Goal: Task Accomplishment & Management: Use online tool/utility

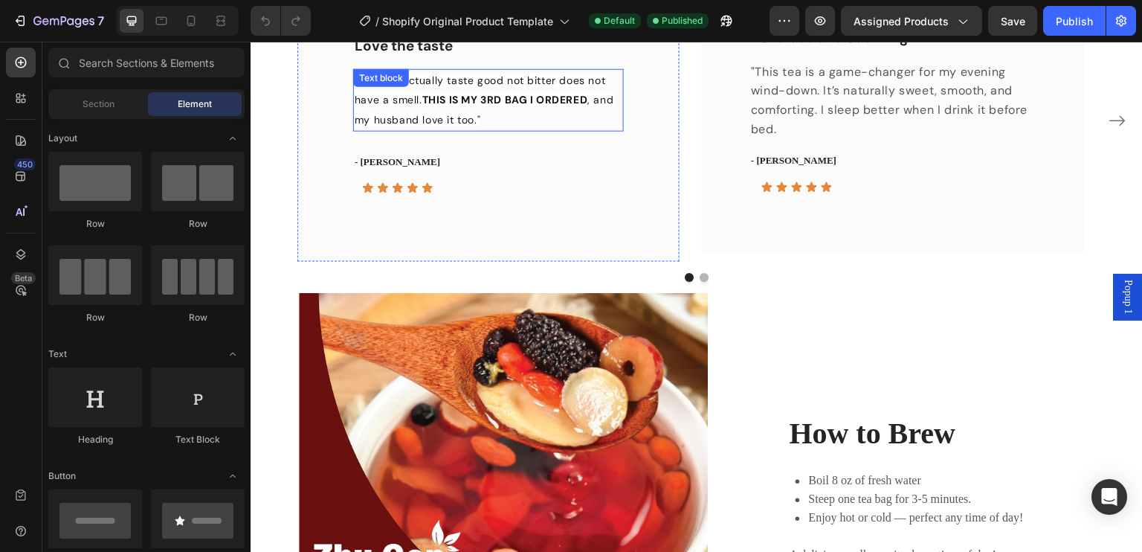
scroll to position [966, 0]
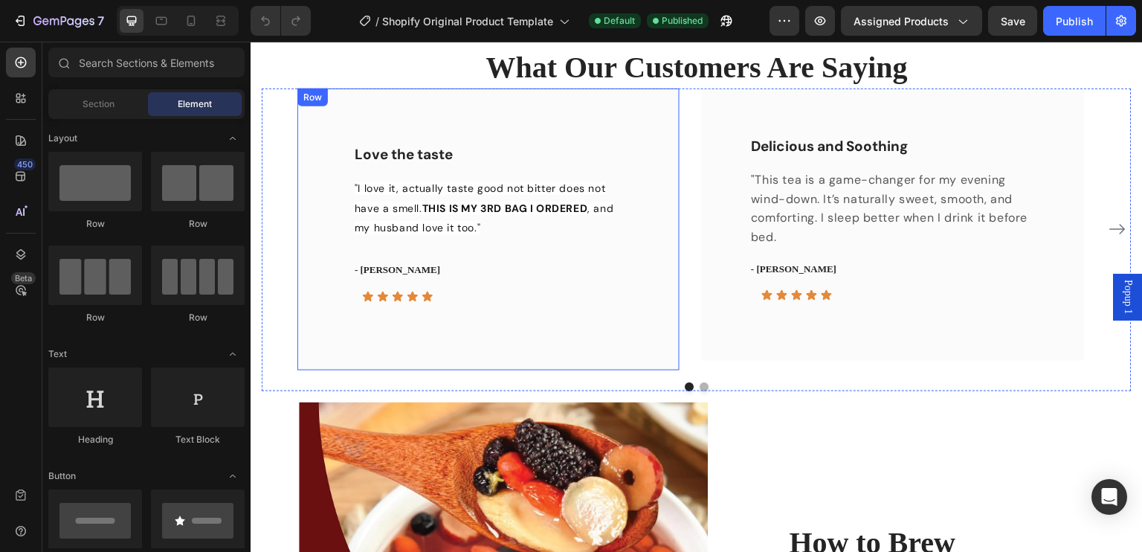
click at [422, 124] on div "Love the taste Text block "I love it, actually taste good not bitter does not h…" at bounding box center [488, 229] width 382 height 282
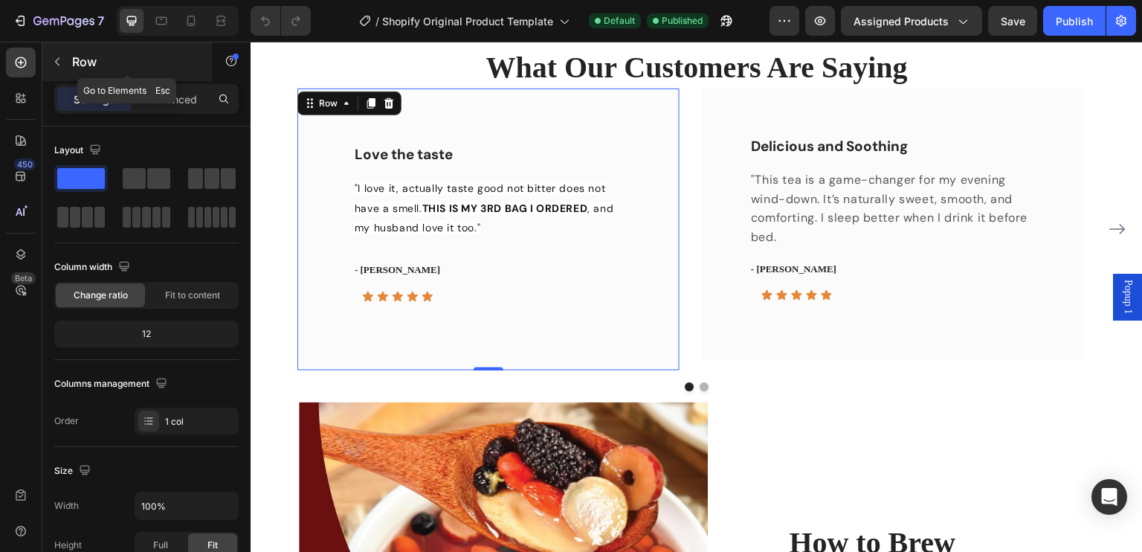
click at [47, 59] on button "button" at bounding box center [57, 62] width 24 height 24
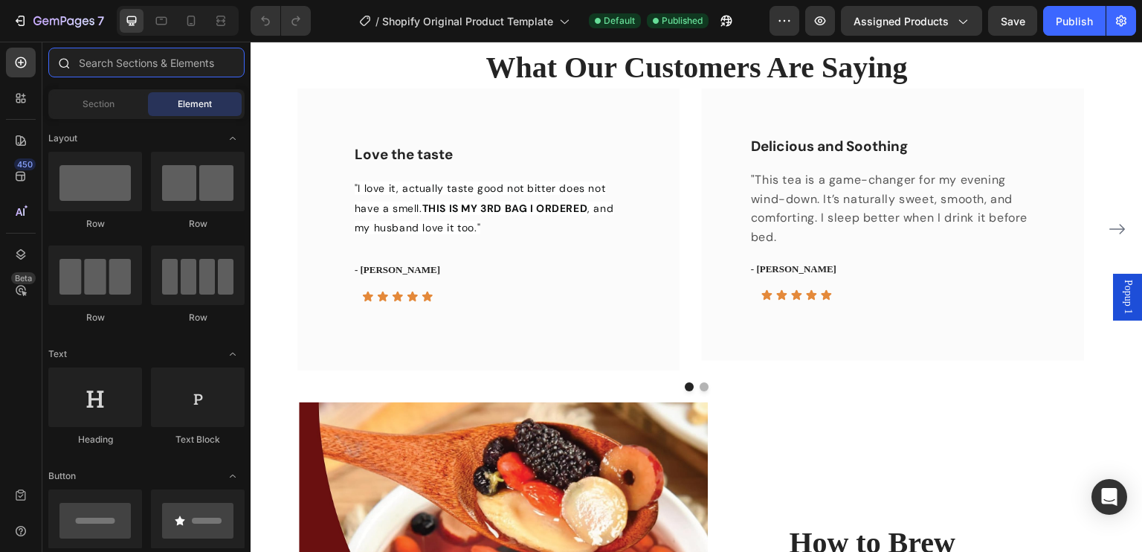
click at [105, 65] on input "text" at bounding box center [146, 63] width 196 height 30
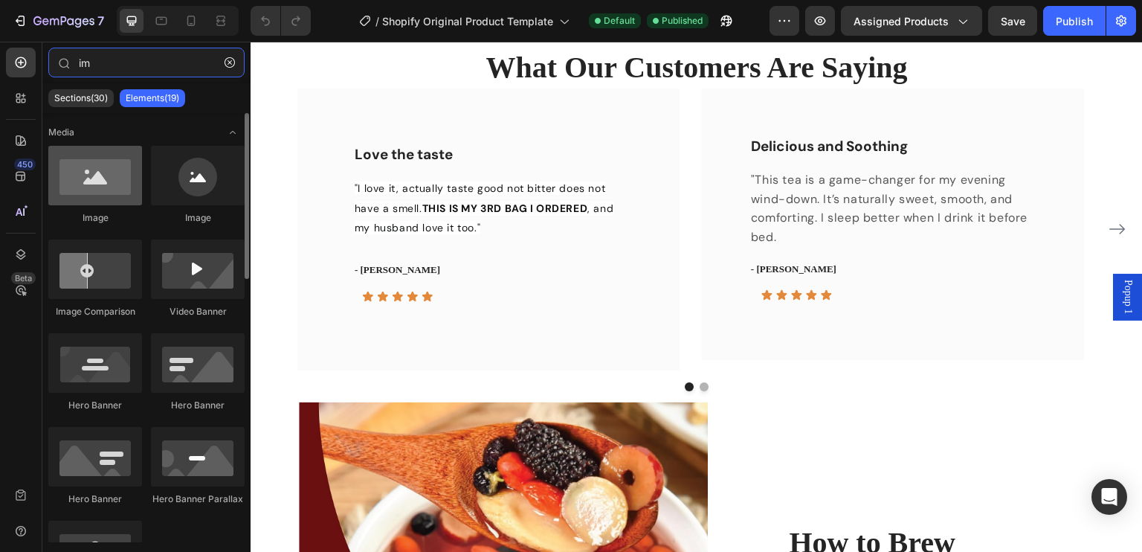
type input "im"
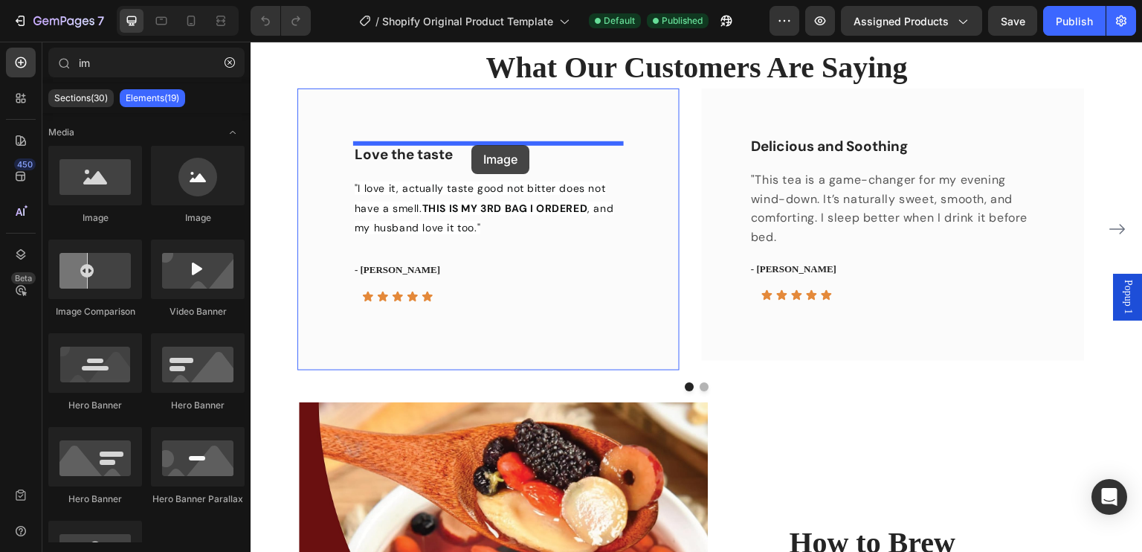
drag, startPoint x: 348, startPoint y: 213, endPoint x: 471, endPoint y: 145, distance: 141.1
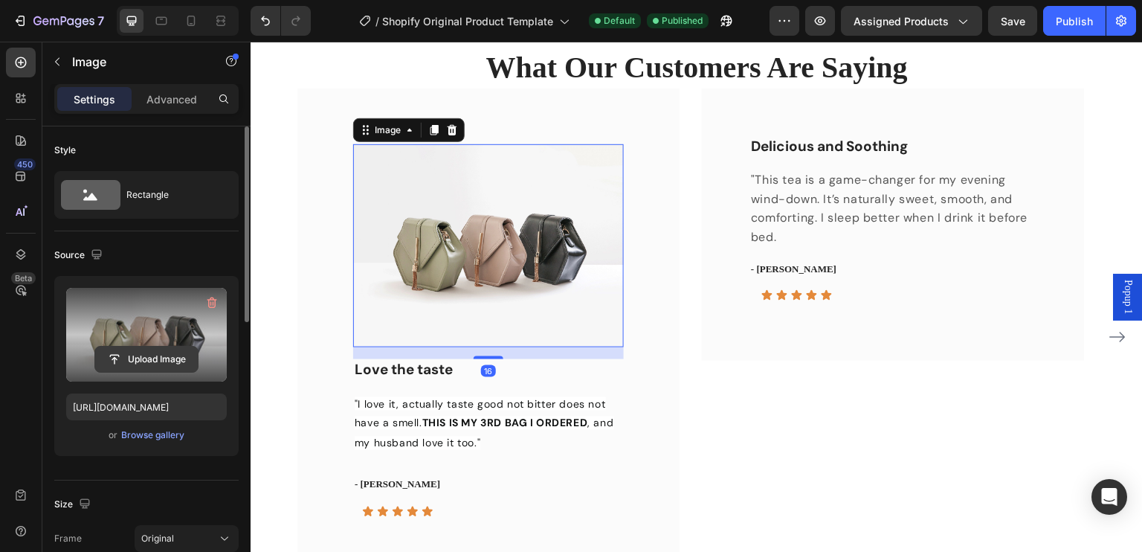
click at [156, 353] on input "file" at bounding box center [146, 358] width 103 height 25
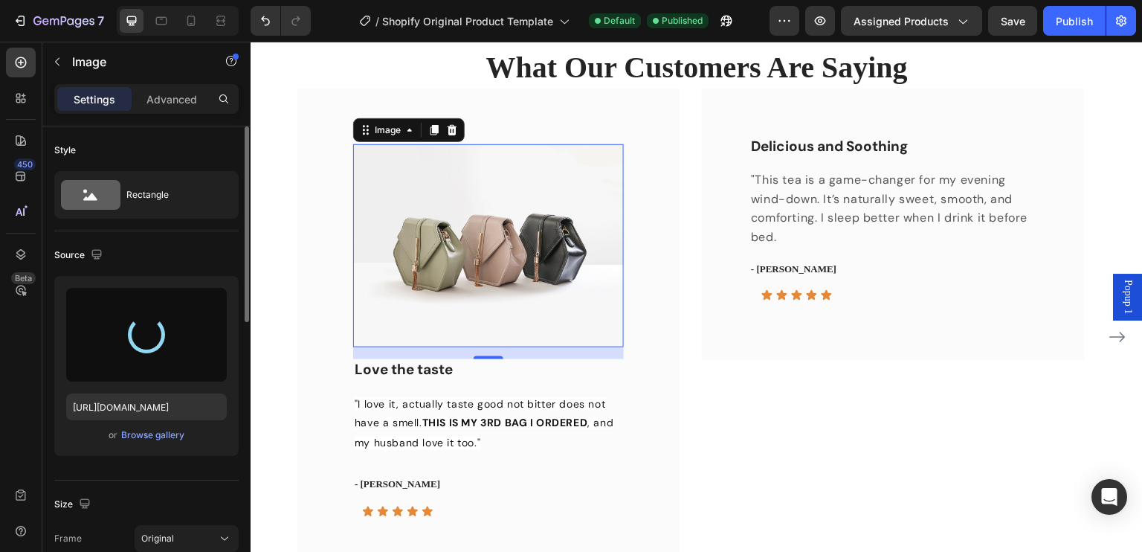
type input "[URL][DOMAIN_NAME]"
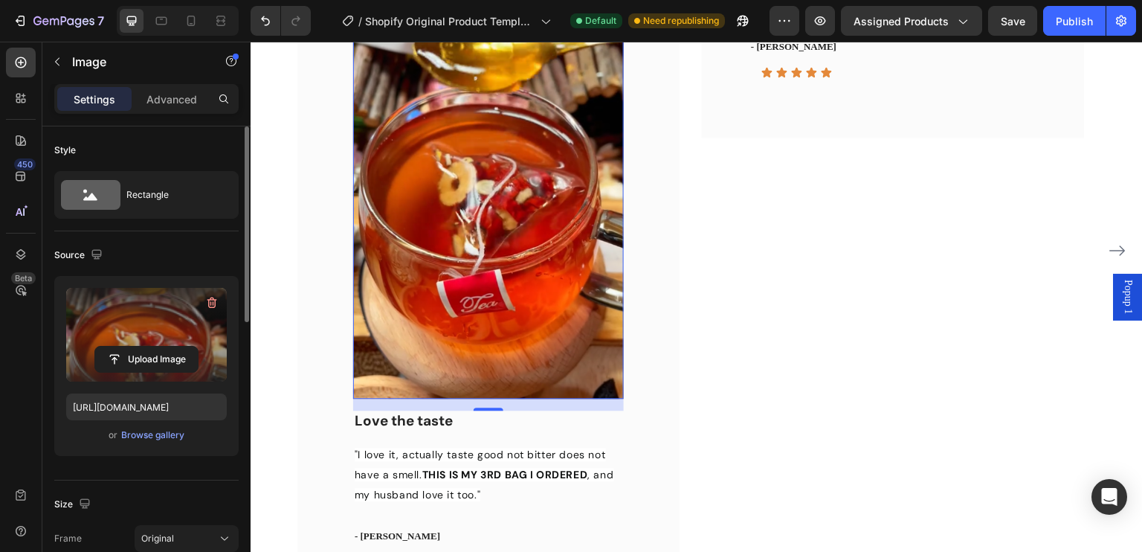
scroll to position [1183, 0]
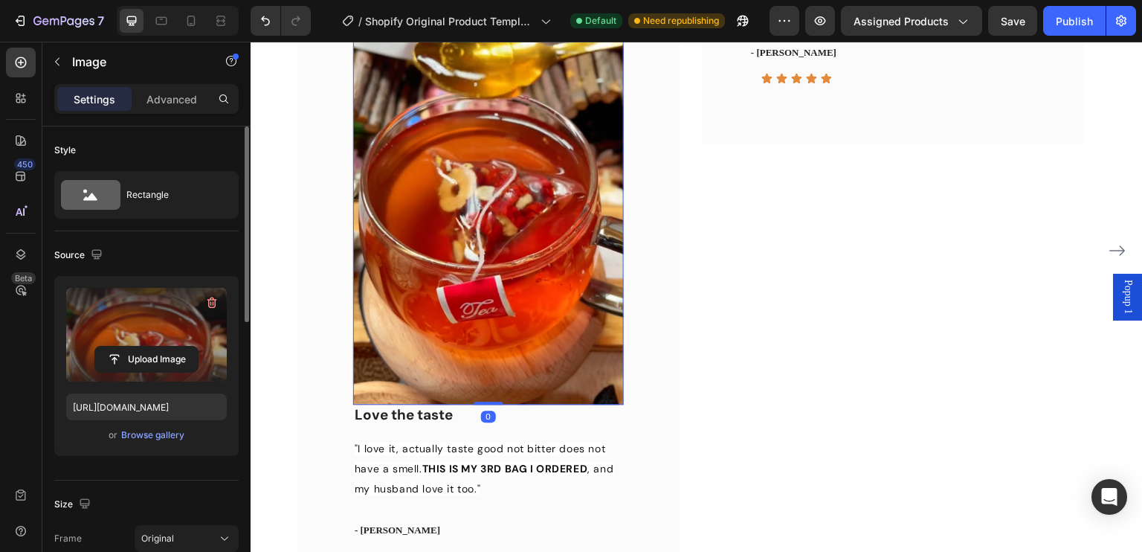
drag, startPoint x: 482, startPoint y: 408, endPoint x: 483, endPoint y: 389, distance: 18.6
click at [483, 389] on div "Image 0" at bounding box center [488, 165] width 271 height 477
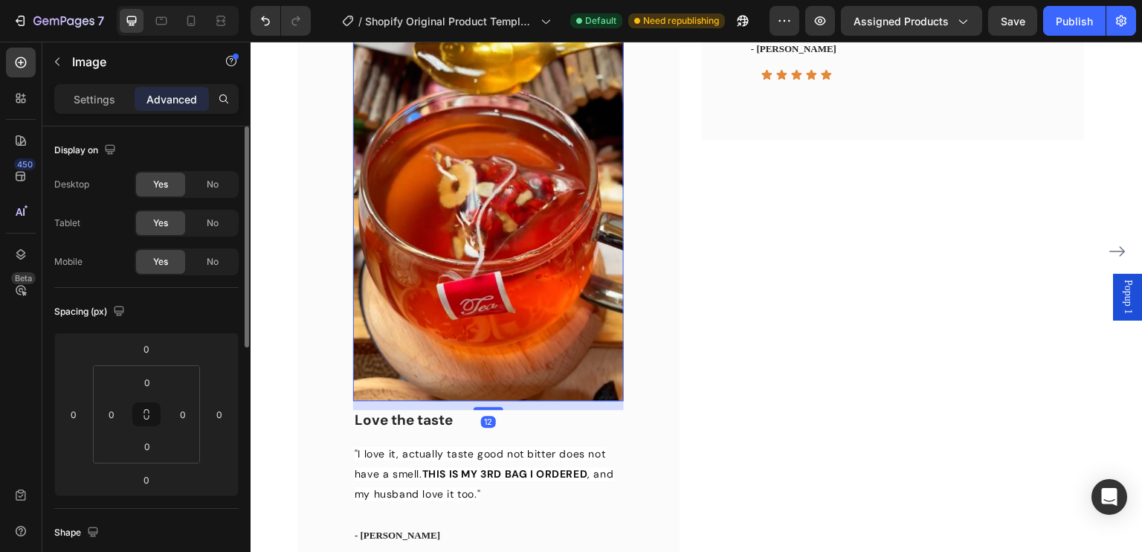
scroll to position [1188, 0]
drag, startPoint x: 486, startPoint y: 400, endPoint x: 488, endPoint y: 410, distance: 9.9
click at [488, 410] on div "Image 12 Love the taste Text block "I love it, actually taste good not bitter d…" at bounding box center [488, 251] width 271 height 656
type input "13"
click at [435, 421] on p "Love the taste" at bounding box center [489, 420] width 268 height 19
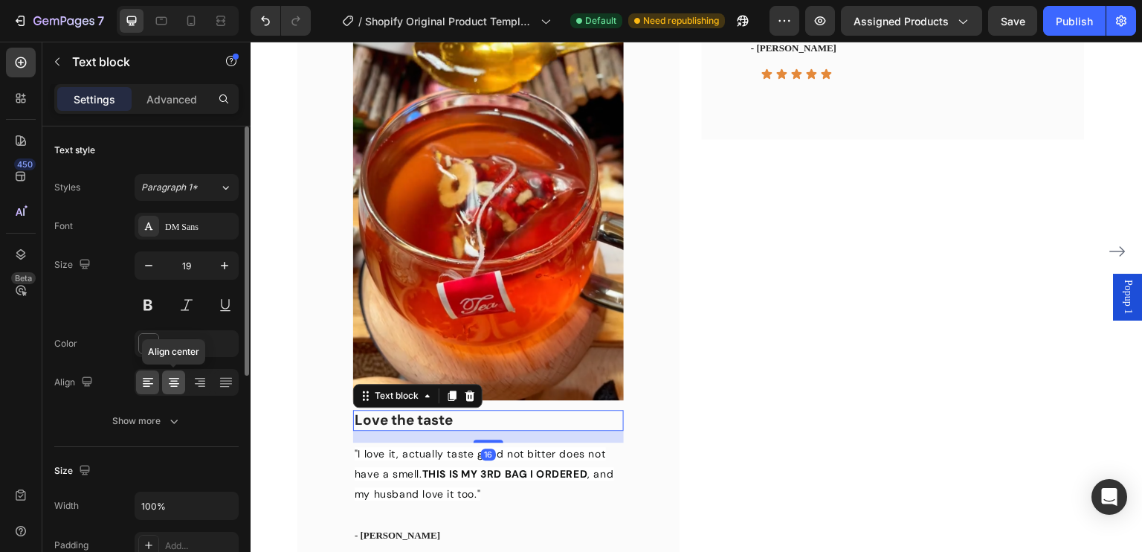
click at [178, 380] on icon at bounding box center [174, 382] width 15 height 15
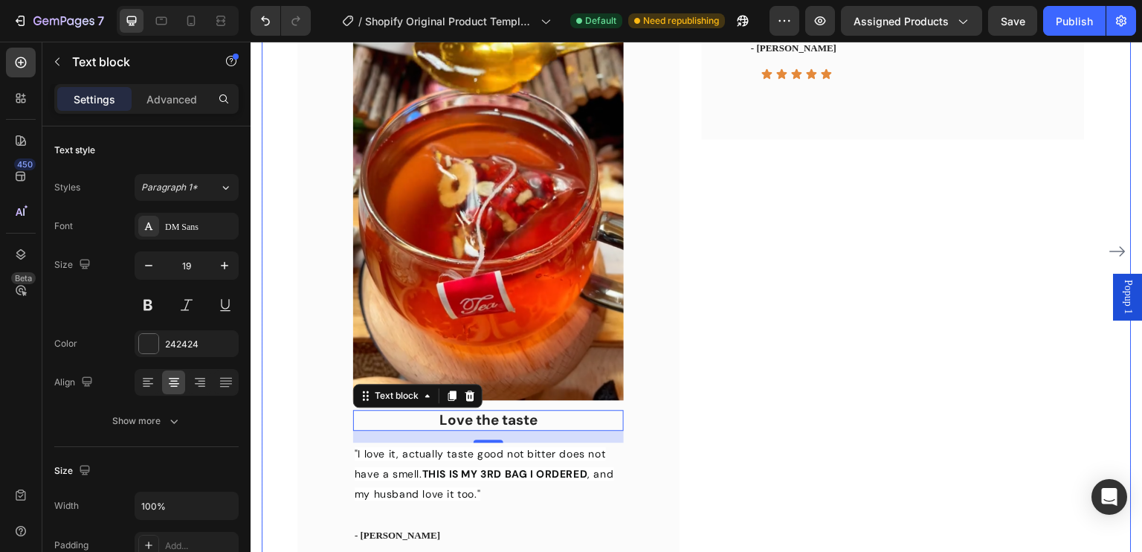
click at [861, 355] on div "Delicious and Soothing Text block "This tea is a game-changer for my evening wi…" at bounding box center [893, 251] width 382 height 769
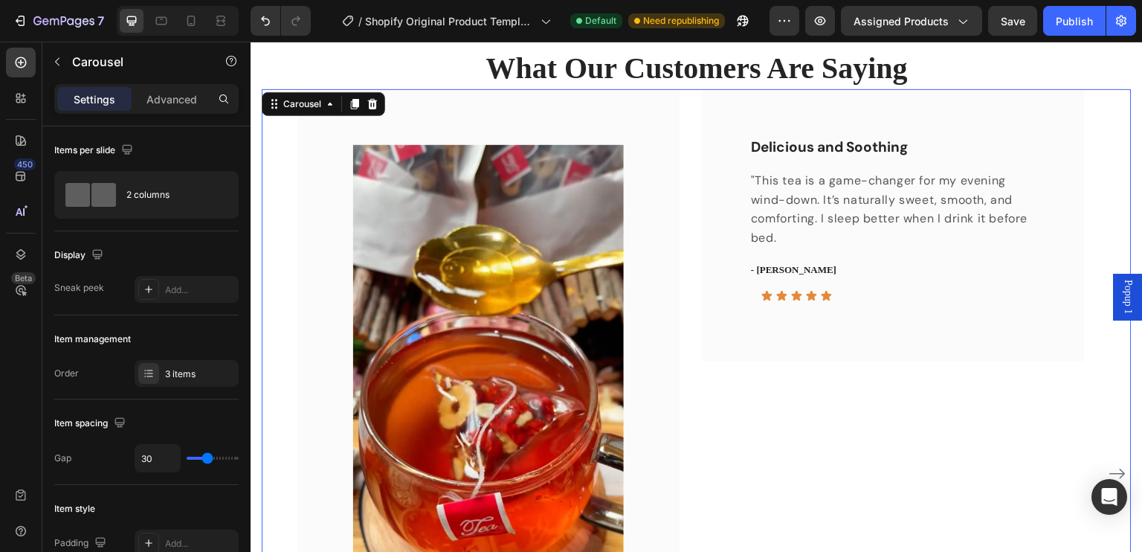
scroll to position [965, 0]
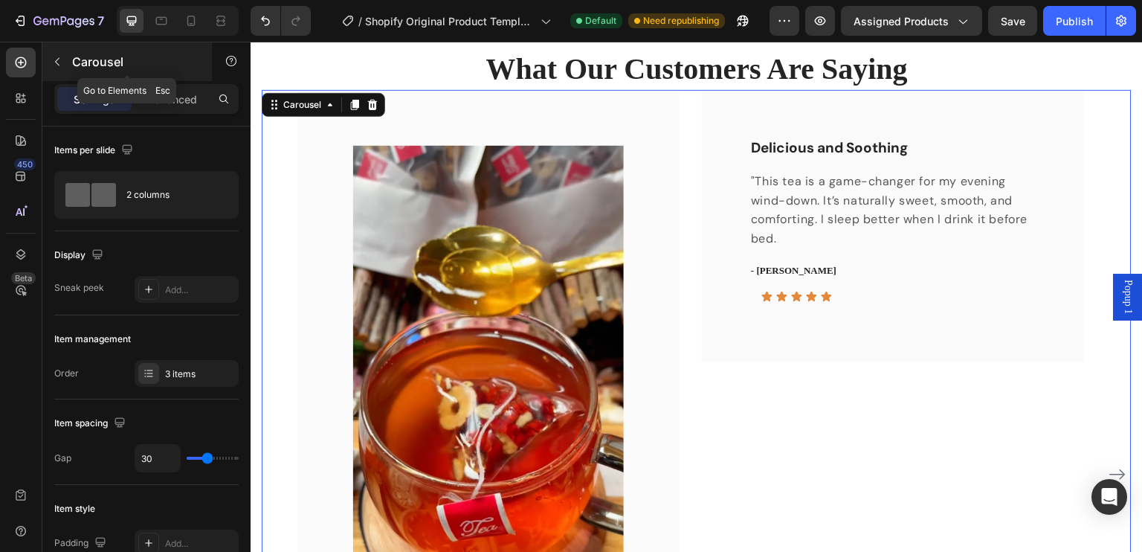
click at [54, 59] on icon "button" at bounding box center [57, 62] width 12 height 12
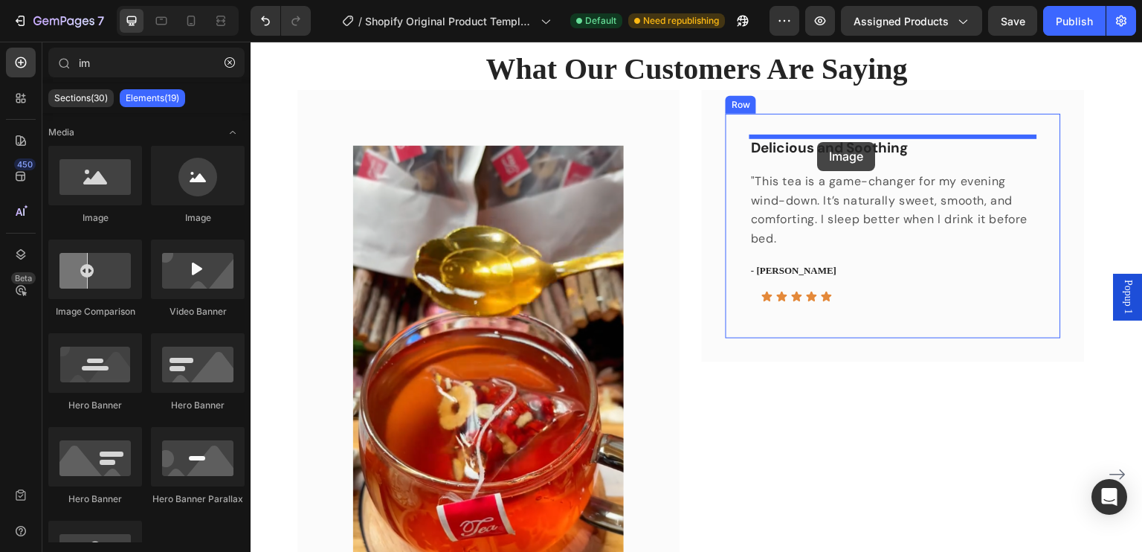
drag, startPoint x: 337, startPoint y: 225, endPoint x: 818, endPoint y: 142, distance: 488.1
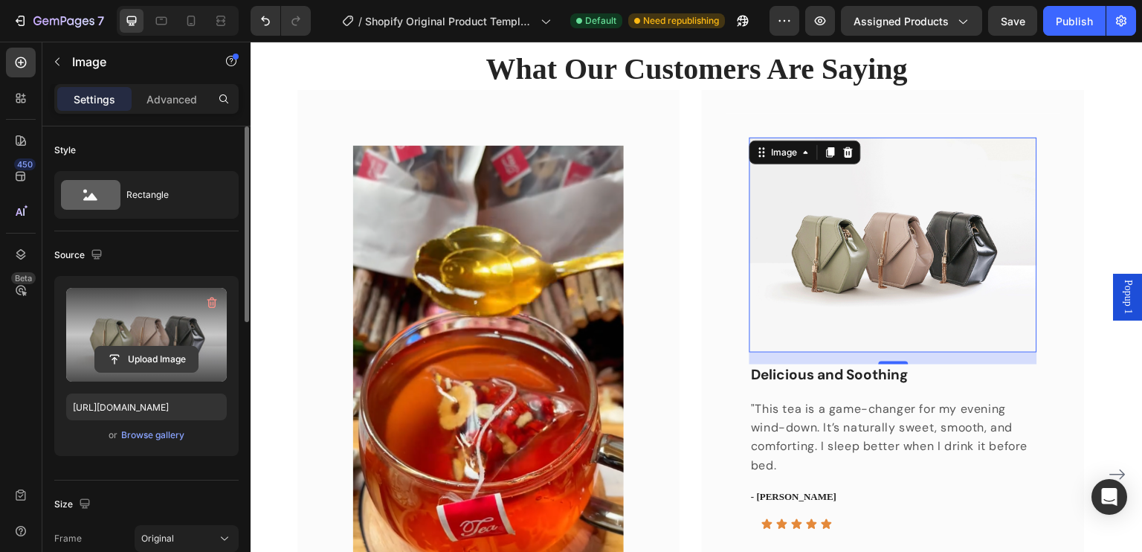
click at [183, 365] on input "file" at bounding box center [146, 358] width 103 height 25
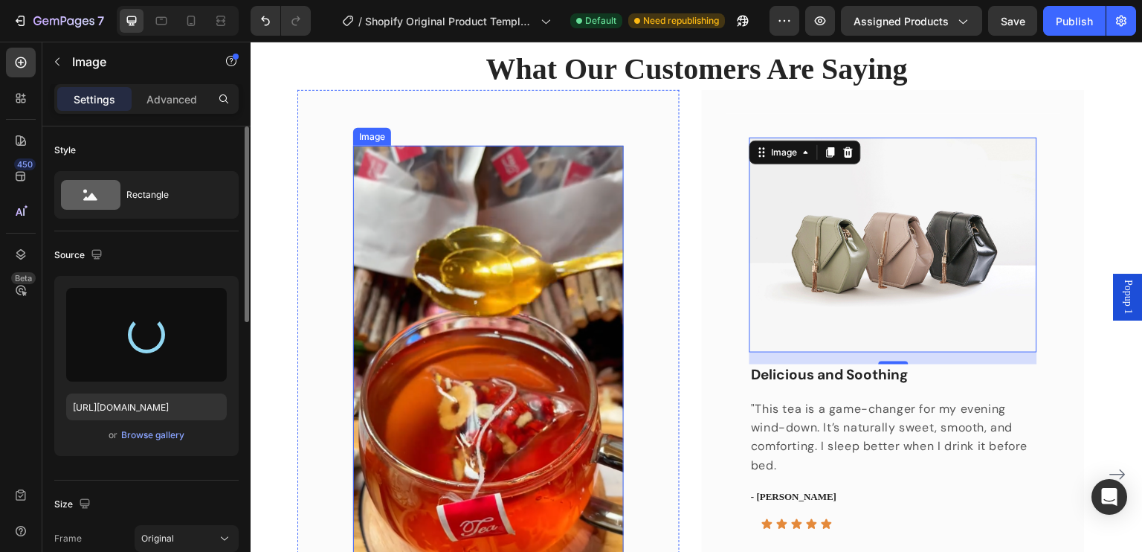
type input "[URL][DOMAIN_NAME]"
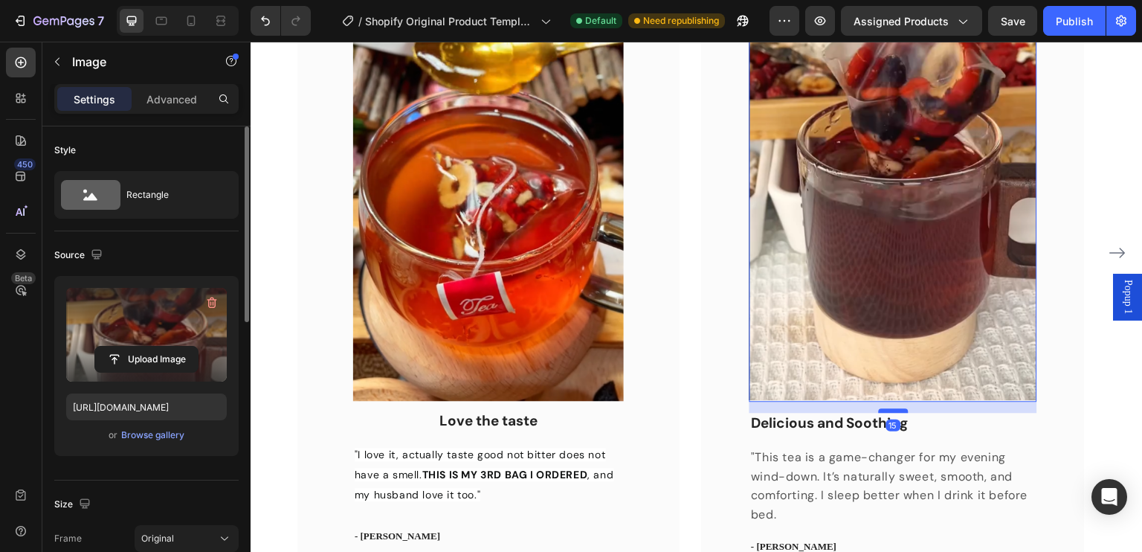
scroll to position [1186, 0]
click at [887, 405] on div at bounding box center [894, 407] width 30 height 4
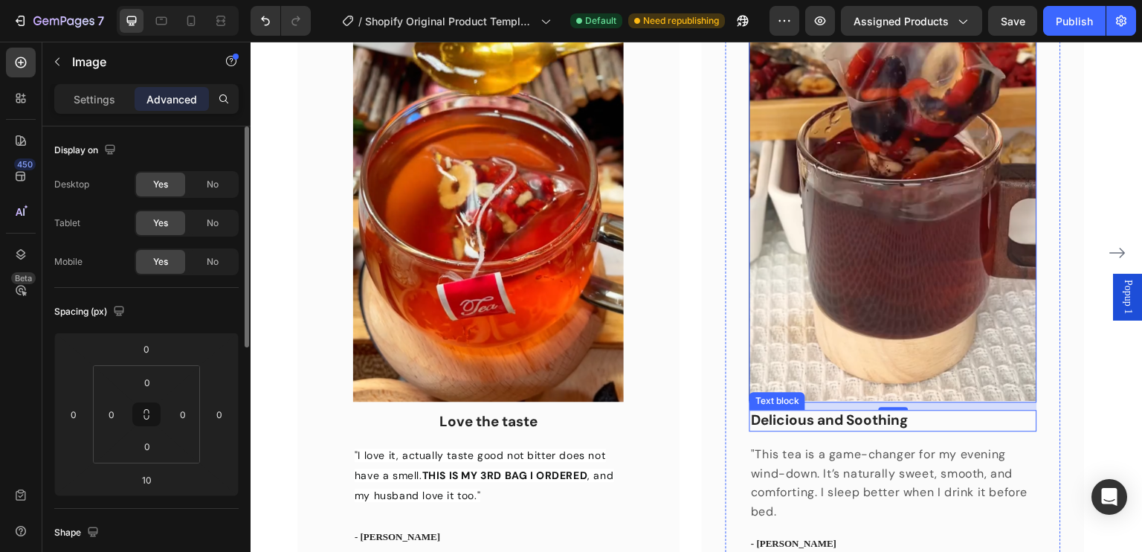
click at [797, 416] on p "Delicious and Soothing" at bounding box center [893, 420] width 284 height 19
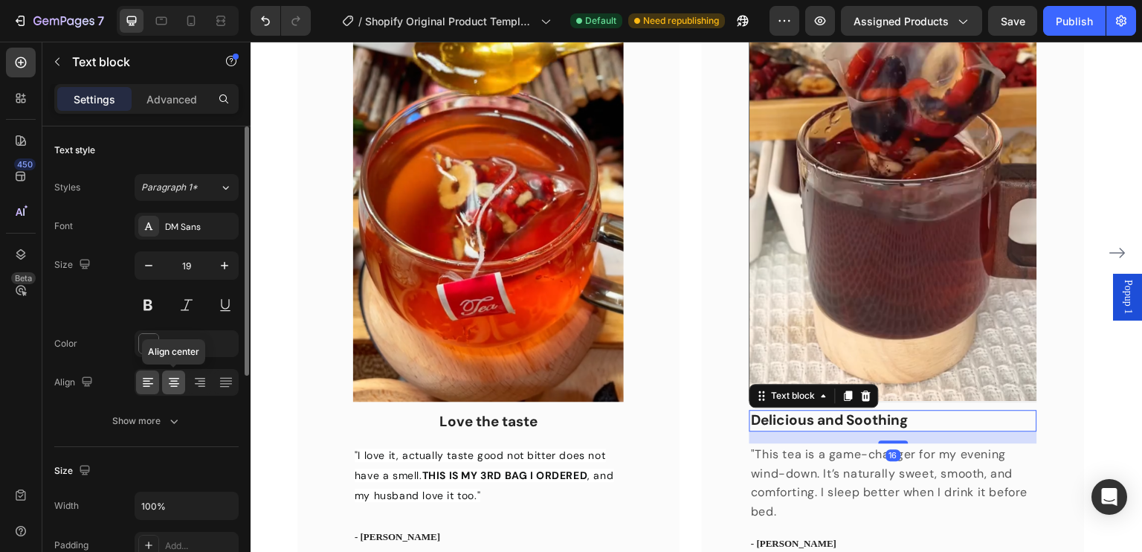
click at [178, 378] on icon at bounding box center [174, 382] width 15 height 15
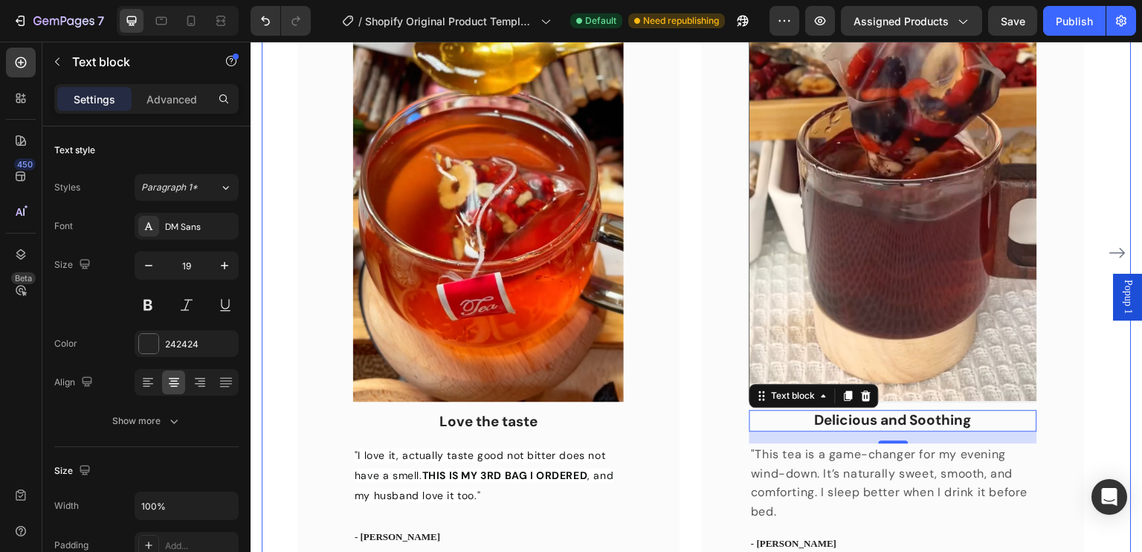
click at [699, 394] on div "Image Love the taste Text block "I love it, actually taste good not bitter does…" at bounding box center [696, 252] width 798 height 769
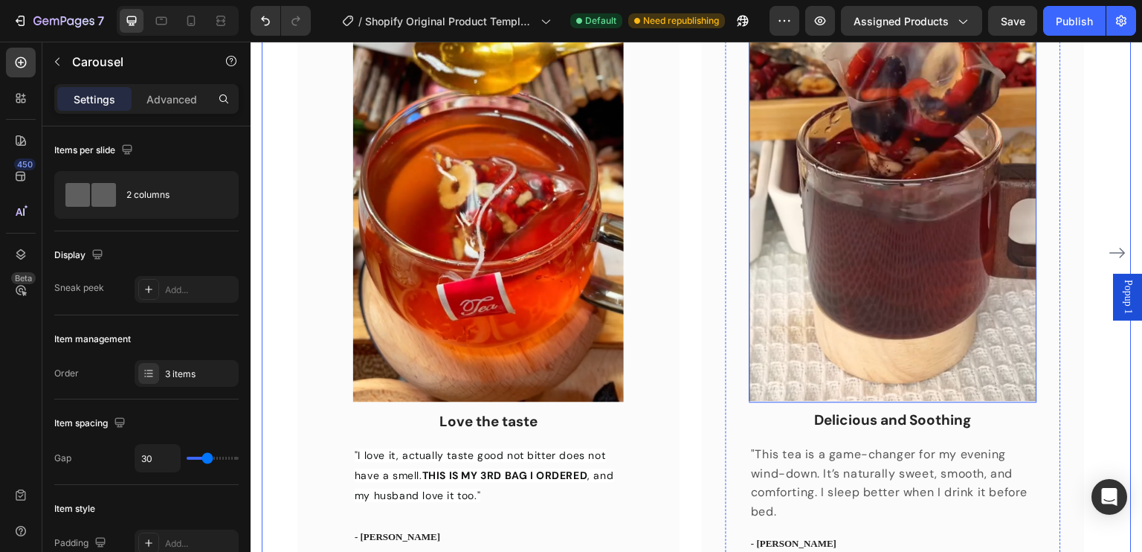
click at [885, 389] on img at bounding box center [892, 159] width 287 height 487
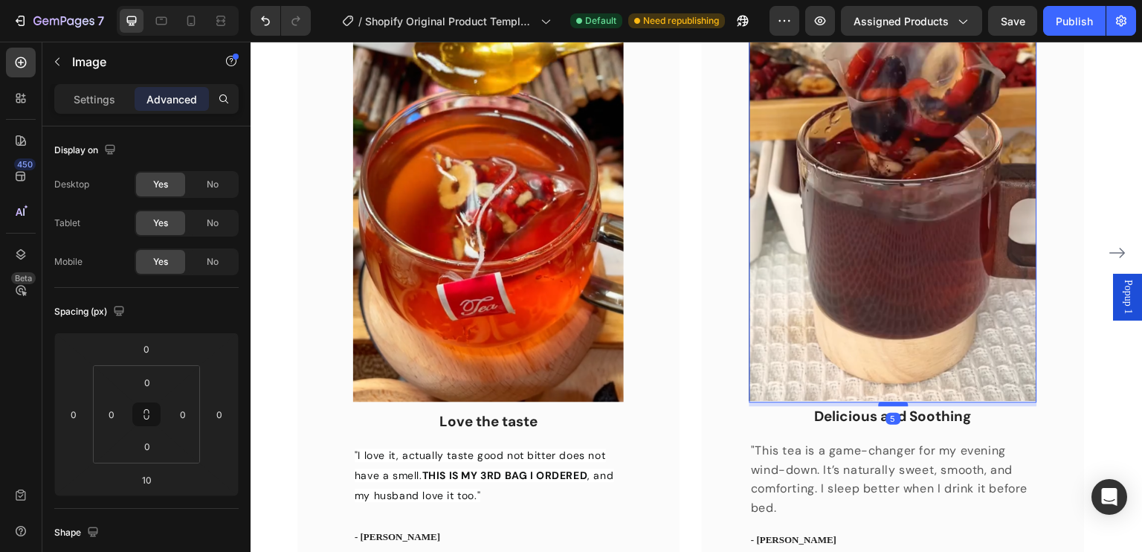
click at [888, 403] on div at bounding box center [894, 403] width 30 height 4
type input "5"
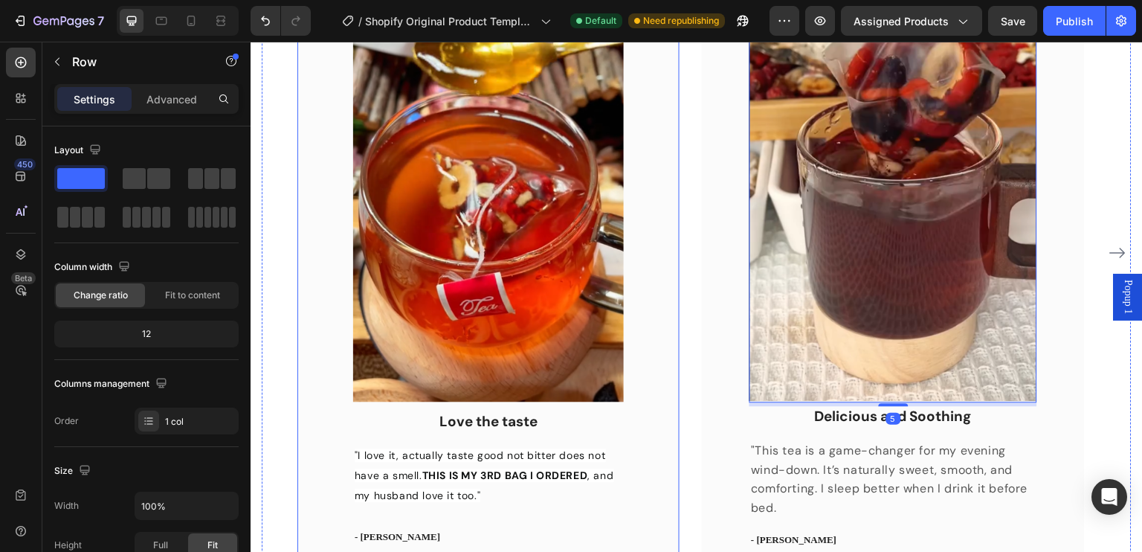
click at [643, 426] on div "Image Love the taste Text block "I love it, actually taste good not bitter does…" at bounding box center [488, 252] width 382 height 769
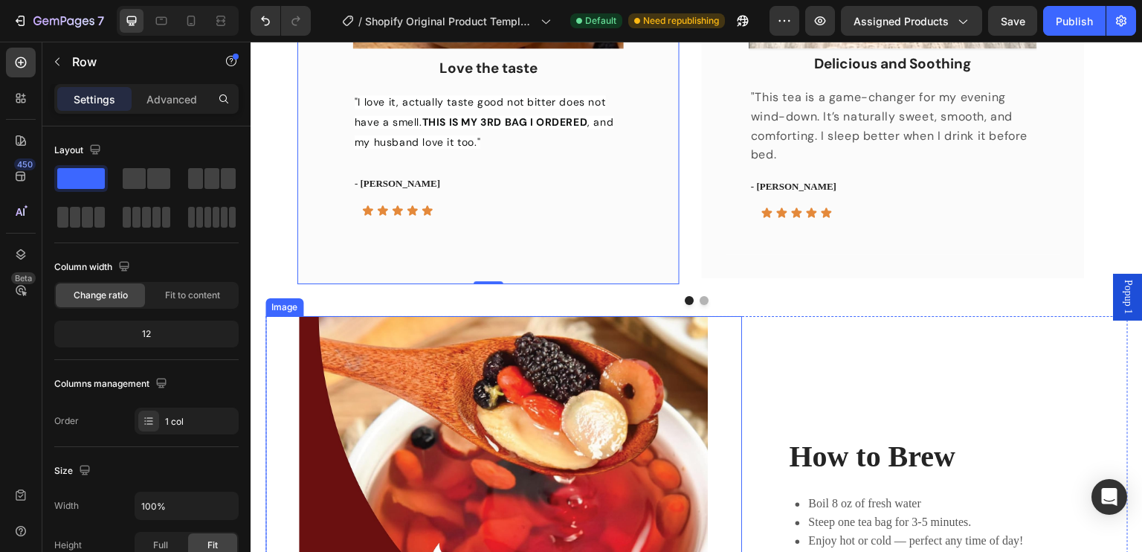
scroll to position [1439, 0]
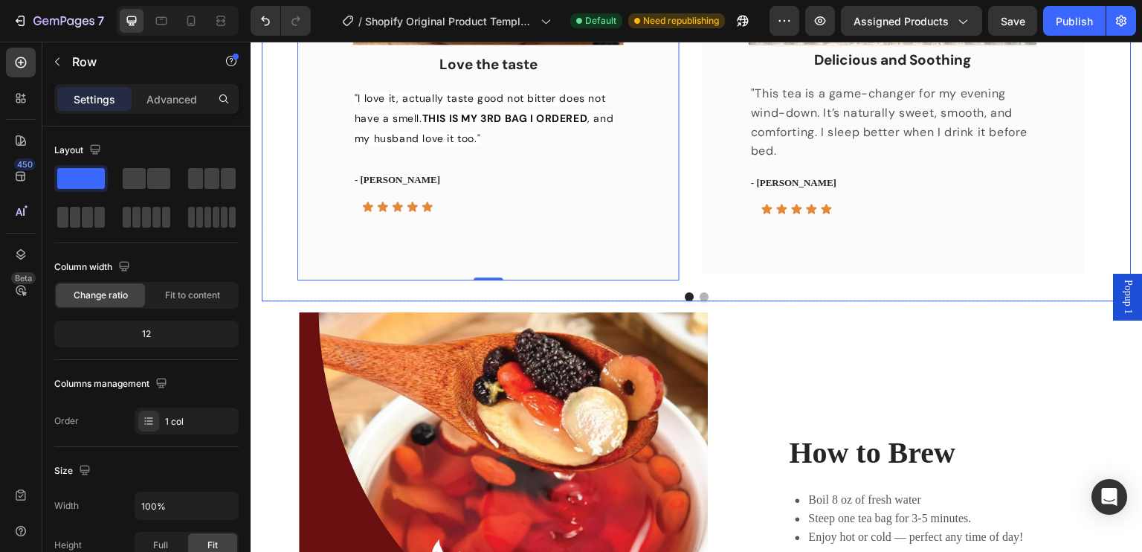
click at [699, 294] on button "Dot" at bounding box center [703, 296] width 9 height 9
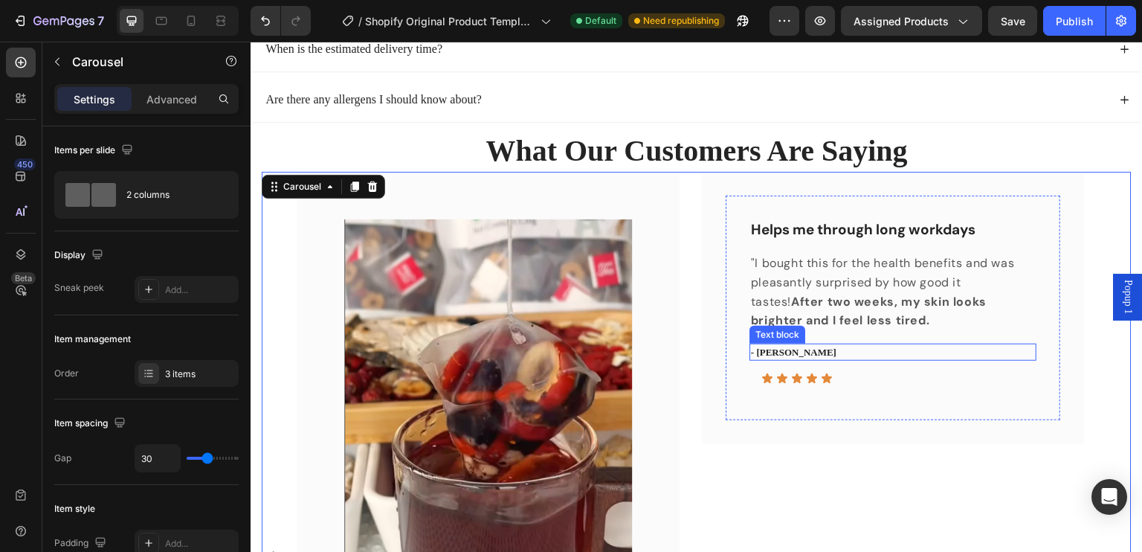
scroll to position [815, 0]
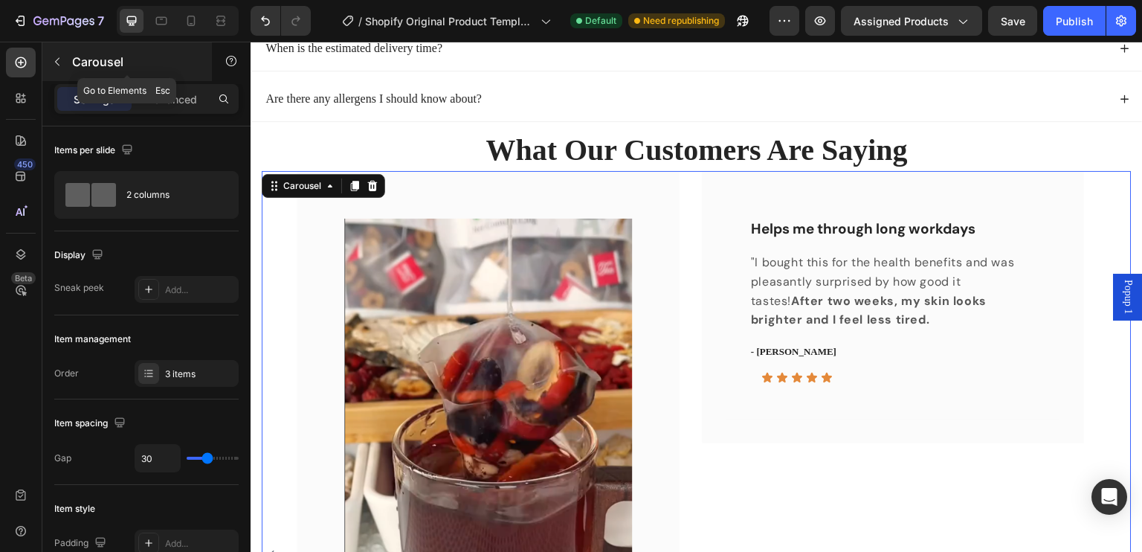
click at [56, 59] on icon "button" at bounding box center [57, 62] width 12 height 12
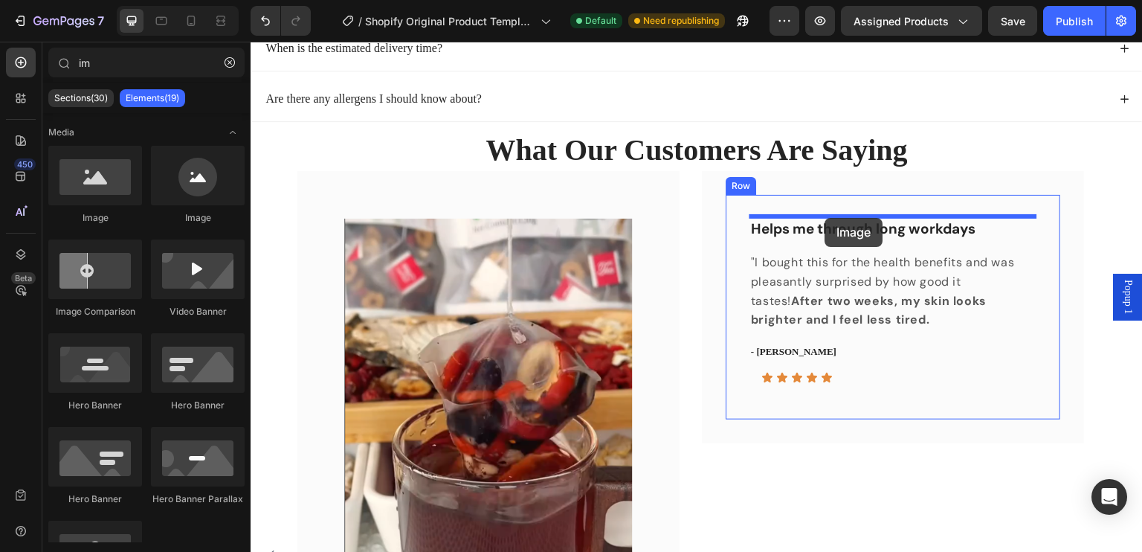
drag, startPoint x: 363, startPoint y: 211, endPoint x: 825, endPoint y: 218, distance: 462.4
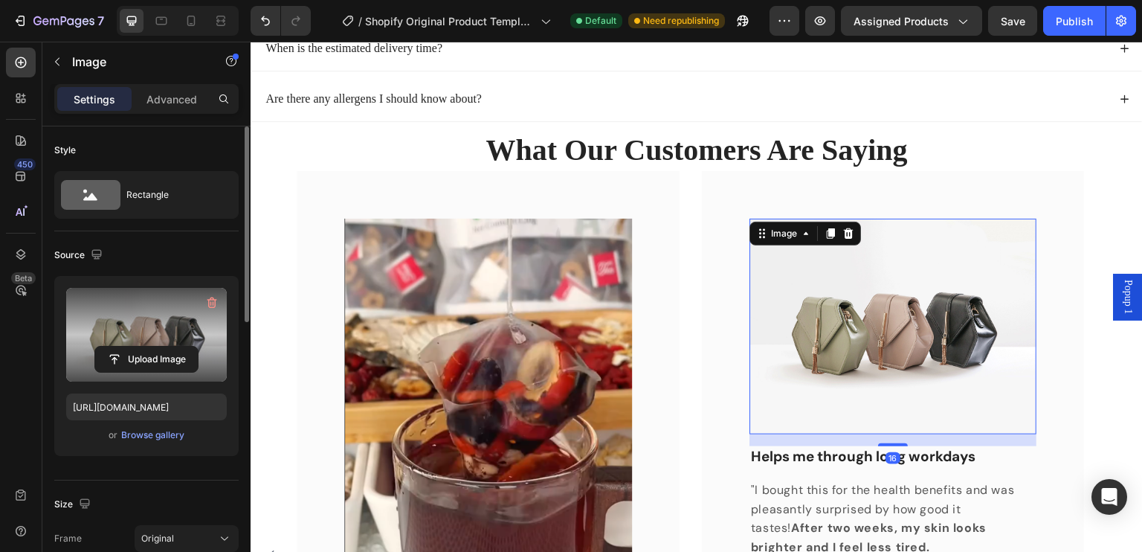
click at [150, 331] on label at bounding box center [146, 335] width 161 height 94
click at [150, 346] on input "file" at bounding box center [146, 358] width 103 height 25
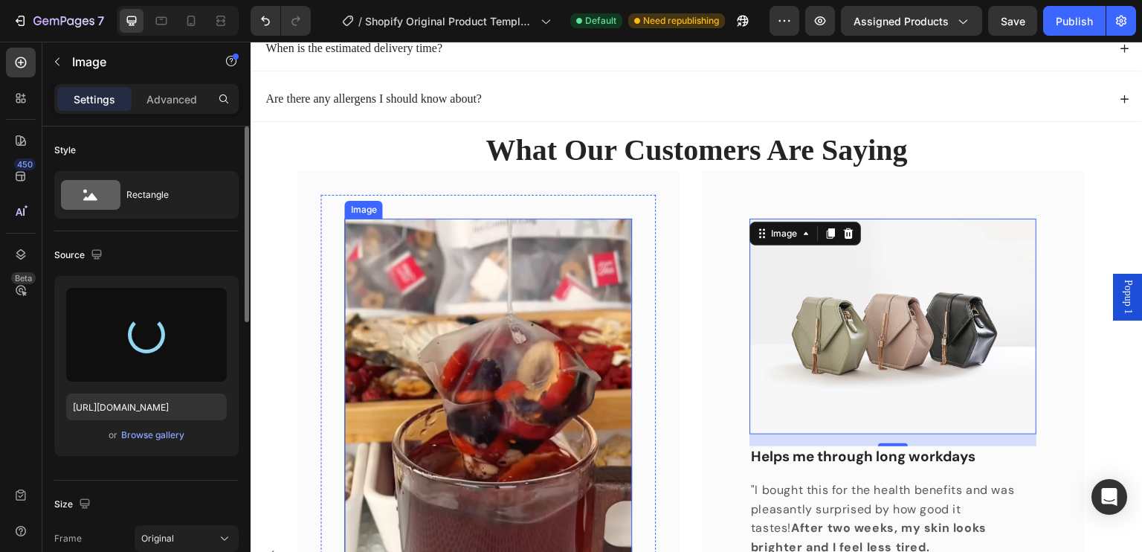
type input "[URL][DOMAIN_NAME]"
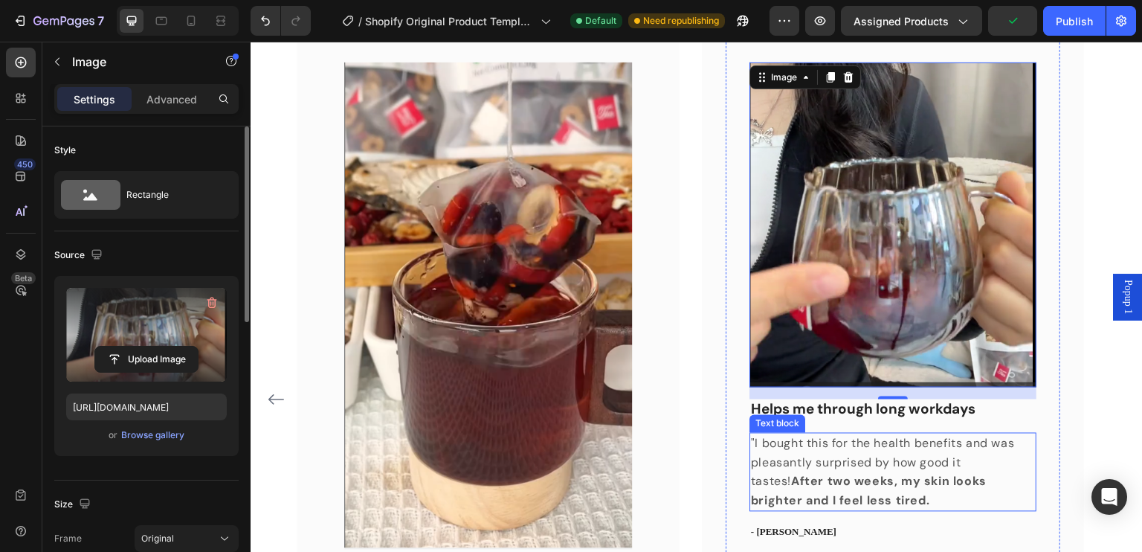
scroll to position [964, 0]
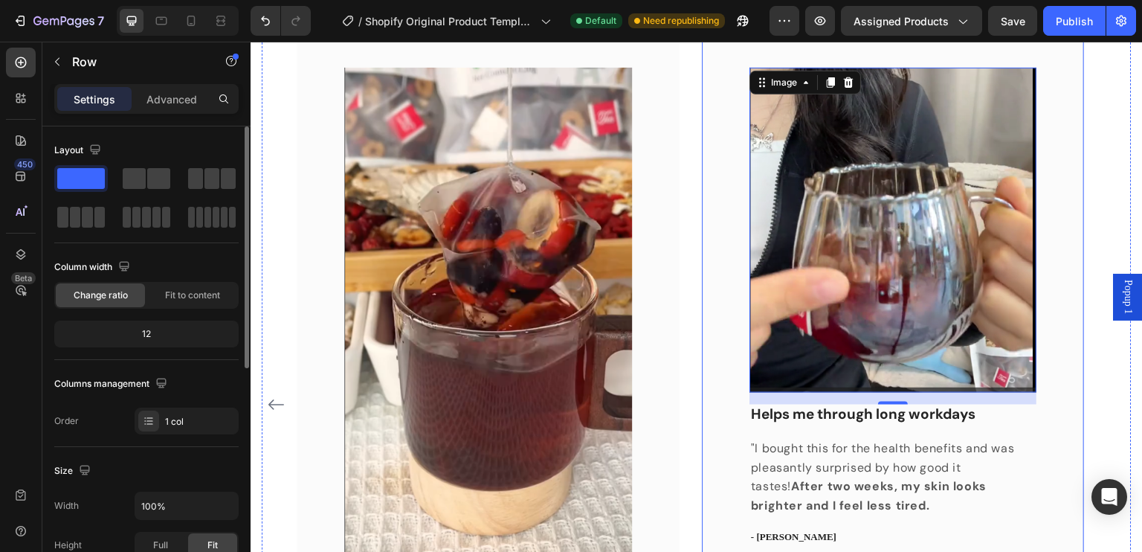
click at [719, 387] on div "Image 16 Helps me through long workdays Text block "I bought this for the healt…" at bounding box center [893, 325] width 382 height 610
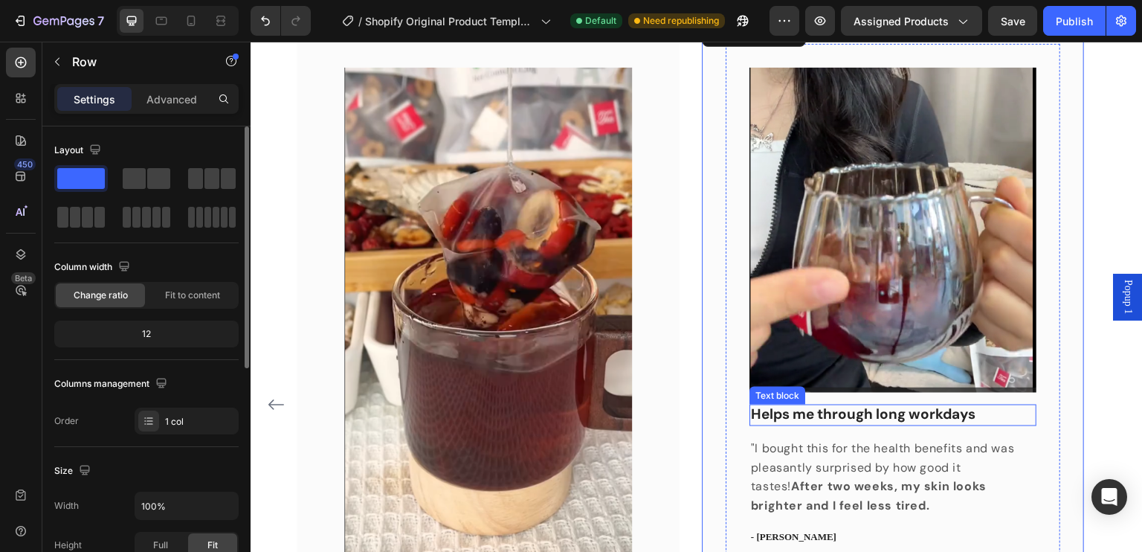
click at [839, 416] on p "Helps me through long workdays" at bounding box center [893, 415] width 284 height 19
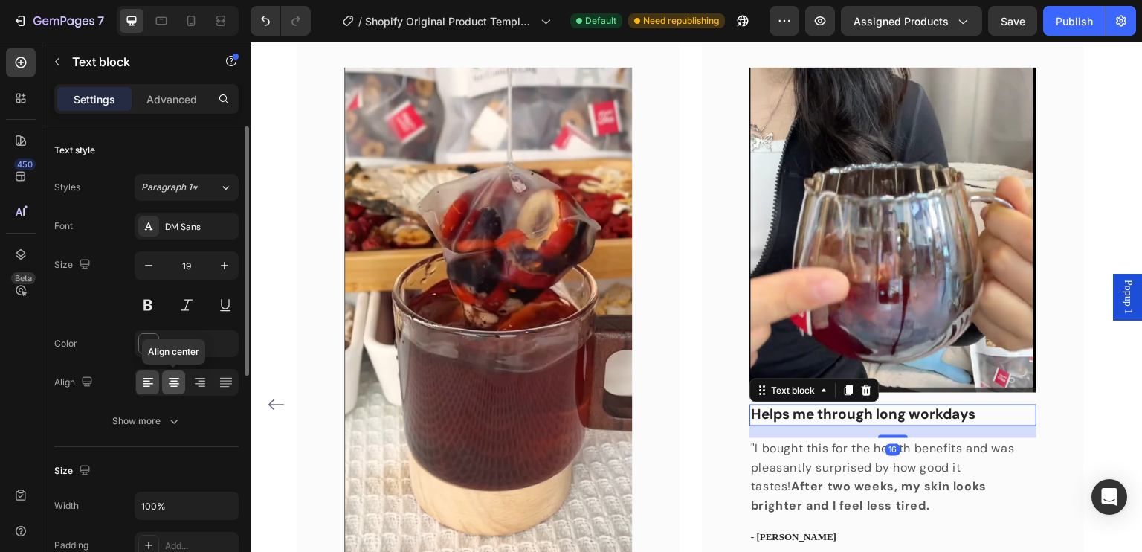
click at [174, 384] on icon at bounding box center [174, 382] width 15 height 15
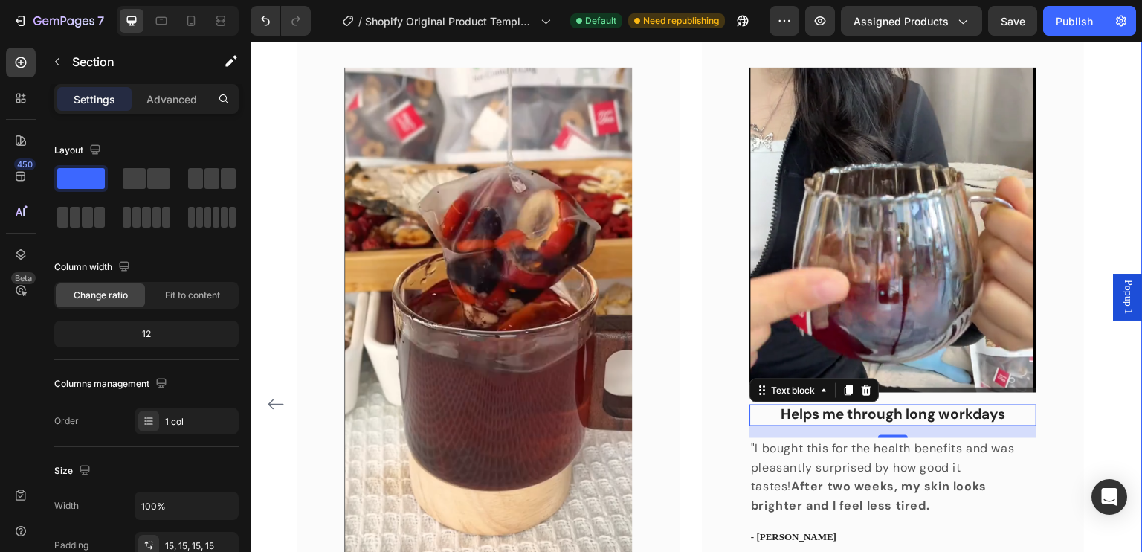
click at [1127, 138] on div "What Our Customers Are Saying Heading Image Love the taste Text block "I love i…" at bounding box center [696, 396] width 892 height 850
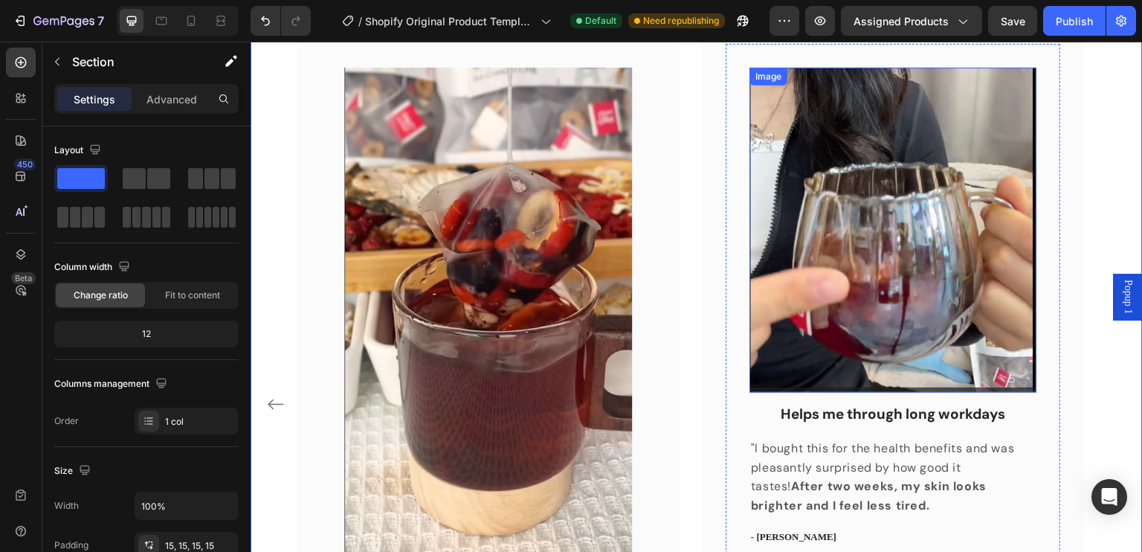
scroll to position [1261, 0]
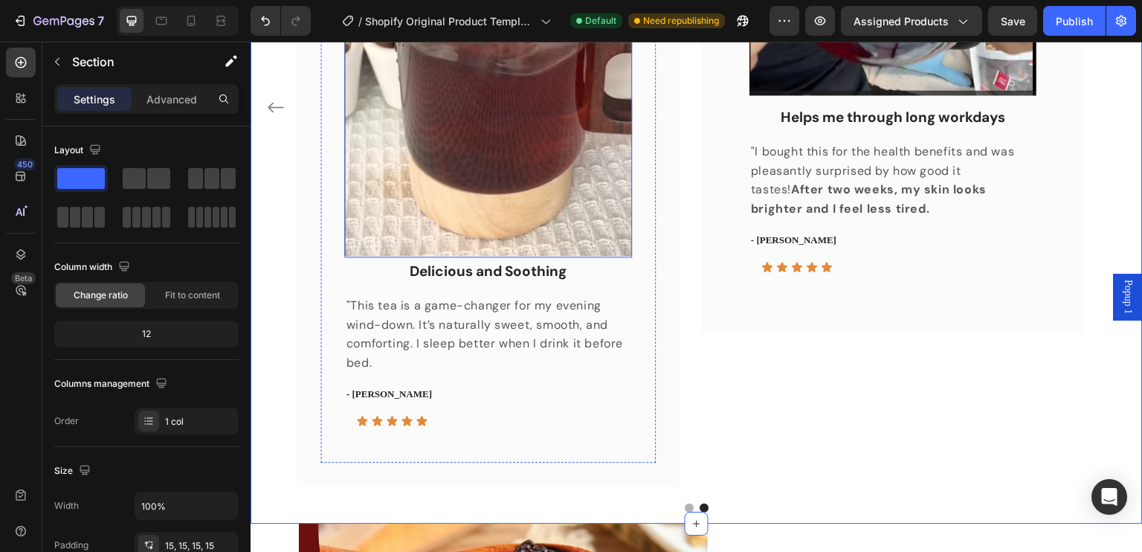
click at [541, 232] on img at bounding box center [488, 13] width 287 height 487
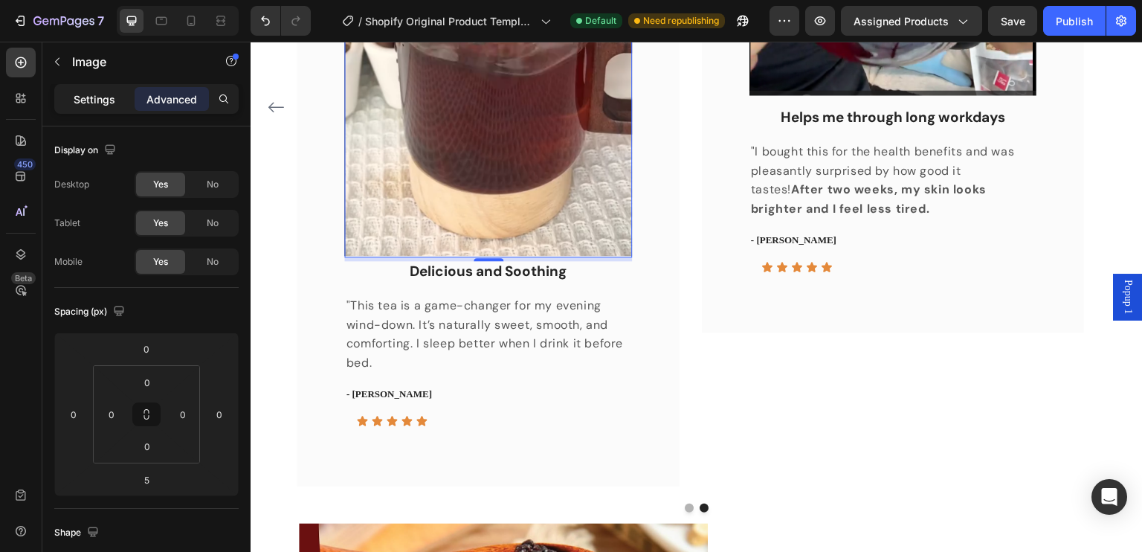
click at [80, 100] on p "Settings" at bounding box center [95, 99] width 42 height 16
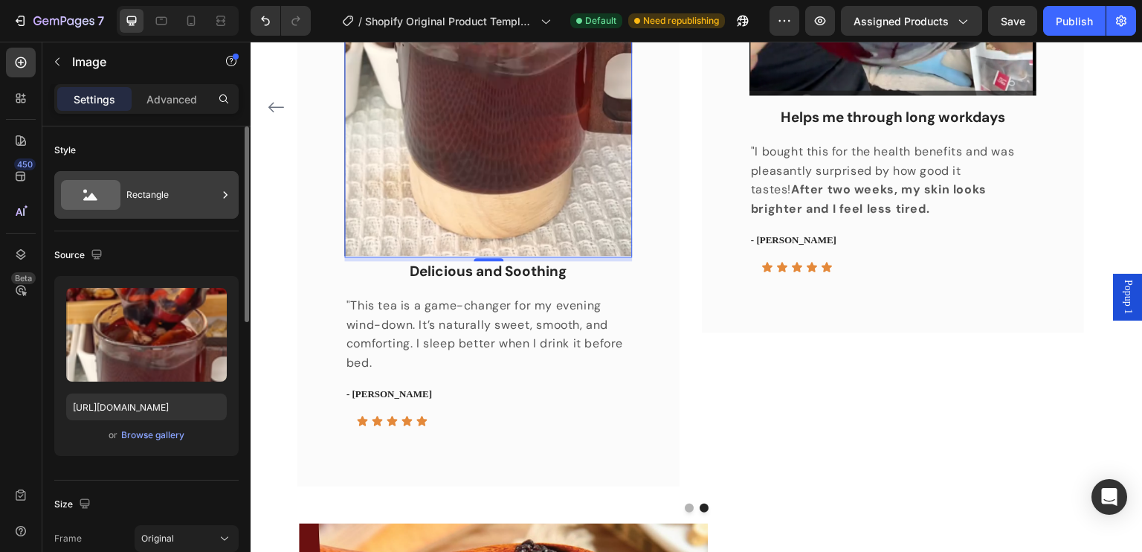
click at [145, 197] on div "Rectangle" at bounding box center [171, 195] width 91 height 34
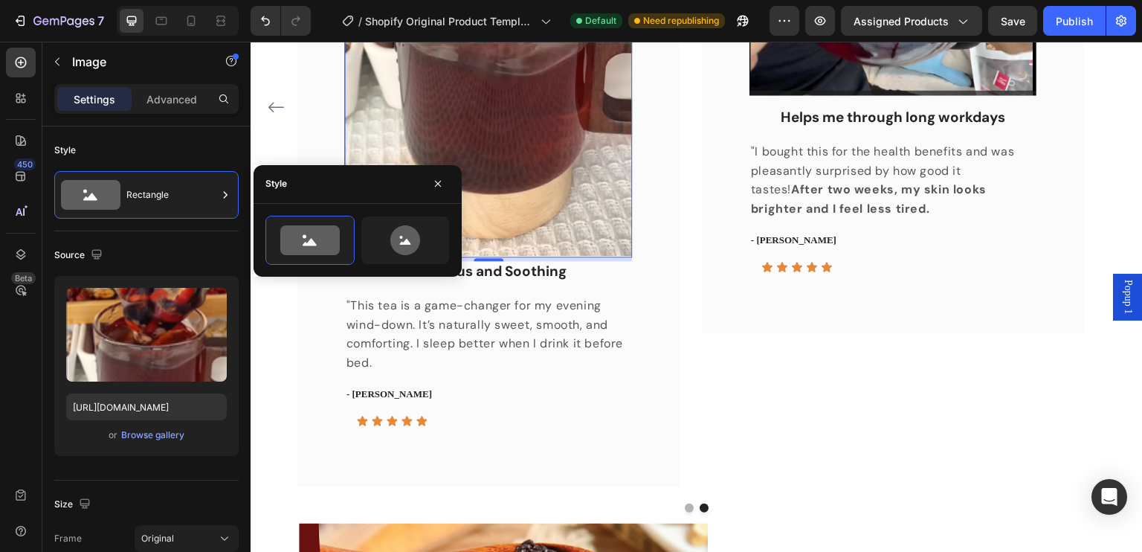
scroll to position [223, 0]
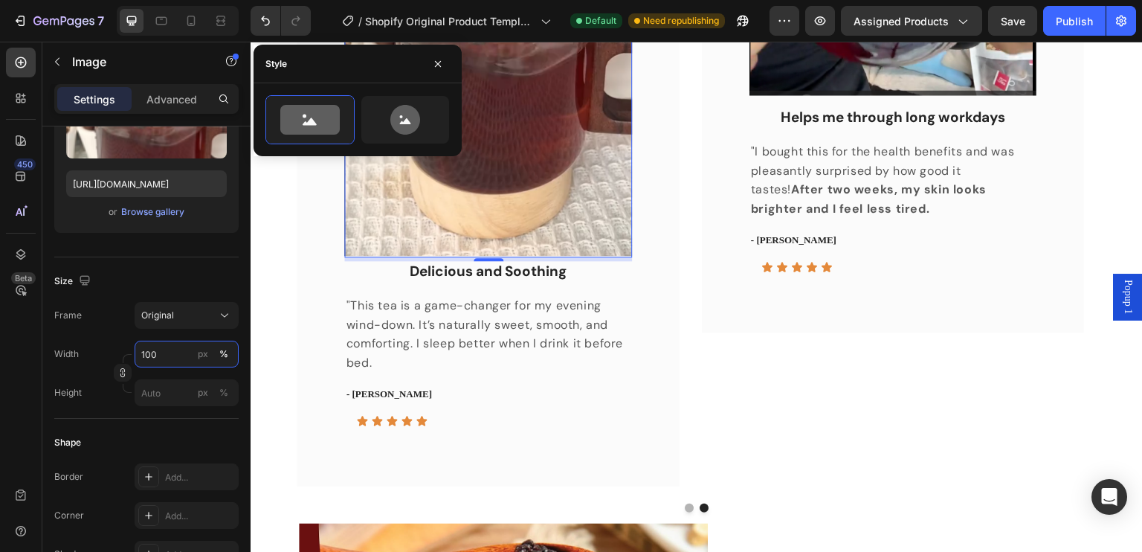
click at [180, 355] on input "100" at bounding box center [187, 353] width 104 height 27
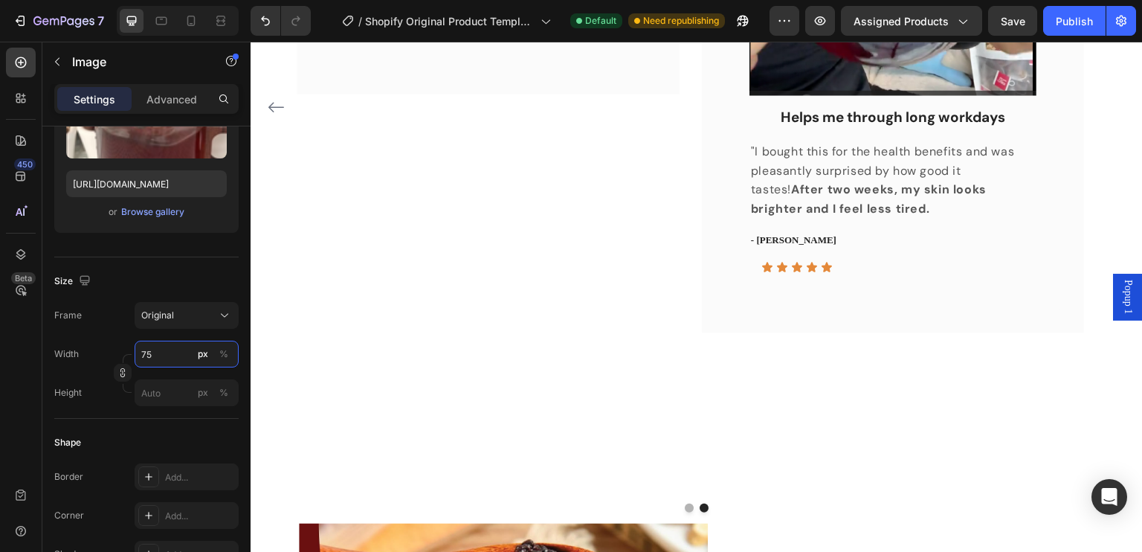
type input "7"
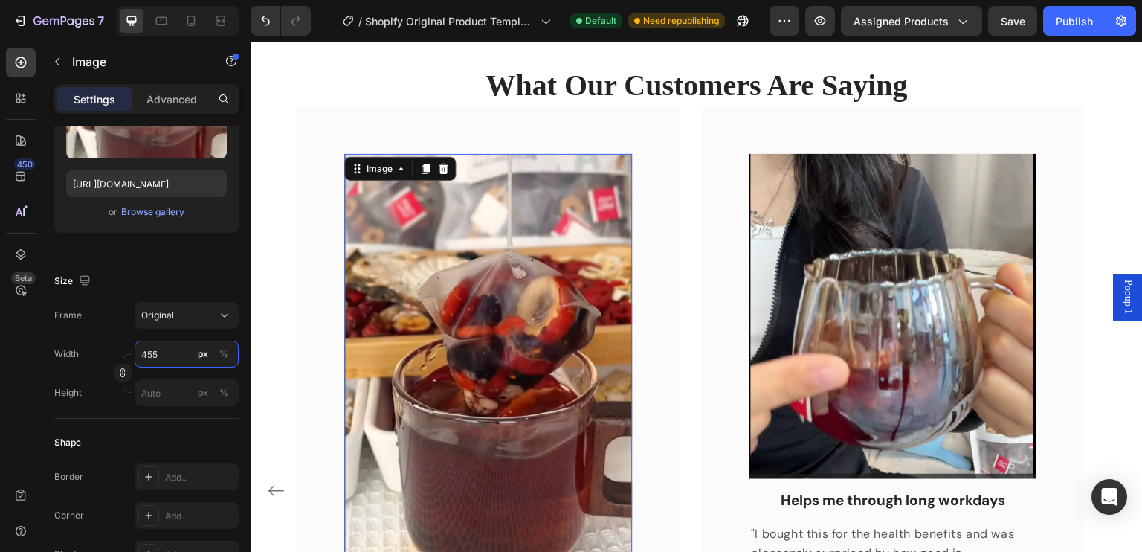
scroll to position [1010, 0]
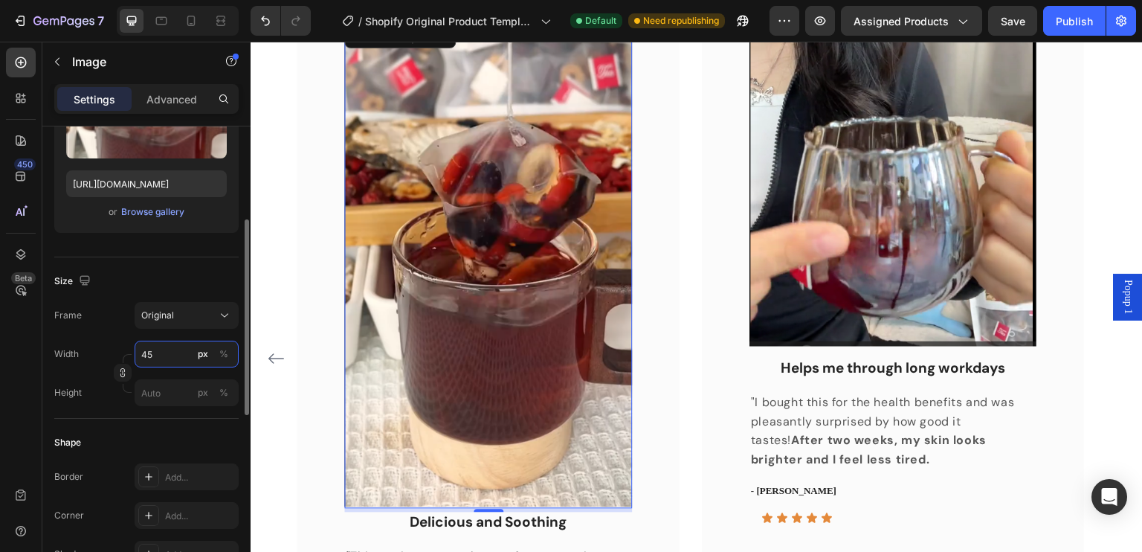
type input "4"
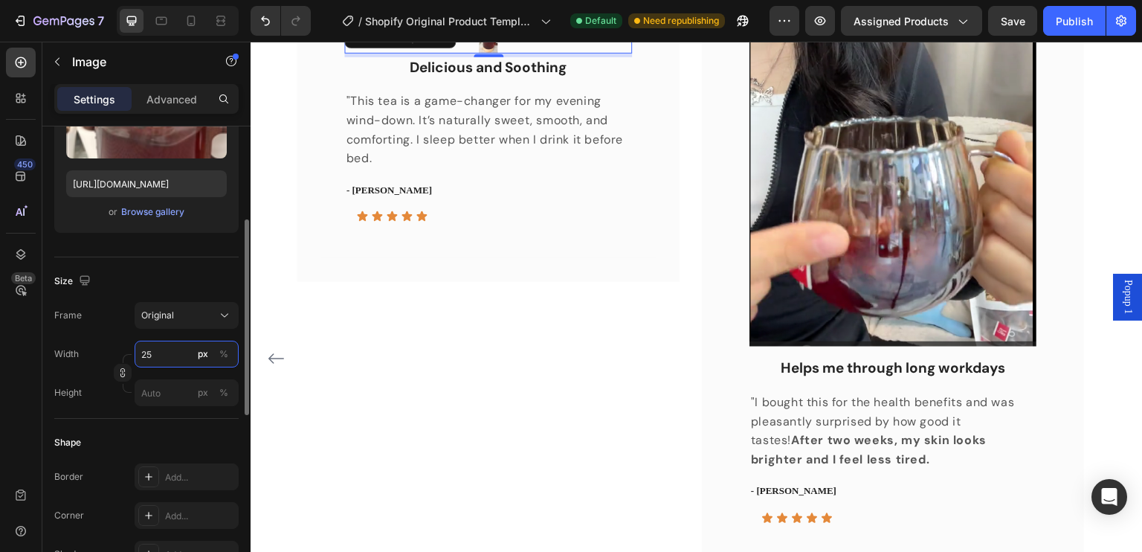
type input "250"
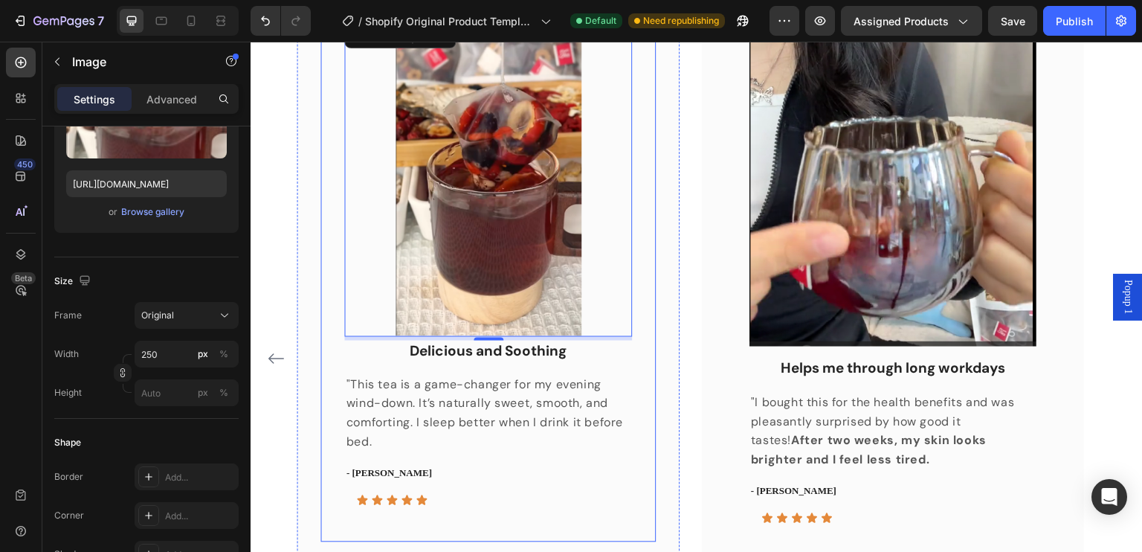
click at [692, 256] on div "Image Love the taste Text block "I love it, actually taste good not bitter does…" at bounding box center [696, 358] width 798 height 769
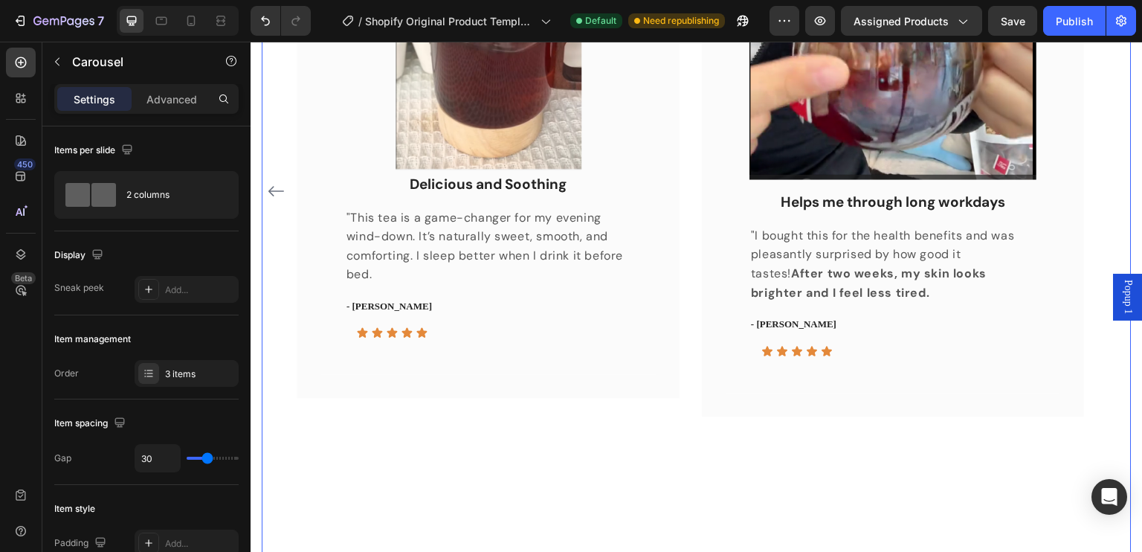
scroll to position [1265, 0]
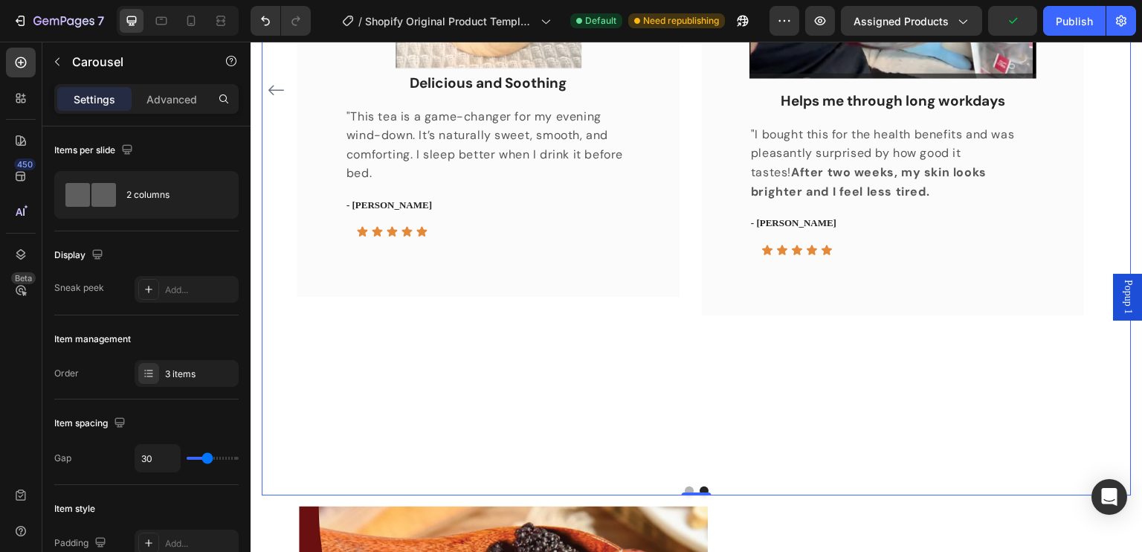
click at [685, 486] on button "Dot" at bounding box center [689, 490] width 9 height 9
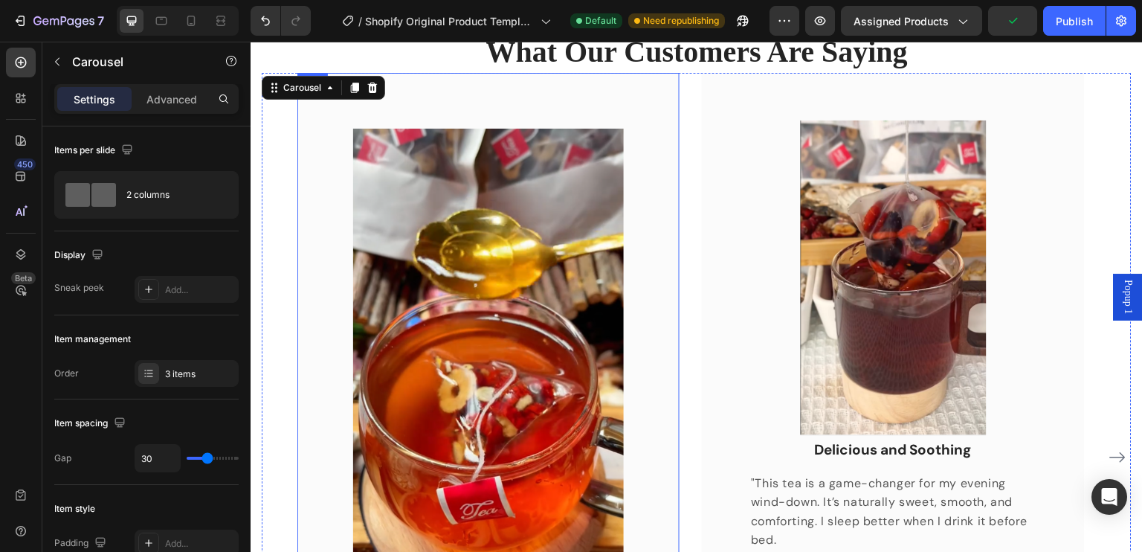
scroll to position [893, 0]
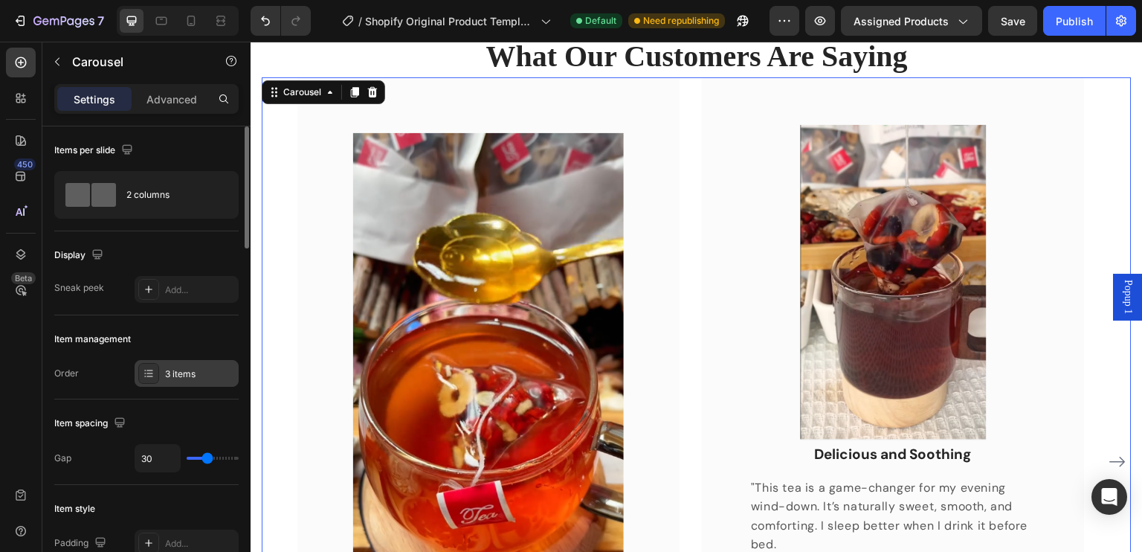
click at [213, 371] on div "3 items" at bounding box center [200, 373] width 70 height 13
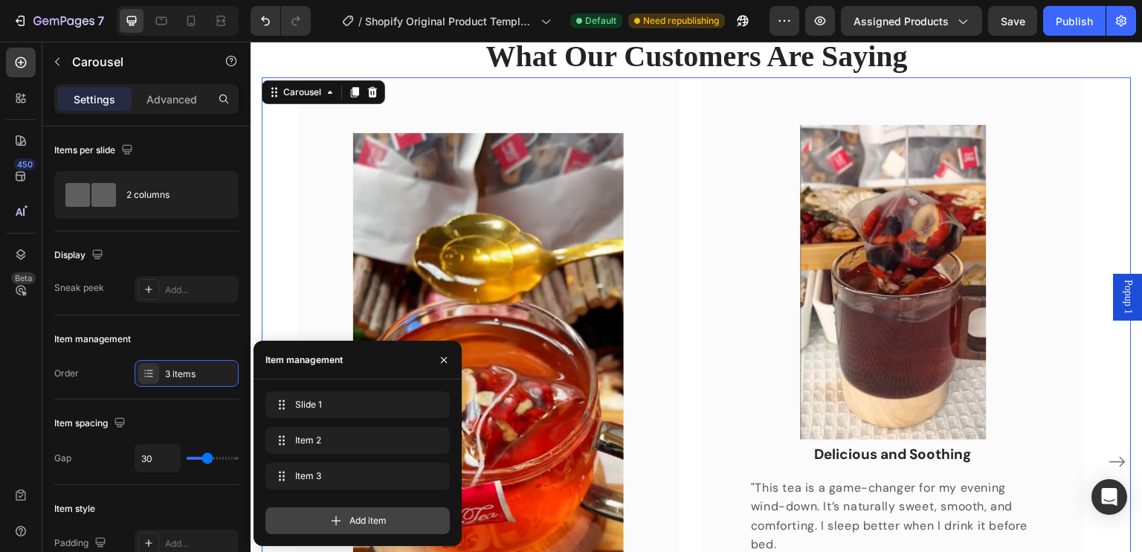
click at [349, 511] on div "Add item" at bounding box center [357, 520] width 184 height 27
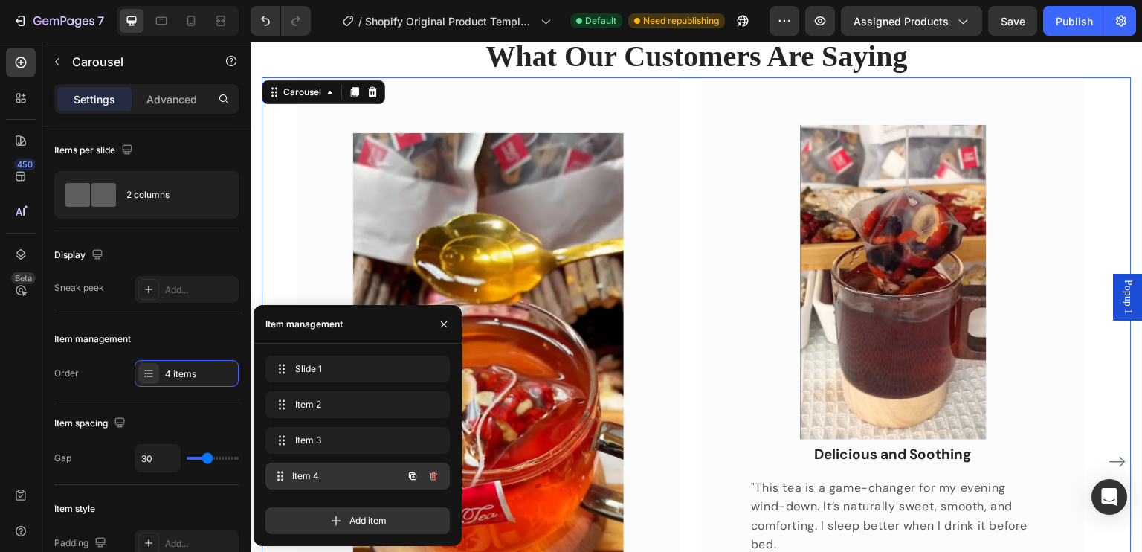
click at [355, 479] on span "Item 4" at bounding box center [347, 475] width 110 height 13
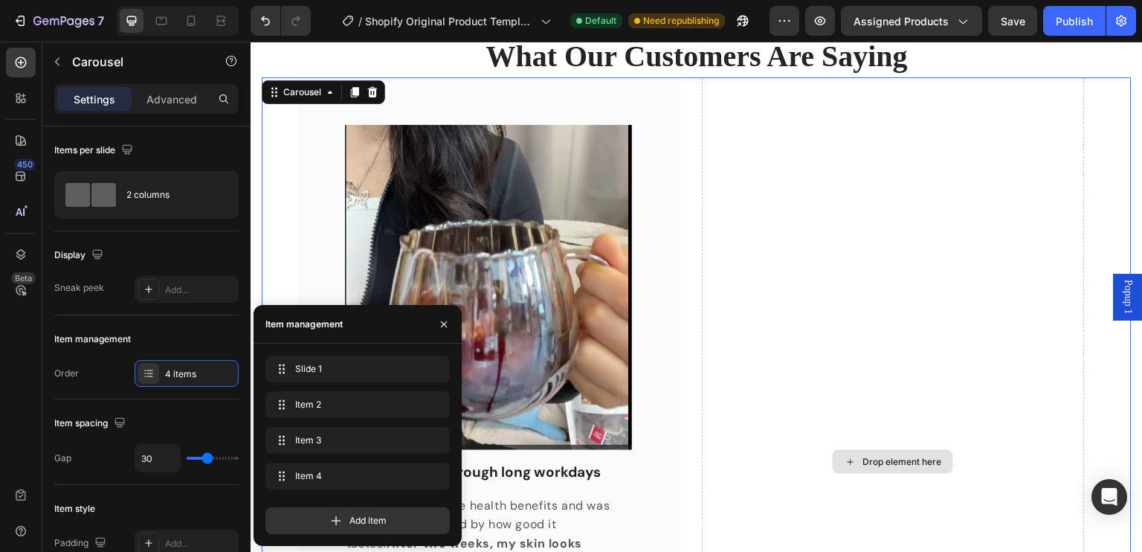
click at [852, 294] on div "Drop element here" at bounding box center [893, 461] width 382 height 769
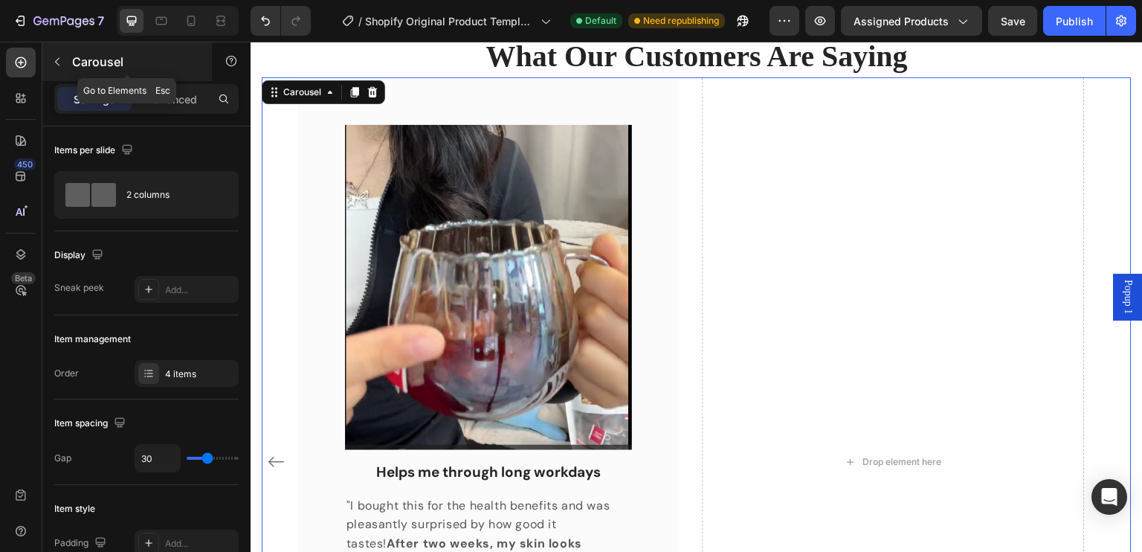
click at [55, 59] on icon "button" at bounding box center [57, 62] width 12 height 12
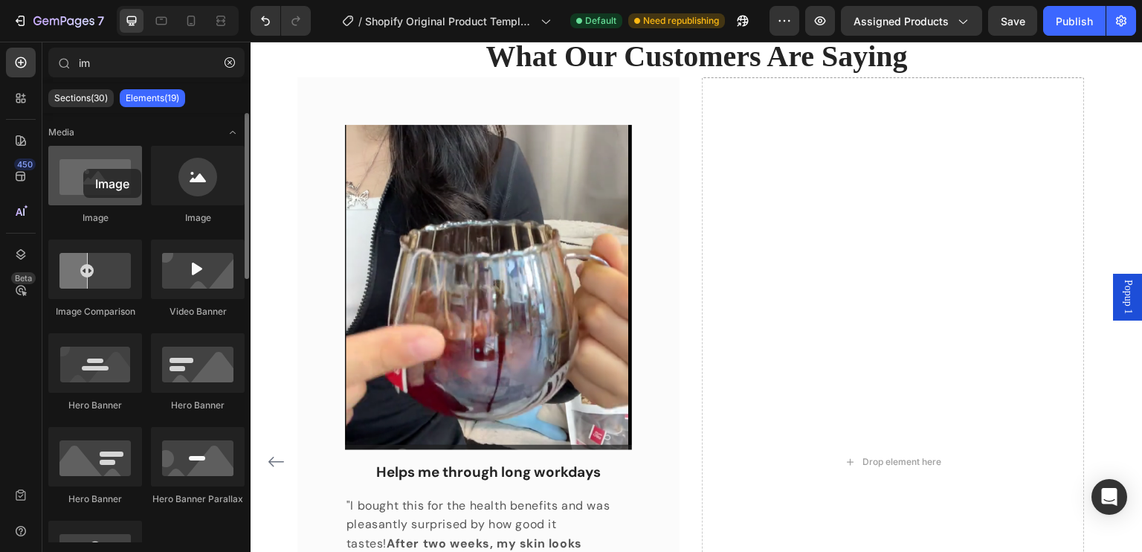
drag, startPoint x: 100, startPoint y: 171, endPoint x: 83, endPoint y: 169, distance: 16.5
click at [83, 169] on div at bounding box center [95, 175] width 94 height 59
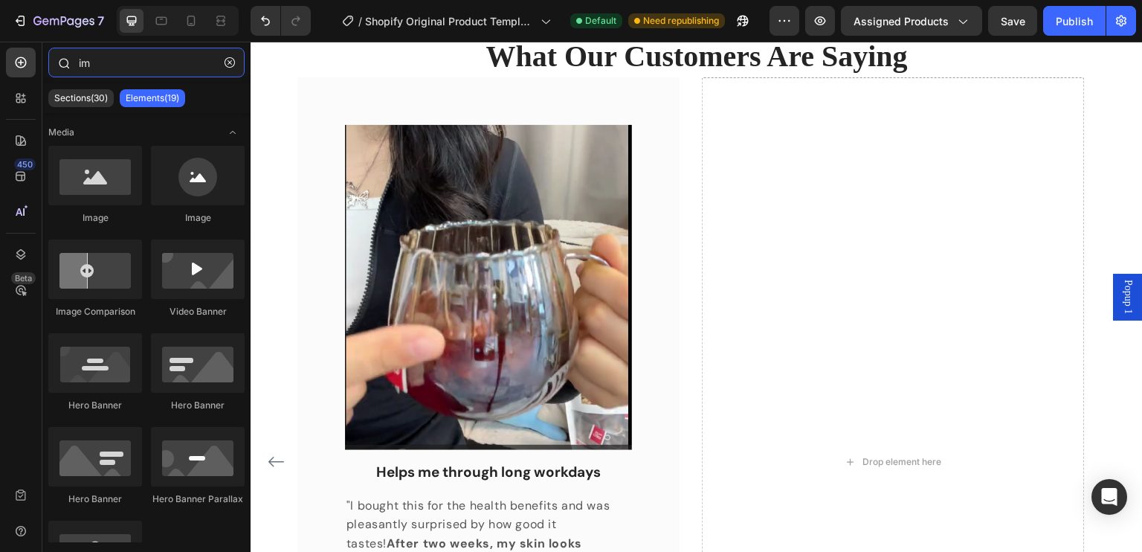
click at [116, 59] on input "im" at bounding box center [146, 63] width 196 height 30
type input "i"
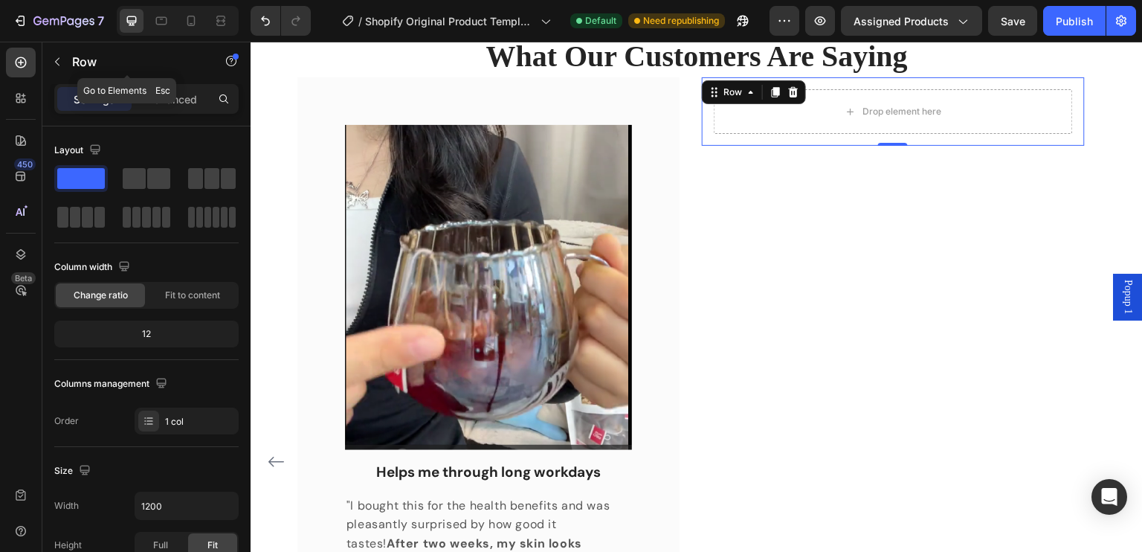
click at [52, 57] on icon "button" at bounding box center [57, 62] width 12 height 12
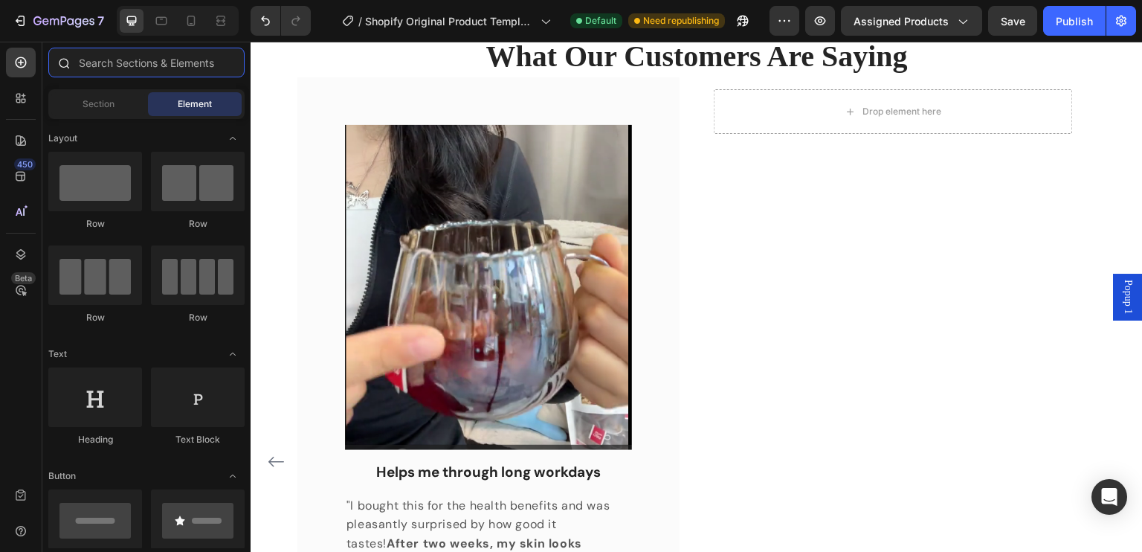
click at [104, 70] on input "text" at bounding box center [146, 63] width 196 height 30
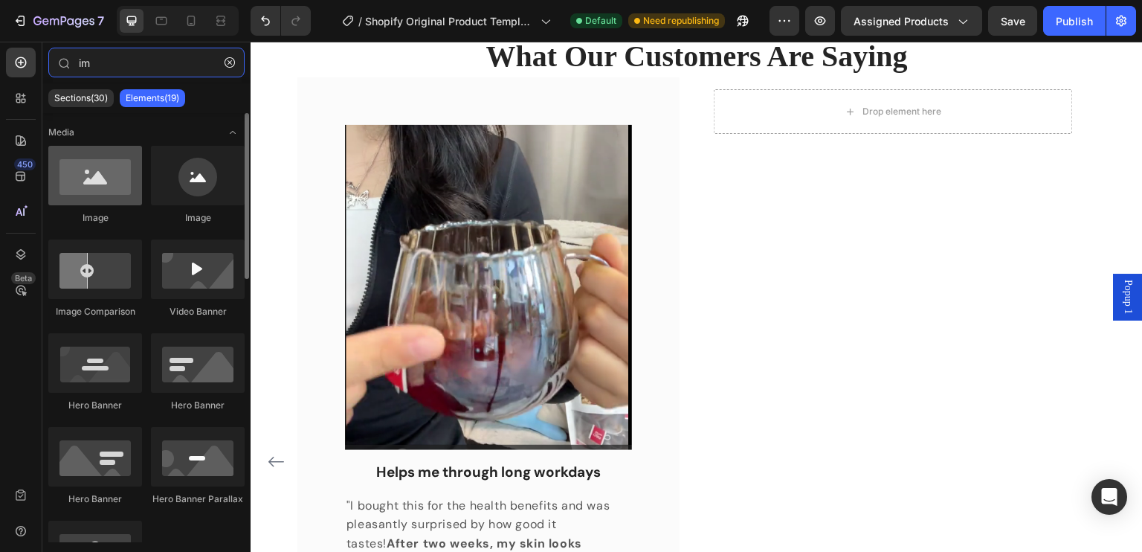
type input "im"
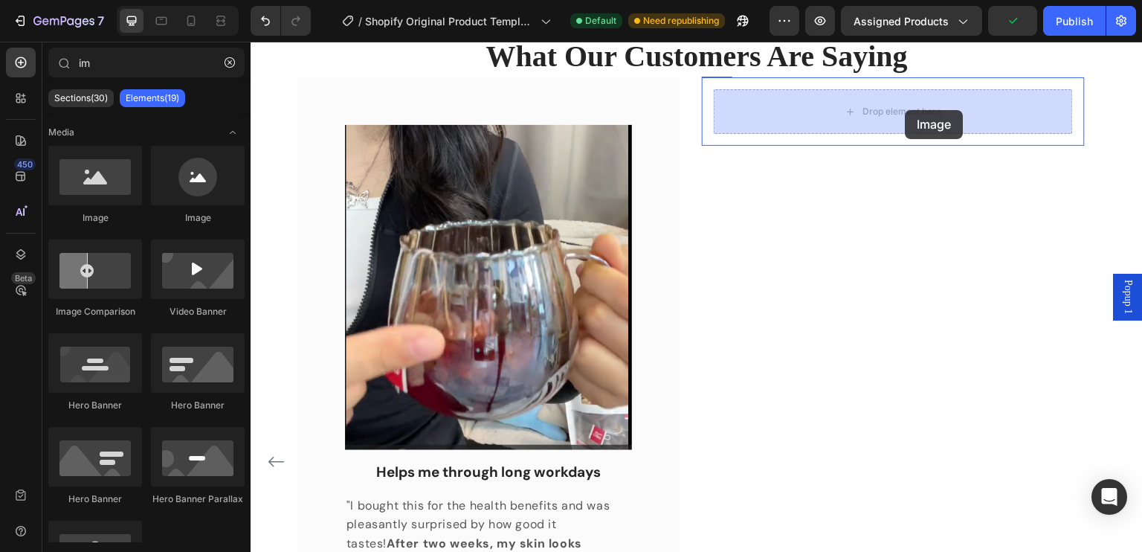
drag, startPoint x: 367, startPoint y: 222, endPoint x: 905, endPoint y: 110, distance: 549.6
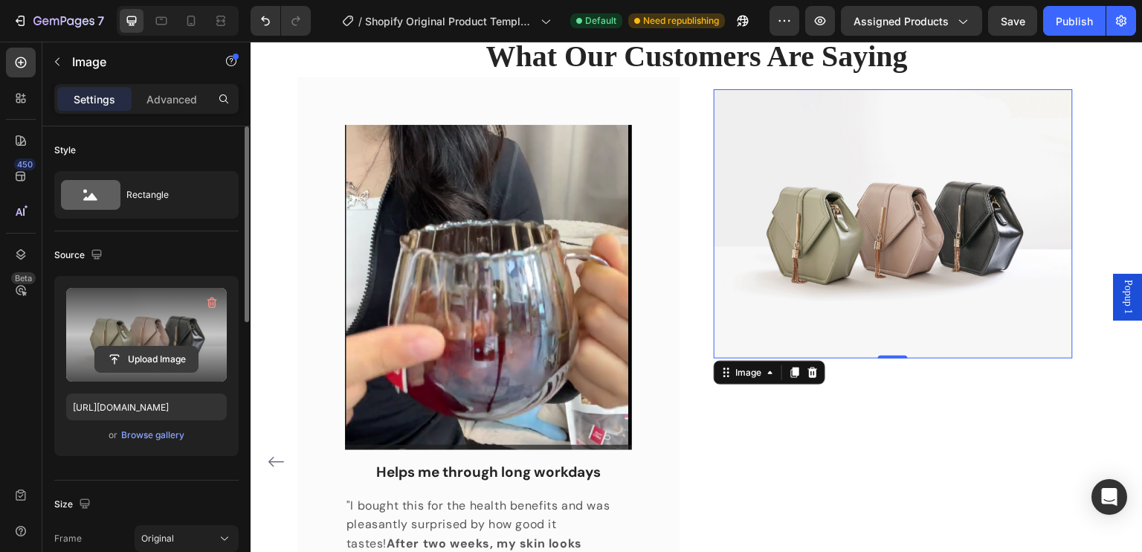
click at [140, 356] on input "file" at bounding box center [146, 358] width 103 height 25
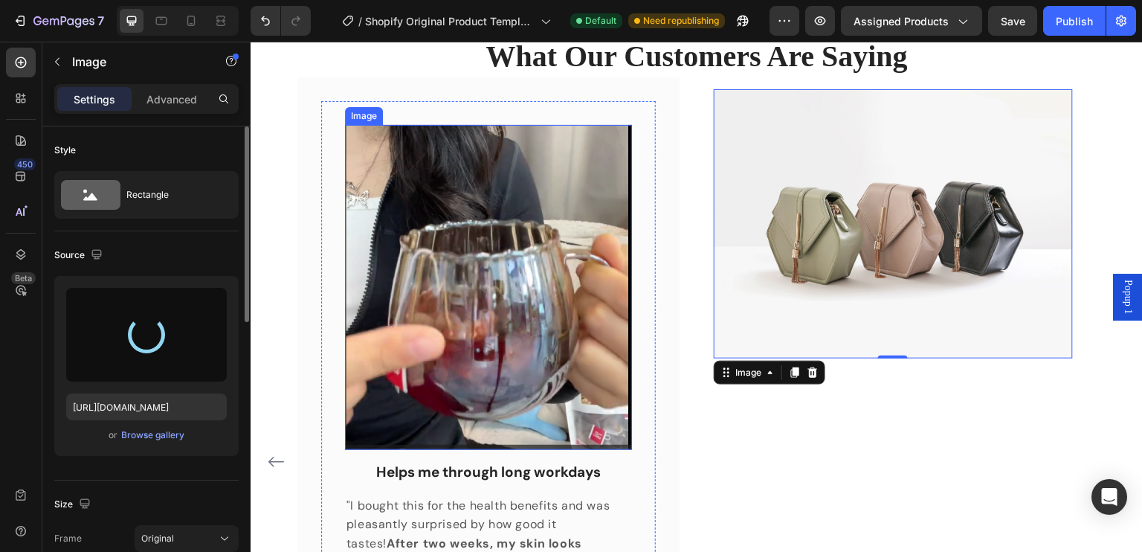
type input "[URL][DOMAIN_NAME]"
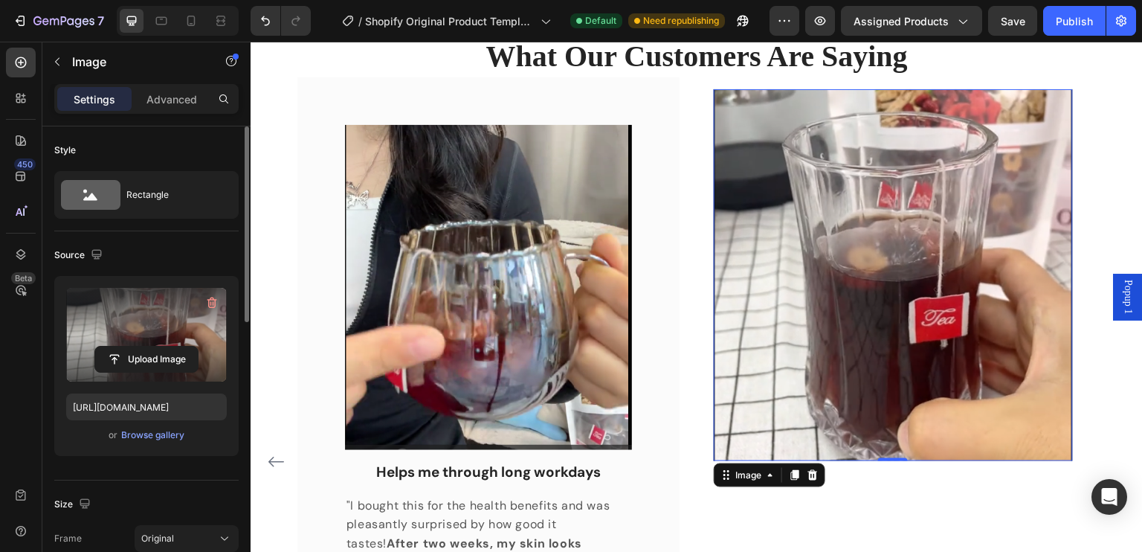
click at [885, 324] on img at bounding box center [893, 275] width 358 height 372
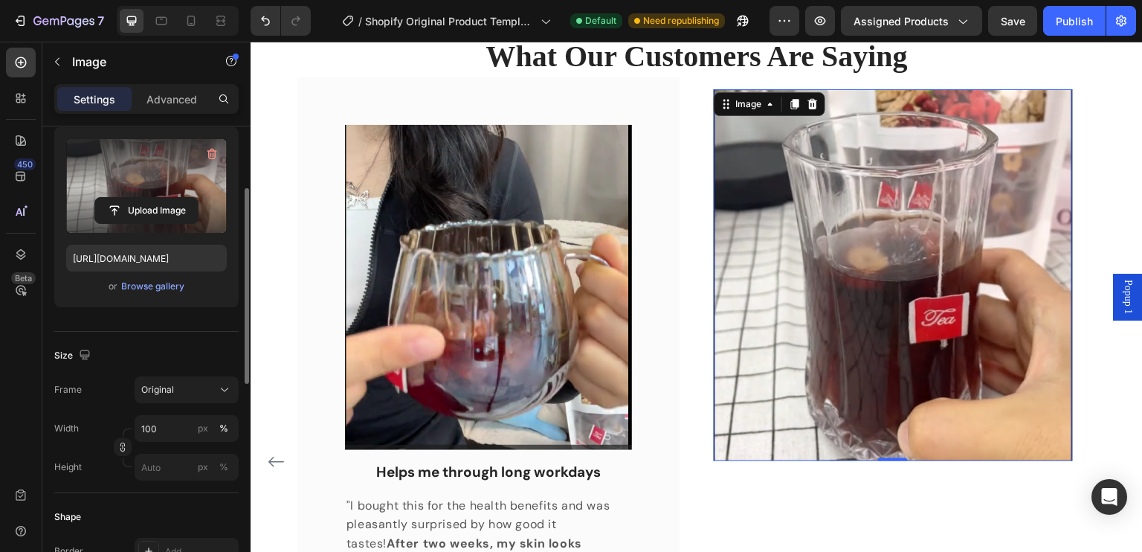
scroll to position [223, 0]
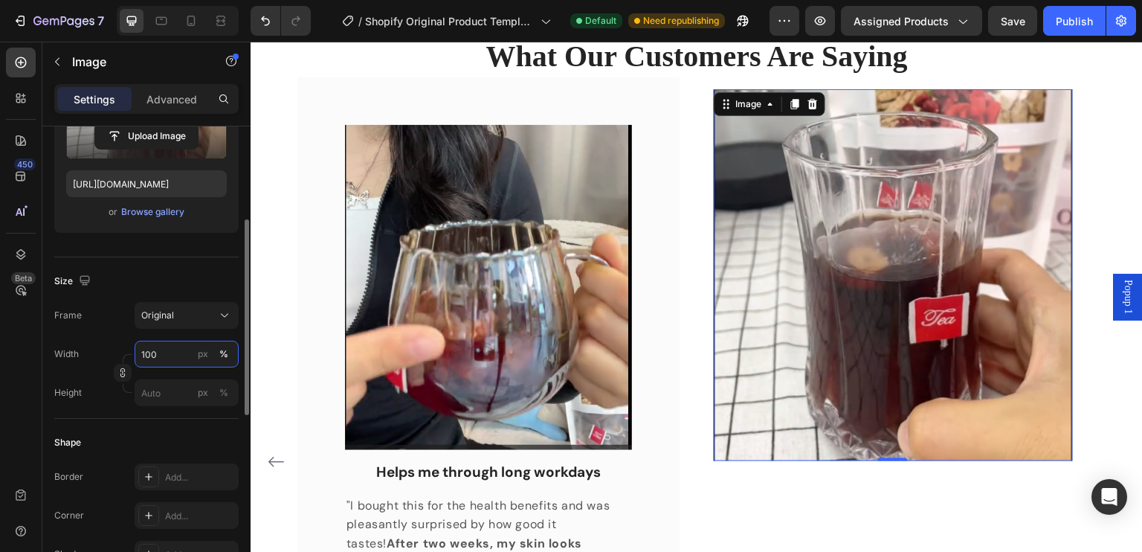
click at [168, 357] on input "100" at bounding box center [187, 353] width 104 height 27
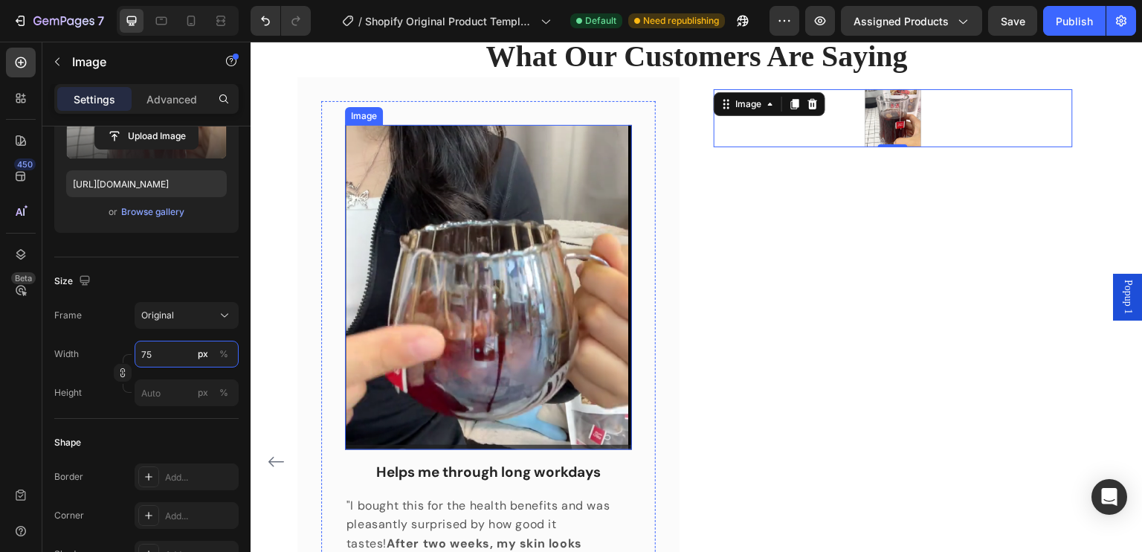
type input "7"
type input "500"
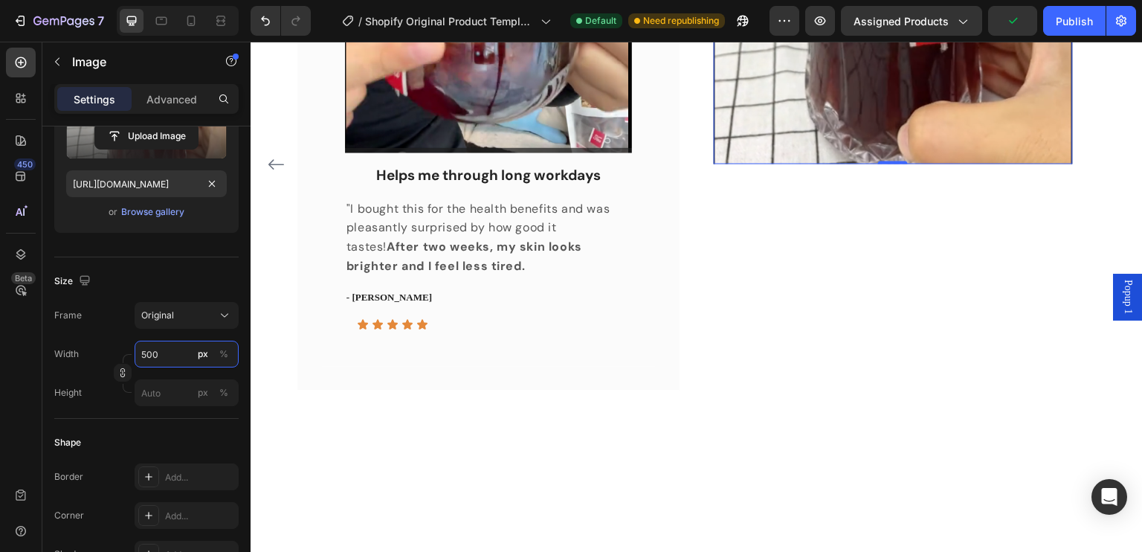
scroll to position [74, 0]
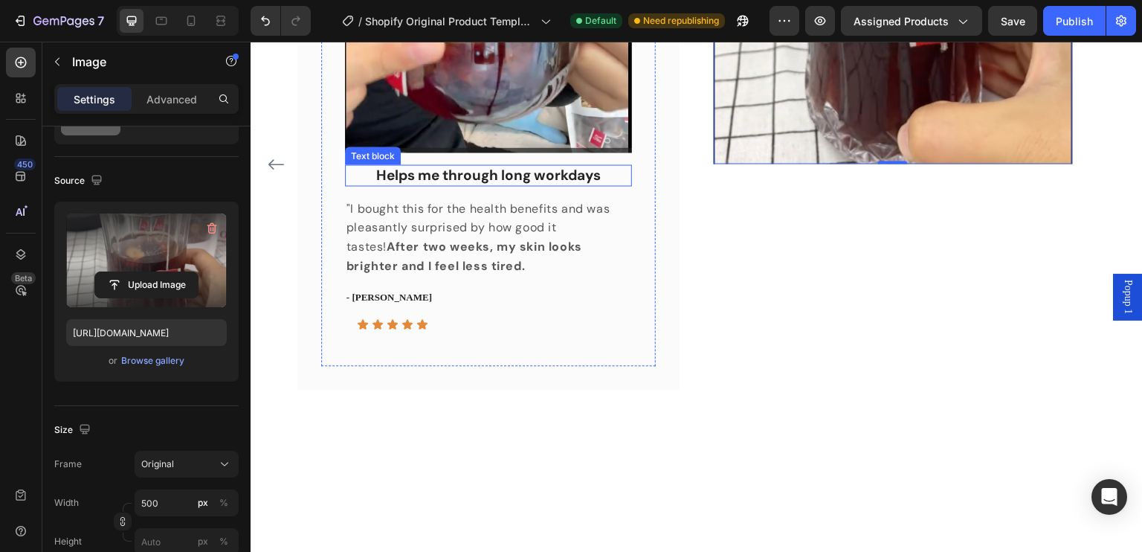
click at [491, 169] on p "Helps me through long workdays" at bounding box center [488, 175] width 284 height 19
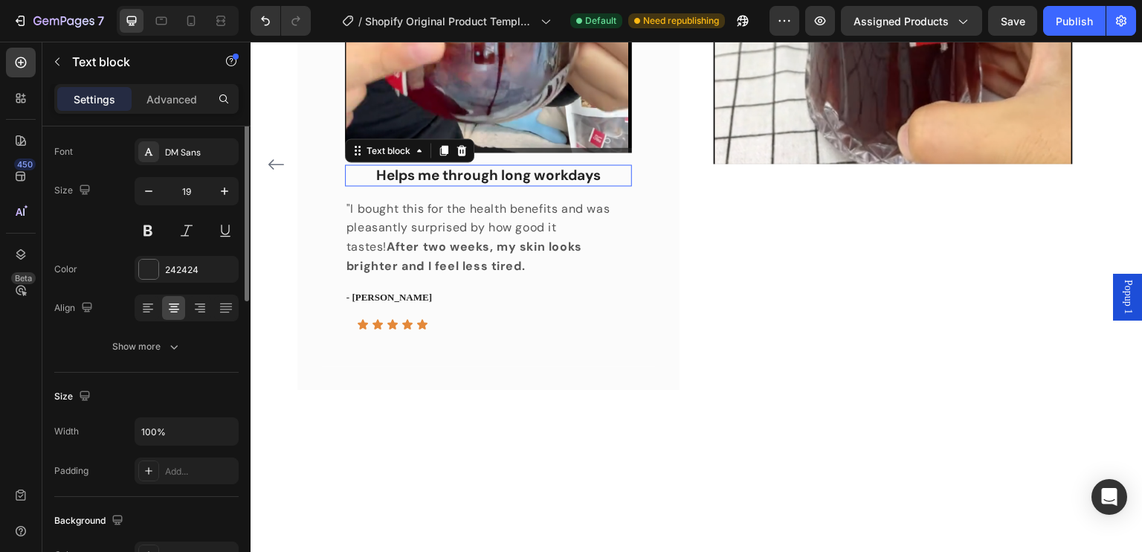
scroll to position [0, 0]
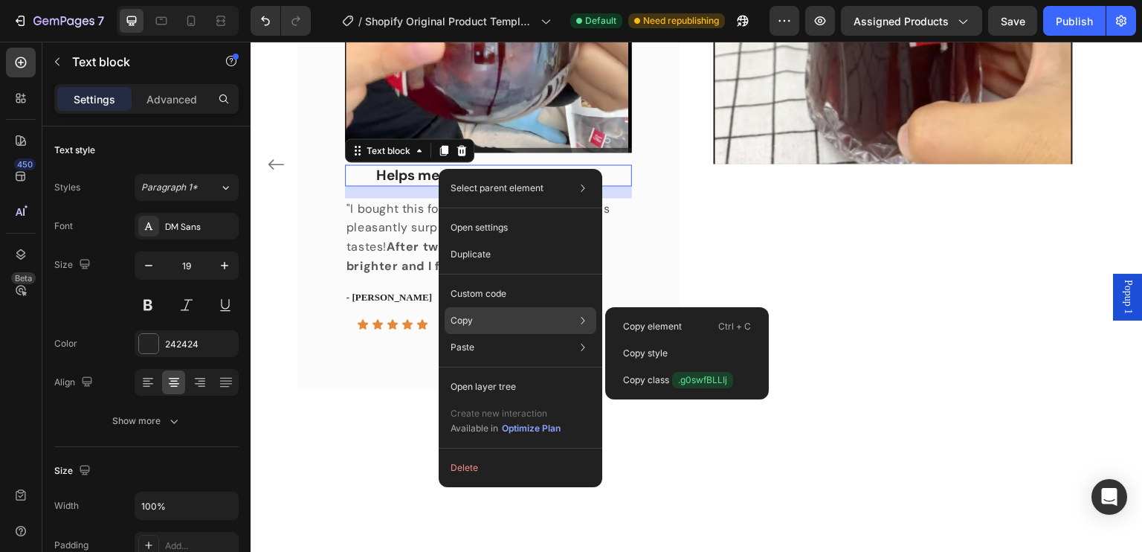
click at [491, 326] on div "Copy Copy element Ctrl + C Copy style Copy class .g0swfBLLIj" at bounding box center [521, 320] width 152 height 27
drag, startPoint x: 653, startPoint y: 319, endPoint x: 404, endPoint y: 277, distance: 252.5
click at [653, 340] on div "Copy element Ctrl + C" at bounding box center [687, 353] width 152 height 27
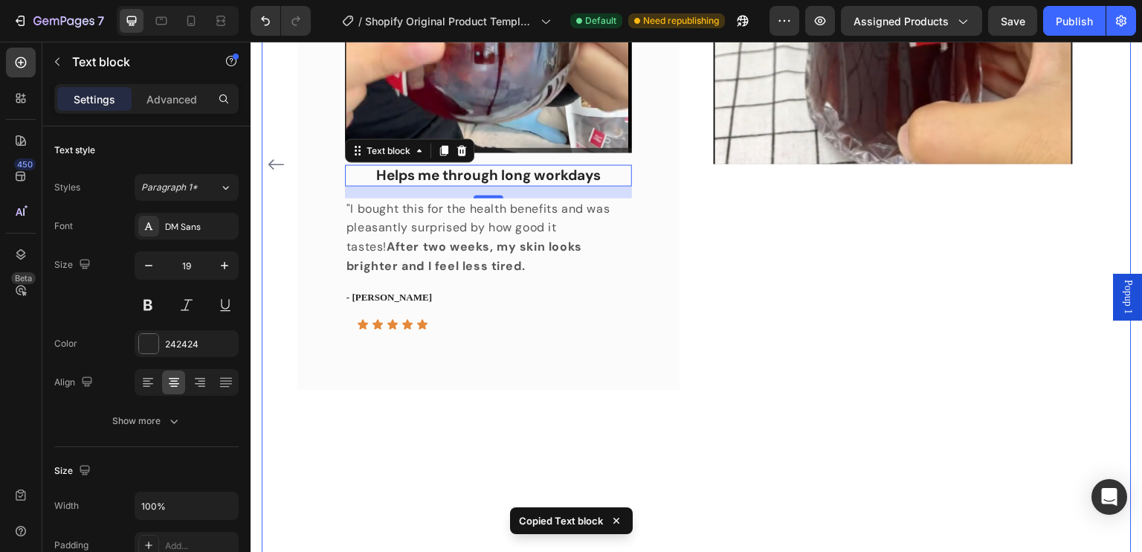
click at [861, 193] on div "Image Row" at bounding box center [893, 164] width 382 height 769
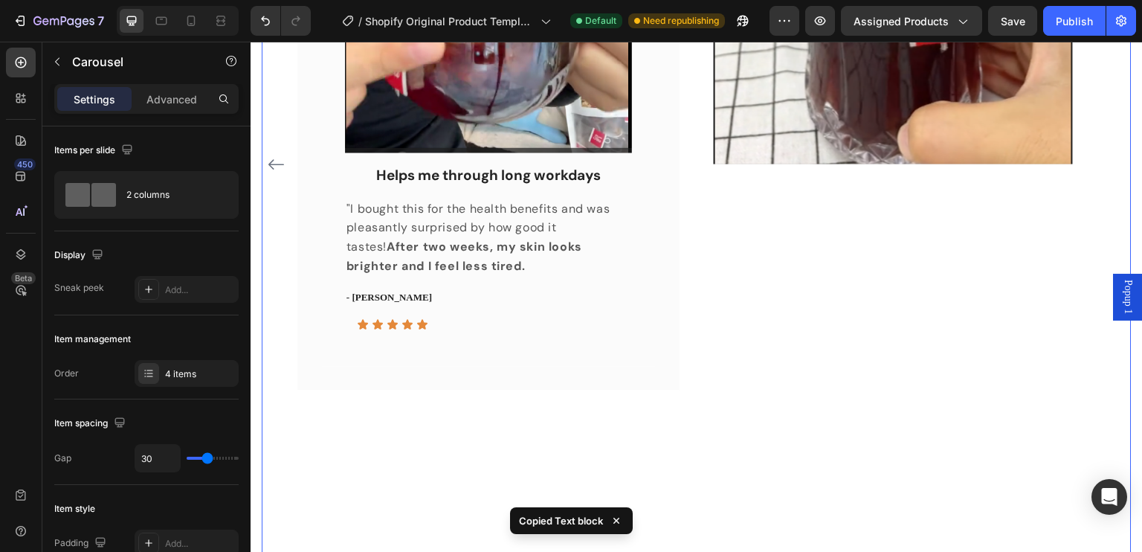
click at [801, 195] on div "Image Row" at bounding box center [893, 164] width 382 height 769
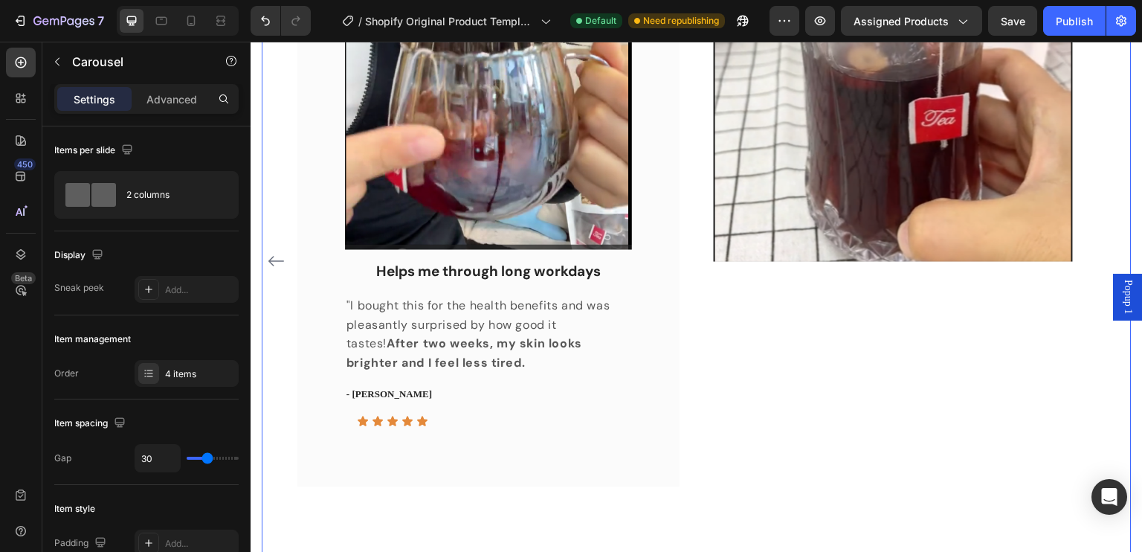
scroll to position [1128, 0]
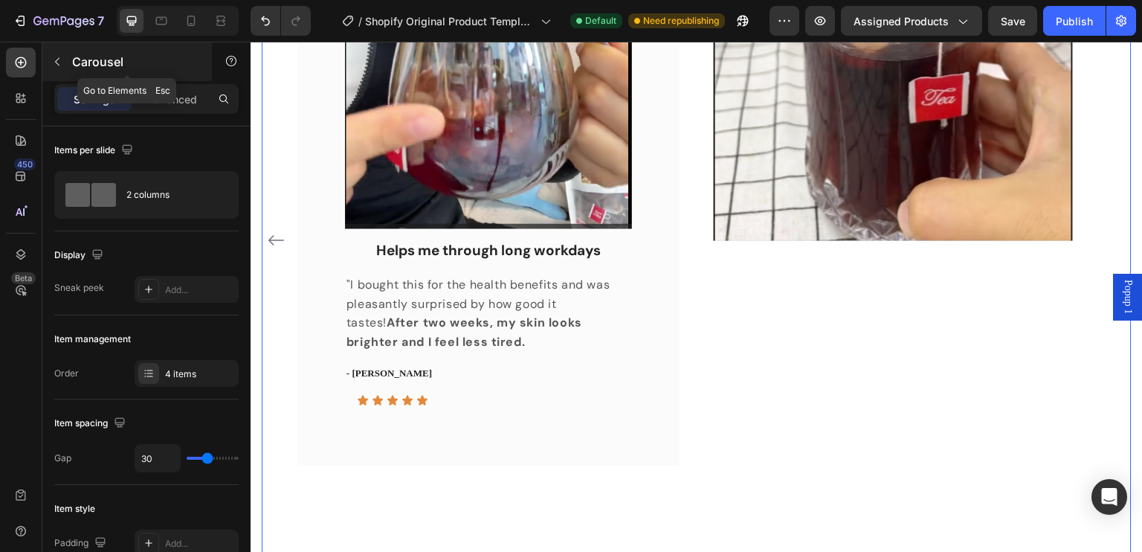
click at [54, 65] on icon "button" at bounding box center [57, 62] width 12 height 12
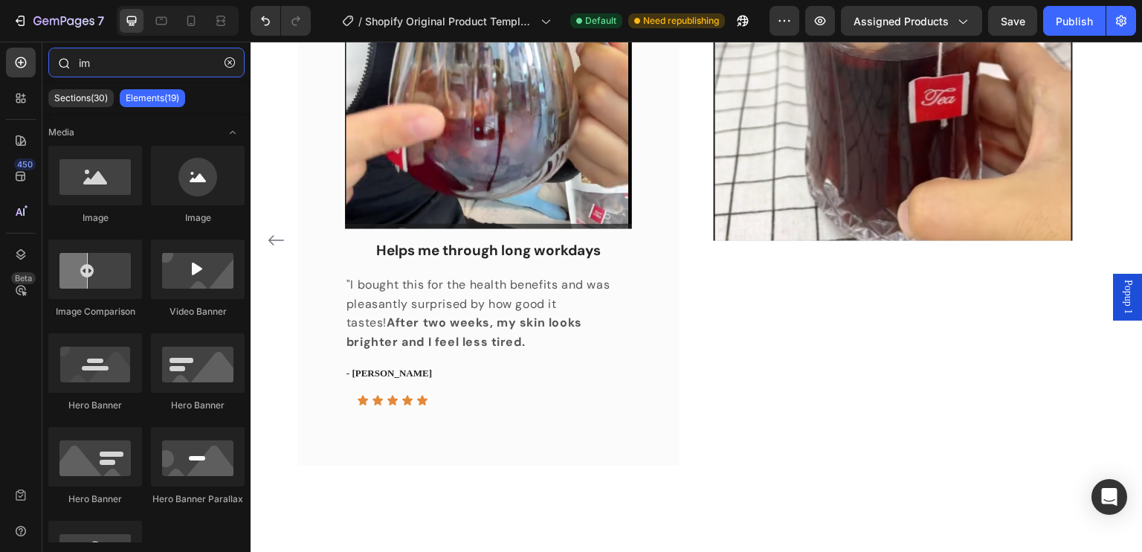
click at [112, 70] on input "im" at bounding box center [146, 63] width 196 height 30
type input "i"
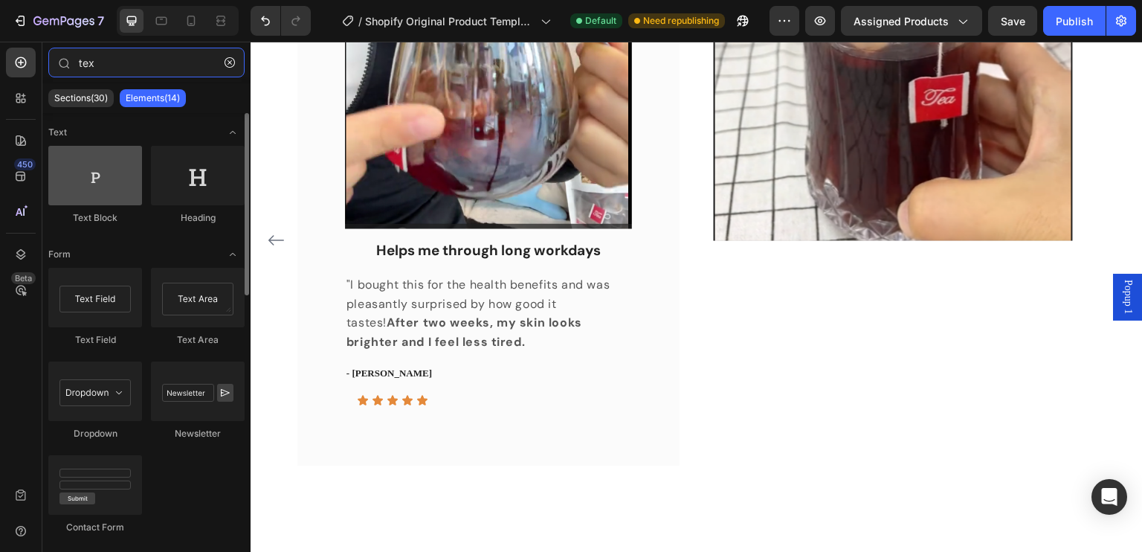
type input "tex"
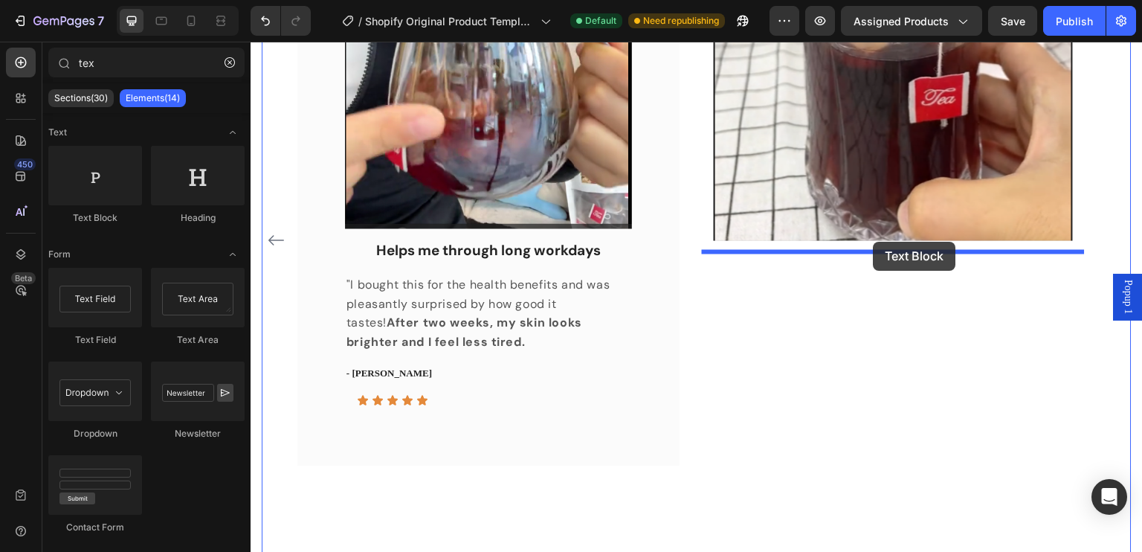
drag, startPoint x: 334, startPoint y: 207, endPoint x: 873, endPoint y: 242, distance: 540.0
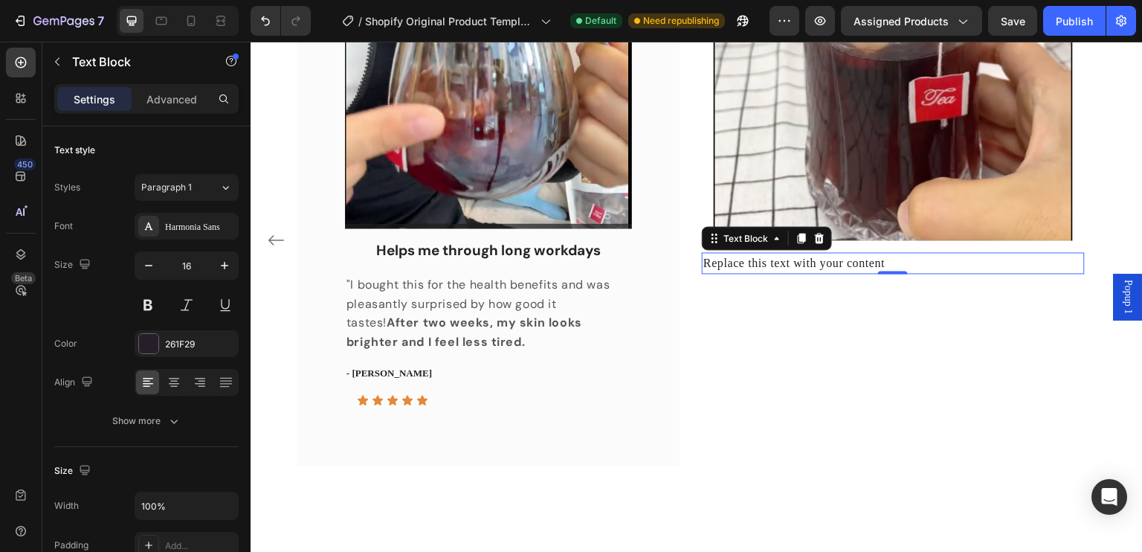
click at [761, 262] on div "Replace this text with your content" at bounding box center [893, 263] width 382 height 22
click at [796, 263] on p "Replace this text with your content" at bounding box center [892, 262] width 379 height 19
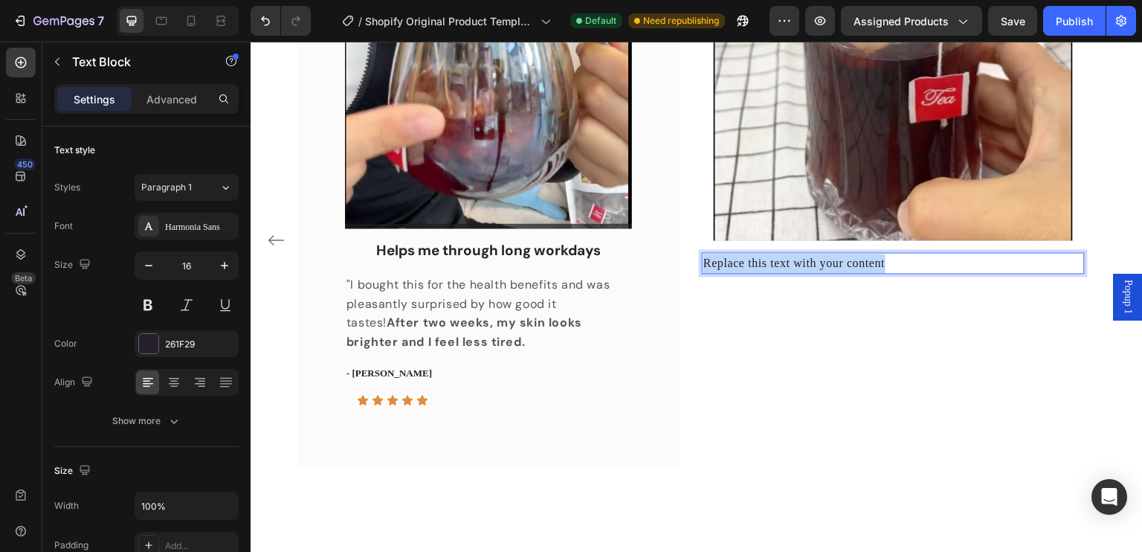
click at [796, 263] on p "Replace this text with your content" at bounding box center [892, 262] width 379 height 19
click at [764, 264] on div "Rich Text Editor. Editing area: main" at bounding box center [893, 263] width 382 height 22
drag, startPoint x: 763, startPoint y: 264, endPoint x: 722, endPoint y: 256, distance: 41.7
click at [722, 256] on div "Rich Text Editor. Editing area: main" at bounding box center [893, 263] width 382 height 22
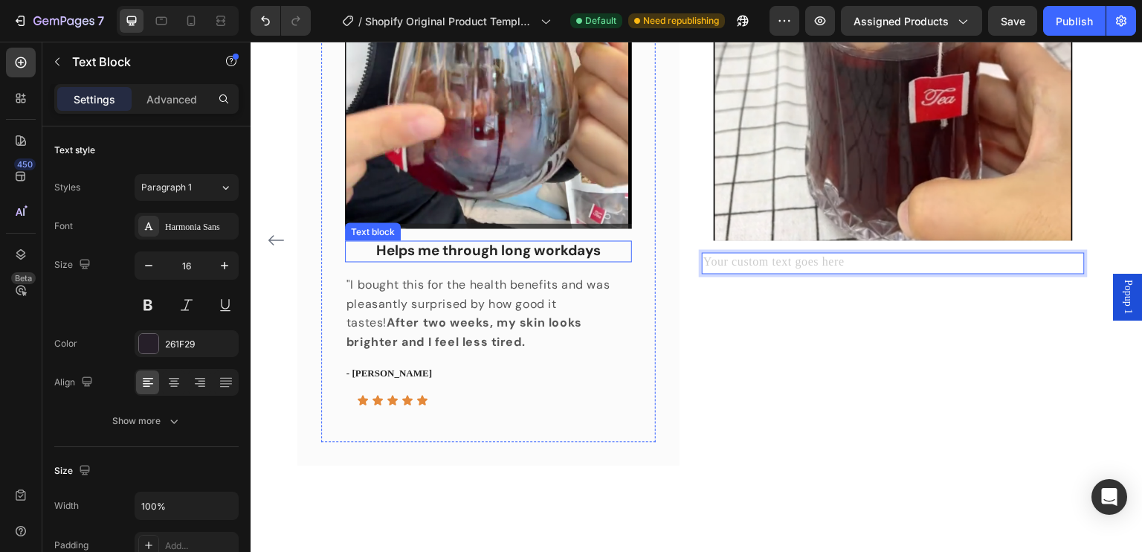
click at [511, 247] on p "Helps me through long workdays" at bounding box center [488, 251] width 284 height 19
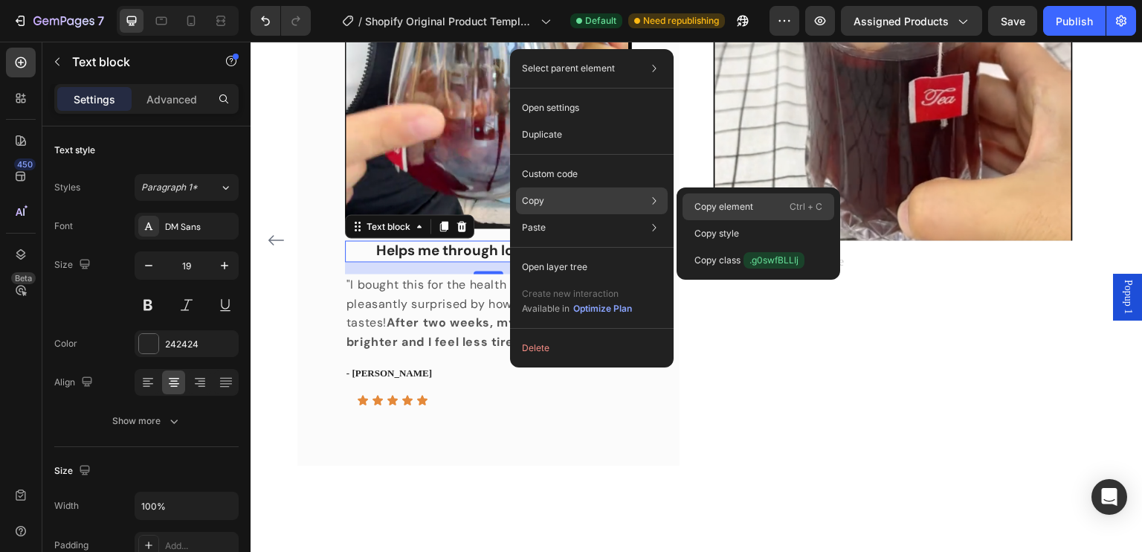
drag, startPoint x: 708, startPoint y: 207, endPoint x: 473, endPoint y: 167, distance: 238.4
click at [708, 207] on p "Copy element" at bounding box center [723, 206] width 59 height 13
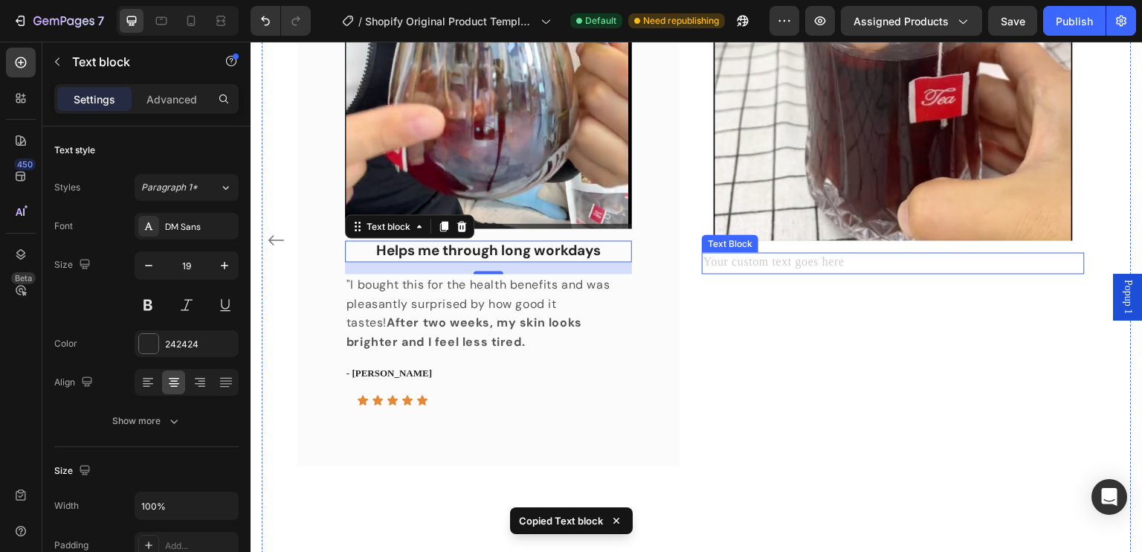
click at [824, 262] on div "Rich Text Editor. Editing area: main" at bounding box center [893, 263] width 382 height 22
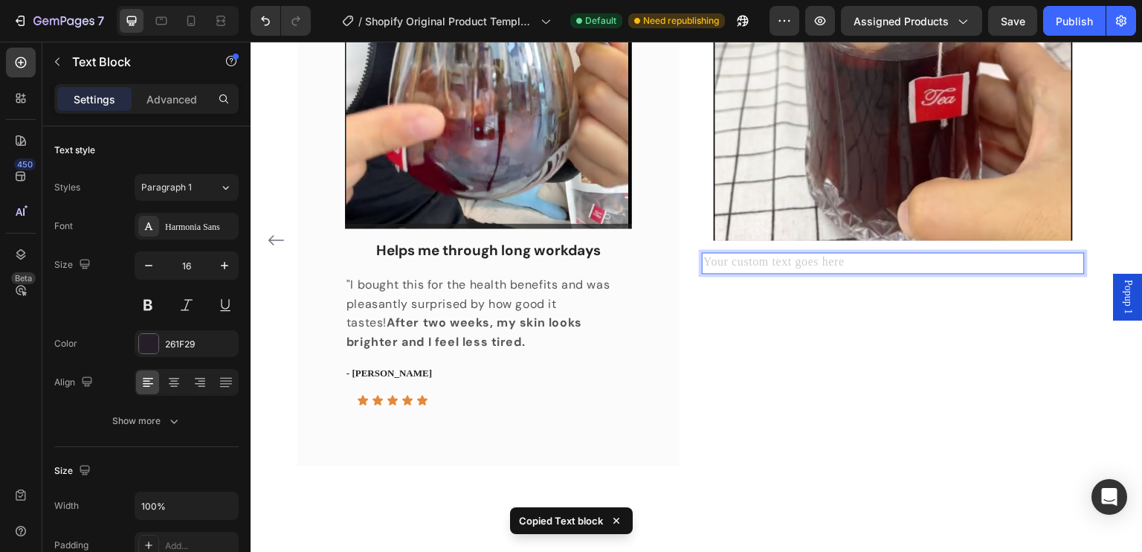
drag, startPoint x: 824, startPoint y: 262, endPoint x: 783, endPoint y: 260, distance: 40.9
click at [783, 260] on div "Rich Text Editor. Editing area: main" at bounding box center [893, 263] width 382 height 22
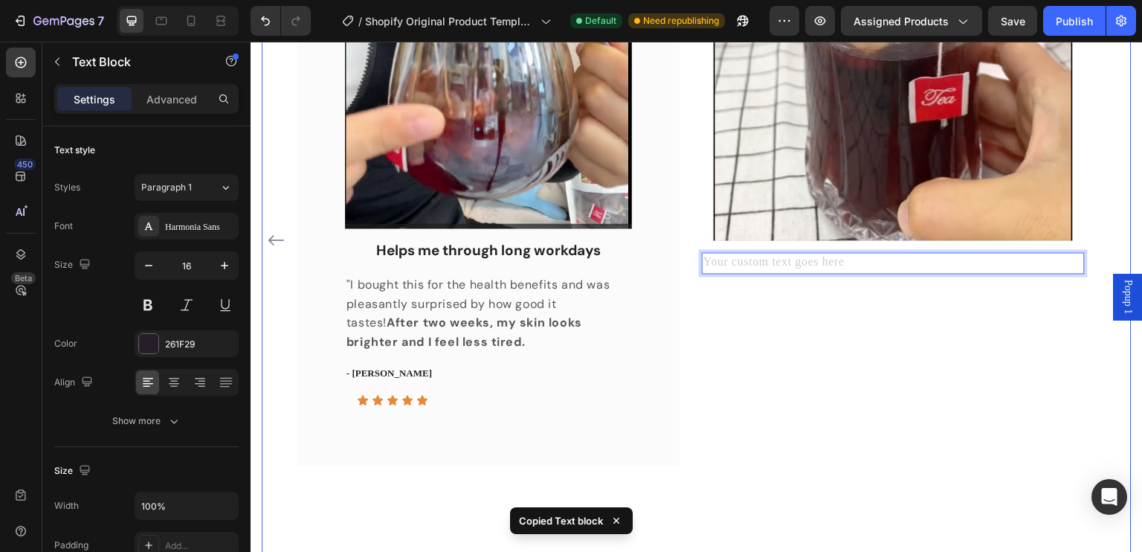
click at [691, 288] on div "Image Love the taste Text block "I love it, actually taste good not bitter does…" at bounding box center [696, 240] width 798 height 769
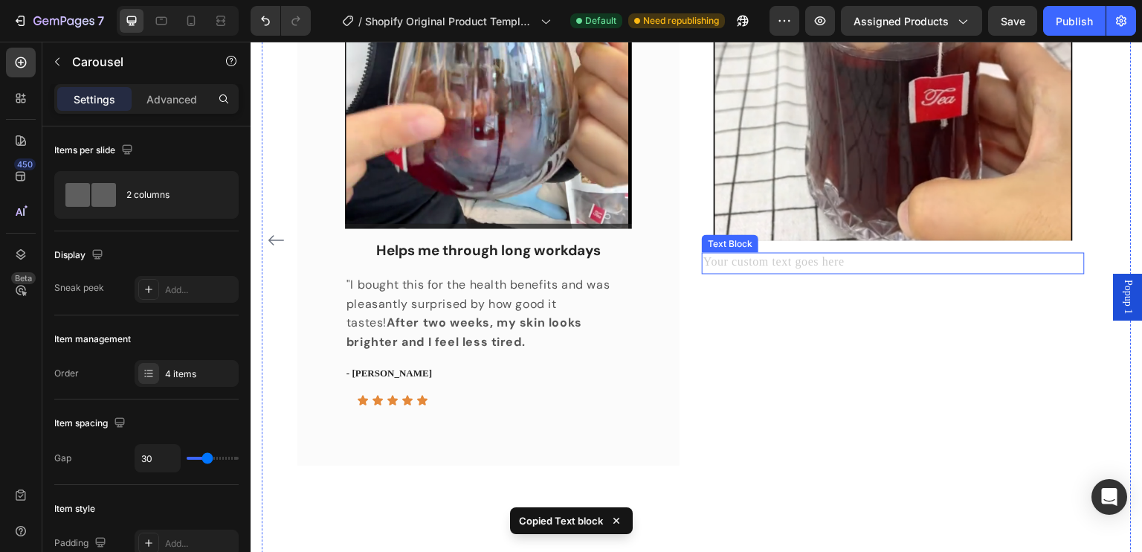
click at [752, 262] on div "Rich Text Editor. Editing area: main" at bounding box center [893, 263] width 382 height 22
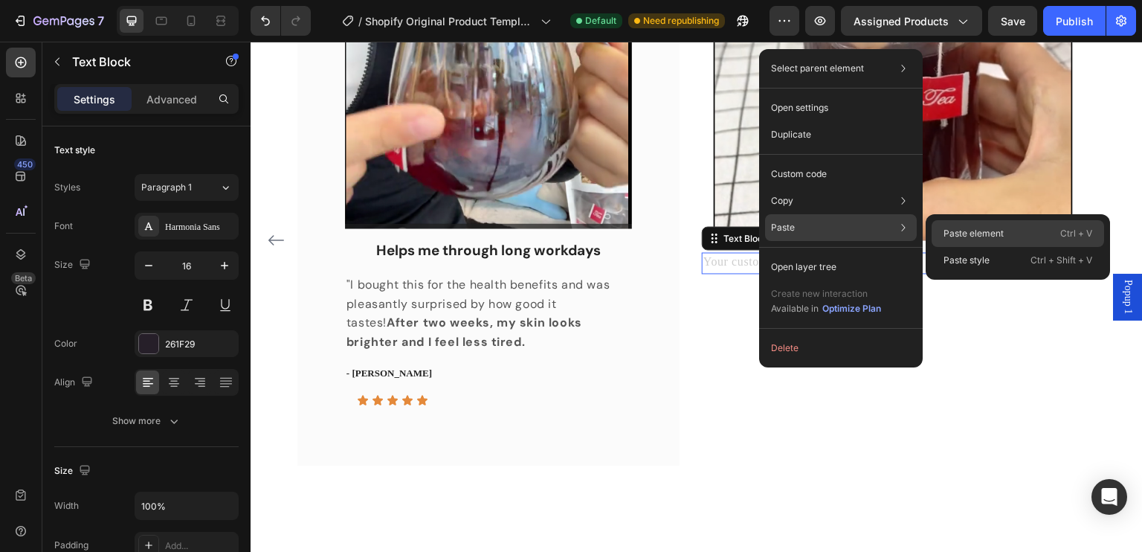
click at [943, 232] on p "Paste element" at bounding box center [973, 233] width 60 height 13
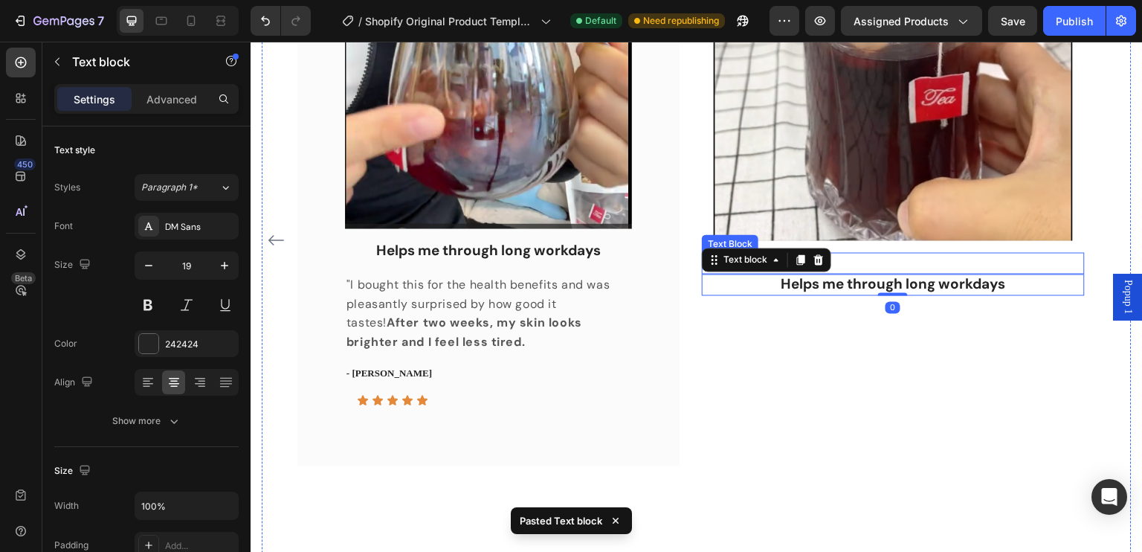
click at [894, 256] on p "Rich Text Editor. Editing area: main" at bounding box center [892, 262] width 379 height 19
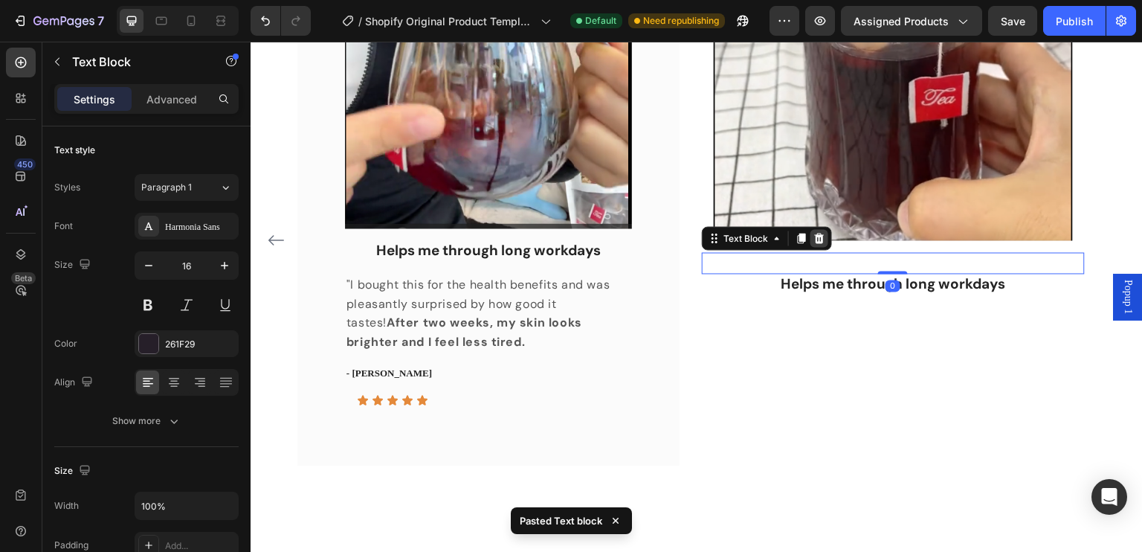
click at [822, 235] on icon at bounding box center [820, 237] width 10 height 10
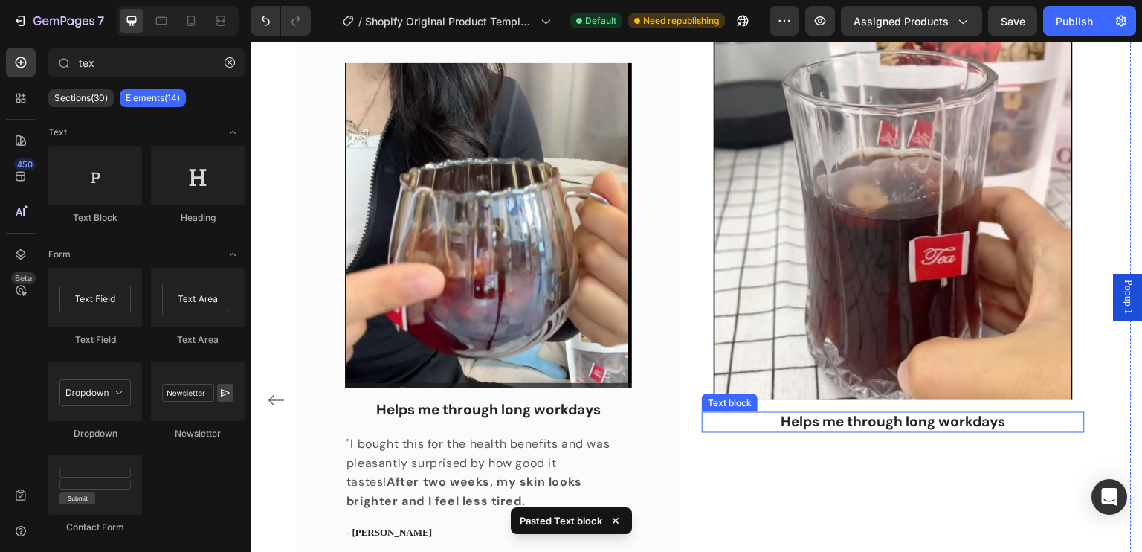
scroll to position [905, 0]
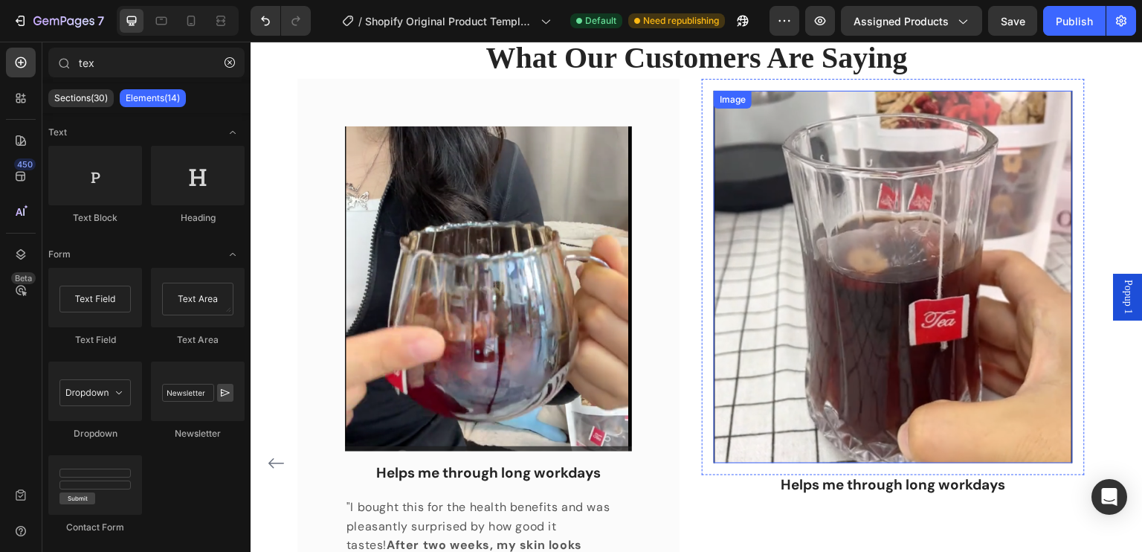
click at [885, 297] on img at bounding box center [893, 277] width 358 height 372
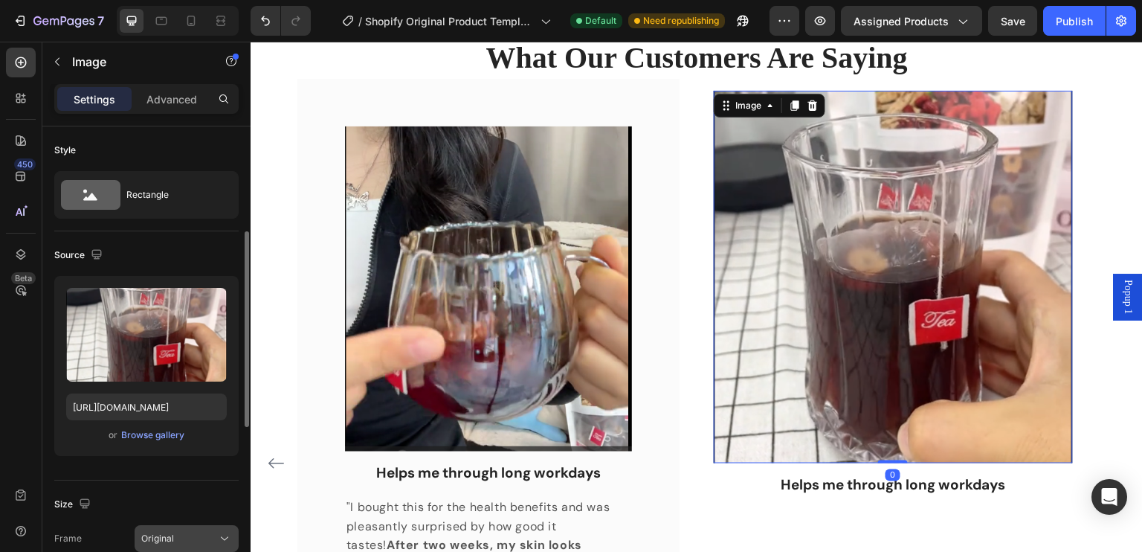
scroll to position [223, 0]
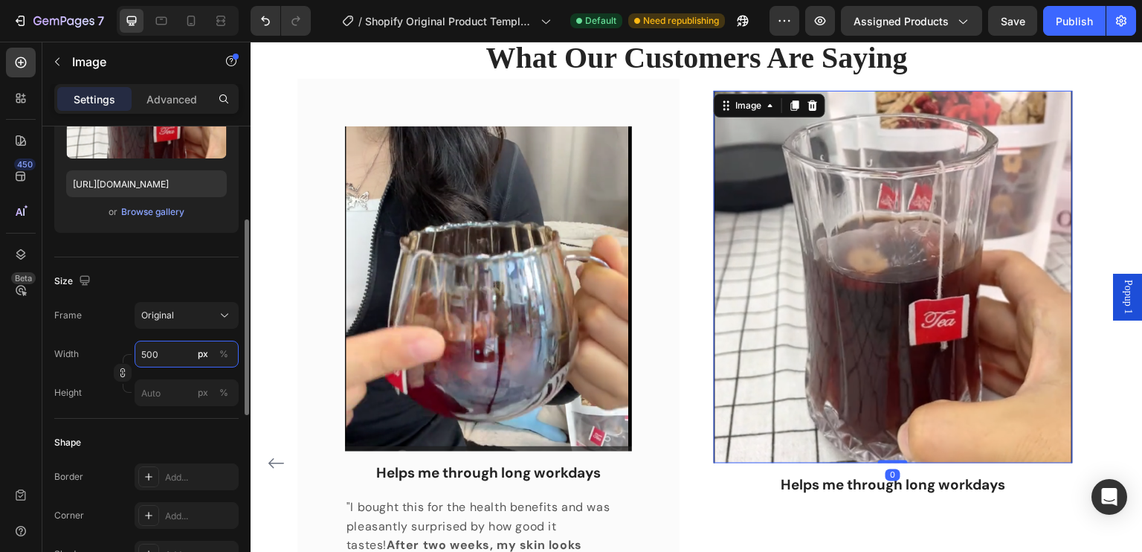
click at [172, 347] on input "500" at bounding box center [187, 353] width 104 height 27
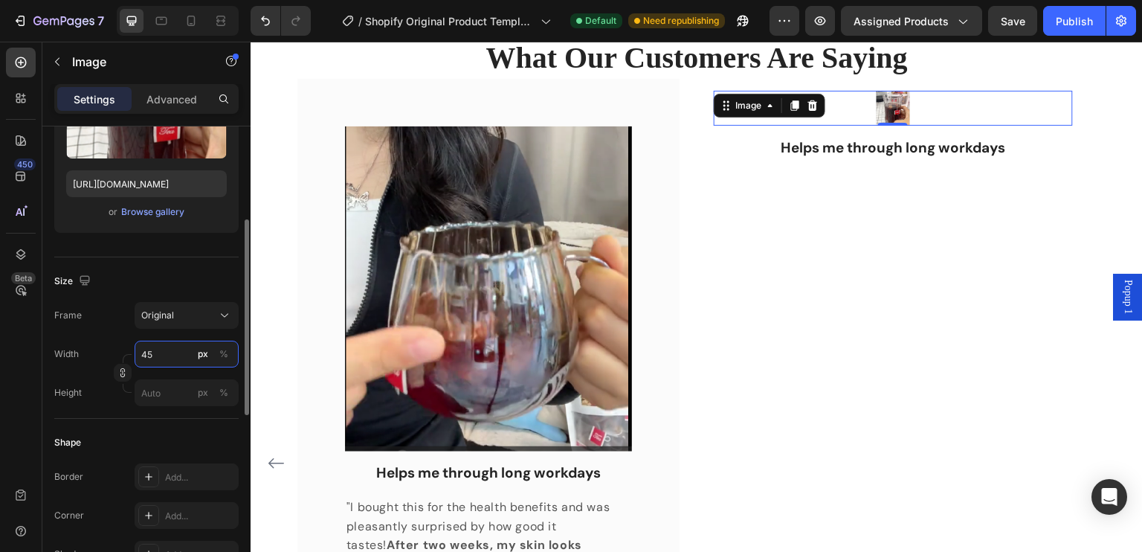
type input "4"
type input "460"
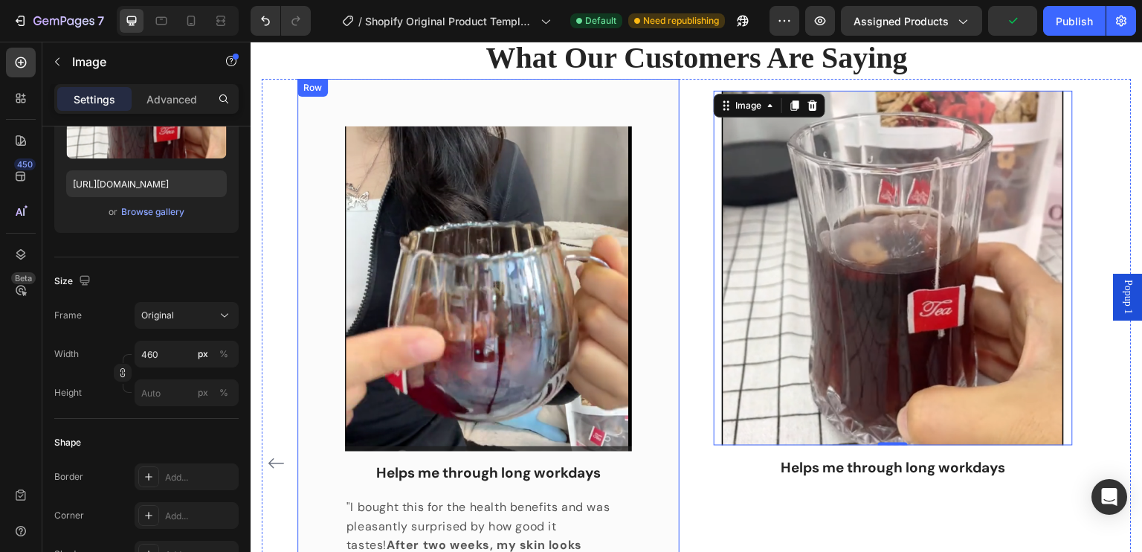
click at [670, 239] on div "Image Helps me through long workdays Text block "I bought this for the health b…" at bounding box center [488, 384] width 382 height 610
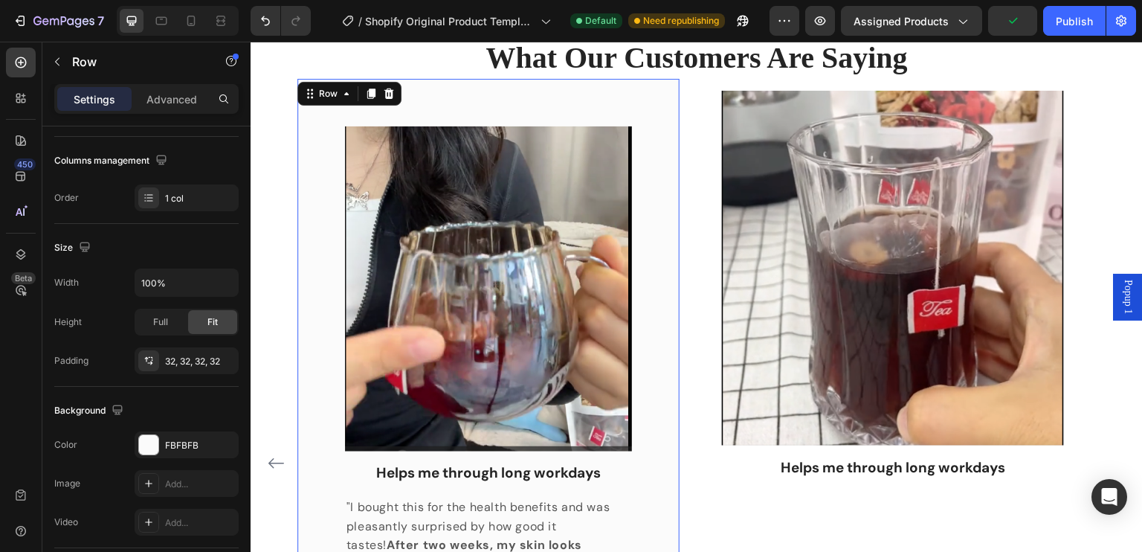
scroll to position [0, 0]
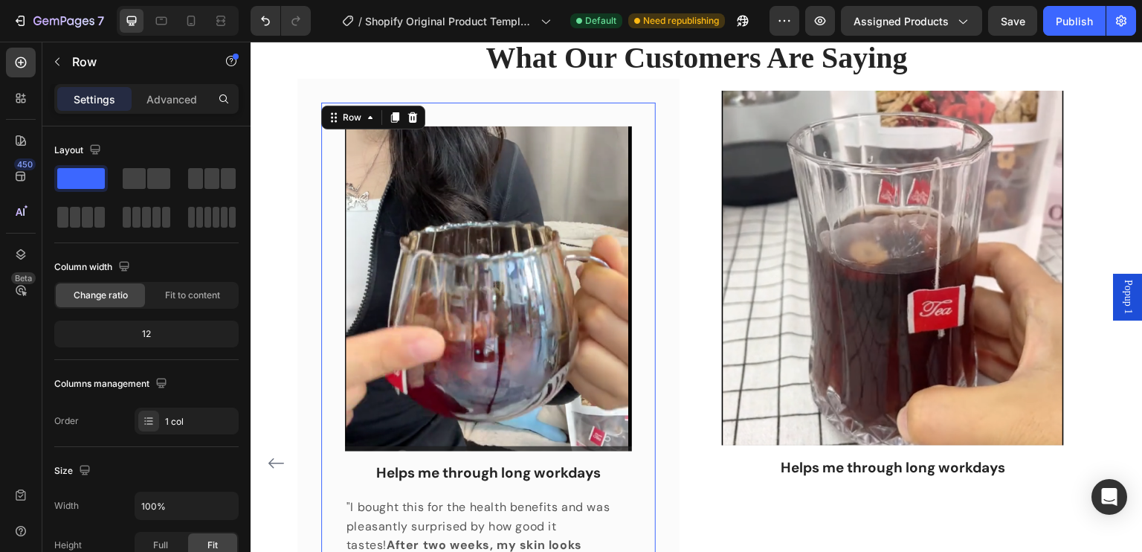
click at [491, 117] on div "Image Helps me through long workdays Text block "I bought this for the health b…" at bounding box center [488, 384] width 334 height 562
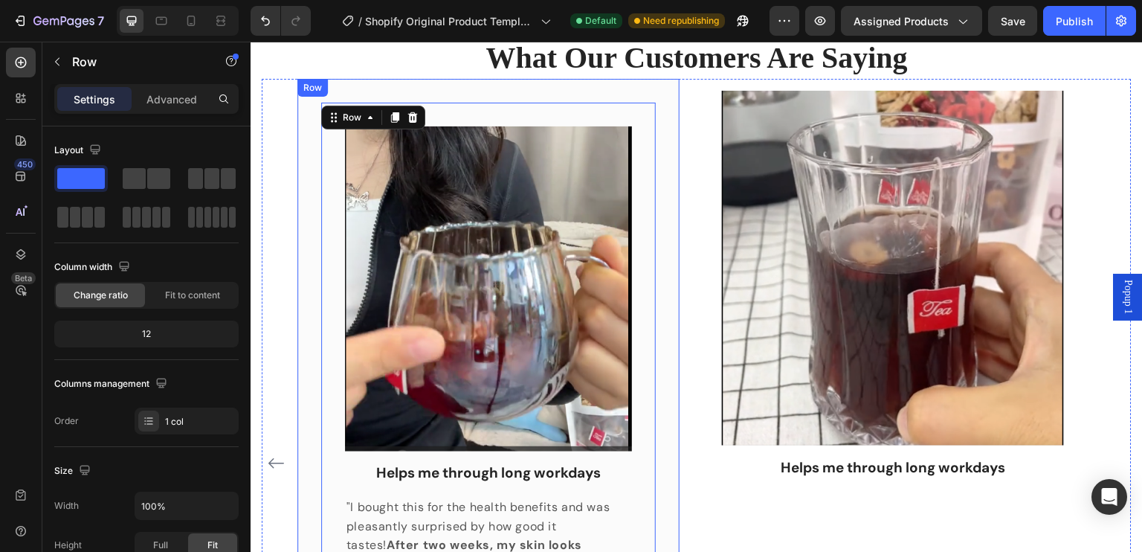
click at [491, 88] on div "Image Helps me through long workdays Text block "I bought this for the health b…" at bounding box center [488, 384] width 382 height 610
click at [462, 117] on div "Image Helps me through long workdays Text block "I bought this for the health b…" at bounding box center [488, 384] width 334 height 562
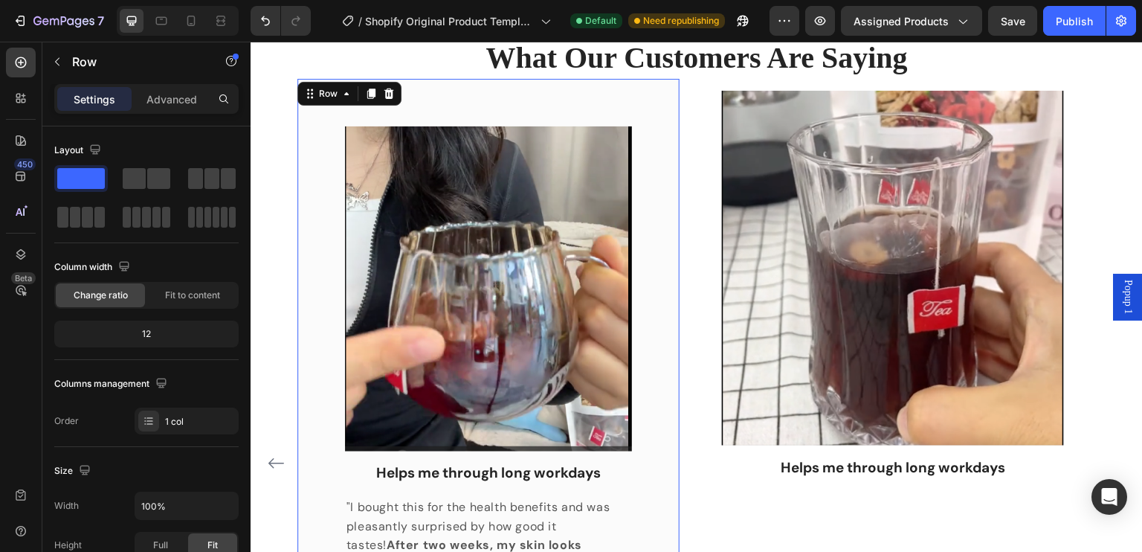
click at [468, 91] on div "Image Helps me through long workdays Text block "I bought this for the health b…" at bounding box center [488, 384] width 382 height 610
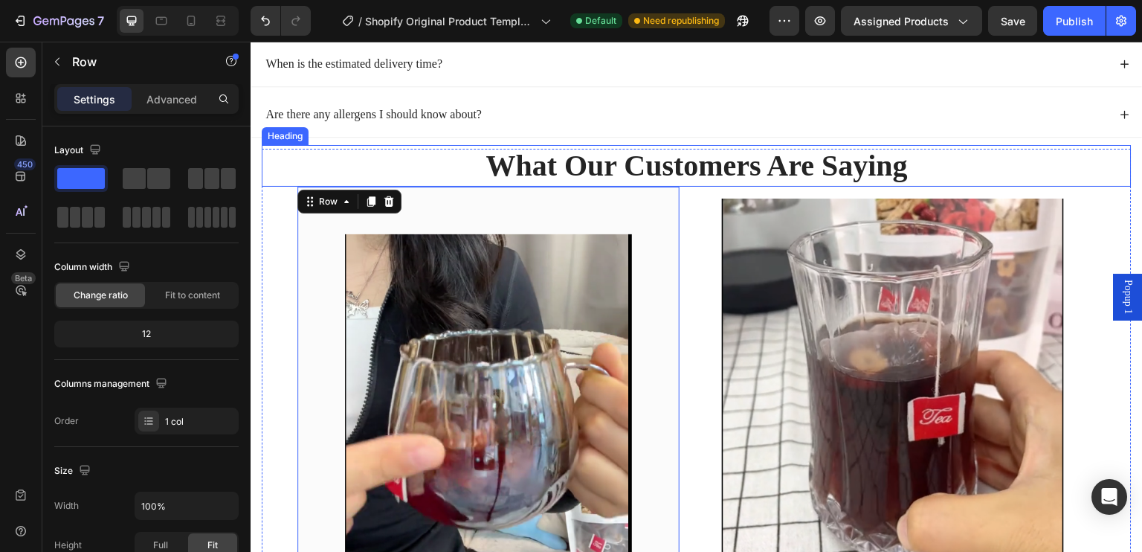
scroll to position [803, 0]
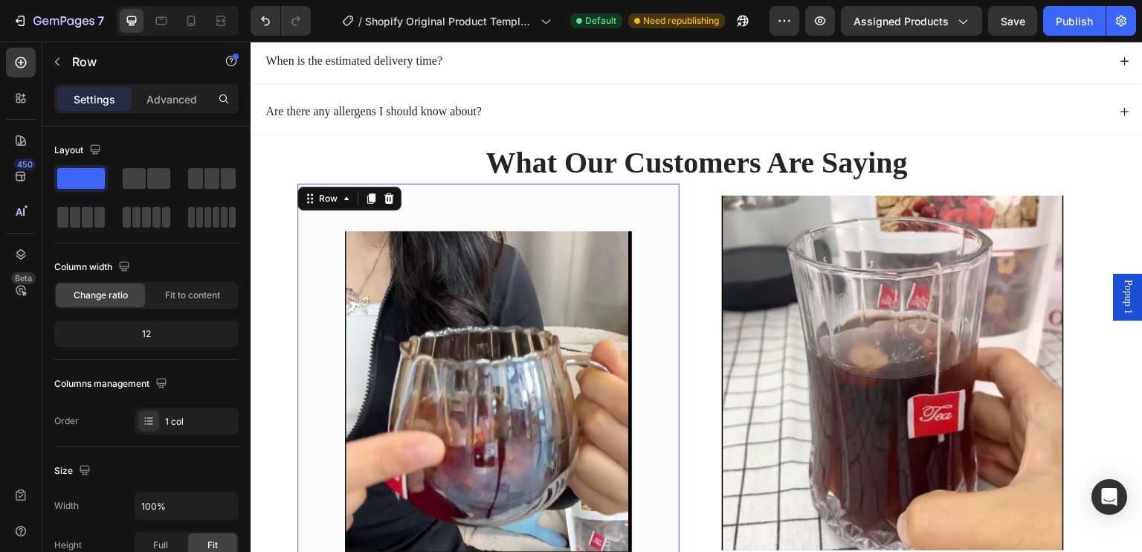
click at [312, 216] on div "Image Helps me through long workdays Text block "I bought this for the health b…" at bounding box center [488, 489] width 382 height 610
click at [388, 224] on div "Image Helps me through long workdays Text block "I bought this for the health b…" at bounding box center [488, 488] width 334 height 562
click at [433, 193] on div "Image Helps me through long workdays Text block "I bought this for the health b…" at bounding box center [488, 489] width 382 height 610
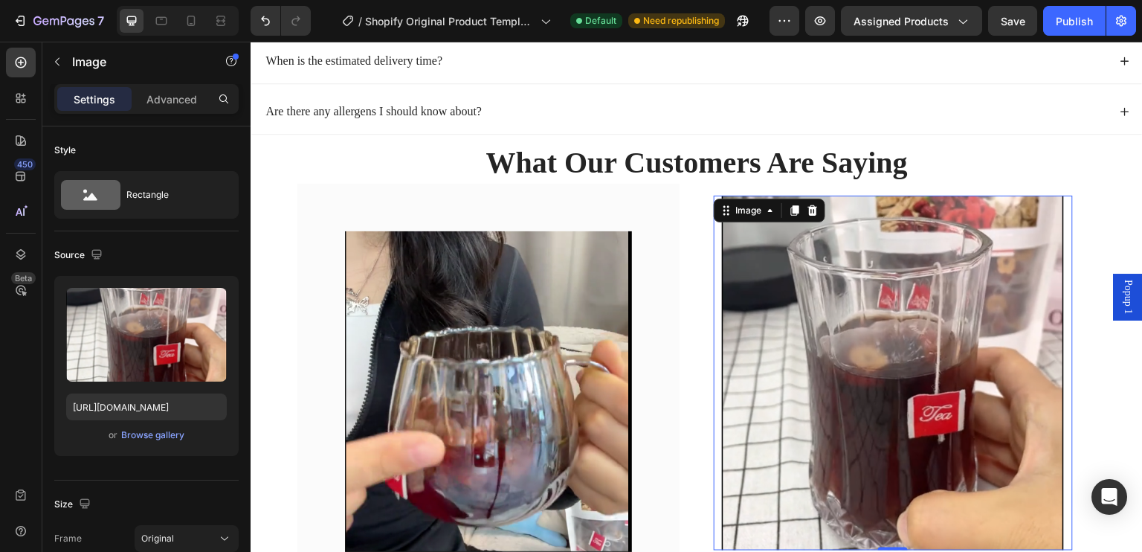
click at [785, 283] on img at bounding box center [894, 372] width 342 height 355
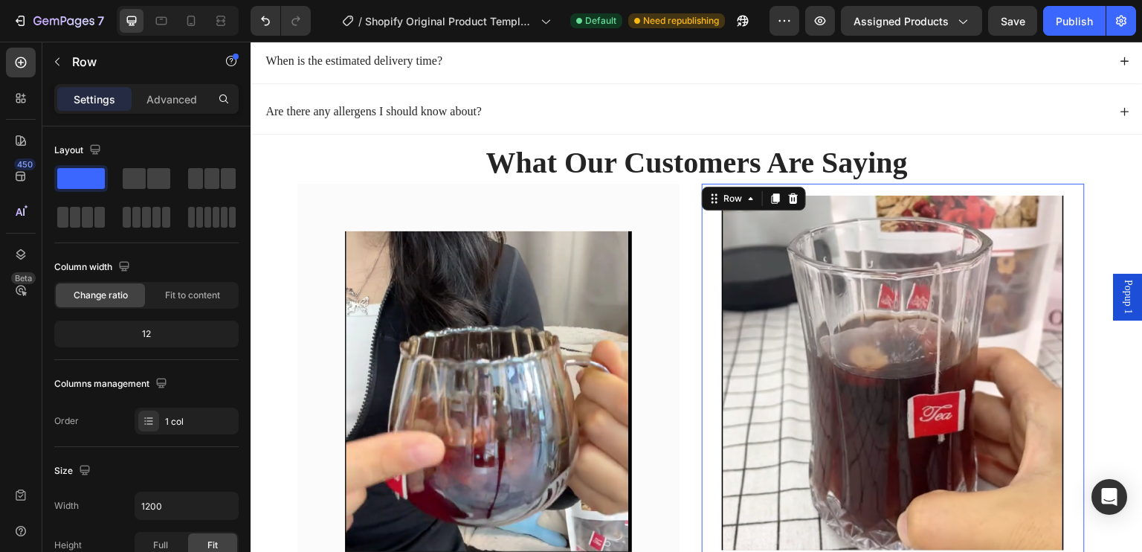
click at [871, 184] on div "Image Row 0" at bounding box center [893, 373] width 382 height 378
click at [799, 201] on div at bounding box center [793, 199] width 18 height 18
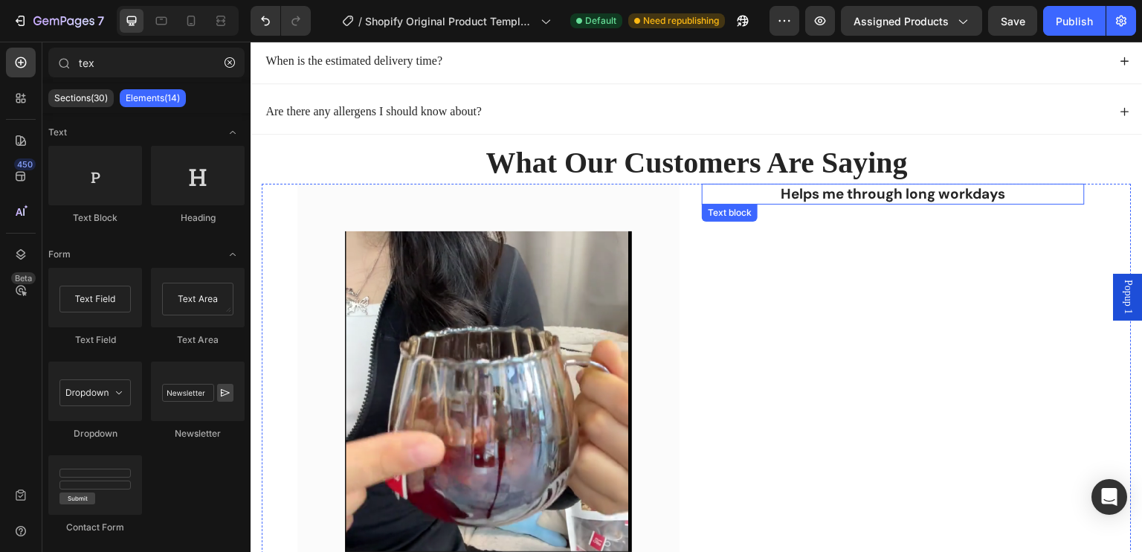
click at [821, 192] on p "Helps me through long workdays" at bounding box center [892, 194] width 379 height 19
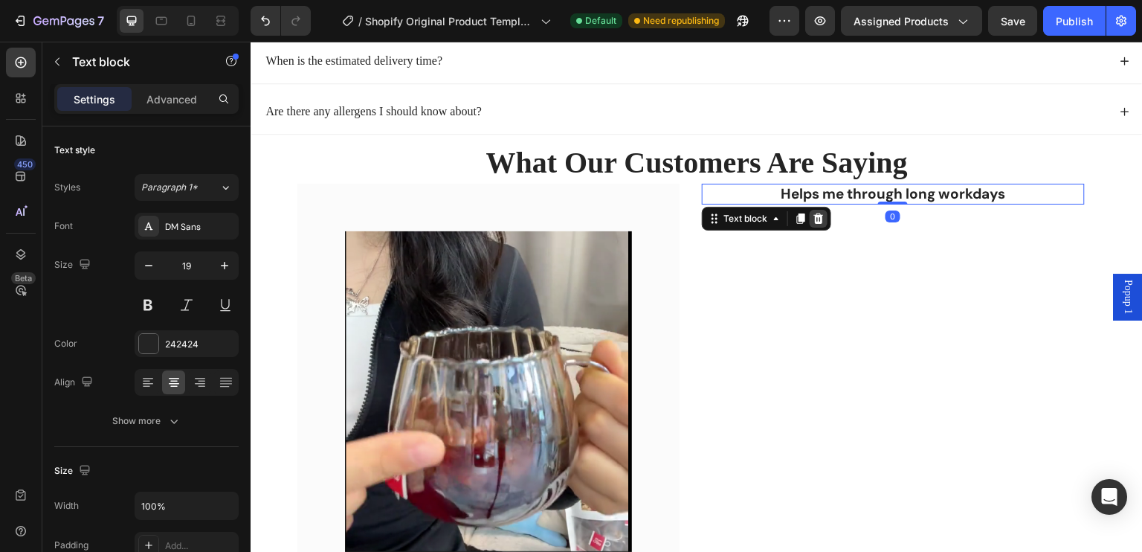
click at [821, 219] on icon at bounding box center [819, 218] width 10 height 10
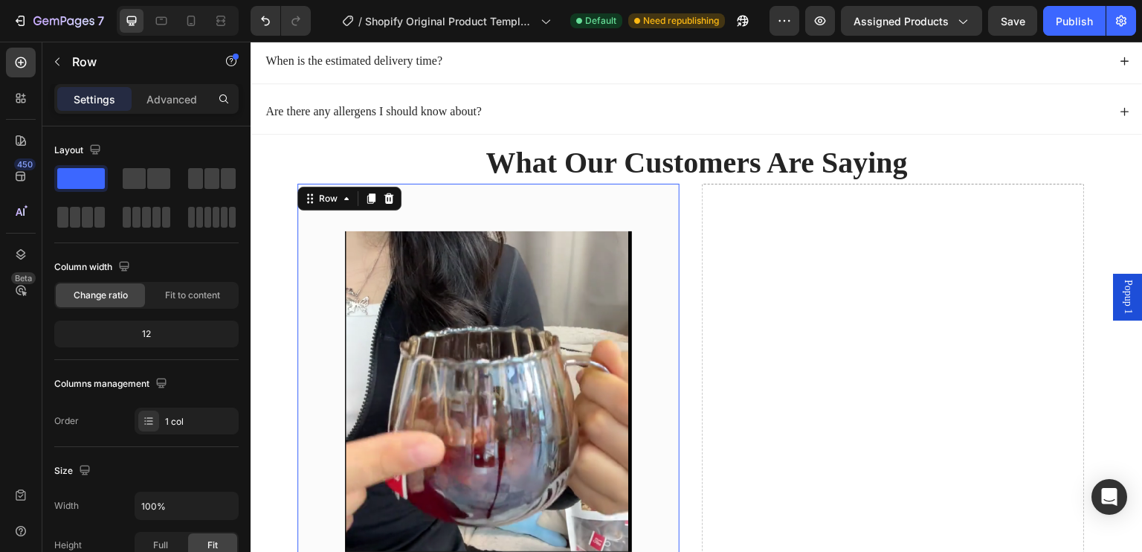
click at [598, 197] on div "Image Helps me through long workdays Text block "I bought this for the health b…" at bounding box center [488, 489] width 382 height 610
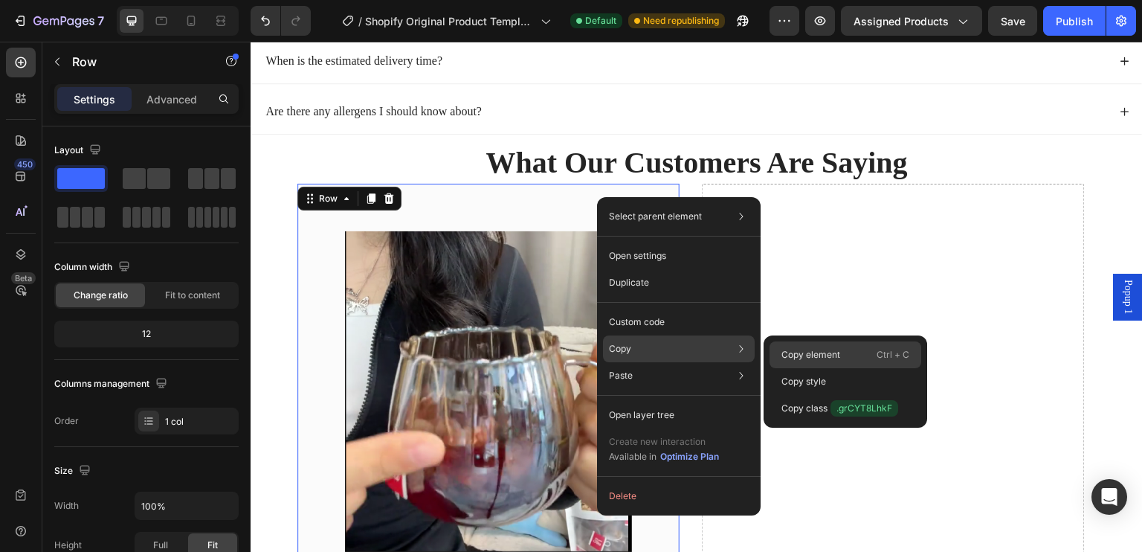
click at [802, 352] on p "Copy element" at bounding box center [810, 354] width 59 height 13
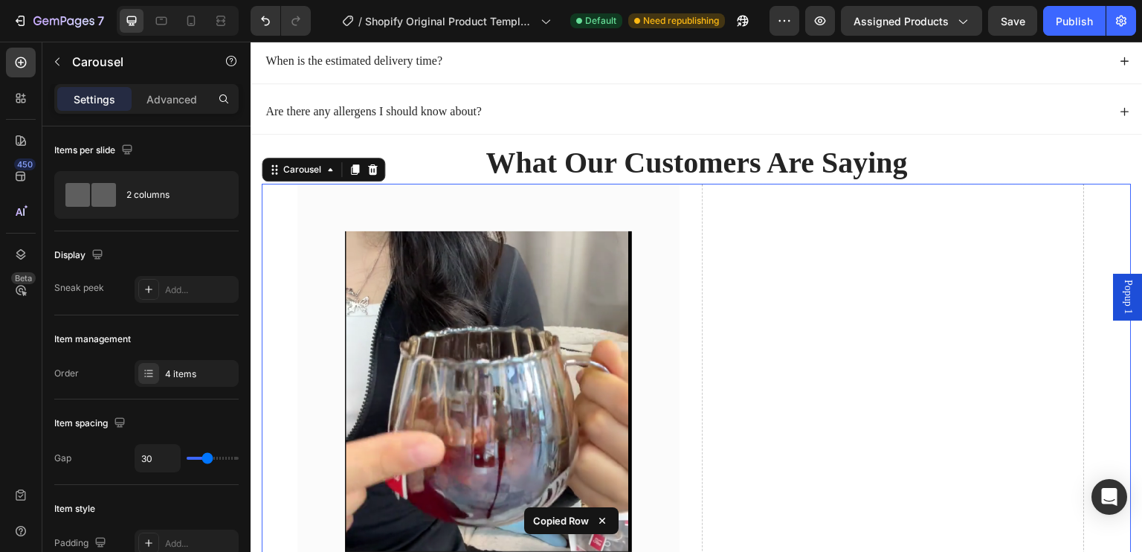
scroll to position [1026, 0]
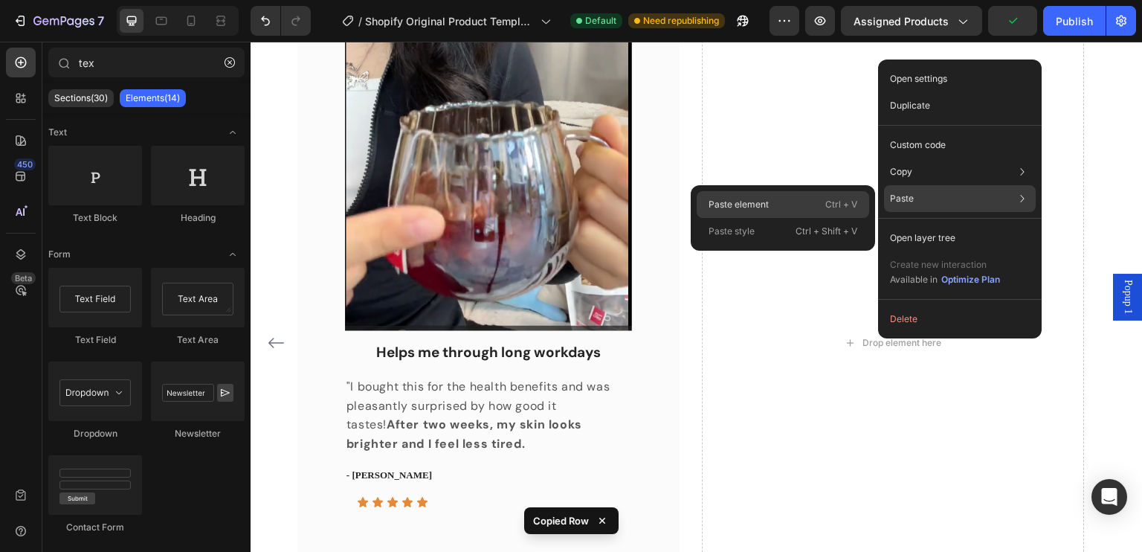
click at [826, 201] on p "Ctrl + V" at bounding box center [841, 204] width 32 height 15
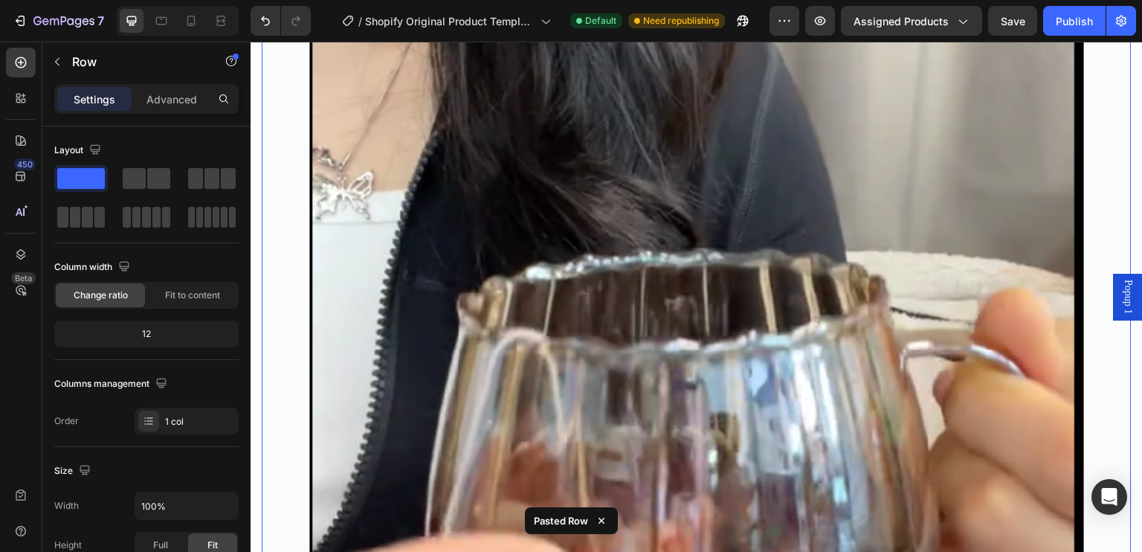
scroll to position [1976, 0]
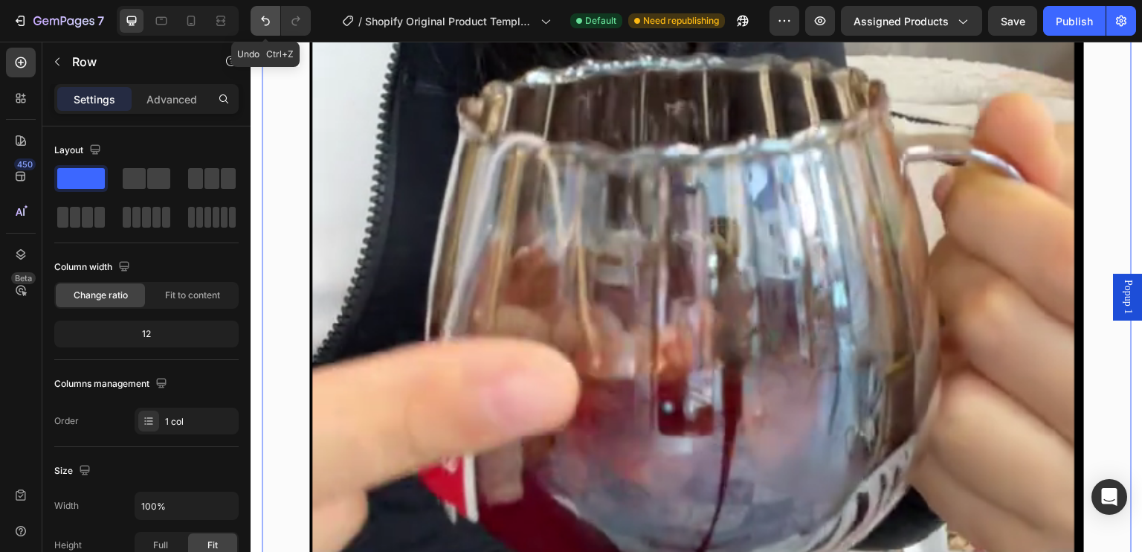
click at [274, 23] on button "Undo/Redo" at bounding box center [265, 21] width 30 height 30
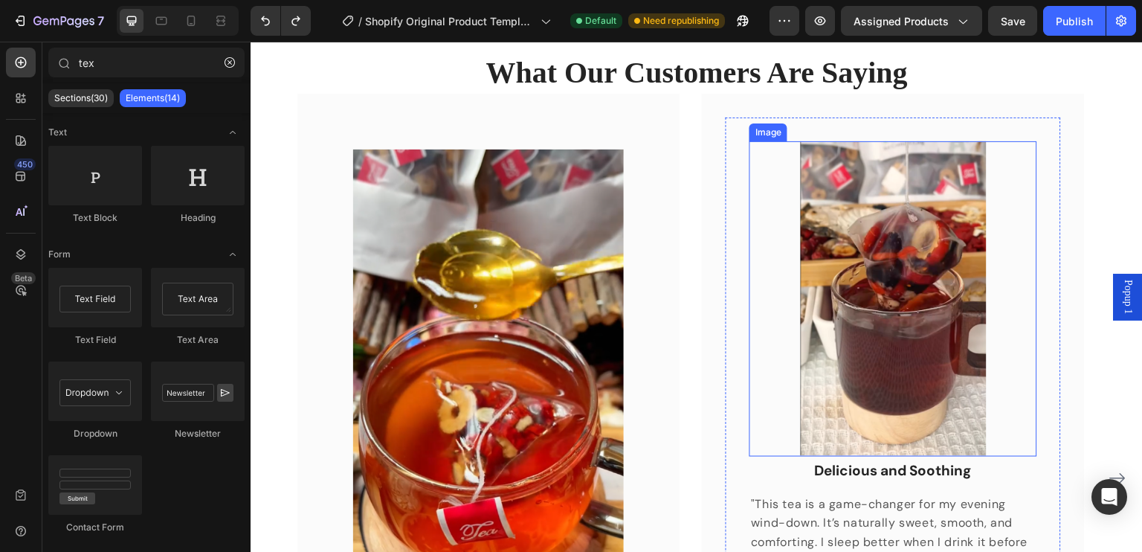
scroll to position [981, 0]
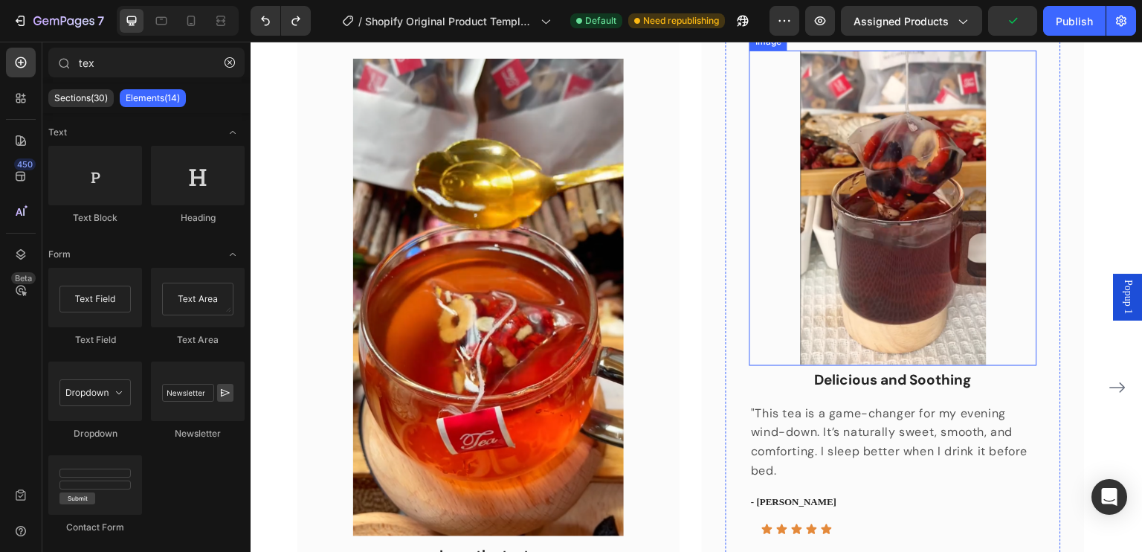
click at [896, 288] on img at bounding box center [894, 208] width 186 height 315
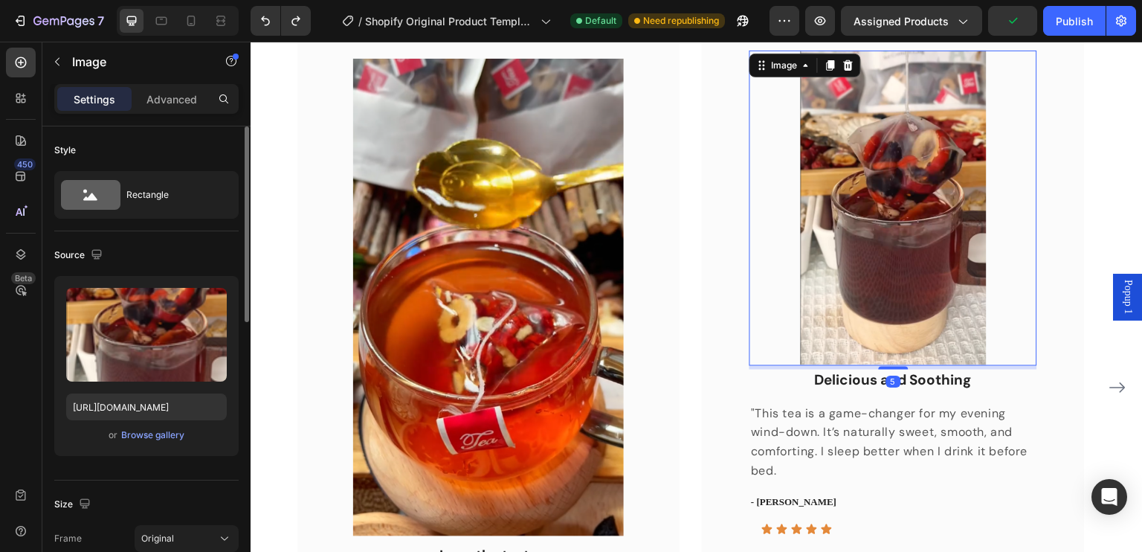
scroll to position [372, 0]
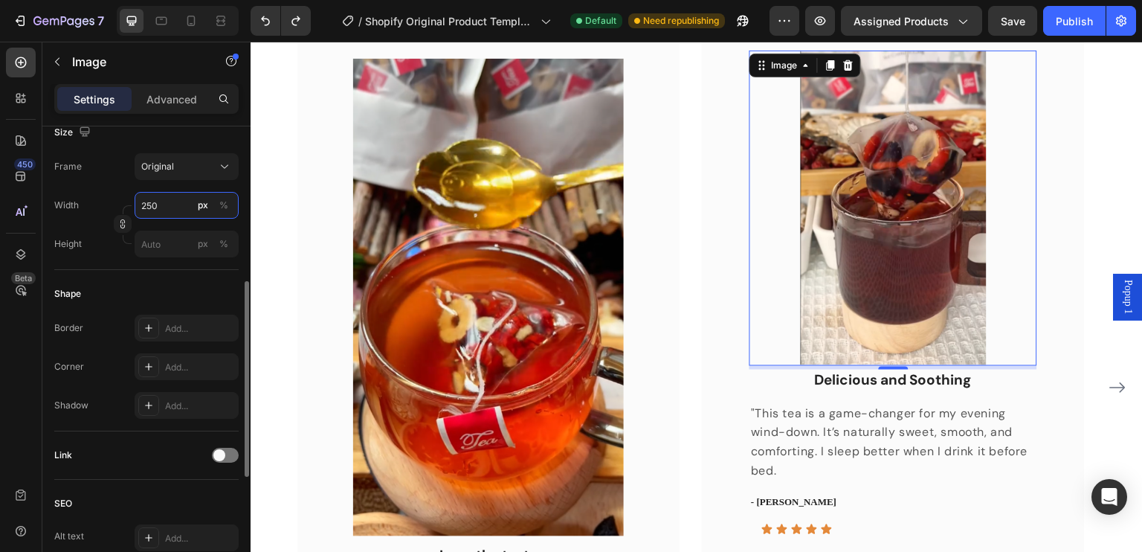
click at [166, 204] on input "250" at bounding box center [187, 205] width 104 height 27
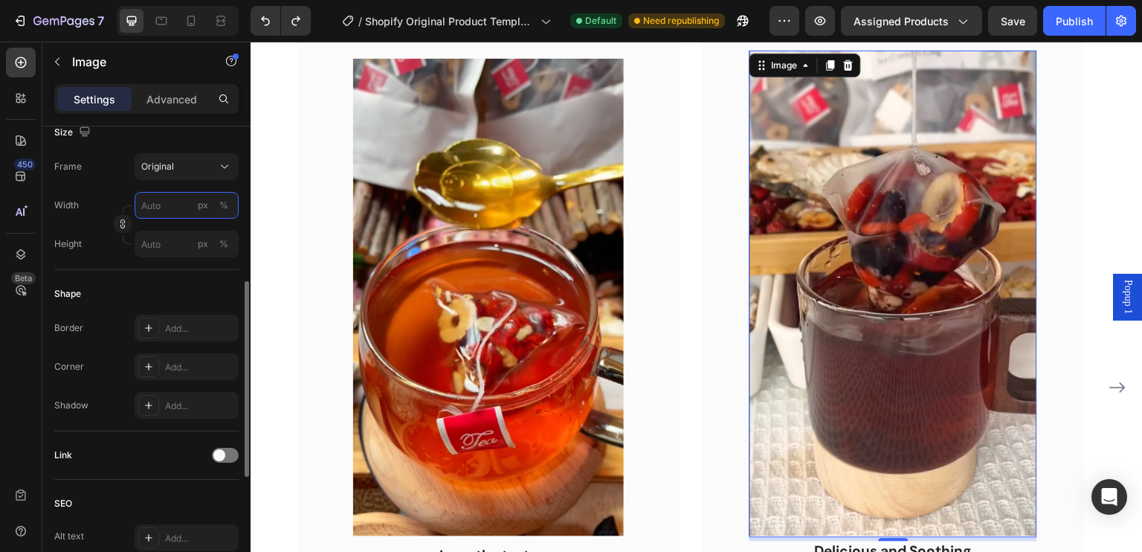
type input "1"
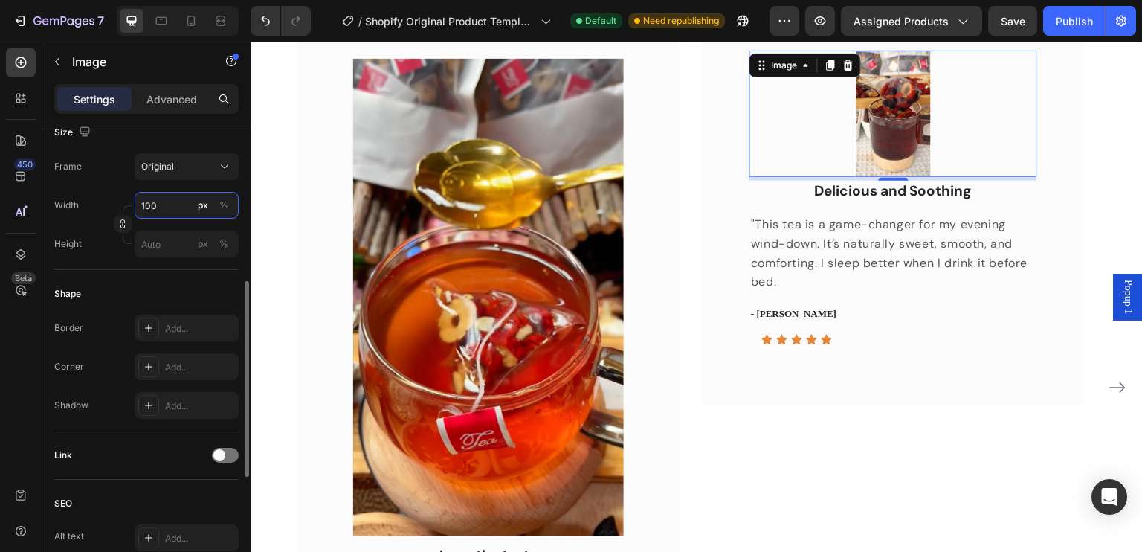
type input "1000"
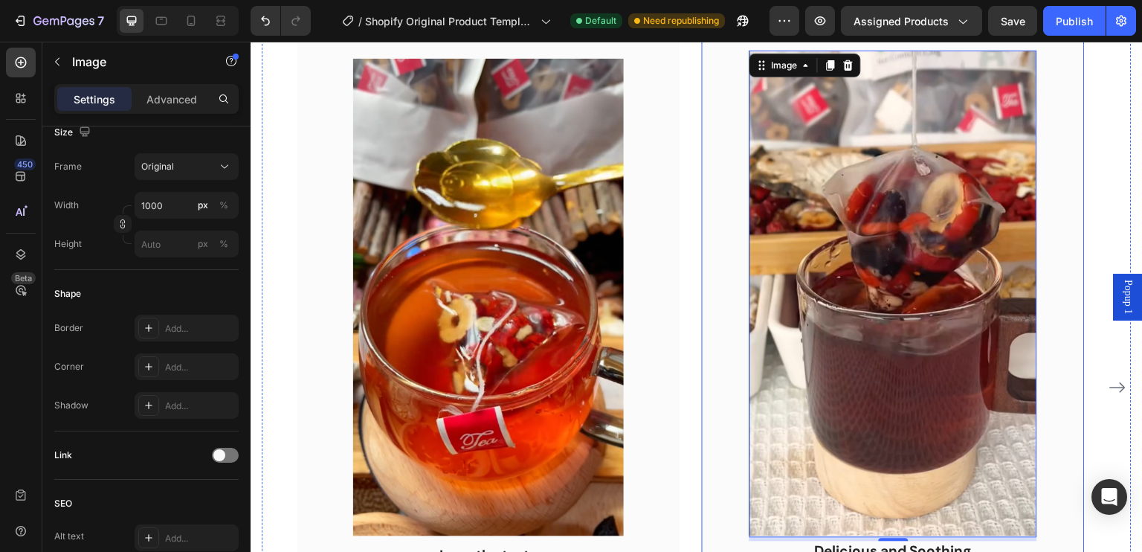
click at [713, 262] on div "Image 5 Delicious and Soothing Text block "This tea is a game-changer for my ev…" at bounding box center [893, 384] width 382 height 763
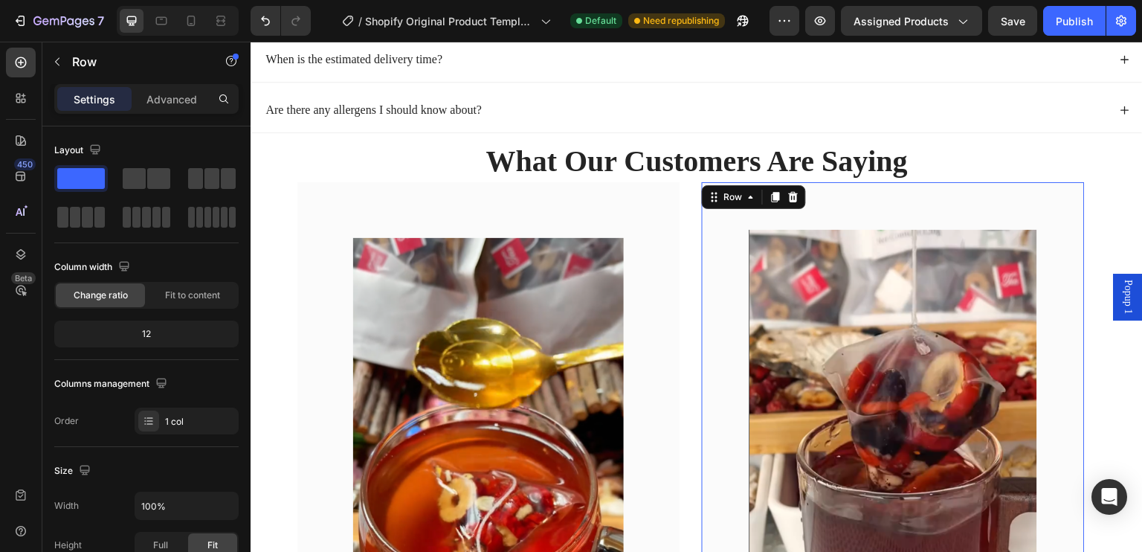
scroll to position [879, 0]
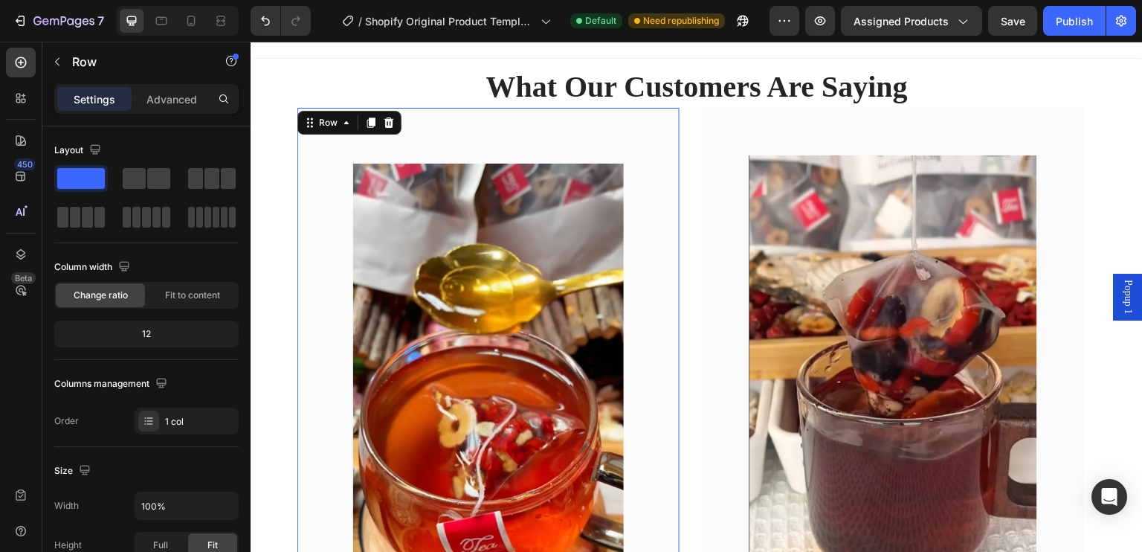
click at [322, 372] on div "Image Love the taste Text block "I love it, actually taste good not bitter does…" at bounding box center [488, 492] width 382 height 769
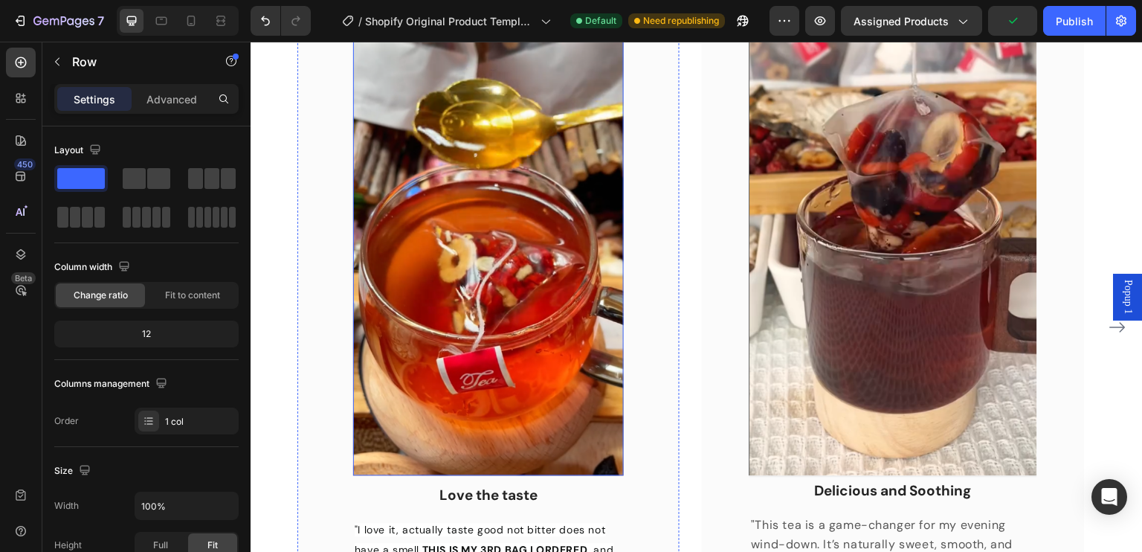
scroll to position [1250, 0]
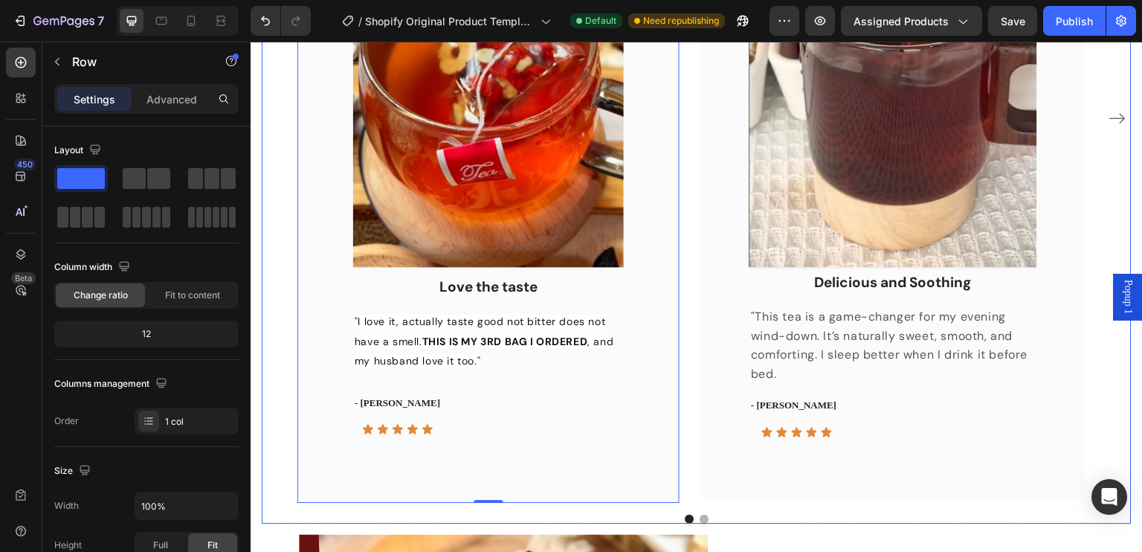
click at [699, 516] on button "Dot" at bounding box center [703, 518] width 9 height 9
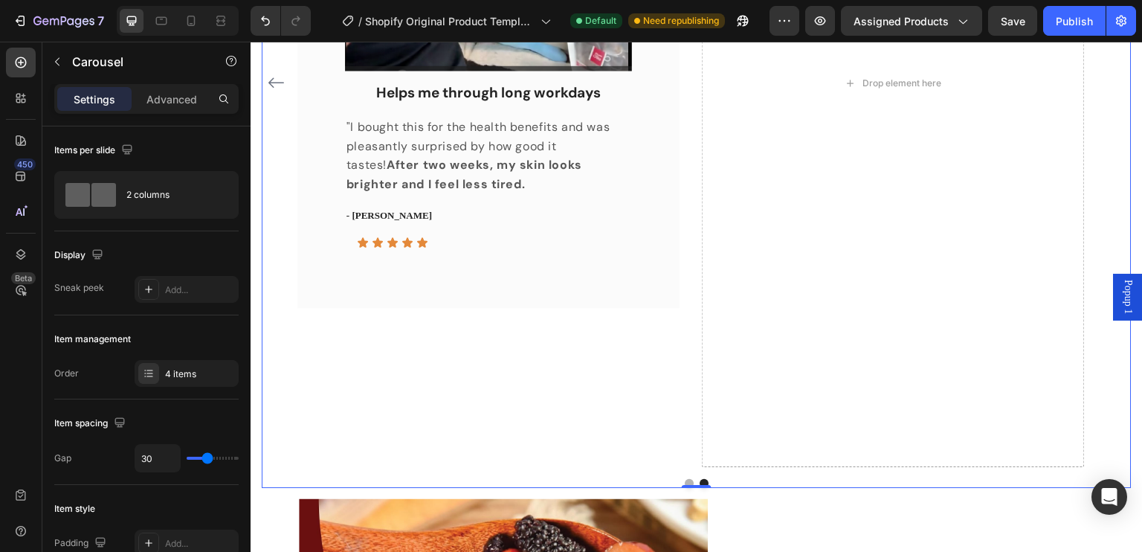
scroll to position [1371, 0]
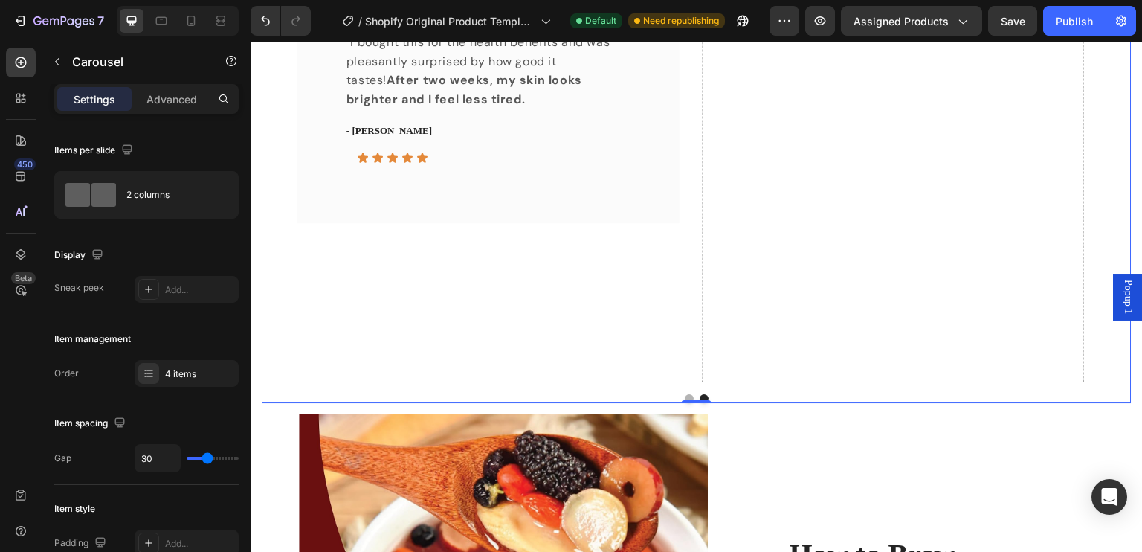
click at [685, 396] on button "Dot" at bounding box center [689, 398] width 9 height 9
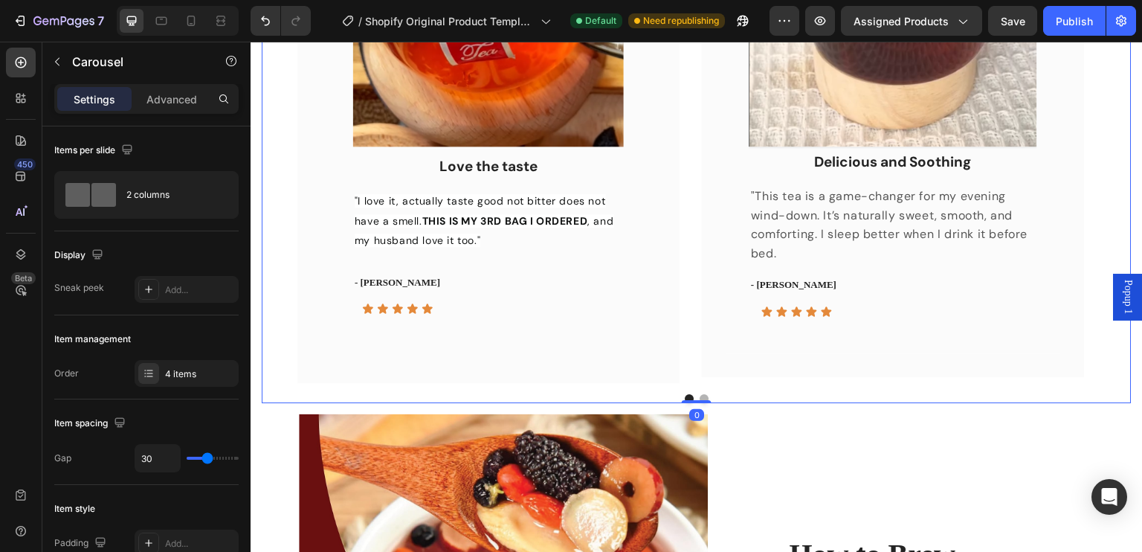
click at [688, 395] on div "Image Love the taste Text block "I love it, actually taste good not bitter does…" at bounding box center [697, 7] width 870 height 789
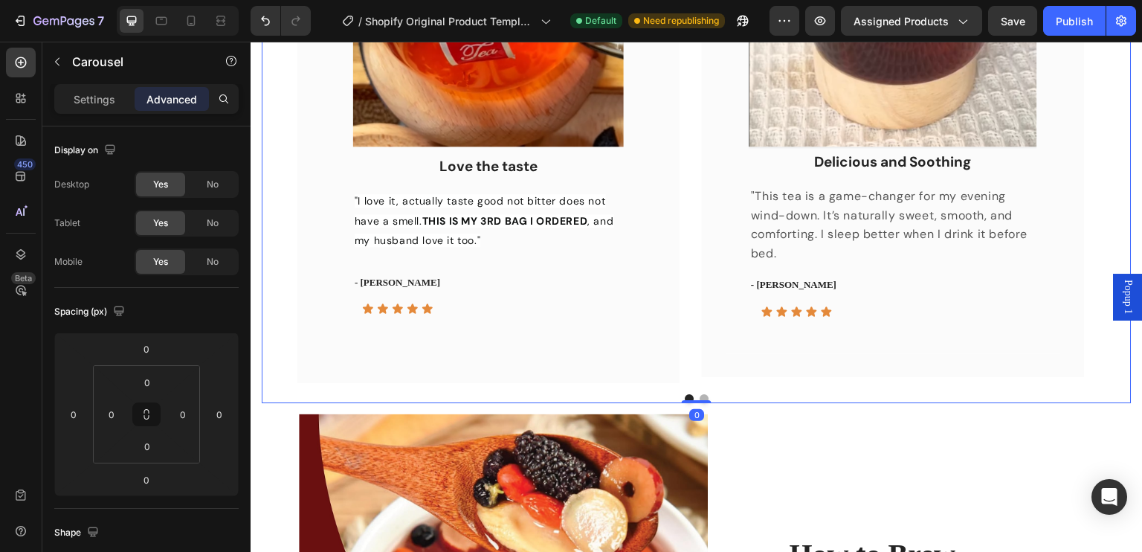
click at [699, 395] on button "Dot" at bounding box center [703, 398] width 9 height 9
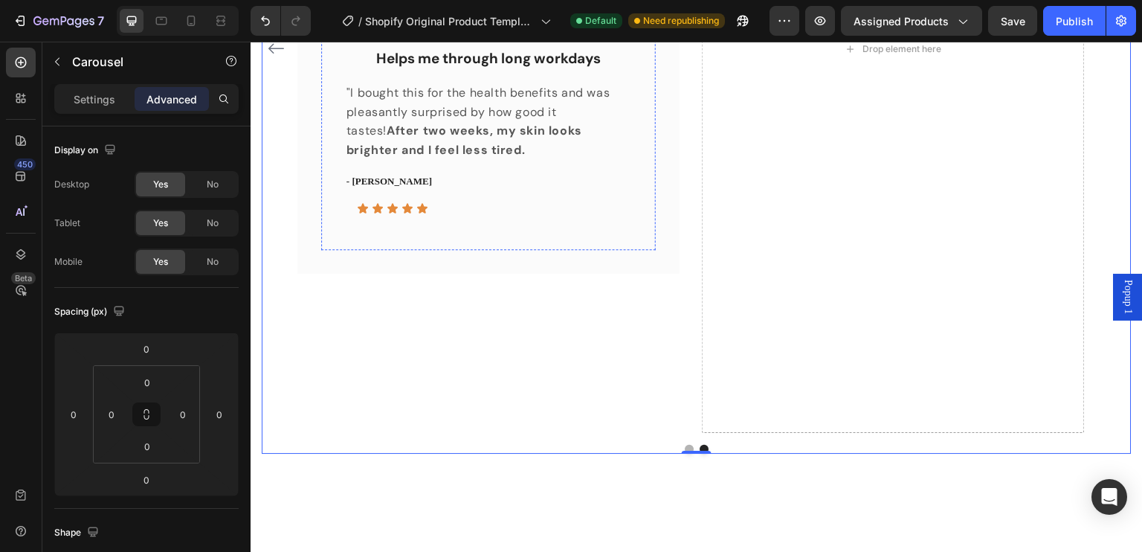
scroll to position [1073, 0]
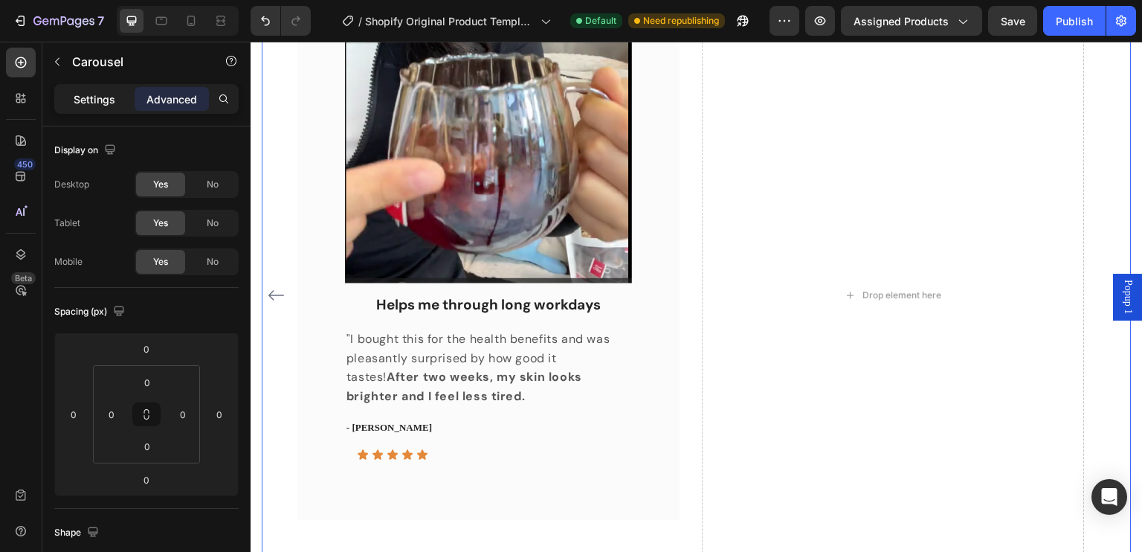
click at [91, 95] on p "Settings" at bounding box center [95, 99] width 42 height 16
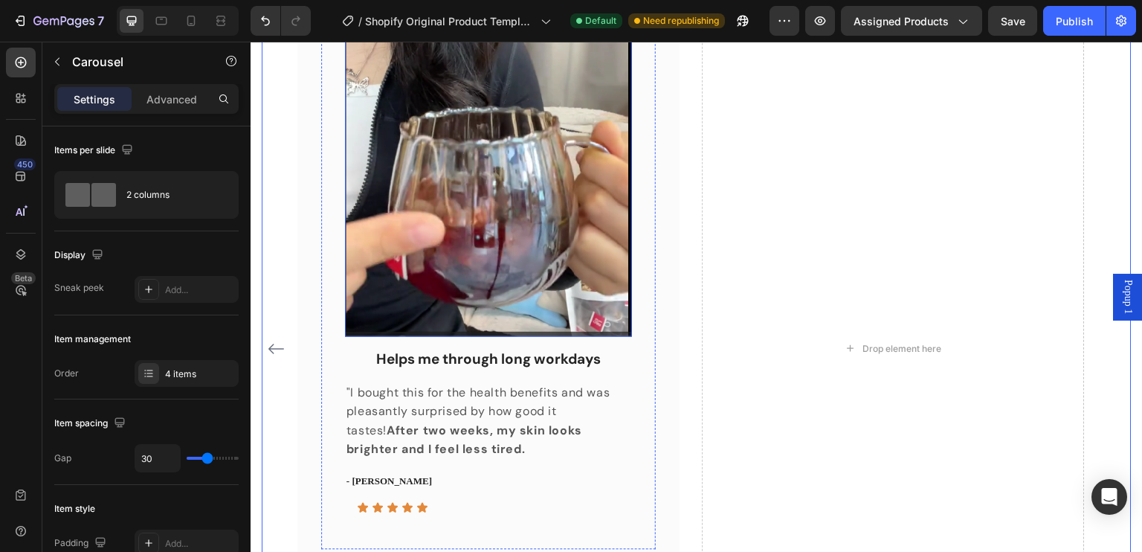
scroll to position [850, 0]
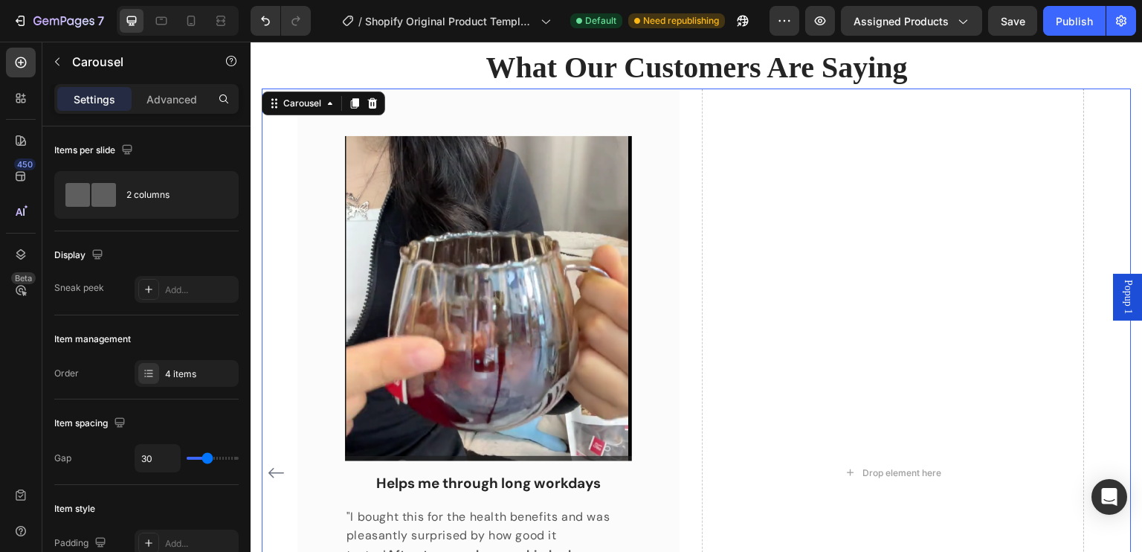
click at [259, 127] on div "What Our Customers Are Saying Heading Image Love the taste Text block "I love i…" at bounding box center [696, 464] width 892 height 850
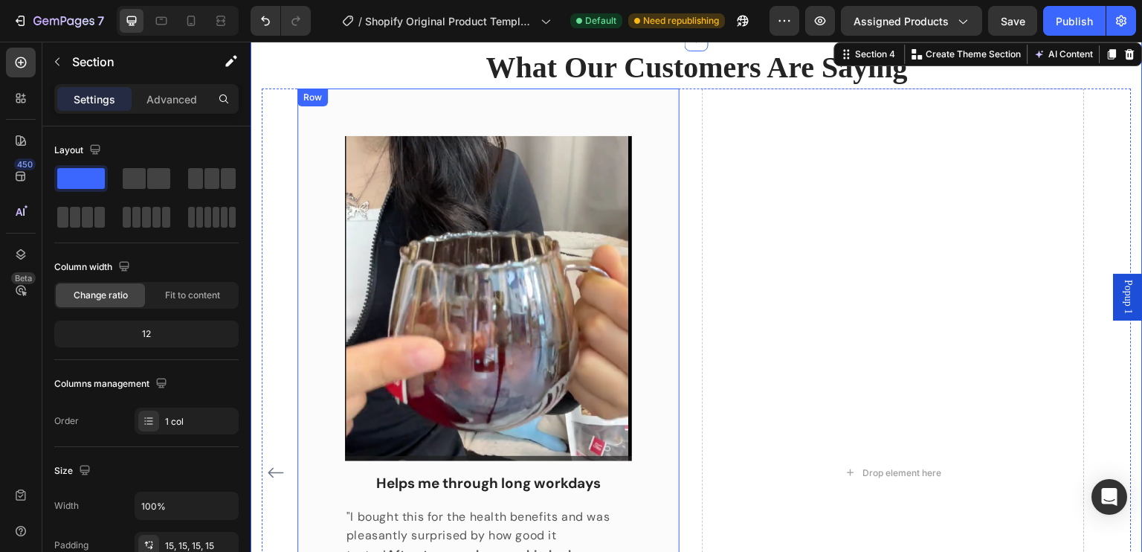
click at [308, 114] on div "Image Helps me through long workdays Text block "I bought this for the health b…" at bounding box center [488, 393] width 382 height 610
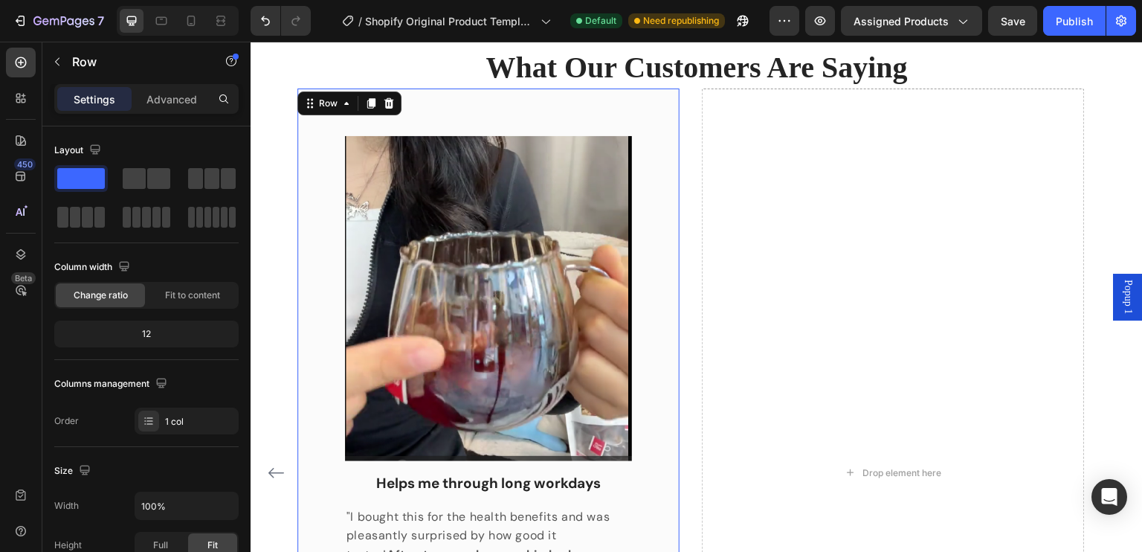
click at [312, 143] on div "Image Helps me through long workdays Text block "I bought this for the health b…" at bounding box center [488, 393] width 382 height 610
click at [387, 109] on div at bounding box center [389, 103] width 18 height 18
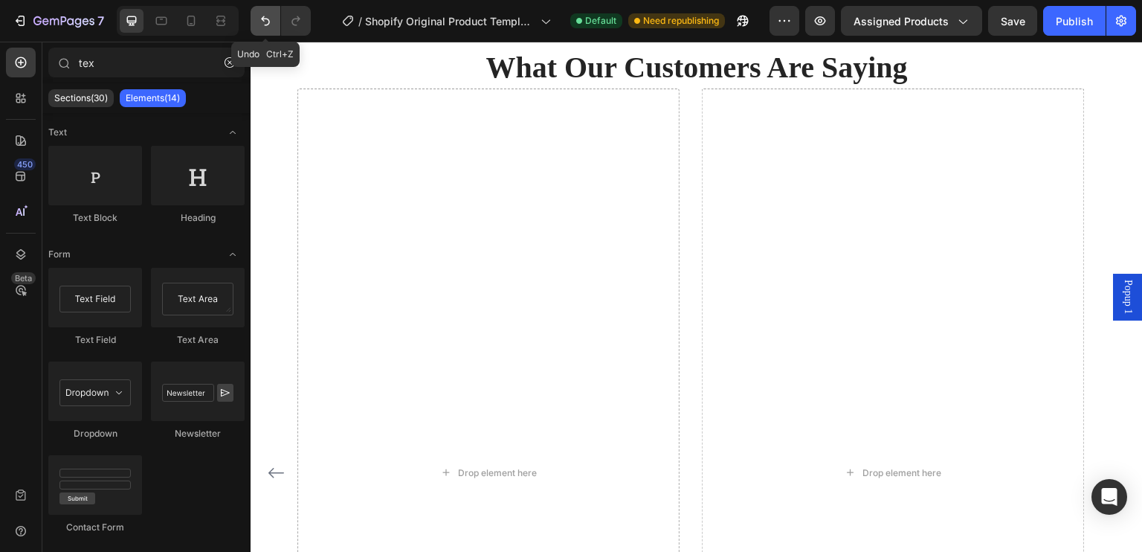
click at [265, 23] on icon "Undo/Redo" at bounding box center [265, 20] width 15 height 15
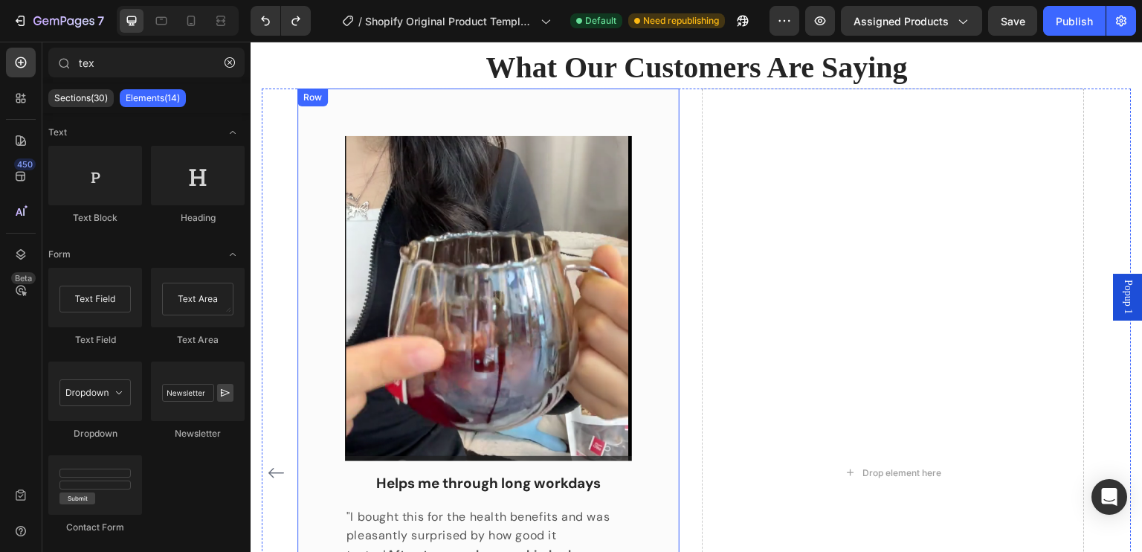
click at [309, 111] on div "Image Helps me through long workdays Text block "I bought this for the health b…" at bounding box center [488, 393] width 382 height 610
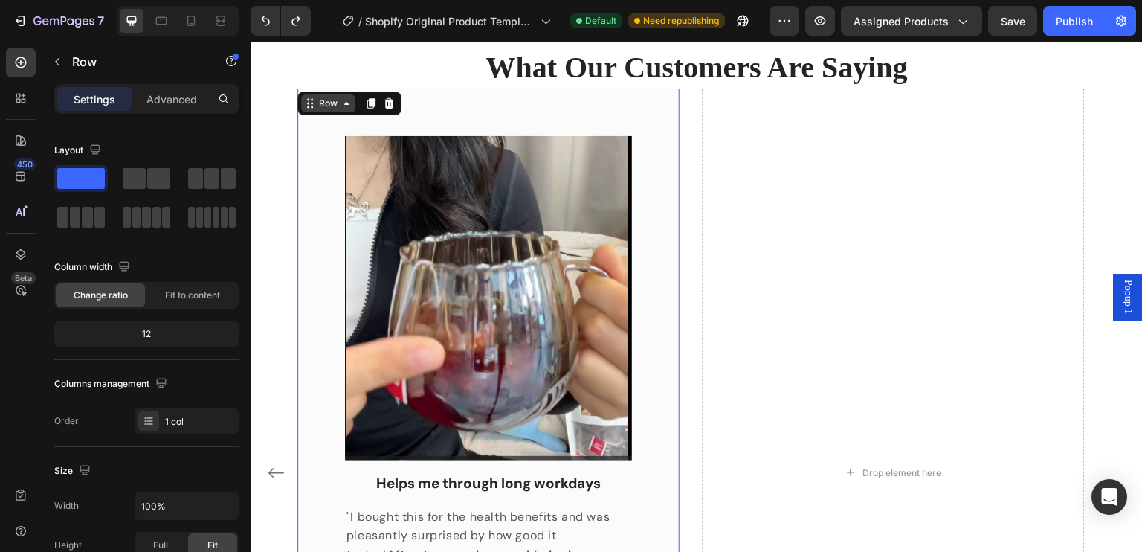
click at [339, 109] on div "Row" at bounding box center [328, 103] width 25 height 13
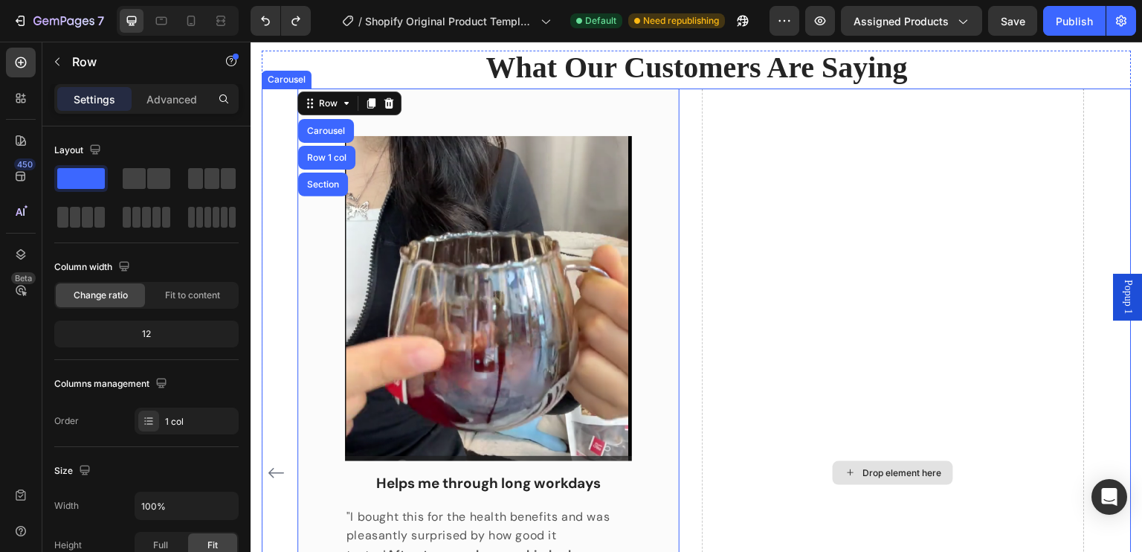
click at [850, 348] on div "Drop element here" at bounding box center [893, 472] width 382 height 769
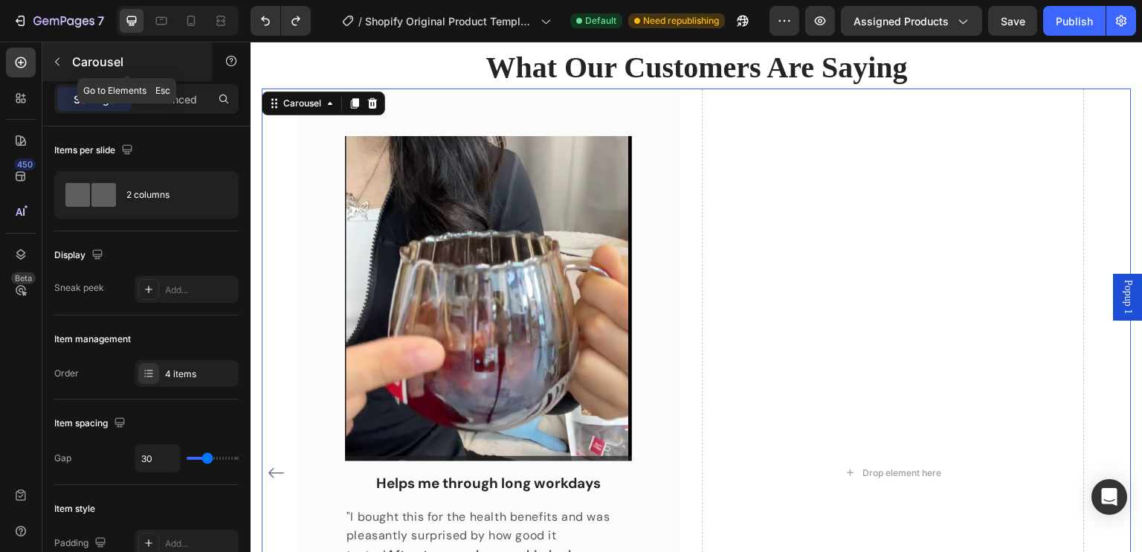
click at [54, 65] on icon "button" at bounding box center [57, 62] width 12 height 12
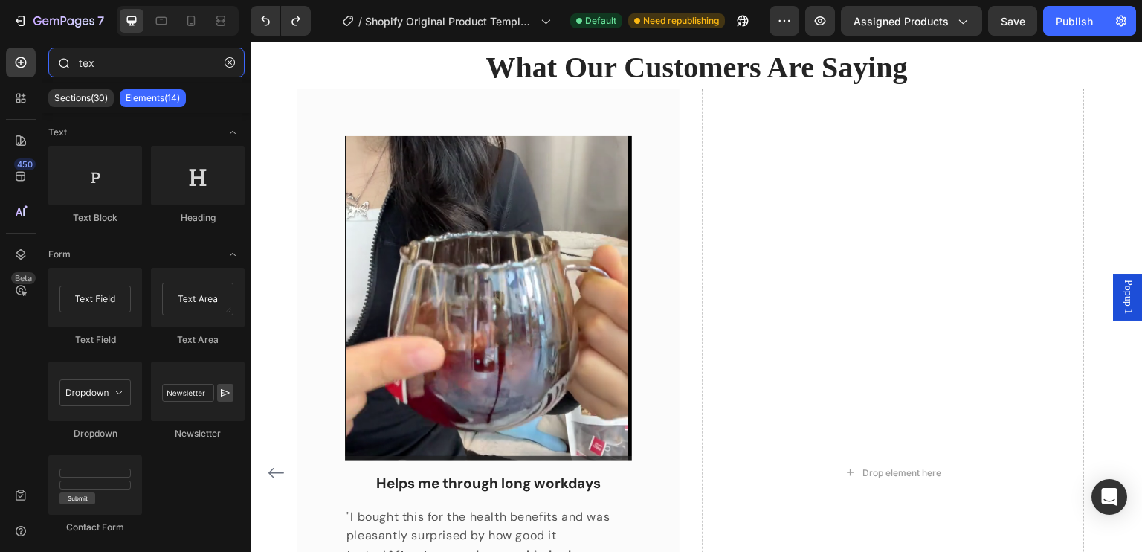
drag, startPoint x: 119, startPoint y: 69, endPoint x: 68, endPoint y: 69, distance: 50.5
click at [68, 69] on div "tex" at bounding box center [146, 66] width 208 height 36
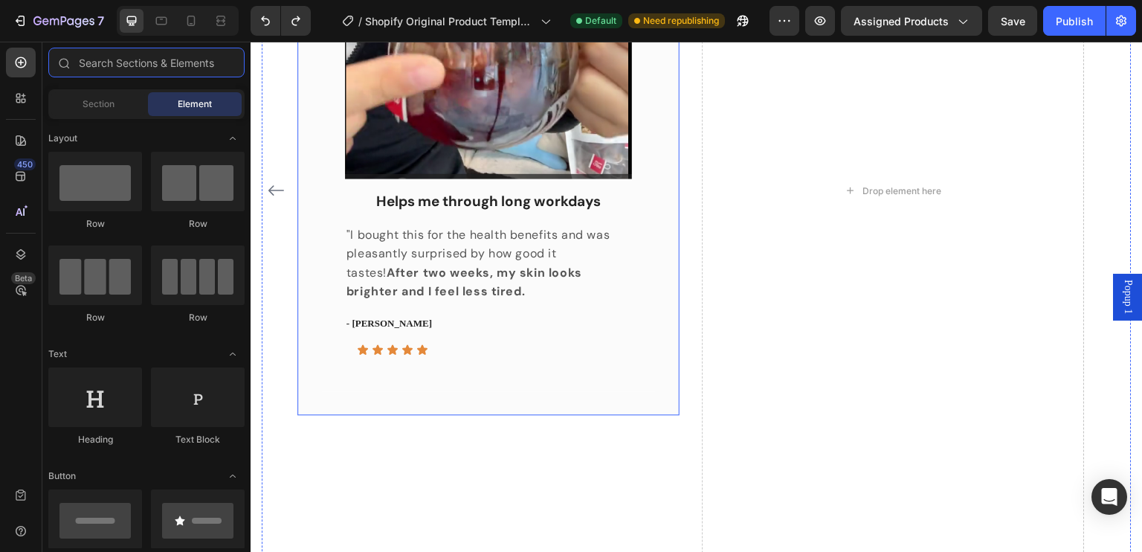
scroll to position [1296, 0]
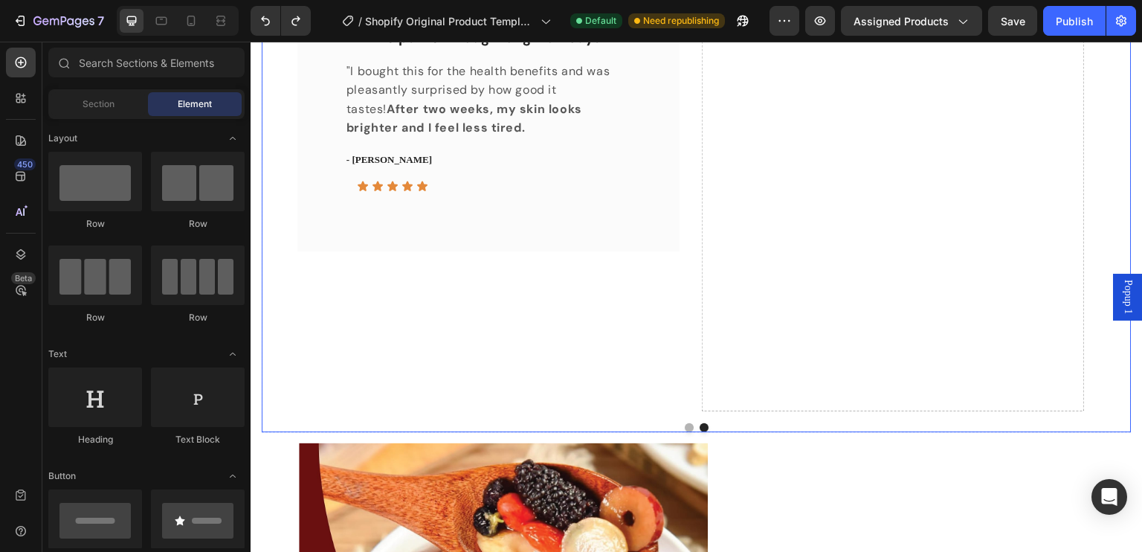
click at [685, 424] on button "Dot" at bounding box center [689, 427] width 9 height 9
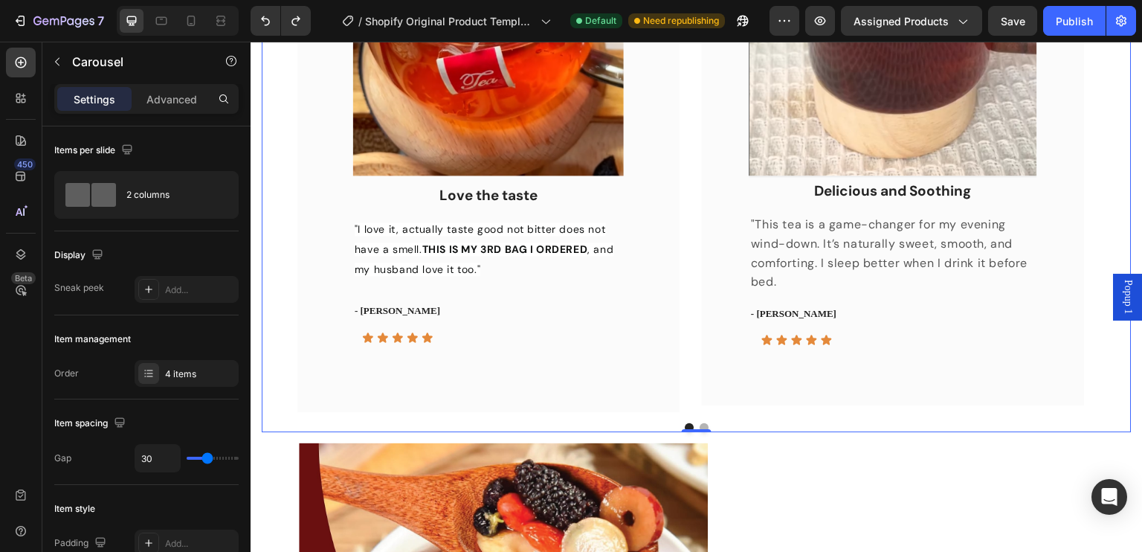
click at [699, 423] on button "Dot" at bounding box center [703, 427] width 9 height 9
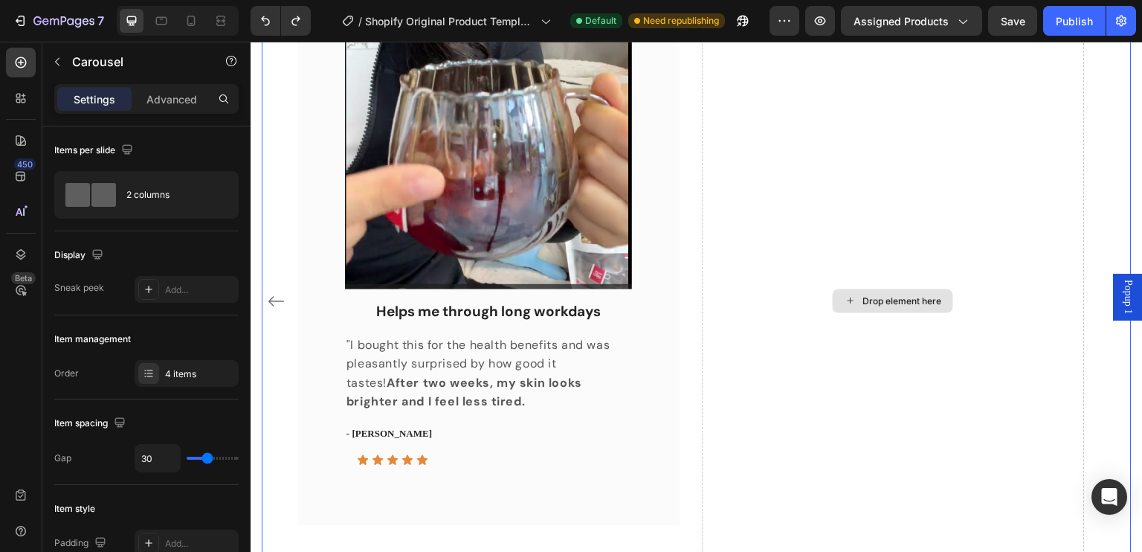
scroll to position [925, 0]
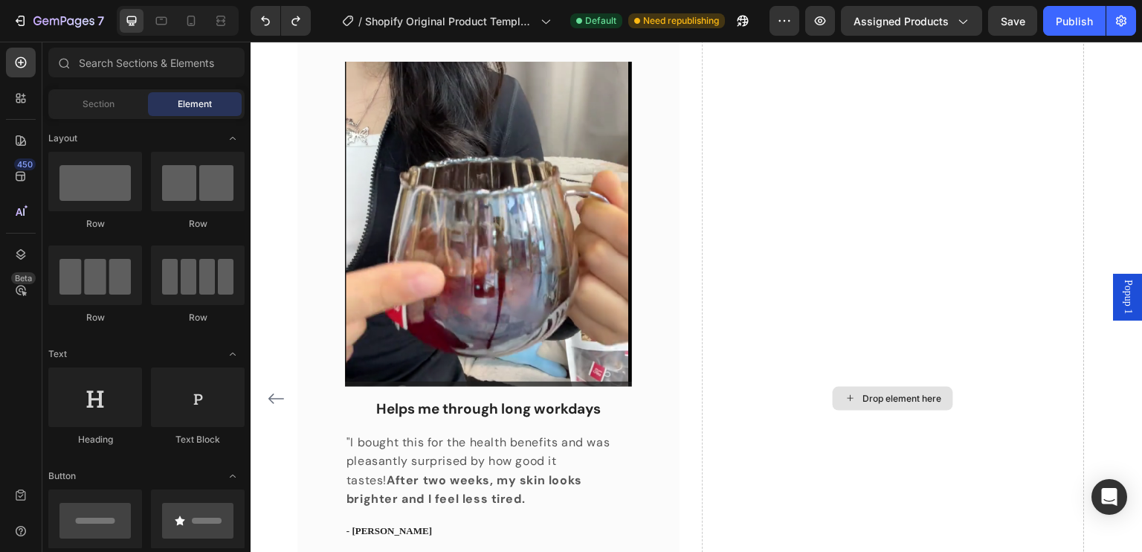
click at [891, 392] on div "Drop element here" at bounding box center [902, 398] width 79 height 12
click at [86, 69] on input "text" at bounding box center [146, 63] width 196 height 30
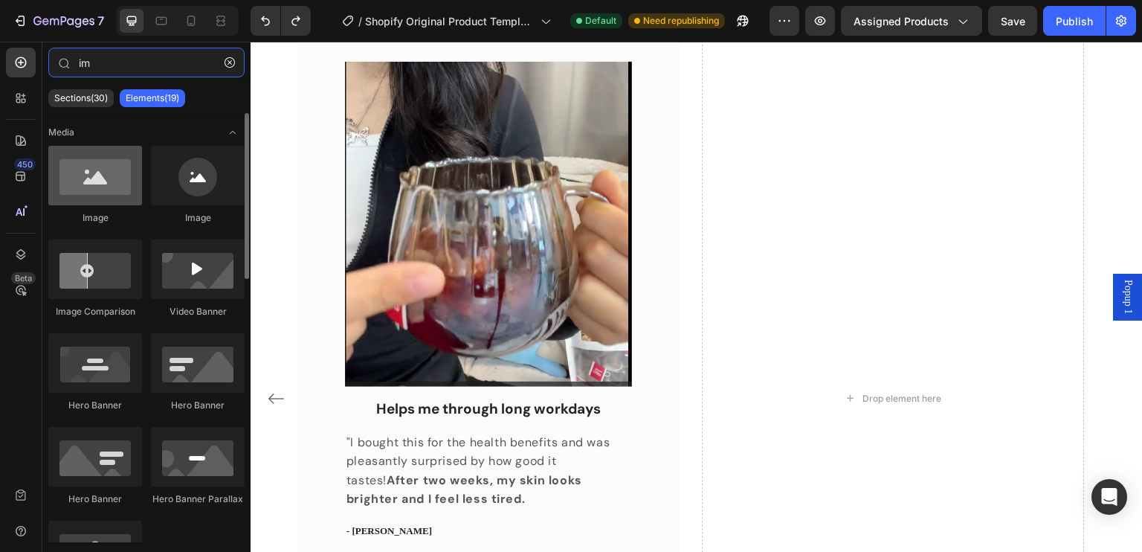
type input "im"
click at [117, 194] on div at bounding box center [95, 175] width 94 height 59
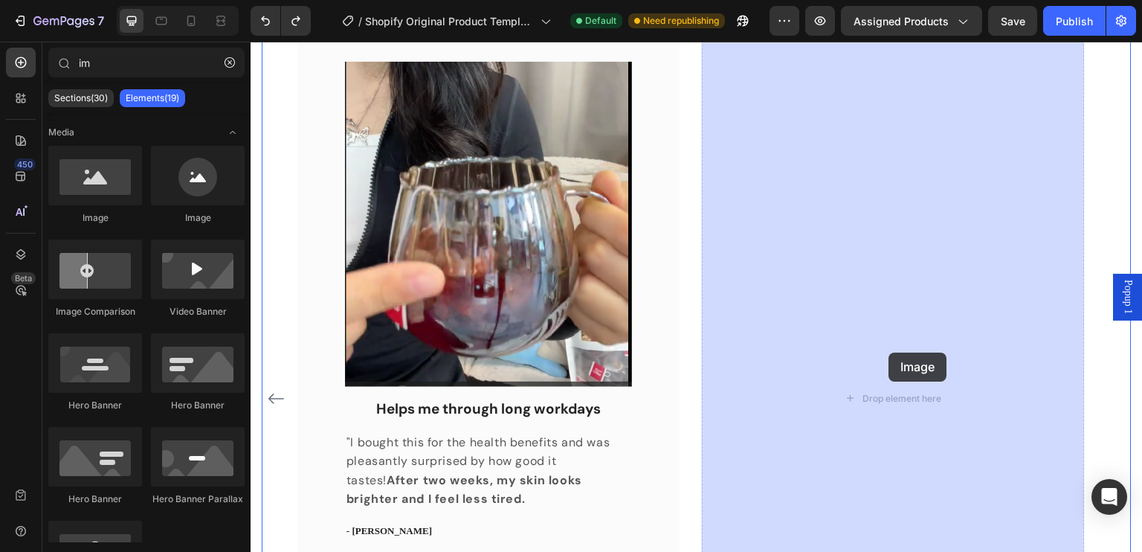
drag, startPoint x: 347, startPoint y: 230, endPoint x: 888, endPoint y: 353, distance: 554.9
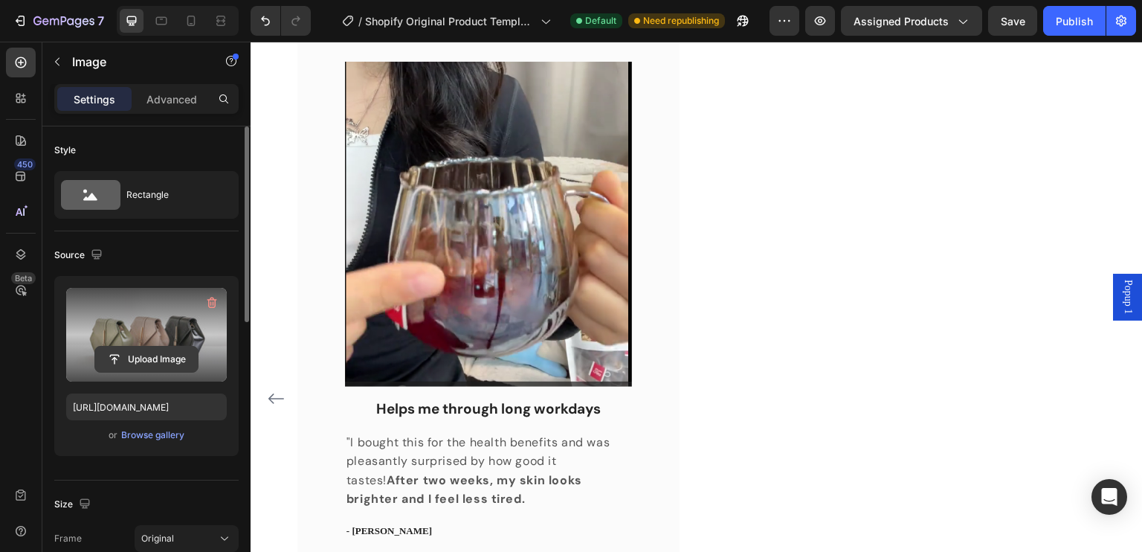
click at [149, 346] on input "file" at bounding box center [146, 358] width 103 height 25
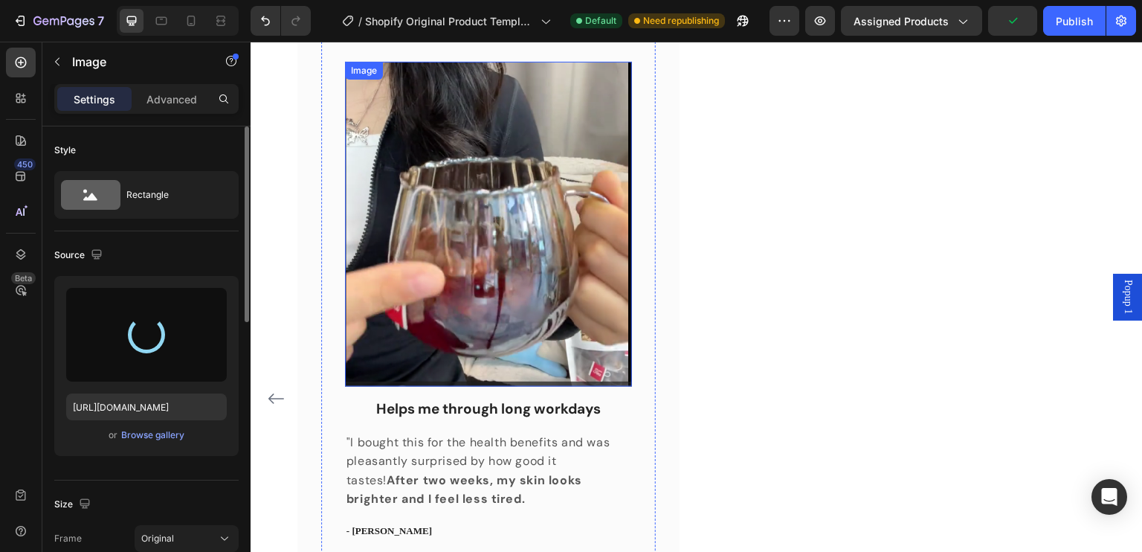
type input "[URL][DOMAIN_NAME]"
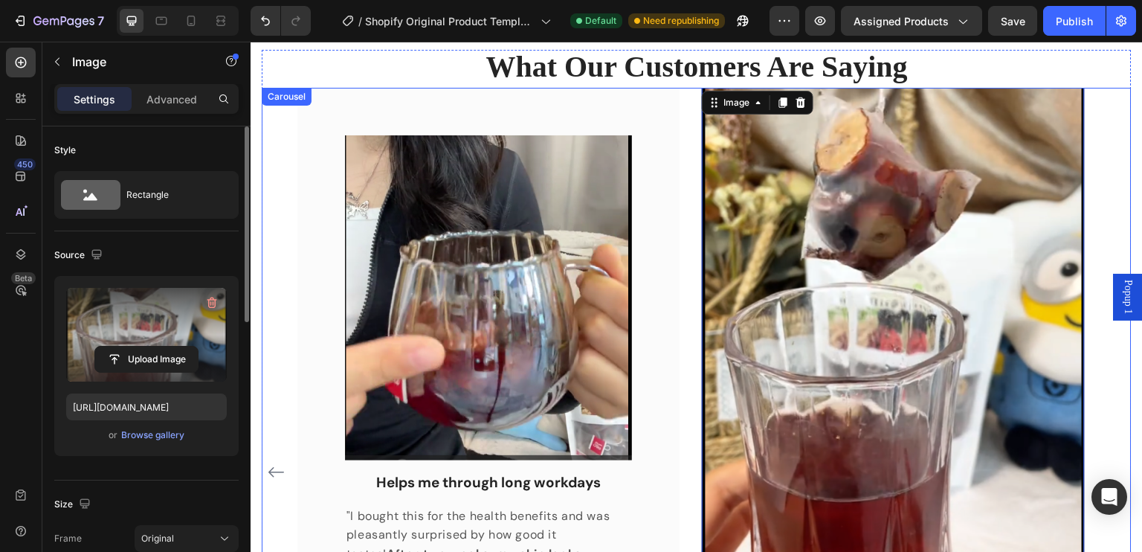
scroll to position [850, 0]
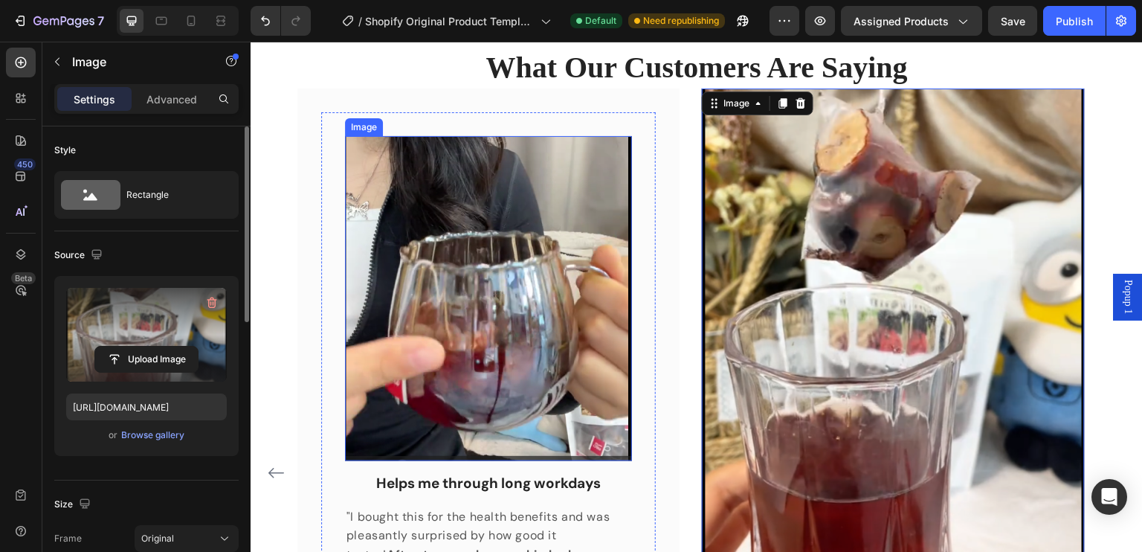
click at [427, 239] on img at bounding box center [488, 298] width 287 height 325
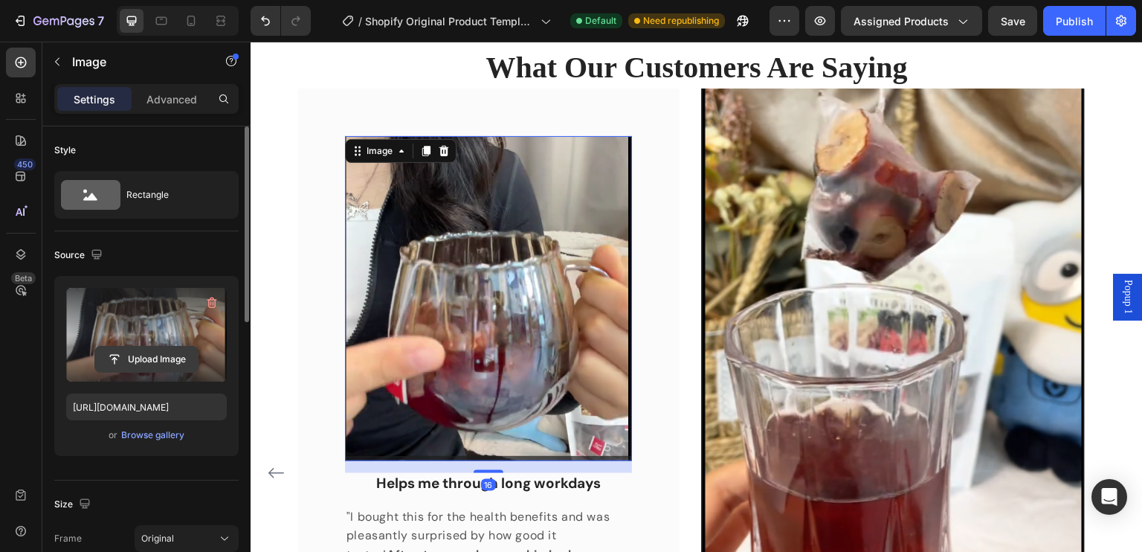
click at [155, 365] on input "file" at bounding box center [146, 358] width 103 height 25
type input "[URL][DOMAIN_NAME]"
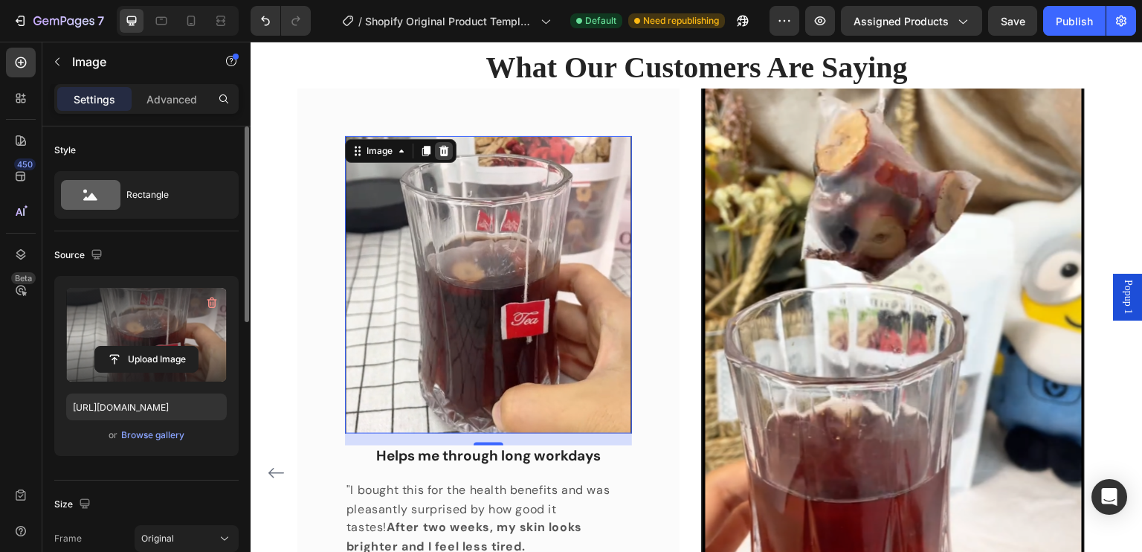
click at [439, 149] on icon at bounding box center [444, 151] width 12 height 12
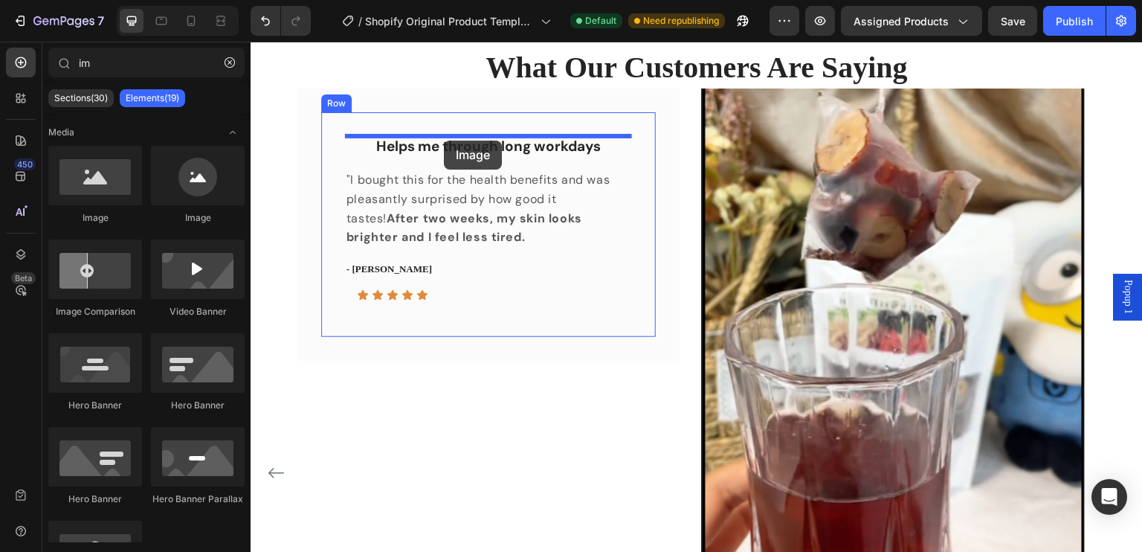
drag, startPoint x: 345, startPoint y: 245, endPoint x: 444, endPoint y: 140, distance: 143.5
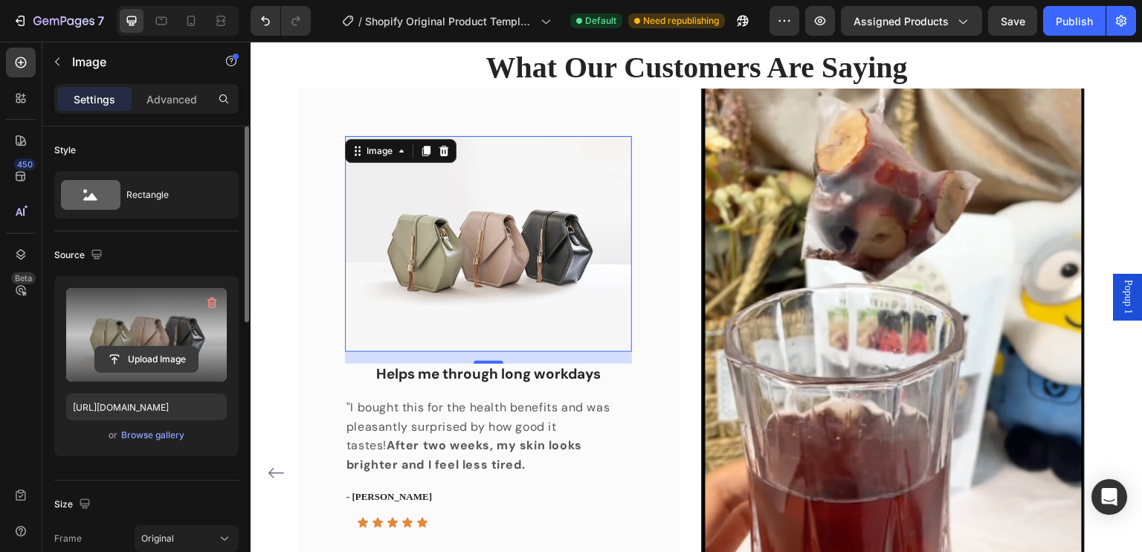
click at [160, 363] on input "file" at bounding box center [146, 358] width 103 height 25
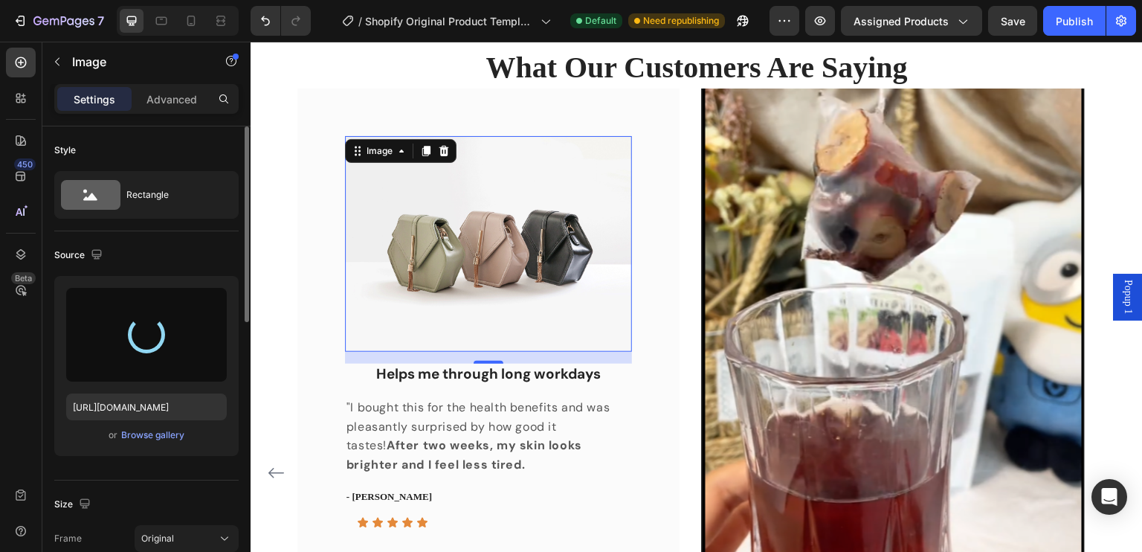
type input "[URL][DOMAIN_NAME]"
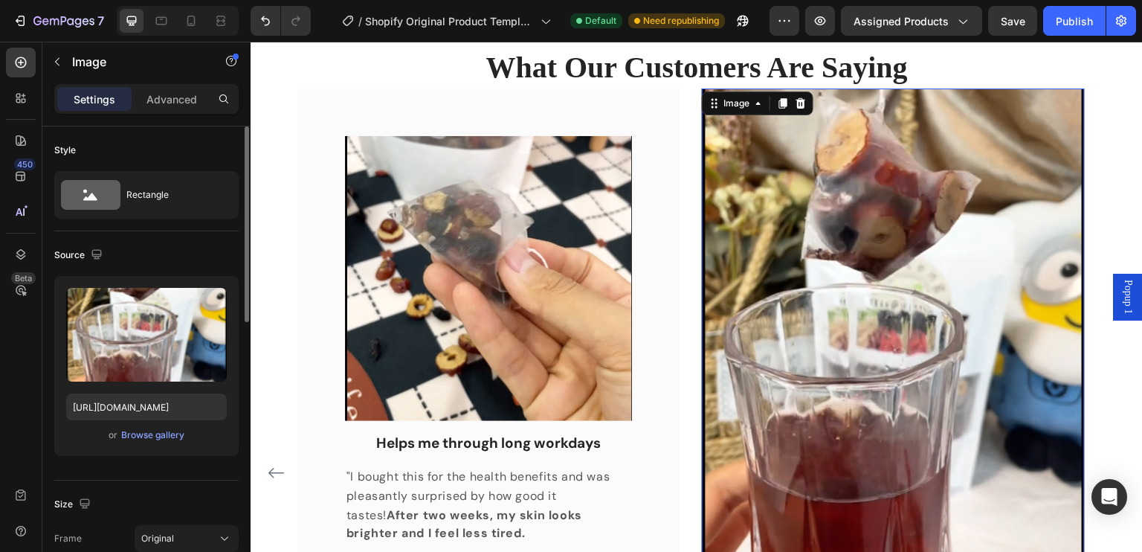
click at [847, 416] on img at bounding box center [893, 361] width 382 height 547
click at [841, 309] on img at bounding box center [893, 361] width 382 height 547
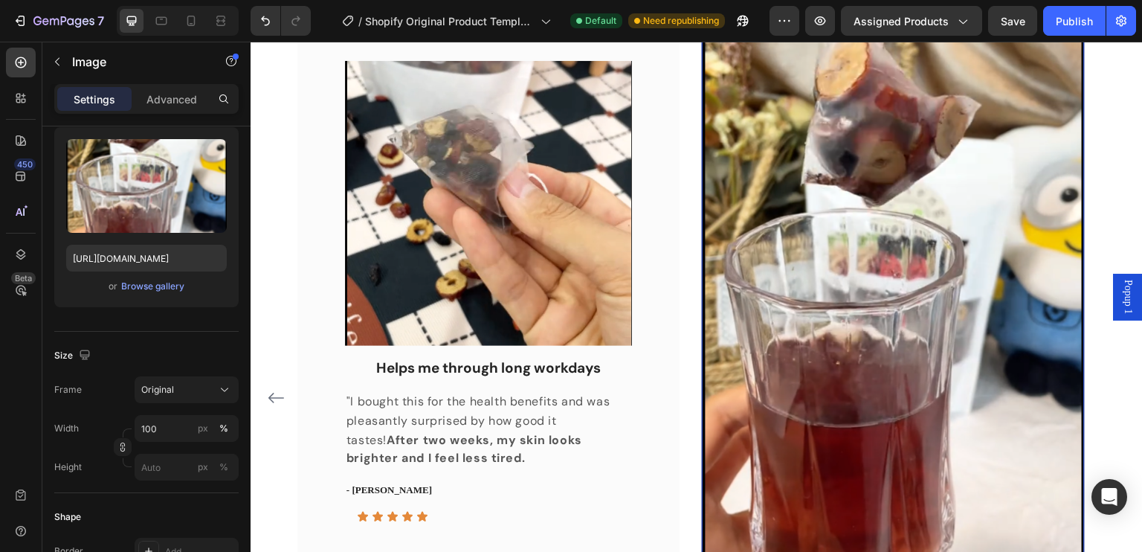
scroll to position [925, 0]
click at [817, 430] on img at bounding box center [893, 287] width 382 height 547
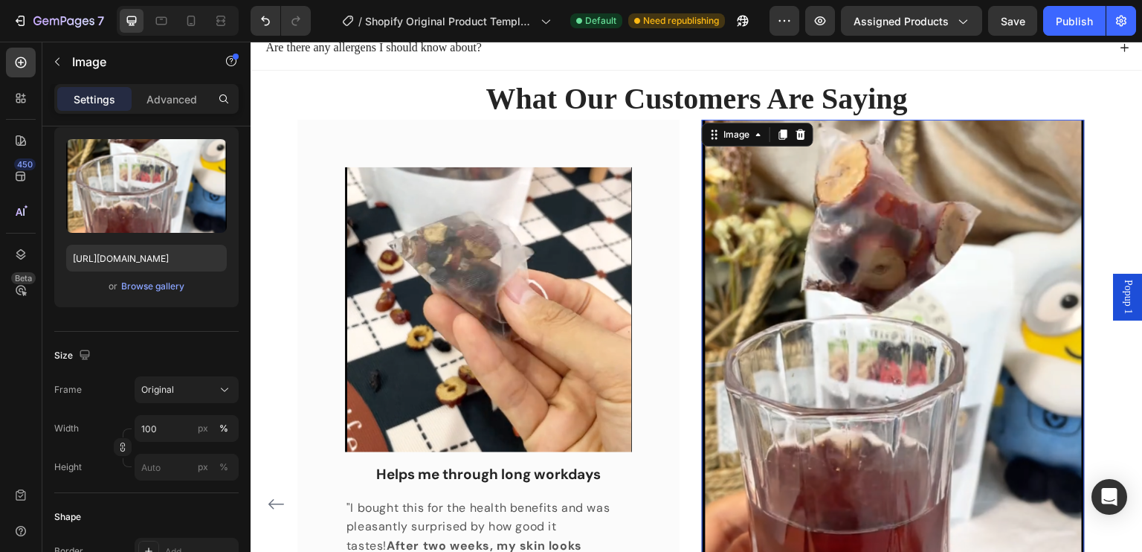
scroll to position [867, 0]
click at [844, 423] on img at bounding box center [893, 392] width 382 height 547
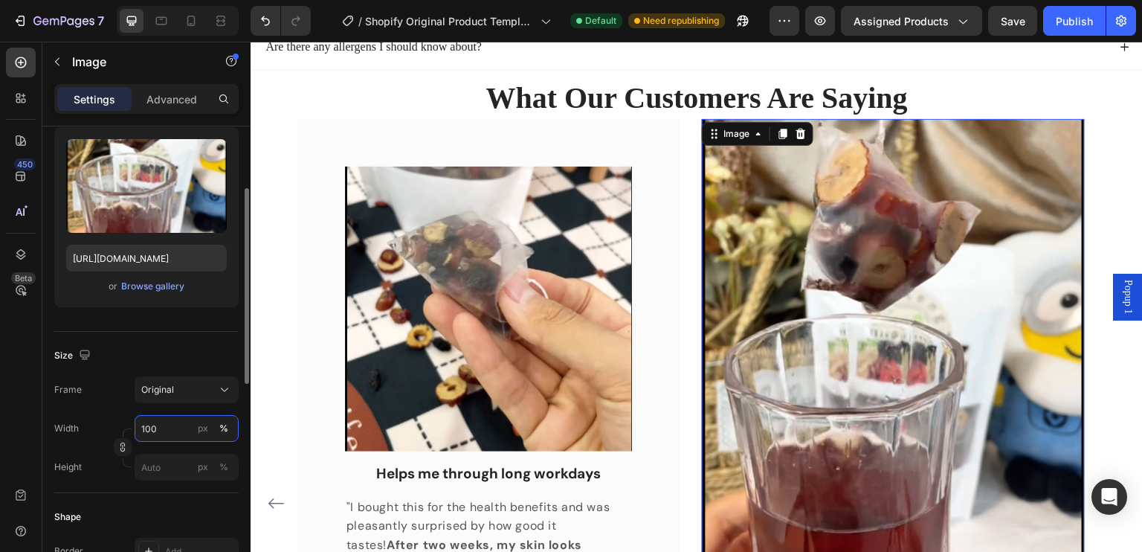
click at [158, 425] on input "100" at bounding box center [187, 428] width 104 height 27
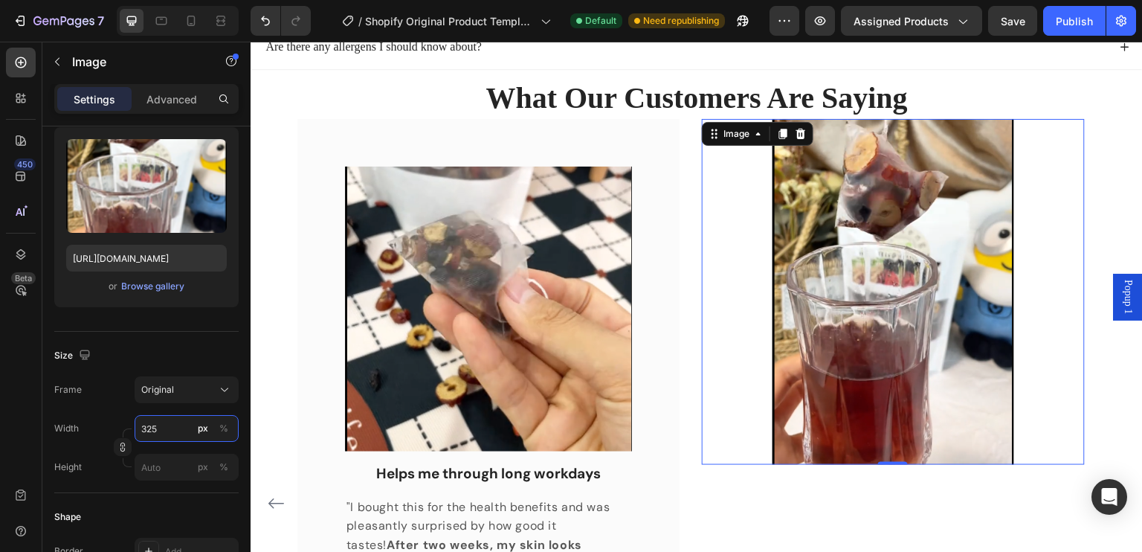
type input "325"
click at [748, 354] on div at bounding box center [893, 292] width 382 height 346
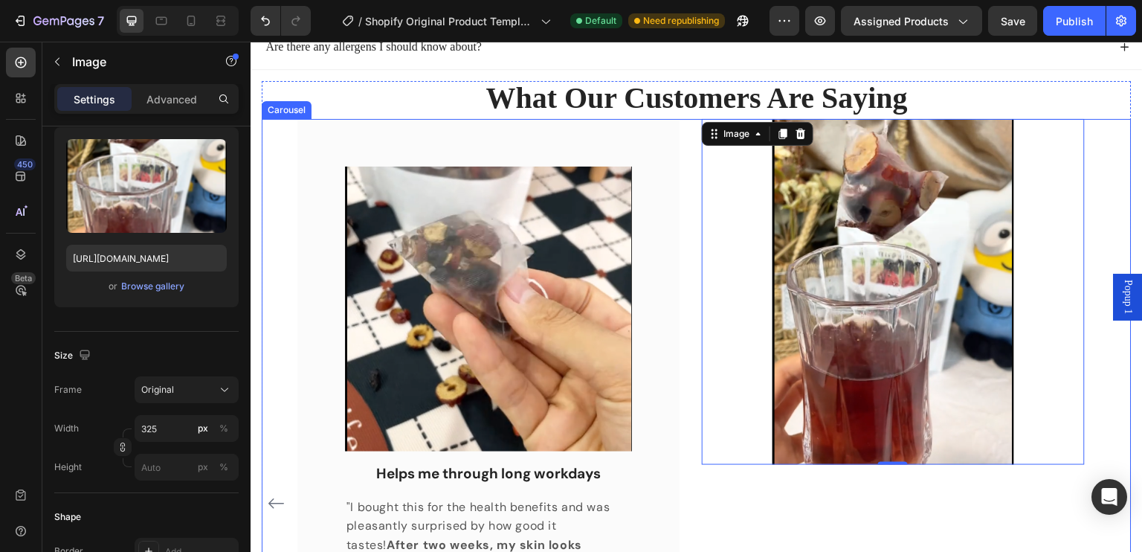
click at [888, 519] on div "Image 0" at bounding box center [893, 503] width 382 height 769
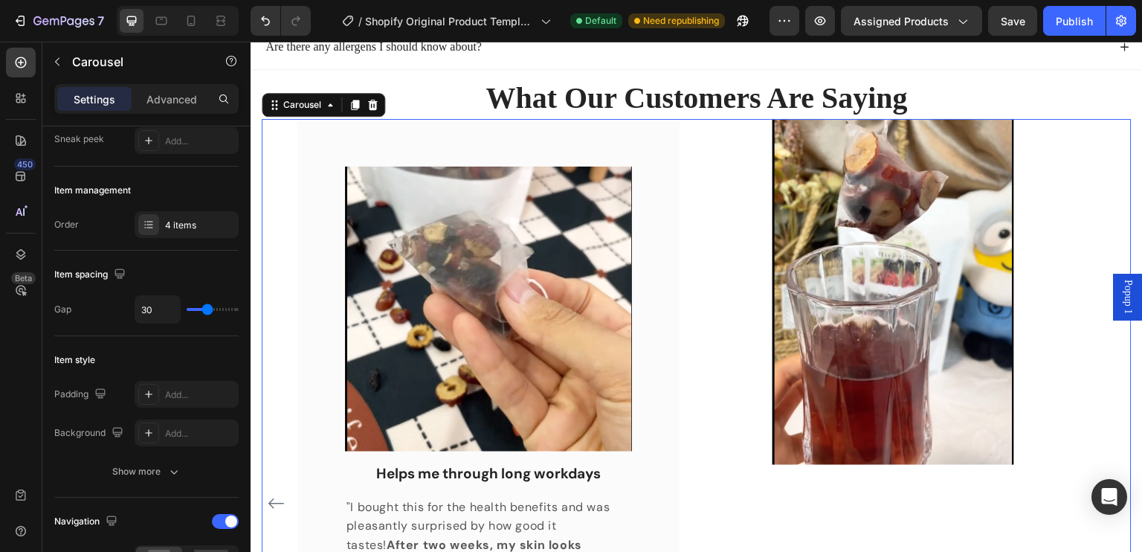
scroll to position [0, 0]
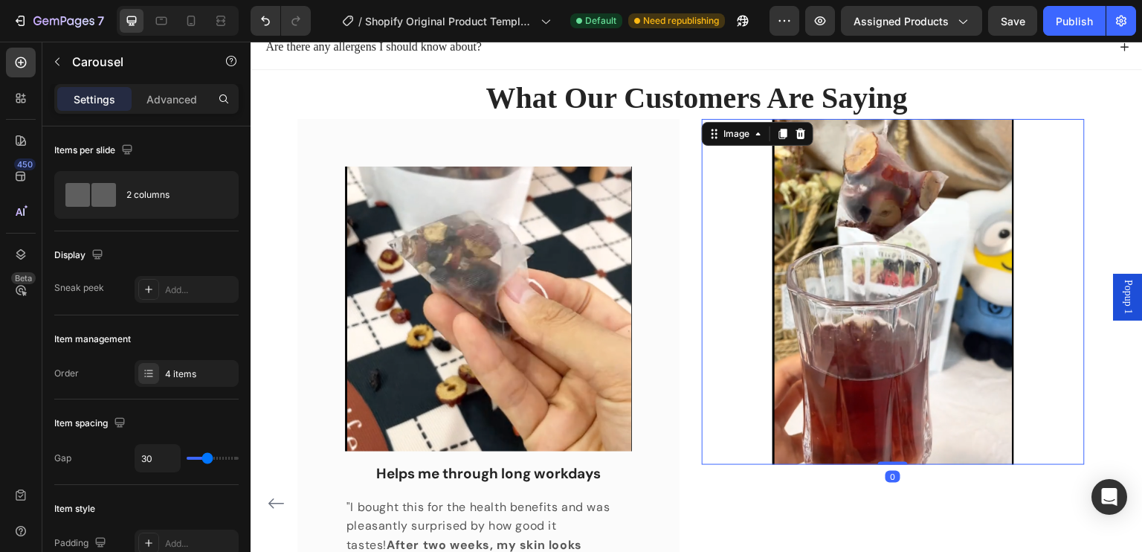
click at [753, 210] on div at bounding box center [893, 292] width 382 height 346
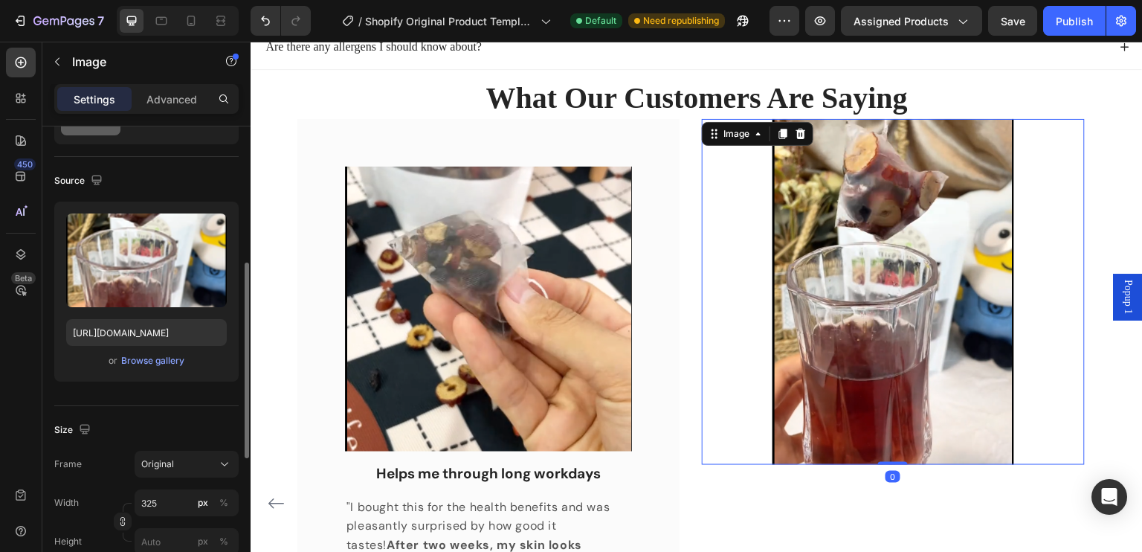
scroll to position [149, 0]
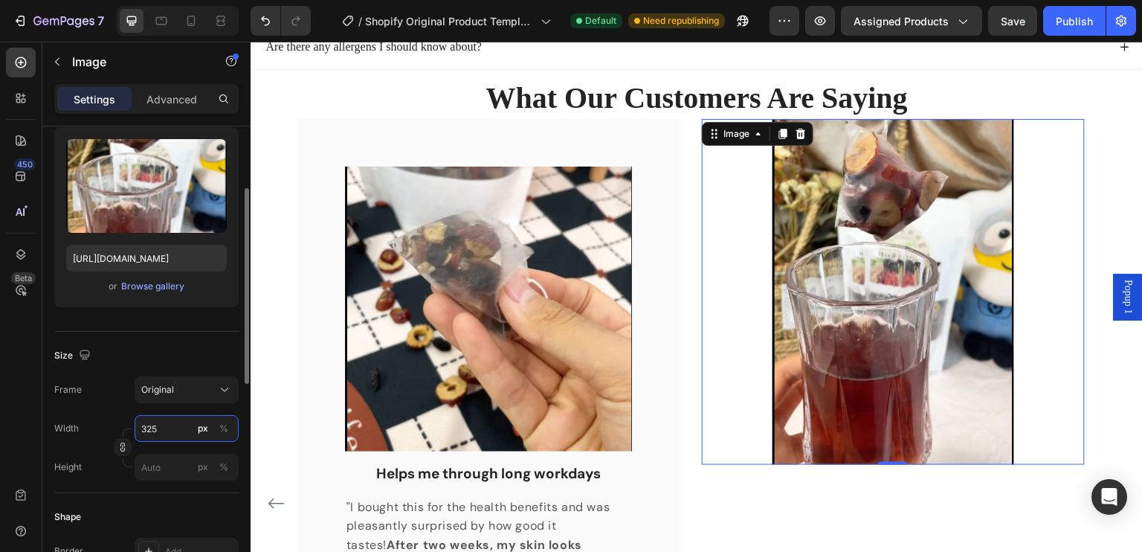
click at [167, 428] on input "325" at bounding box center [187, 428] width 104 height 27
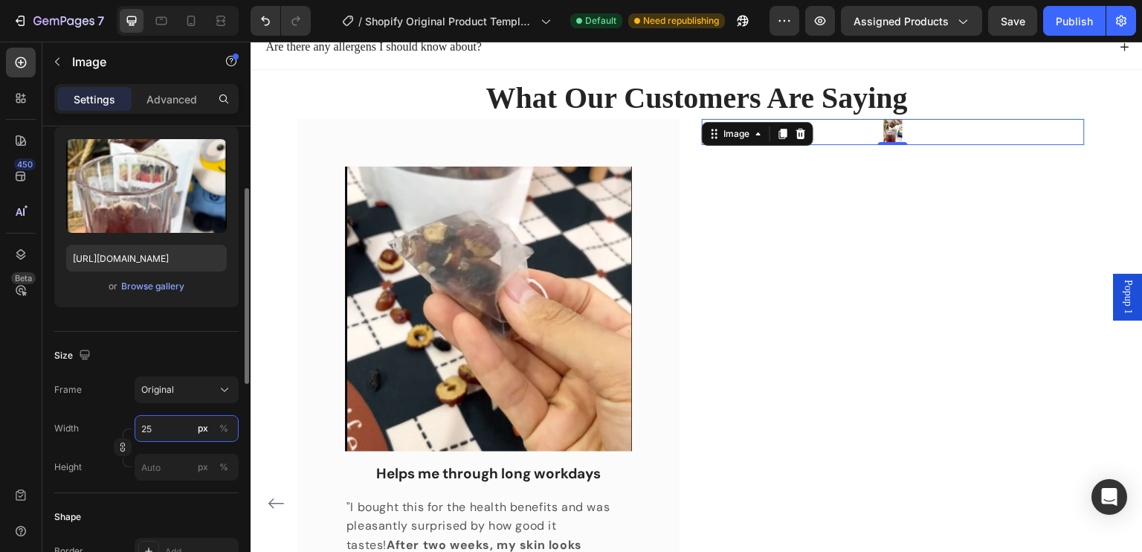
type input "2"
type input "275"
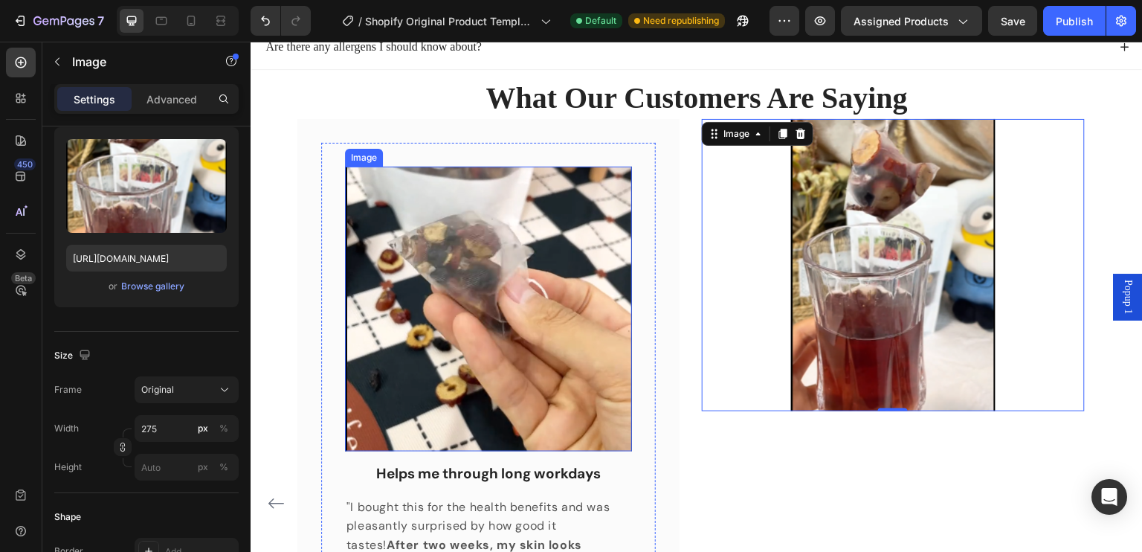
click at [467, 242] on img at bounding box center [488, 309] width 287 height 285
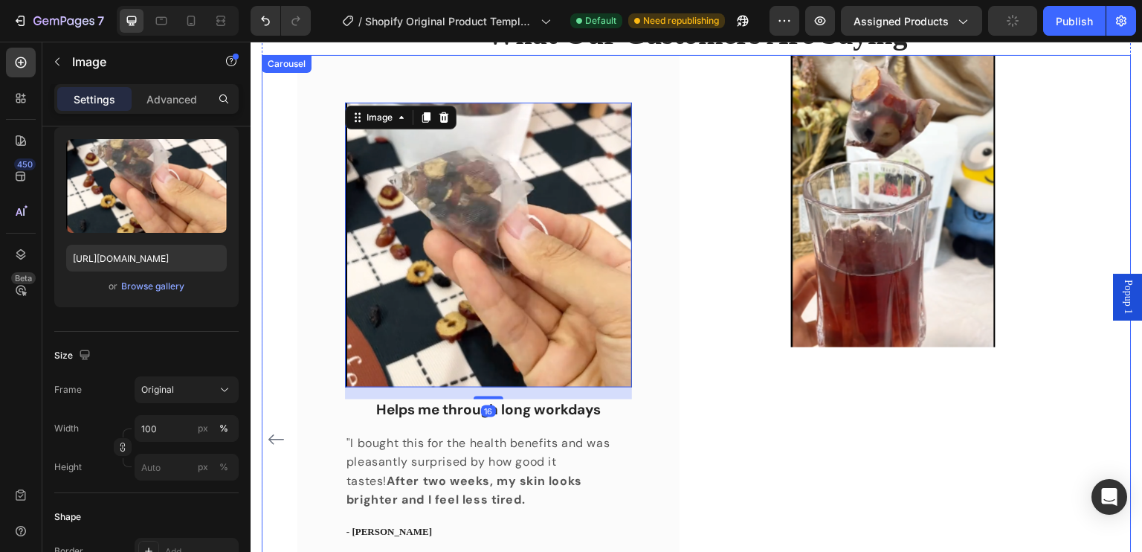
scroll to position [1388, 0]
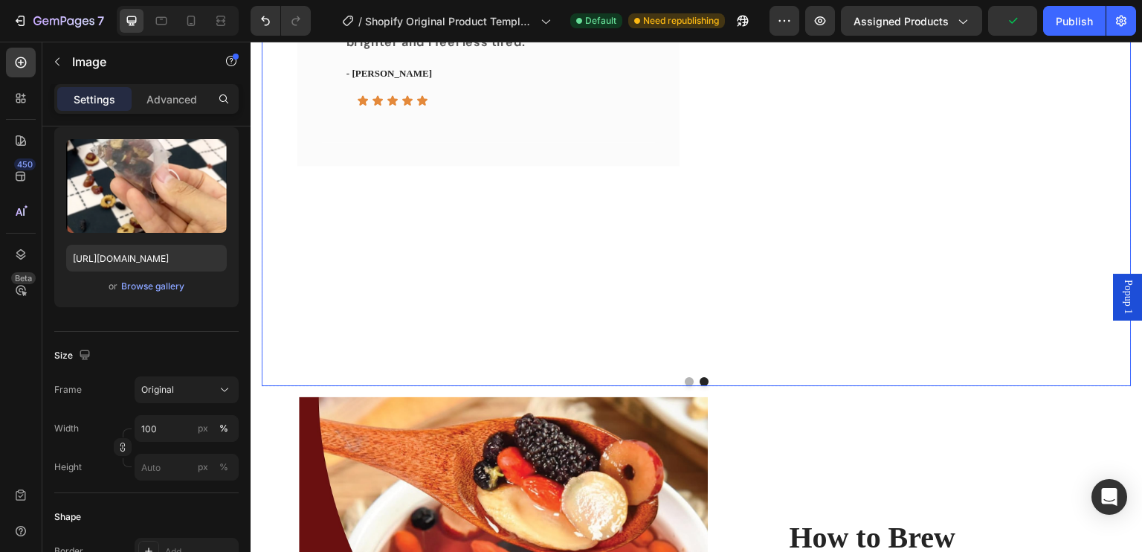
click at [685, 378] on button "Dot" at bounding box center [689, 381] width 9 height 9
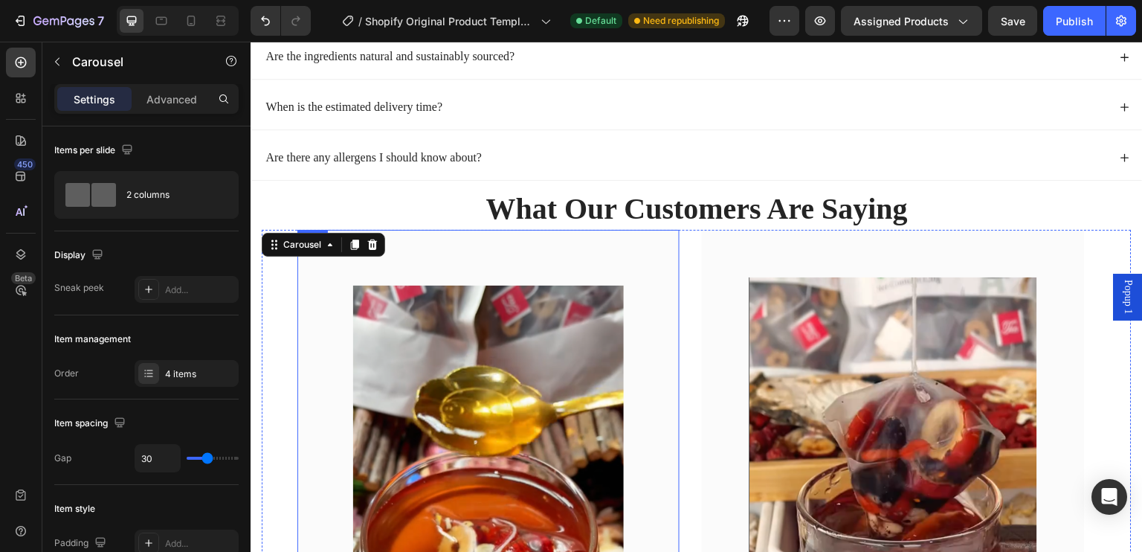
scroll to position [764, 0]
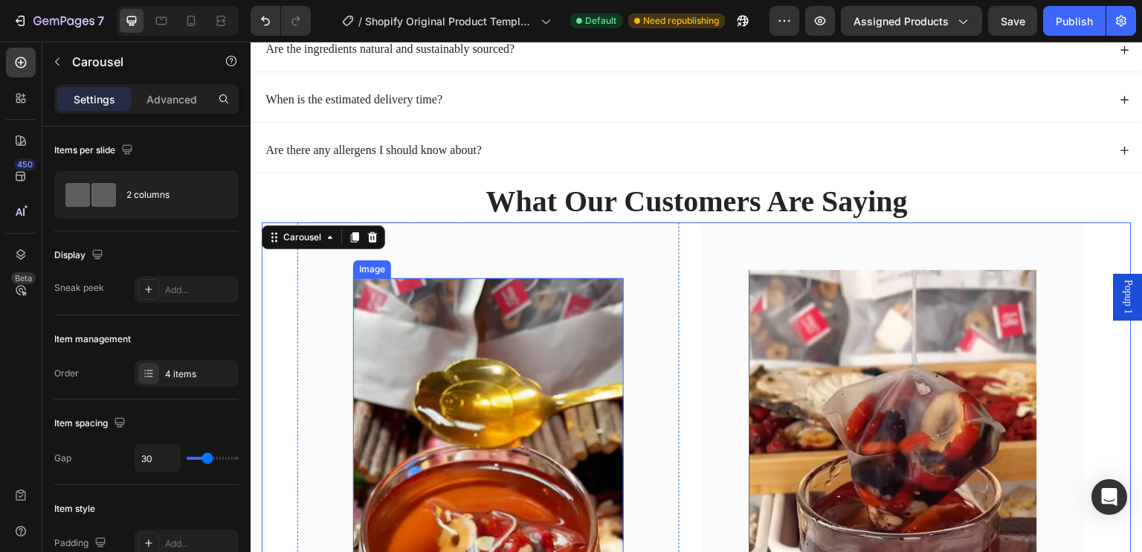
click at [563, 344] on img at bounding box center [488, 516] width 271 height 477
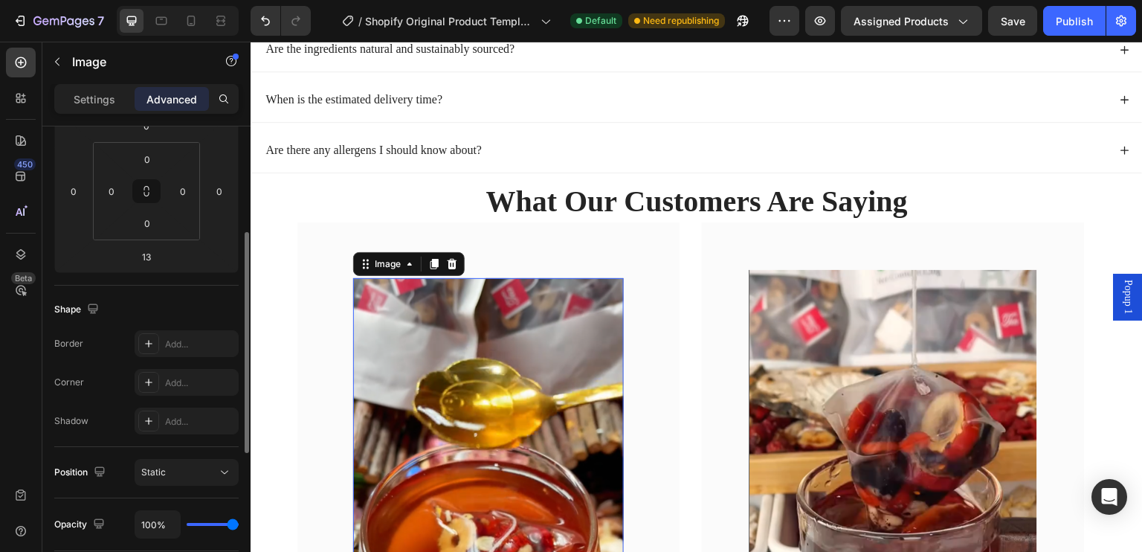
scroll to position [297, 0]
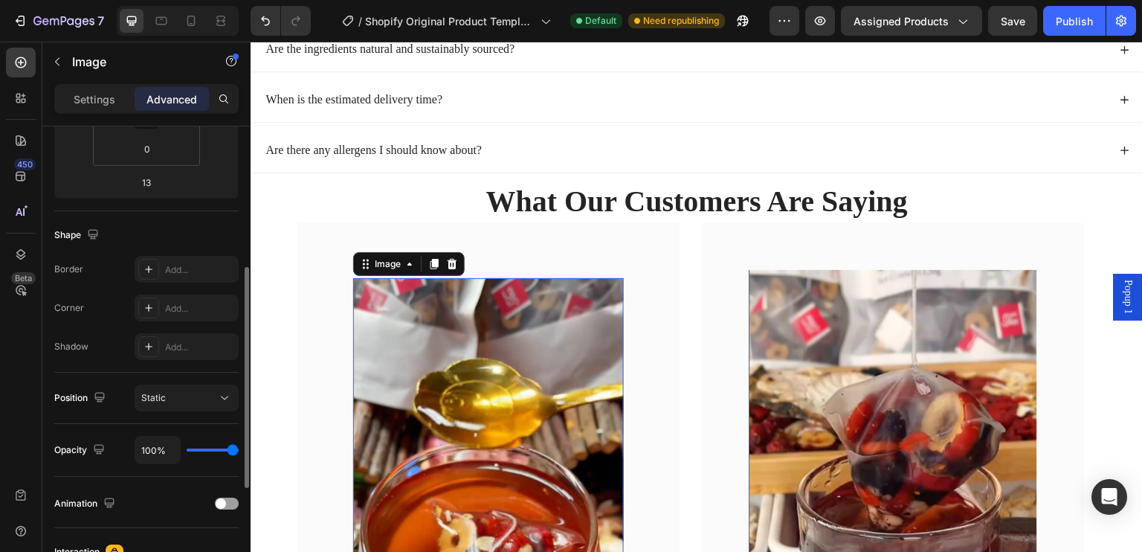
click at [429, 456] on img at bounding box center [488, 516] width 271 height 477
click at [106, 103] on p "Settings" at bounding box center [95, 99] width 42 height 16
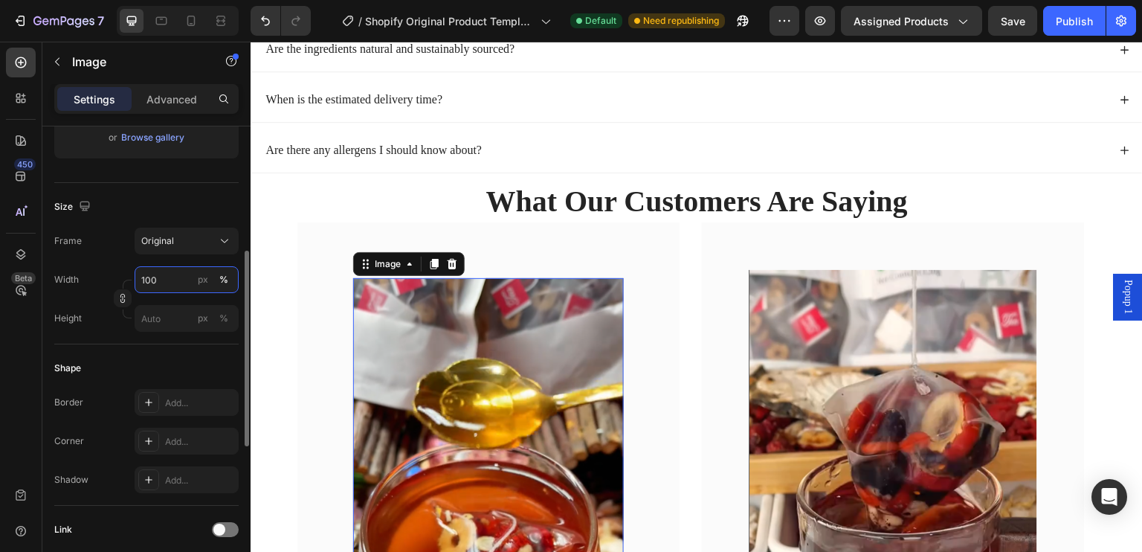
click at [174, 289] on input "100" at bounding box center [187, 279] width 104 height 27
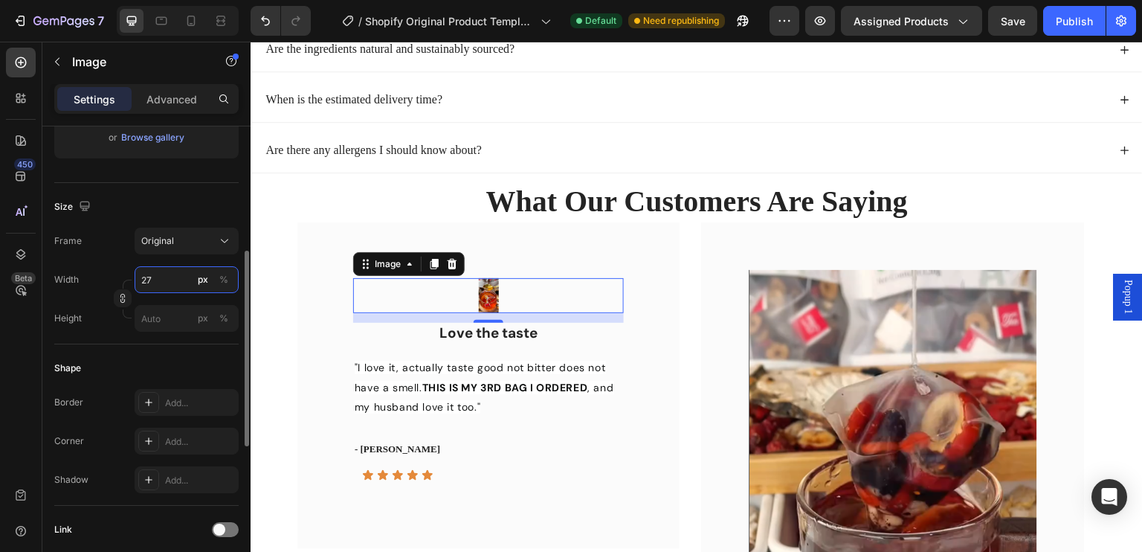
type input "275"
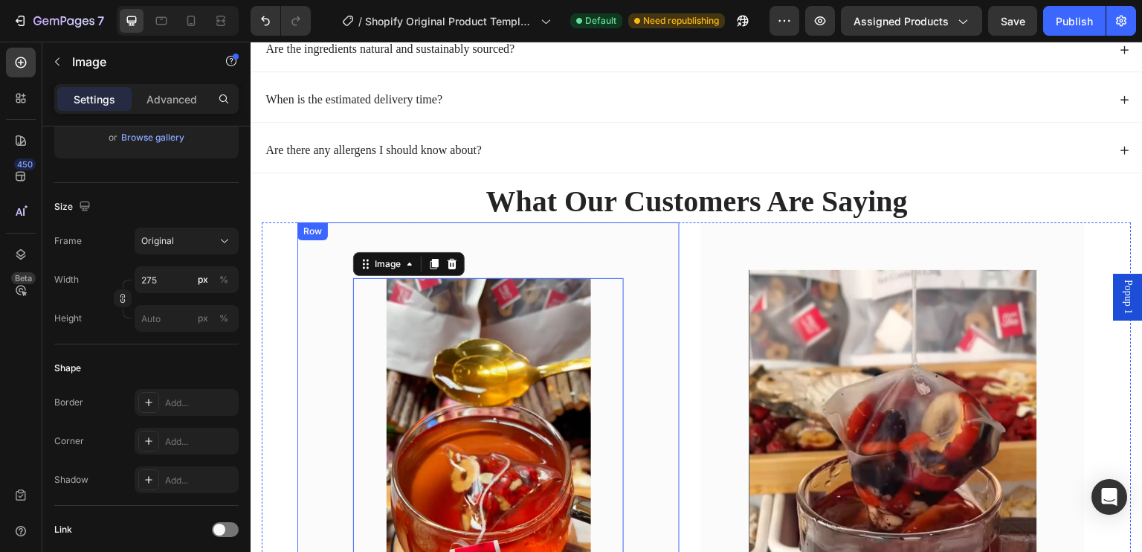
click at [666, 313] on div "Image 13 Love the taste Text block "I love it, actually taste good not bitter d…" at bounding box center [488, 548] width 382 height 652
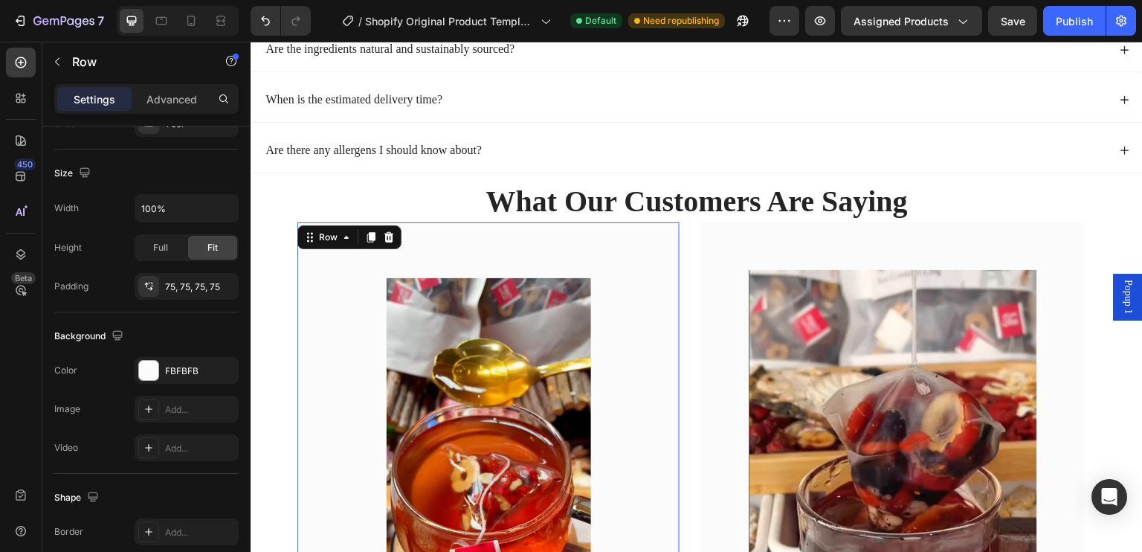
scroll to position [0, 0]
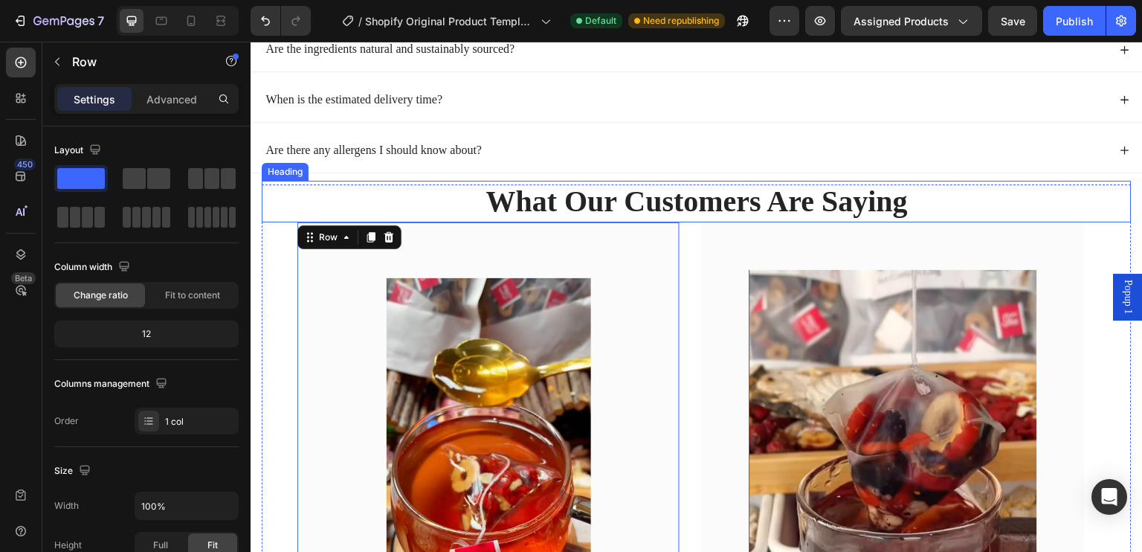
click at [994, 197] on h2 "What Our Customers Are Saying" at bounding box center [697, 202] width 870 height 42
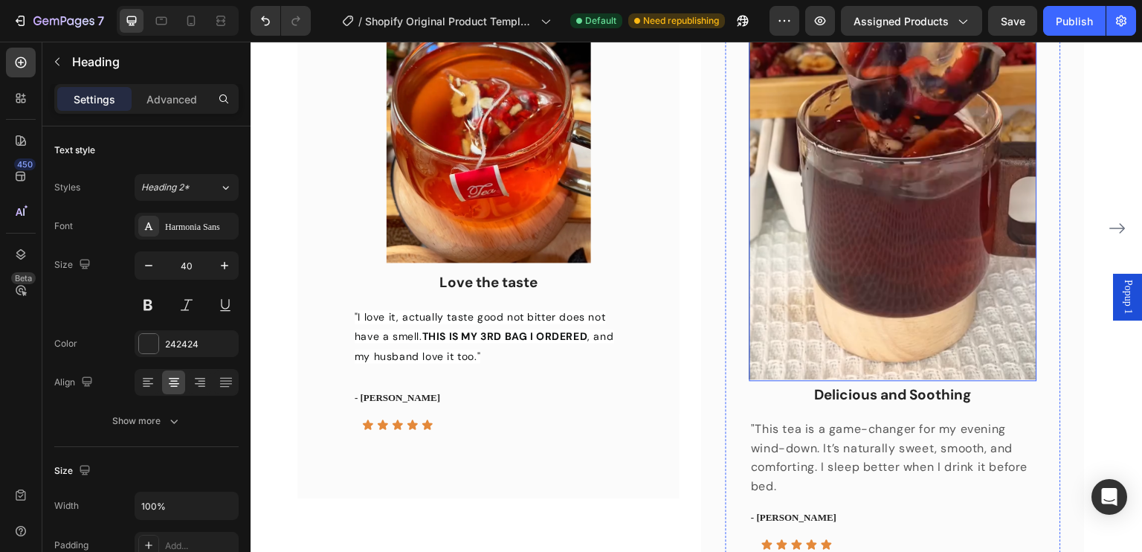
scroll to position [1136, 0]
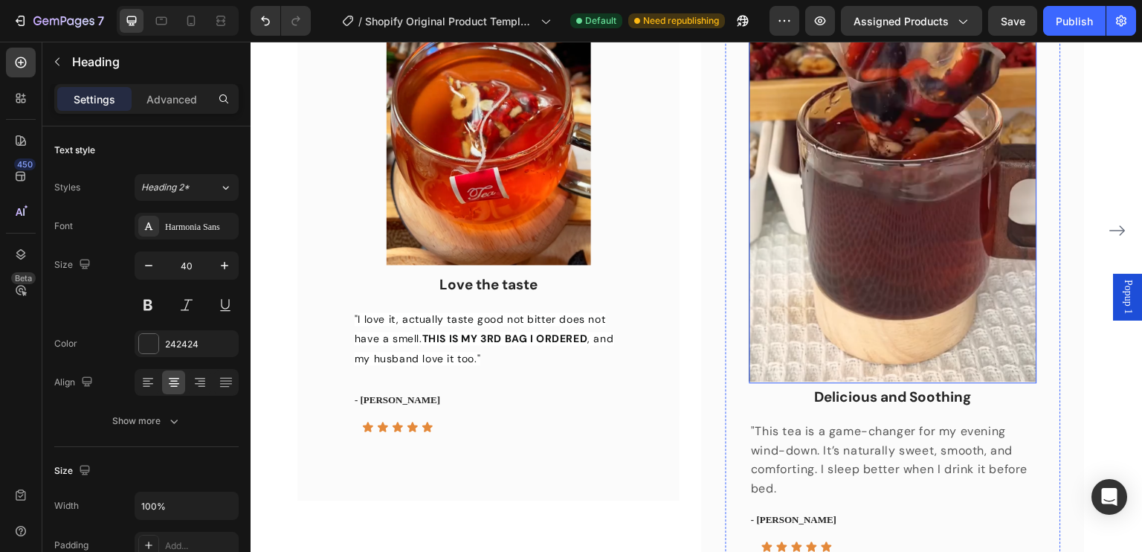
click at [896, 165] on img at bounding box center [892, 139] width 287 height 487
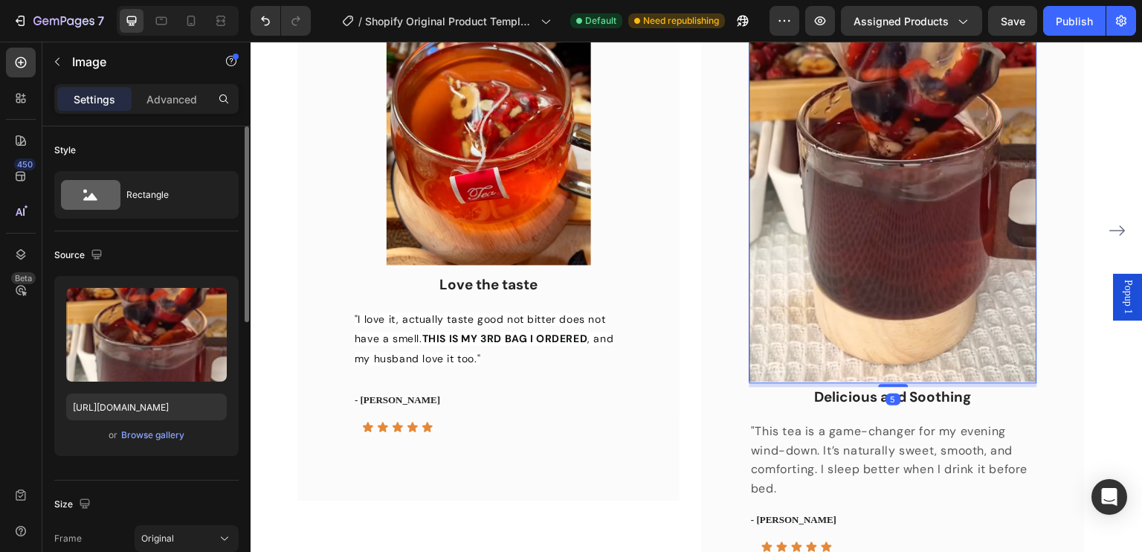
scroll to position [149, 0]
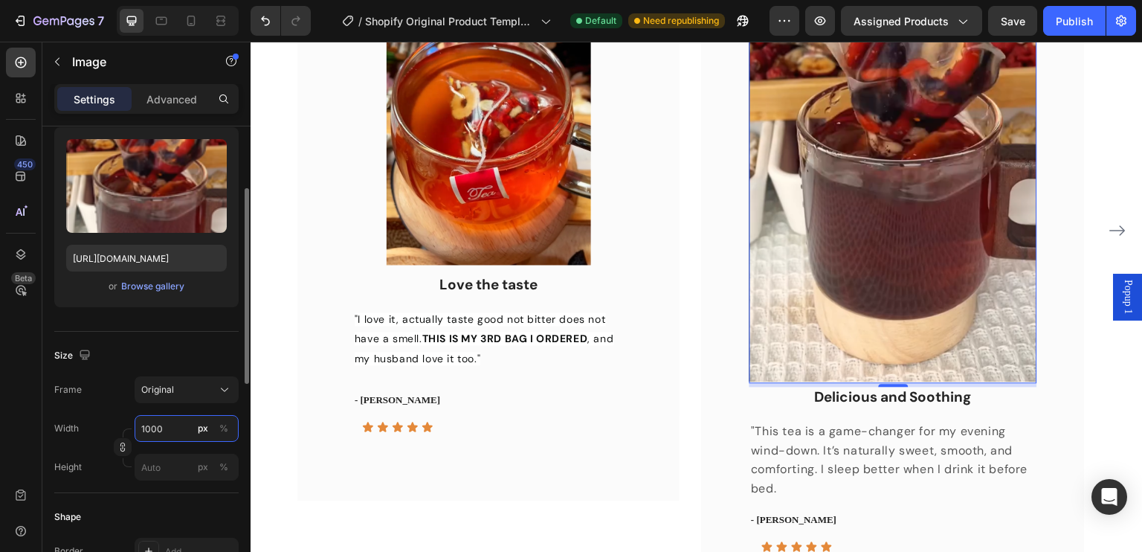
click at [163, 427] on input "1000" at bounding box center [187, 428] width 104 height 27
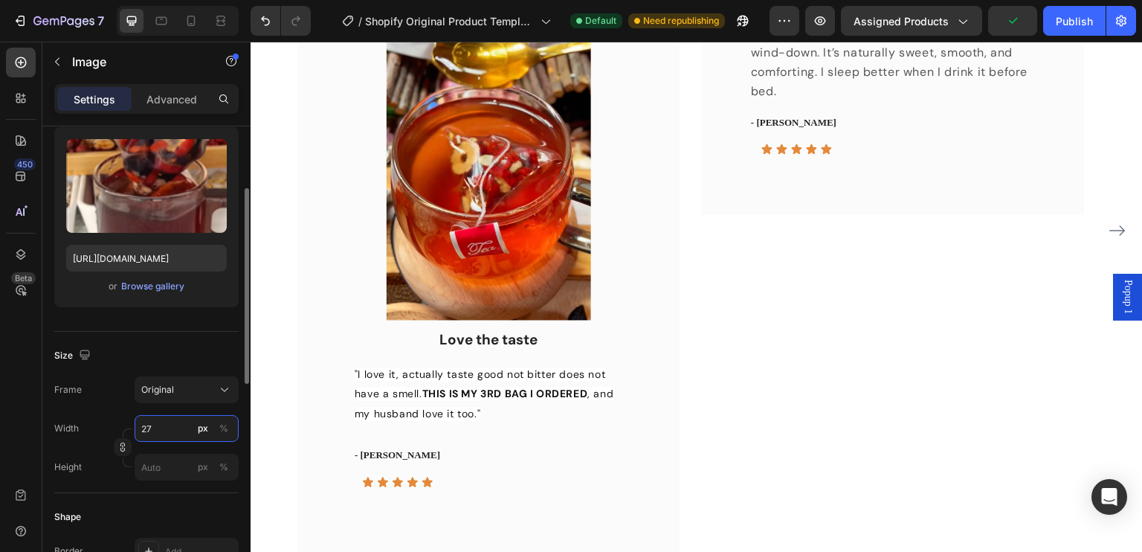
type input "275"
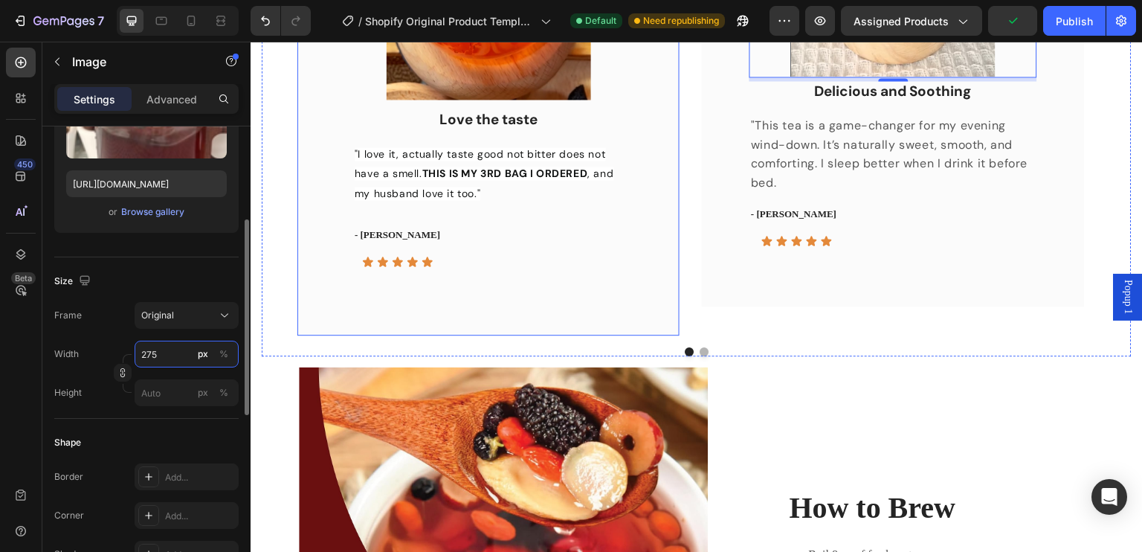
scroll to position [1303, 0]
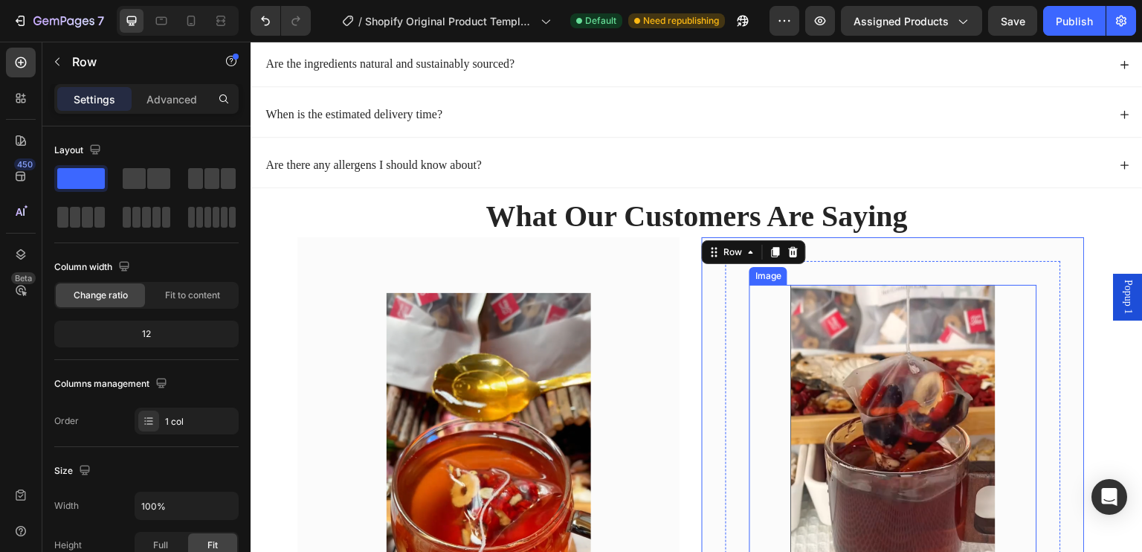
scroll to position [754, 0]
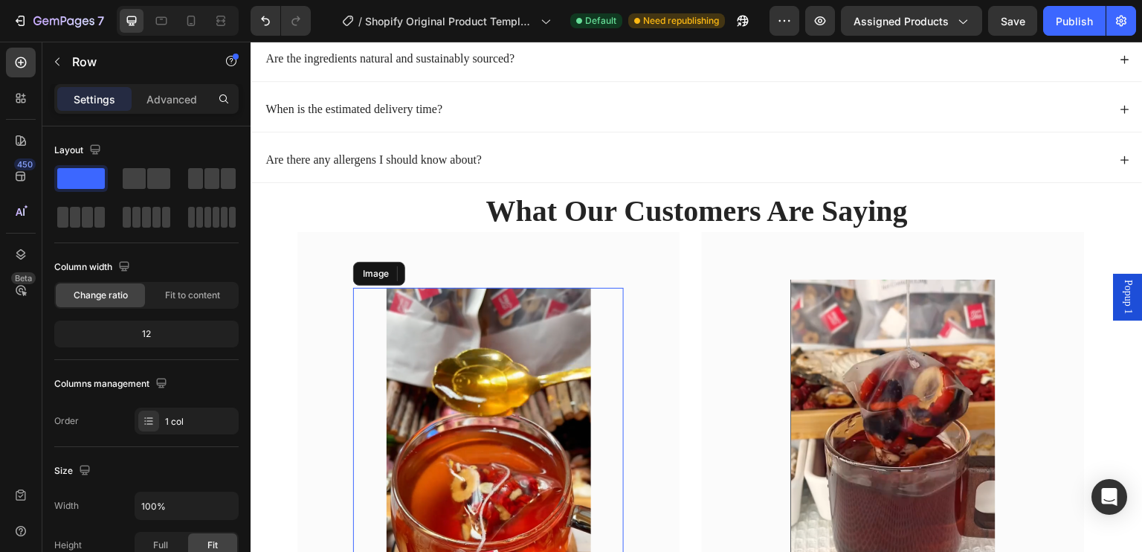
click at [582, 419] on img at bounding box center [489, 468] width 204 height 361
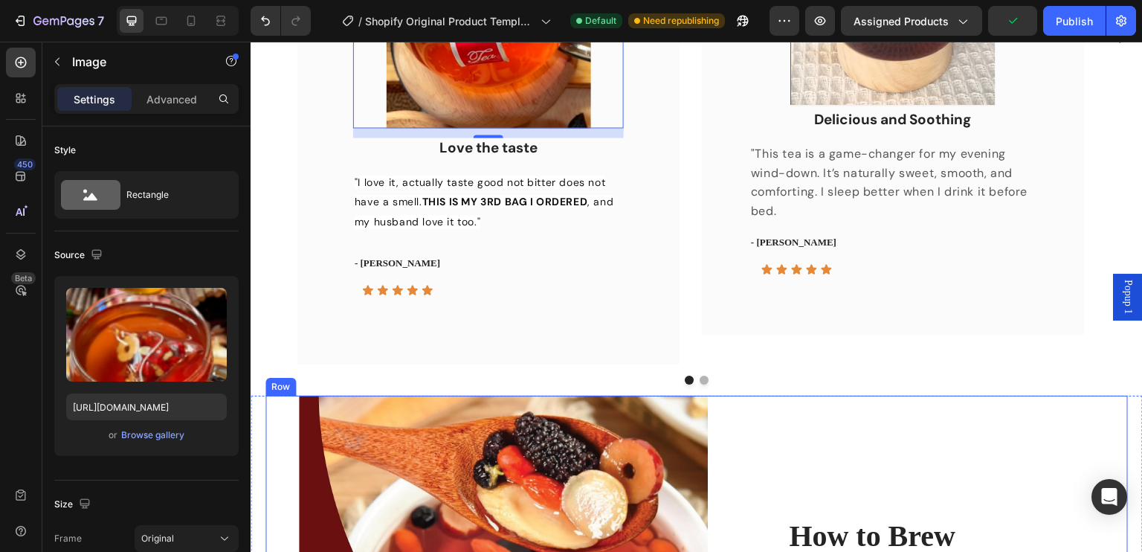
scroll to position [1275, 0]
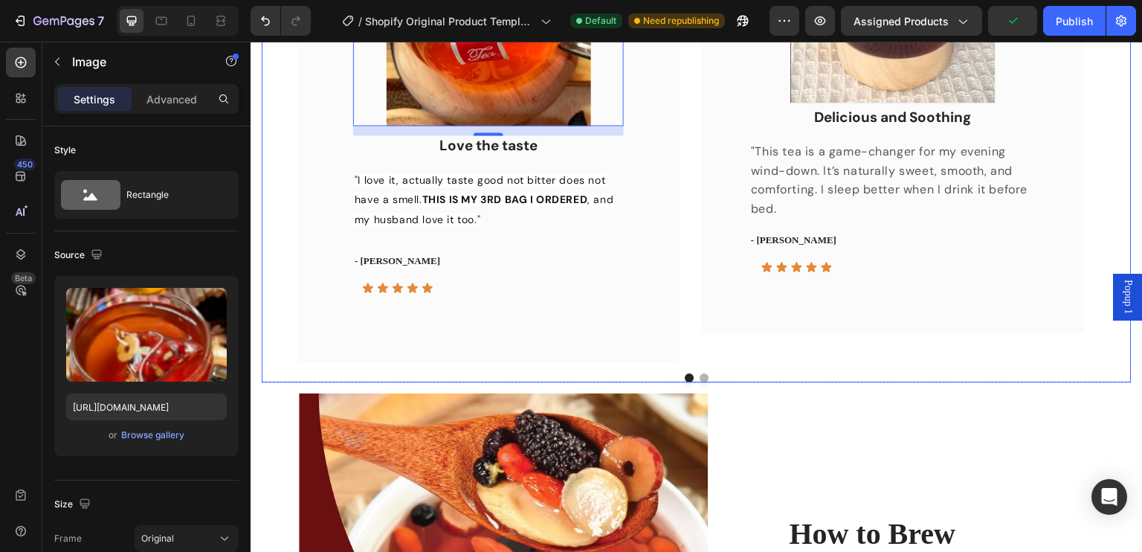
click at [699, 375] on button "Dot" at bounding box center [703, 377] width 9 height 9
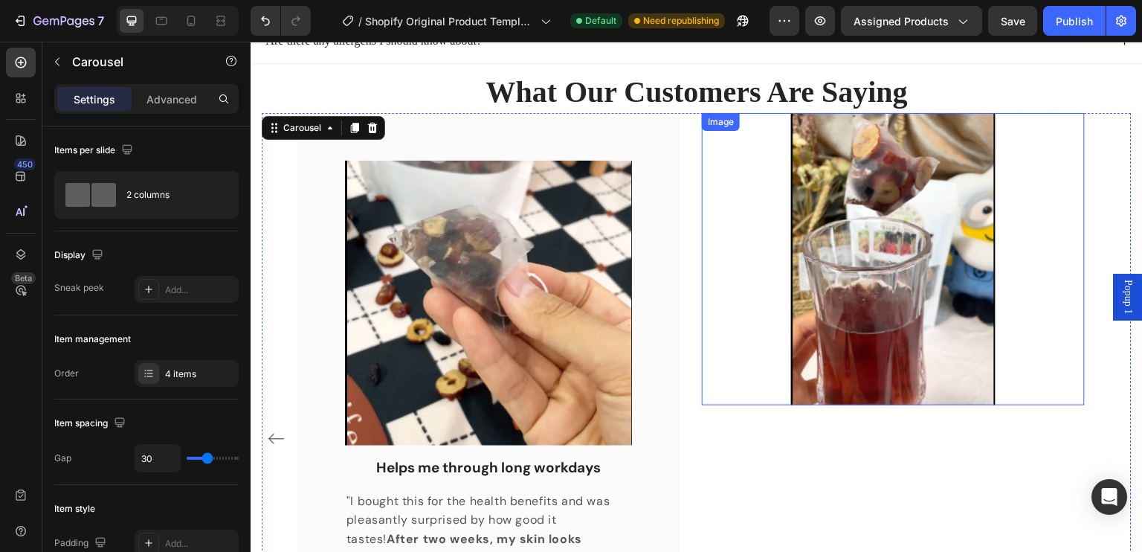
scroll to position [874, 0]
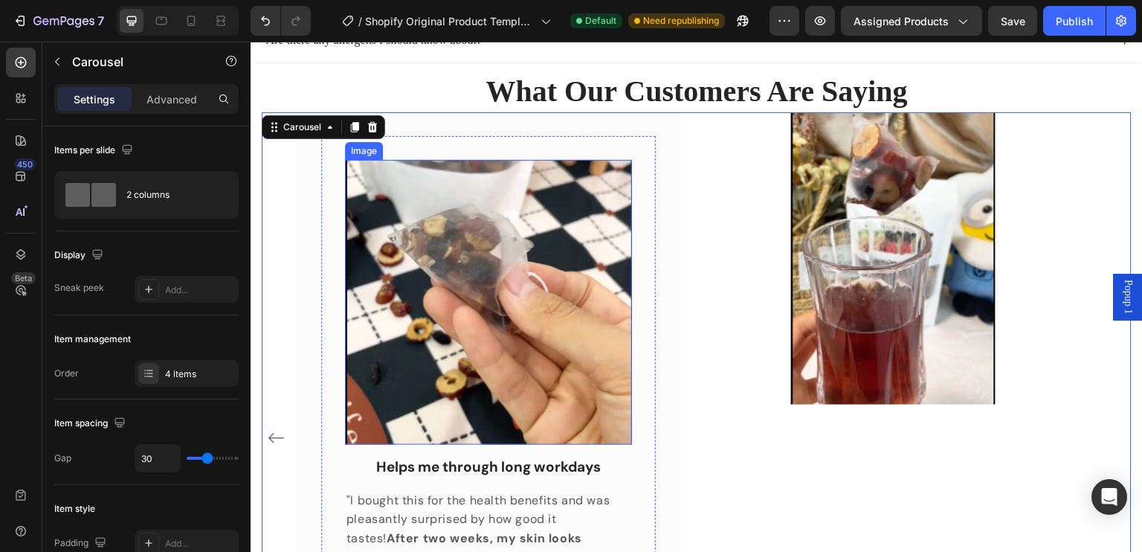
click at [539, 312] on img at bounding box center [488, 302] width 287 height 285
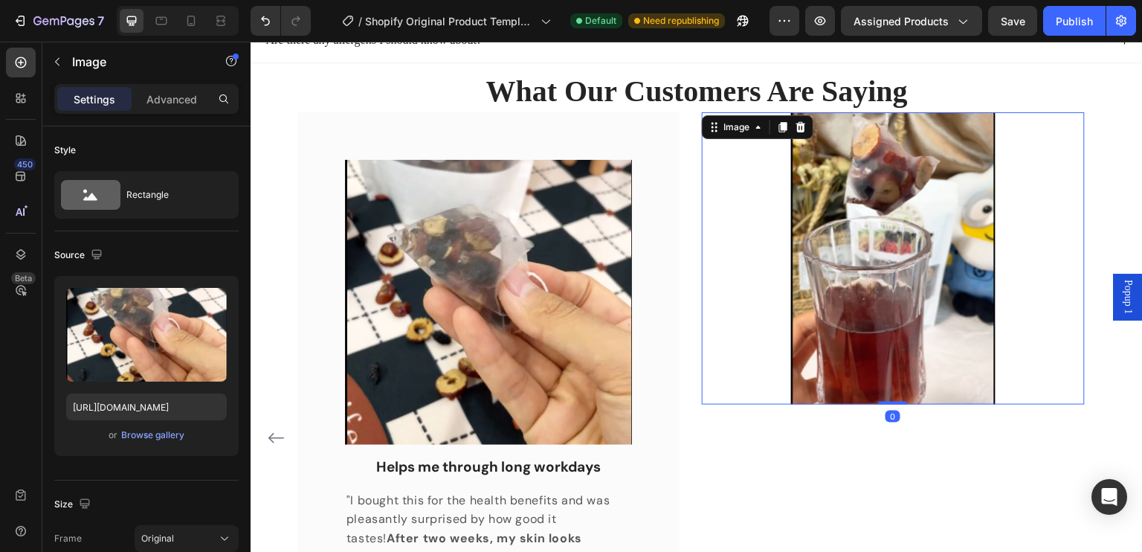
click at [868, 298] on img at bounding box center [893, 258] width 204 height 293
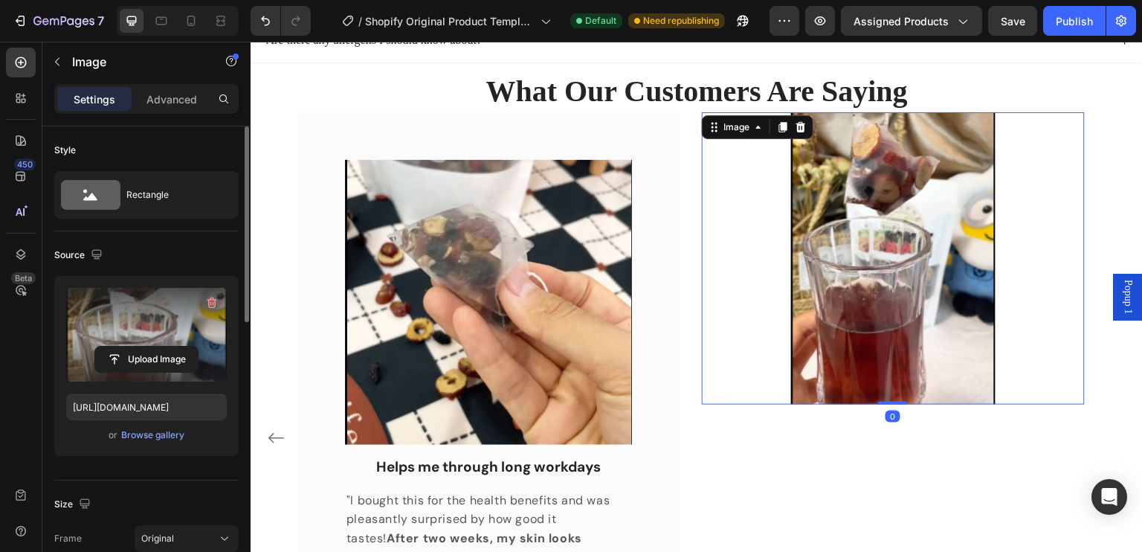
scroll to position [74, 0]
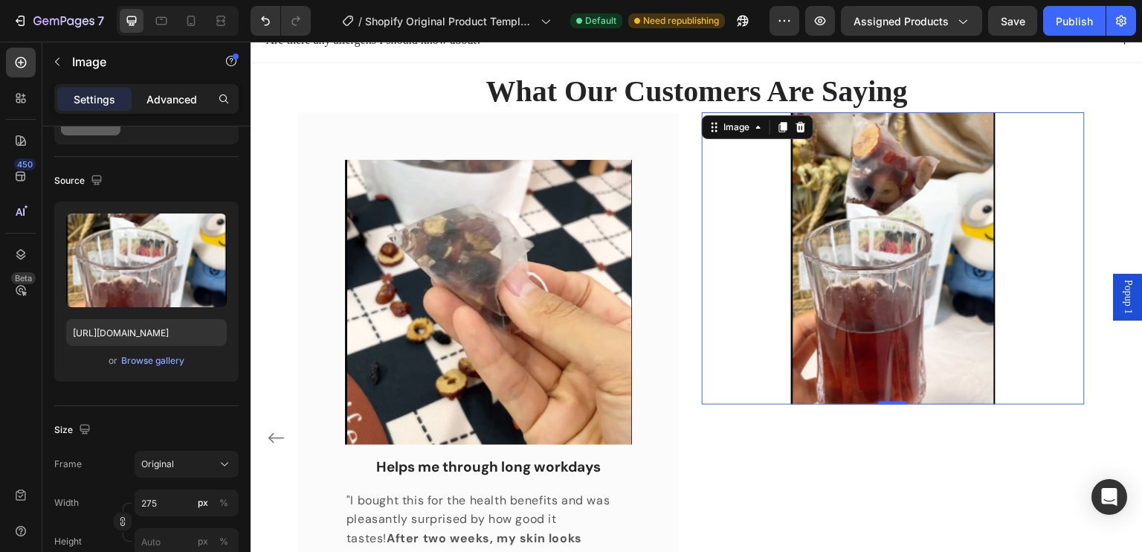
click at [172, 93] on p "Advanced" at bounding box center [171, 99] width 51 height 16
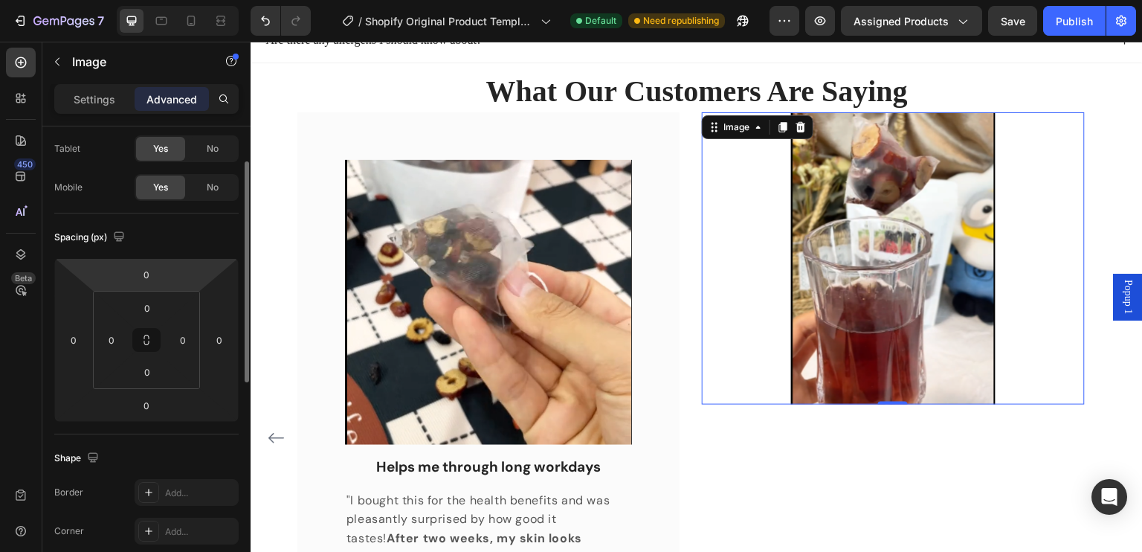
click at [175, 0] on html "7 / Shopify Original Product Template Default Need republishing Preview Assigne…" at bounding box center [571, 0] width 1142 height 0
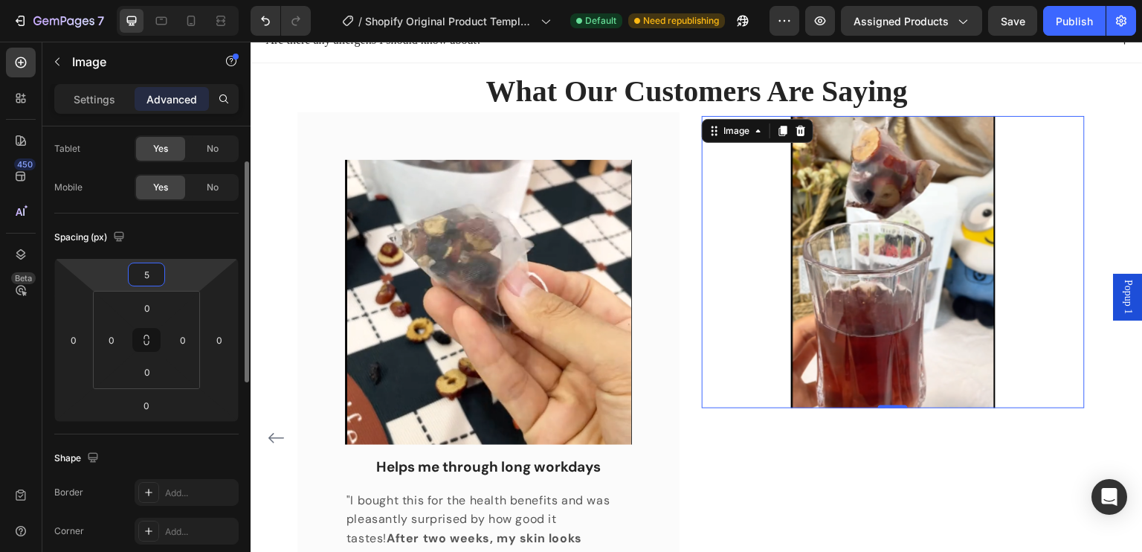
type input "55"
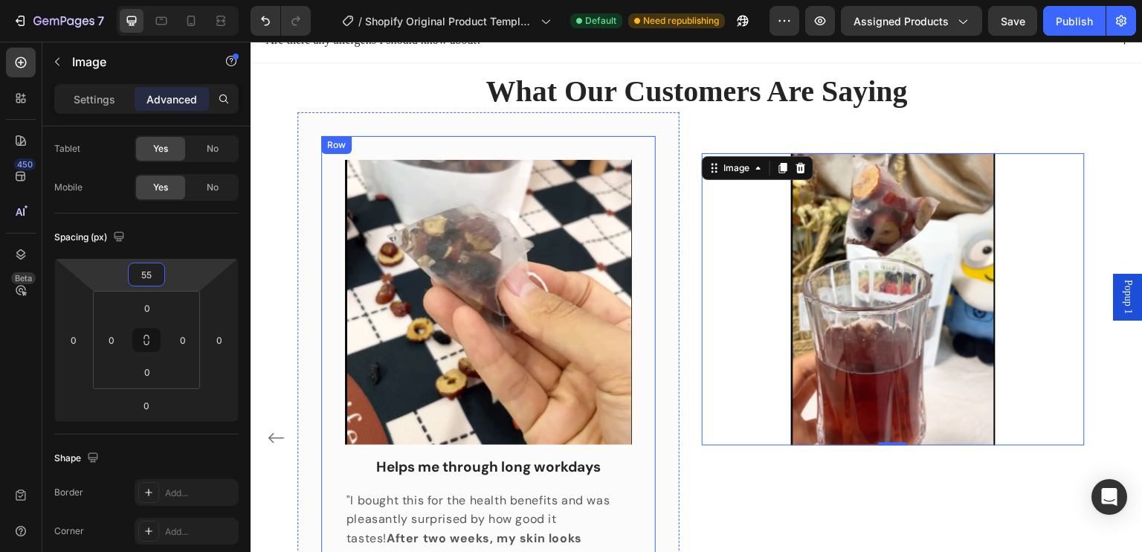
click at [694, 334] on div "Image Love the taste Text block "I love it, actually taste good not bitter does…" at bounding box center [696, 438] width 798 height 652
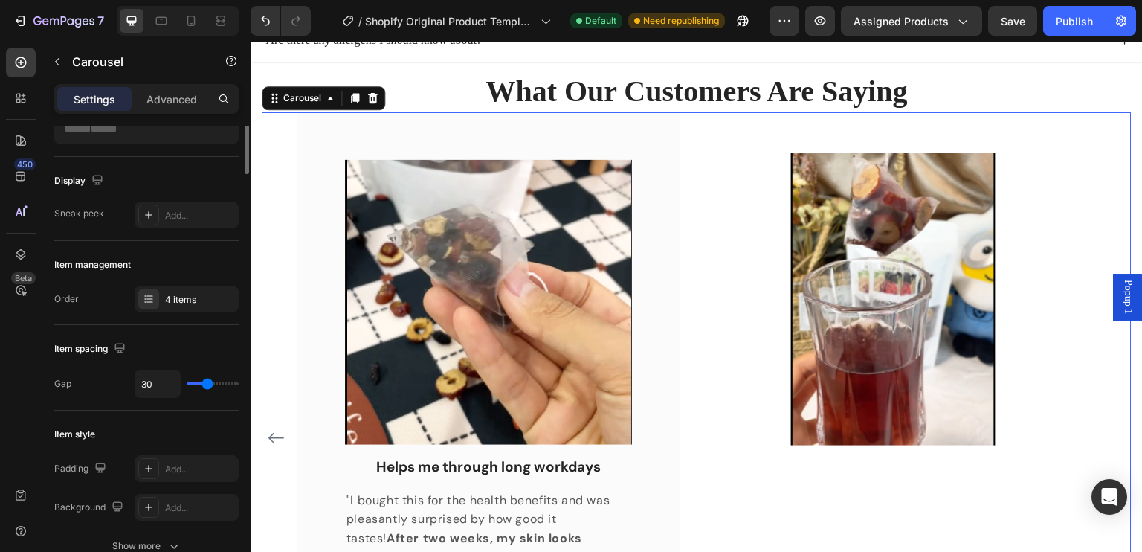
scroll to position [0, 0]
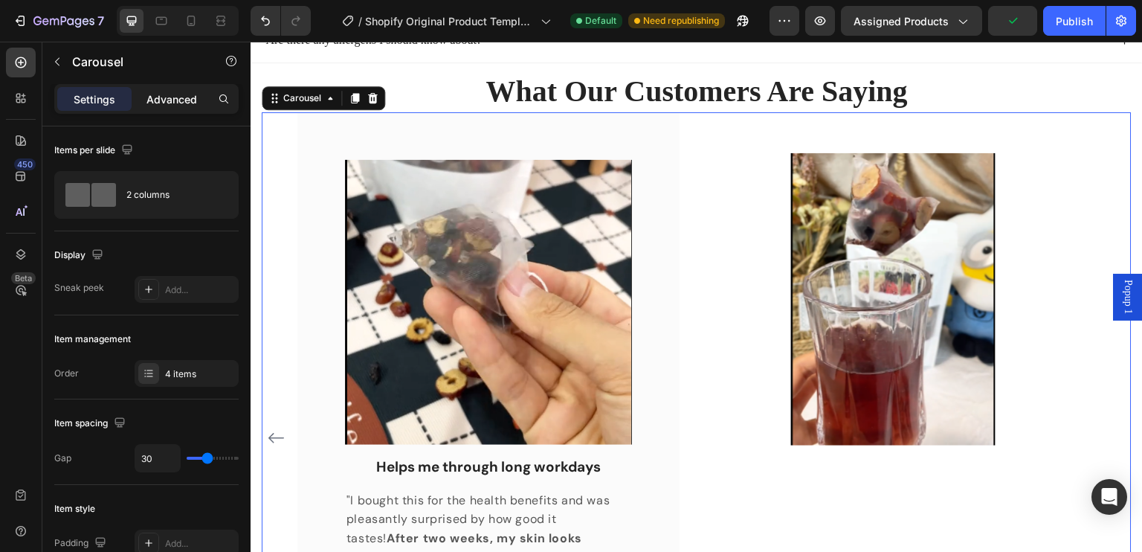
click at [164, 109] on div "Advanced" at bounding box center [172, 99] width 74 height 24
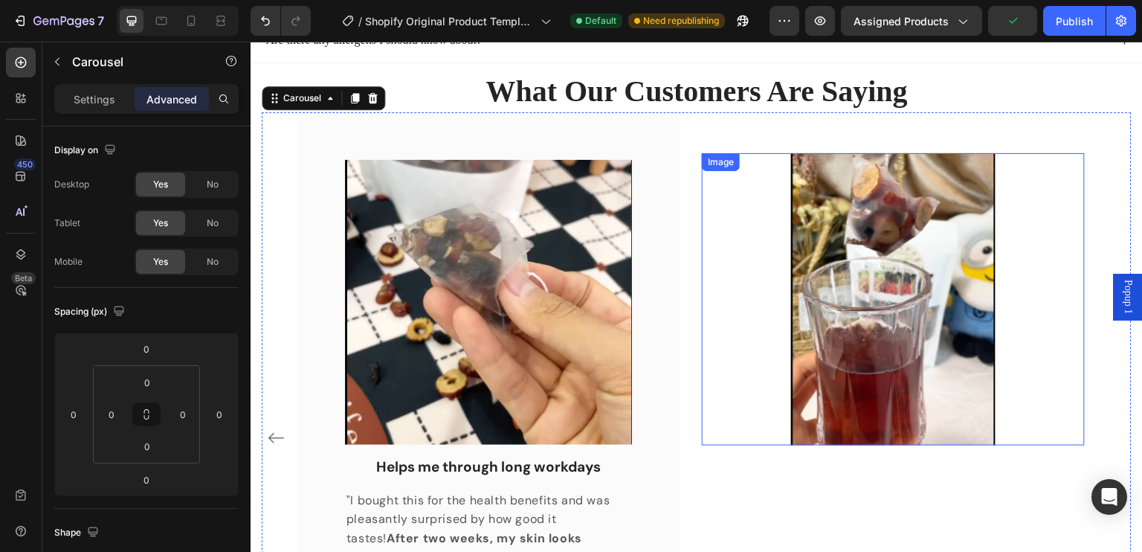
click at [962, 289] on img at bounding box center [893, 299] width 204 height 293
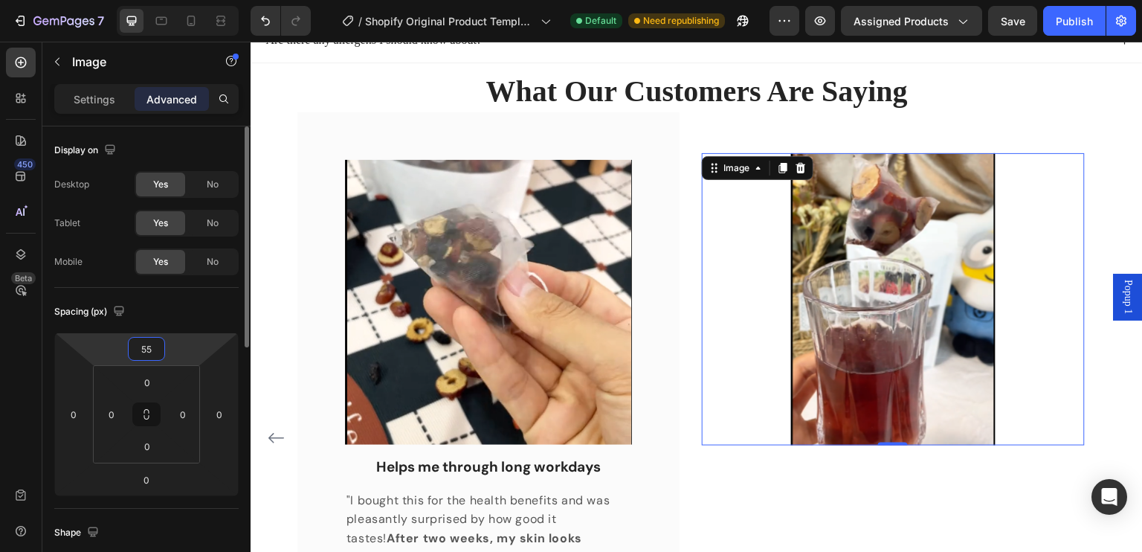
click at [152, 349] on input "55" at bounding box center [147, 348] width 30 height 22
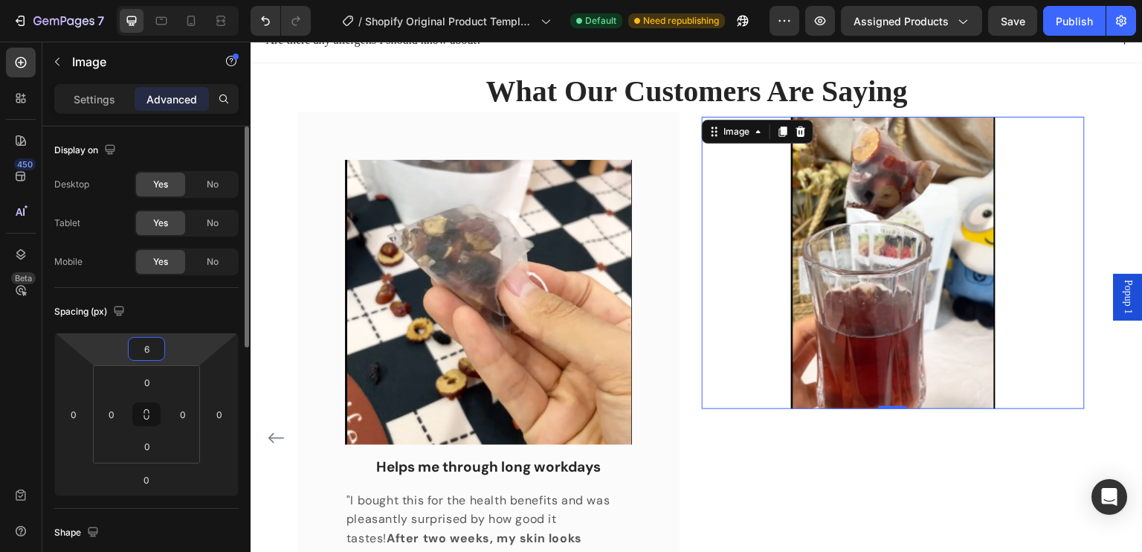
type input "60"
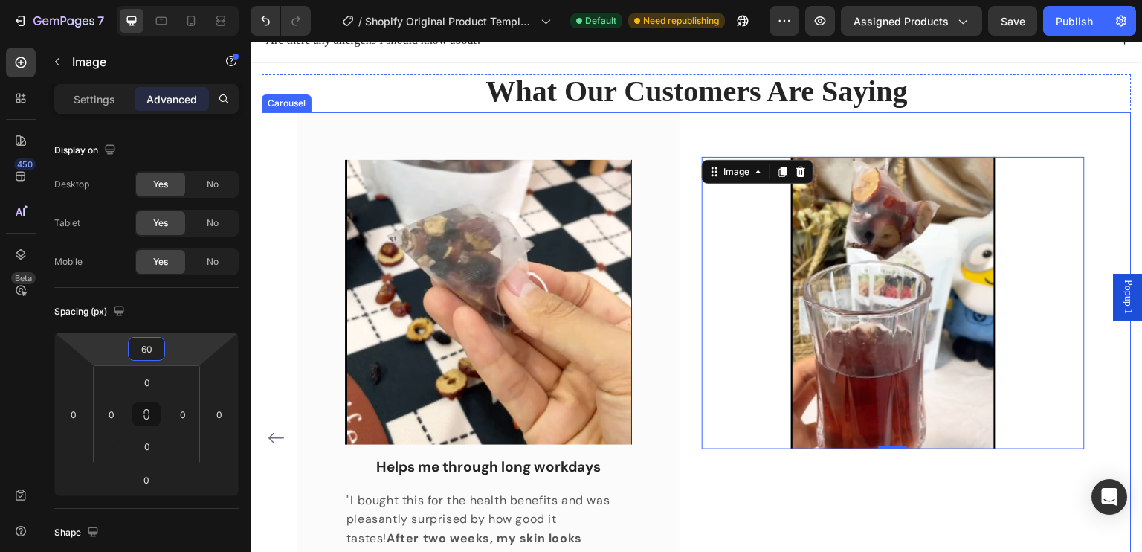
click at [890, 500] on div "Image 0" at bounding box center [893, 483] width 382 height 652
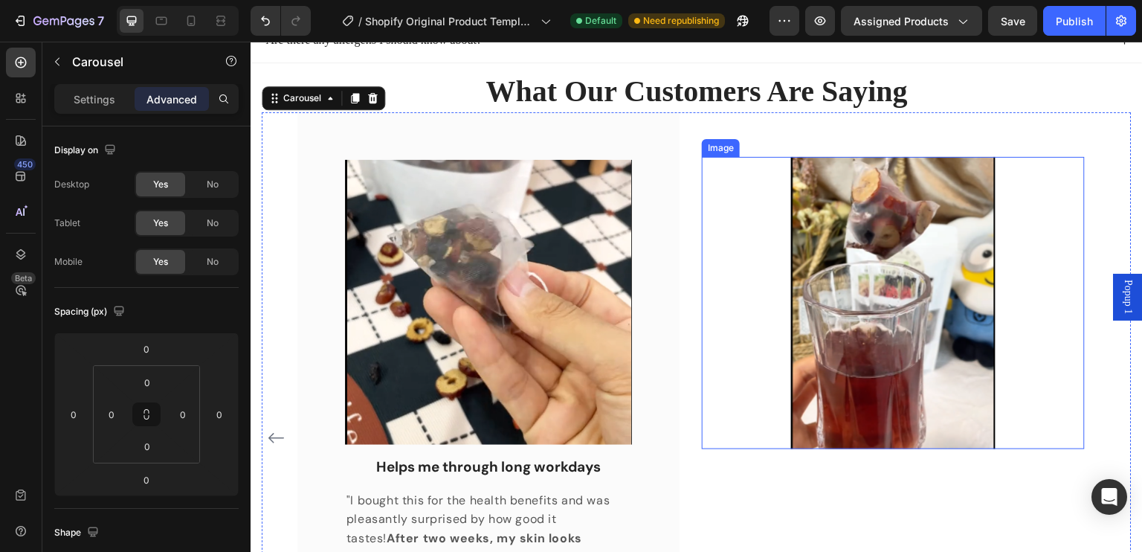
click at [848, 400] on img at bounding box center [893, 303] width 204 height 293
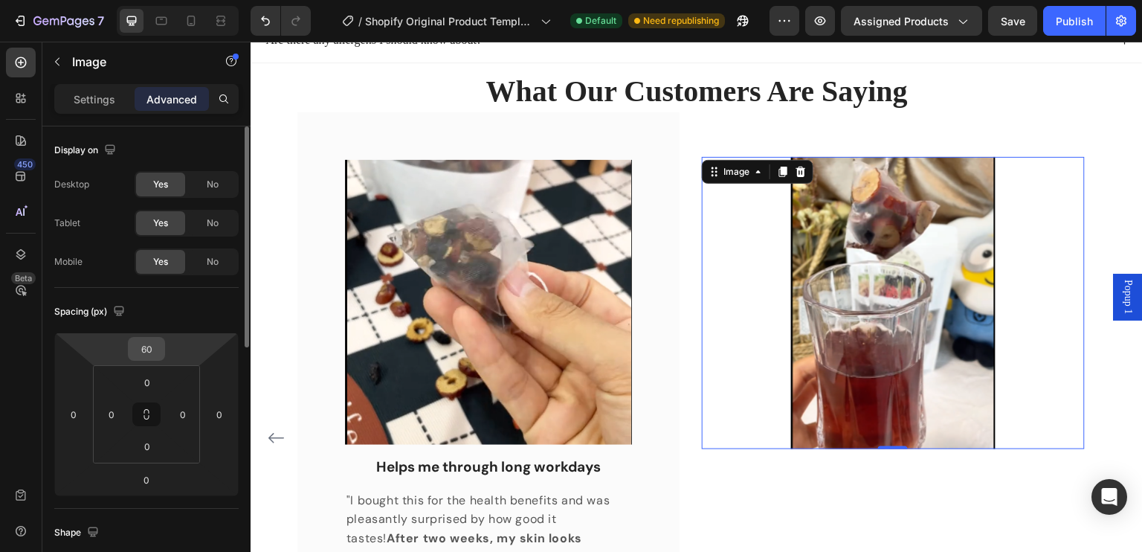
click at [159, 344] on input "60" at bounding box center [147, 348] width 30 height 22
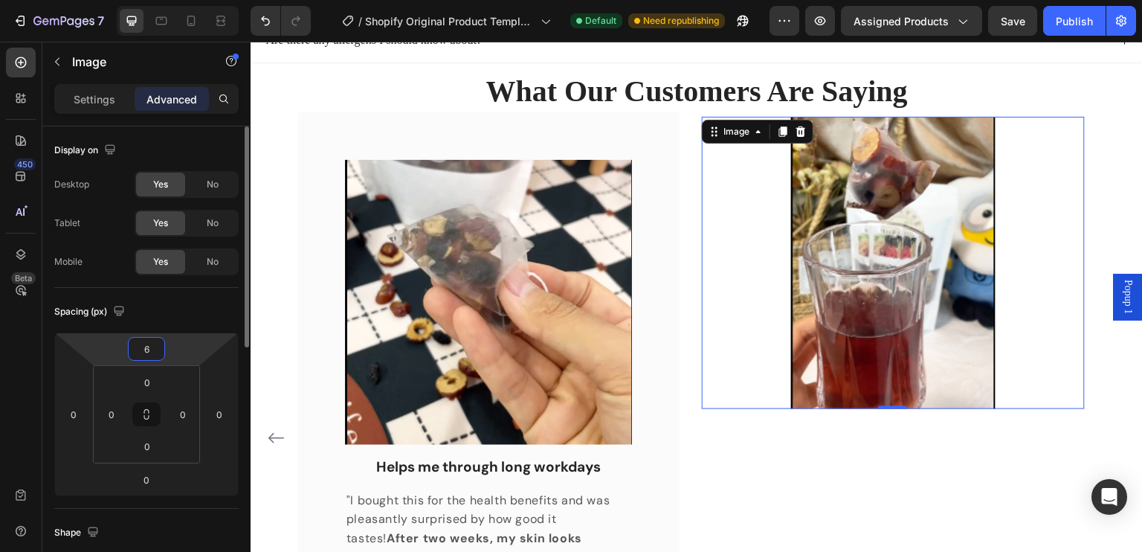
type input "63"
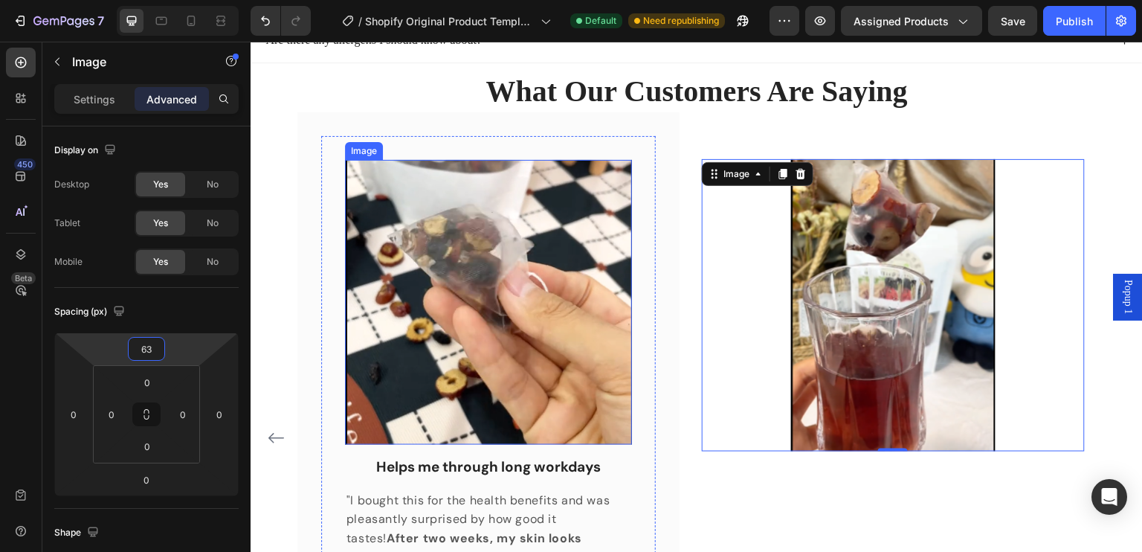
click at [509, 386] on img at bounding box center [488, 302] width 287 height 285
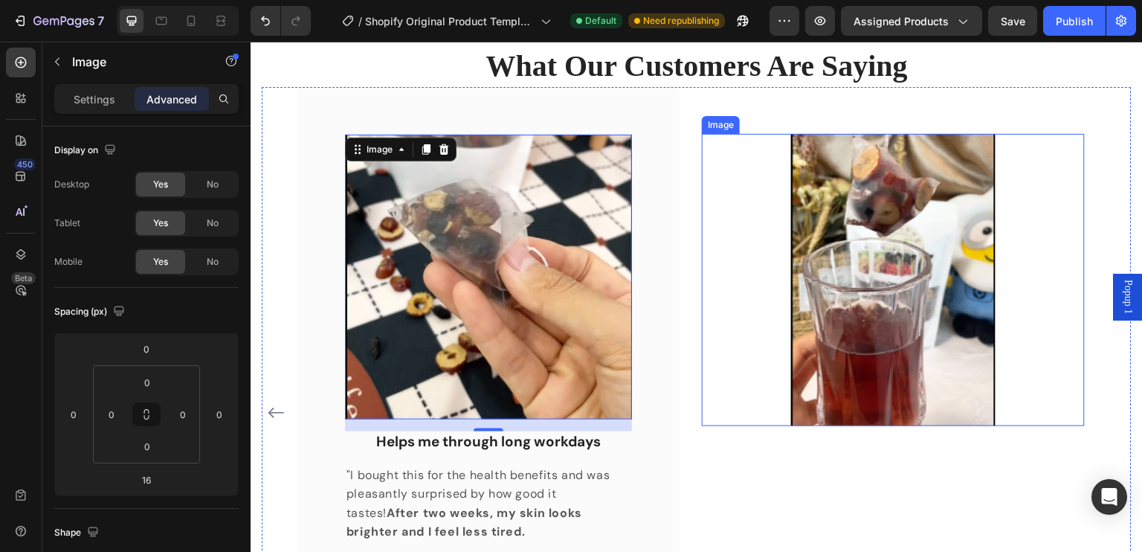
scroll to position [1097, 0]
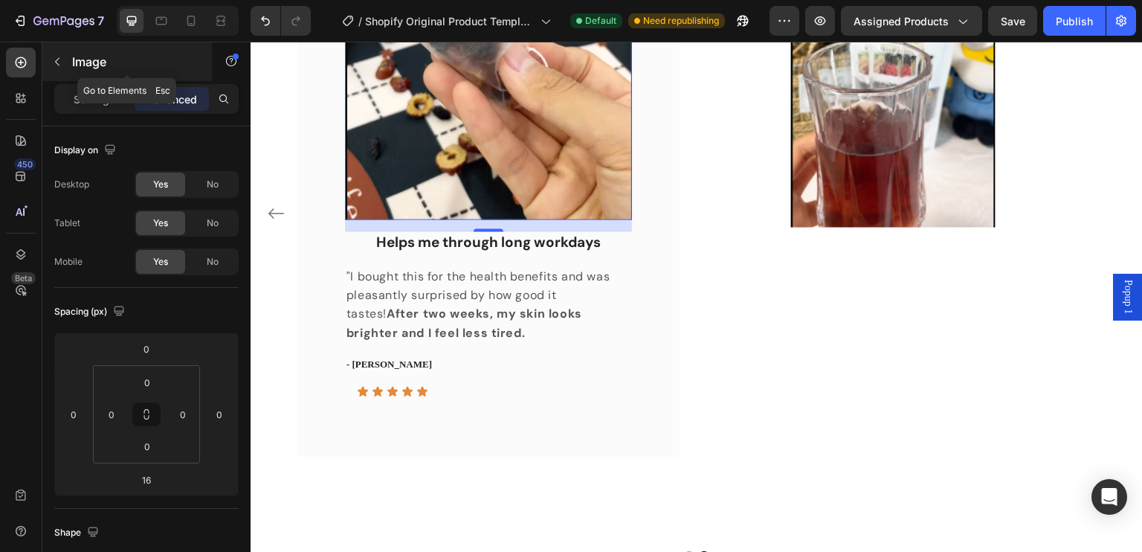
click at [51, 59] on button "button" at bounding box center [57, 62] width 24 height 24
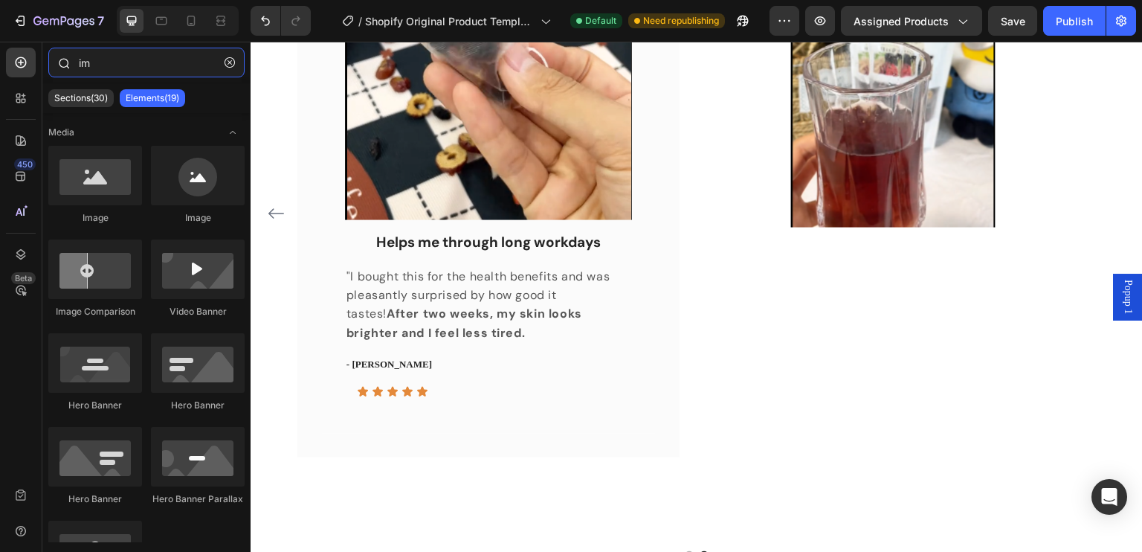
drag, startPoint x: 112, startPoint y: 68, endPoint x: 65, endPoint y: 65, distance: 47.7
click at [65, 65] on div "im" at bounding box center [146, 66] width 208 height 36
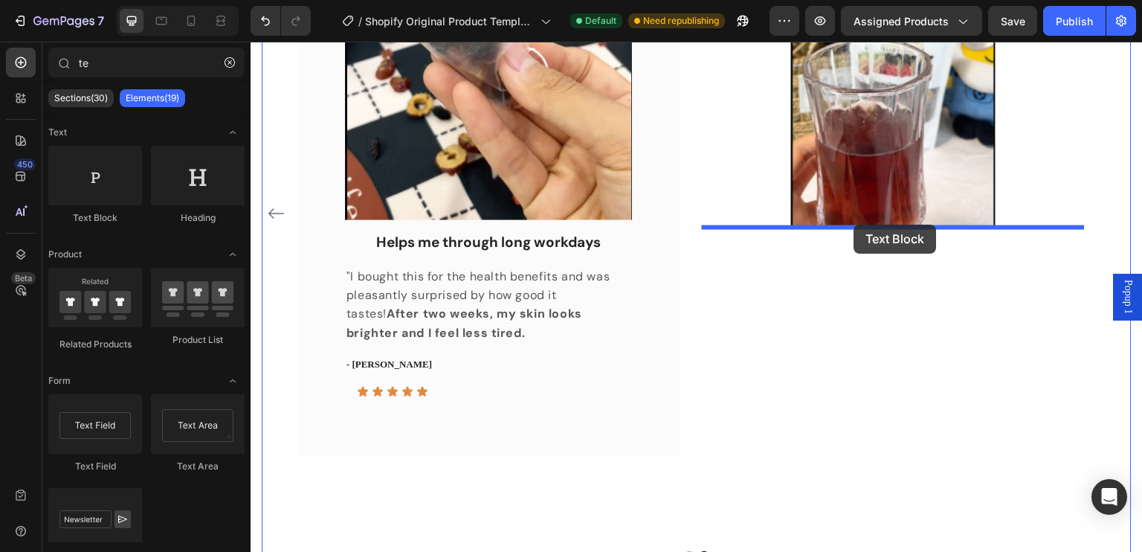
drag, startPoint x: 259, startPoint y: 191, endPoint x: 854, endPoint y: 224, distance: 595.6
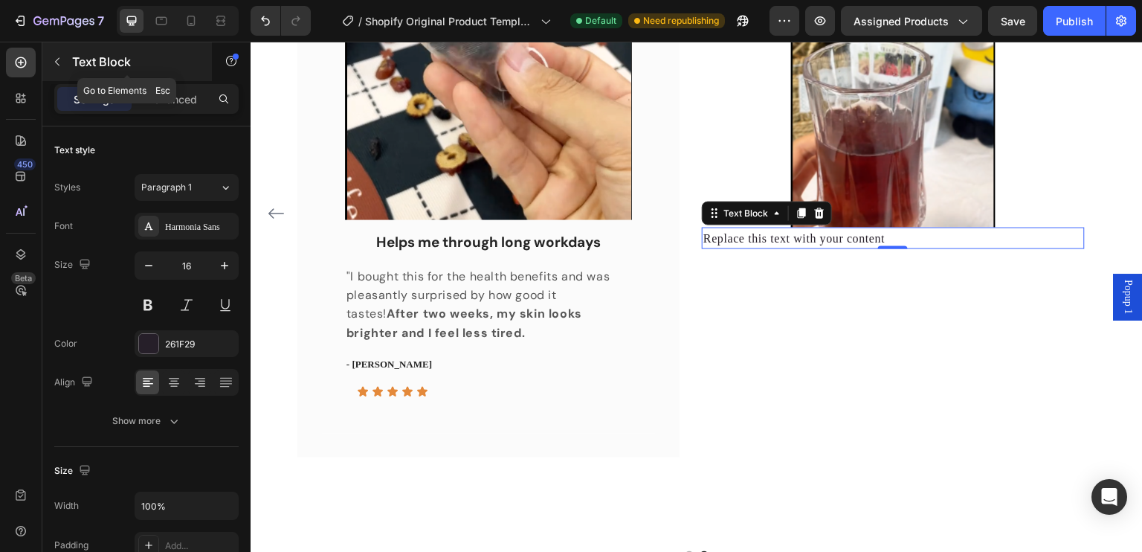
click at [54, 64] on icon "button" at bounding box center [57, 62] width 12 height 12
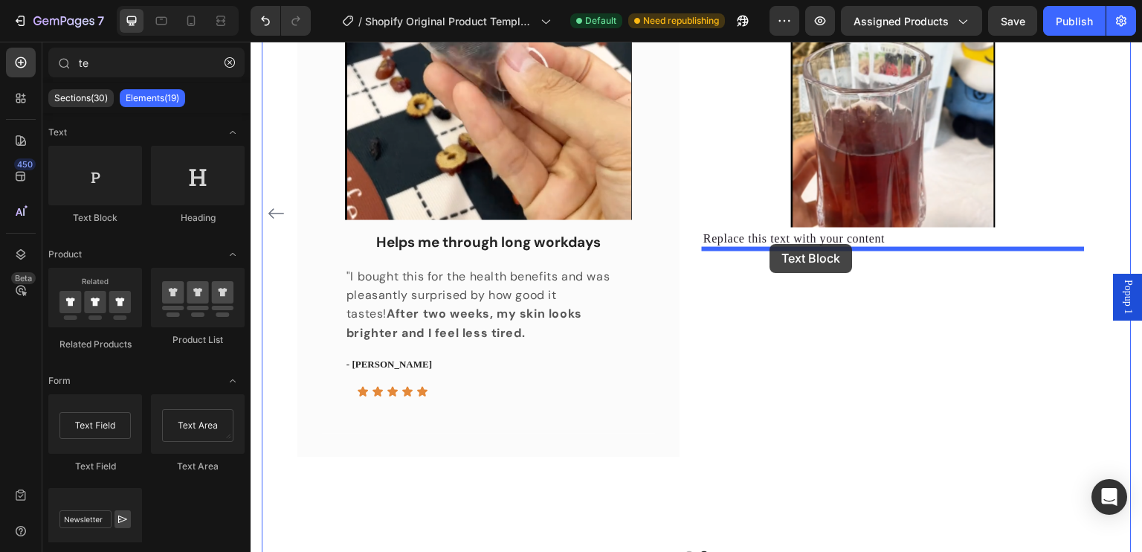
drag, startPoint x: 346, startPoint y: 219, endPoint x: 770, endPoint y: 244, distance: 425.2
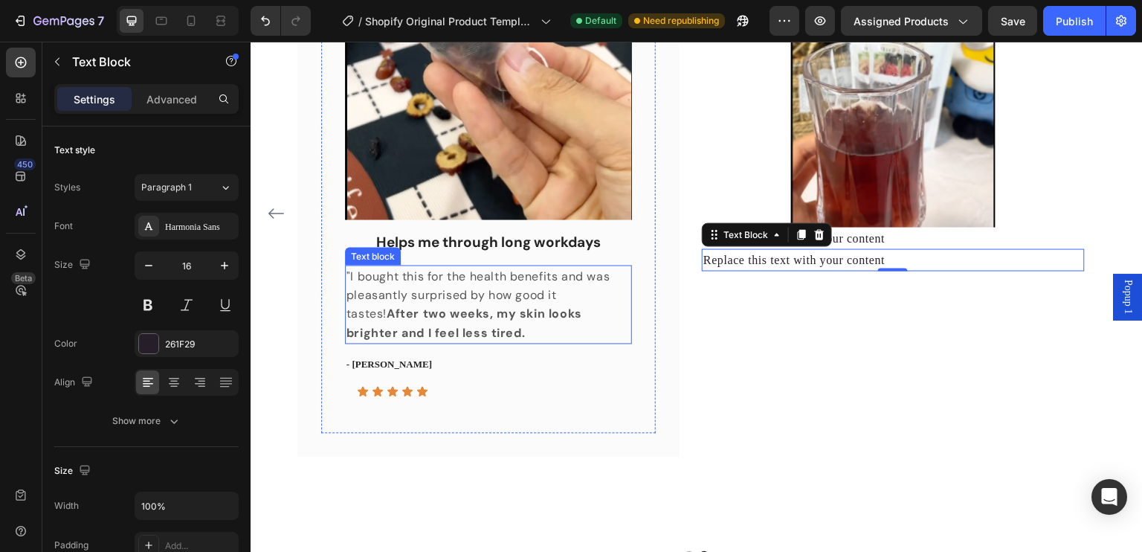
click at [556, 284] on p ""I bought this for the health benefits and was pleasantly surprised by how good…" at bounding box center [488, 304] width 284 height 76
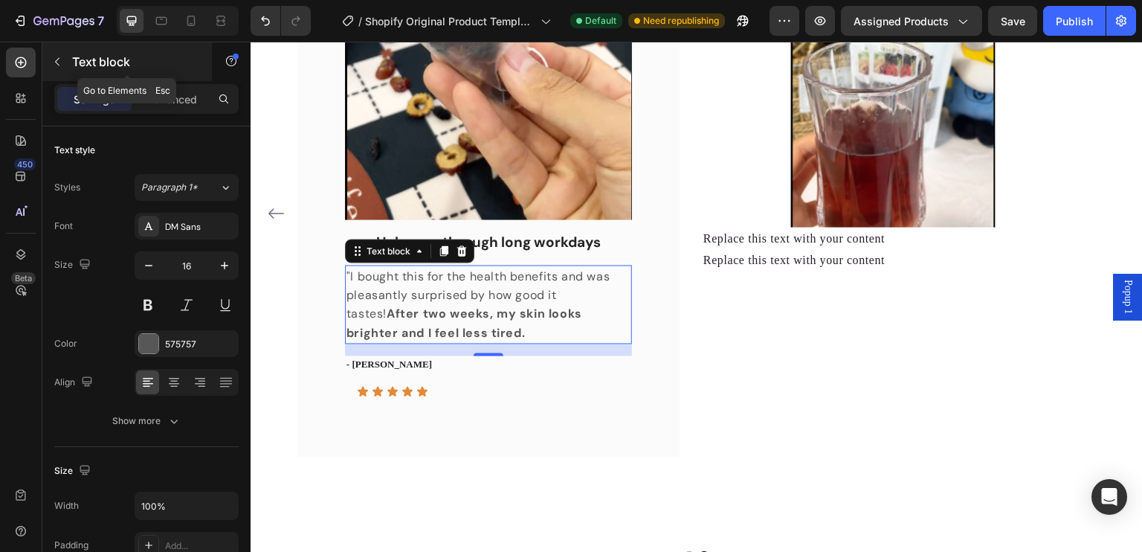
click at [60, 70] on button "button" at bounding box center [57, 62] width 24 height 24
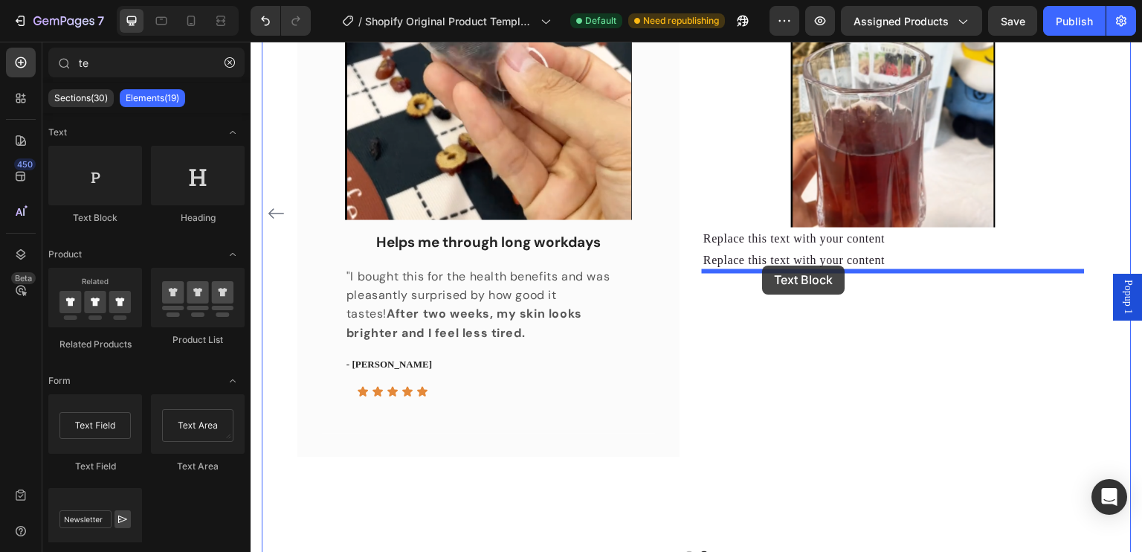
drag, startPoint x: 366, startPoint y: 241, endPoint x: 763, endPoint y: 265, distance: 397.7
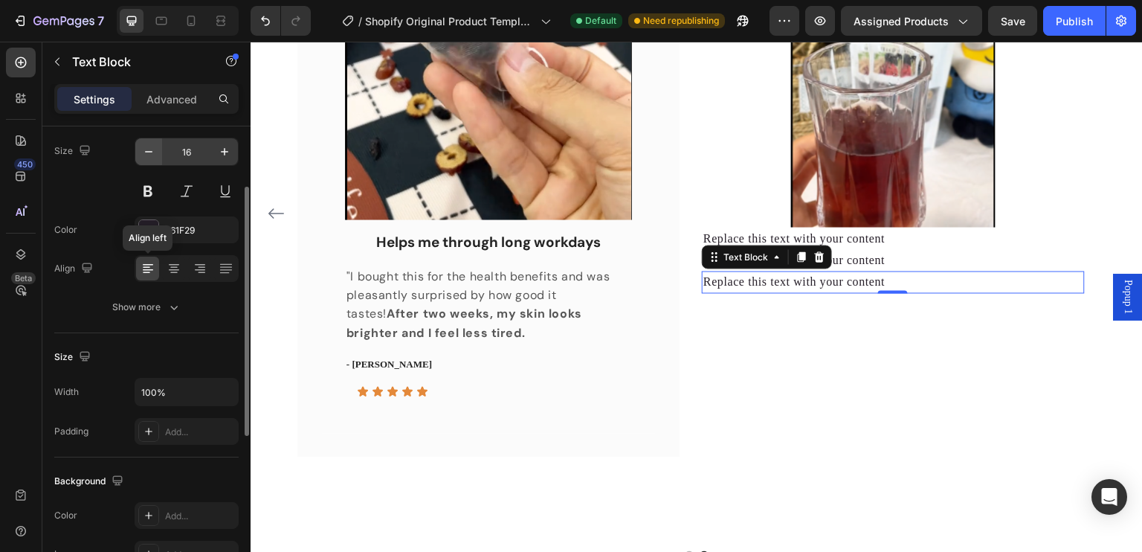
scroll to position [0, 0]
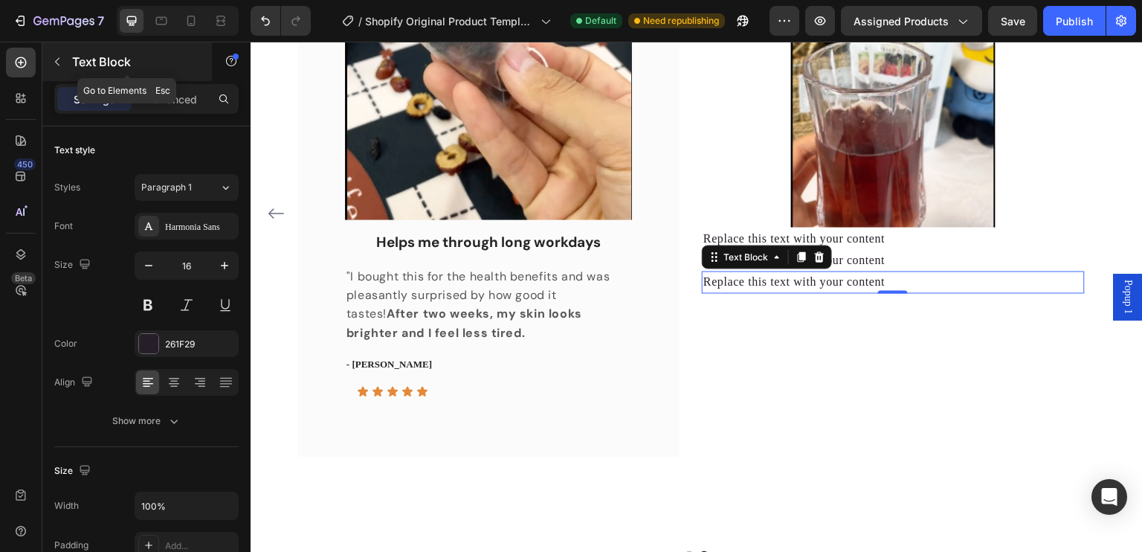
click at [56, 62] on icon "button" at bounding box center [57, 62] width 4 height 8
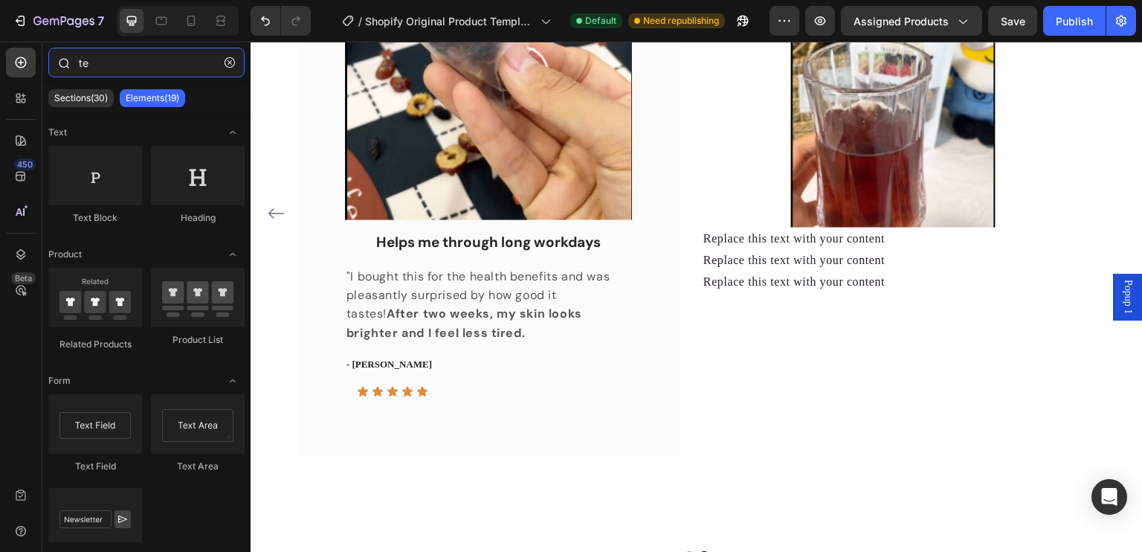
click at [110, 66] on input "te" at bounding box center [146, 63] width 196 height 30
type input "t"
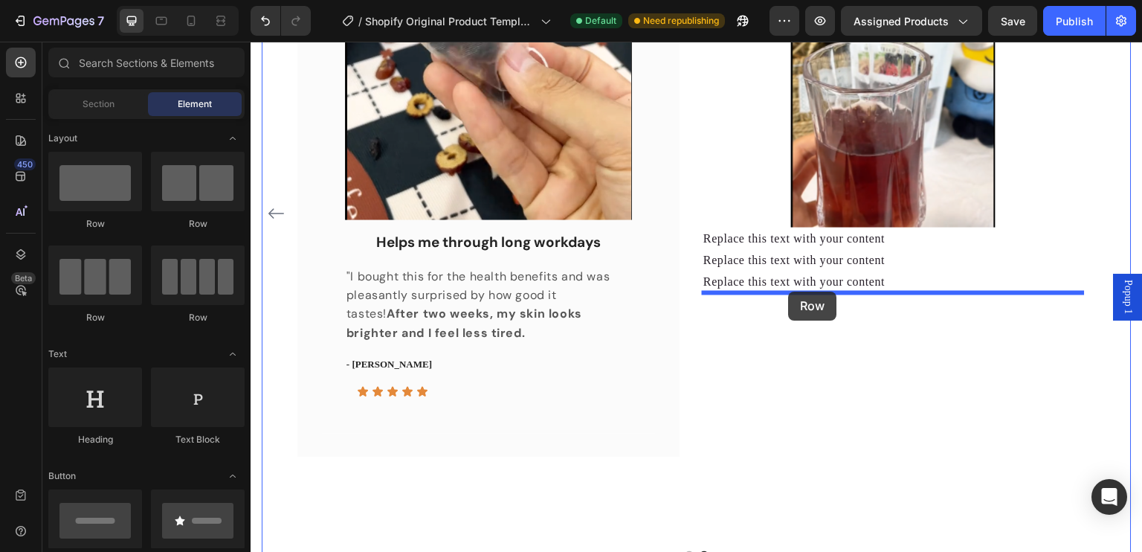
drag, startPoint x: 357, startPoint y: 220, endPoint x: 789, endPoint y: 291, distance: 437.7
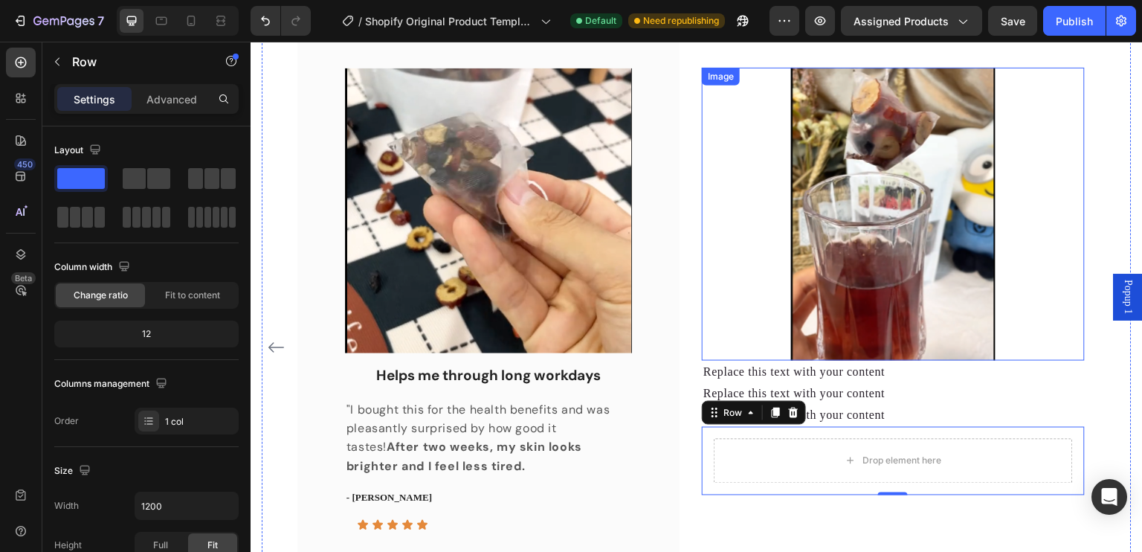
scroll to position [948, 0]
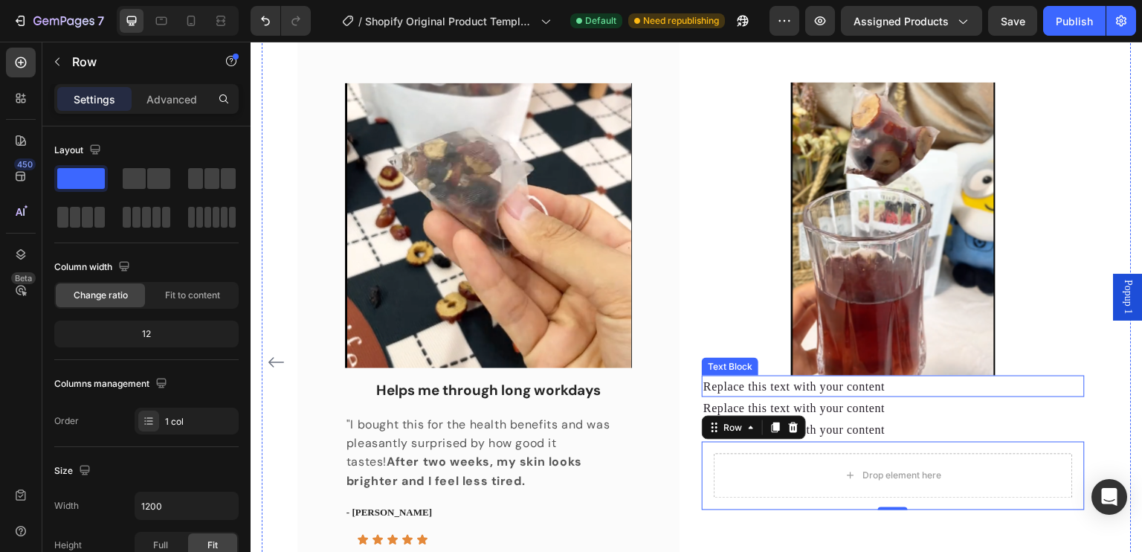
click at [838, 384] on div "Replace this text with your content" at bounding box center [893, 386] width 382 height 22
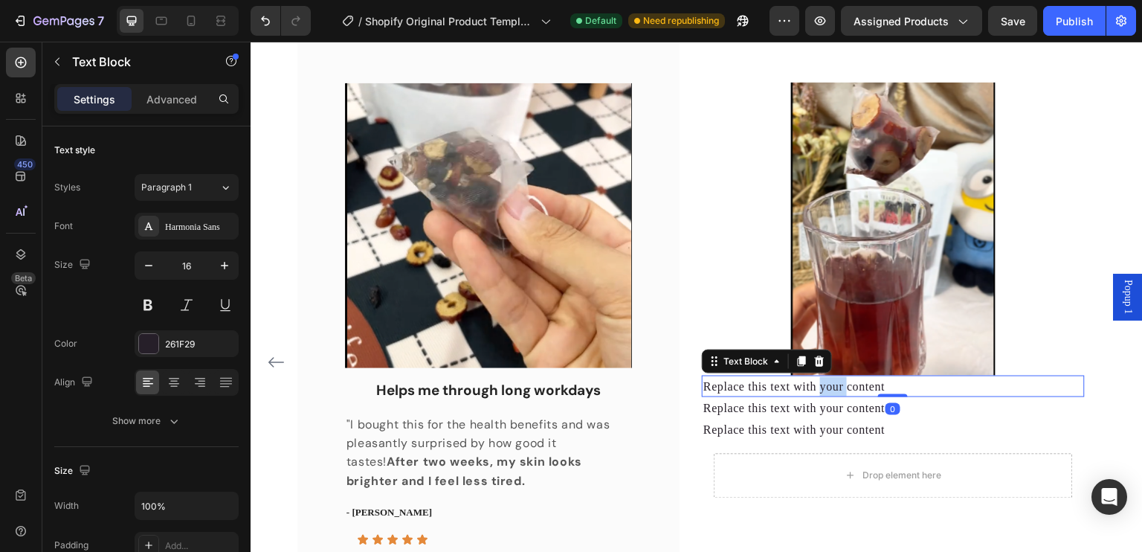
click at [838, 384] on div "Replace this text with your content" at bounding box center [893, 386] width 382 height 22
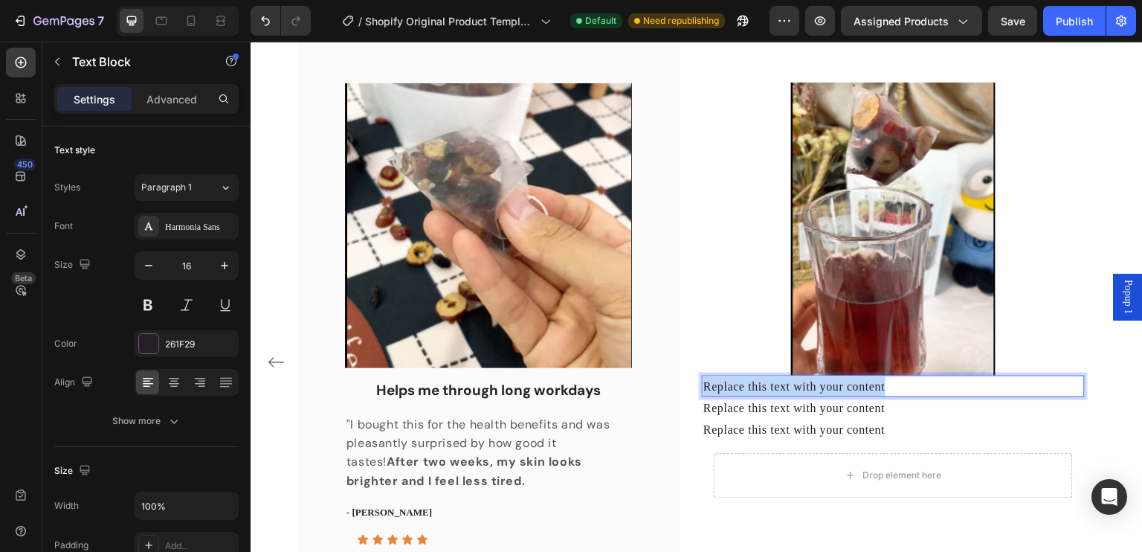
click at [838, 384] on p "Replace this text with your content" at bounding box center [892, 386] width 379 height 19
click at [818, 417] on div "Replace this text with your content" at bounding box center [893, 408] width 382 height 22
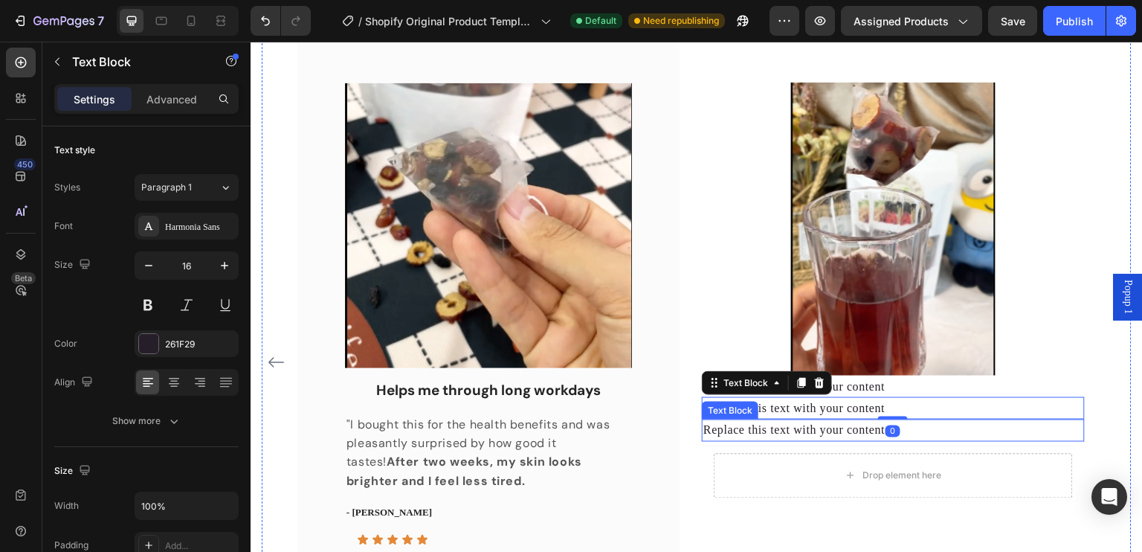
click at [805, 430] on div "Replace this text with your content" at bounding box center [893, 430] width 382 height 22
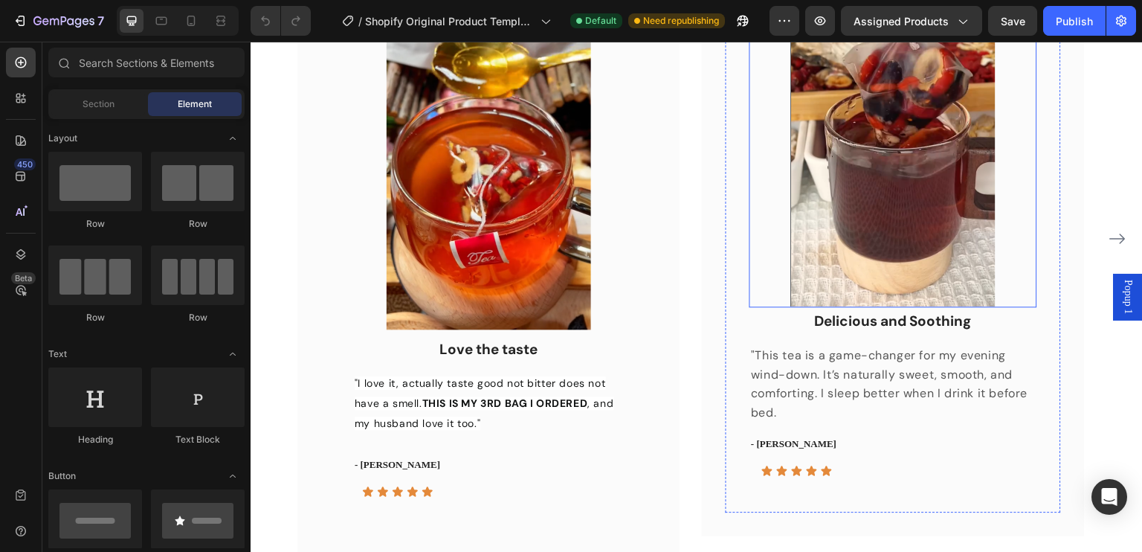
scroll to position [1189, 0]
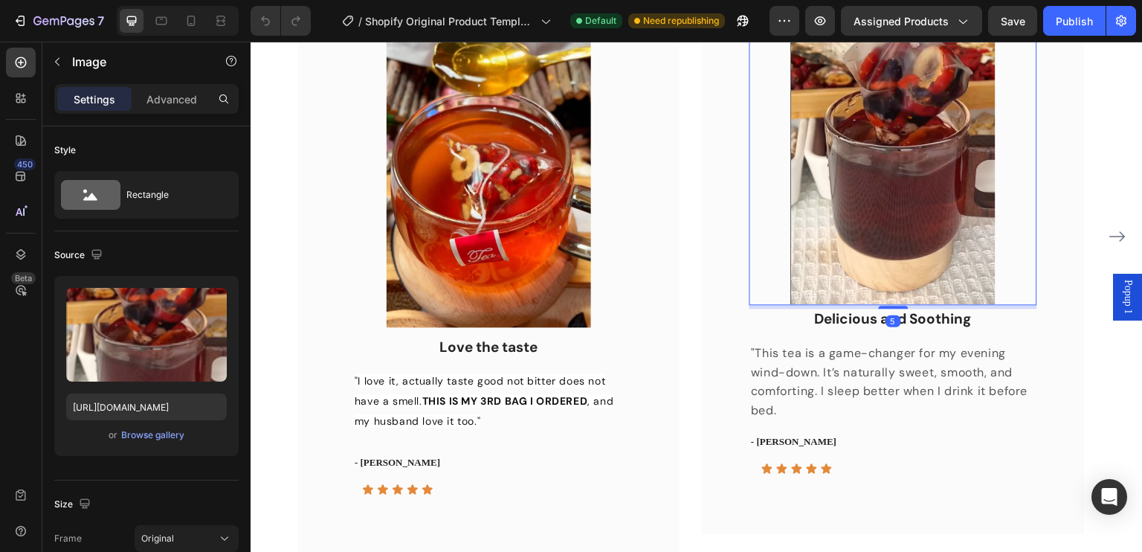
click at [874, 256] on img at bounding box center [893, 131] width 204 height 346
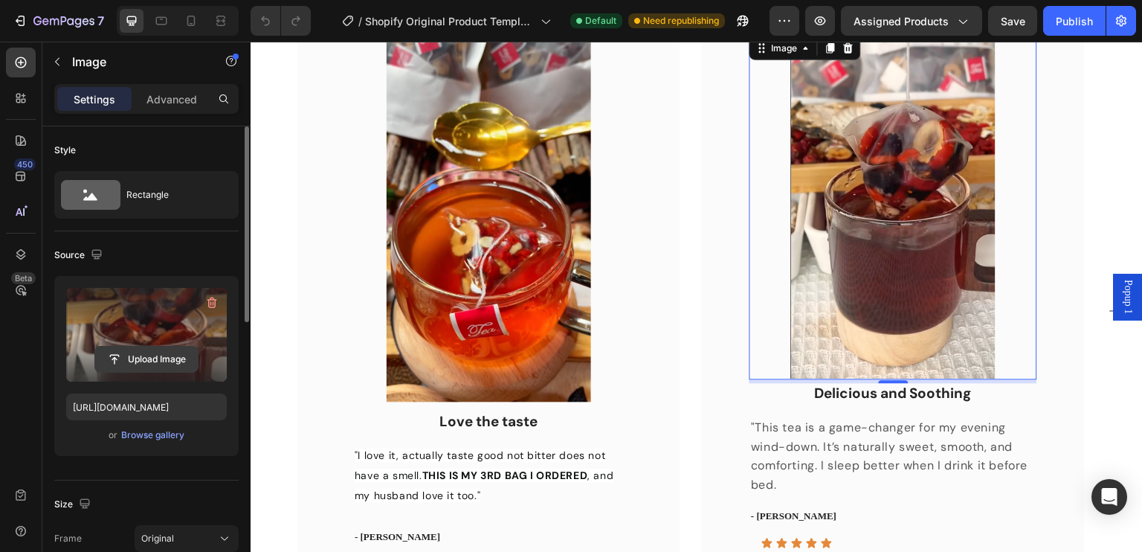
scroll to position [149, 0]
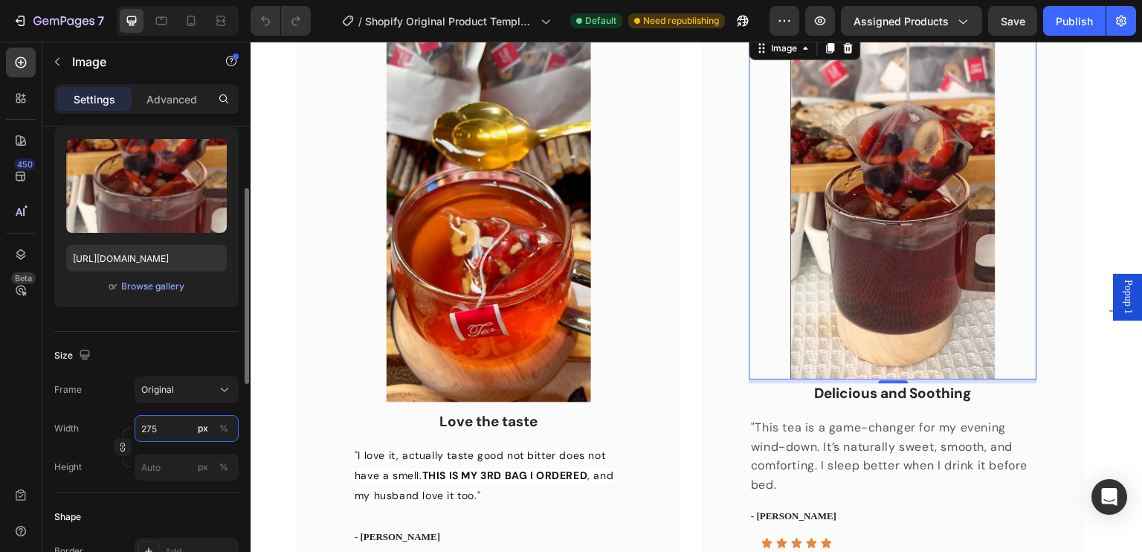
click at [169, 427] on input "275" at bounding box center [187, 428] width 104 height 27
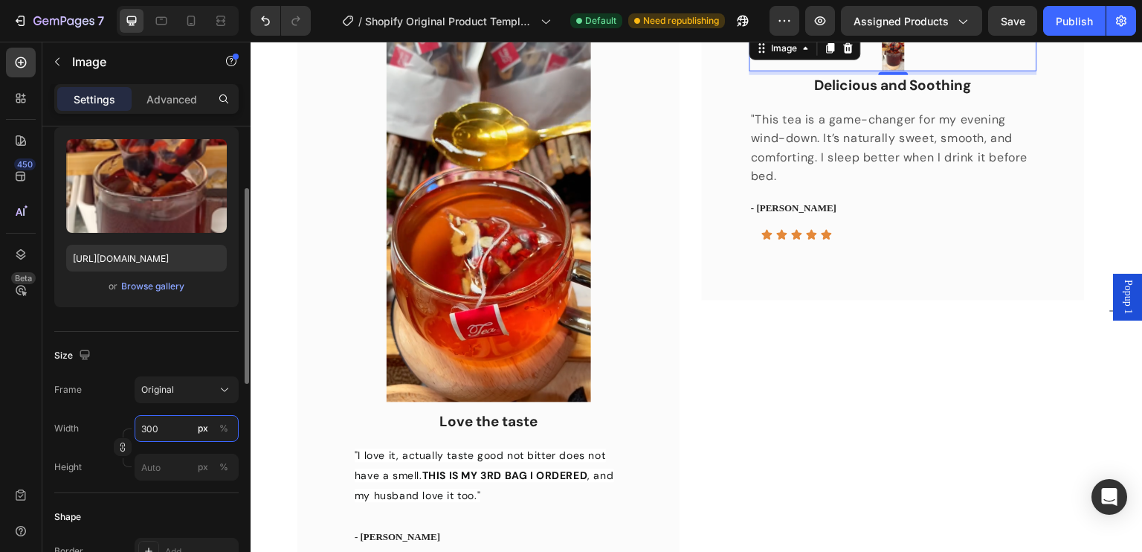
scroll to position [1116, 0]
type input "3"
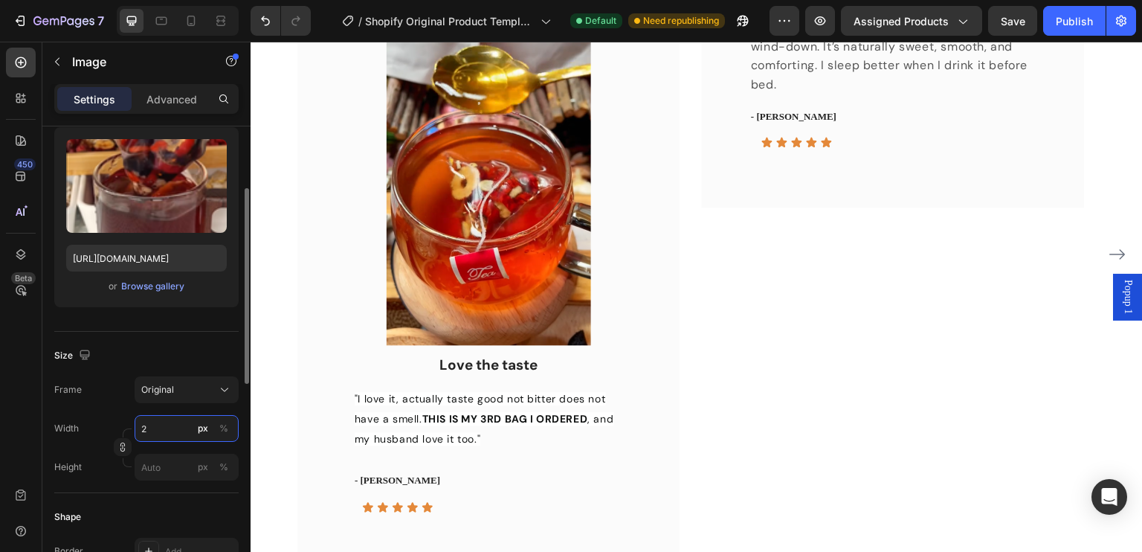
scroll to position [1115, 0]
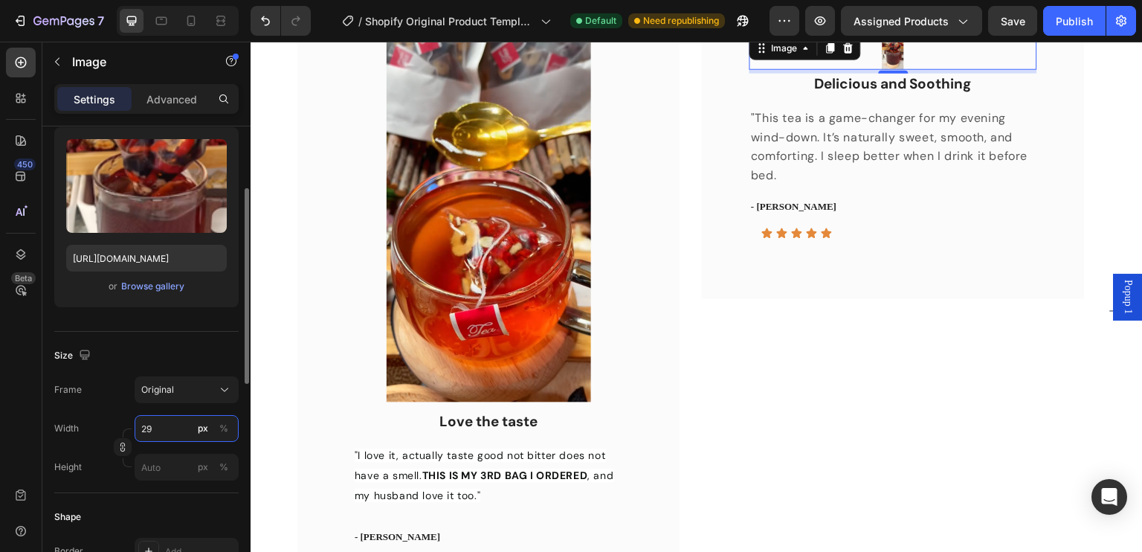
type input "295"
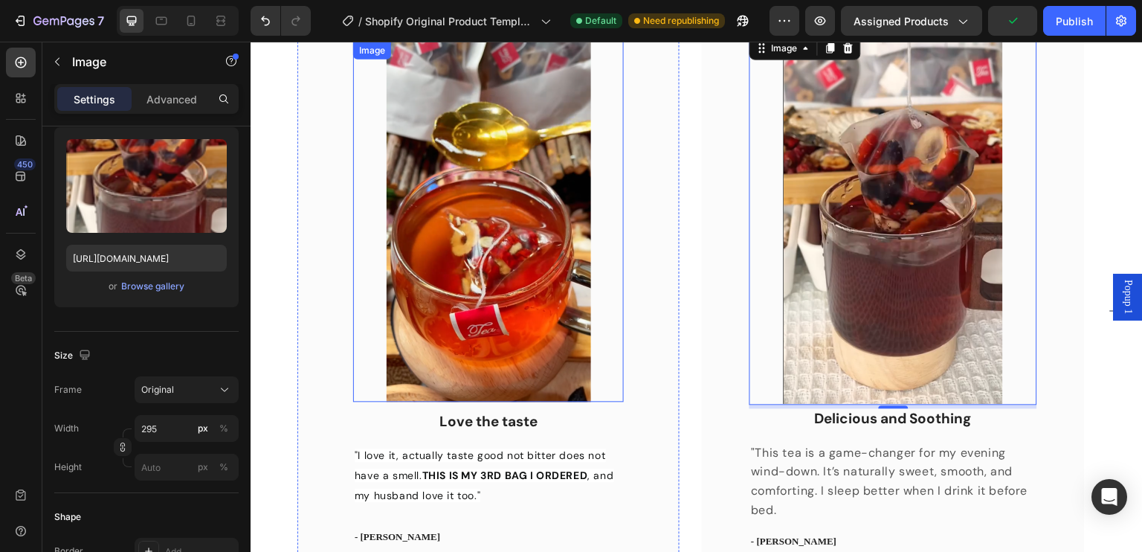
click at [598, 381] on div at bounding box center [488, 221] width 271 height 361
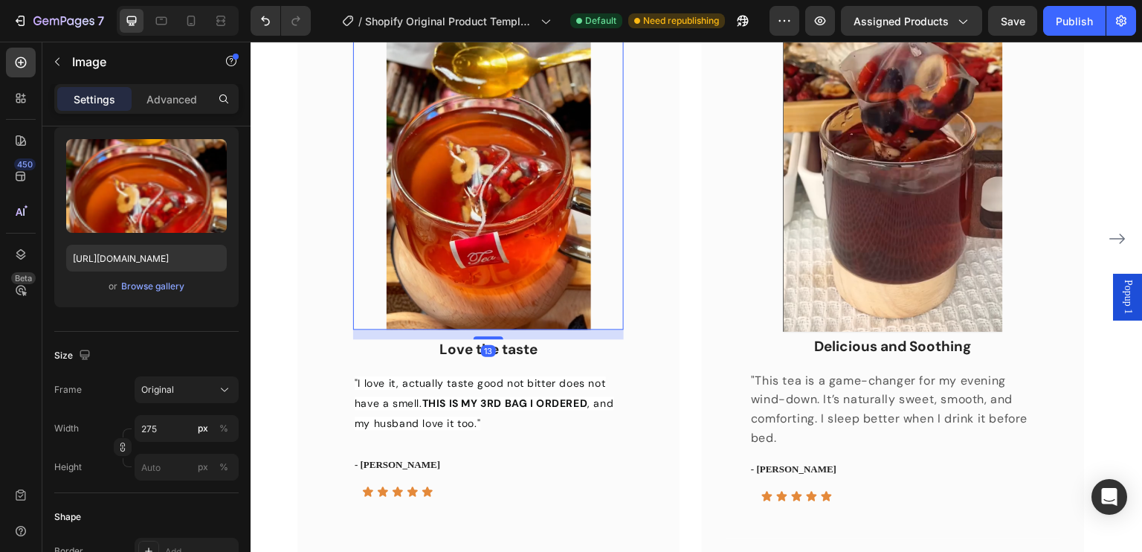
scroll to position [1189, 0]
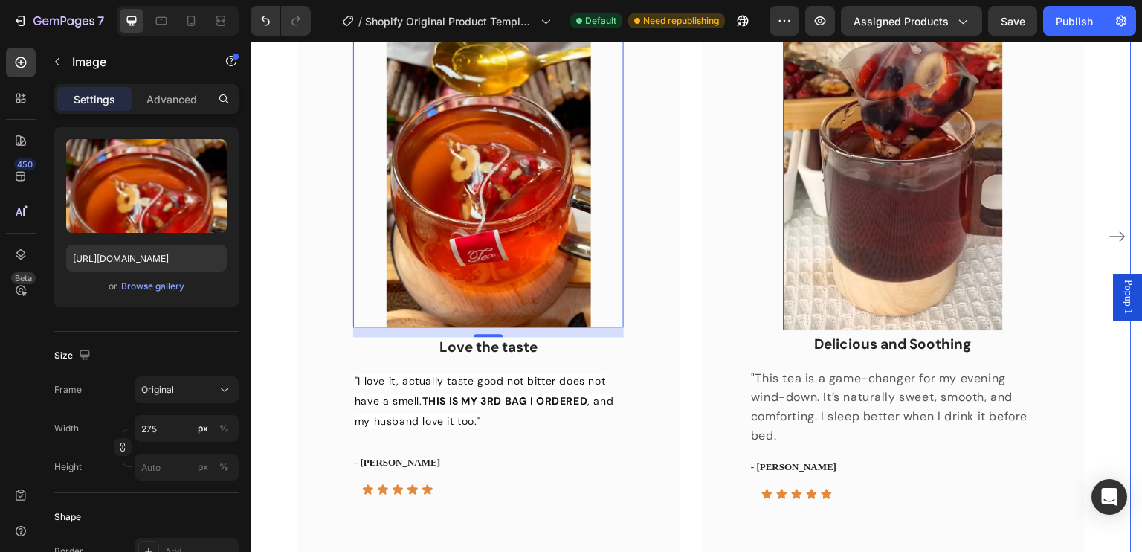
click at [713, 411] on div "Image Delicious and Soothing Text block "This tea is a game-changer for my even…" at bounding box center [893, 235] width 382 height 648
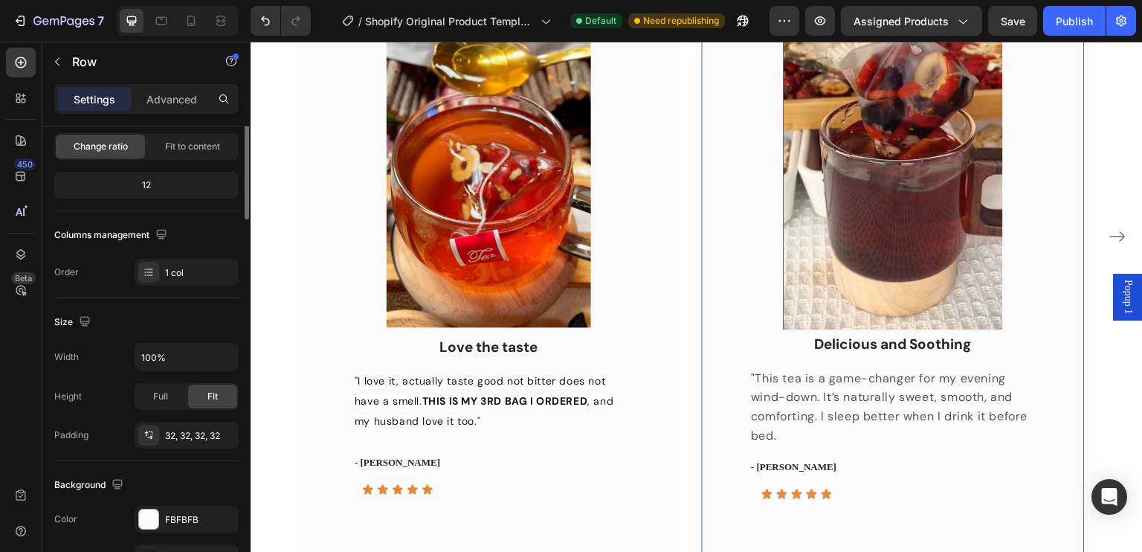
scroll to position [0, 0]
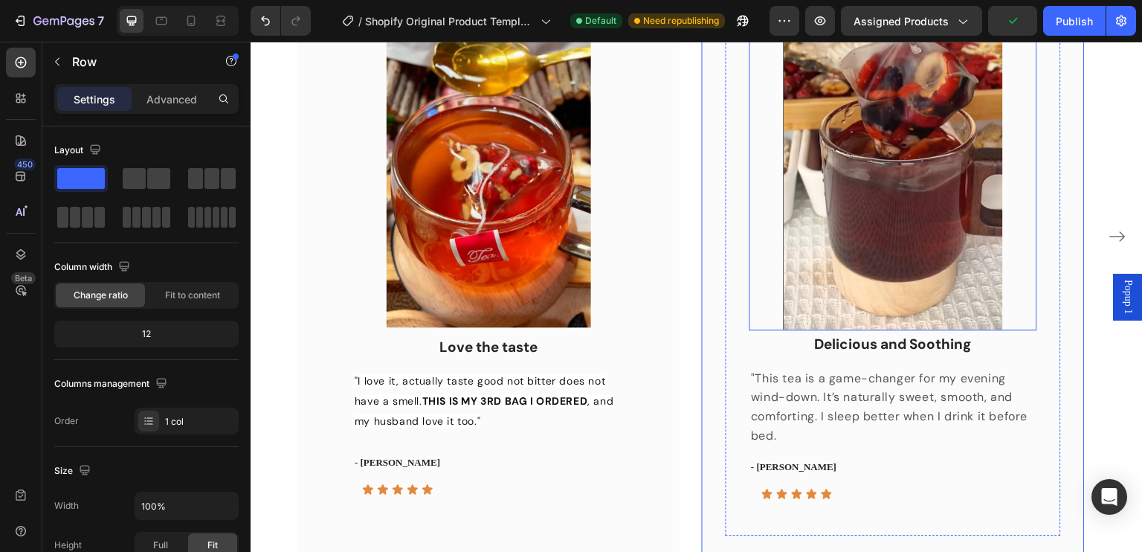
click at [879, 328] on img at bounding box center [892, 144] width 219 height 372
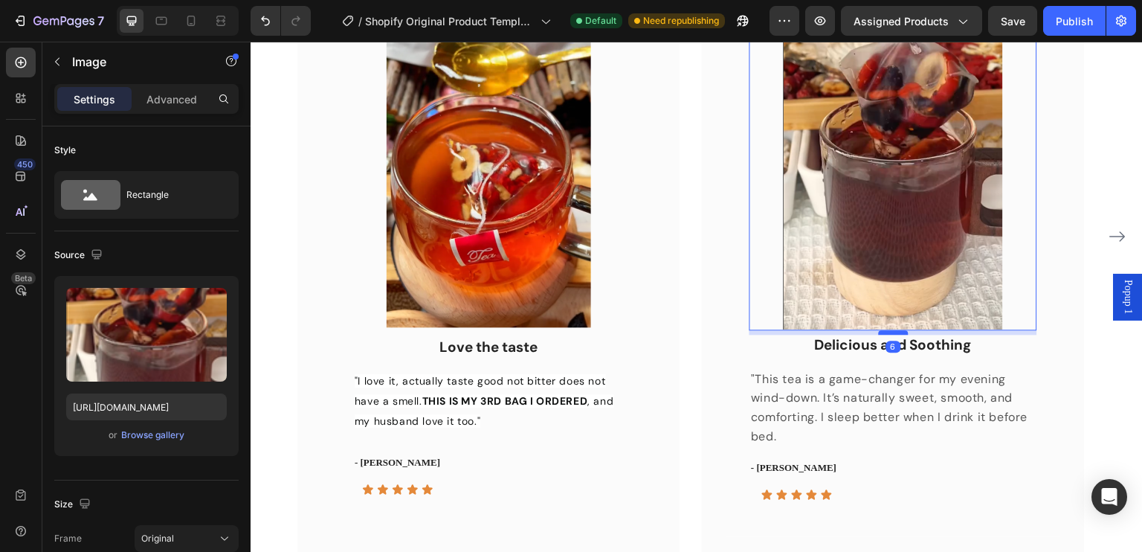
click at [885, 331] on div at bounding box center [894, 332] width 30 height 4
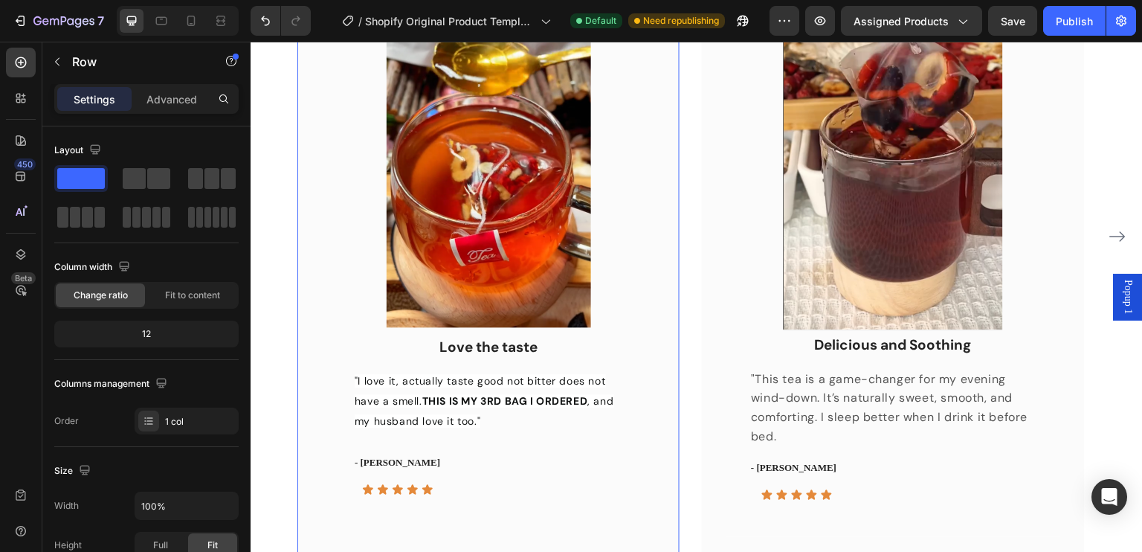
click at [653, 315] on div "Image Love the taste Text block "I love it, actually taste good not bitter does…" at bounding box center [488, 237] width 382 height 652
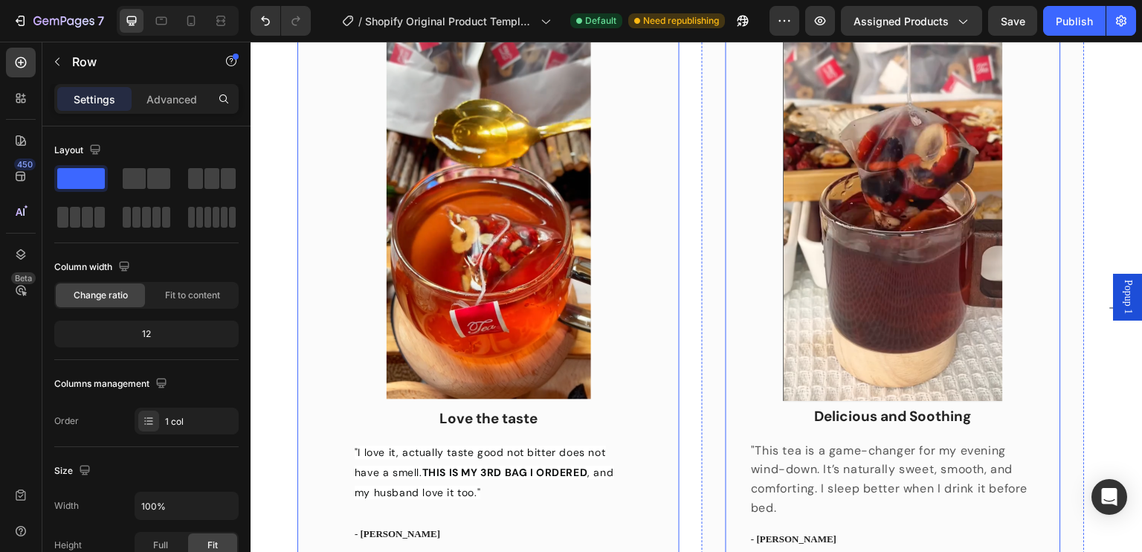
scroll to position [1115, 0]
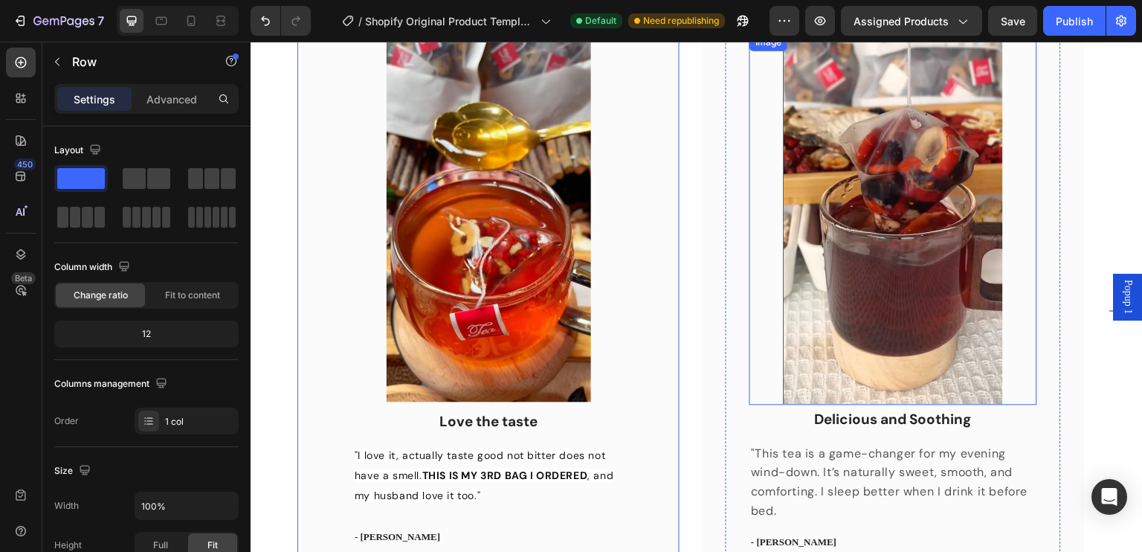
click at [881, 389] on img at bounding box center [892, 219] width 219 height 372
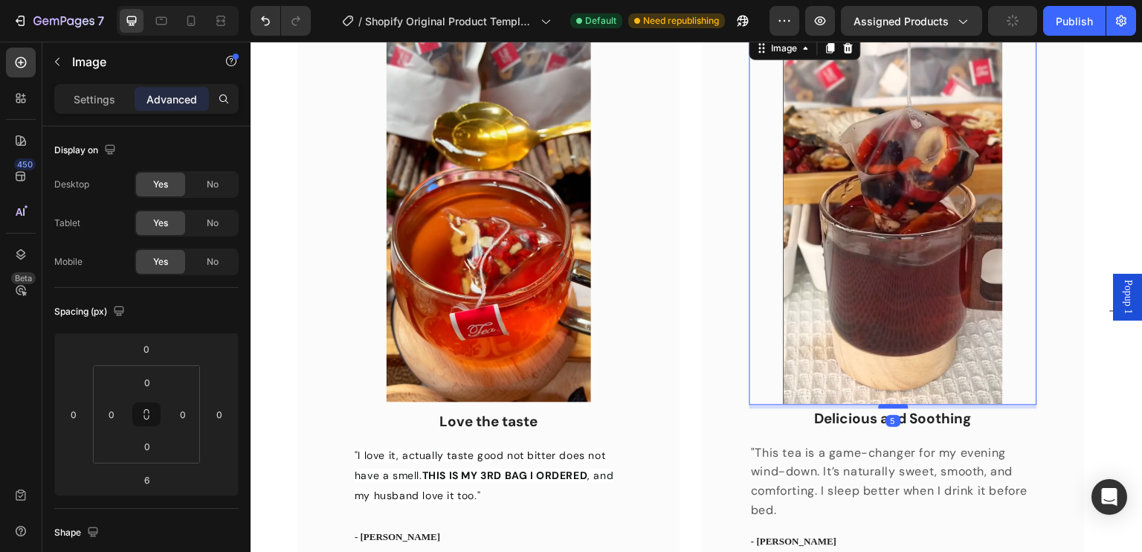
click at [885, 407] on div at bounding box center [894, 406] width 30 height 4
type input "5"
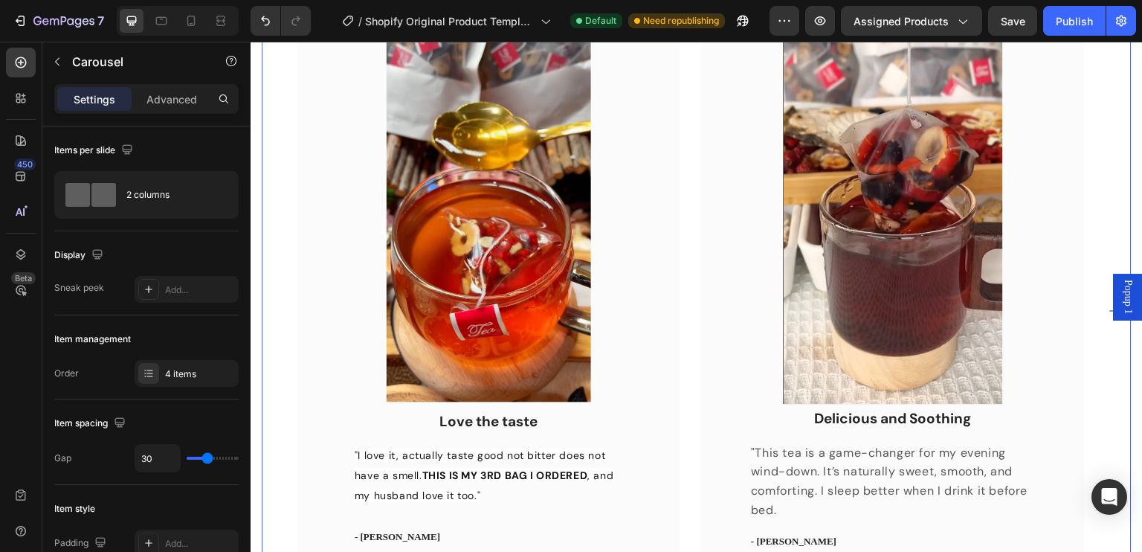
click at [680, 407] on div "Image Love the taste Text block "I love it, actually taste good not bitter does…" at bounding box center [696, 311] width 798 height 652
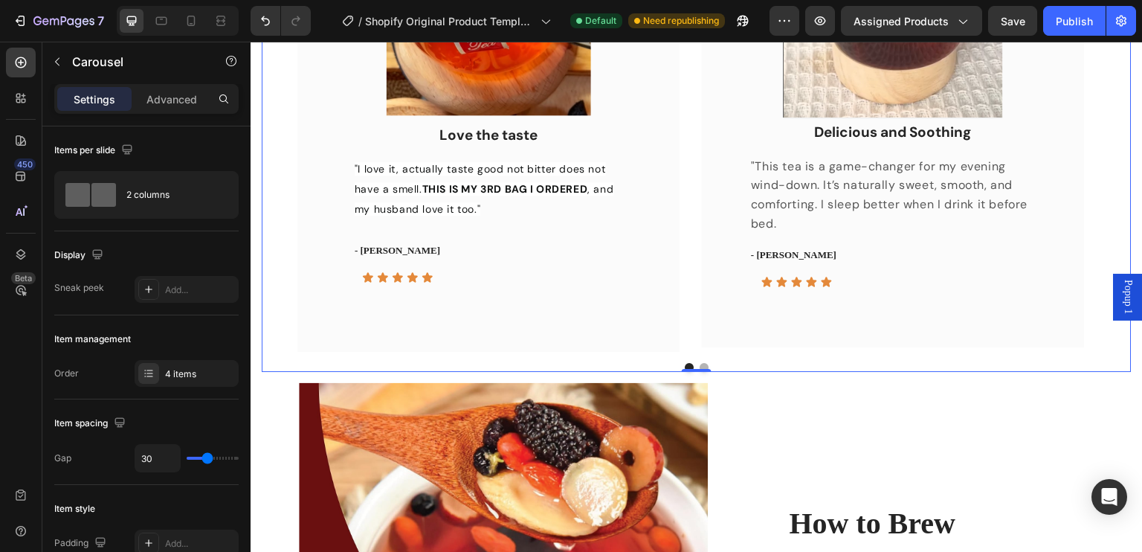
scroll to position [1458, 0]
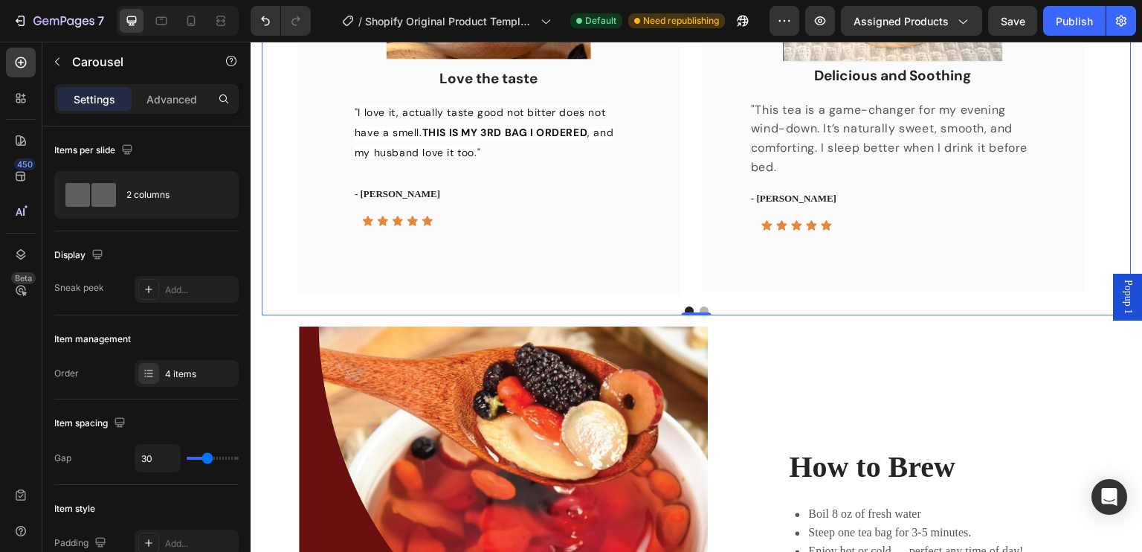
click at [699, 306] on button "Dot" at bounding box center [703, 310] width 9 height 9
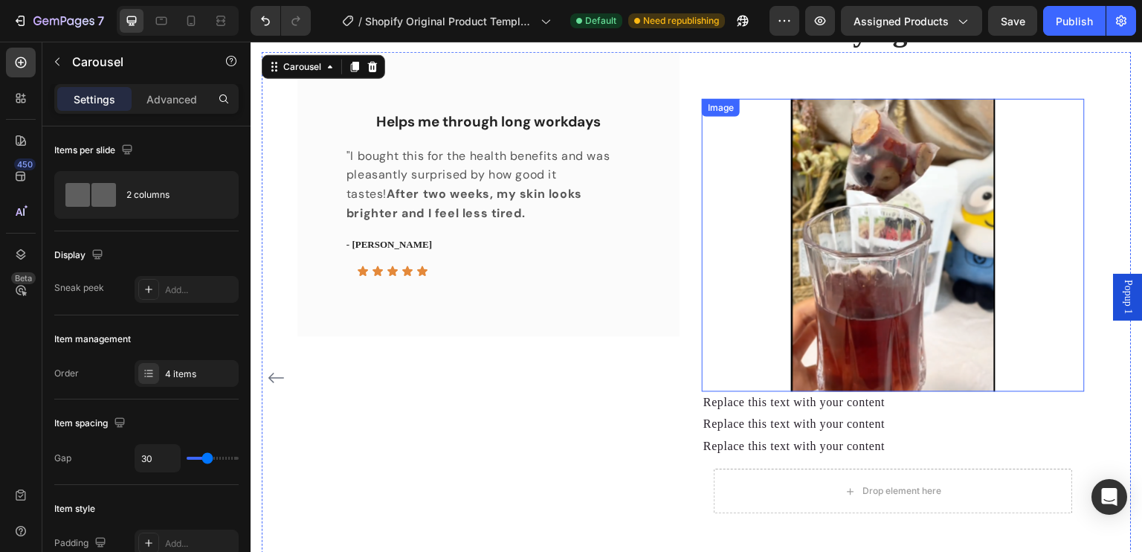
scroll to position [1012, 0]
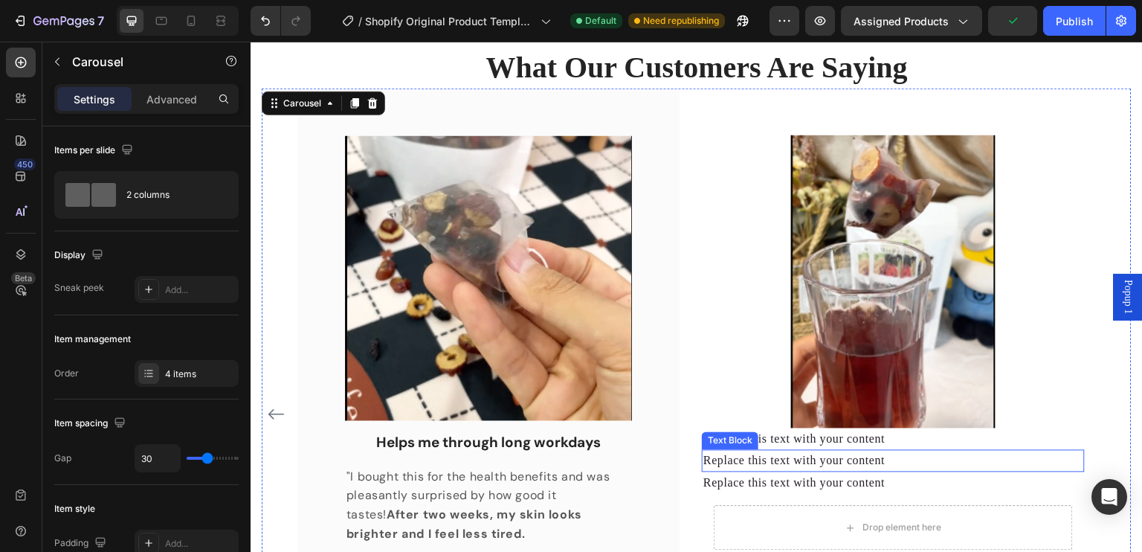
click at [773, 460] on div "Replace this text with your content" at bounding box center [893, 461] width 382 height 22
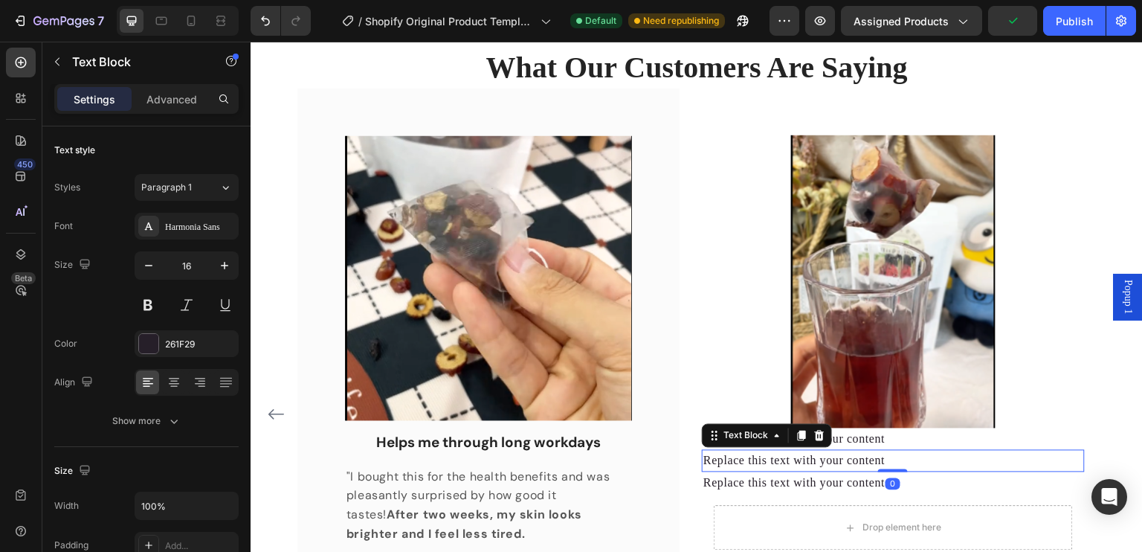
click at [773, 460] on div "Replace this text with your content" at bounding box center [893, 461] width 382 height 22
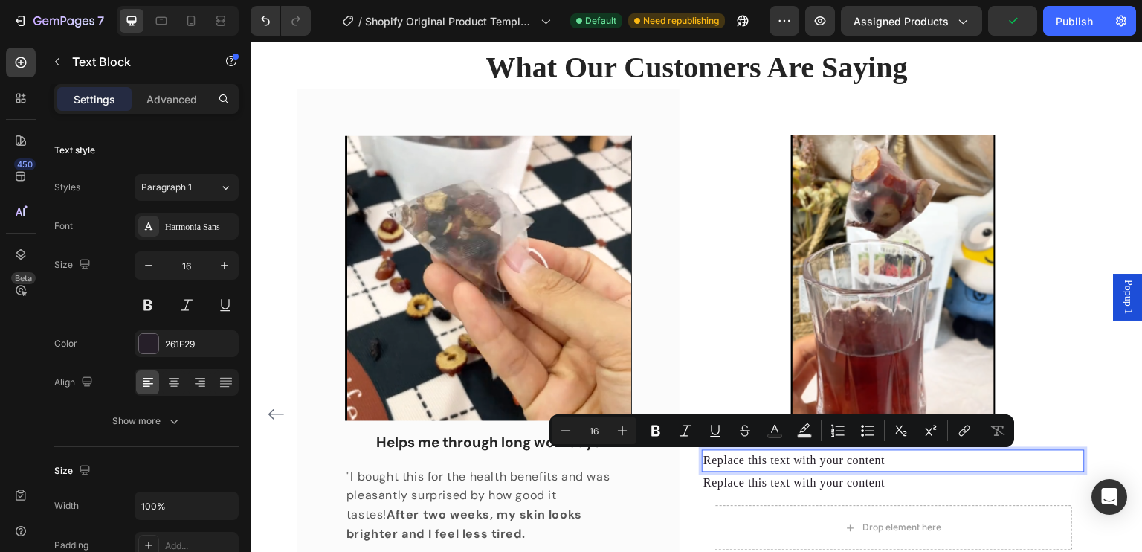
click at [773, 460] on p "Replace this text with your content" at bounding box center [892, 460] width 379 height 19
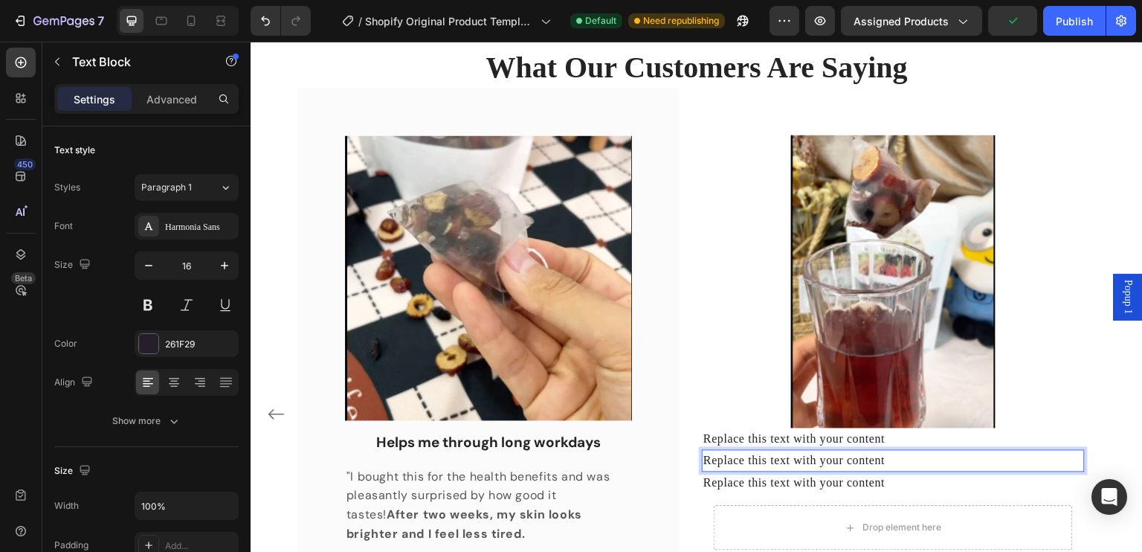
click at [773, 460] on p "Replace this text with your content" at bounding box center [892, 460] width 379 height 19
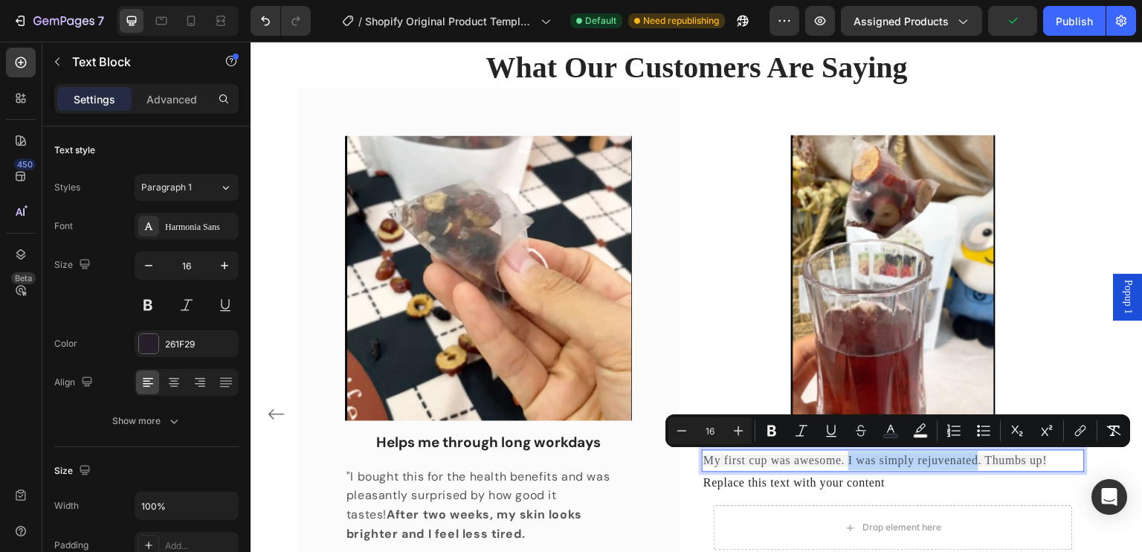
drag, startPoint x: 850, startPoint y: 458, endPoint x: 977, endPoint y: 465, distance: 127.3
click at [977, 465] on span "My first cup was awesome. I was simply rejuvenated. Thumbs up!" at bounding box center [875, 460] width 344 height 13
click at [775, 427] on icon "Editor contextual toolbar" at bounding box center [771, 430] width 9 height 11
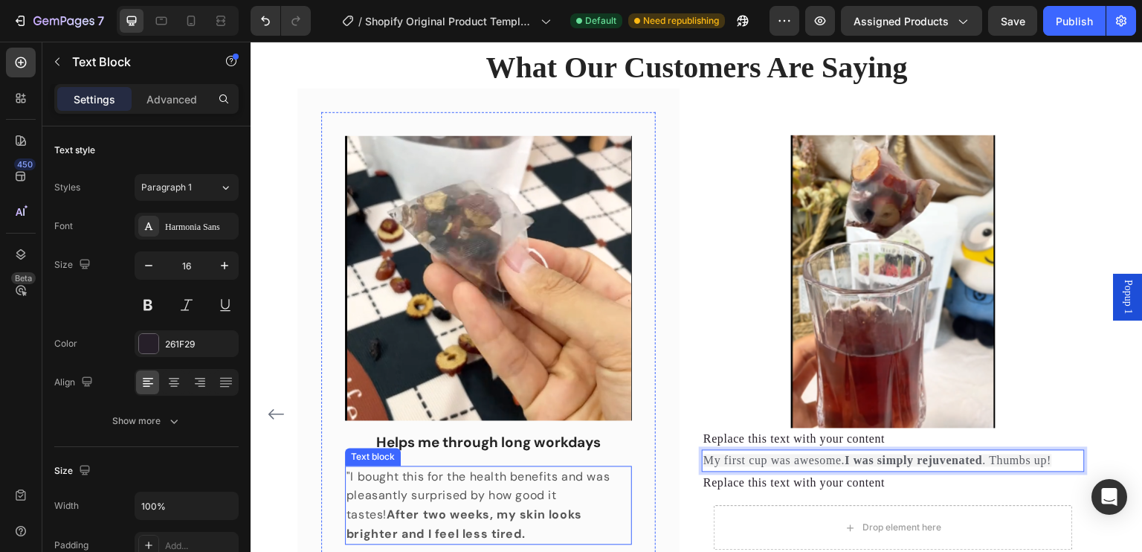
click at [537, 478] on p ""I bought this for the health benefits and was pleasantly surprised by how good…" at bounding box center [488, 506] width 284 height 76
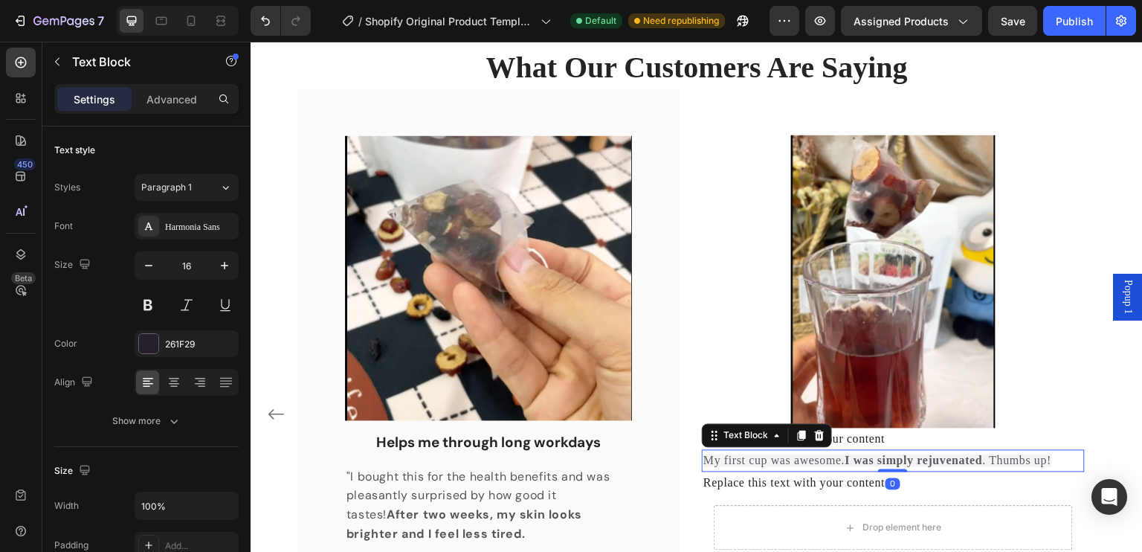
click at [827, 461] on span "My first cup was awesome. I was simply rejuvenated . Thumbs up!" at bounding box center [877, 460] width 348 height 13
click at [179, 228] on div "Harmonia Sans" at bounding box center [200, 226] width 70 height 13
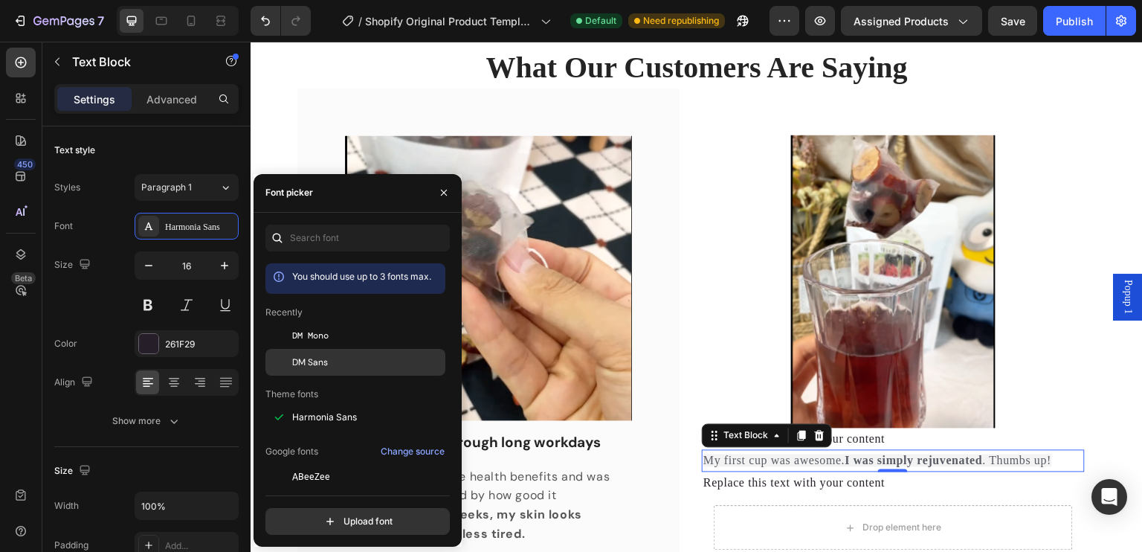
click at [336, 356] on div "DM Sans" at bounding box center [367, 361] width 150 height 13
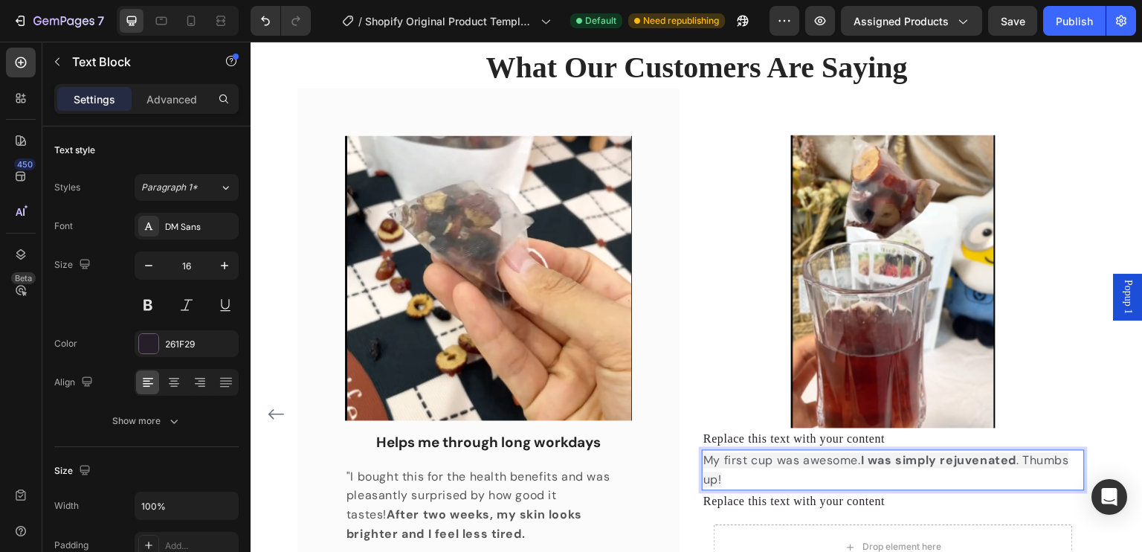
click at [1016, 462] on strong "I was simply rejuvenated" at bounding box center [938, 461] width 155 height 16
click at [879, 436] on div "Replace this text with your content" at bounding box center [893, 439] width 382 height 22
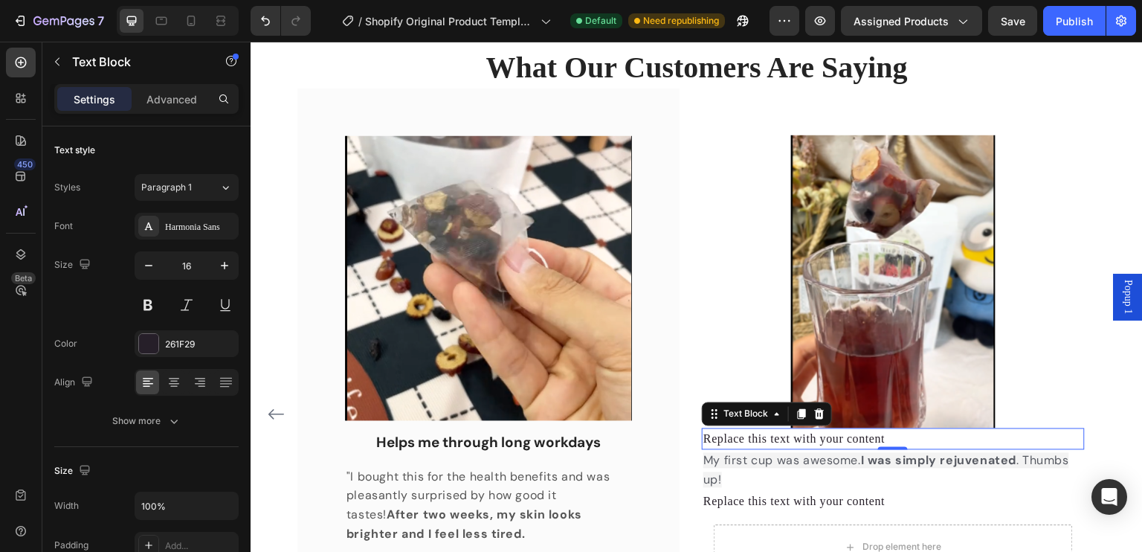
click at [858, 443] on div "Replace this text with your content" at bounding box center [893, 439] width 382 height 22
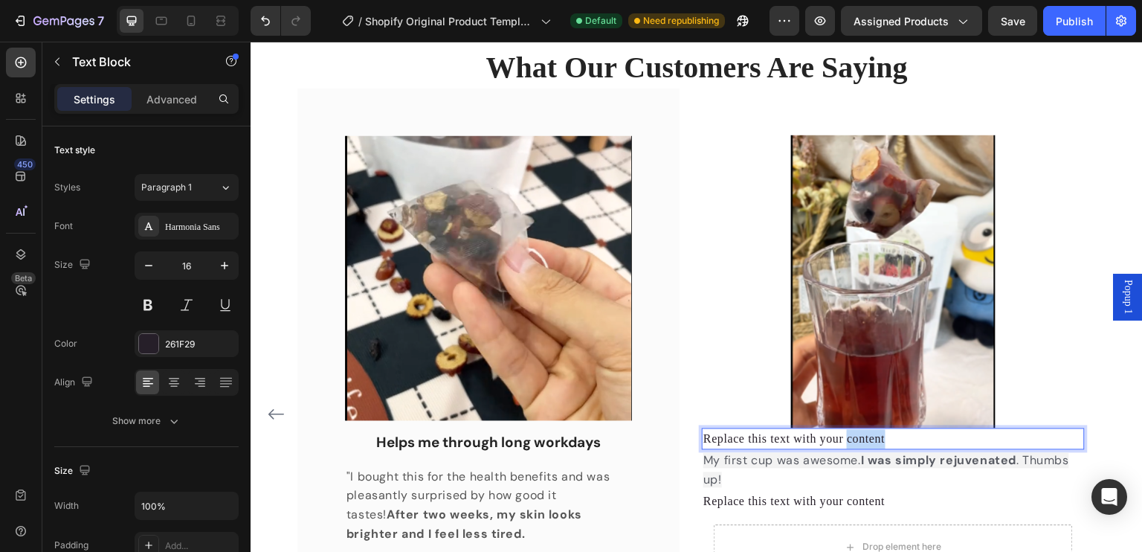
click at [858, 443] on p "Replace this text with your content" at bounding box center [892, 439] width 379 height 19
click at [763, 436] on p "Very Refreshing" at bounding box center [892, 439] width 379 height 19
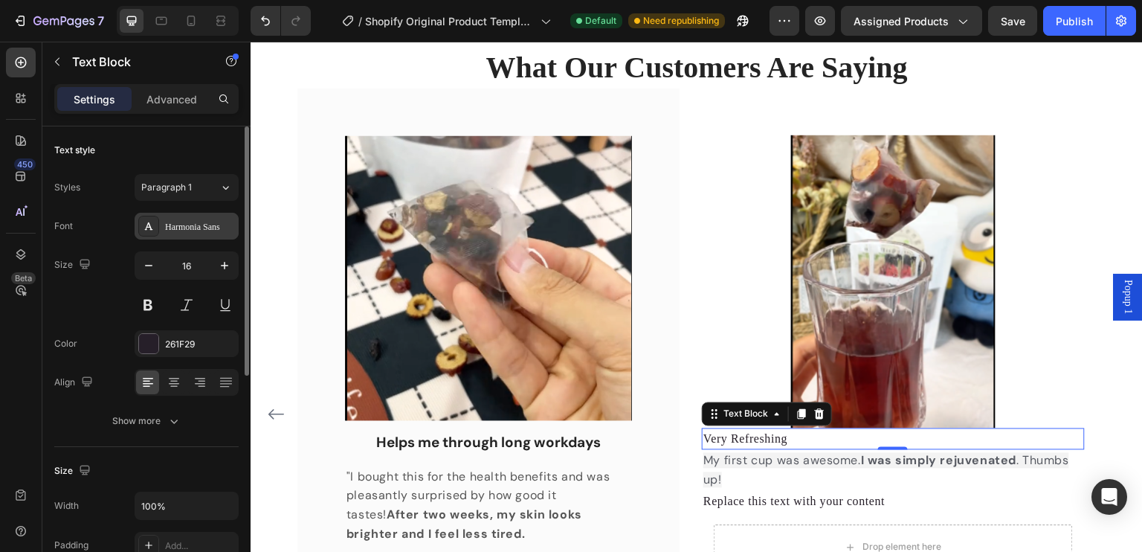
click at [217, 230] on div "Harmonia Sans" at bounding box center [200, 226] width 70 height 13
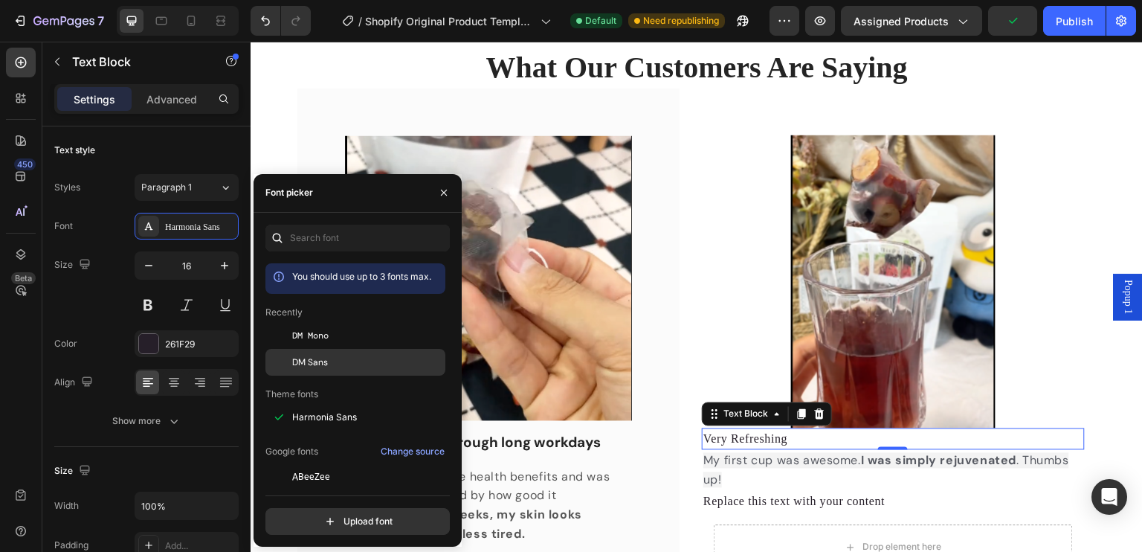
click at [317, 360] on span "DM Sans" at bounding box center [310, 361] width 36 height 13
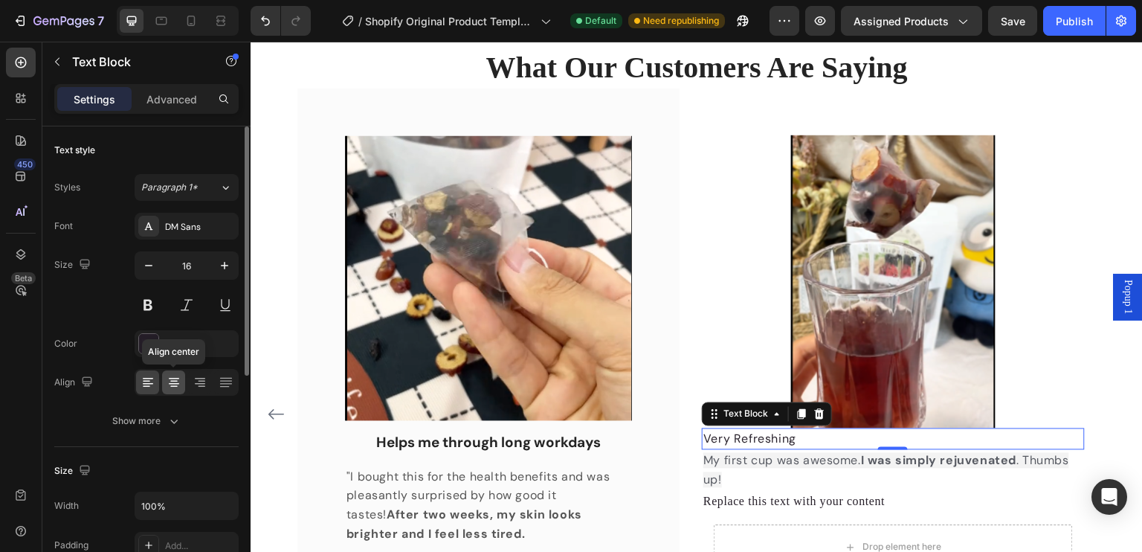
click at [179, 385] on icon at bounding box center [174, 382] width 15 height 15
click at [159, 308] on button at bounding box center [148, 304] width 27 height 27
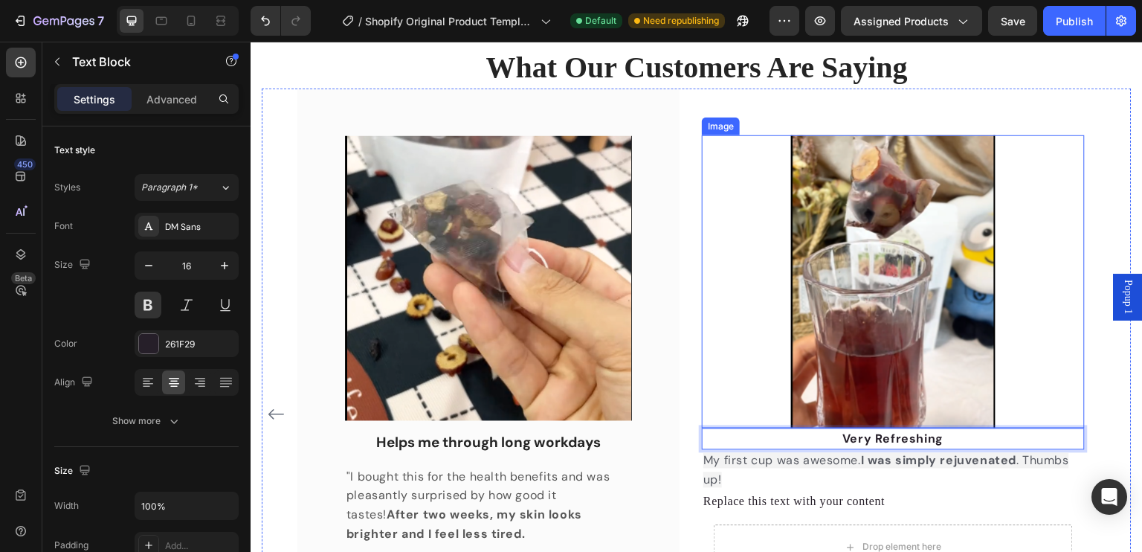
click at [1073, 367] on div at bounding box center [893, 281] width 382 height 293
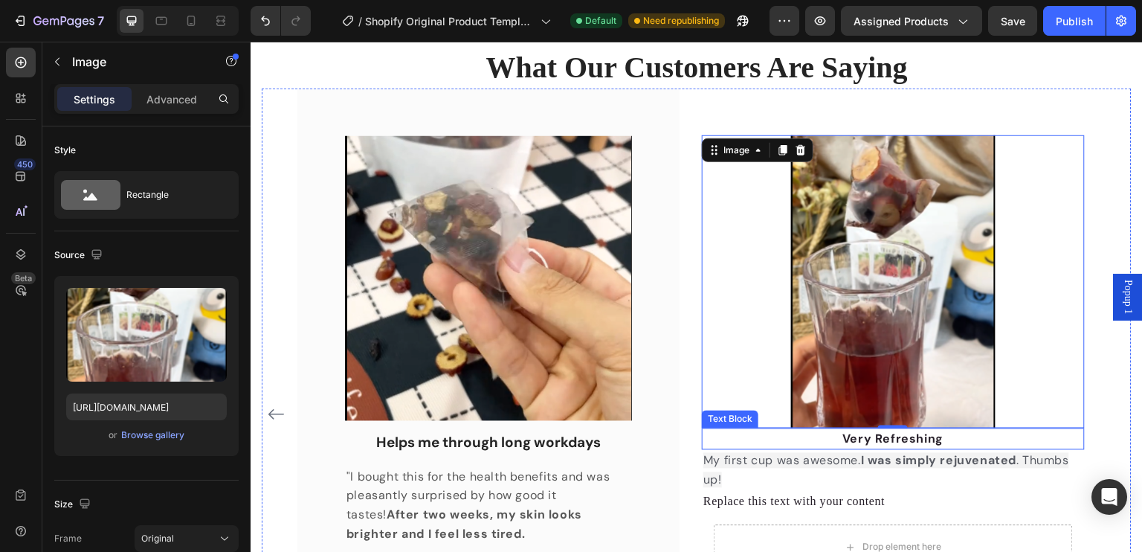
click at [918, 441] on p "Very Refreshing" at bounding box center [892, 439] width 379 height 19
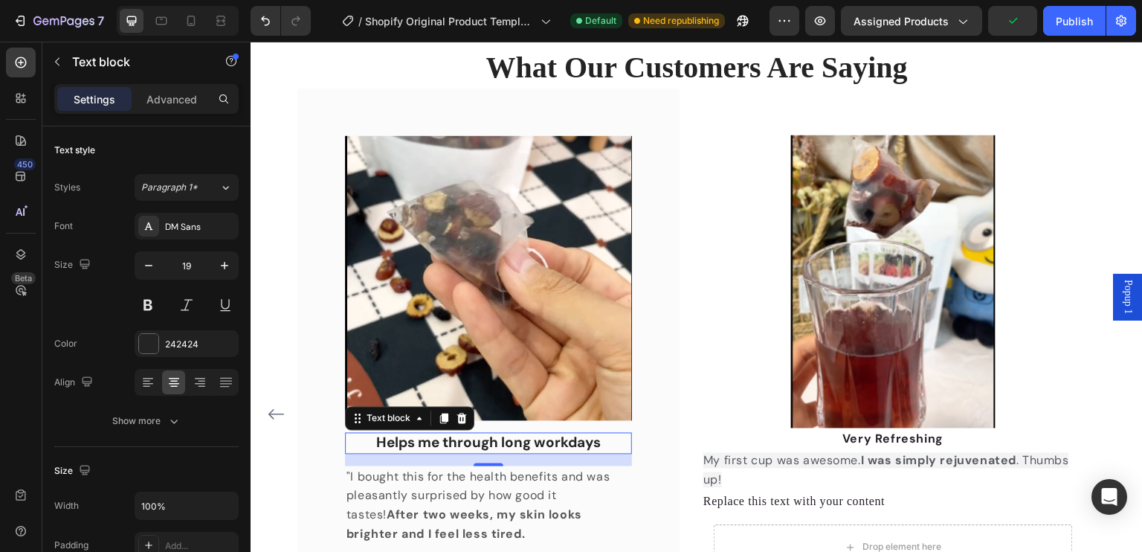
click at [584, 442] on p "Helps me through long workdays" at bounding box center [488, 443] width 284 height 19
click at [874, 435] on p "Very Refreshing" at bounding box center [892, 439] width 379 height 19
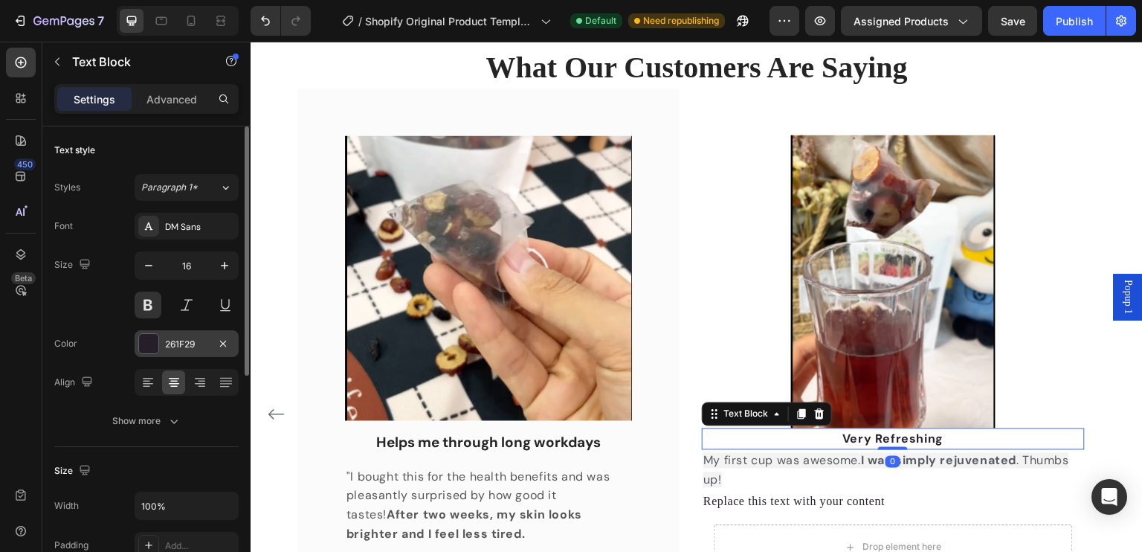
click at [202, 344] on div "261F29" at bounding box center [186, 343] width 43 height 13
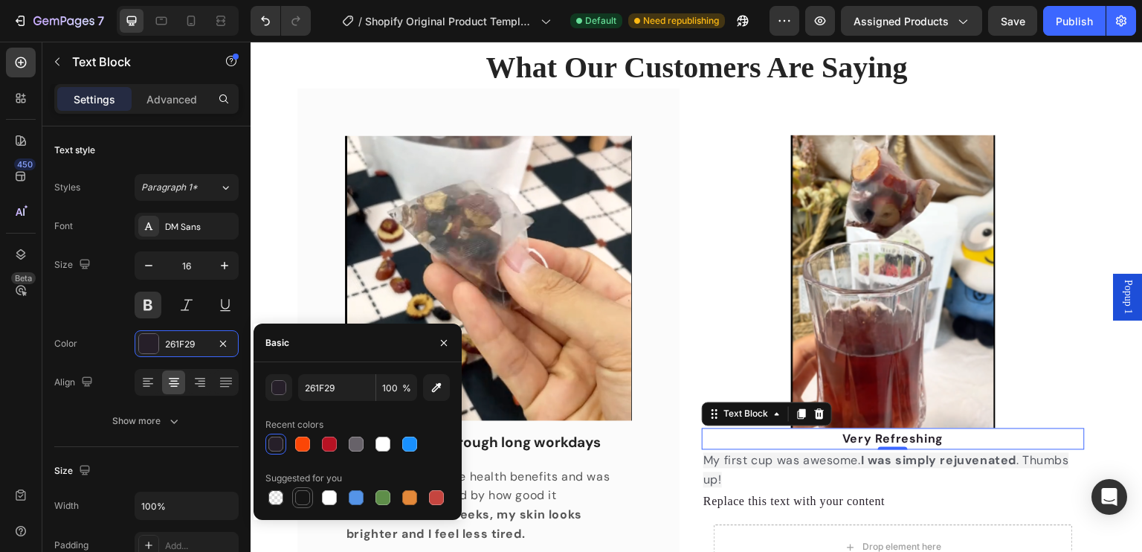
click at [295, 494] on div at bounding box center [302, 497] width 15 height 15
click at [272, 448] on div at bounding box center [275, 443] width 15 height 15
type input "261F29"
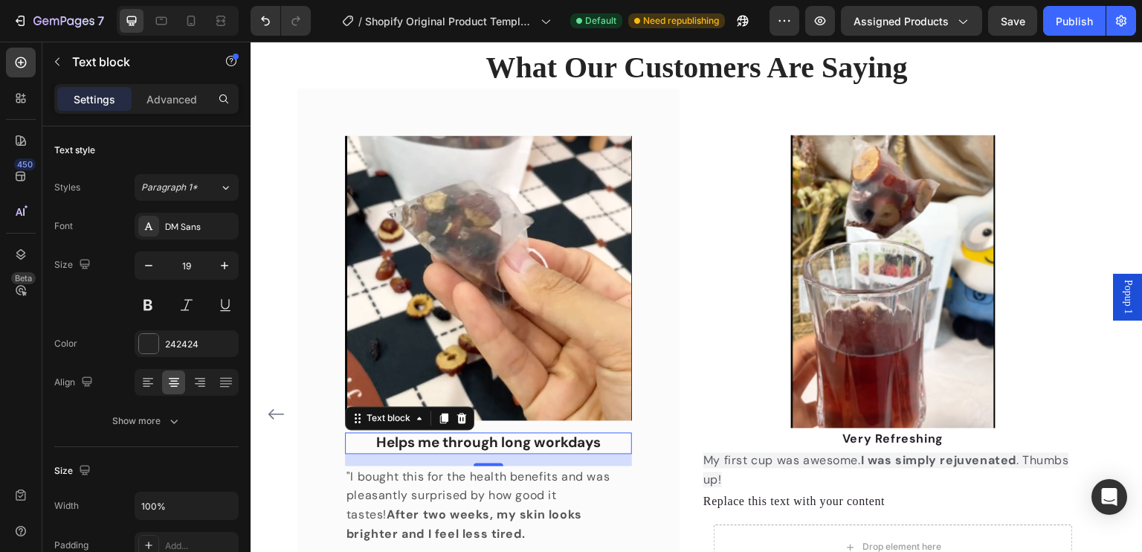
click at [520, 444] on p "Helps me through long workdays" at bounding box center [488, 443] width 284 height 19
click at [523, 436] on p "Helps me through long workdays" at bounding box center [488, 443] width 284 height 19
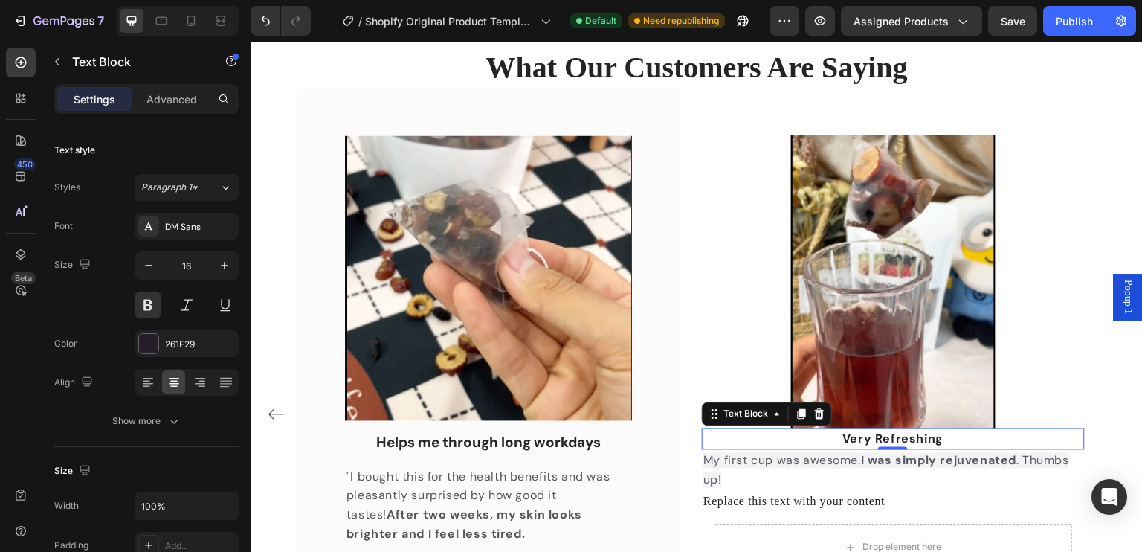
click at [894, 435] on p "Very Refreshing" at bounding box center [892, 439] width 379 height 19
click at [176, 342] on div "261F29" at bounding box center [186, 343] width 43 height 13
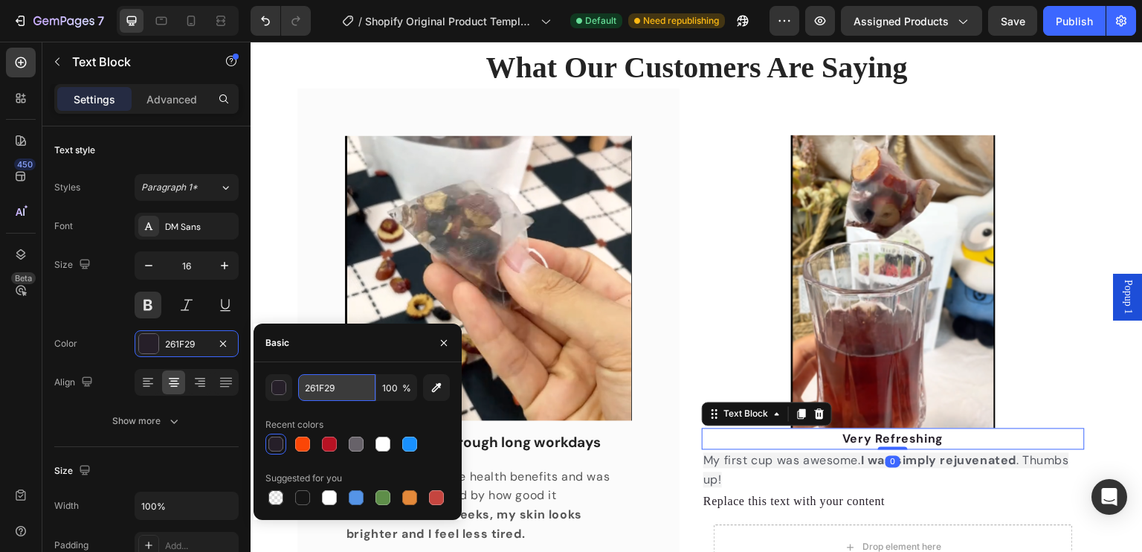
click at [332, 382] on input "261F29" at bounding box center [336, 387] width 77 height 27
type input "242424"
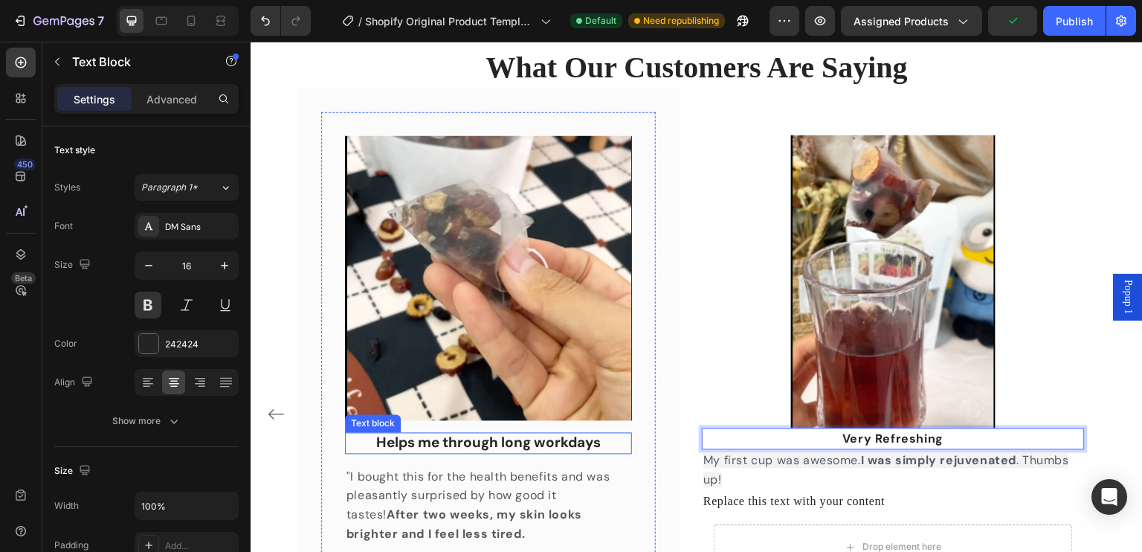
click at [453, 445] on p "Helps me through long workdays" at bounding box center [488, 443] width 284 height 19
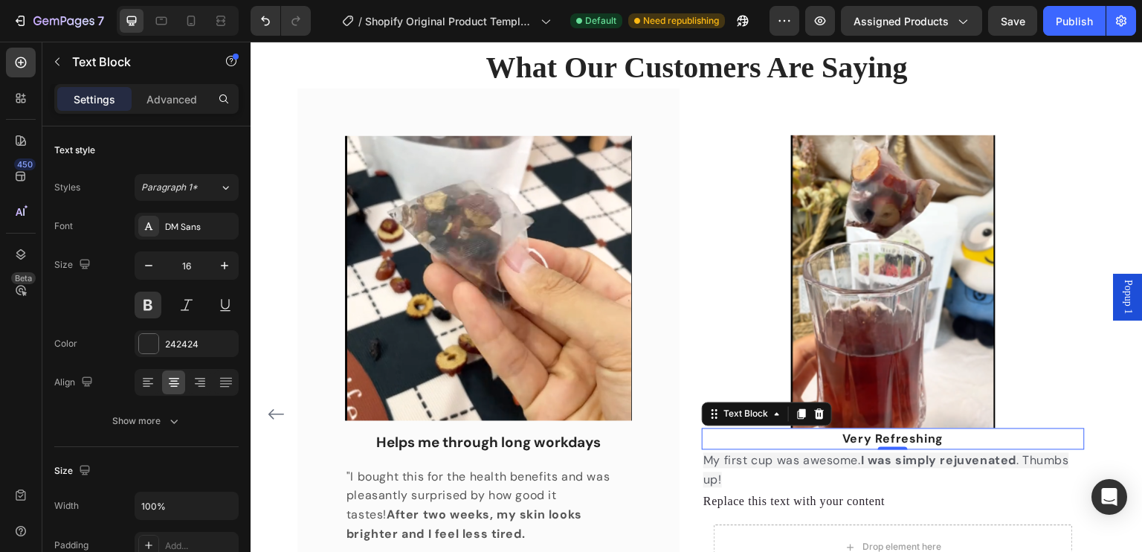
click at [915, 447] on p "Very Refreshing" at bounding box center [892, 439] width 379 height 19
click at [218, 268] on icon "button" at bounding box center [224, 265] width 15 height 15
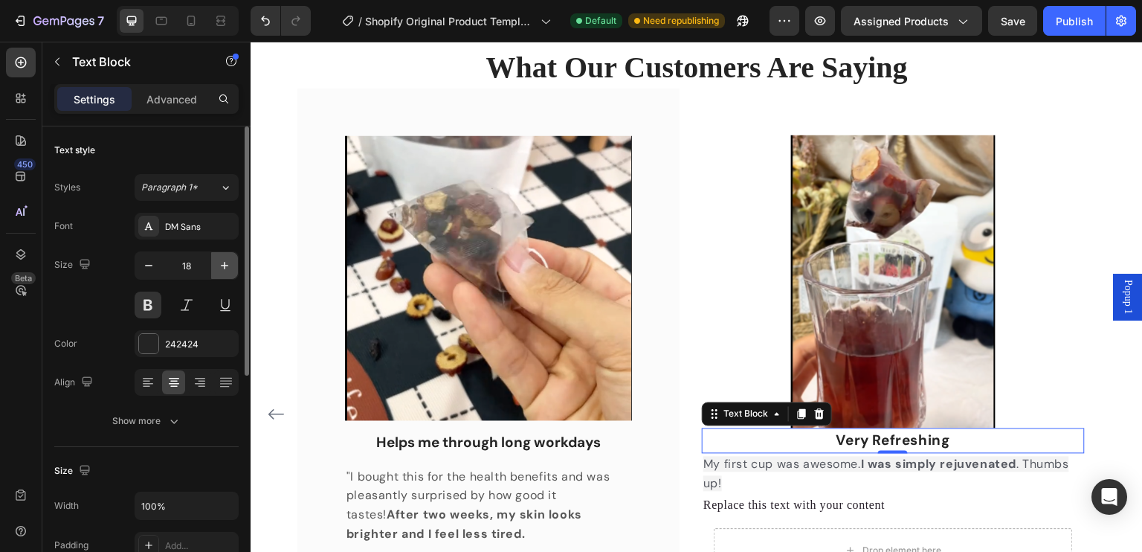
type input "19"
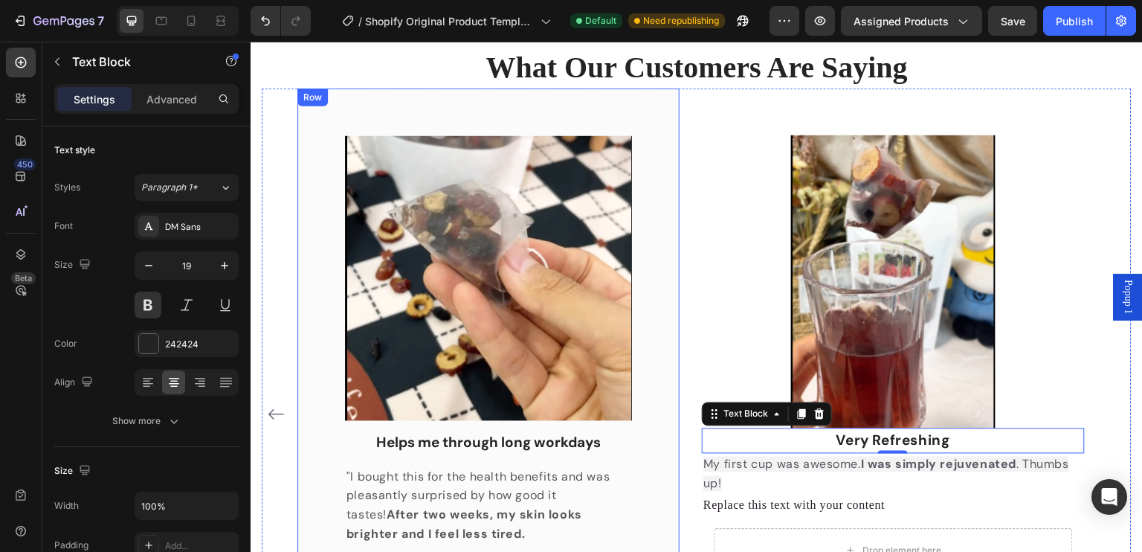
click at [672, 289] on div "Image Helps me through long workdays Text block "I bought this for the health b…" at bounding box center [488, 372] width 382 height 569
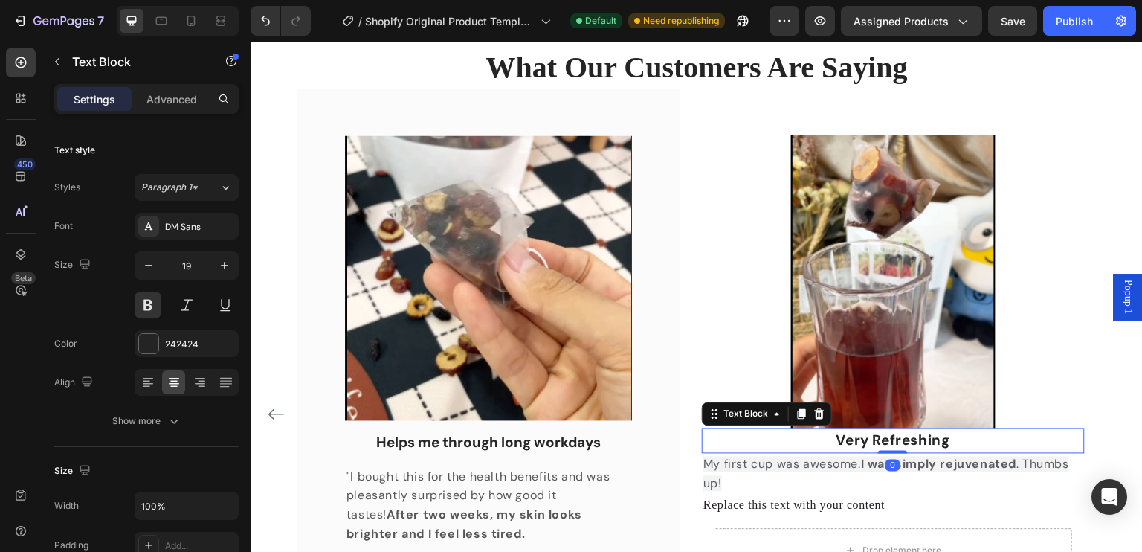
click at [919, 440] on p "Very Refreshing" at bounding box center [892, 441] width 379 height 22
click at [897, 424] on div "Image" at bounding box center [893, 281] width 382 height 293
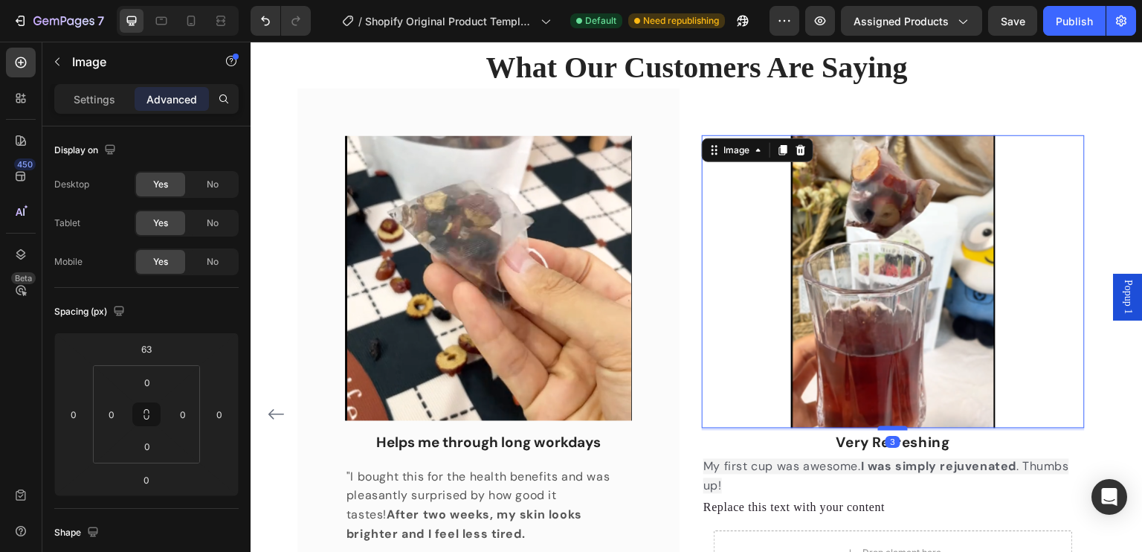
click at [897, 428] on div at bounding box center [894, 428] width 30 height 4
type input "3"
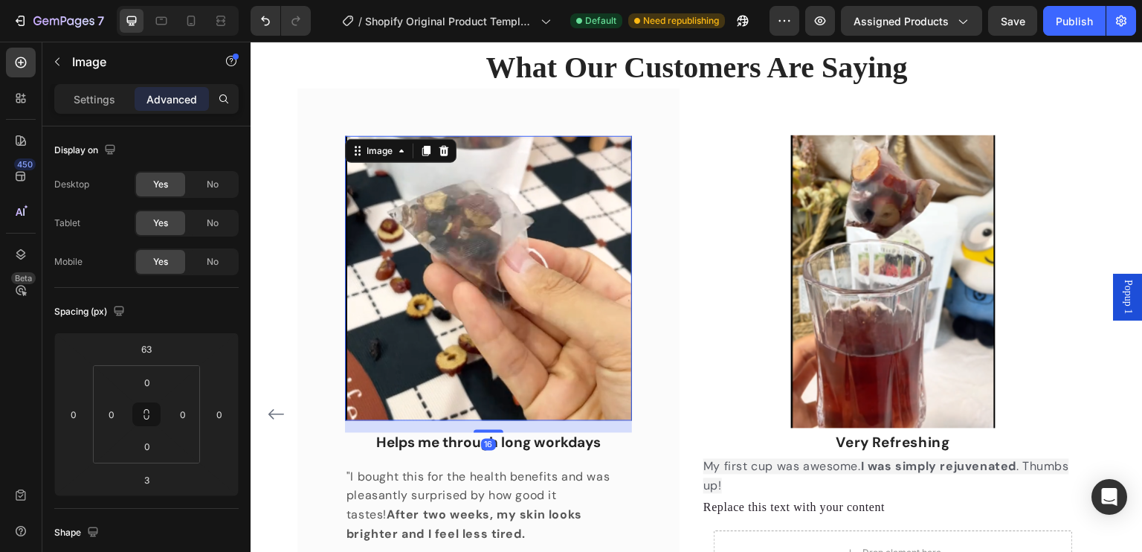
click at [629, 329] on img at bounding box center [488, 278] width 287 height 285
click at [888, 436] on p "Very Refreshing" at bounding box center [892, 443] width 379 height 22
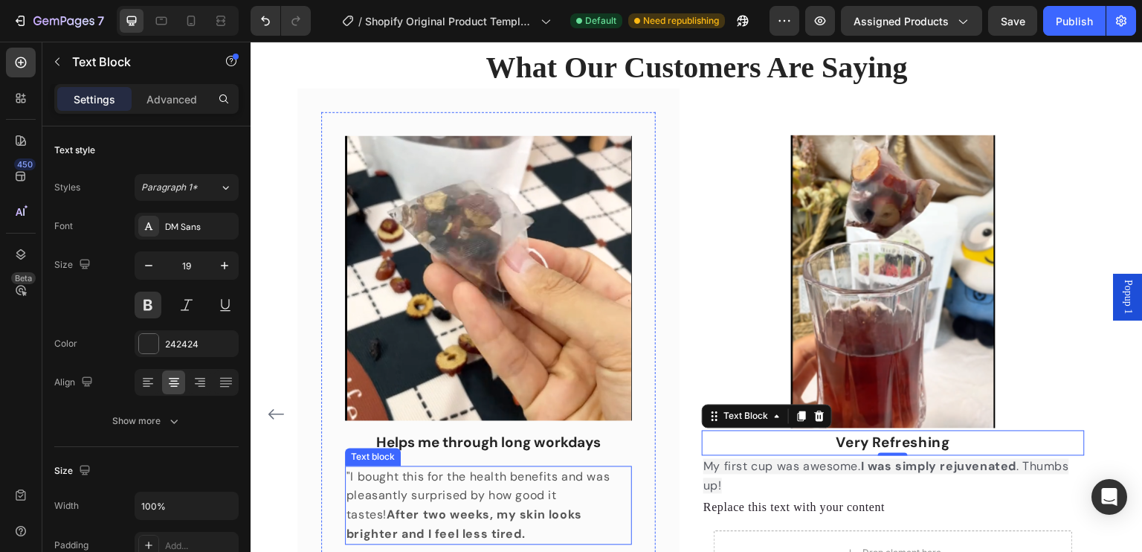
click at [572, 477] on p ""I bought this for the health benefits and was pleasantly surprised by how good…" at bounding box center [488, 506] width 284 height 76
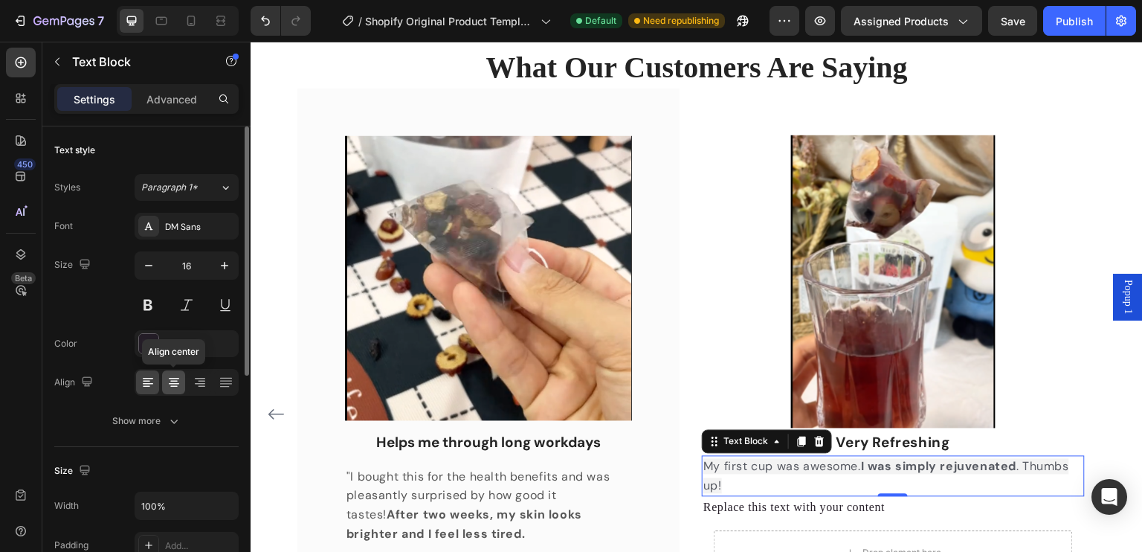
click at [175, 388] on icon at bounding box center [174, 382] width 15 height 15
click at [152, 385] on icon at bounding box center [147, 382] width 15 height 15
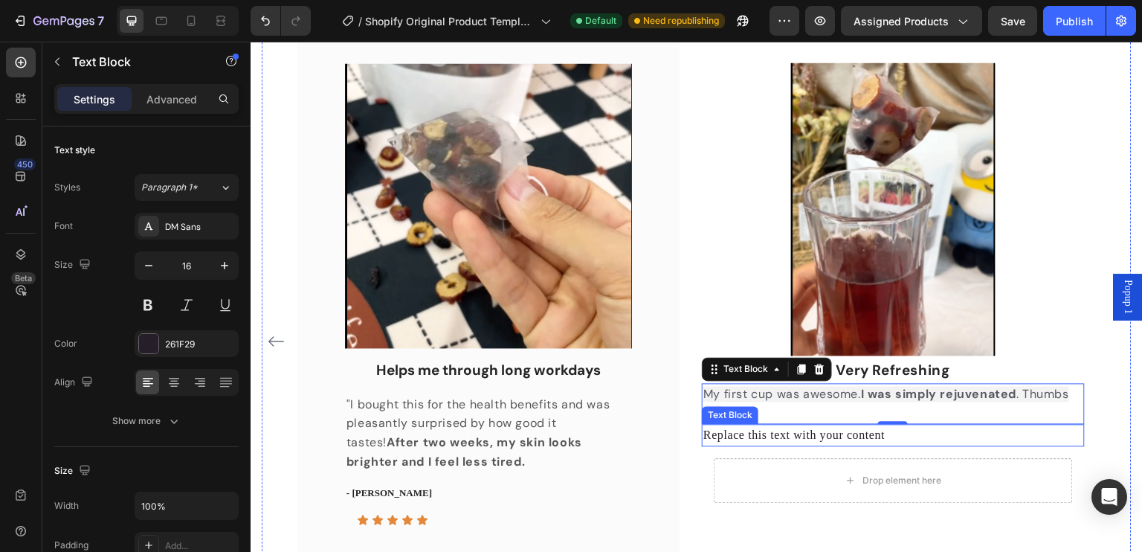
scroll to position [1086, 0]
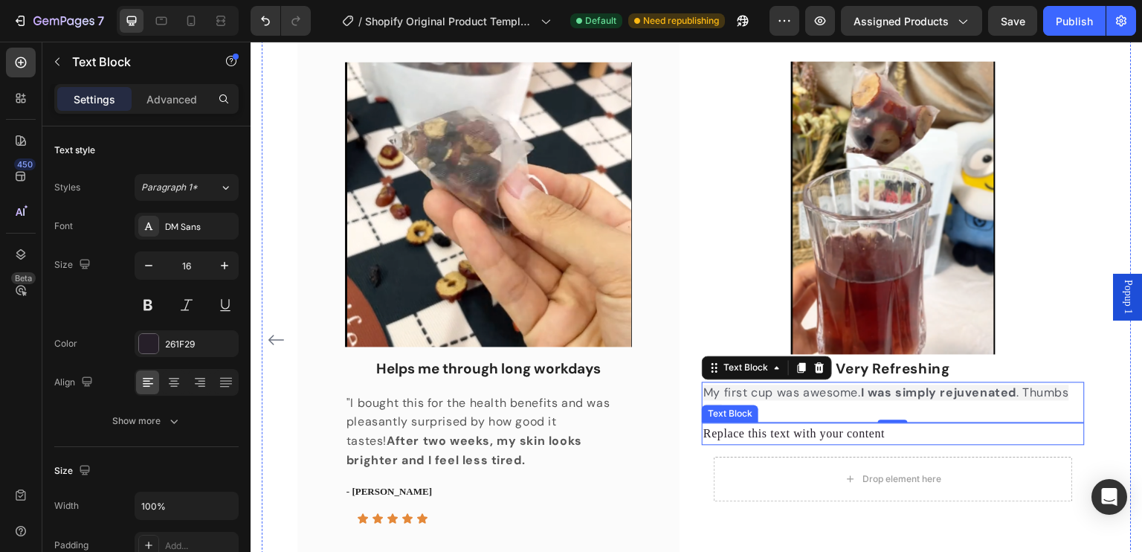
click at [770, 432] on div "Replace this text with your content" at bounding box center [893, 433] width 382 height 22
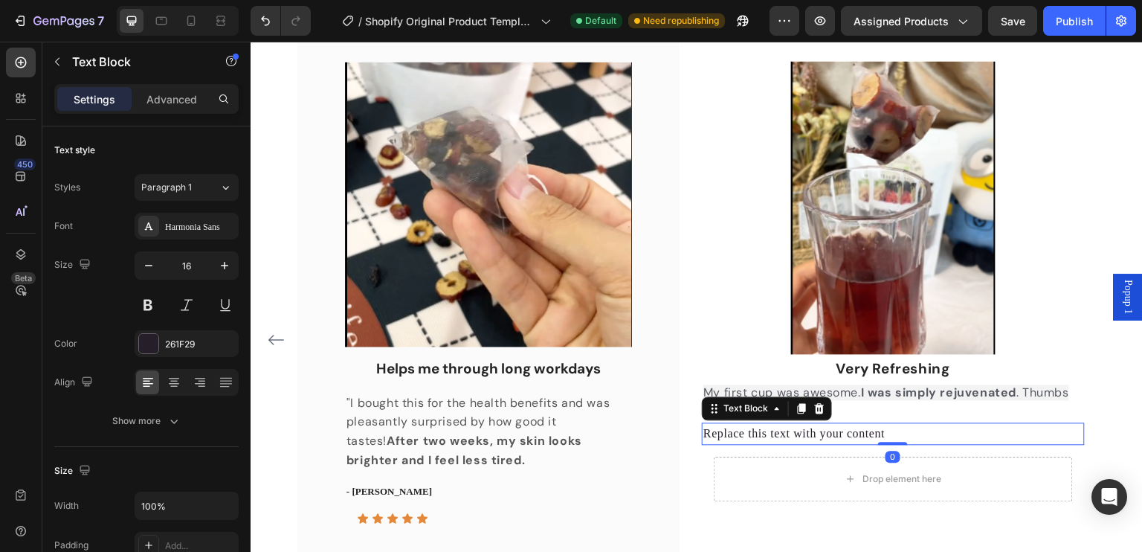
click at [770, 434] on div "Replace this text with your content" at bounding box center [893, 433] width 382 height 22
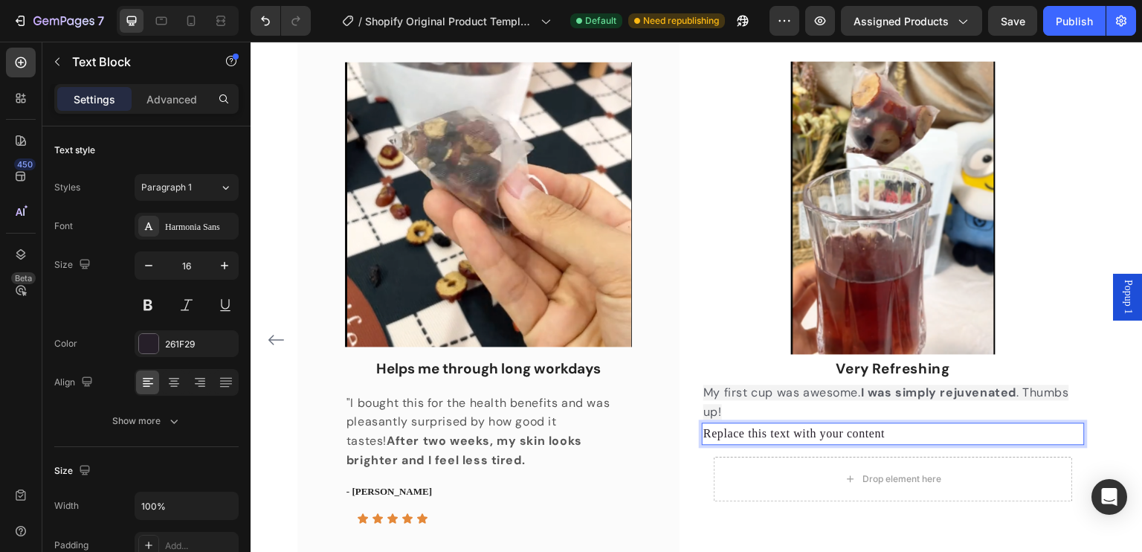
click at [770, 434] on p "Replace this text with your content" at bounding box center [892, 433] width 379 height 19
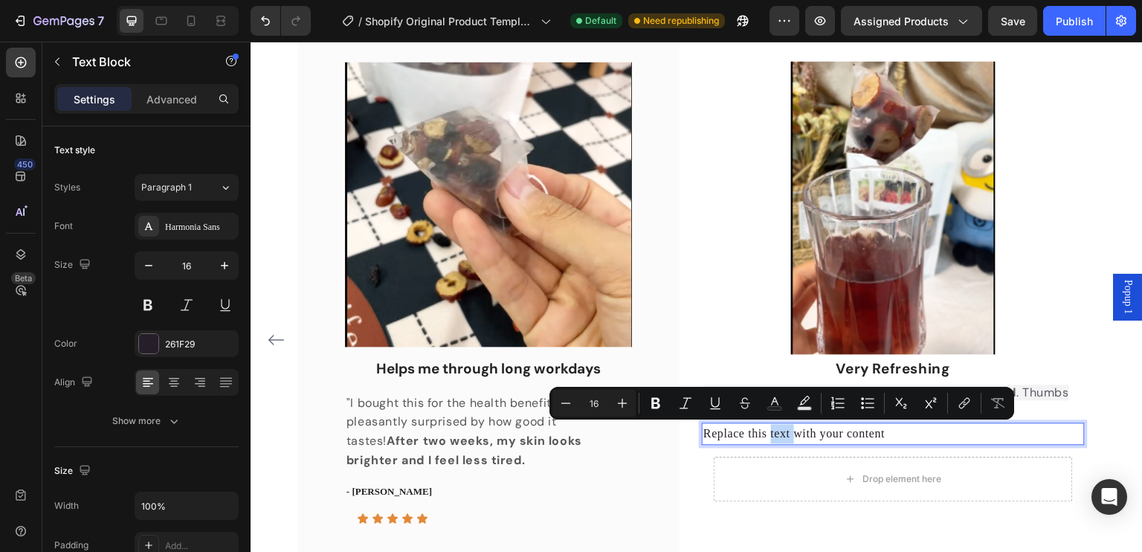
click at [770, 434] on p "Replace this text with your content" at bounding box center [892, 433] width 379 height 19
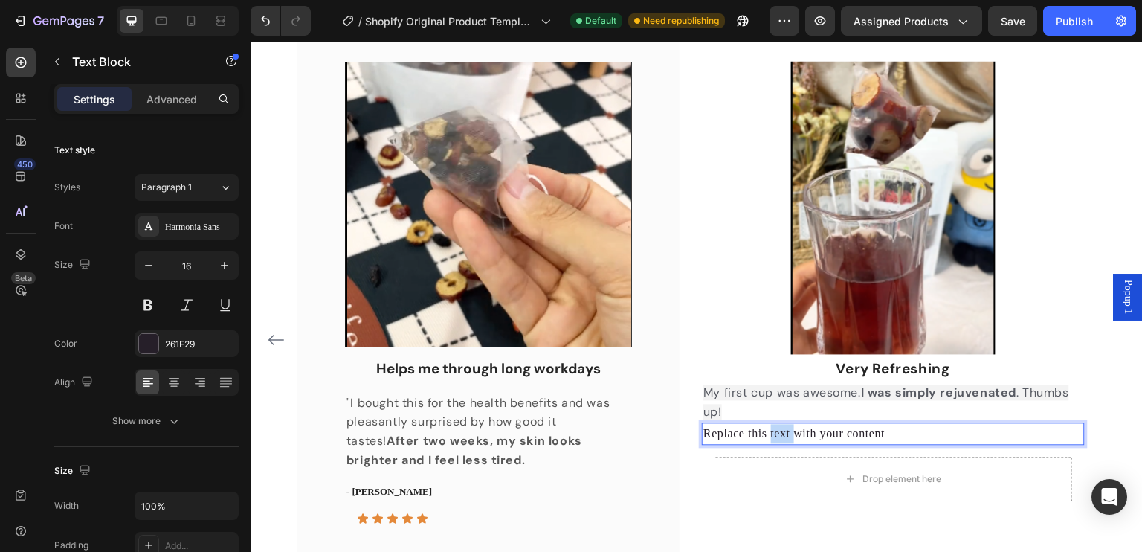
click at [770, 434] on p "Replace this text with your content" at bounding box center [892, 433] width 379 height 19
click at [387, 491] on p "- [PERSON_NAME]" at bounding box center [488, 491] width 284 height 15
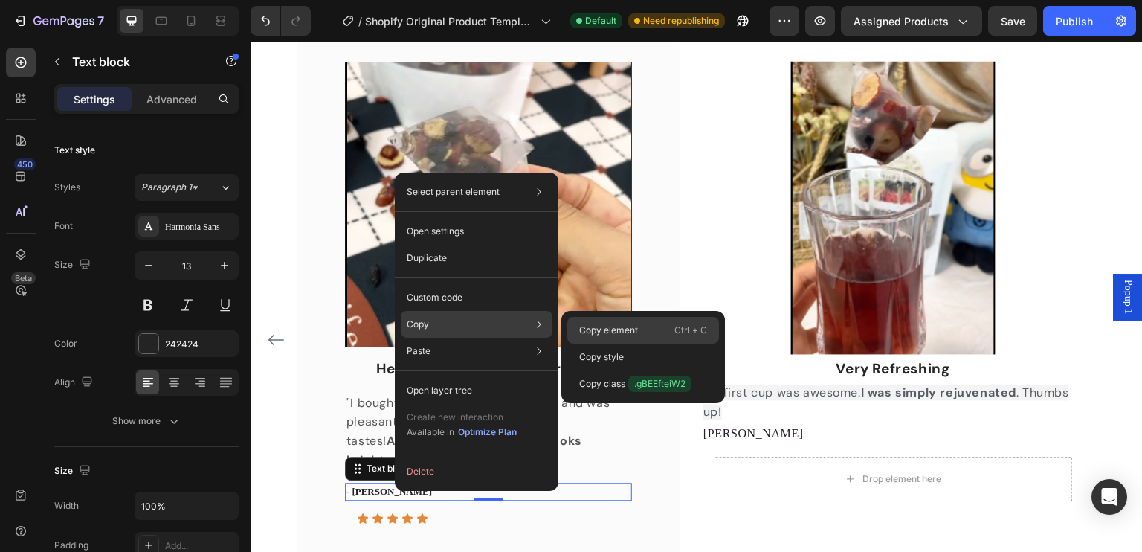
click at [591, 335] on p "Copy element" at bounding box center [608, 329] width 59 height 13
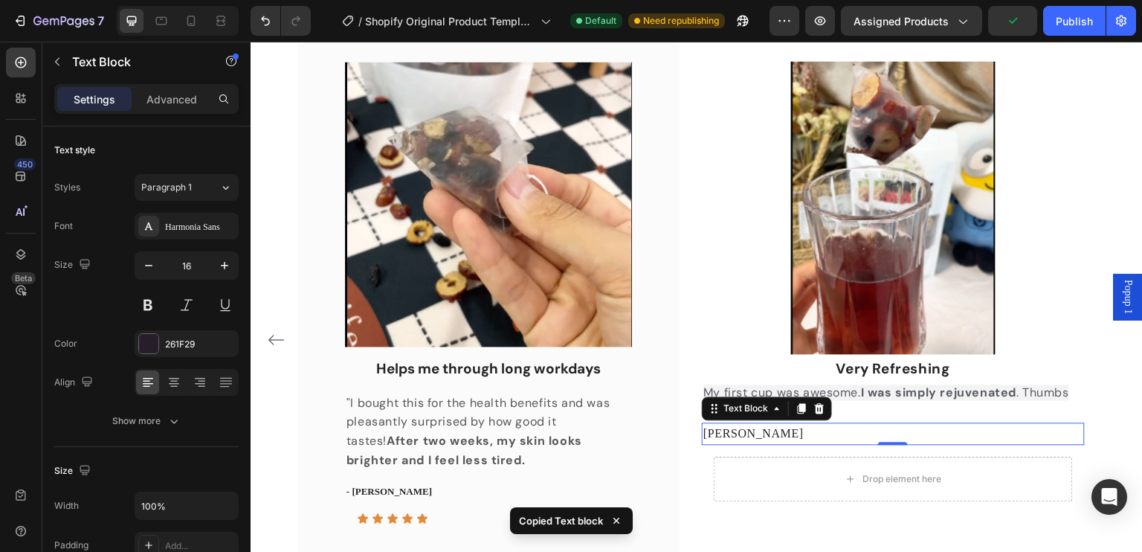
click at [749, 432] on p "Linda" at bounding box center [892, 433] width 379 height 19
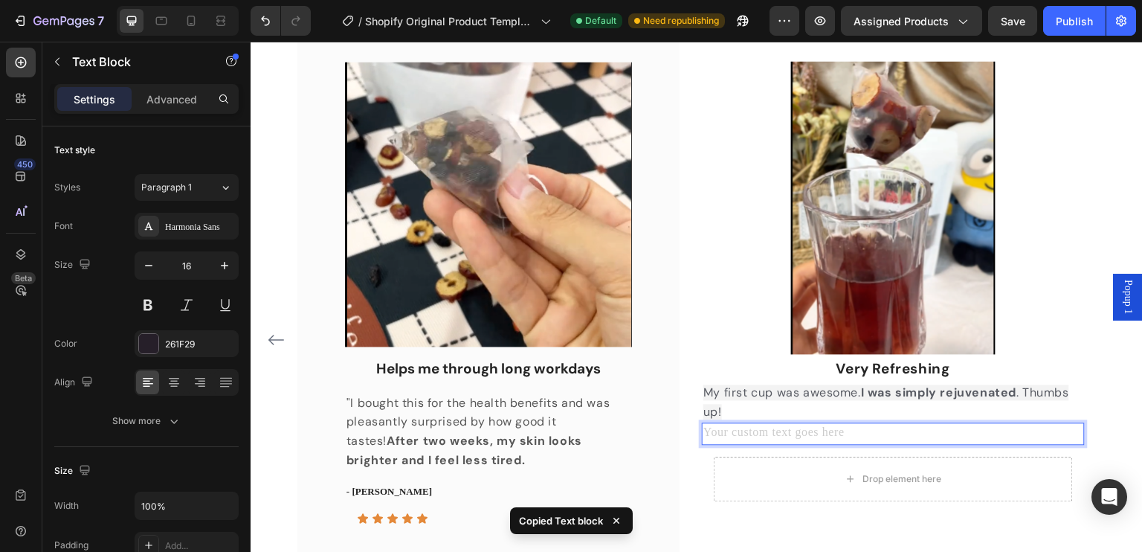
drag, startPoint x: 749, startPoint y: 432, endPoint x: 720, endPoint y: 433, distance: 28.3
click at [720, 433] on div "Rich Text Editor. Editing area: main" at bounding box center [893, 433] width 382 height 22
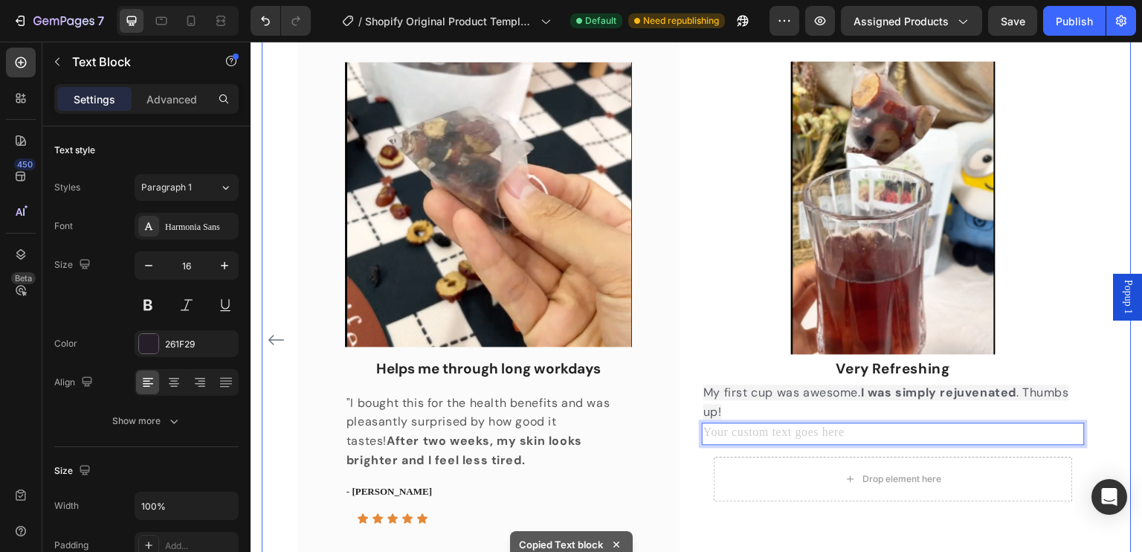
click at [694, 491] on div "Image Love the taste Text block "I love it, actually taste good not bitter does…" at bounding box center [696, 340] width 798 height 652
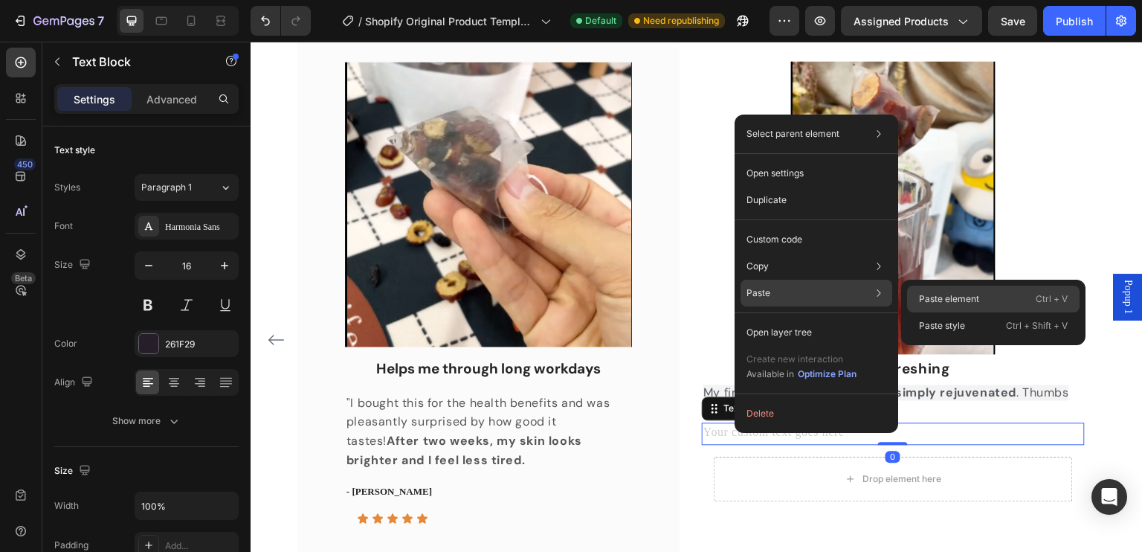
click at [922, 298] on p "Paste element" at bounding box center [949, 298] width 60 height 13
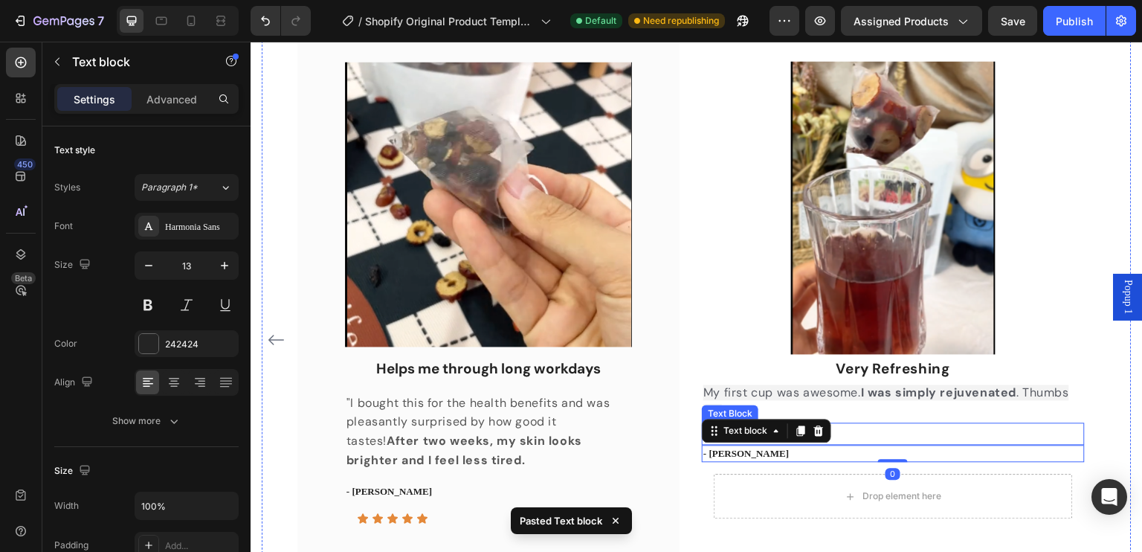
click at [890, 426] on p "Rich Text Editor. Editing area: main" at bounding box center [892, 433] width 379 height 19
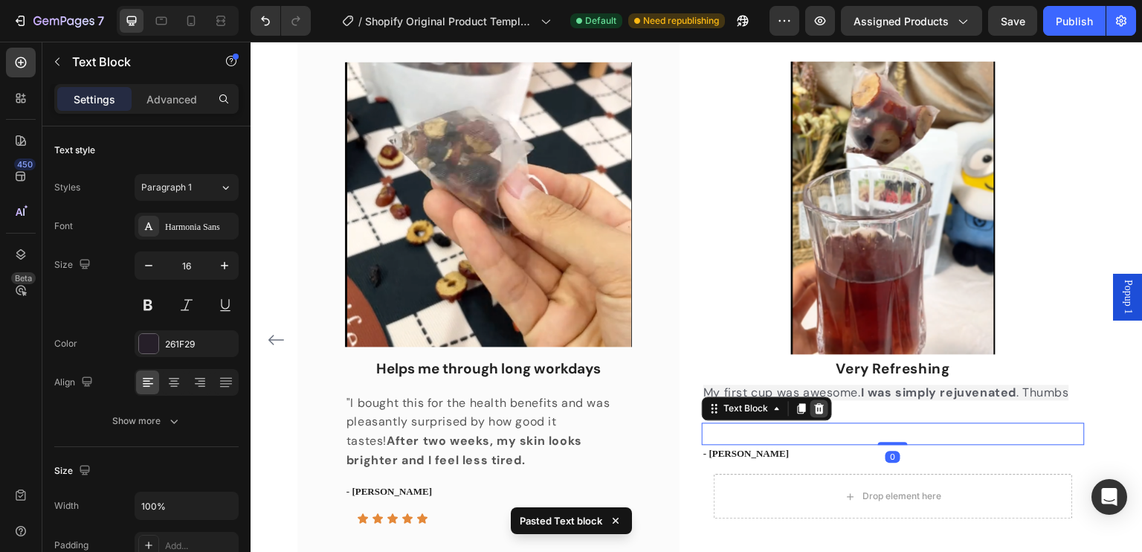
click at [815, 404] on icon at bounding box center [820, 408] width 10 height 10
click at [746, 433] on p "- [PERSON_NAME]" at bounding box center [892, 431] width 379 height 15
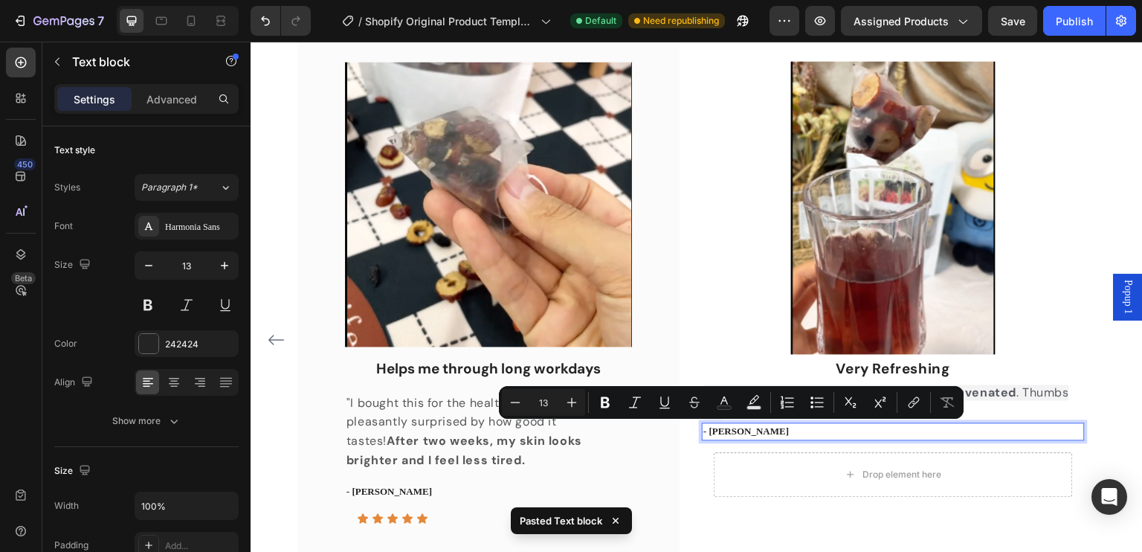
click at [763, 427] on p "- [PERSON_NAME]" at bounding box center [892, 431] width 379 height 15
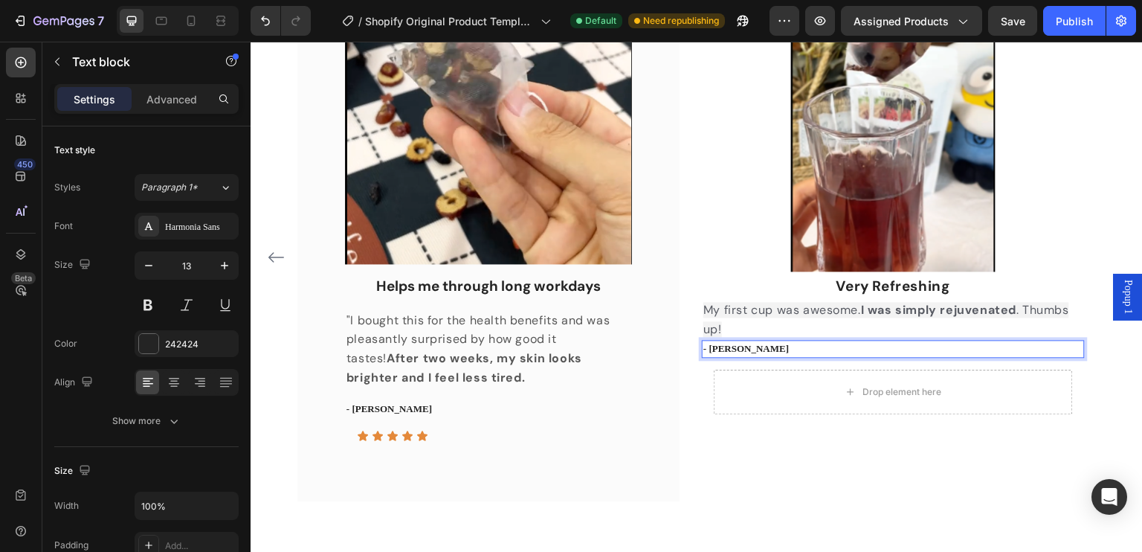
scroll to position [1309, 0]
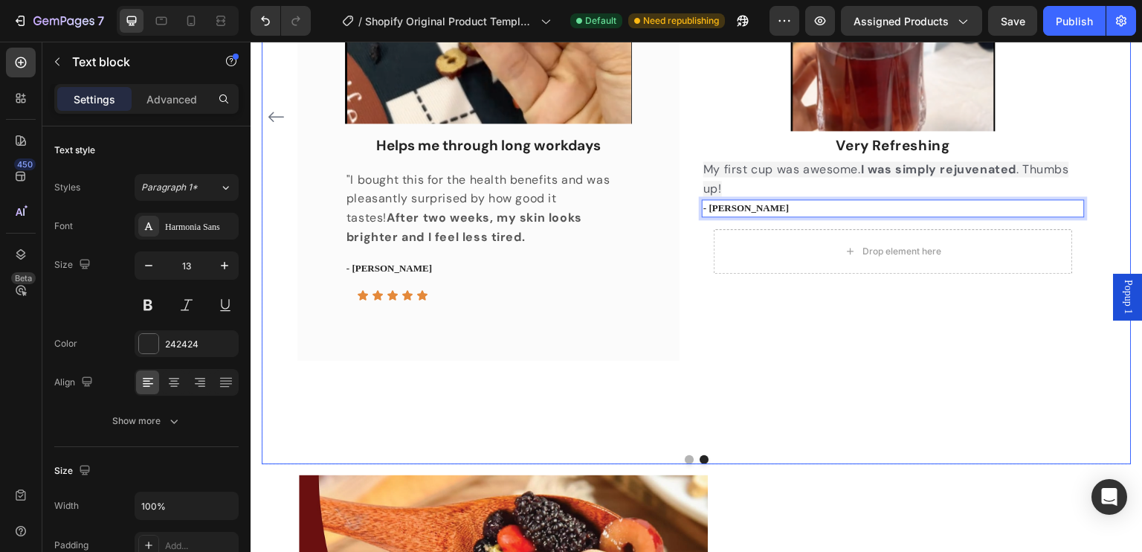
click at [685, 456] on button "Dot" at bounding box center [689, 459] width 9 height 9
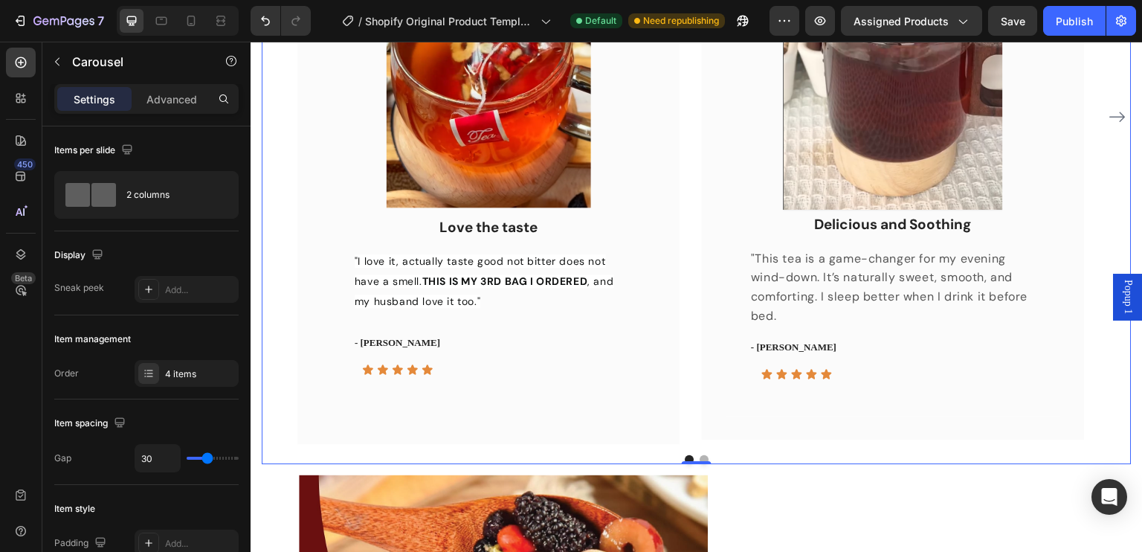
click at [702, 456] on button "Dot" at bounding box center [703, 459] width 9 height 9
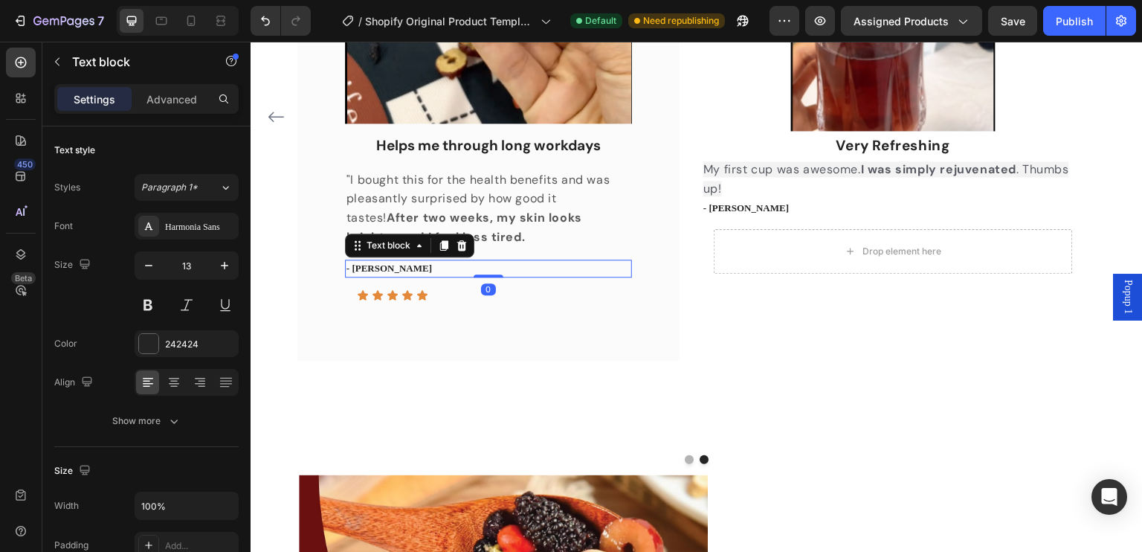
click at [413, 263] on p "- [PERSON_NAME]" at bounding box center [488, 268] width 284 height 15
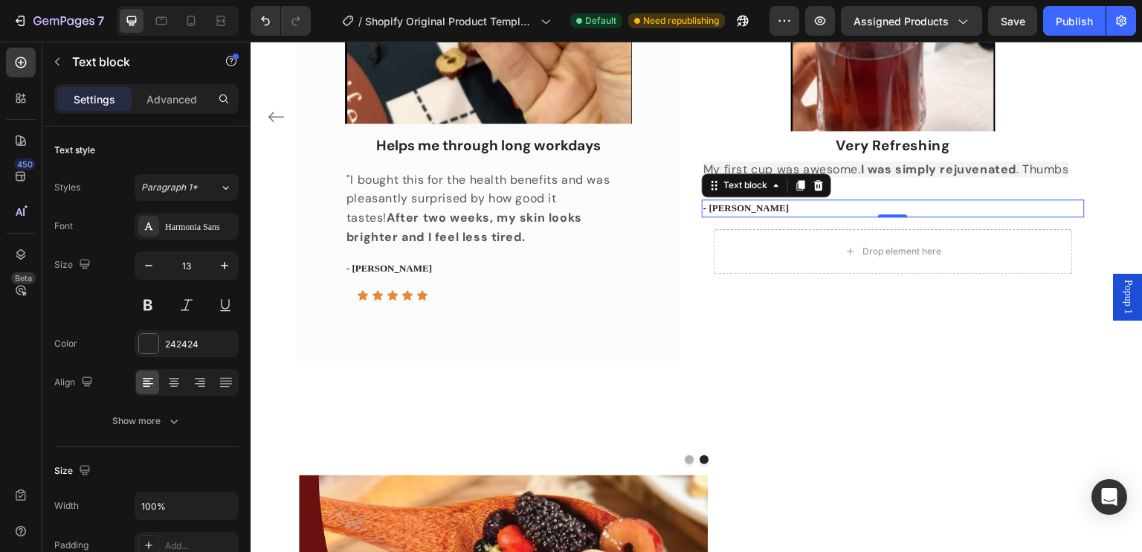
click at [755, 207] on p "- Linda L" at bounding box center [892, 208] width 379 height 15
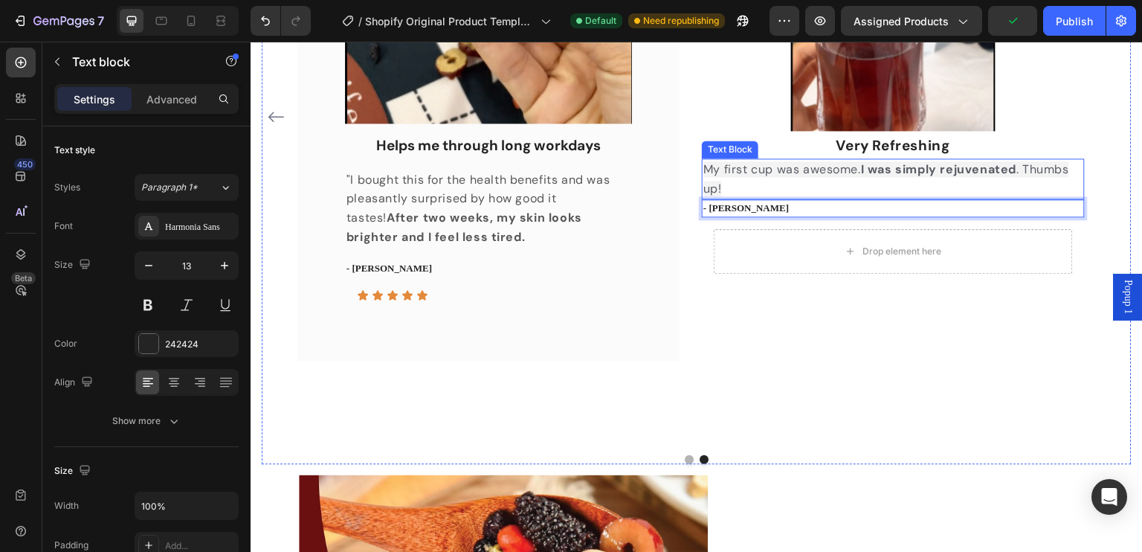
click at [861, 167] on span "My first cup was awesome. I was simply rejuvenated . Thumbs up!" at bounding box center [886, 178] width 366 height 35
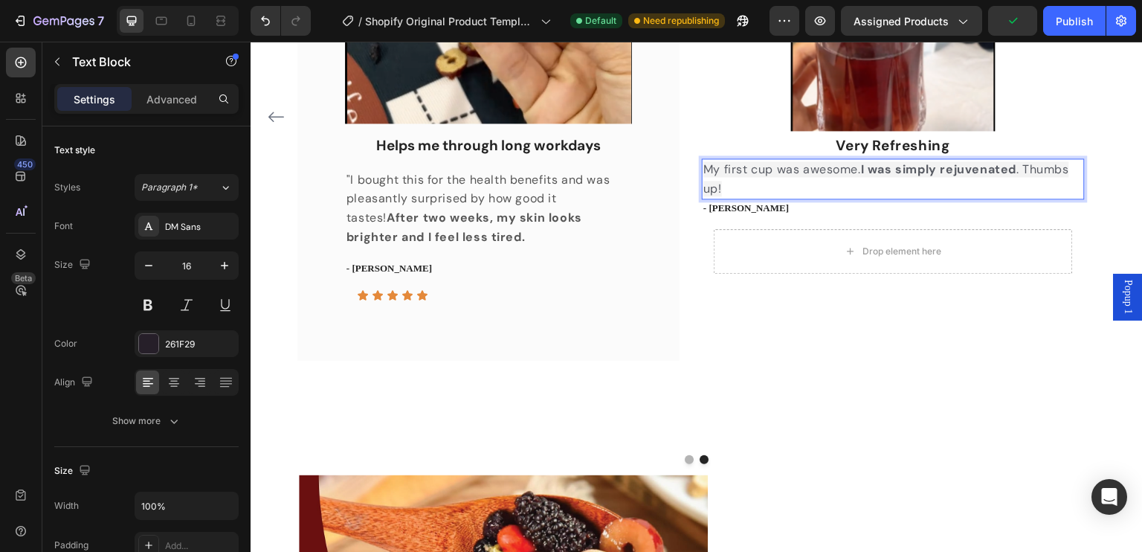
click at [859, 168] on span "My first cup was awesome. I was simply rejuvenated . Thumbs up!" at bounding box center [886, 178] width 366 height 35
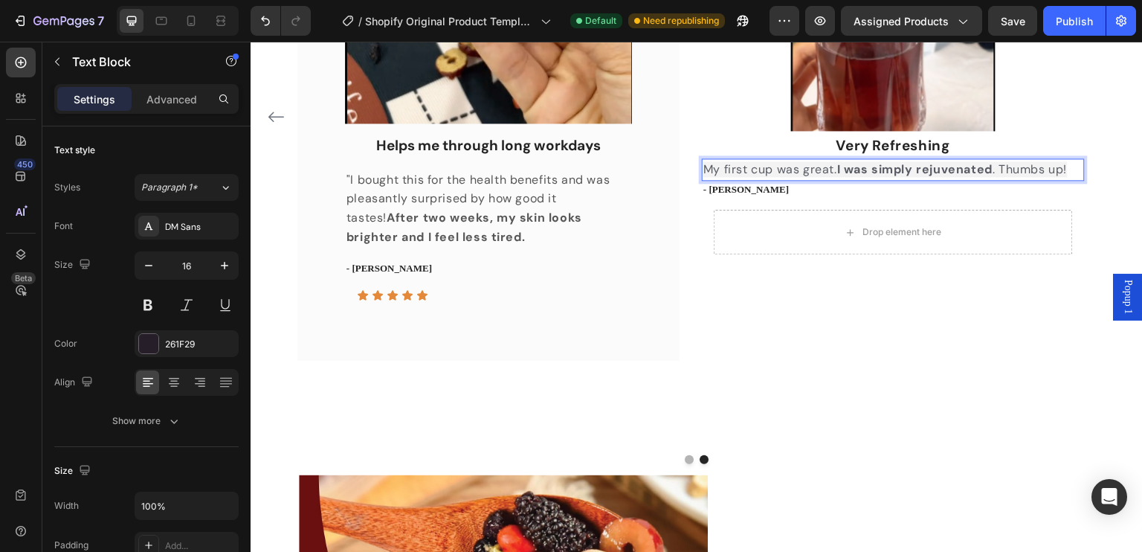
click at [996, 169] on span "My first cup was great. I was simply rejuvenated . Thumbs up!" at bounding box center [884, 169] width 363 height 16
drag, startPoint x: 919, startPoint y: 172, endPoint x: 850, endPoint y: 172, distance: 69.9
click at [850, 172] on strong "I was simply rejuvenated" at bounding box center [914, 169] width 155 height 16
click at [945, 170] on strong "I felt rejuvenated" at bounding box center [891, 169] width 109 height 16
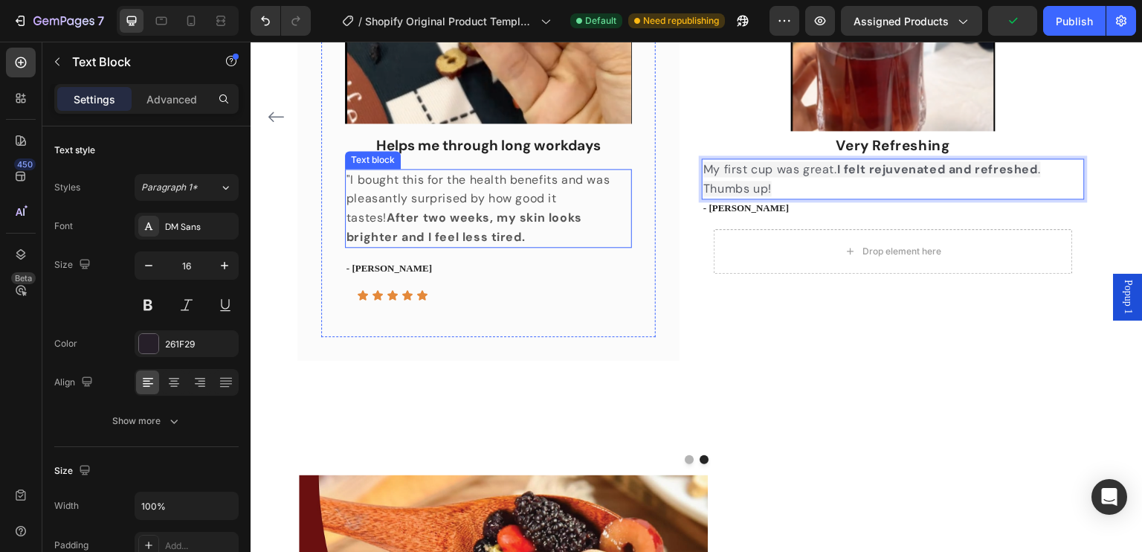
click at [491, 178] on p ""I bought this for the health benefits and was pleasantly surprised by how good…" at bounding box center [488, 208] width 284 height 76
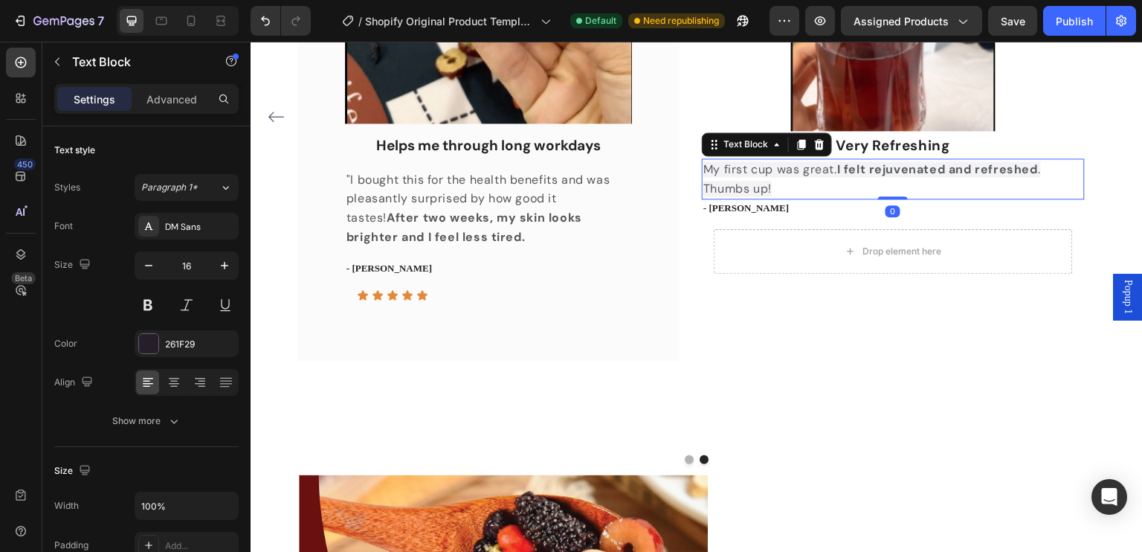
click at [789, 187] on p "My first cup was great. I felt rejuvenated and refreshed . Thumbs up!" at bounding box center [892, 179] width 379 height 38
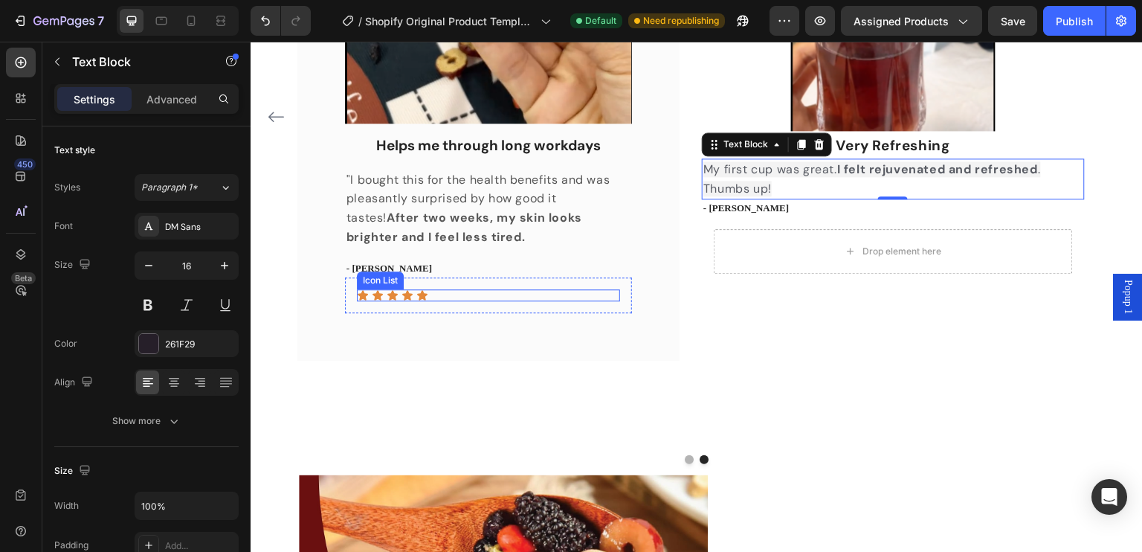
click at [465, 294] on div "Icon Icon Icon Icon Icon" at bounding box center [488, 295] width 263 height 12
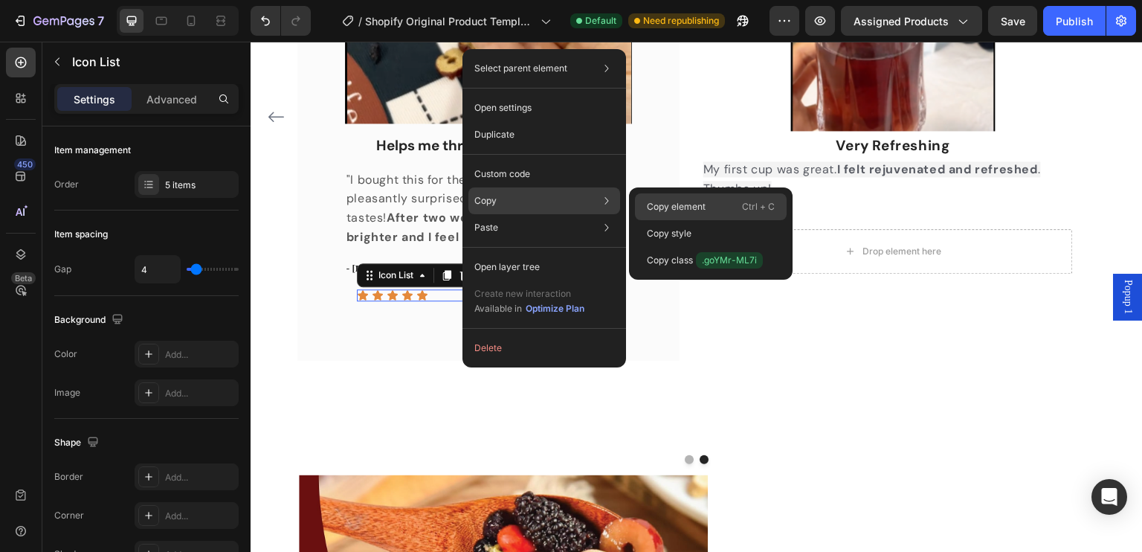
click at [685, 220] on div "Copy element Ctrl + C" at bounding box center [711, 233] width 152 height 27
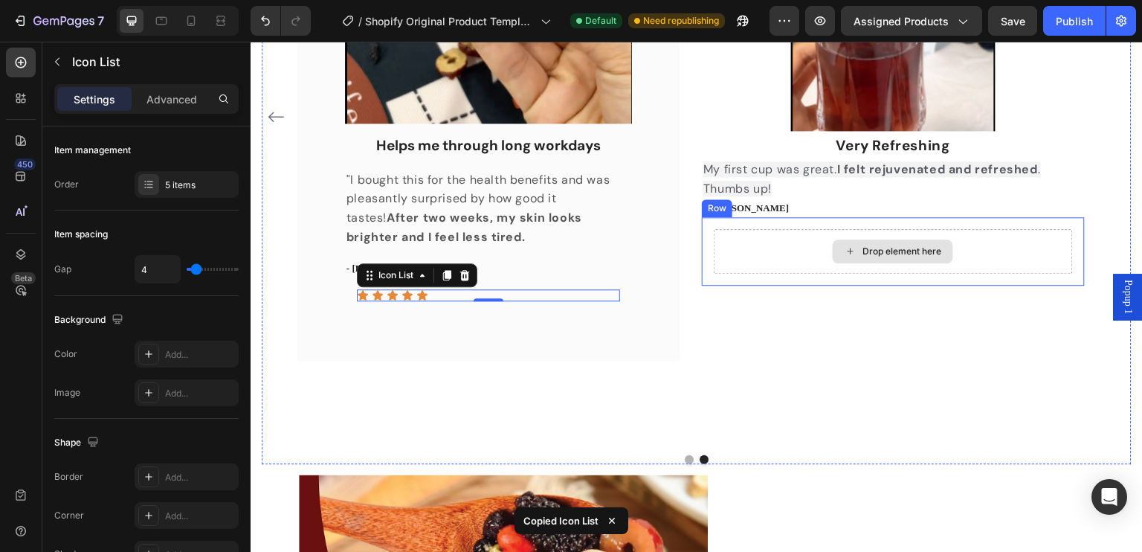
click at [811, 250] on div "Drop element here" at bounding box center [893, 251] width 358 height 45
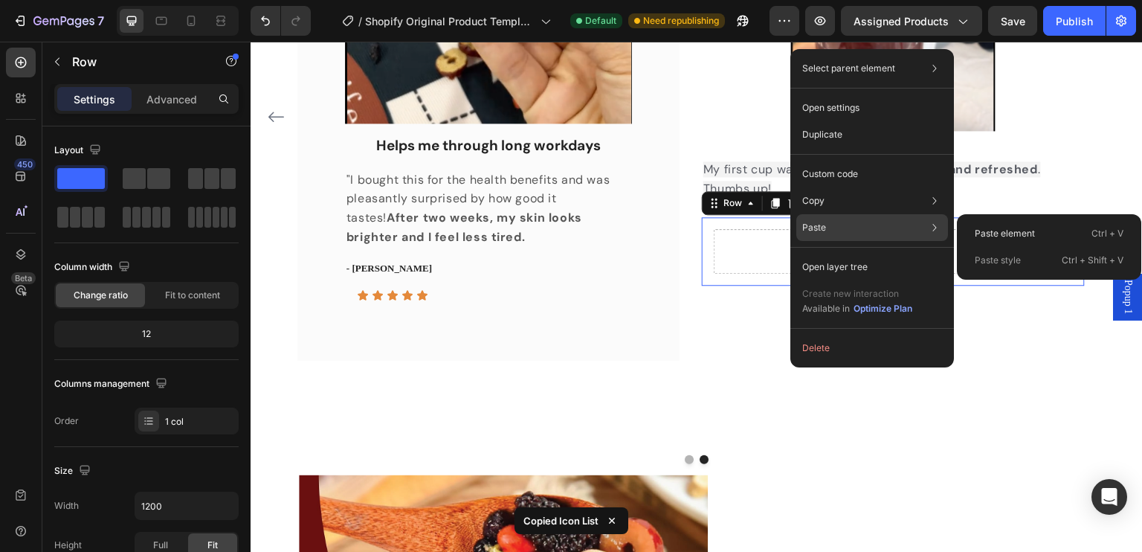
click at [813, 232] on p "Paste" at bounding box center [814, 227] width 24 height 13
click at [987, 228] on p "Paste element" at bounding box center [1004, 233] width 60 height 13
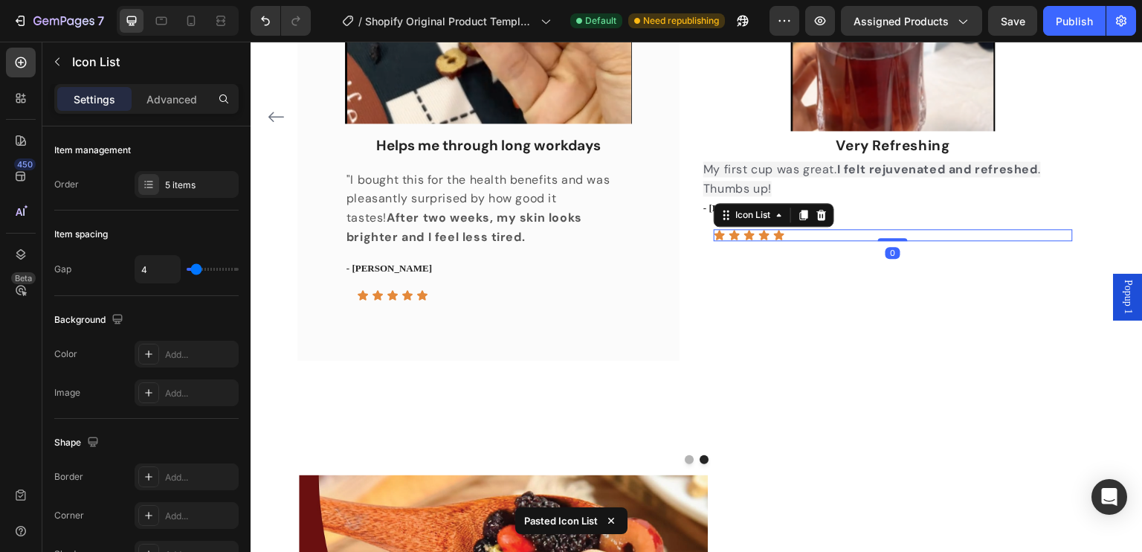
click at [801, 233] on div "Icon Icon Icon Icon Icon" at bounding box center [893, 235] width 358 height 12
click at [795, 236] on div "Icon Icon Icon Icon Icon" at bounding box center [893, 235] width 358 height 12
click at [790, 238] on div "Icon Icon Icon Icon Icon" at bounding box center [893, 235] width 358 height 12
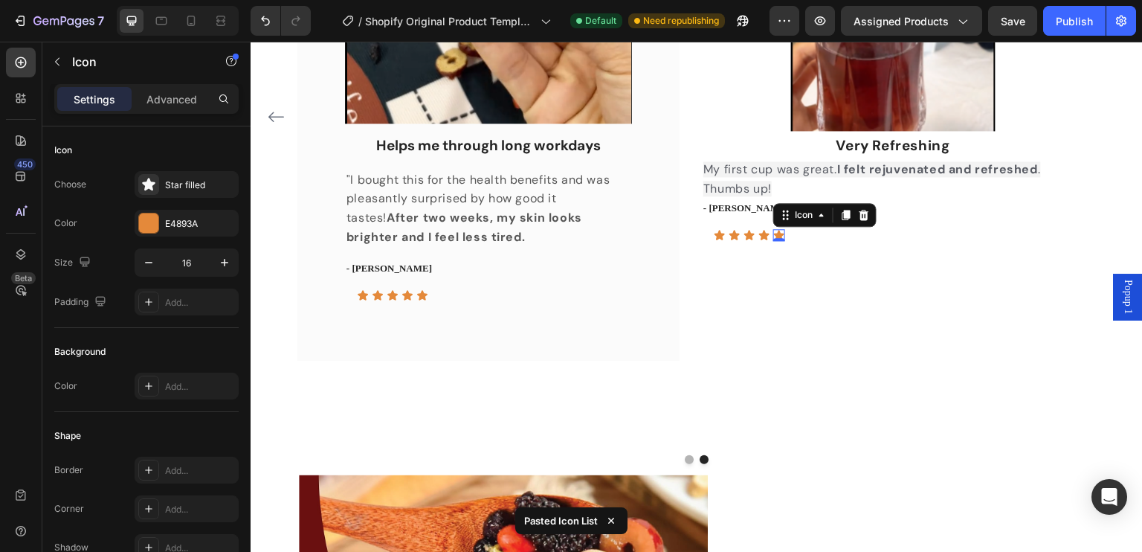
click at [777, 235] on icon at bounding box center [779, 235] width 10 height 10
click at [864, 213] on icon at bounding box center [864, 215] width 10 height 10
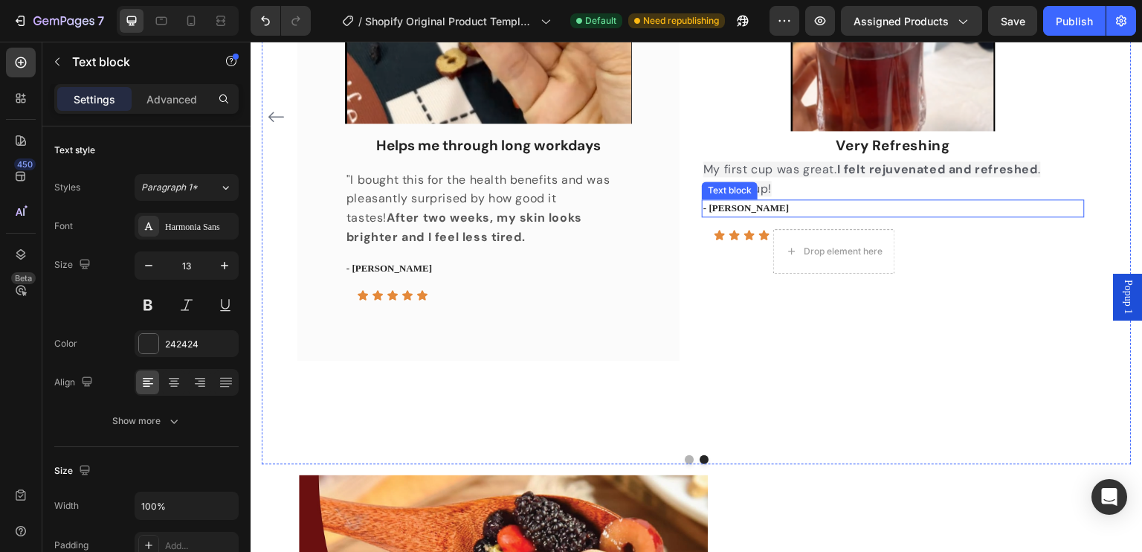
click at [742, 207] on p "- Linda L." at bounding box center [892, 208] width 379 height 15
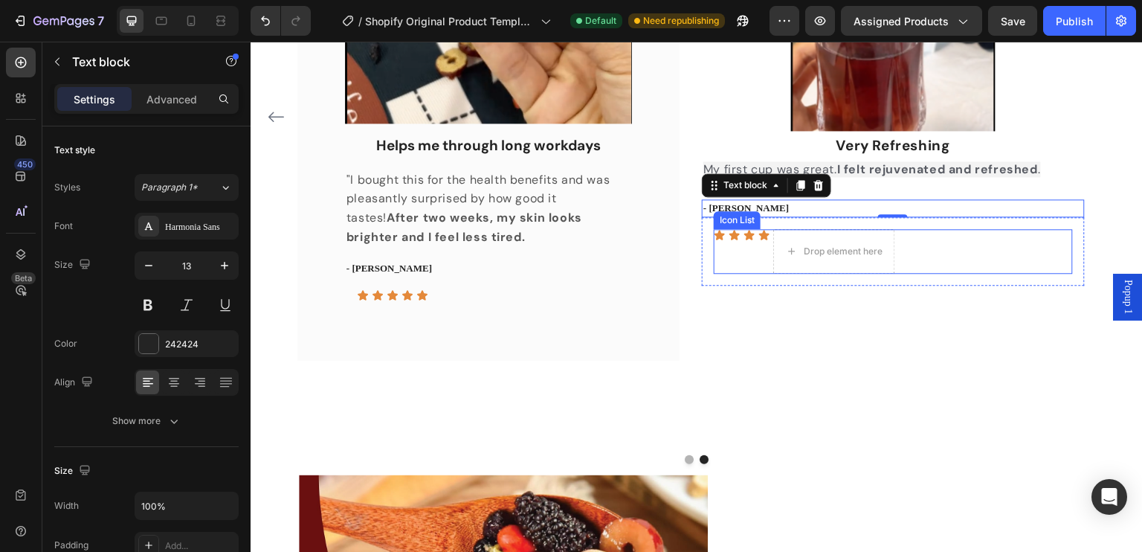
click at [998, 247] on div "Icon Icon Icon Icon Drop element here" at bounding box center [893, 251] width 358 height 45
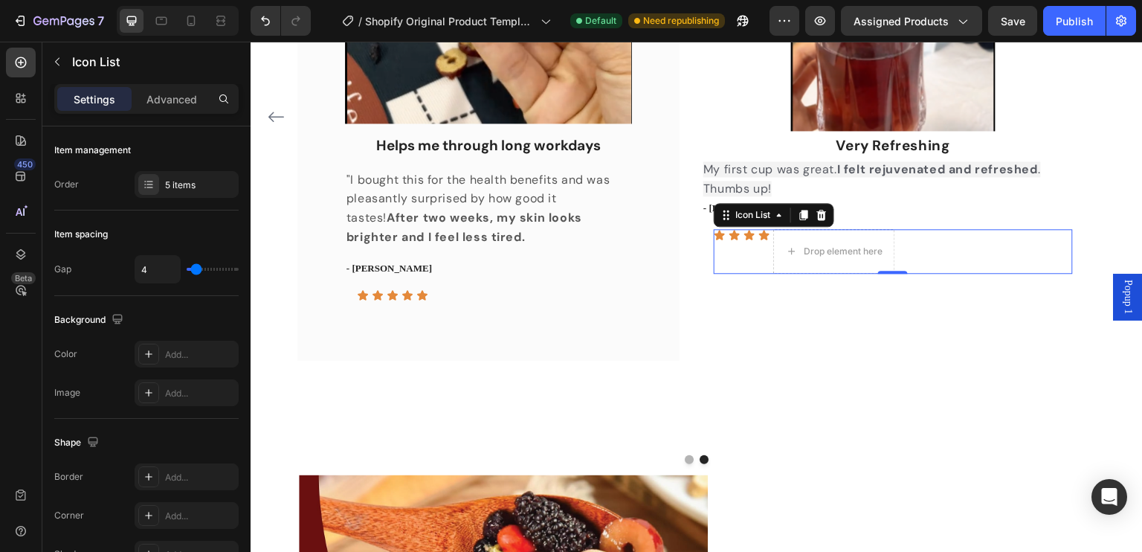
click at [745, 268] on div "Icon Icon Icon Icon Drop element here" at bounding box center [893, 251] width 358 height 45
click at [857, 244] on div "Drop element here" at bounding box center [834, 251] width 120 height 24
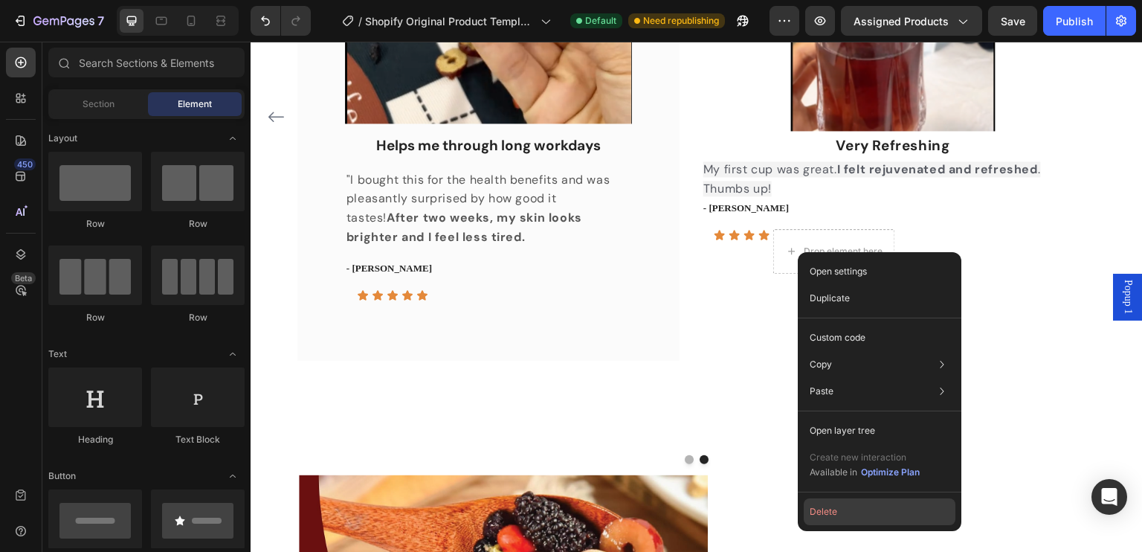
click at [857, 519] on button "Delete" at bounding box center [880, 511] width 152 height 27
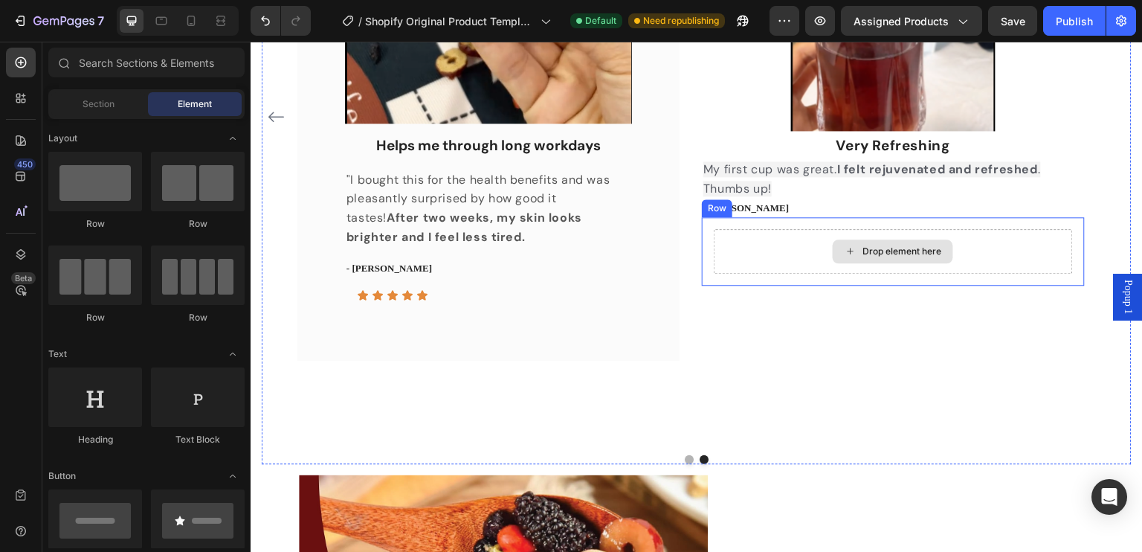
click at [935, 248] on div "Drop element here" at bounding box center [902, 251] width 79 height 12
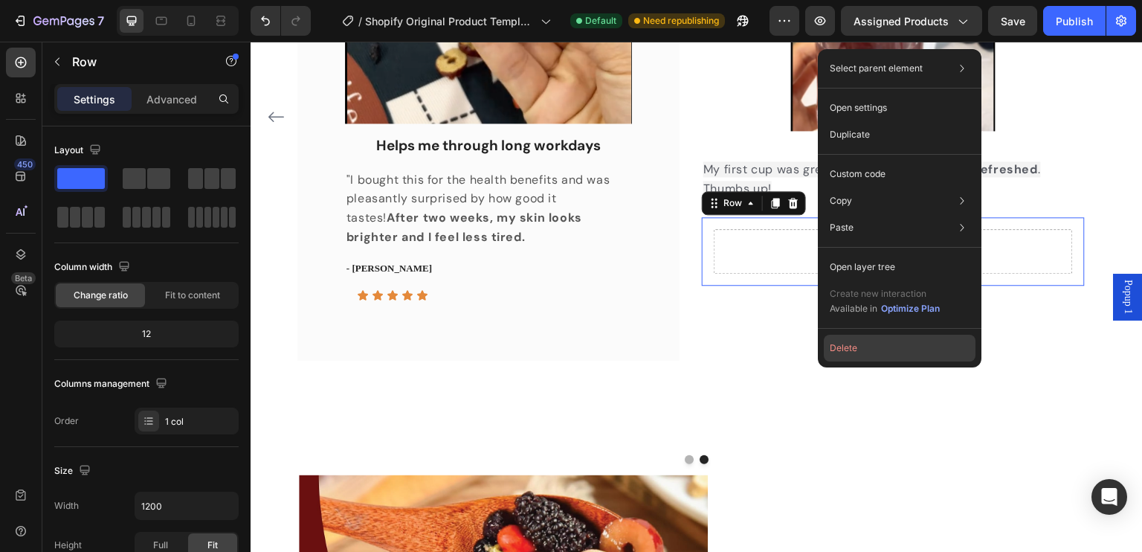
click at [901, 346] on button "Delete" at bounding box center [900, 347] width 152 height 27
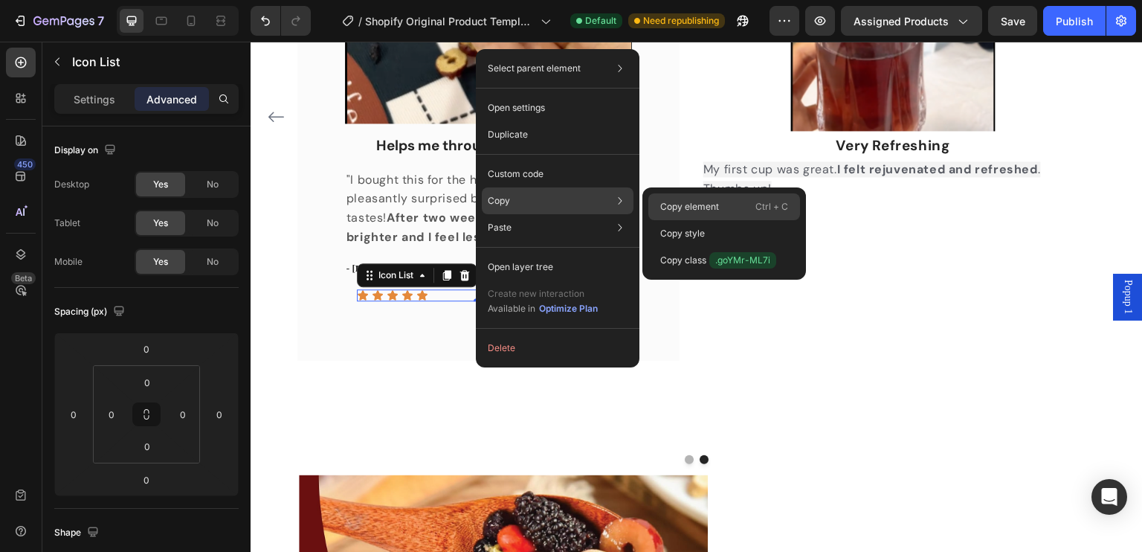
click at [667, 204] on p "Copy element" at bounding box center [689, 206] width 59 height 13
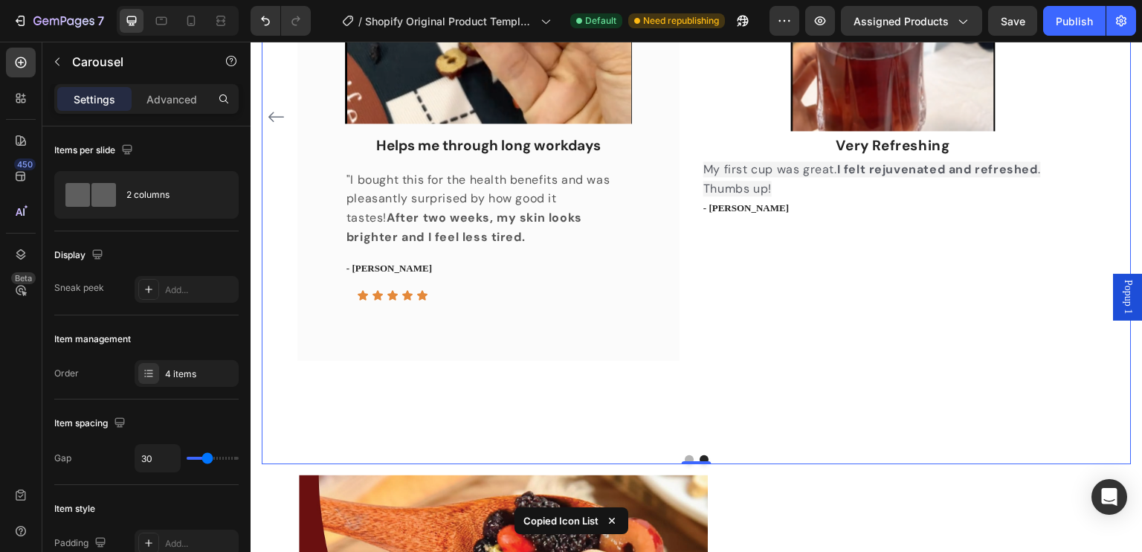
click at [747, 242] on div "Image Very Refreshing Text Block My first cup was great. I felt rejuvenated and…" at bounding box center [893, 164] width 382 height 652
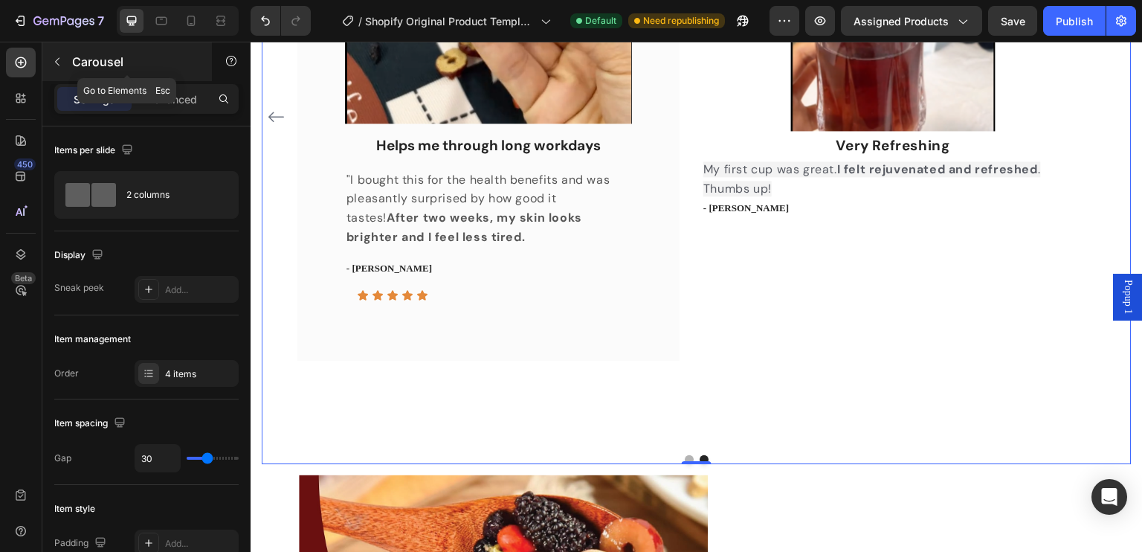
click at [59, 63] on icon "button" at bounding box center [57, 62] width 12 height 12
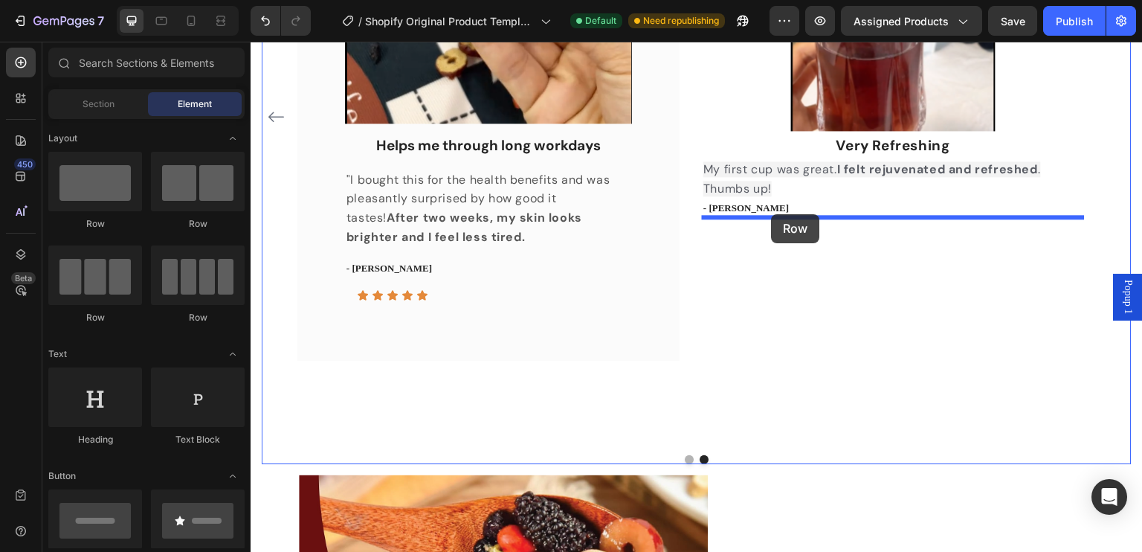
drag, startPoint x: 355, startPoint y: 216, endPoint x: 772, endPoint y: 214, distance: 416.3
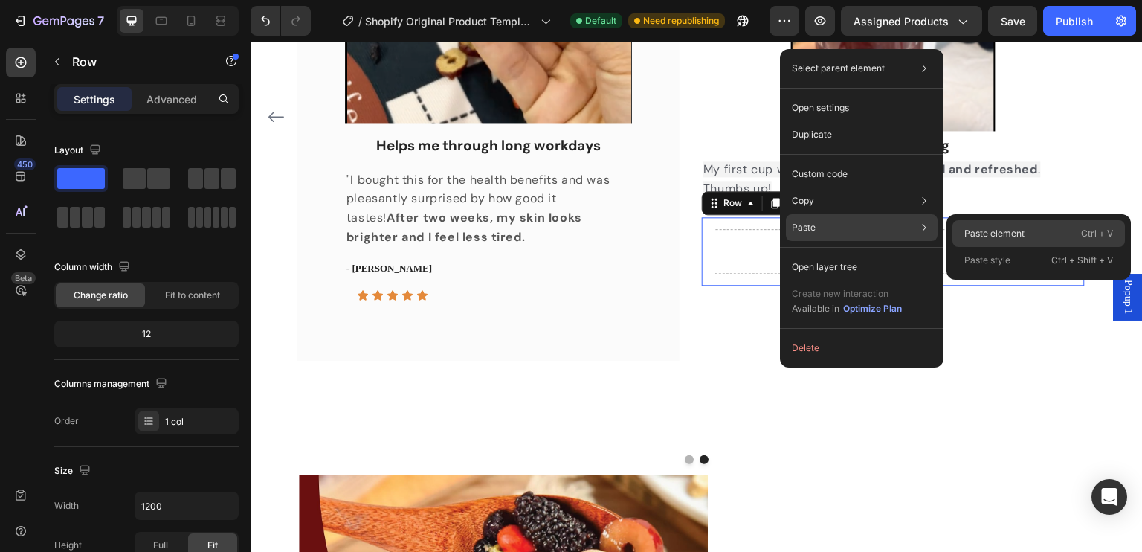
click at [973, 237] on p "Paste element" at bounding box center [994, 233] width 60 height 13
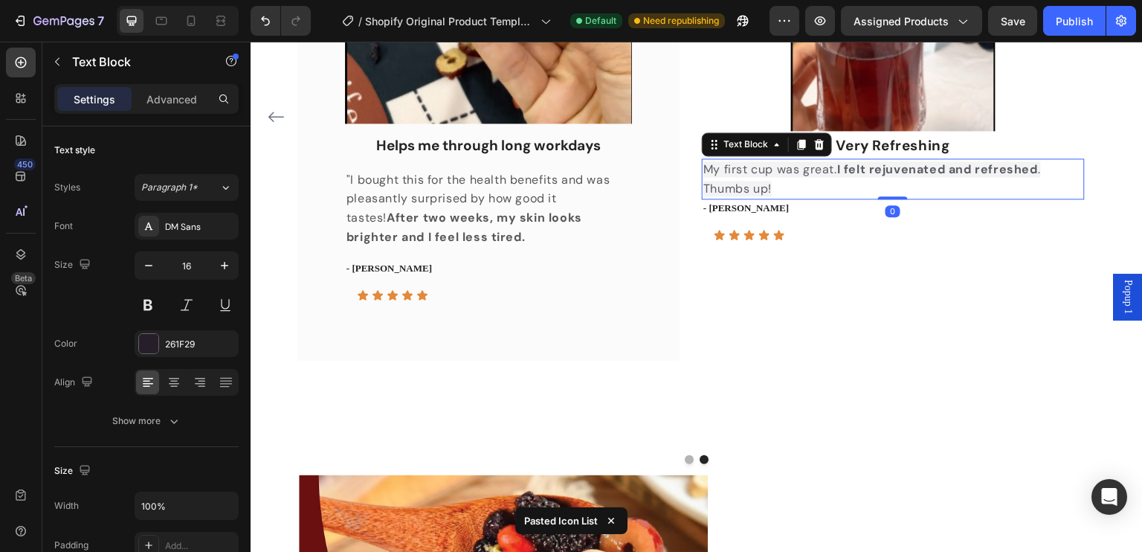
click at [948, 190] on p "My first cup was great. I felt rejuvenated and refreshed . Thumbs up!" at bounding box center [892, 179] width 379 height 38
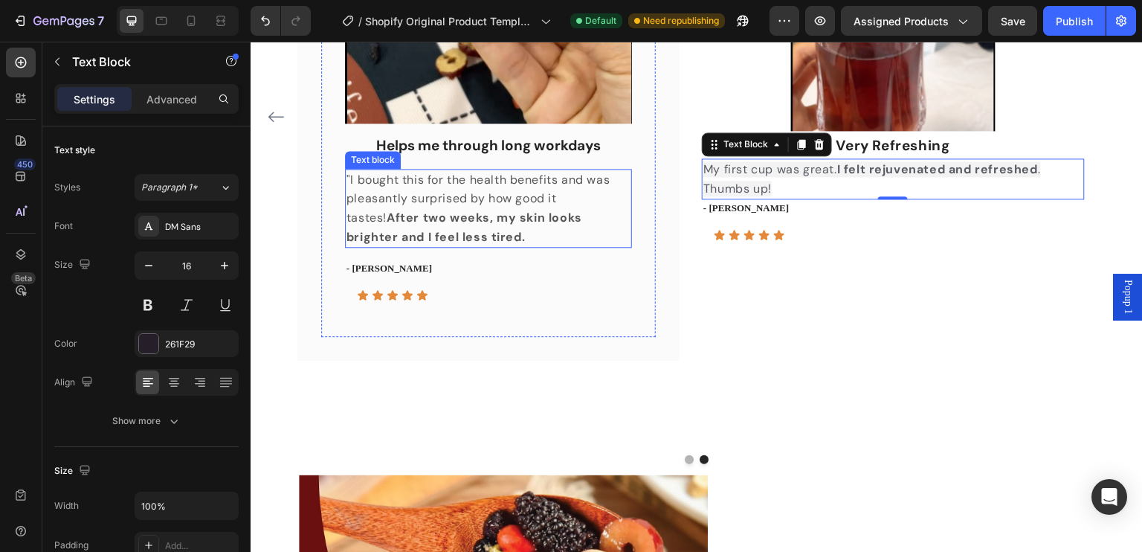
click at [595, 238] on p ""I bought this for the health benefits and was pleasantly surprised by how good…" at bounding box center [488, 208] width 284 height 76
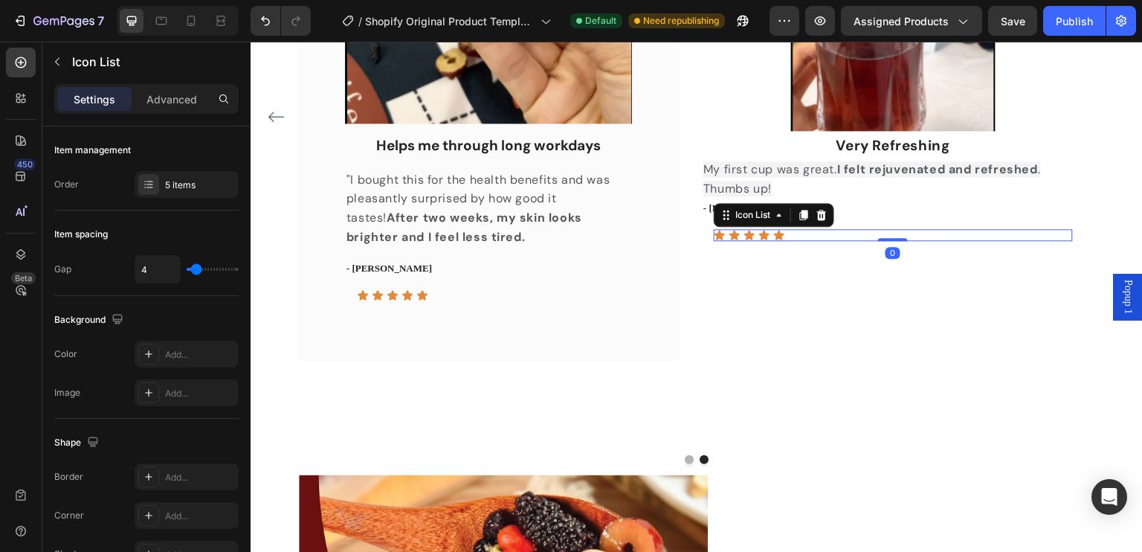
click at [786, 231] on div "Icon Icon Icon Icon Icon" at bounding box center [893, 235] width 358 height 12
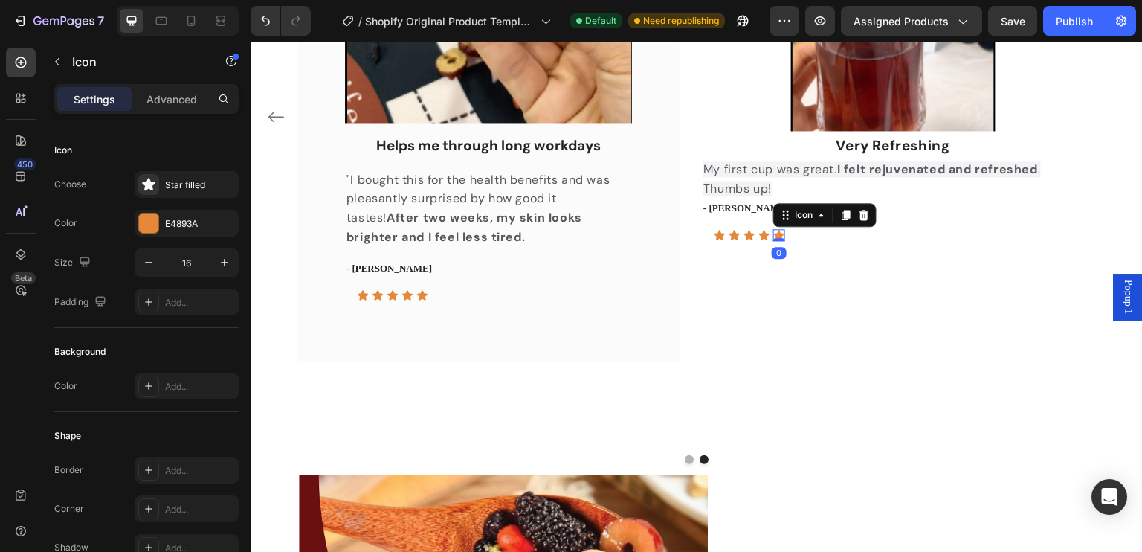
click at [782, 232] on icon at bounding box center [779, 235] width 10 height 10
click at [870, 213] on div at bounding box center [864, 215] width 18 height 18
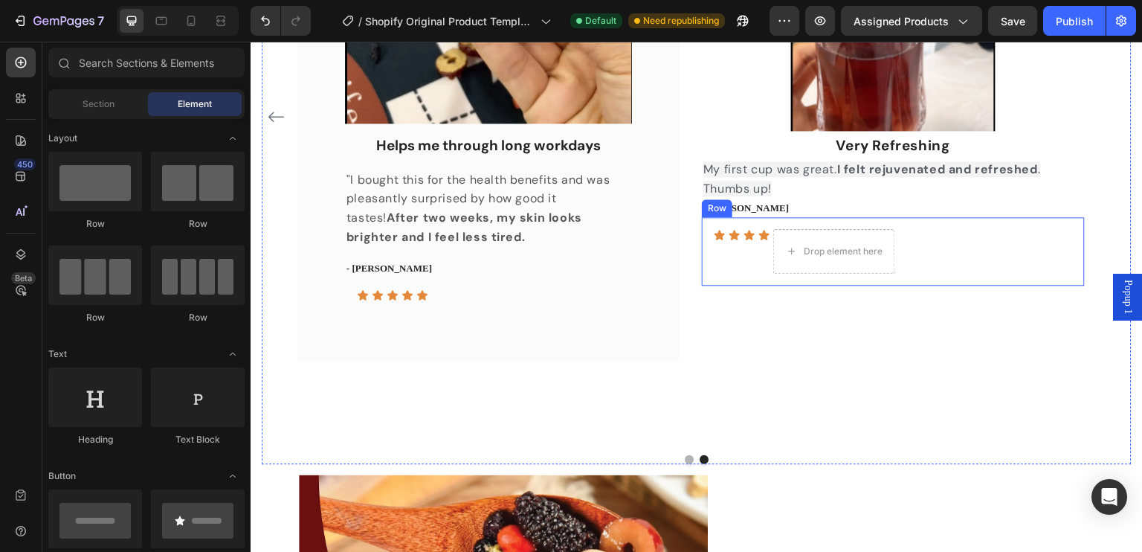
click at [706, 239] on div "Icon Icon Icon Icon Drop element here Icon List Row" at bounding box center [893, 251] width 382 height 68
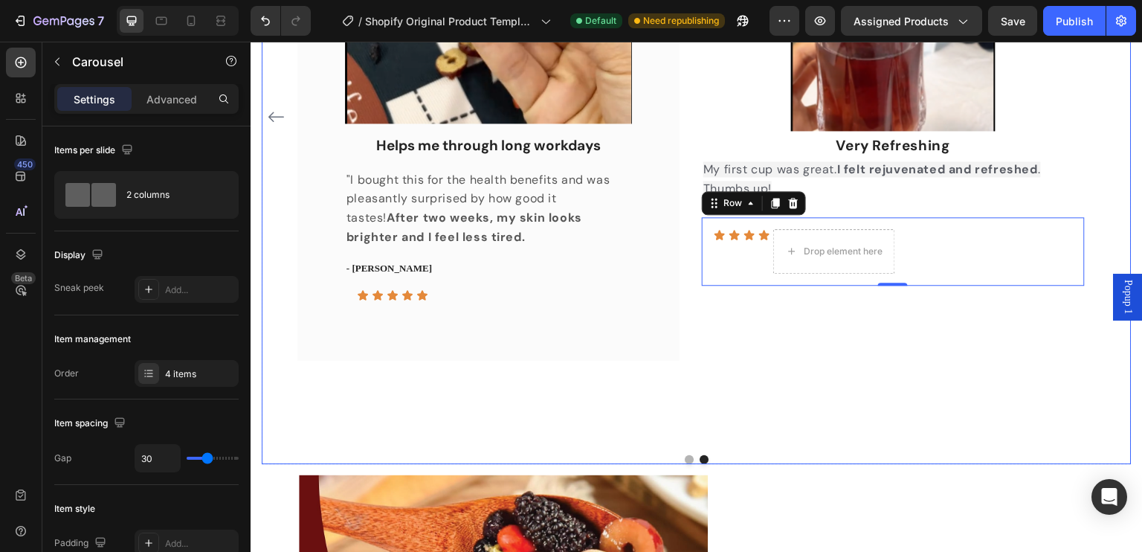
click at [891, 380] on div "Image Very Refreshing Text Block My first cup was great. I felt rejuvenated and…" at bounding box center [893, 164] width 382 height 652
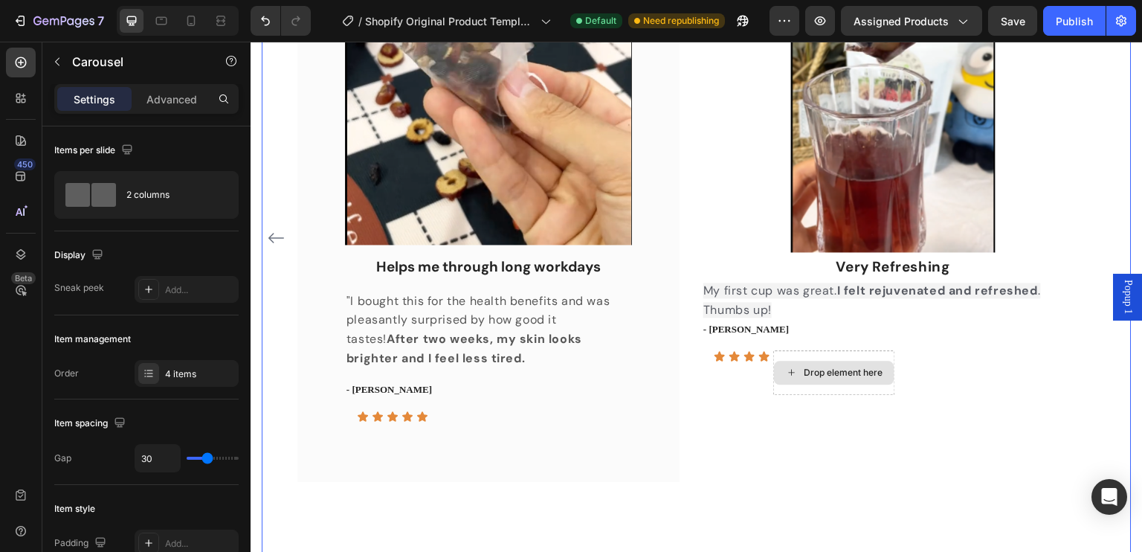
scroll to position [1160, 0]
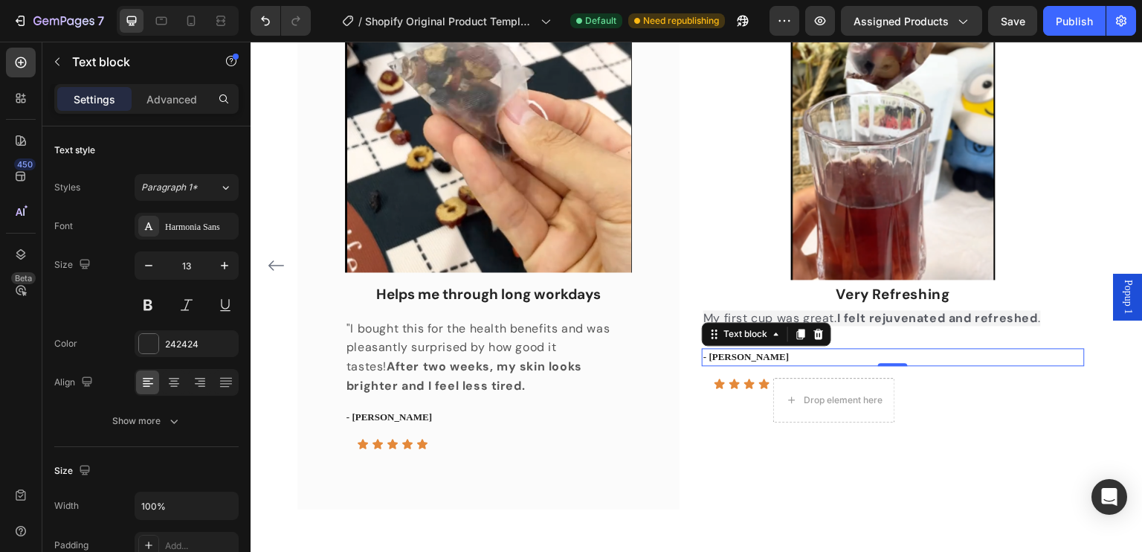
click at [745, 355] on p "- Linda L." at bounding box center [892, 356] width 379 height 15
click at [167, 91] on div "Advanced" at bounding box center [172, 99] width 74 height 24
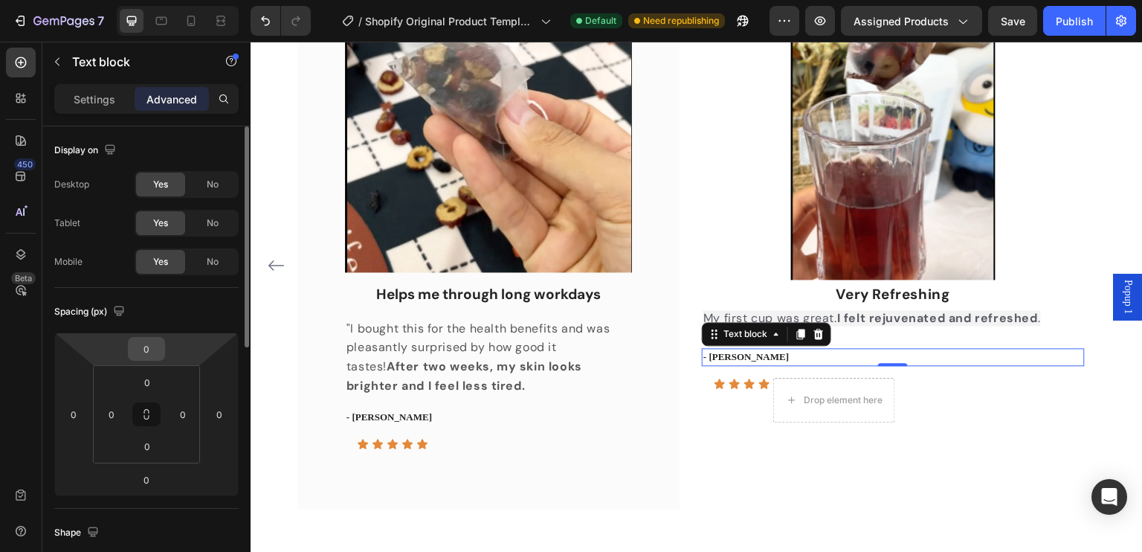
click at [149, 351] on input "0" at bounding box center [147, 348] width 30 height 22
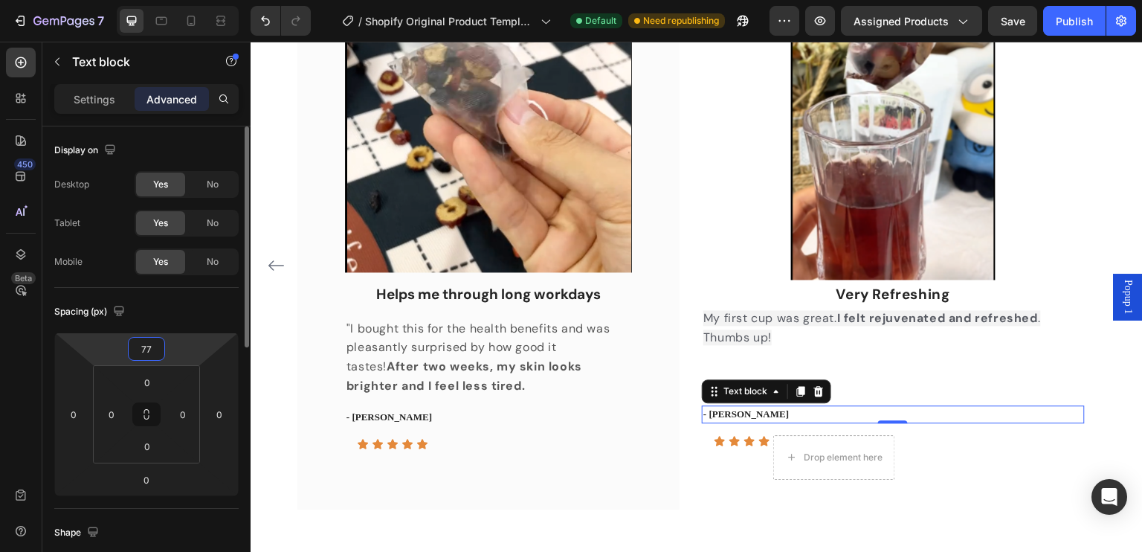
type input "7"
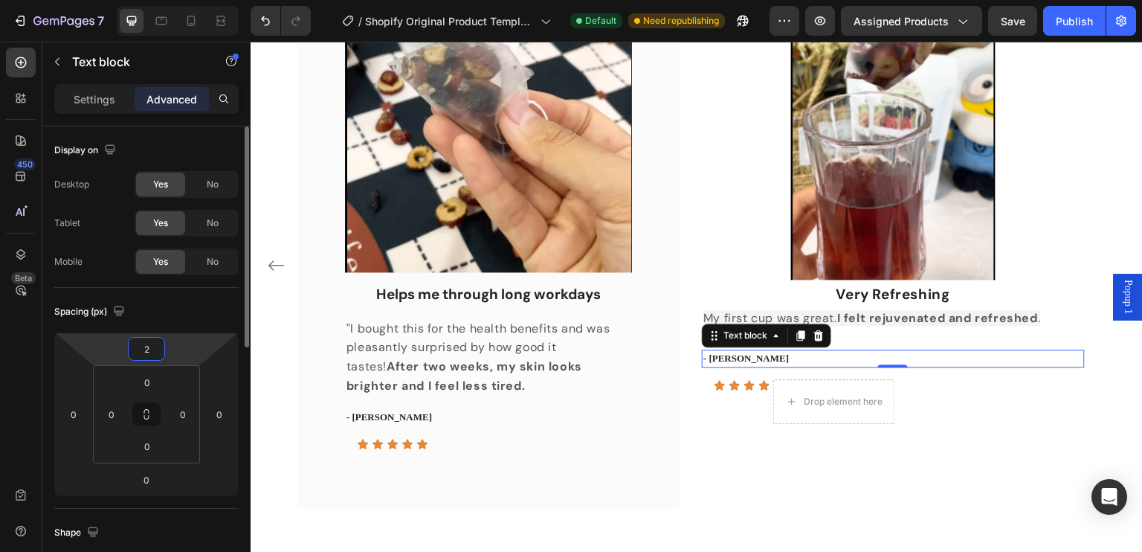
type input "21"
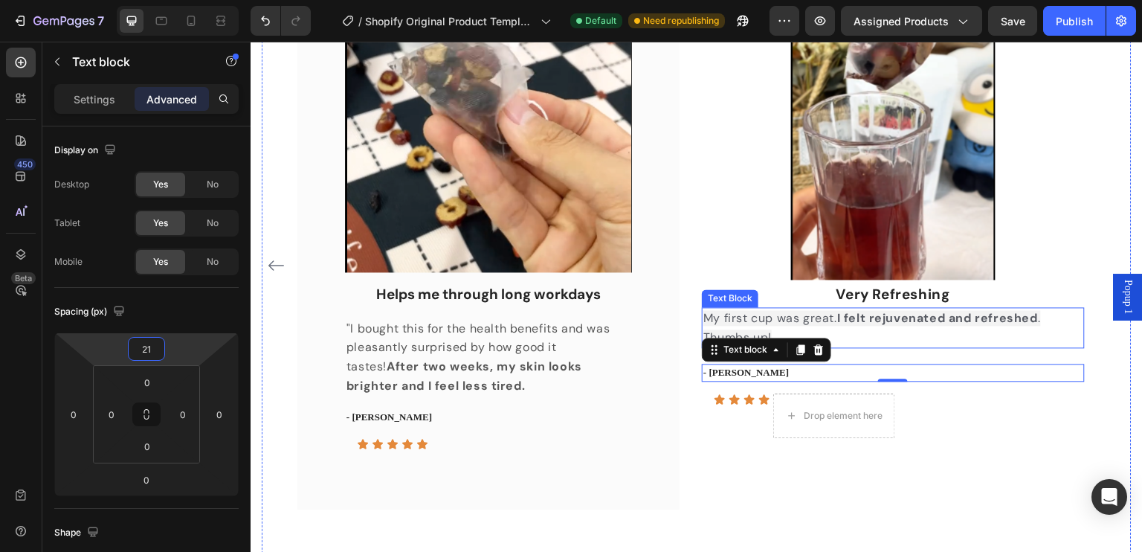
click at [897, 336] on p "My first cup was great. I felt rejuvenated and refreshed . Thumbs up!" at bounding box center [892, 327] width 379 height 38
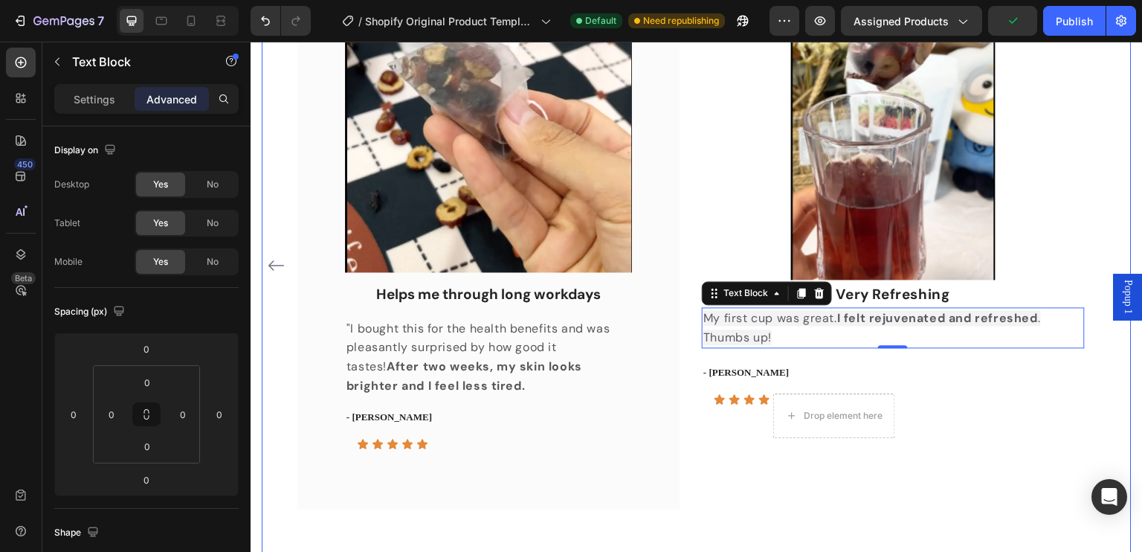
click at [659, 511] on div "Image Helps me through long workdays Text block "I bought this for the health b…" at bounding box center [488, 266] width 382 height 652
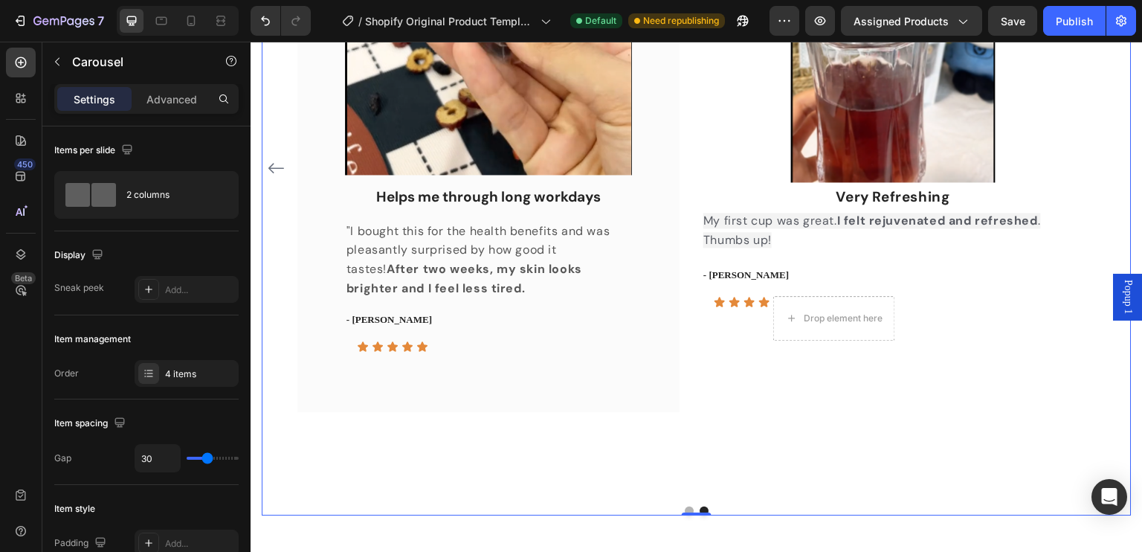
scroll to position [1383, 0]
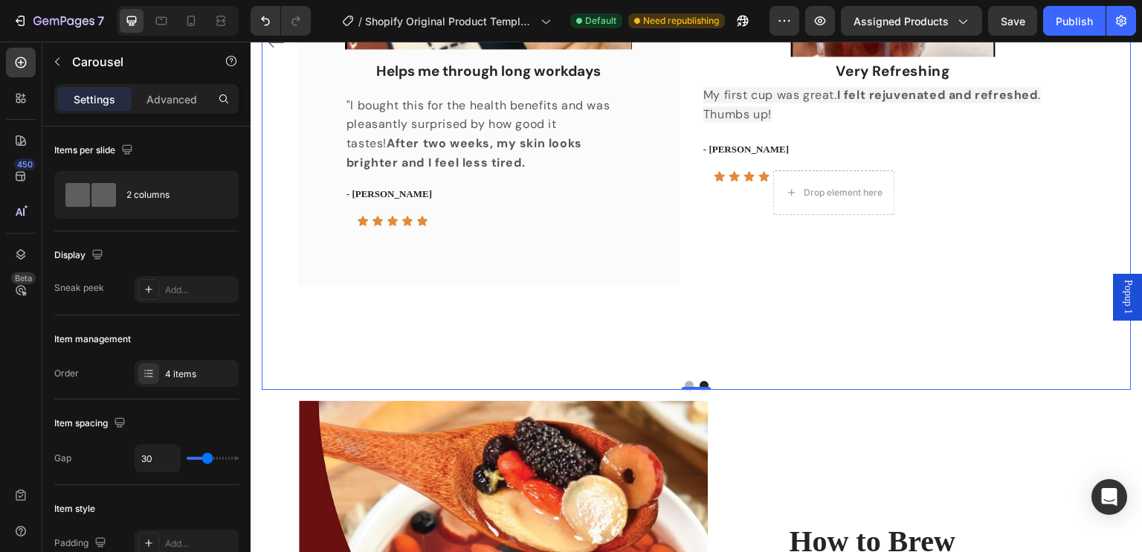
click at [685, 383] on button "Dot" at bounding box center [689, 385] width 9 height 9
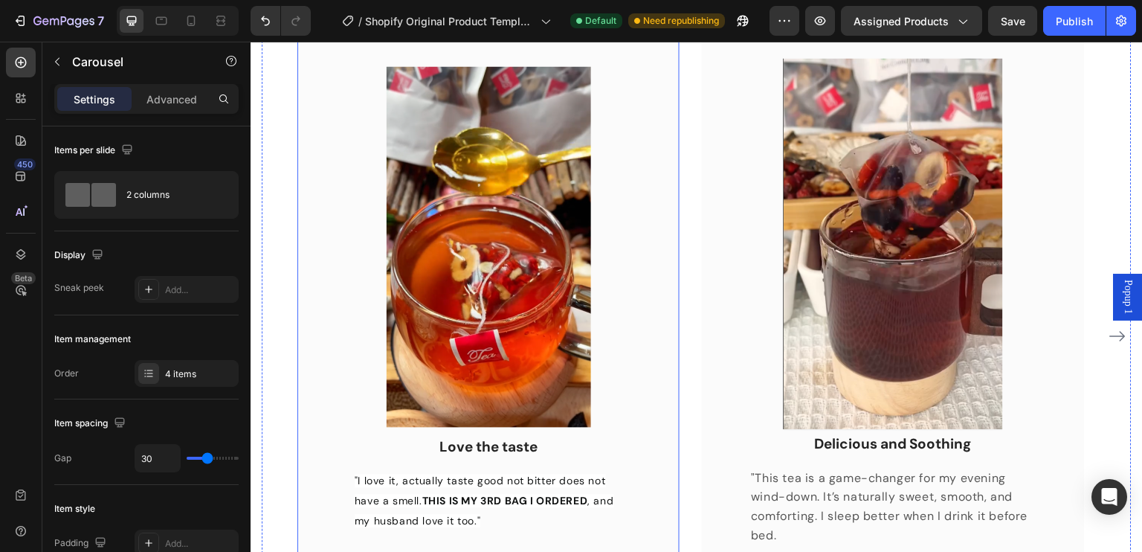
scroll to position [983, 0]
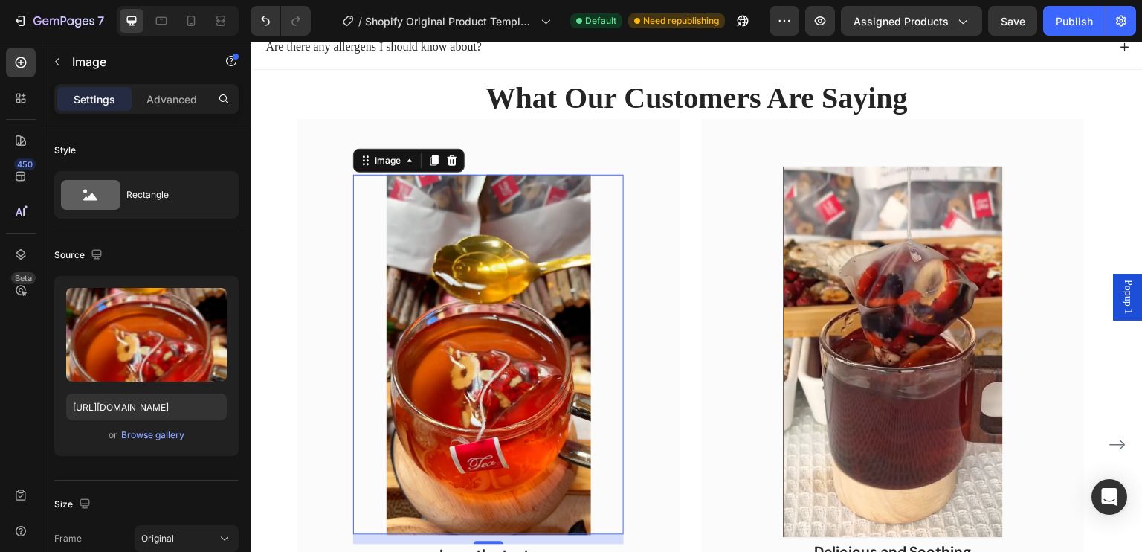
click at [554, 329] on img at bounding box center [489, 355] width 204 height 361
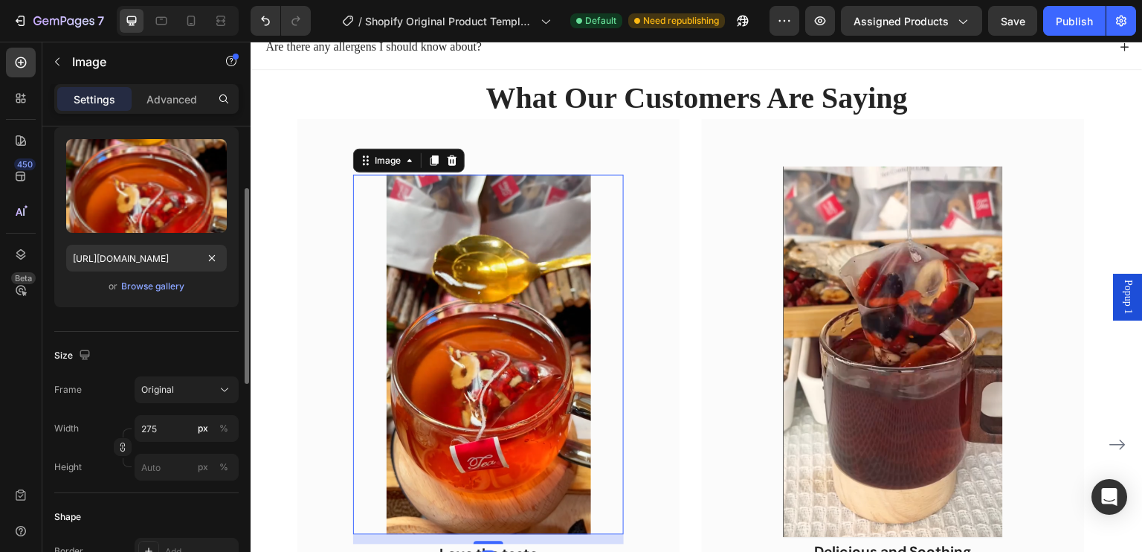
scroll to position [223, 0]
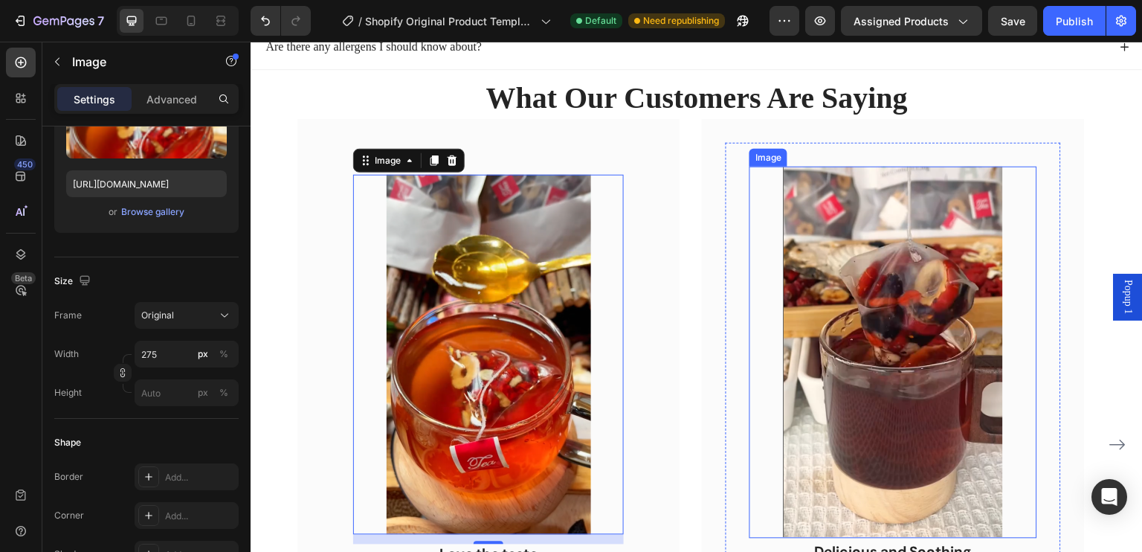
click at [882, 392] on img at bounding box center [892, 353] width 219 height 372
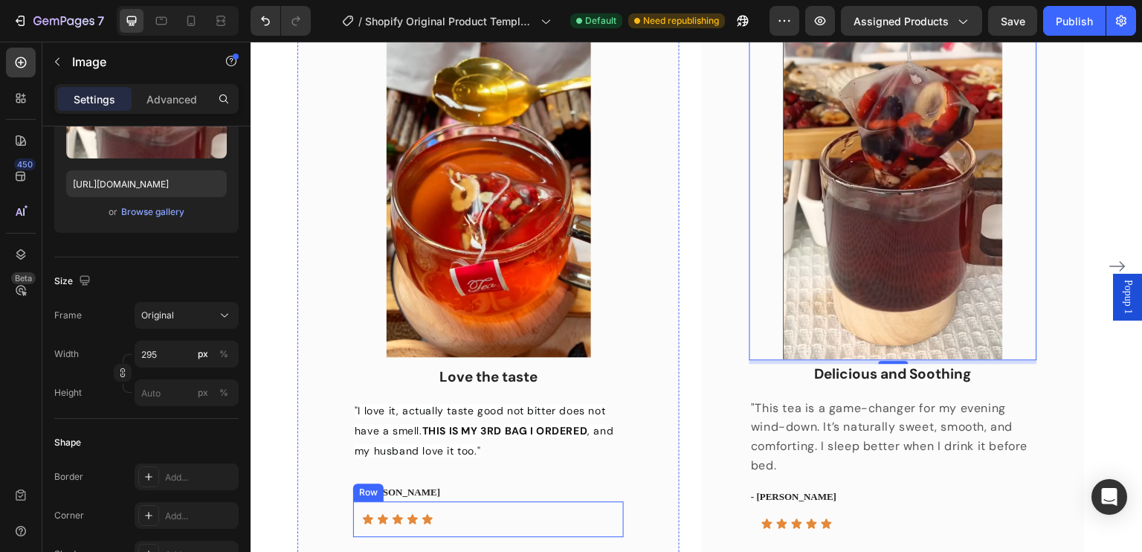
scroll to position [1132, 0]
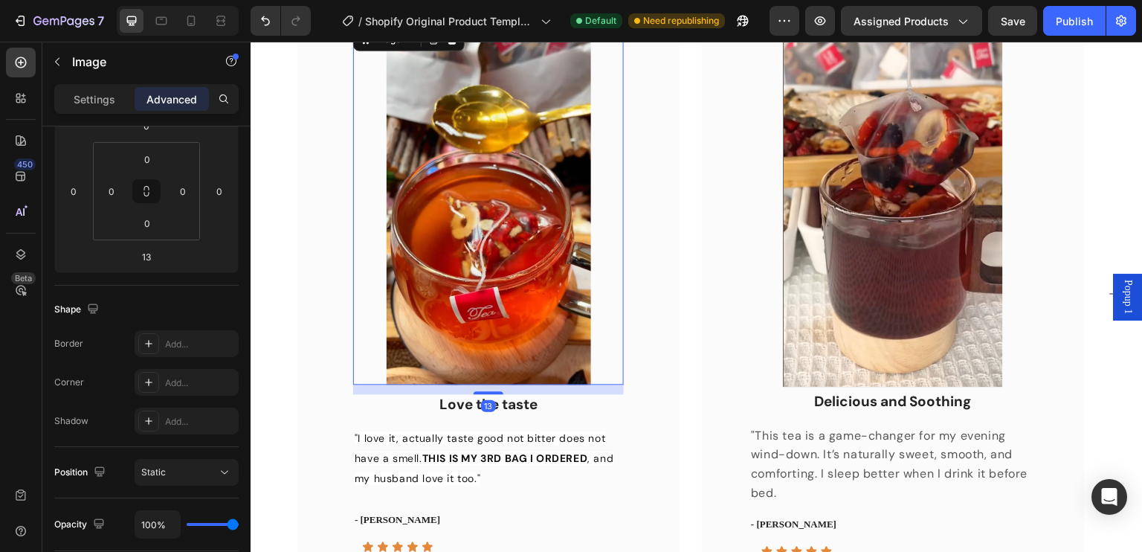
click at [487, 341] on img at bounding box center [489, 204] width 204 height 361
click at [429, 270] on img at bounding box center [489, 204] width 204 height 361
click at [104, 105] on p "Settings" at bounding box center [95, 99] width 42 height 16
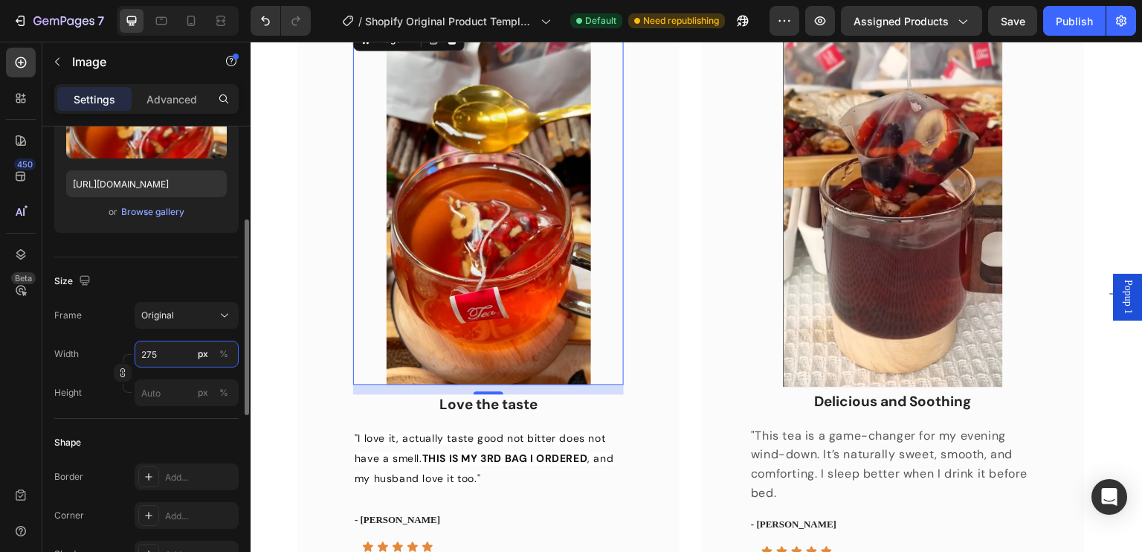
click at [163, 350] on input "275" at bounding box center [187, 353] width 104 height 27
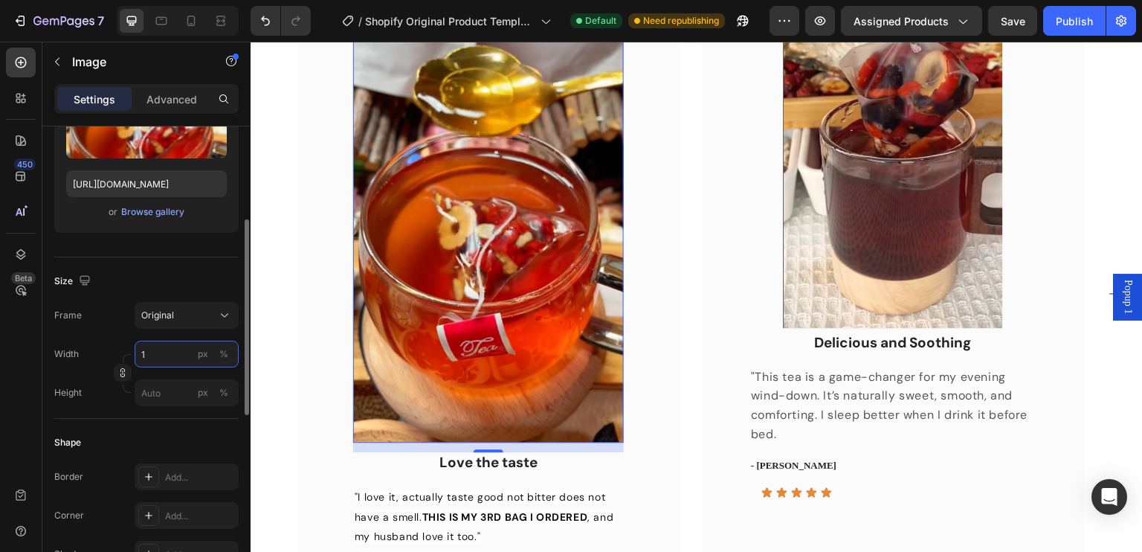
scroll to position [1131, 0]
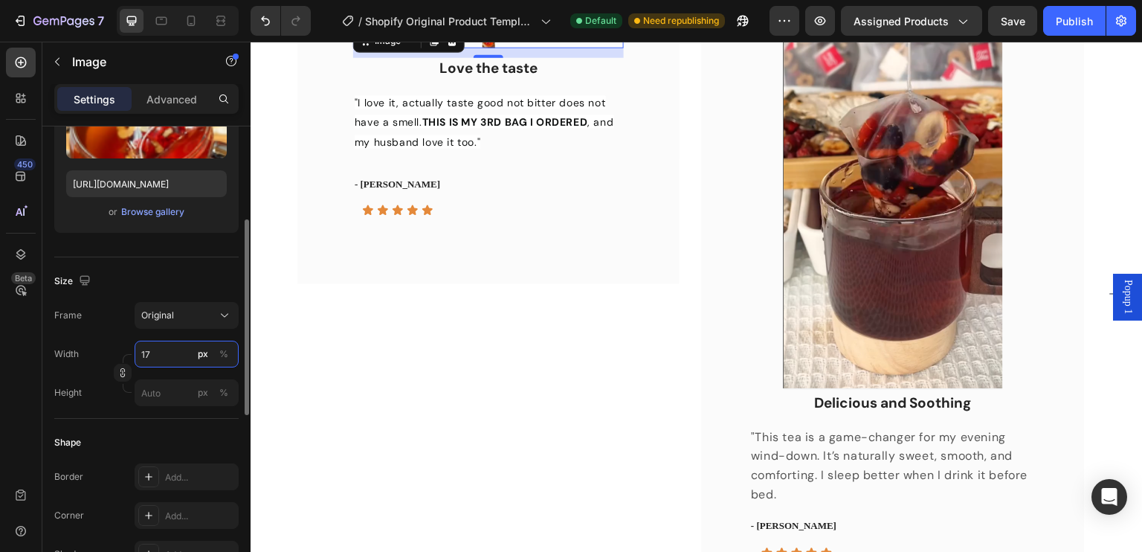
type input "175"
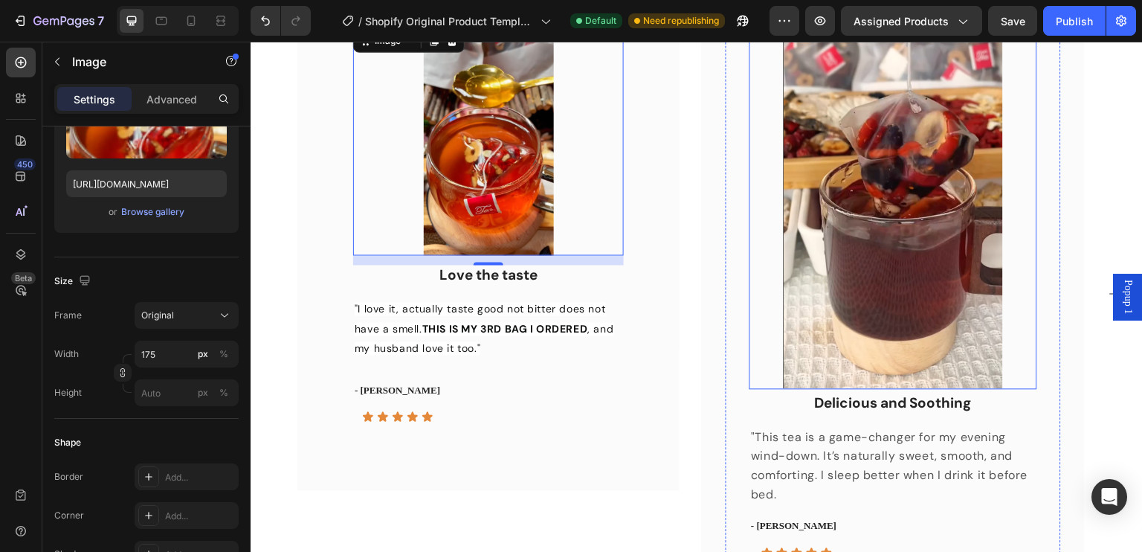
click at [912, 331] on img at bounding box center [892, 203] width 219 height 372
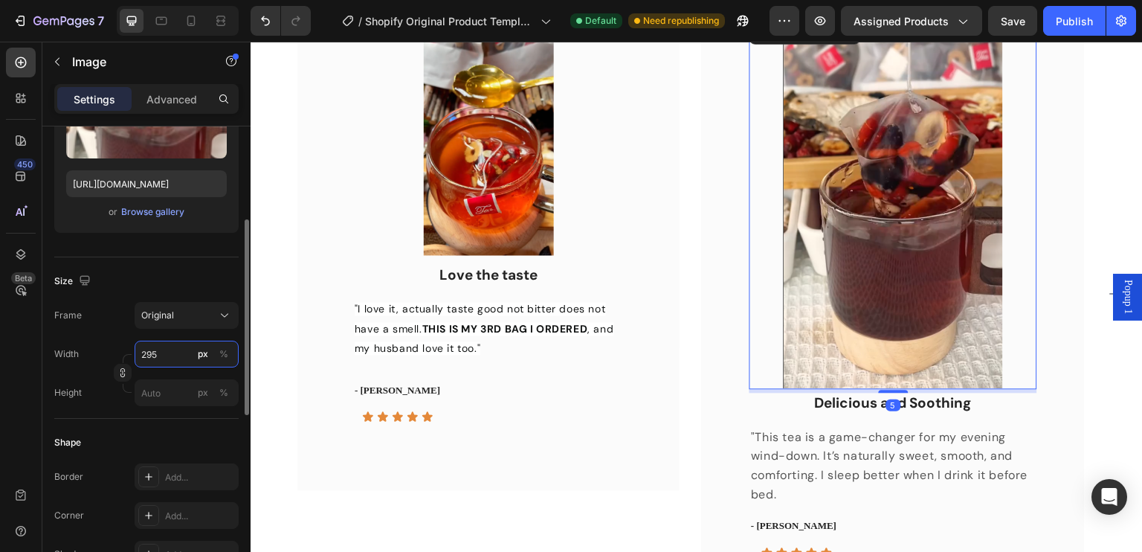
click at [168, 354] on input "295" at bounding box center [187, 353] width 104 height 27
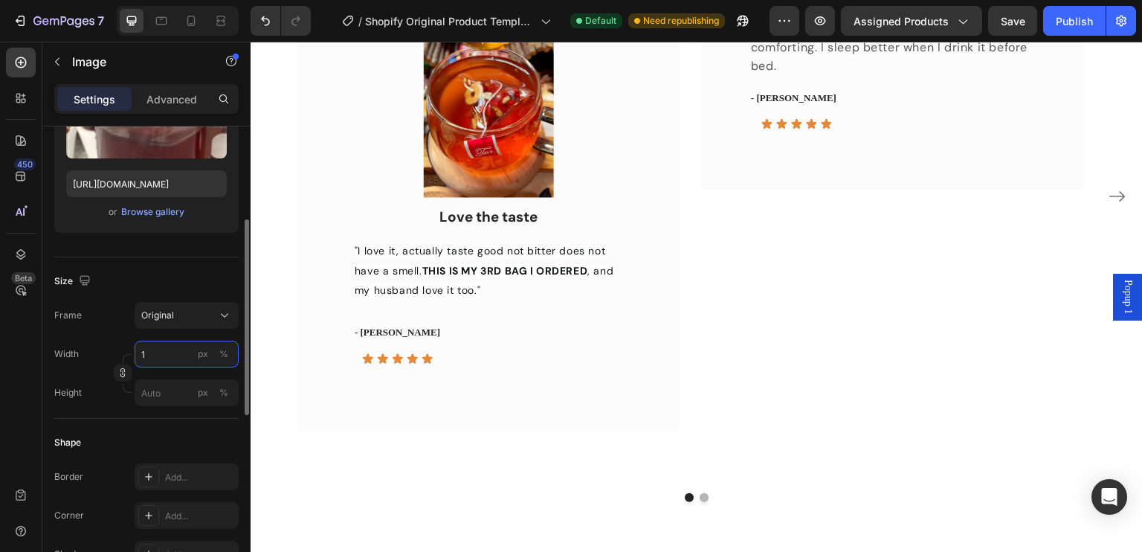
scroll to position [1091, 0]
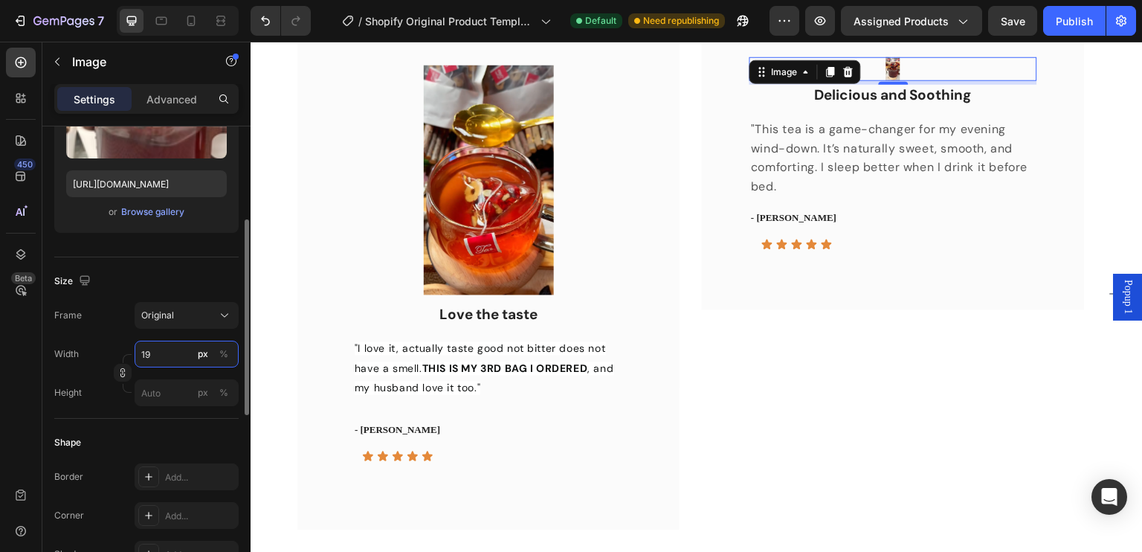
type input "195"
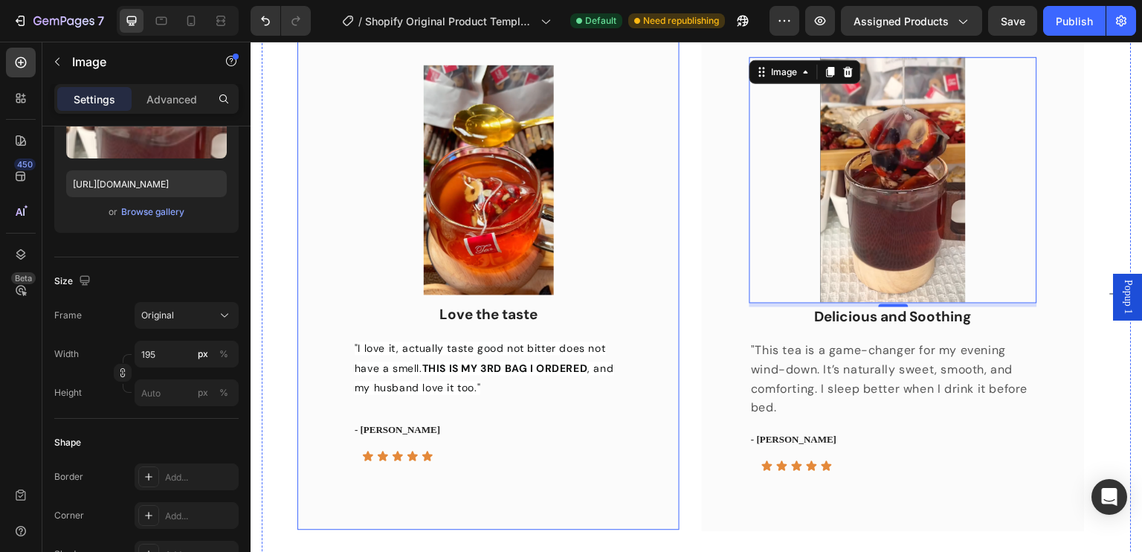
click at [685, 369] on div "Image Love the taste Text block "I love it, actually taste good not bitter does…" at bounding box center [696, 293] width 798 height 569
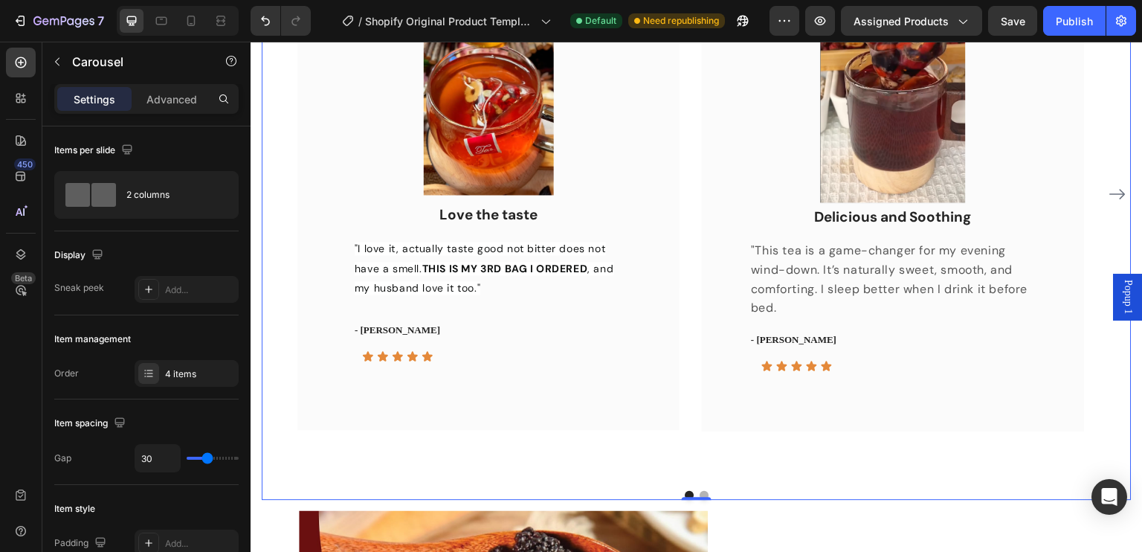
scroll to position [1240, 0]
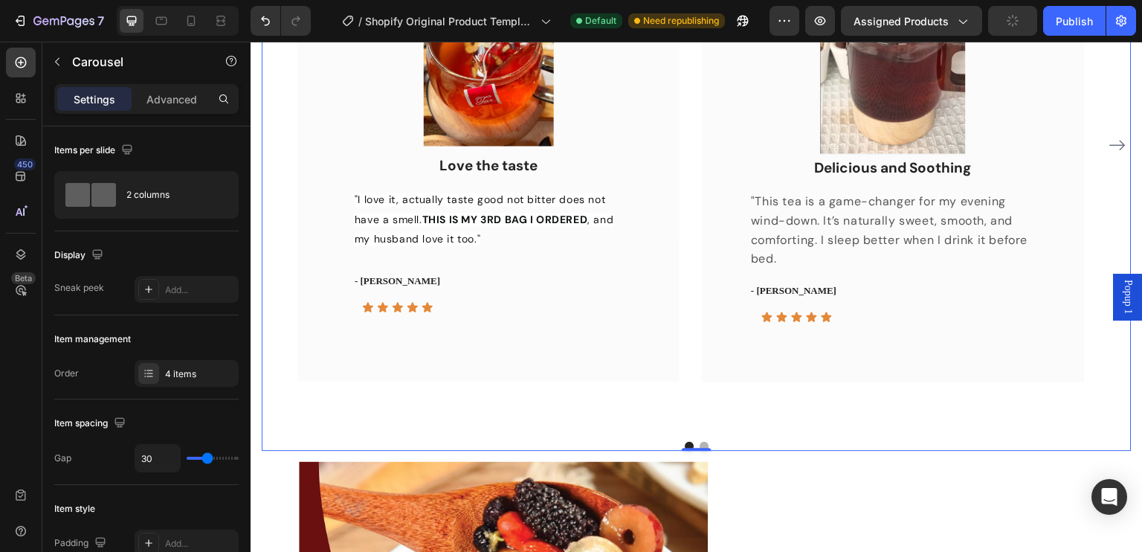
click at [699, 442] on button "Dot" at bounding box center [703, 446] width 9 height 9
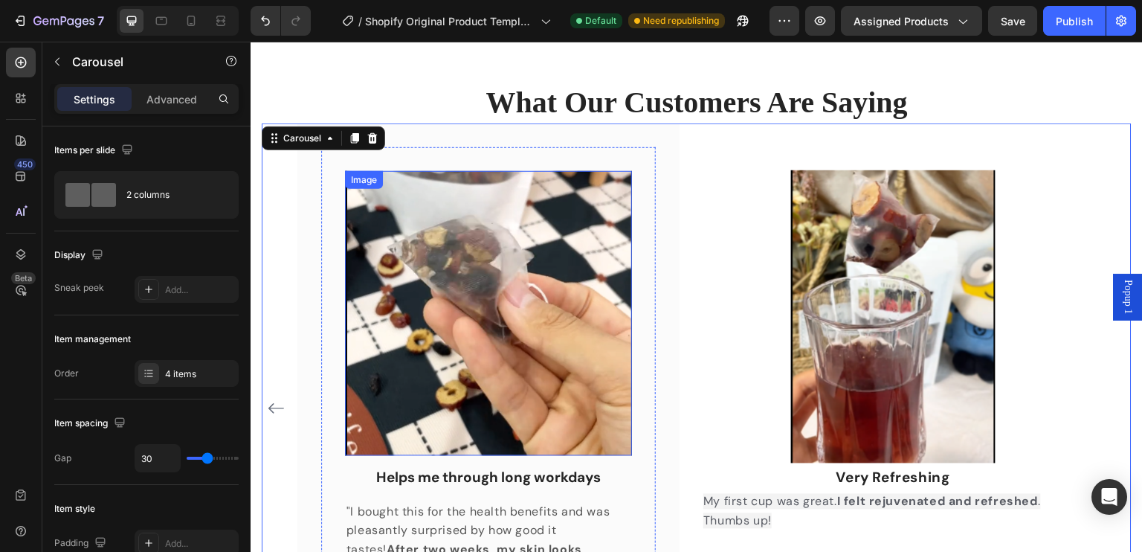
scroll to position [988, 0]
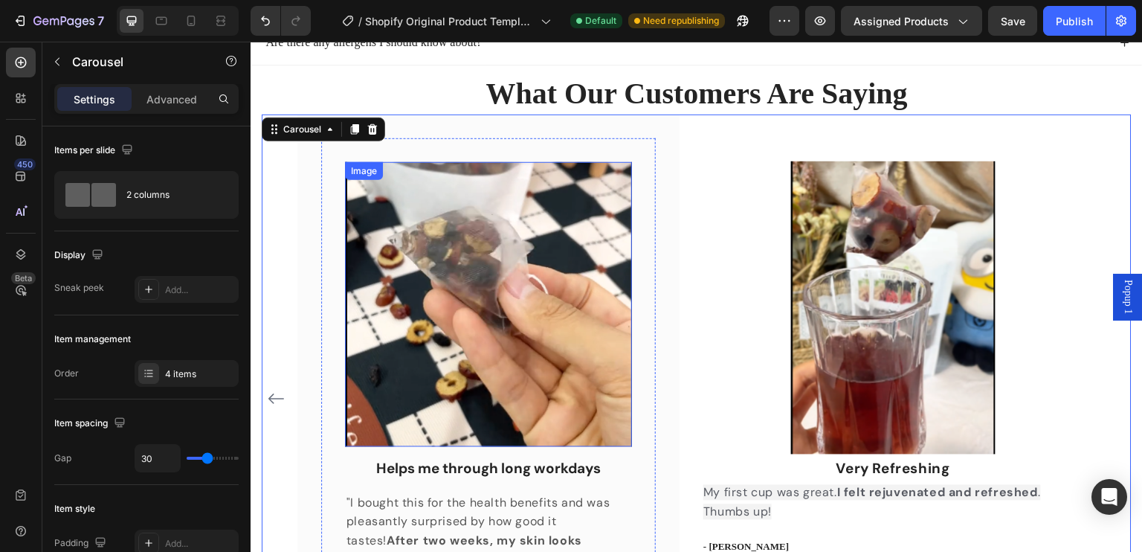
click at [563, 195] on img at bounding box center [488, 304] width 287 height 285
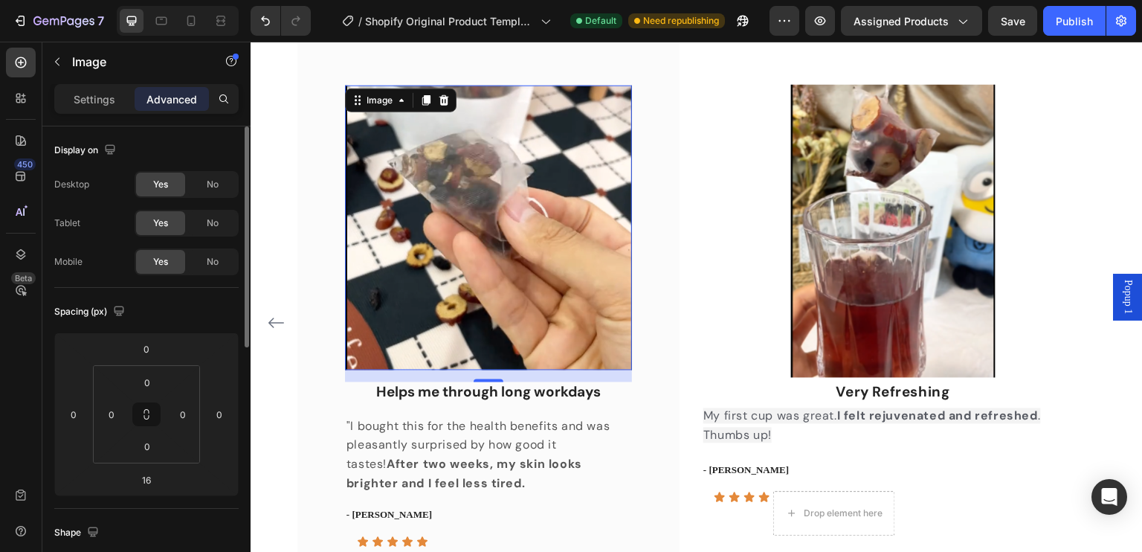
scroll to position [223, 0]
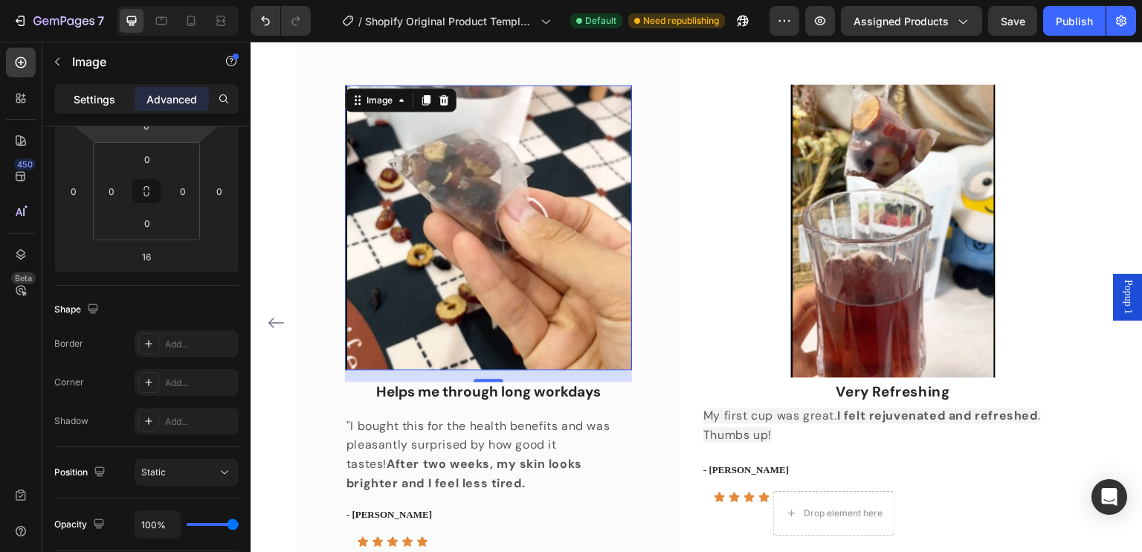
click at [110, 100] on p "Settings" at bounding box center [95, 99] width 42 height 16
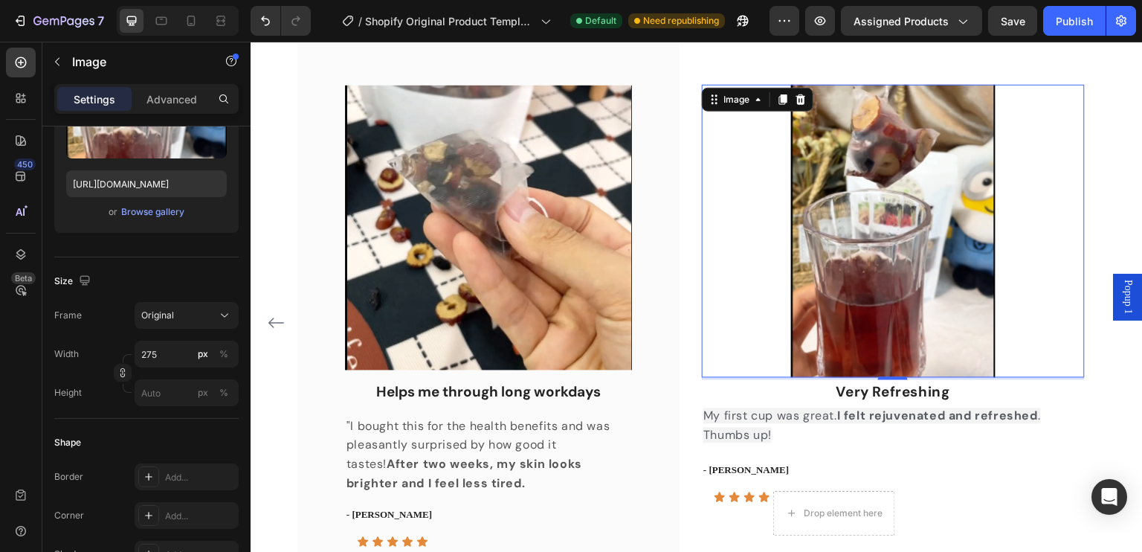
click at [880, 260] on img at bounding box center [893, 231] width 204 height 293
click at [398, 273] on img at bounding box center [488, 227] width 287 height 285
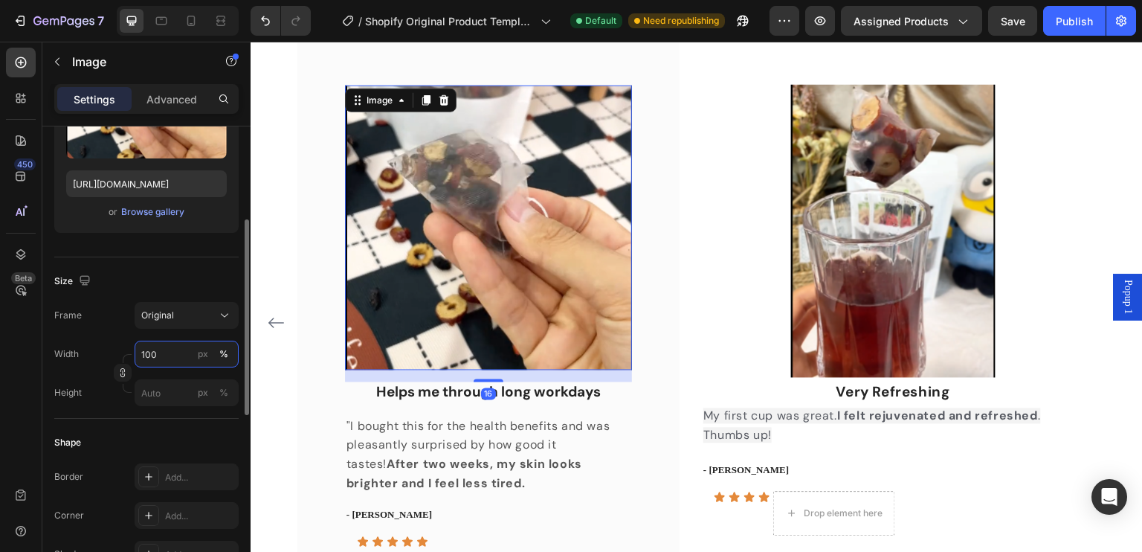
click at [157, 352] on input "100" at bounding box center [187, 353] width 104 height 27
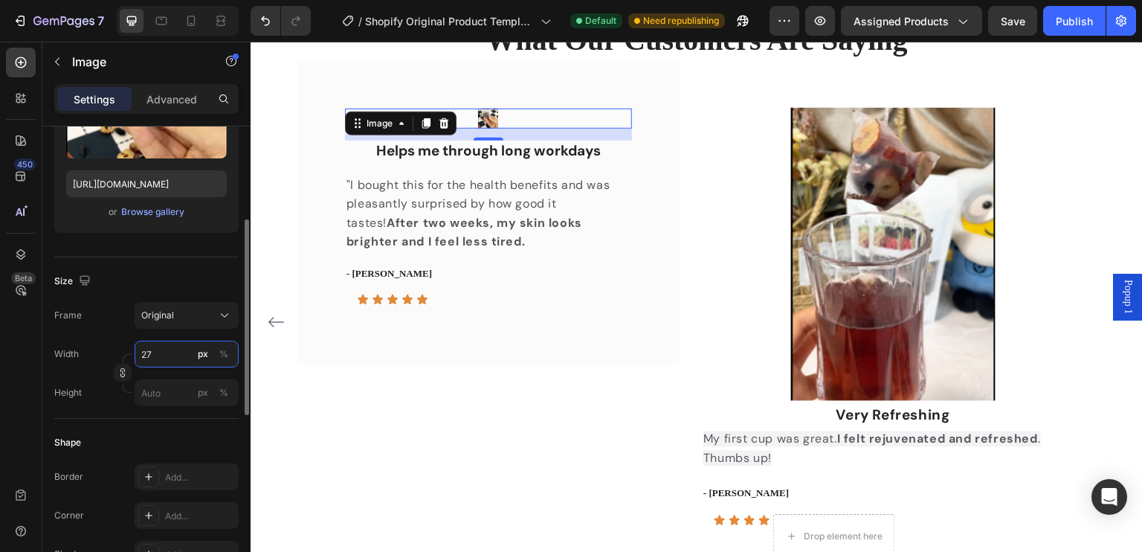
type input "2"
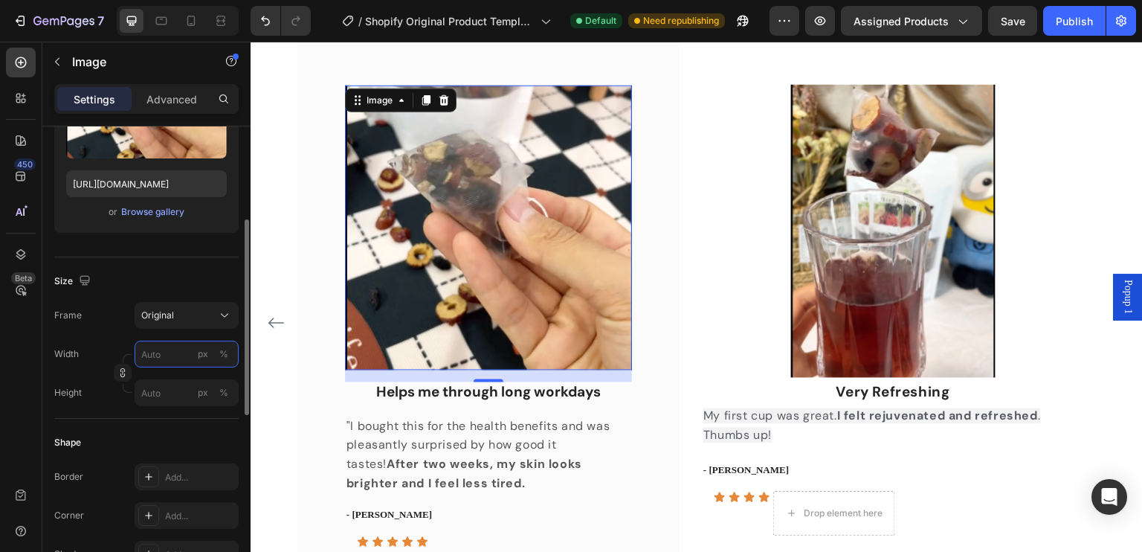
type input "2"
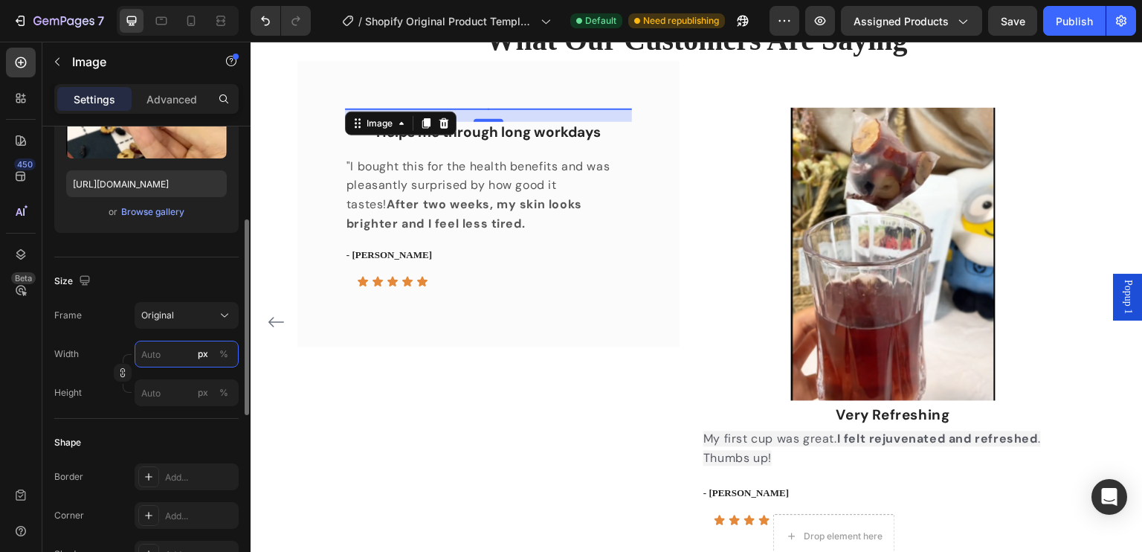
scroll to position [1062, 0]
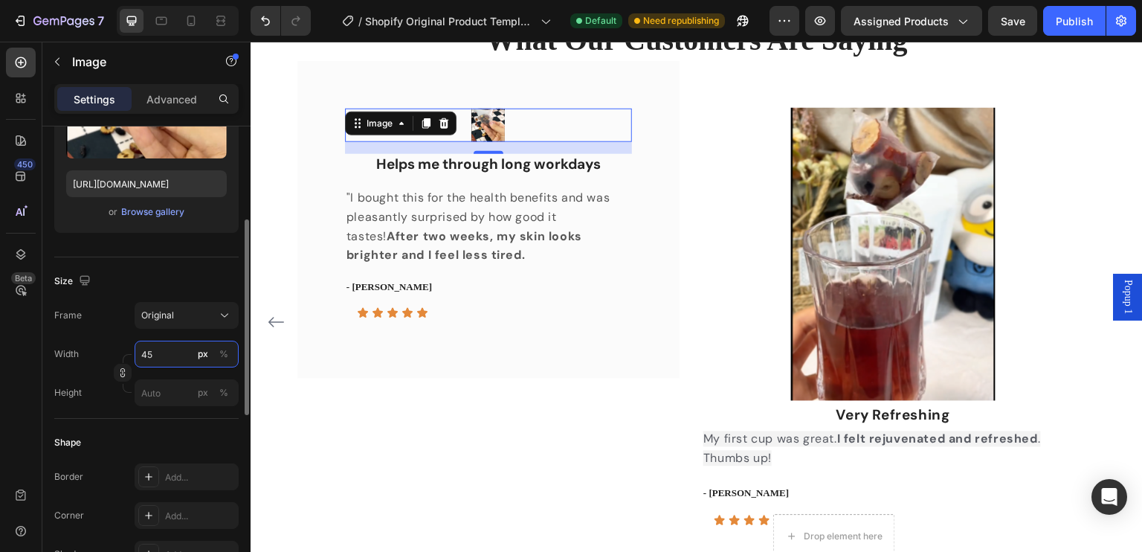
type input "450"
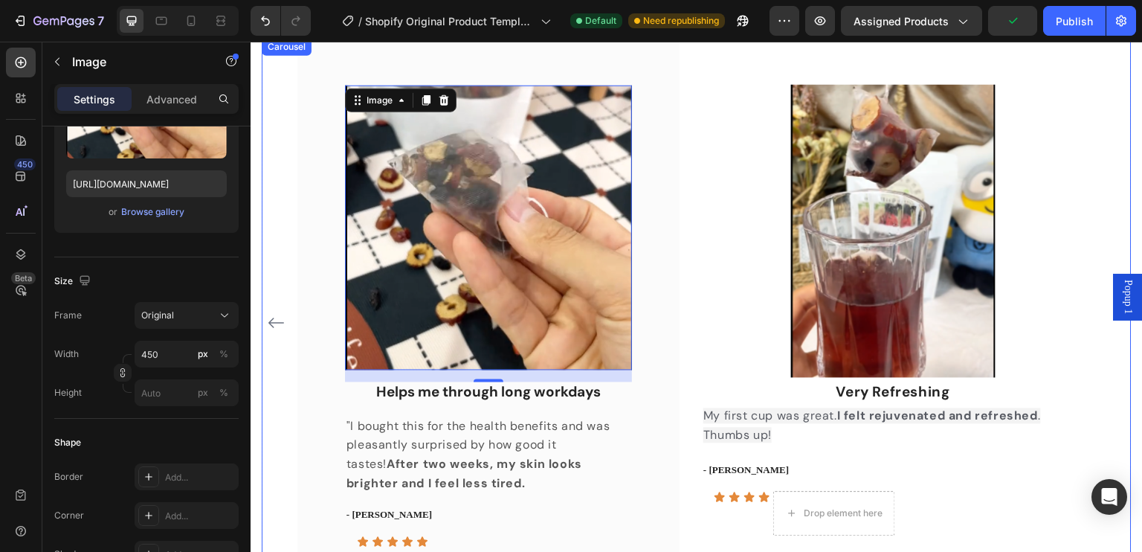
click at [704, 360] on div at bounding box center [893, 231] width 382 height 293
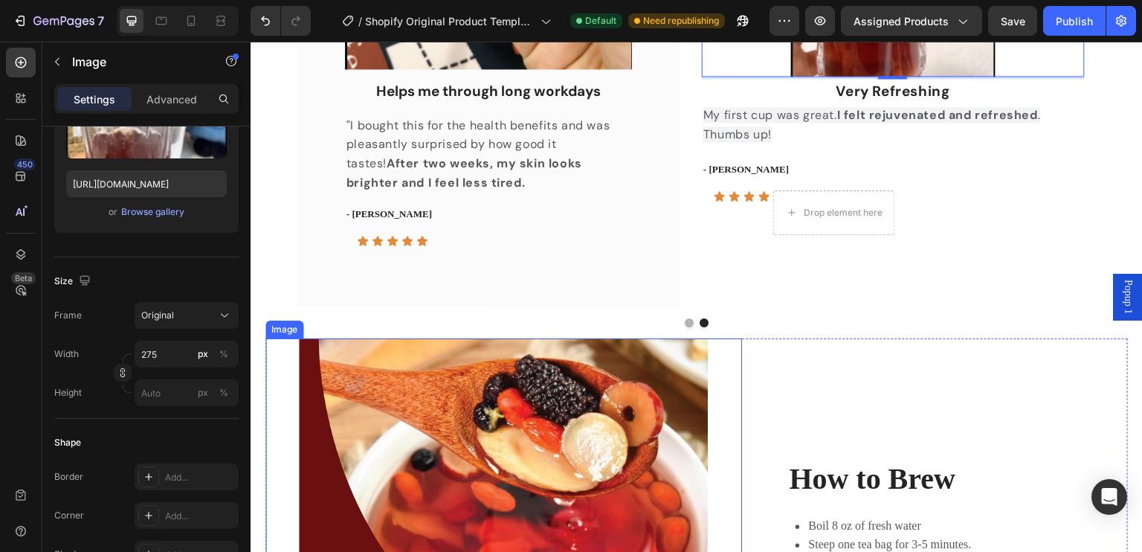
scroll to position [1360, 0]
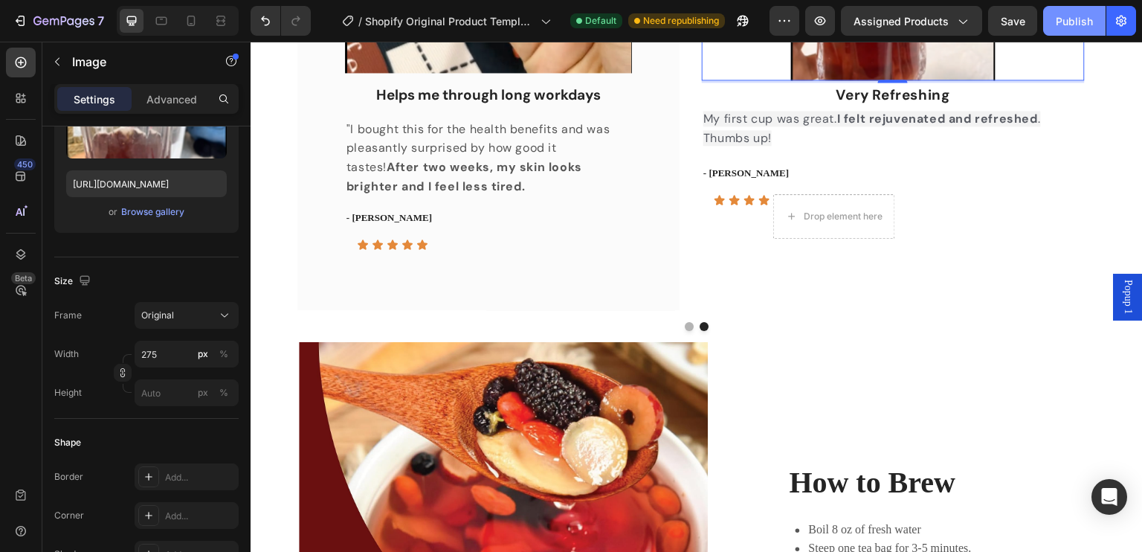
click at [1067, 20] on div "Publish" at bounding box center [1074, 21] width 37 height 16
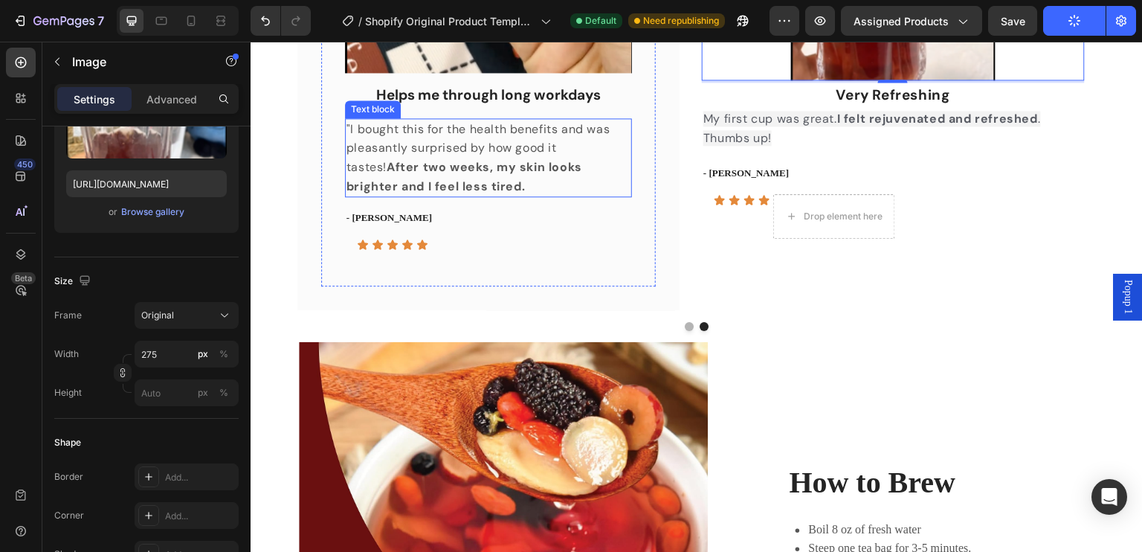
click at [465, 159] on strong "After two weeks, my skin looks brighter and I feel less tired." at bounding box center [464, 176] width 236 height 35
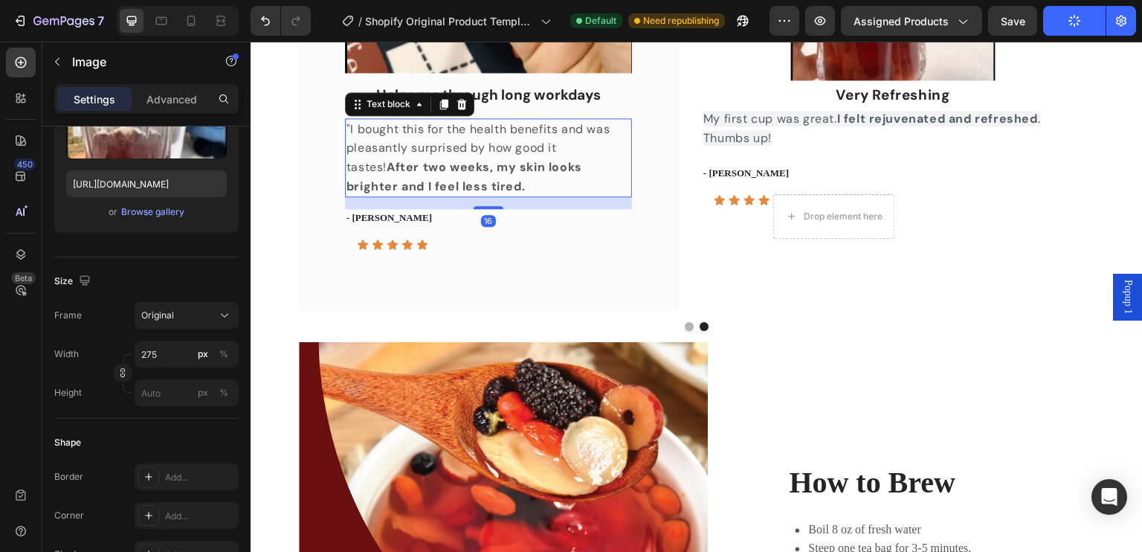
scroll to position [0, 0]
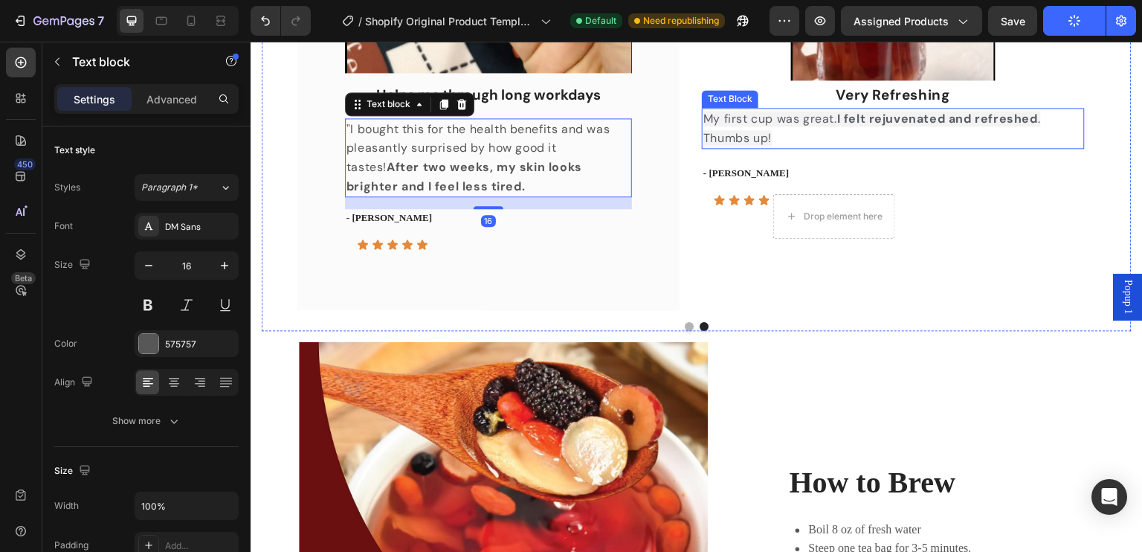
click at [801, 119] on span "My first cup was great. I felt rejuvenated and refreshed . Thumbs up!" at bounding box center [871, 128] width 337 height 35
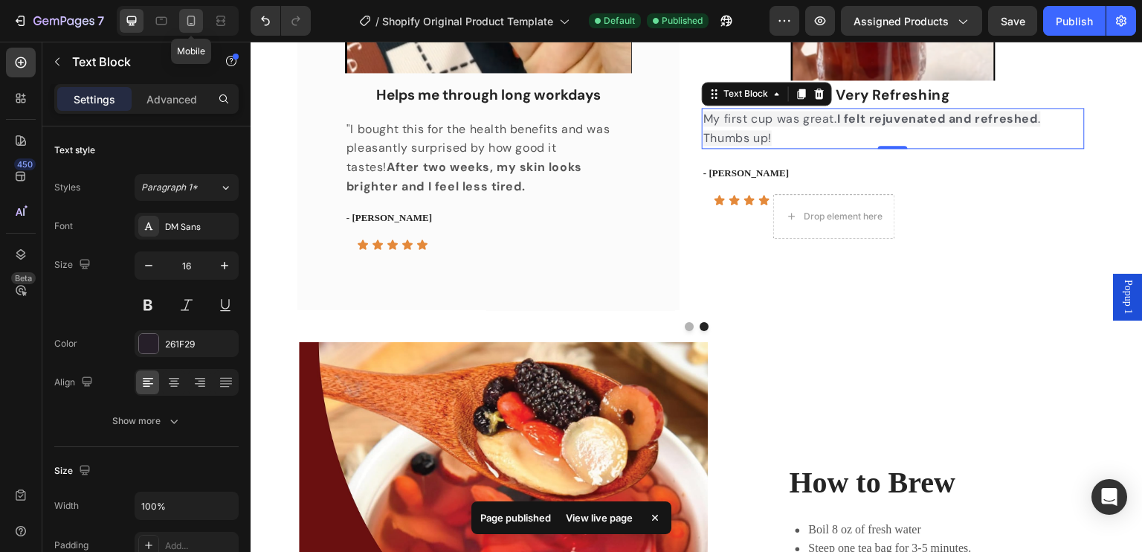
click at [190, 27] on icon at bounding box center [191, 20] width 15 height 15
type input "14"
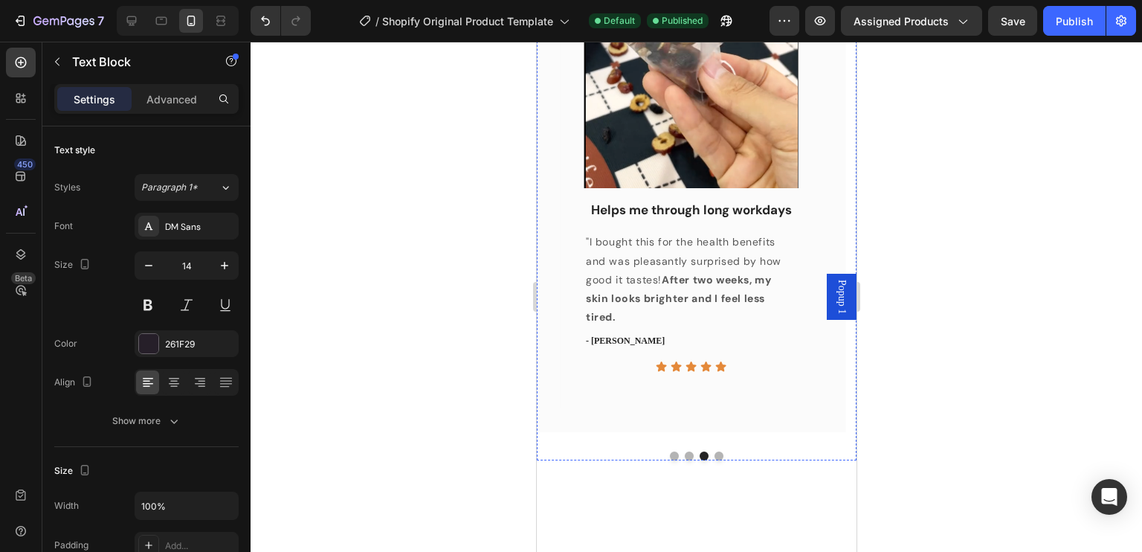
scroll to position [1226, 0]
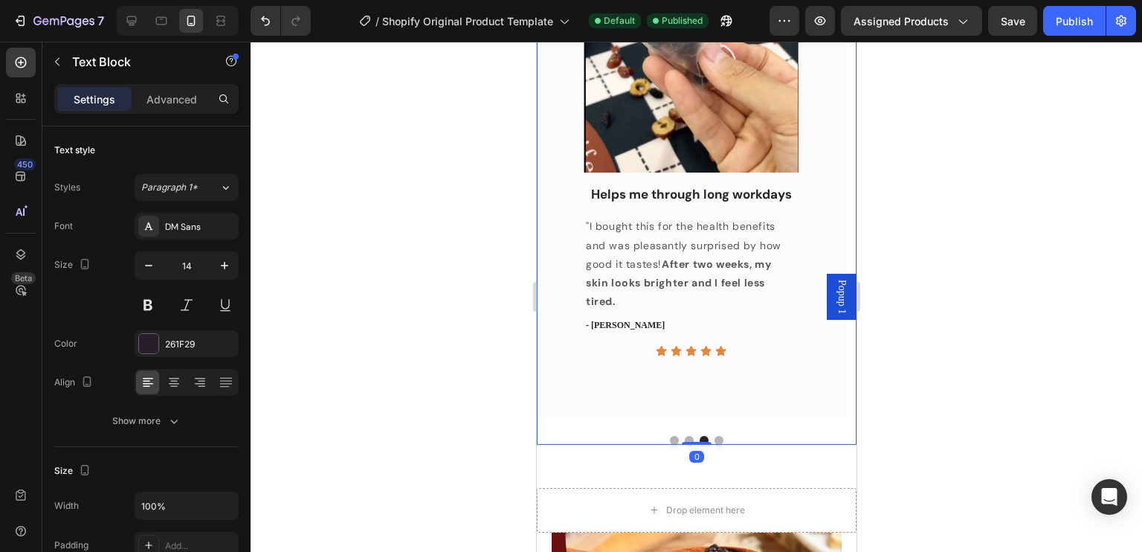
click at [685, 440] on button "Dot" at bounding box center [688, 440] width 9 height 9
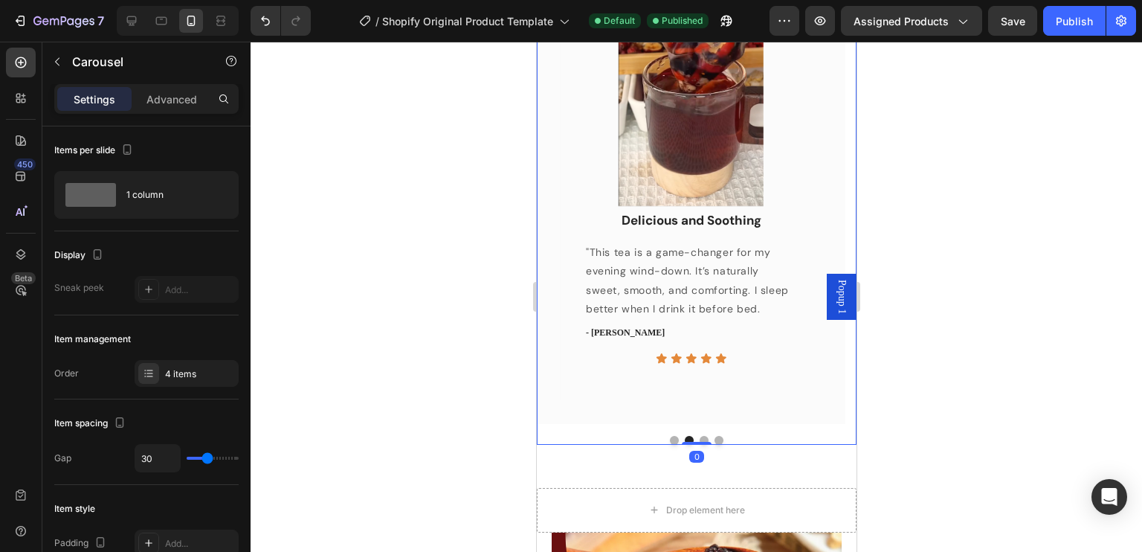
click at [669, 438] on button "Dot" at bounding box center [673, 440] width 9 height 9
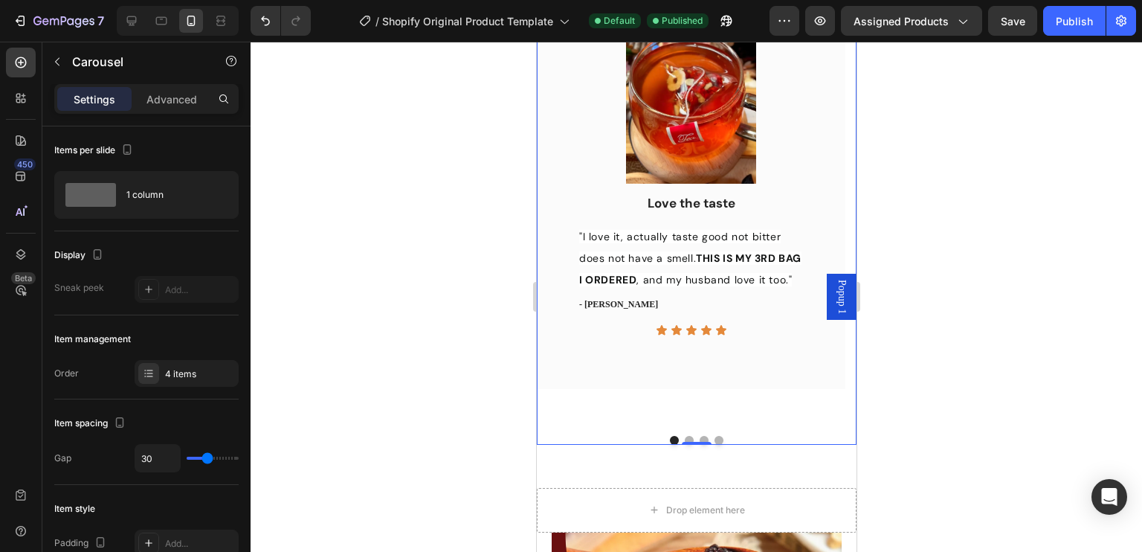
click at [714, 439] on button "Dot" at bounding box center [718, 440] width 9 height 9
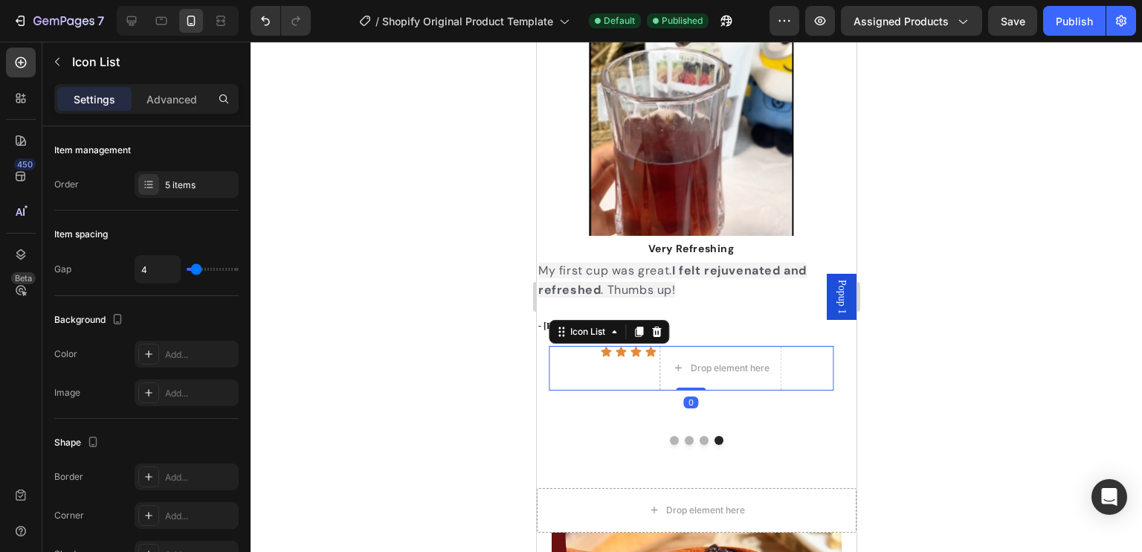
click at [575, 352] on div "Icon Icon Icon Icon Drop element here" at bounding box center [690, 368] width 285 height 45
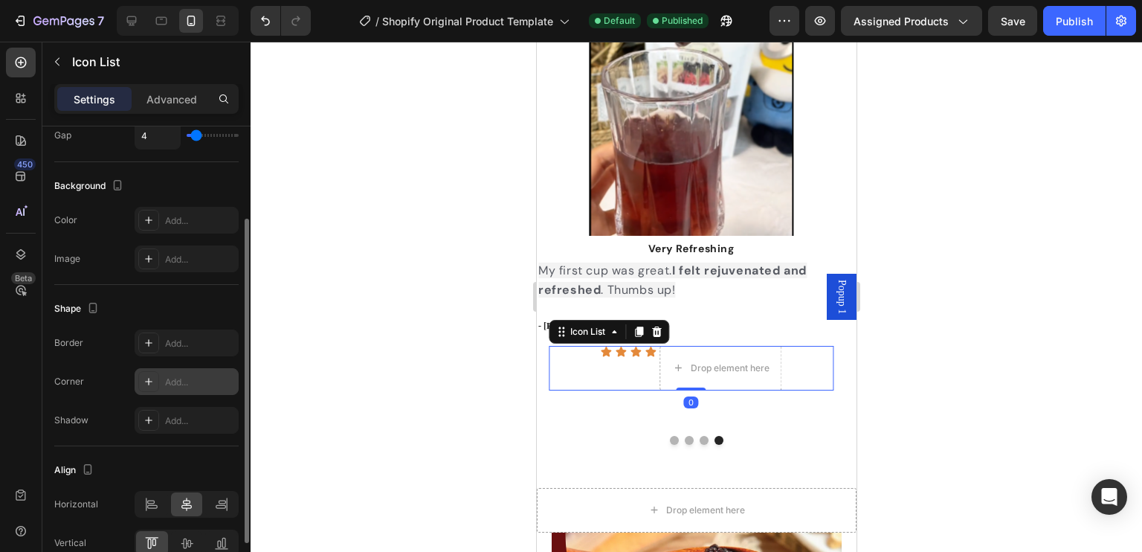
scroll to position [208, 0]
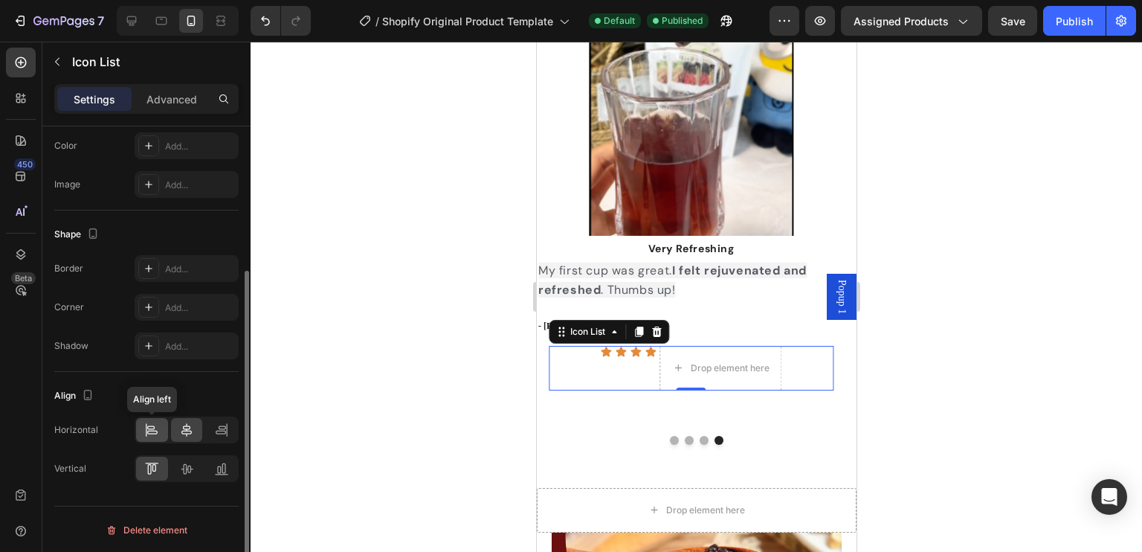
click at [158, 427] on icon at bounding box center [151, 429] width 15 height 15
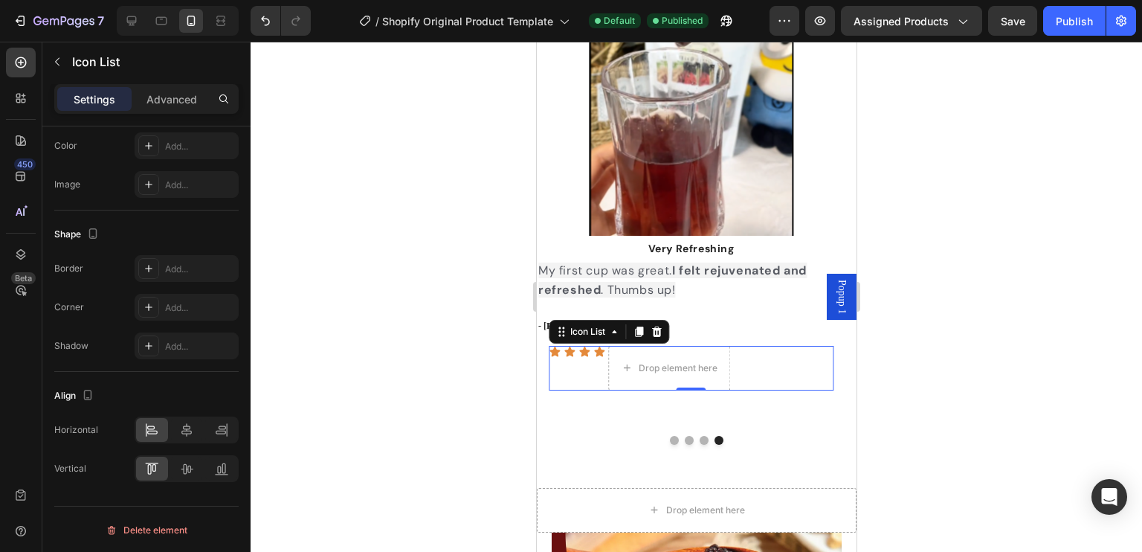
click at [971, 427] on div at bounding box center [695, 297] width 891 height 510
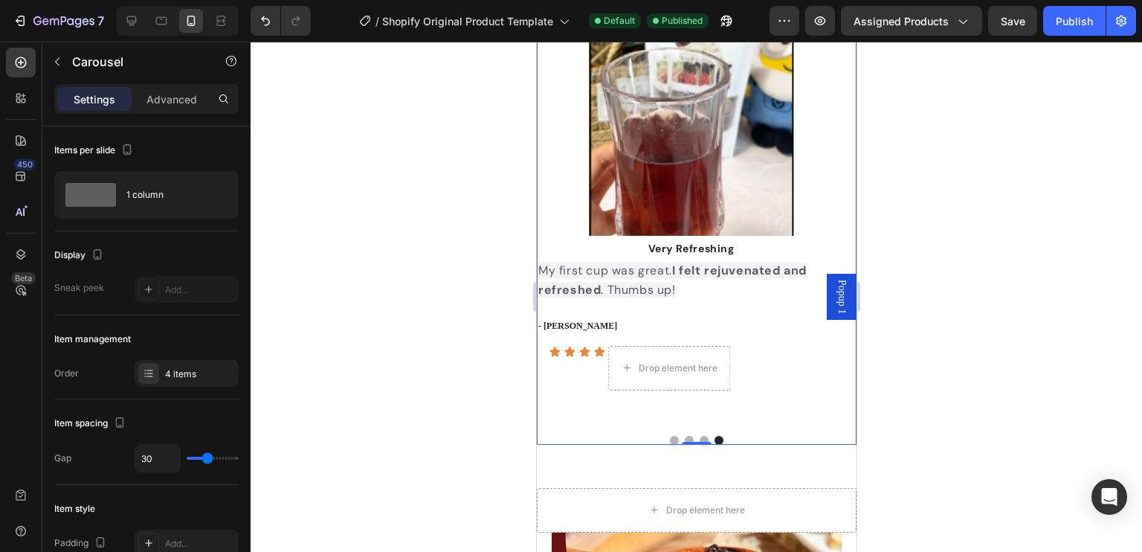
click at [699, 439] on button "Dot" at bounding box center [703, 440] width 9 height 9
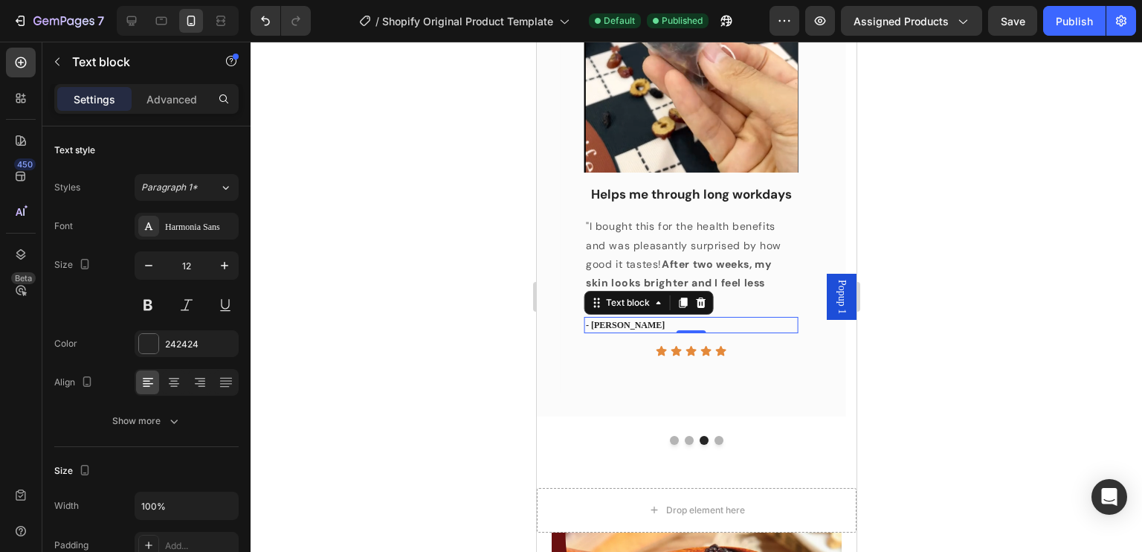
click at [637, 322] on p "- Samantha P." at bounding box center [690, 324] width 210 height 13
click at [714, 439] on button "Dot" at bounding box center [718, 440] width 9 height 9
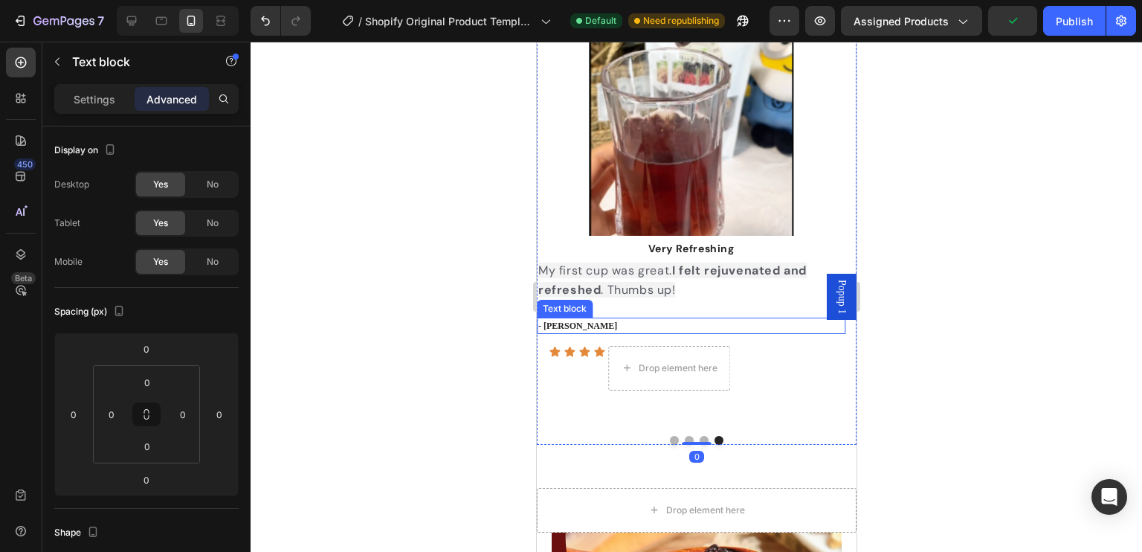
click at [590, 326] on p "- Linda L." at bounding box center [690, 325] width 306 height 13
click at [89, 106] on div "Settings" at bounding box center [94, 99] width 74 height 24
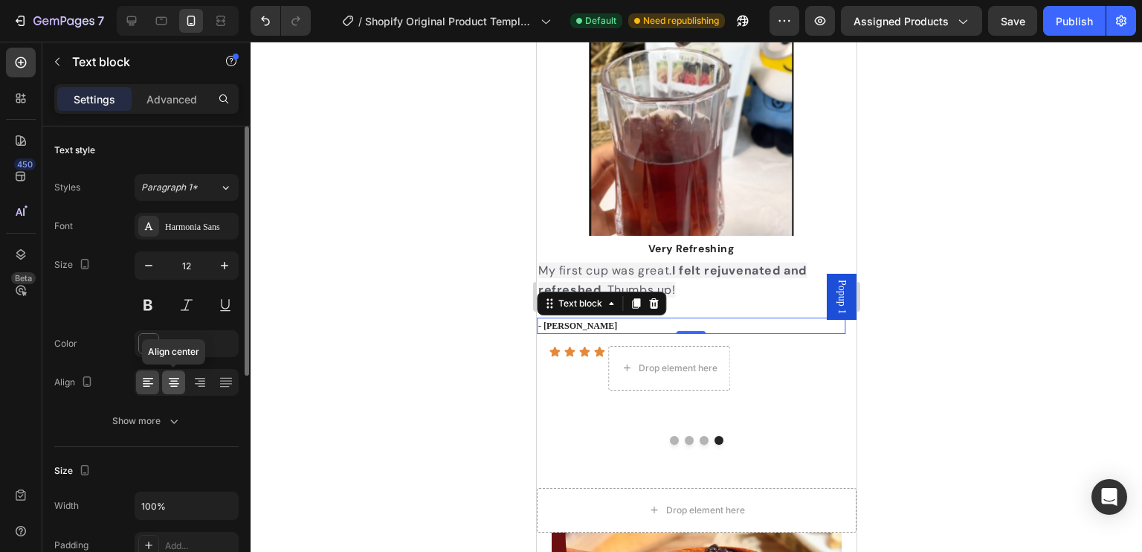
click at [169, 375] on icon at bounding box center [174, 382] width 15 height 15
click at [158, 375] on div at bounding box center [147, 382] width 23 height 24
click at [1022, 411] on div at bounding box center [695, 297] width 891 height 510
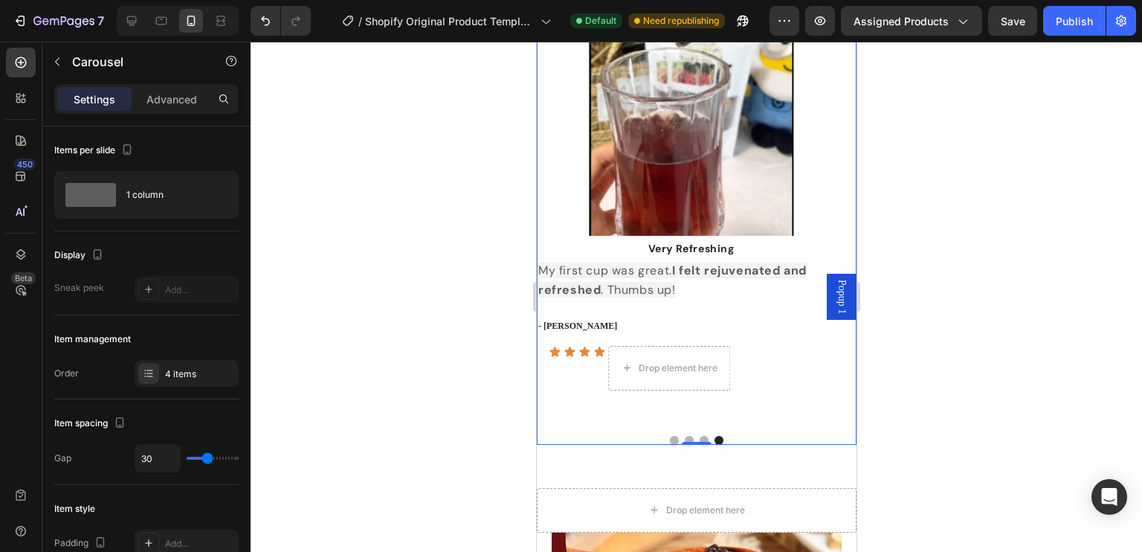
click at [699, 439] on button "Dot" at bounding box center [703, 440] width 9 height 9
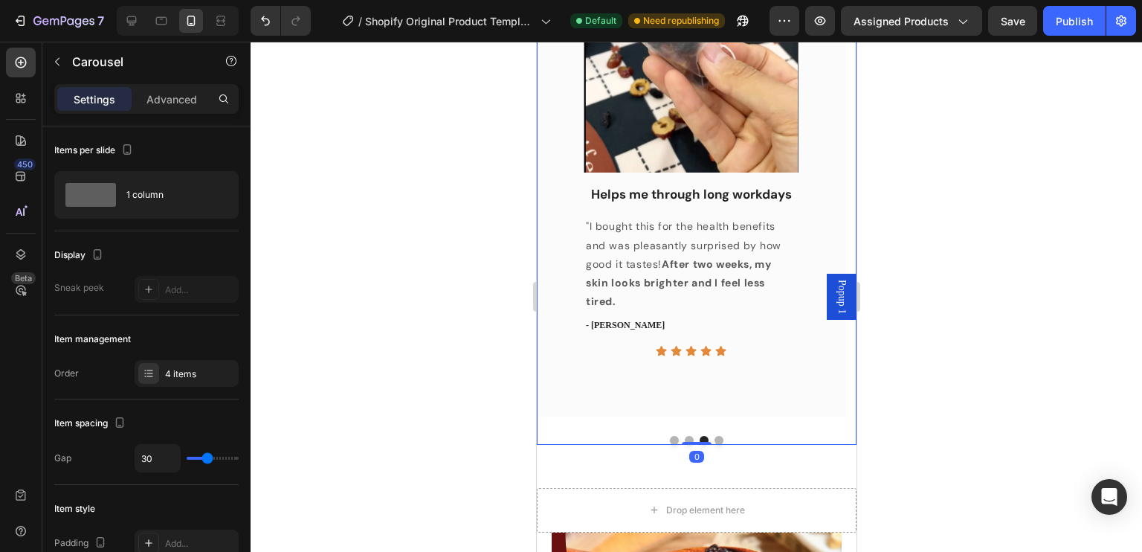
click at [684, 436] on button "Dot" at bounding box center [688, 440] width 9 height 9
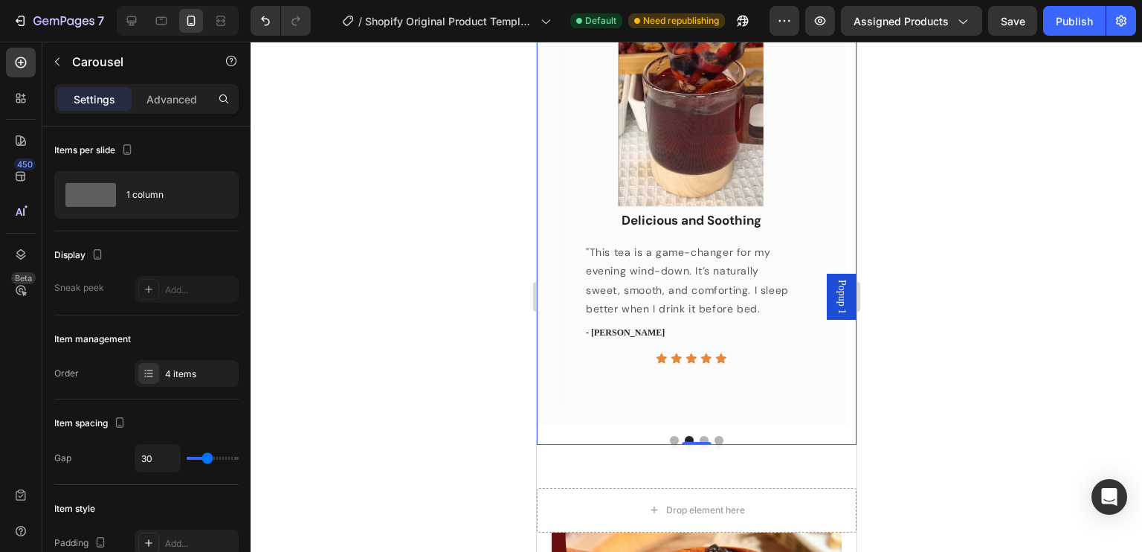
click at [669, 436] on button "Dot" at bounding box center [673, 440] width 9 height 9
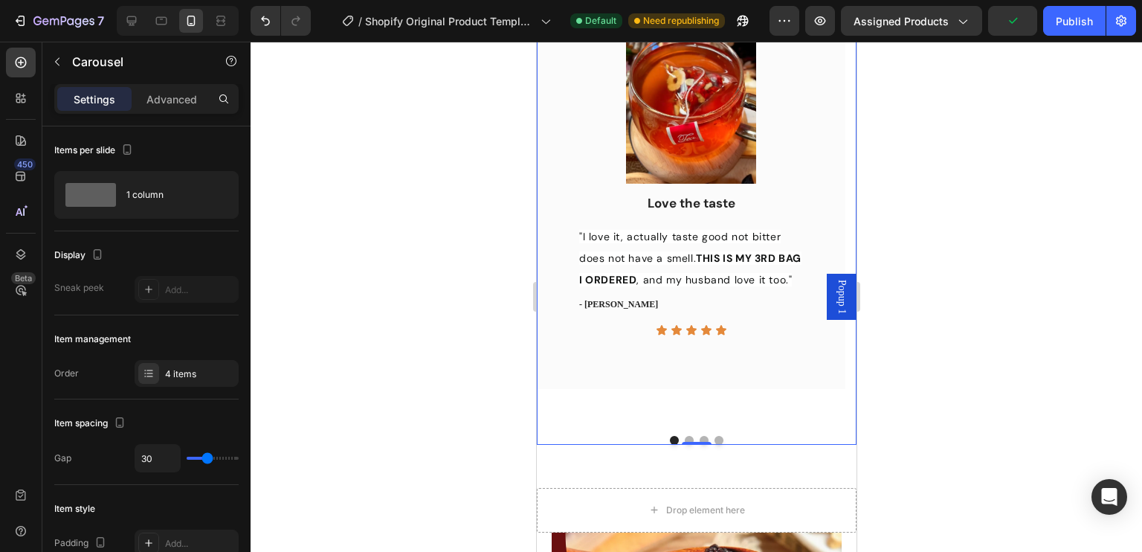
click at [682, 434] on div "Image Love the taste Text block "I love it, actually taste good not bitter does…" at bounding box center [696, 179] width 320 height 531
click at [684, 437] on button "Dot" at bounding box center [688, 440] width 9 height 9
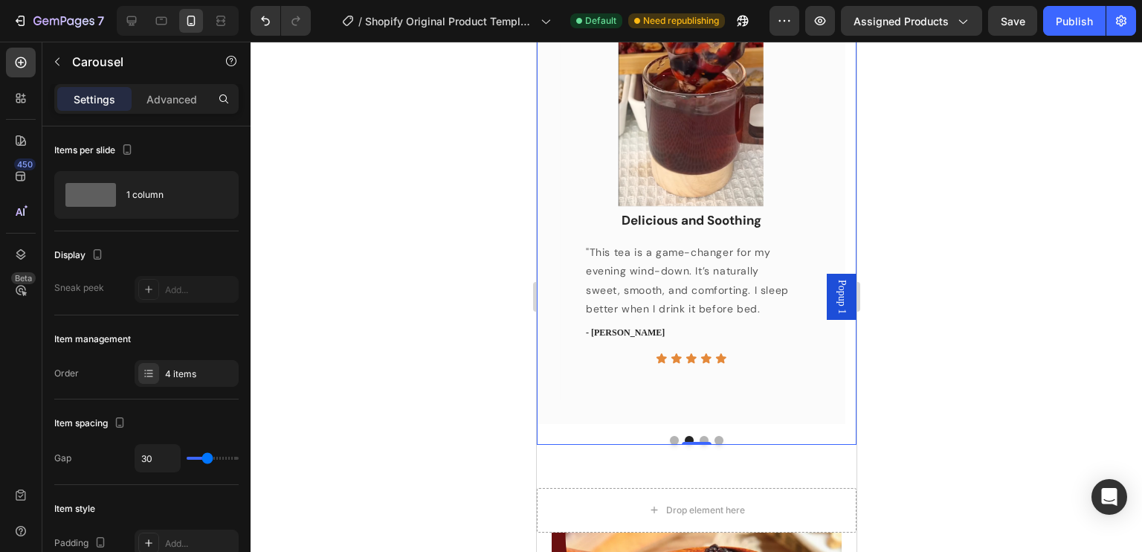
click at [691, 436] on div at bounding box center [696, 440] width 320 height 9
click at [699, 436] on button "Dot" at bounding box center [703, 440] width 9 height 9
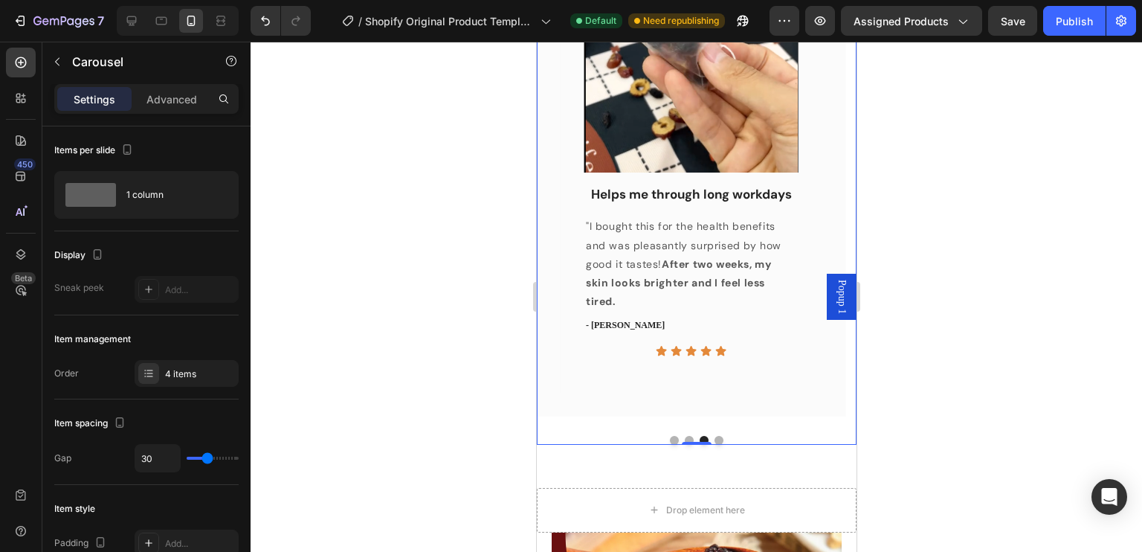
click at [718, 436] on div at bounding box center [696, 440] width 320 height 9
click at [714, 439] on button "Dot" at bounding box center [718, 440] width 9 height 9
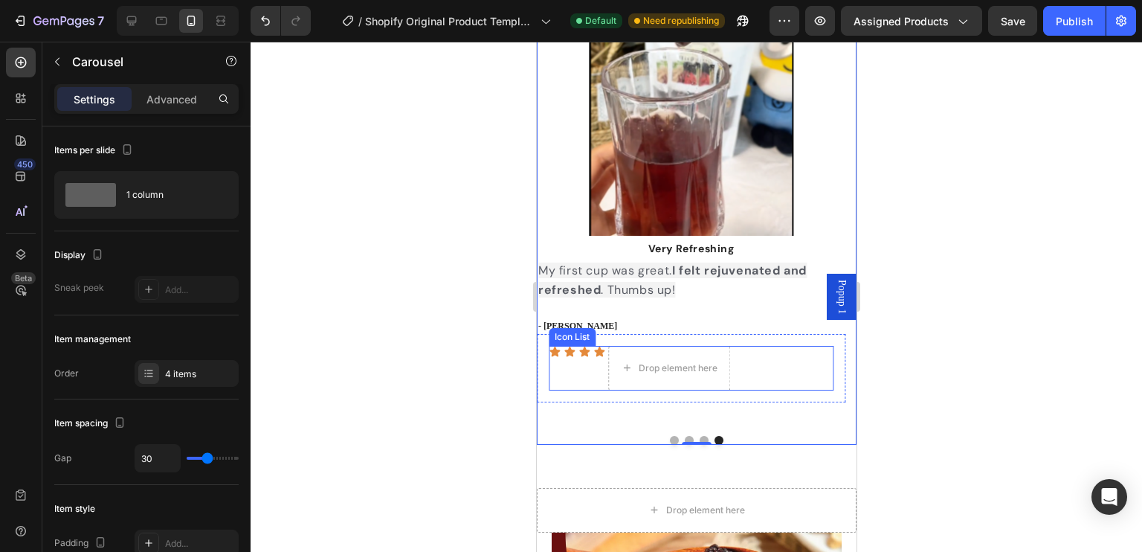
click at [592, 372] on div "Icon Icon Icon Icon Drop element here" at bounding box center [690, 368] width 285 height 45
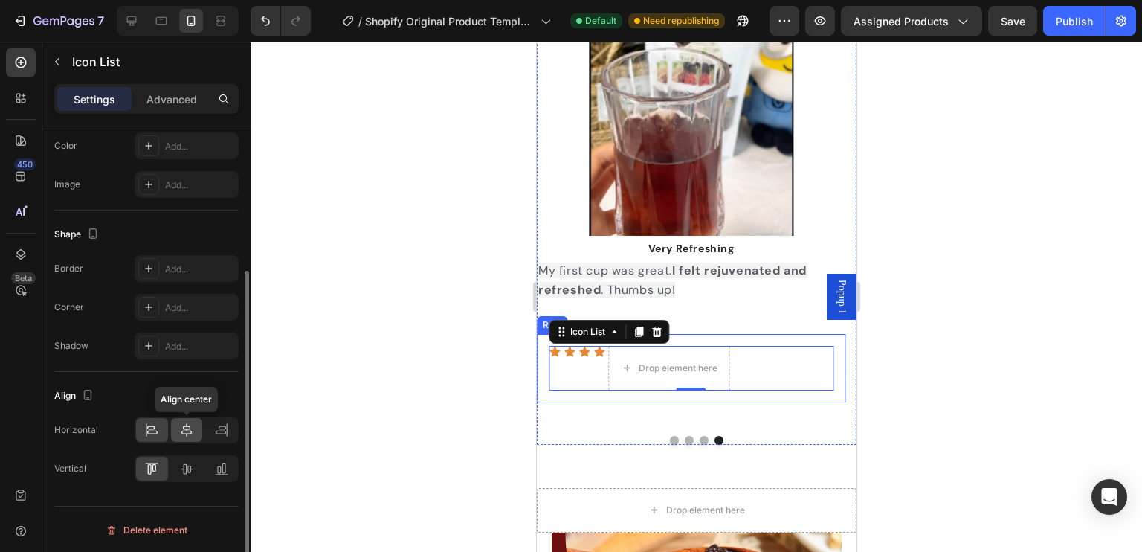
click at [184, 433] on icon at bounding box center [186, 429] width 15 height 15
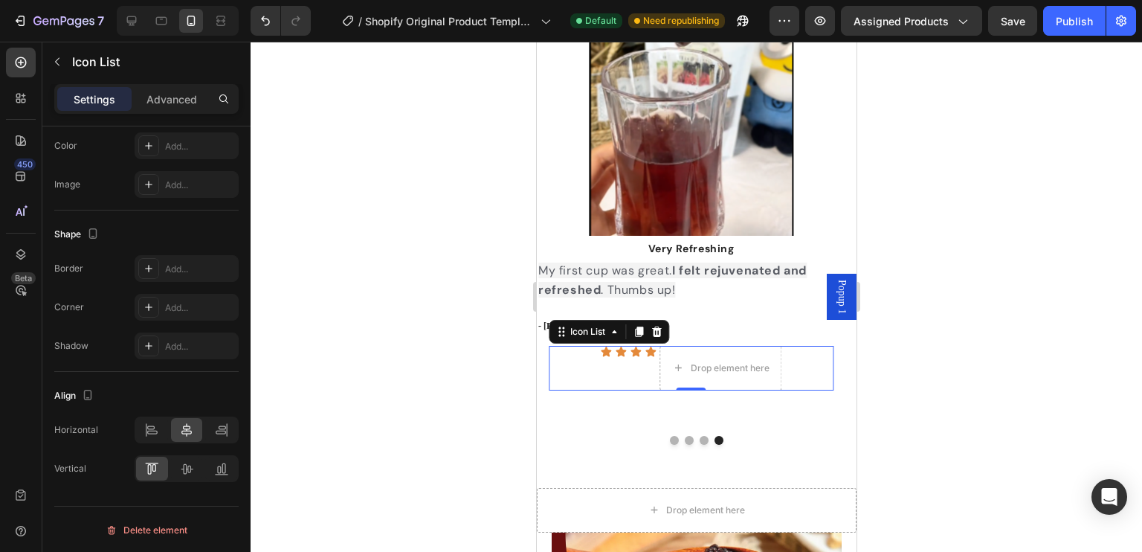
click at [975, 421] on div at bounding box center [695, 297] width 891 height 510
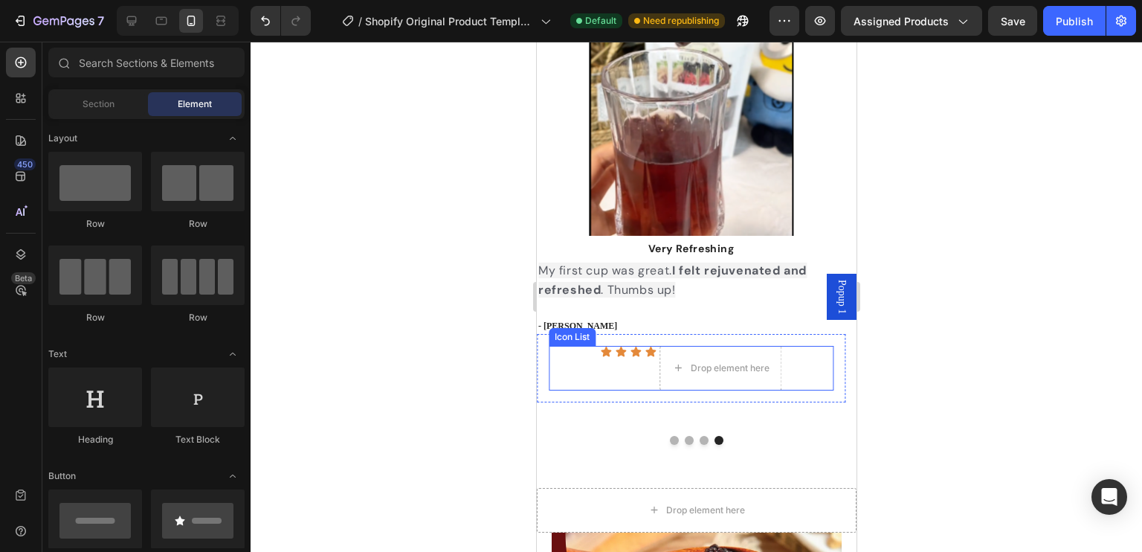
click at [629, 372] on div "Icon Icon Icon Icon Drop element here" at bounding box center [690, 368] width 285 height 45
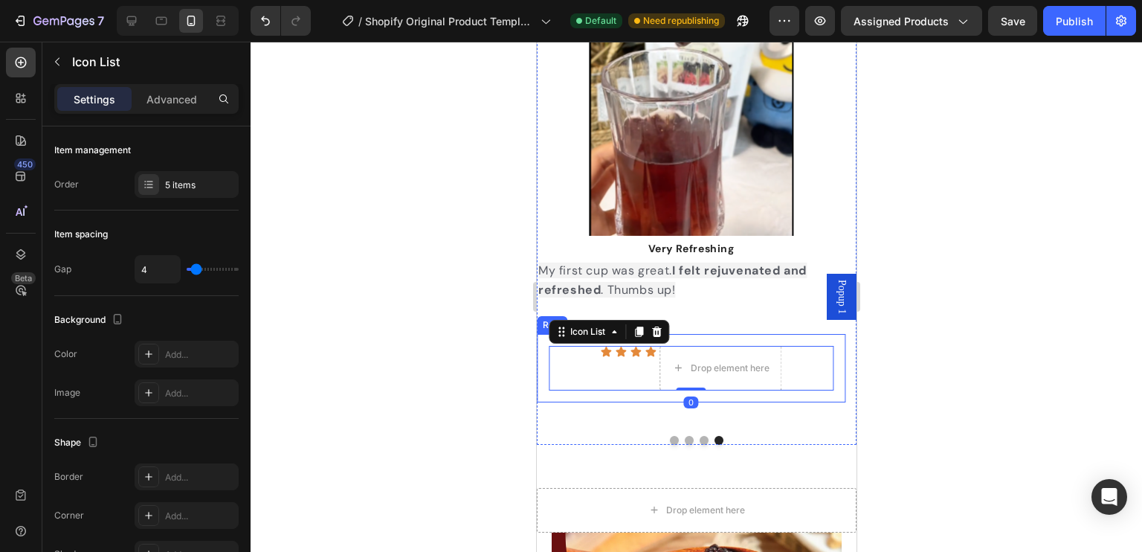
click at [1067, 418] on div at bounding box center [695, 297] width 891 height 510
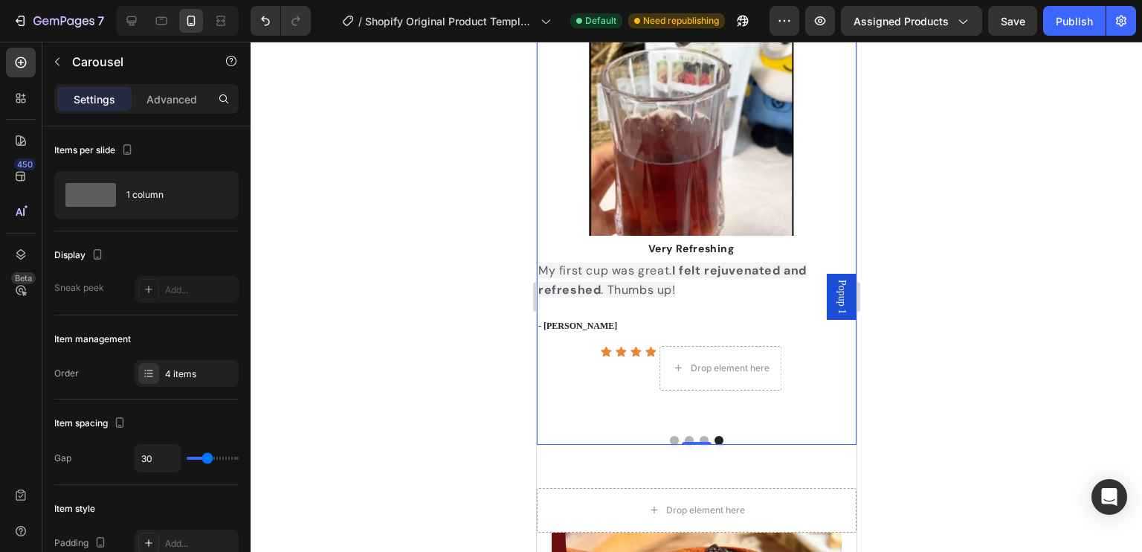
click at [699, 433] on div "Image Love the taste Text block "I love it, actually taste good not bitter does…" at bounding box center [696, 179] width 320 height 531
click at [699, 436] on button "Dot" at bounding box center [703, 440] width 9 height 9
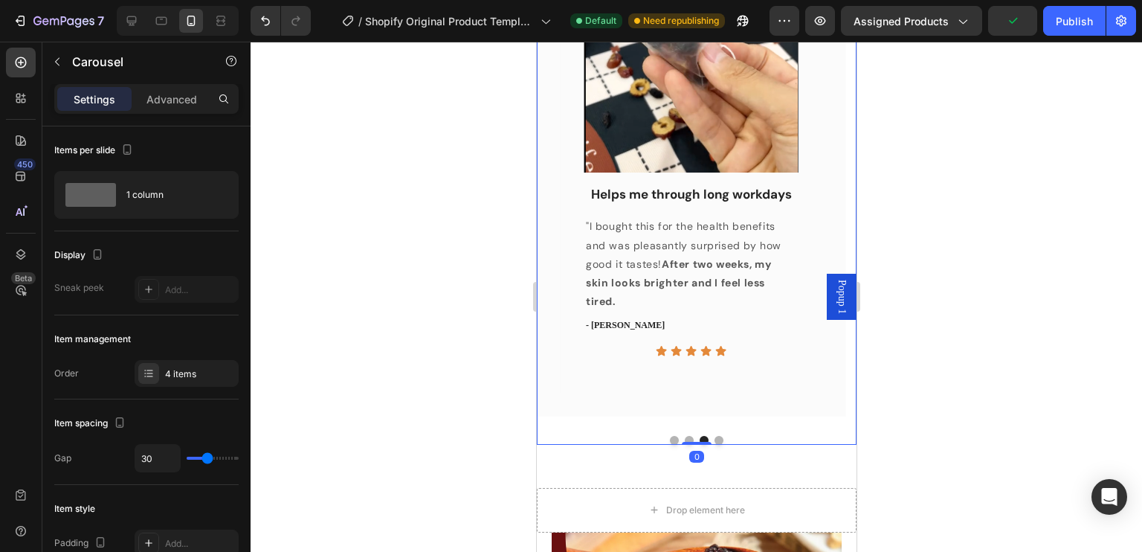
click at [717, 439] on button "Dot" at bounding box center [718, 440] width 9 height 9
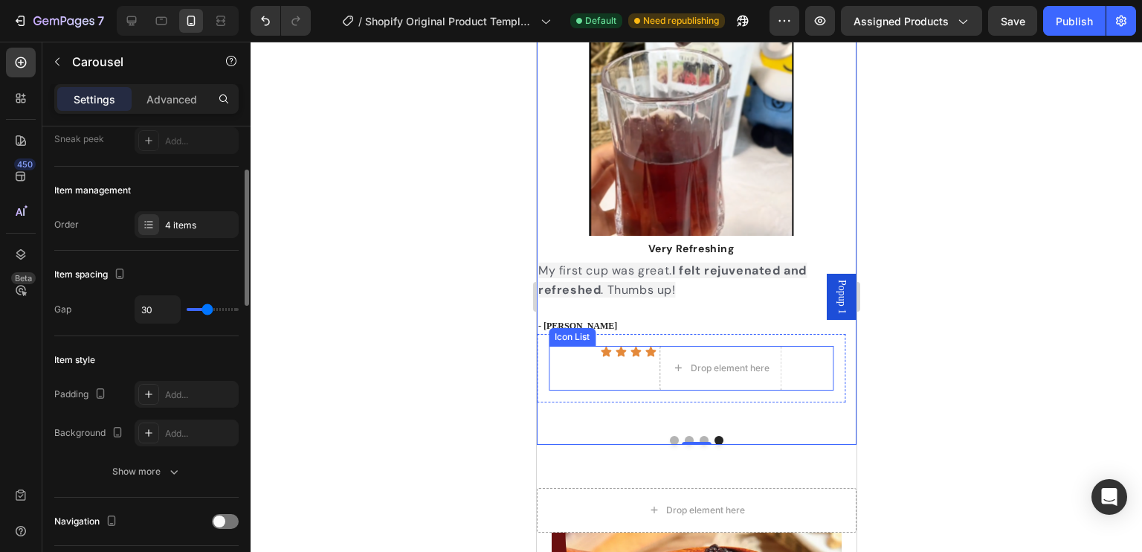
scroll to position [0, 0]
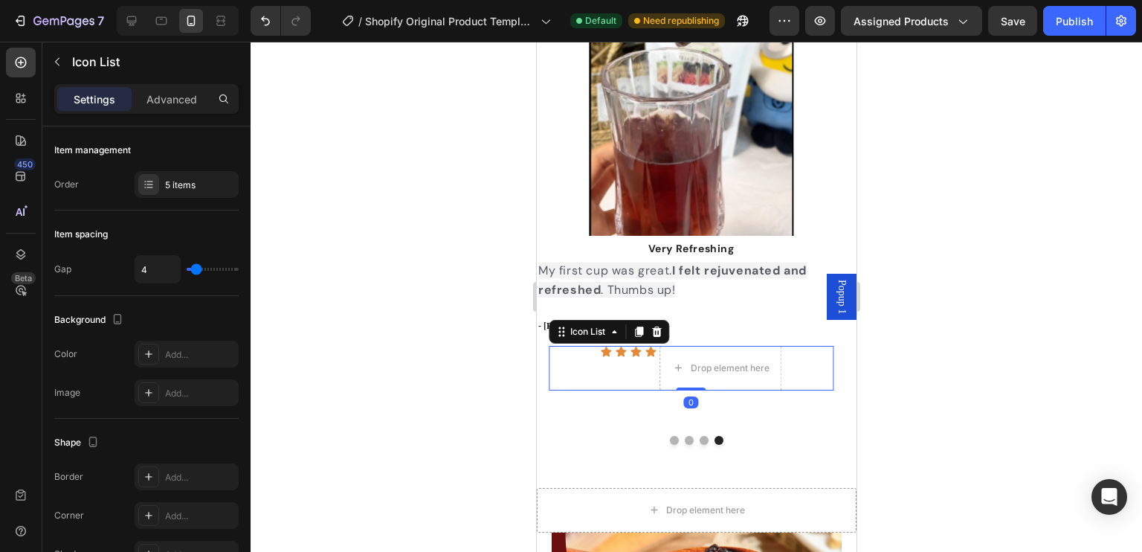
click at [588, 353] on div "Icon Icon Icon Icon Drop element here" at bounding box center [690, 368] width 285 height 45
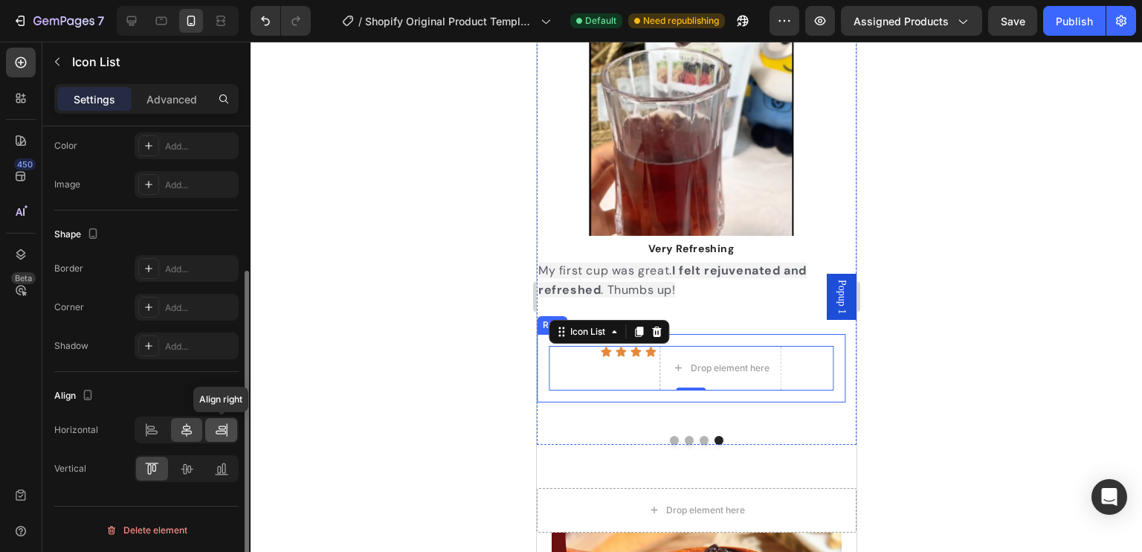
click at [219, 427] on icon at bounding box center [222, 427] width 7 height 4
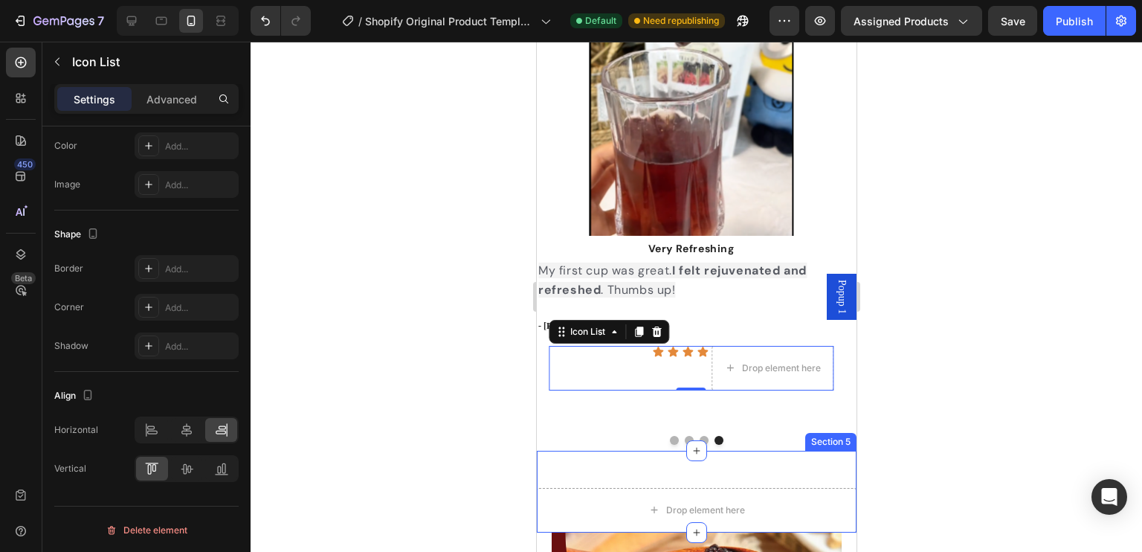
click at [1039, 408] on div at bounding box center [695, 297] width 891 height 510
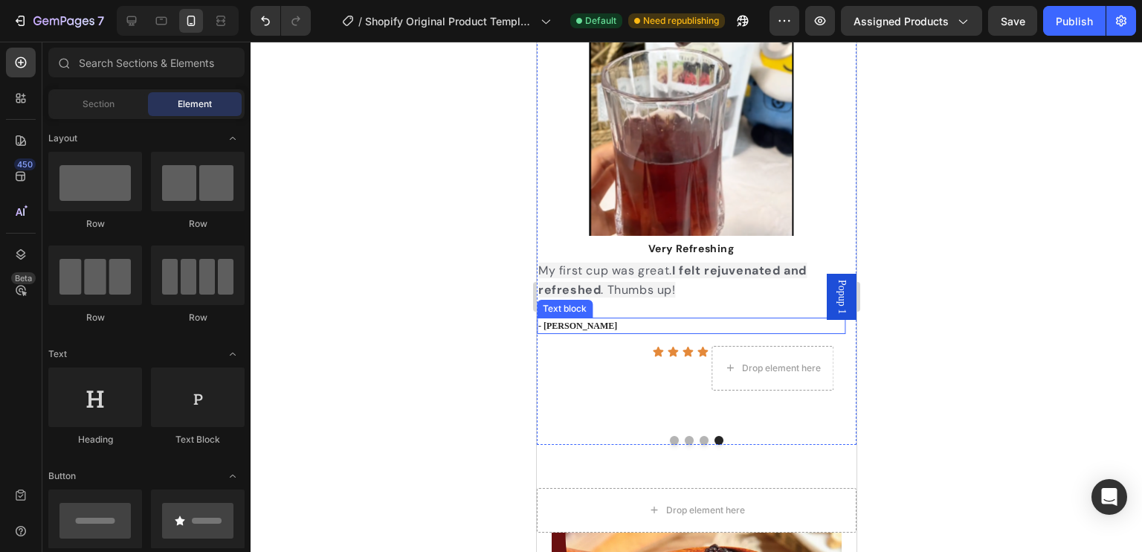
click at [569, 323] on p "- Linda L." at bounding box center [690, 325] width 306 height 13
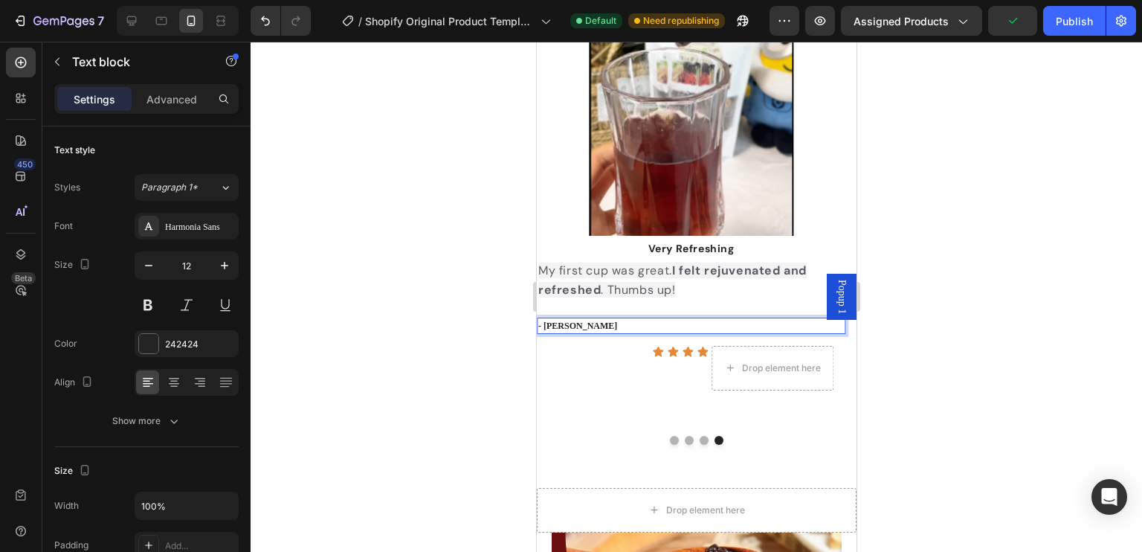
click at [540, 328] on p "- Linda L." at bounding box center [690, 325] width 306 height 13
click at [699, 437] on button "Dot" at bounding box center [703, 440] width 9 height 9
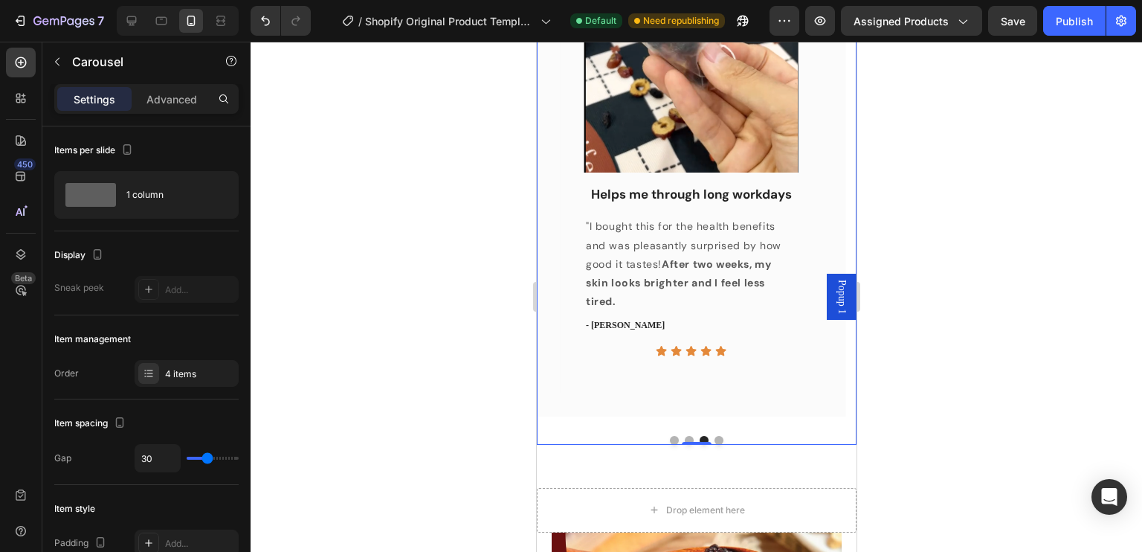
click at [714, 436] on button "Dot" at bounding box center [718, 440] width 9 height 9
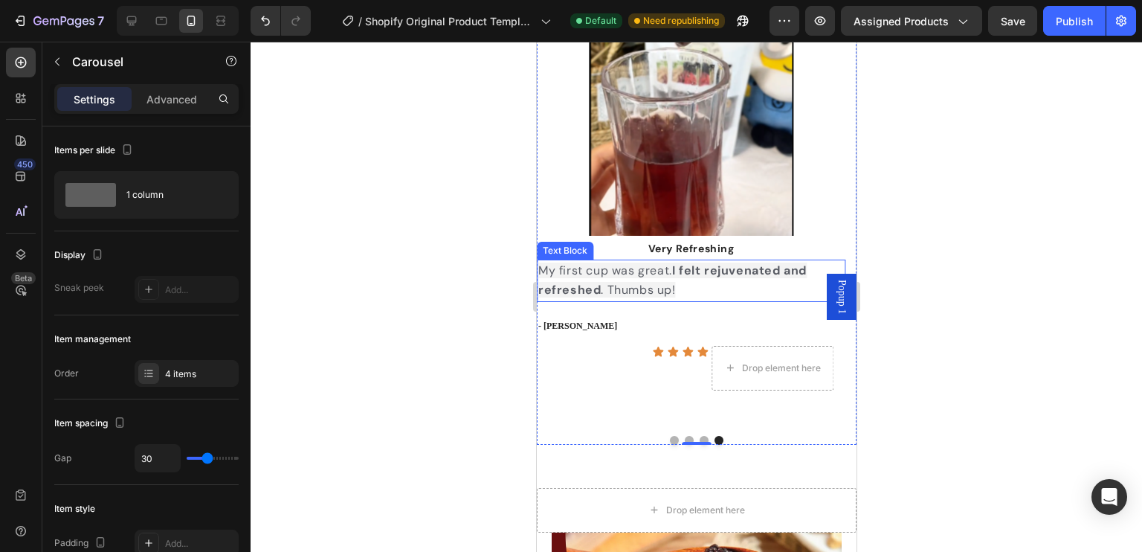
click at [607, 279] on p "My first cup was great. I felt rejuvenated and refreshed . Thumbs up!" at bounding box center [690, 280] width 306 height 39
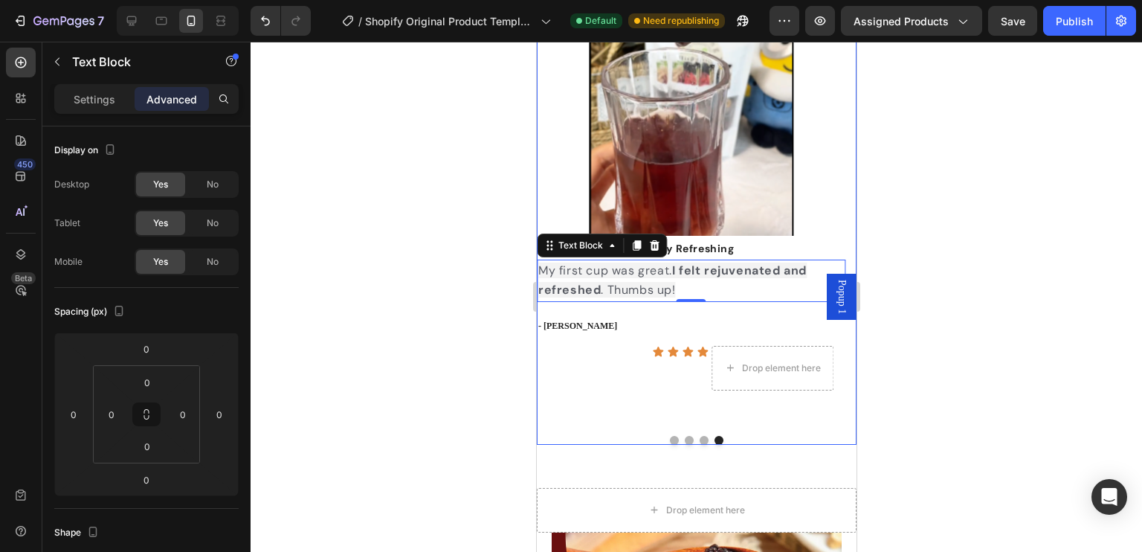
click at [700, 436] on button "Dot" at bounding box center [703, 440] width 9 height 9
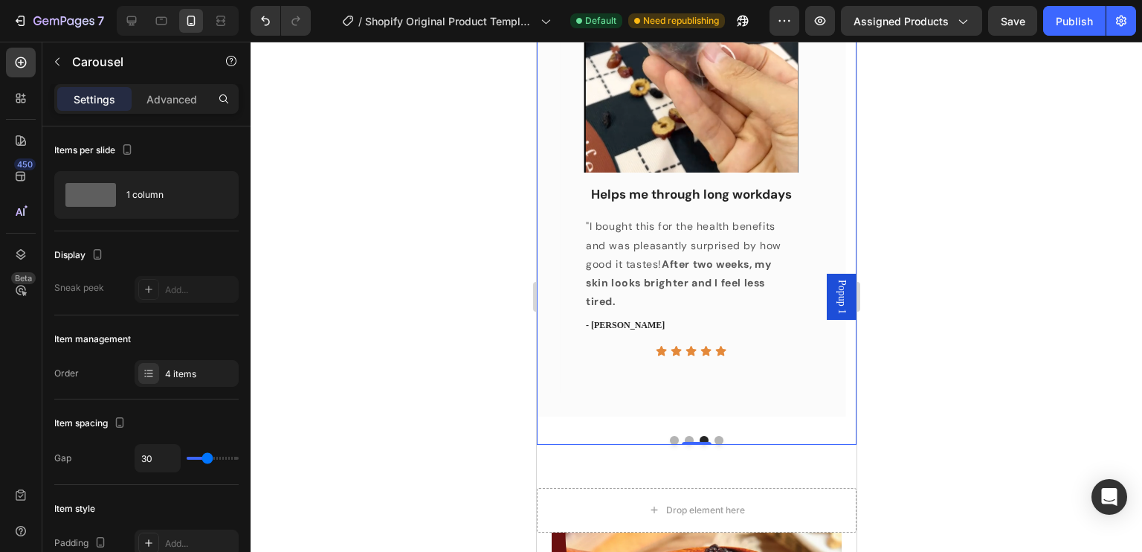
click at [669, 438] on button "Dot" at bounding box center [673, 440] width 9 height 9
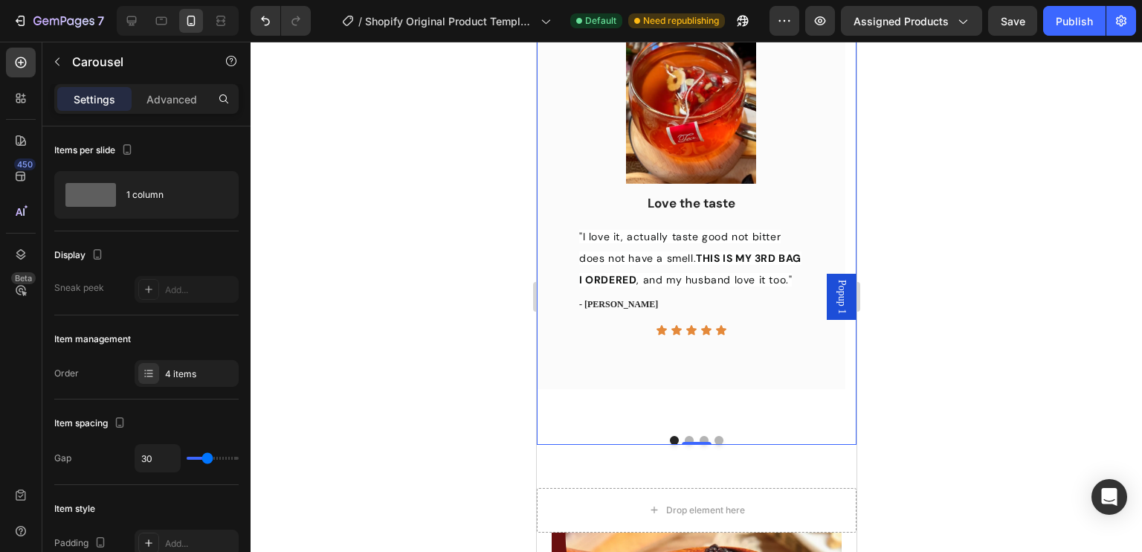
click at [684, 438] on button "Dot" at bounding box center [688, 440] width 9 height 9
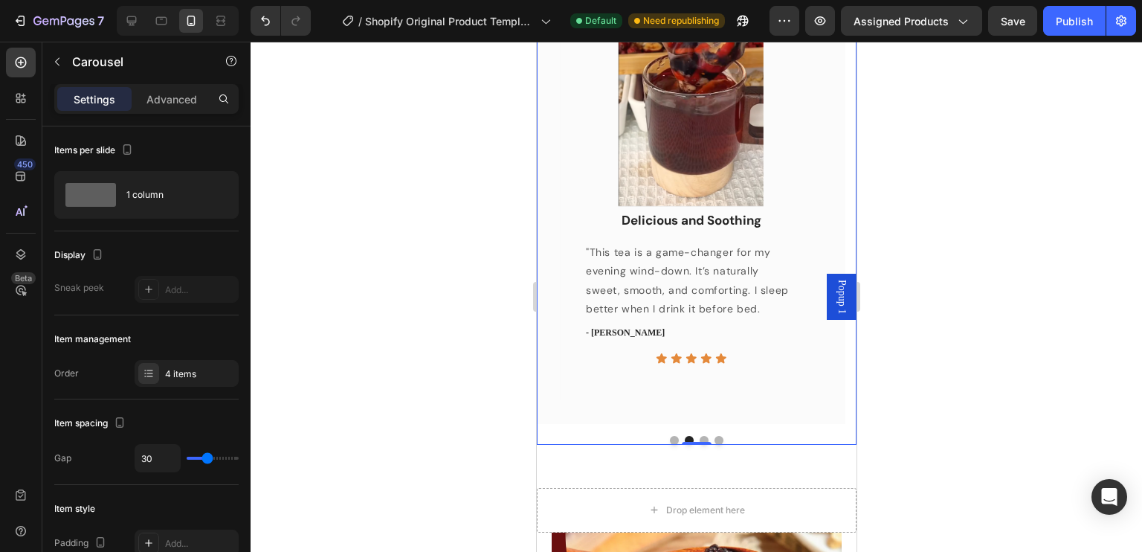
click at [714, 438] on button "Dot" at bounding box center [718, 440] width 9 height 9
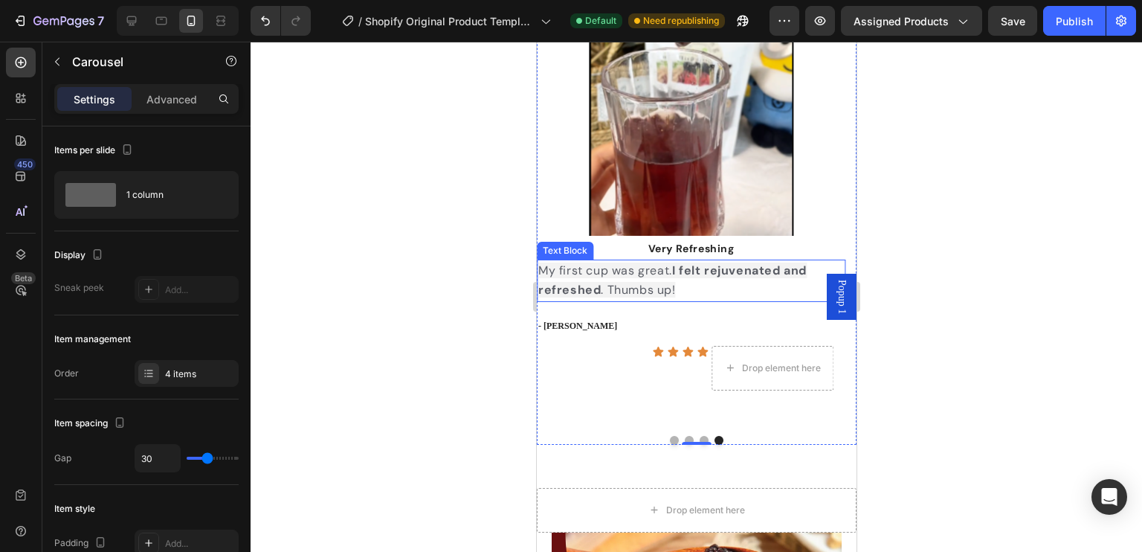
click at [640, 276] on span "My first cup was great. I felt rejuvenated and refreshed . Thumbs up!" at bounding box center [671, 279] width 268 height 35
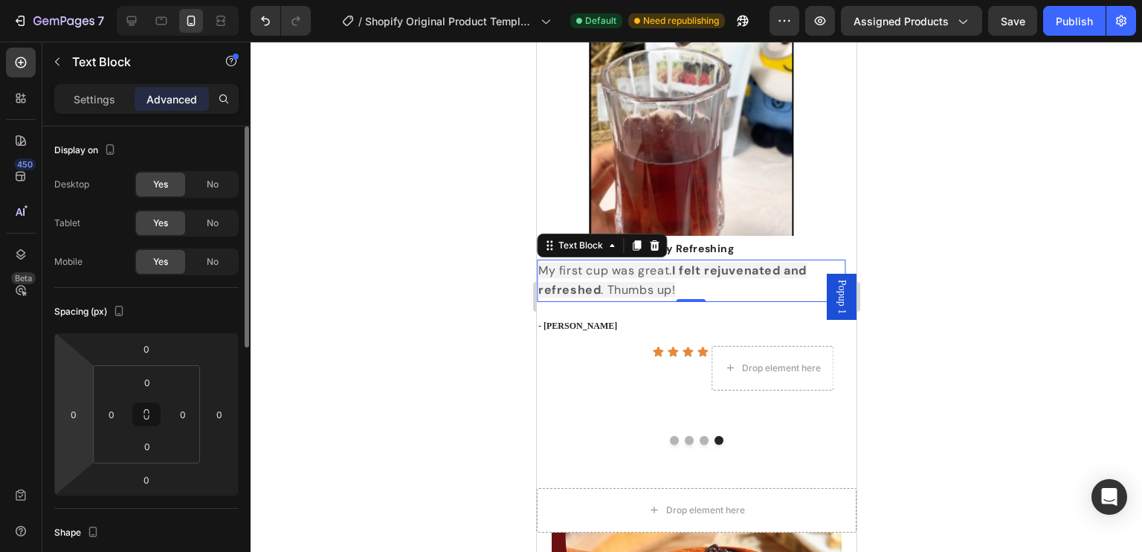
click at [79, 0] on html "7 / Shopify Original Product Template Default Need republishing Preview Assigne…" at bounding box center [571, 0] width 1142 height 0
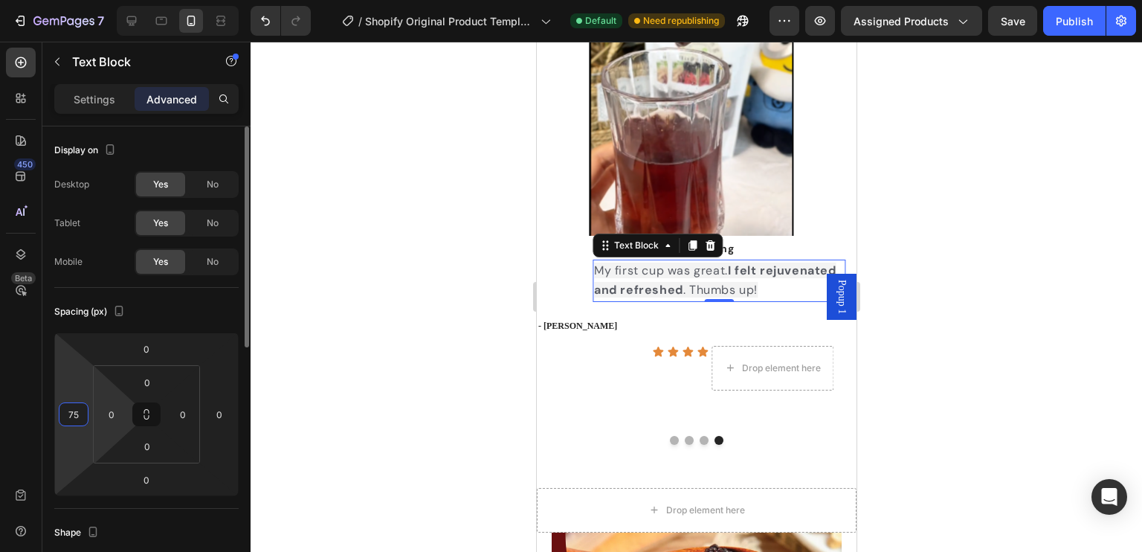
type input "7"
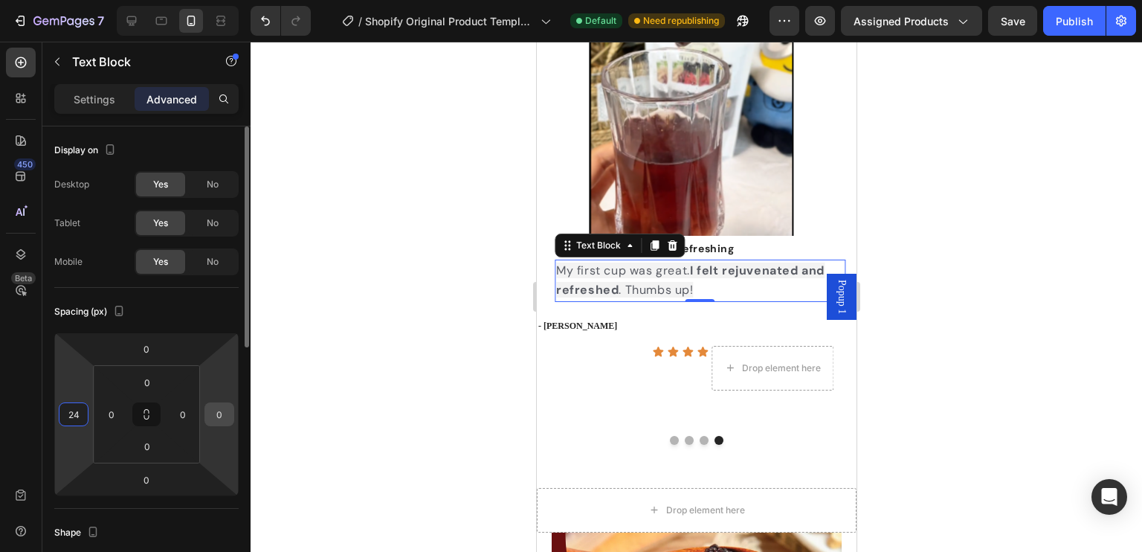
type input "24"
click at [230, 413] on div "0" at bounding box center [219, 414] width 30 height 24
click at [227, 417] on input "0" at bounding box center [219, 414] width 22 height 22
type input "15"
click at [1062, 414] on div at bounding box center [695, 297] width 891 height 510
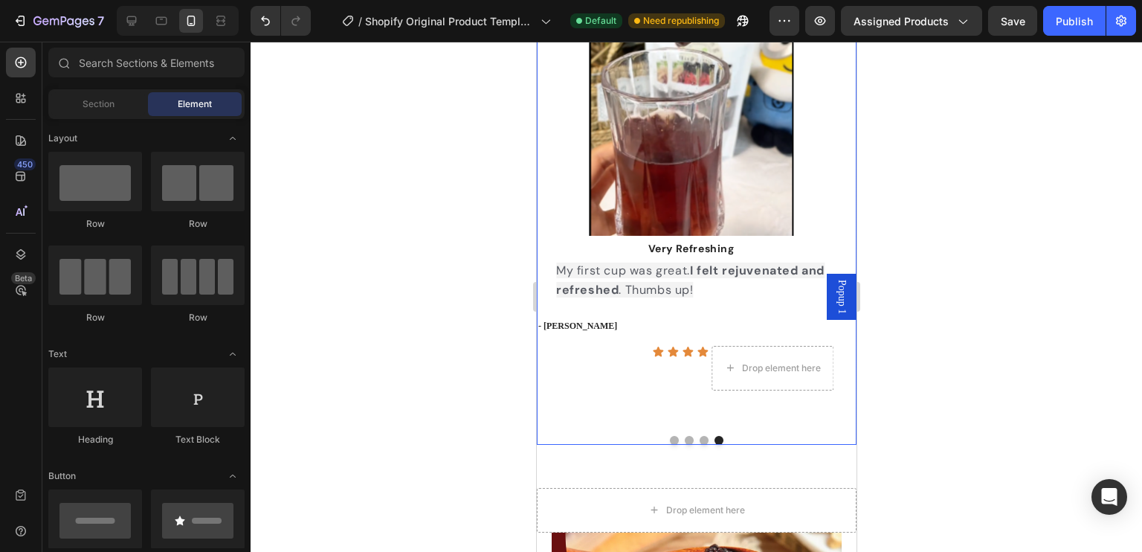
click at [699, 436] on button "Dot" at bounding box center [703, 440] width 9 height 9
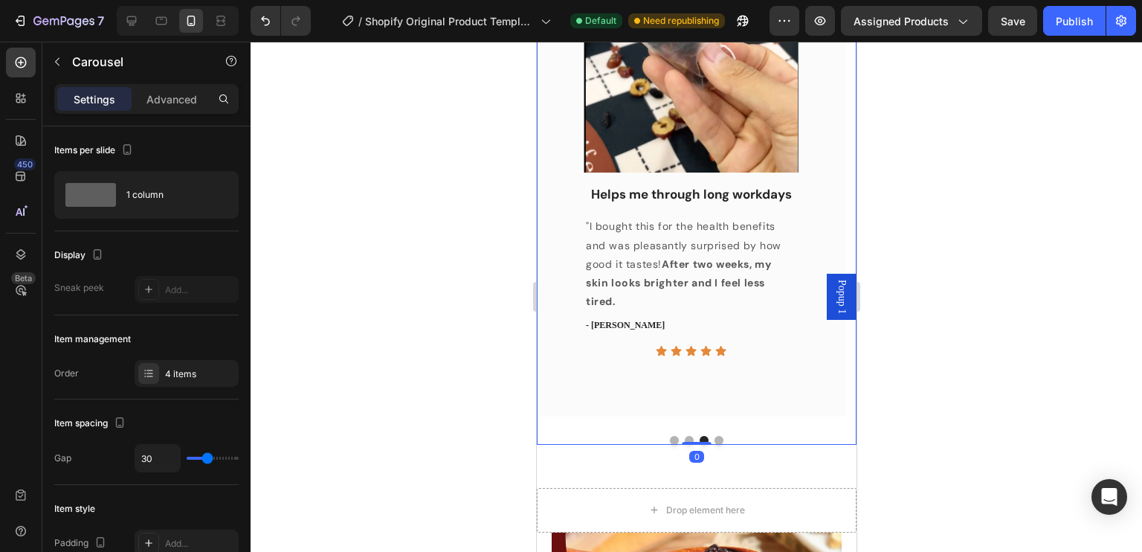
click at [716, 436] on button "Dot" at bounding box center [718, 440] width 9 height 9
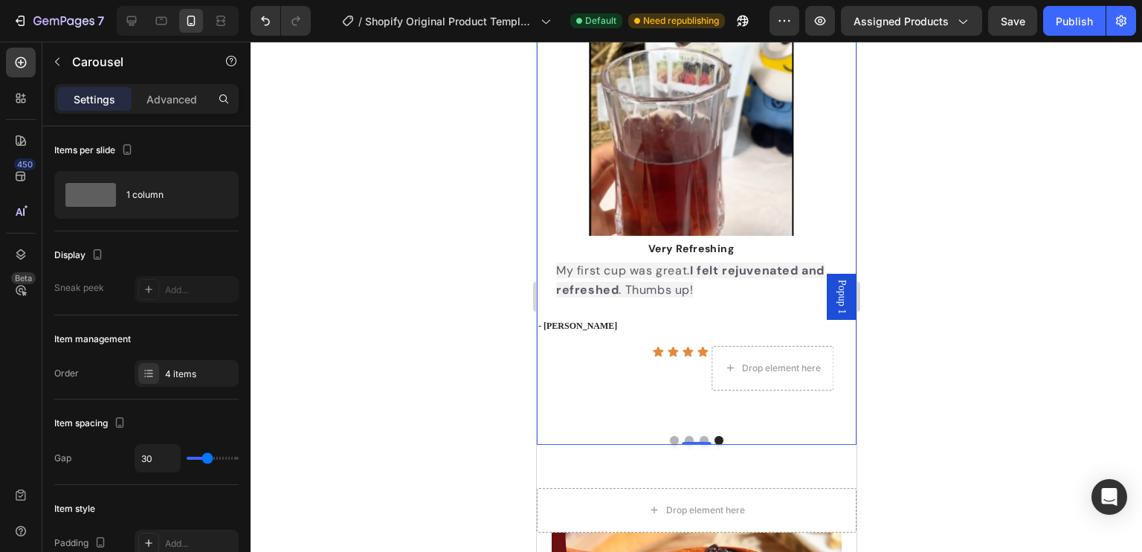
click at [699, 437] on button "Dot" at bounding box center [703, 440] width 9 height 9
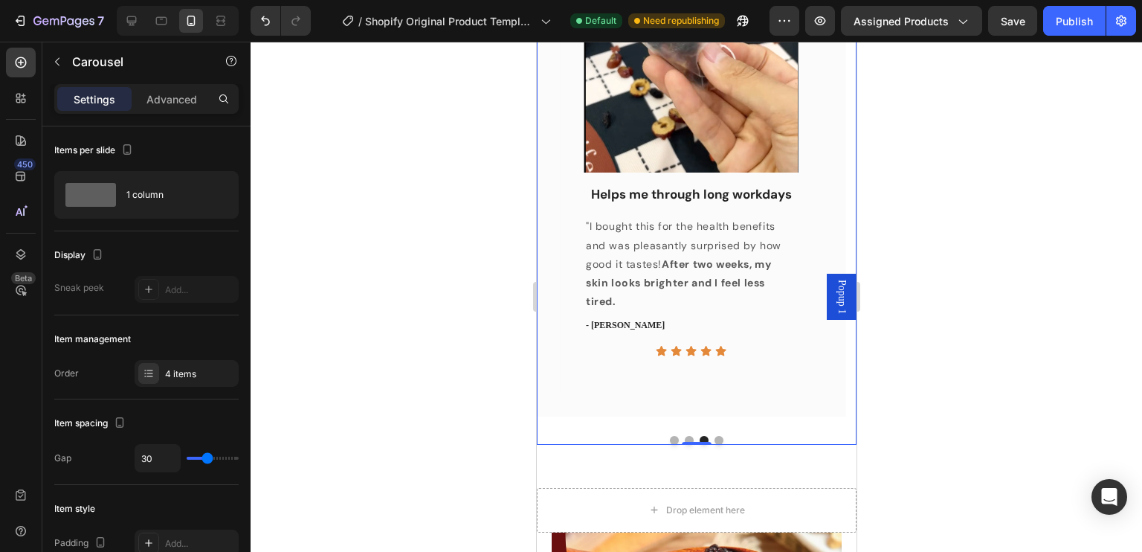
click at [688, 437] on div at bounding box center [696, 440] width 320 height 9
click at [685, 438] on button "Dot" at bounding box center [688, 440] width 9 height 9
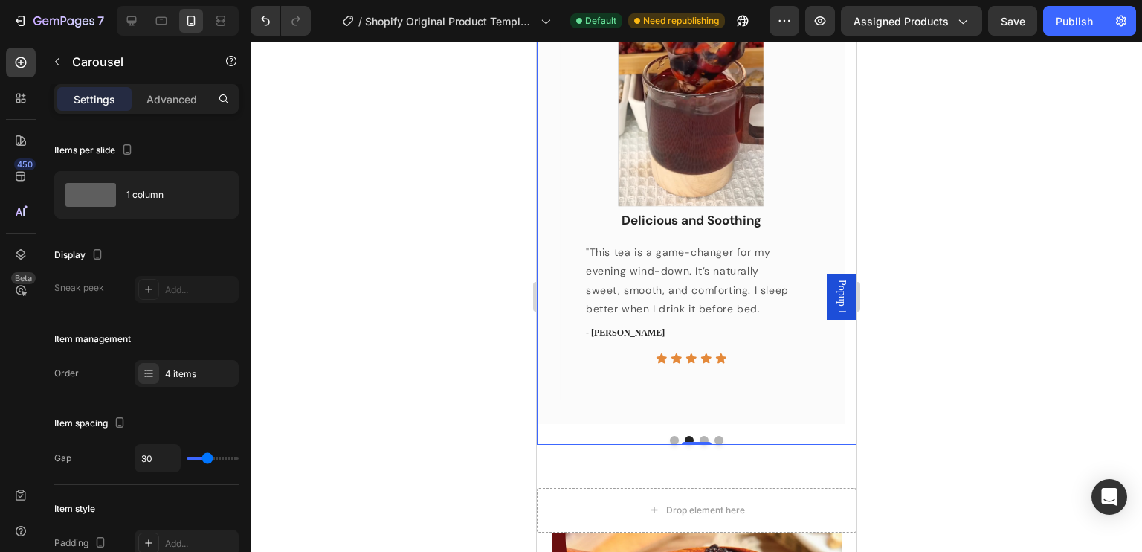
click at [670, 439] on button "Dot" at bounding box center [673, 440] width 9 height 9
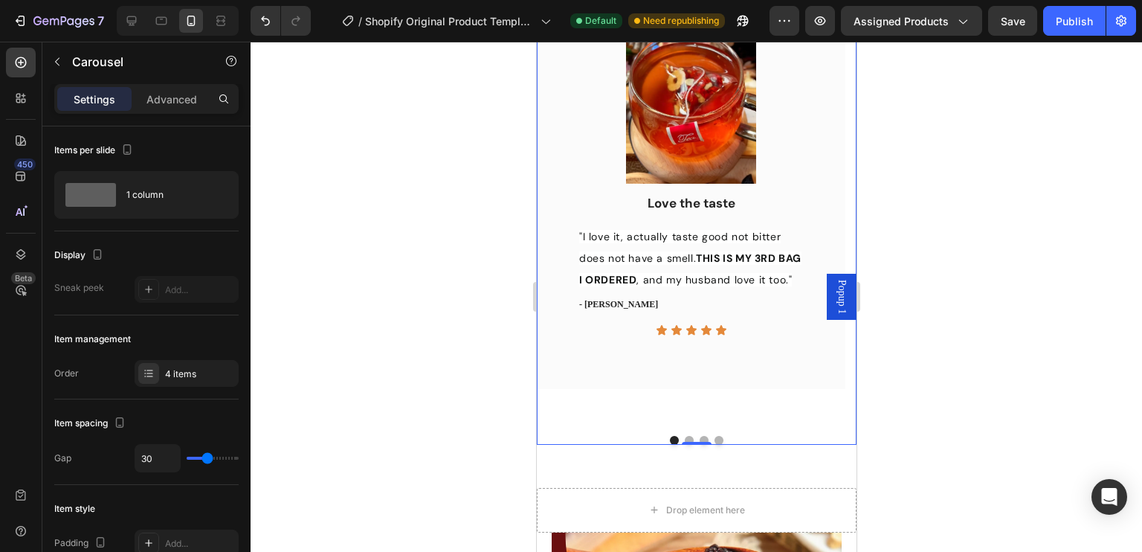
click at [714, 437] on button "Dot" at bounding box center [718, 440] width 9 height 9
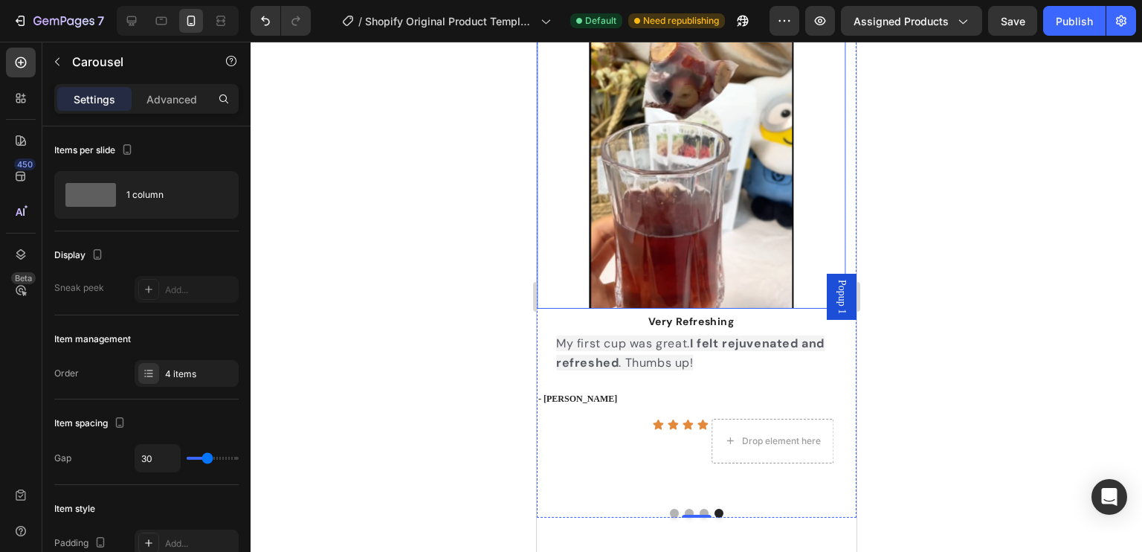
scroll to position [1152, 0]
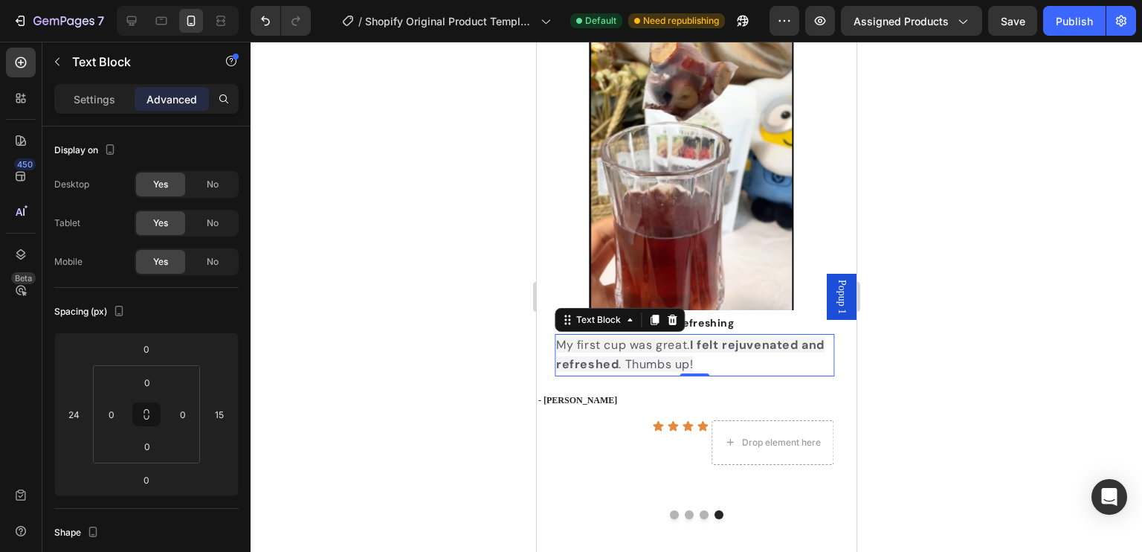
click at [583, 345] on span "My first cup was great. I felt rejuvenated and refreshed . Thumbs up!" at bounding box center [689, 354] width 268 height 35
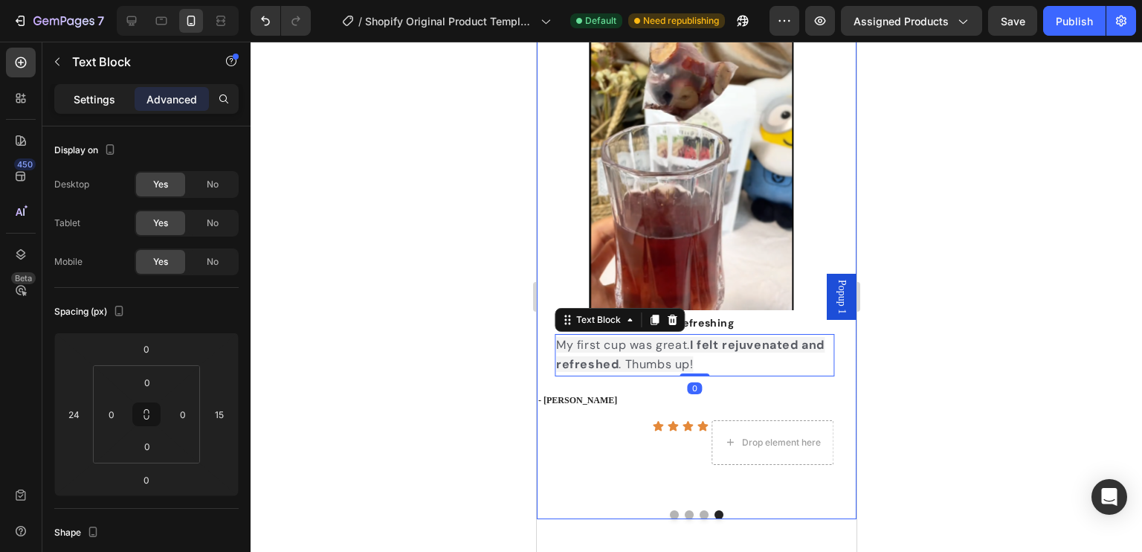
click at [117, 99] on div "Settings" at bounding box center [94, 99] width 74 height 24
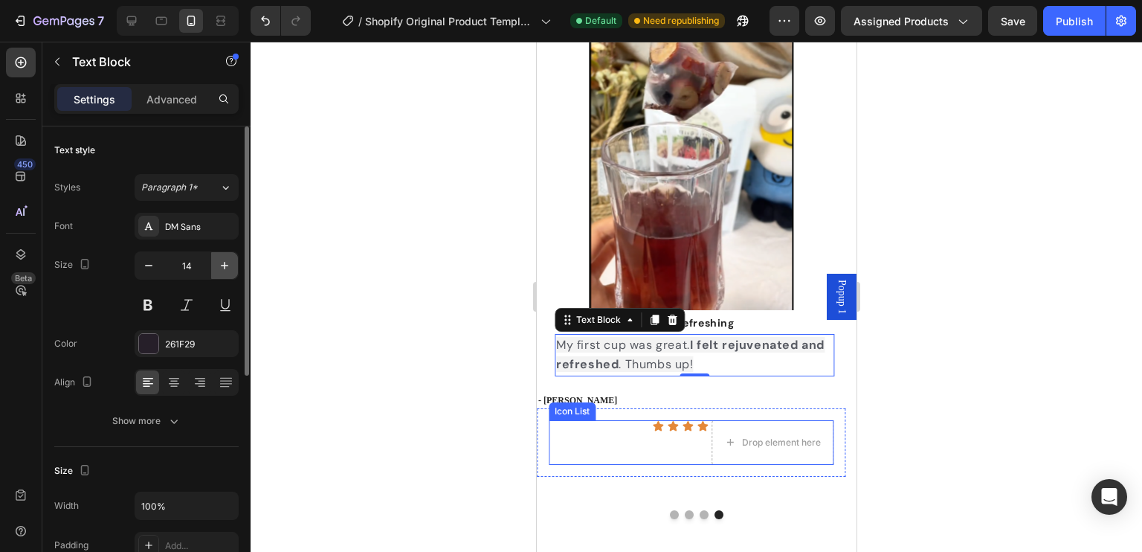
click at [213, 271] on button "button" at bounding box center [224, 265] width 27 height 27
click at [223, 268] on icon "button" at bounding box center [224, 265] width 15 height 15
type input "16"
click at [178, 232] on div "DM Sans" at bounding box center [200, 226] width 70 height 13
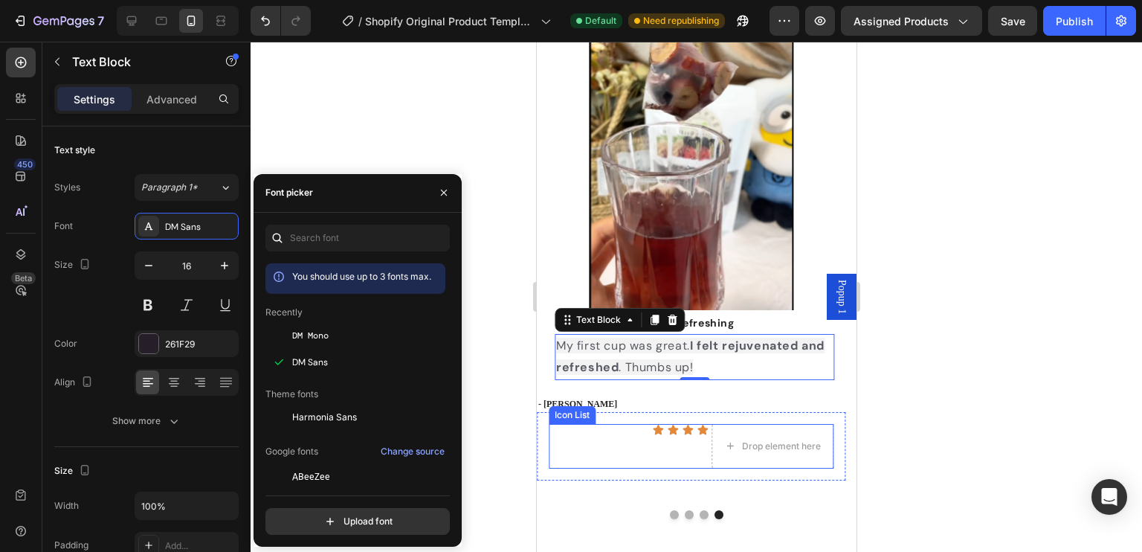
click at [356, 105] on div at bounding box center [695, 297] width 891 height 510
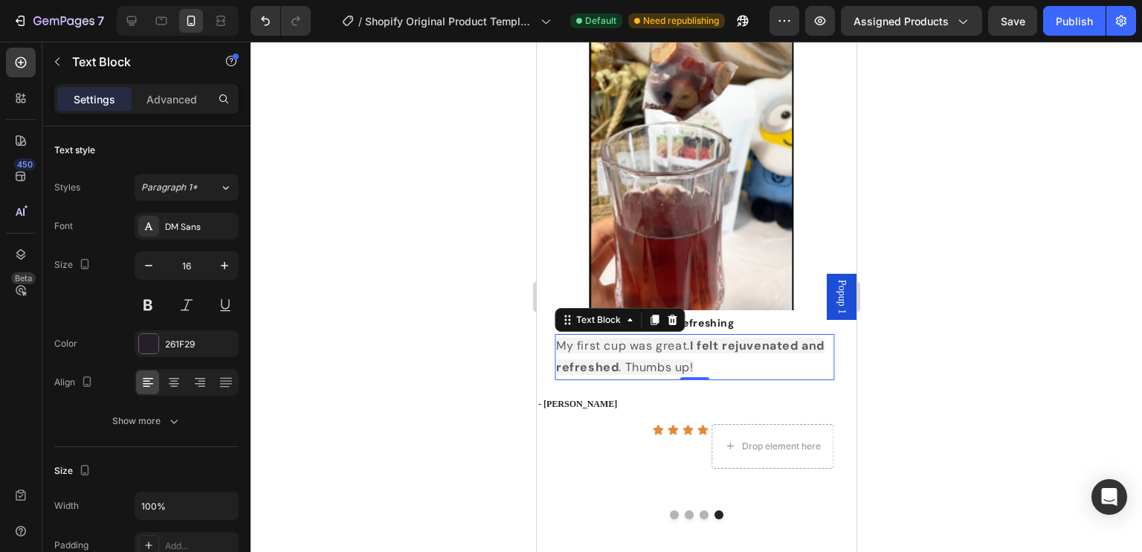
click at [655, 356] on p "My first cup was great. I felt rejuvenated and refreshed . Thumbs up!" at bounding box center [693, 356] width 277 height 43
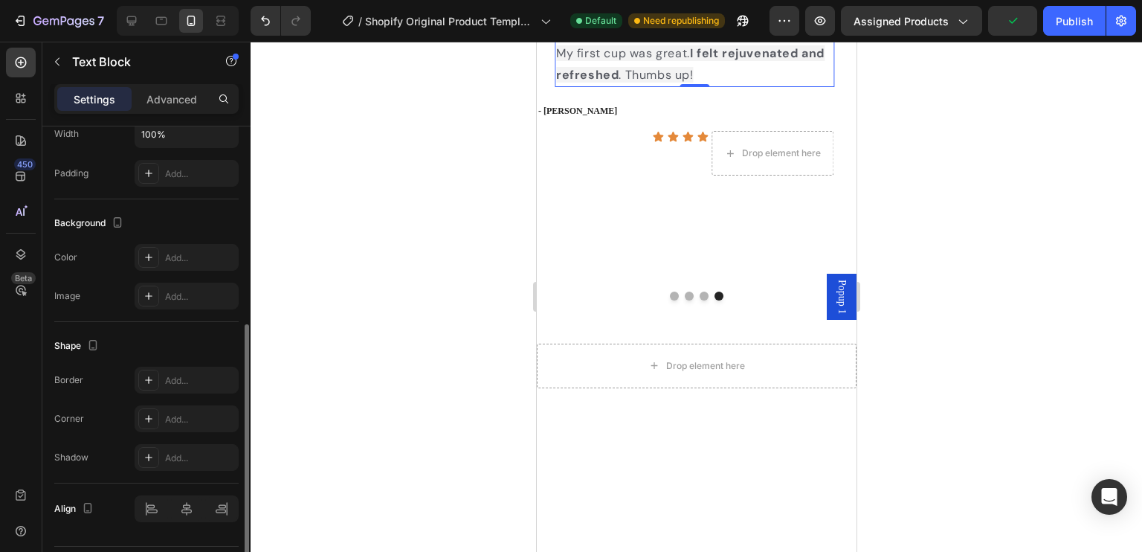
scroll to position [411, 0]
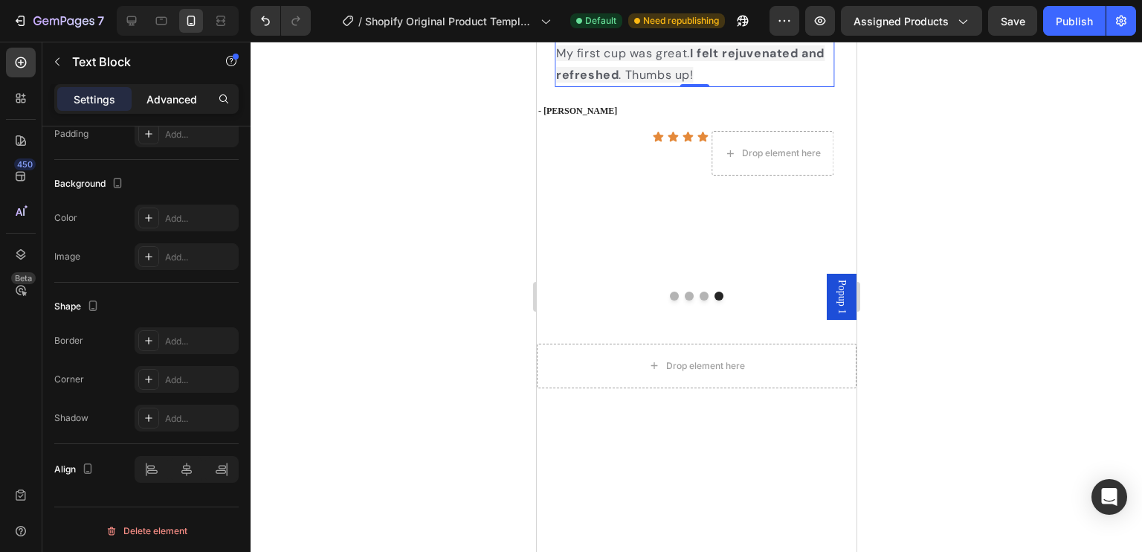
click at [167, 103] on p "Advanced" at bounding box center [171, 99] width 51 height 16
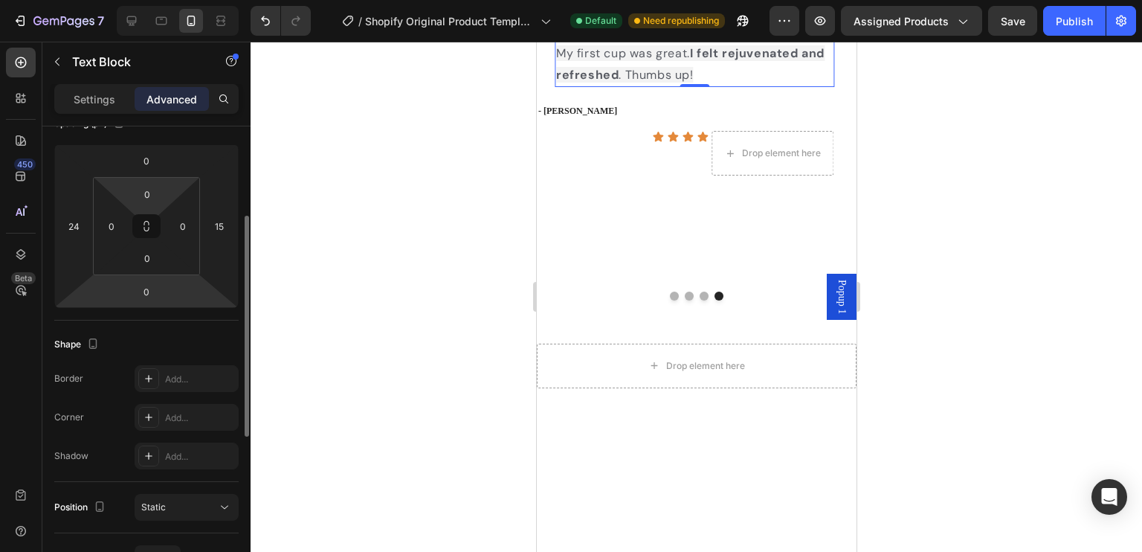
scroll to position [0, 0]
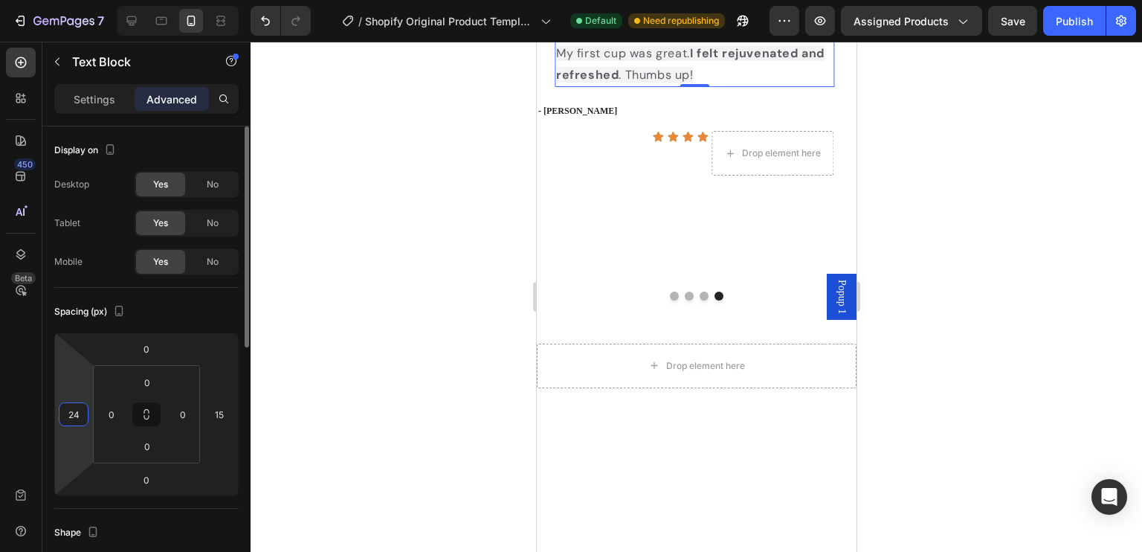
click at [88, 0] on html "7 / Shopify Original Product Template Default Need republishing Preview Assigne…" at bounding box center [571, 0] width 1142 height 0
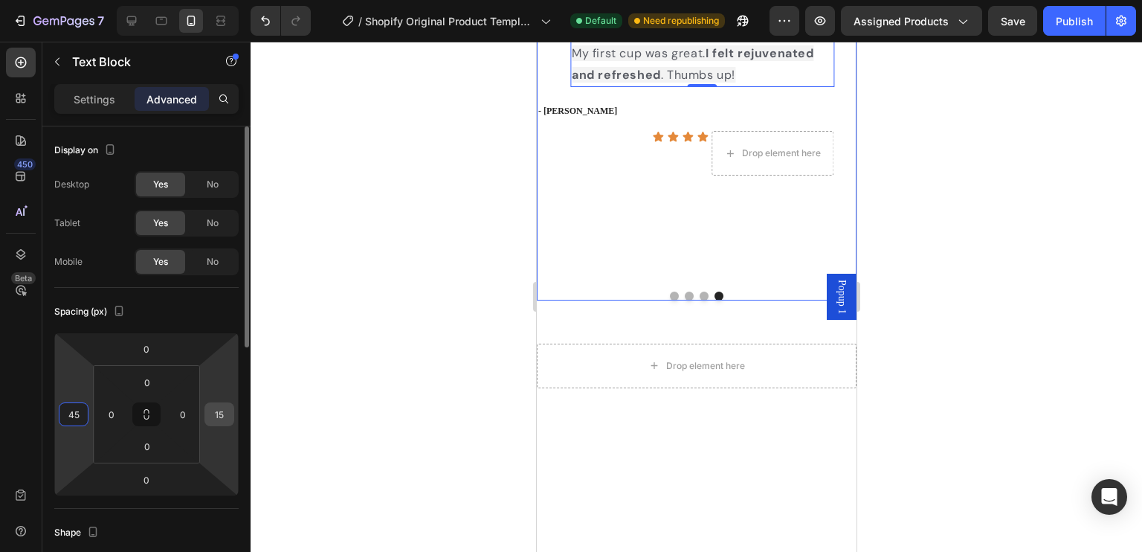
type input "45"
click at [221, 418] on input "15" at bounding box center [219, 414] width 22 height 22
type input "20"
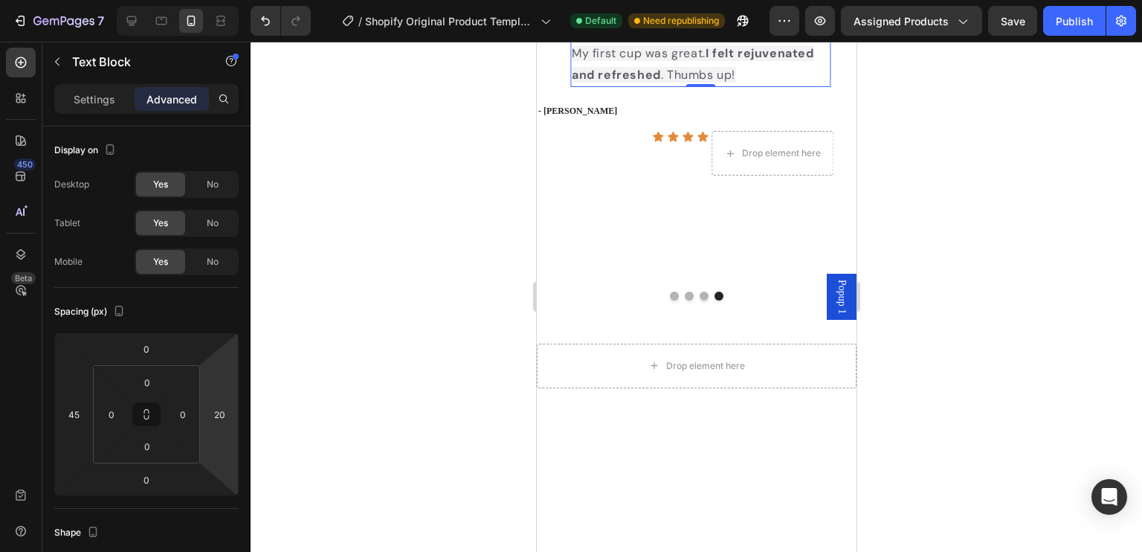
click at [957, 384] on div at bounding box center [695, 297] width 891 height 510
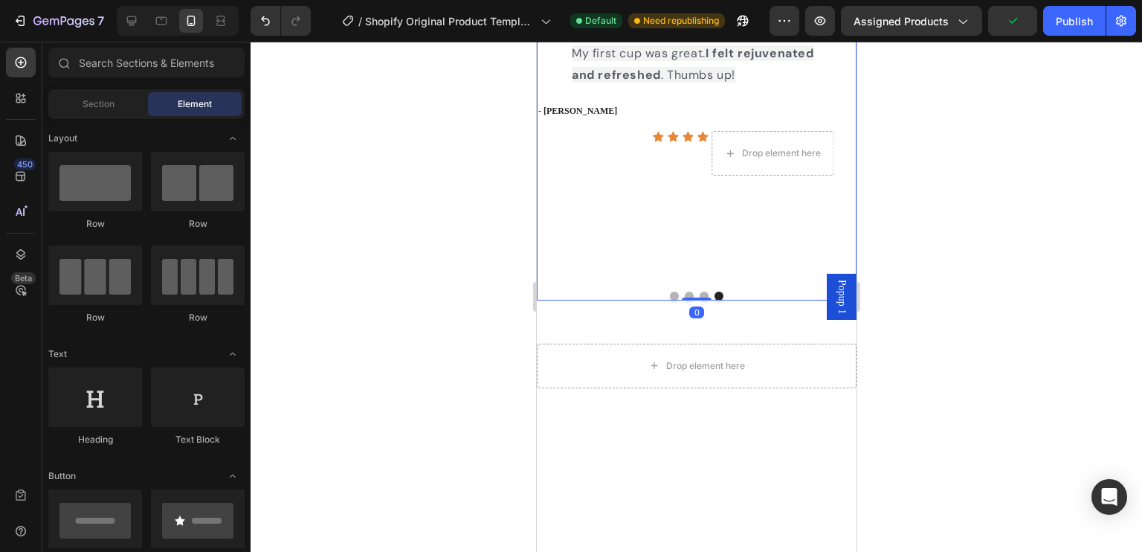
click at [699, 300] on button "Dot" at bounding box center [703, 295] width 9 height 9
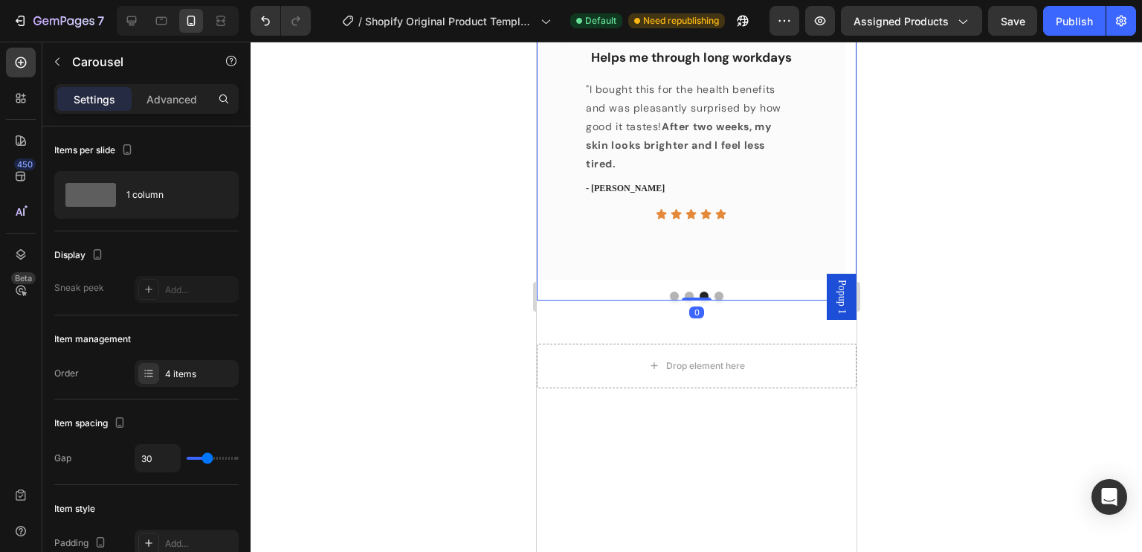
click at [719, 300] on div at bounding box center [696, 295] width 320 height 9
click at [714, 300] on button "Dot" at bounding box center [718, 295] width 9 height 9
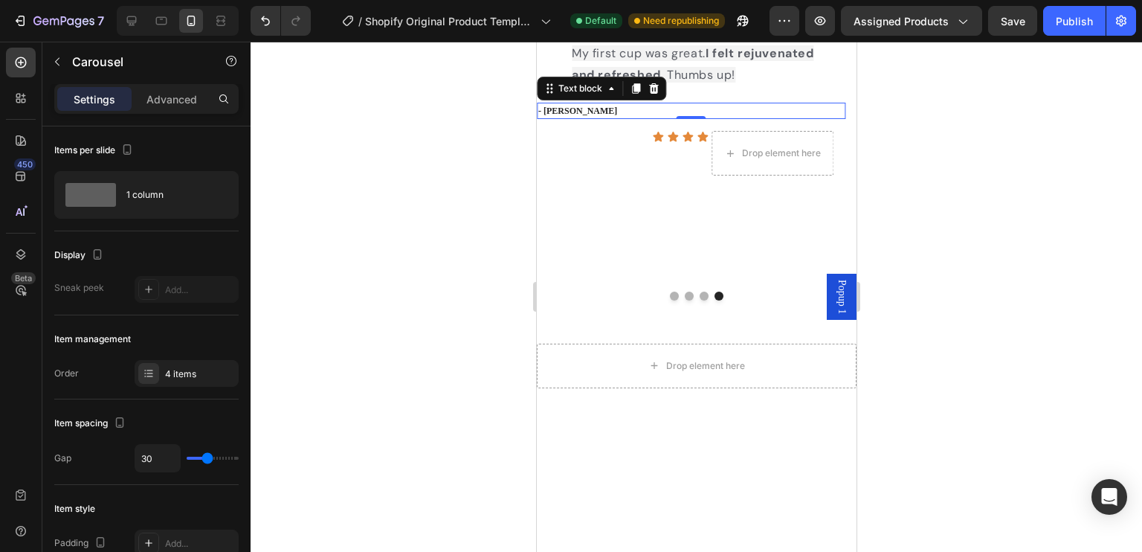
click at [563, 117] on p "- Linda L." at bounding box center [690, 110] width 306 height 13
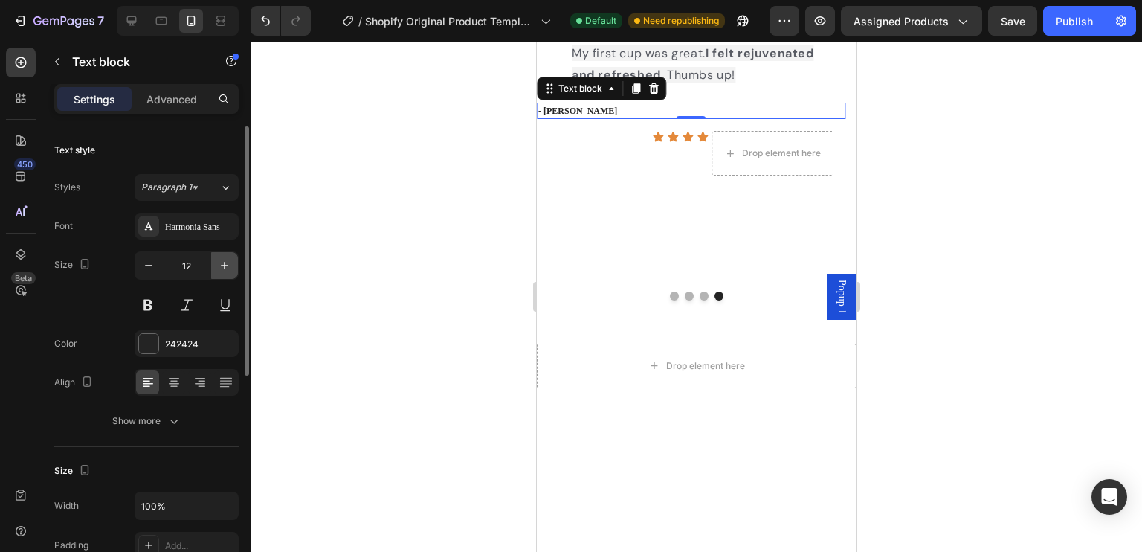
click at [219, 268] on icon "button" at bounding box center [224, 265] width 15 height 15
click at [146, 263] on icon "button" at bounding box center [148, 265] width 15 height 15
type input "12"
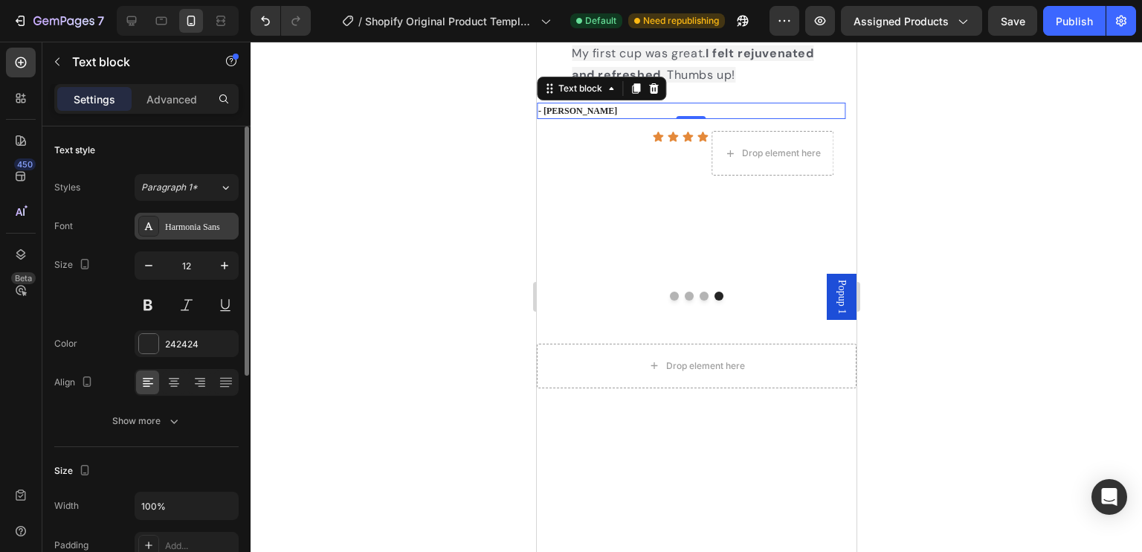
click at [186, 236] on div "Harmonia Sans" at bounding box center [187, 226] width 104 height 27
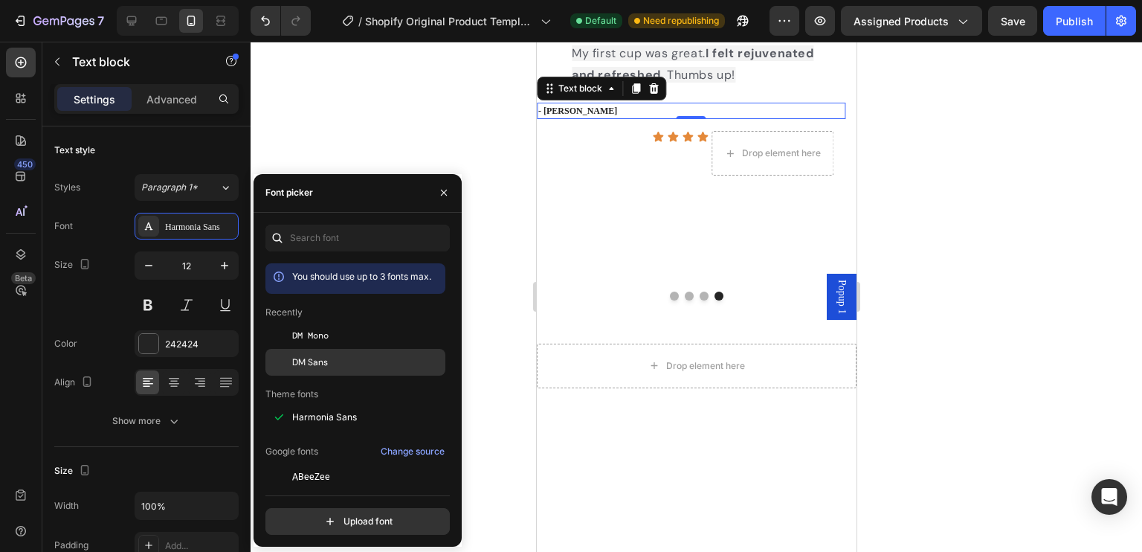
click at [312, 362] on span "DM Sans" at bounding box center [310, 361] width 36 height 13
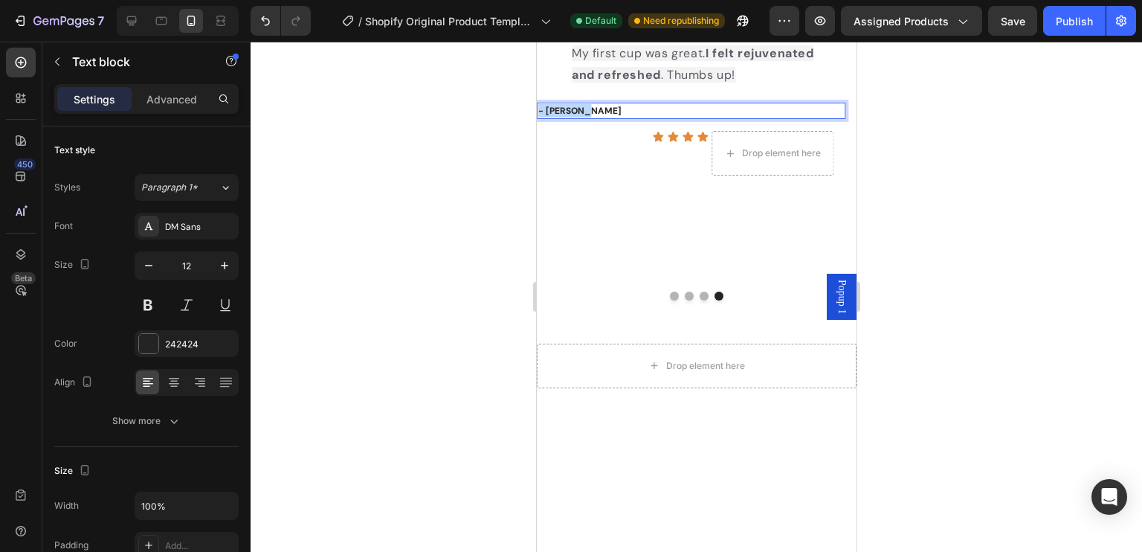
drag, startPoint x: 595, startPoint y: 406, endPoint x: 537, endPoint y: 403, distance: 58.1
click at [537, 117] on p "- Linda L." at bounding box center [690, 110] width 306 height 13
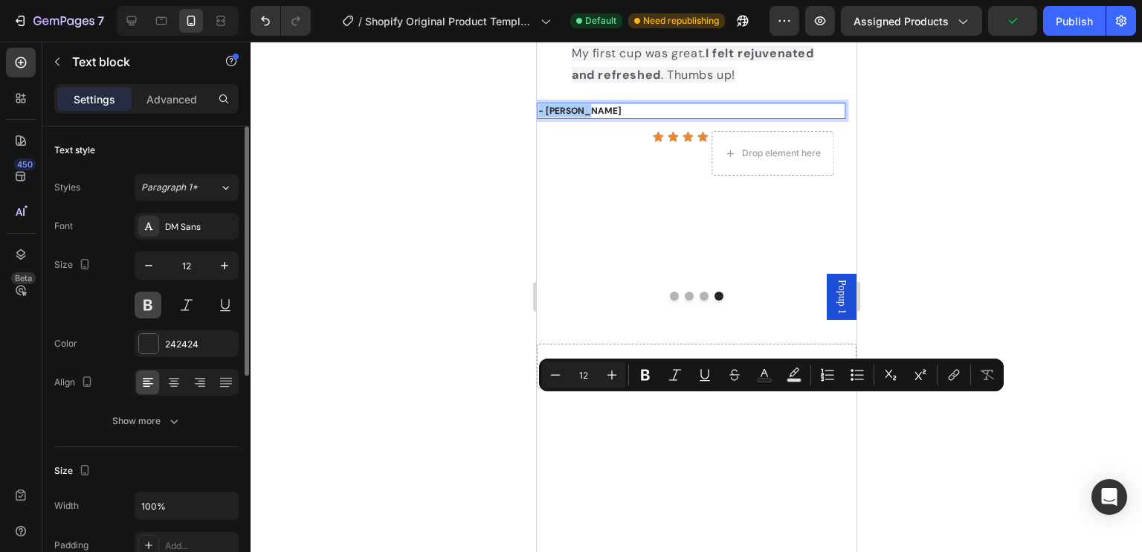
click at [149, 306] on button at bounding box center [148, 304] width 27 height 27
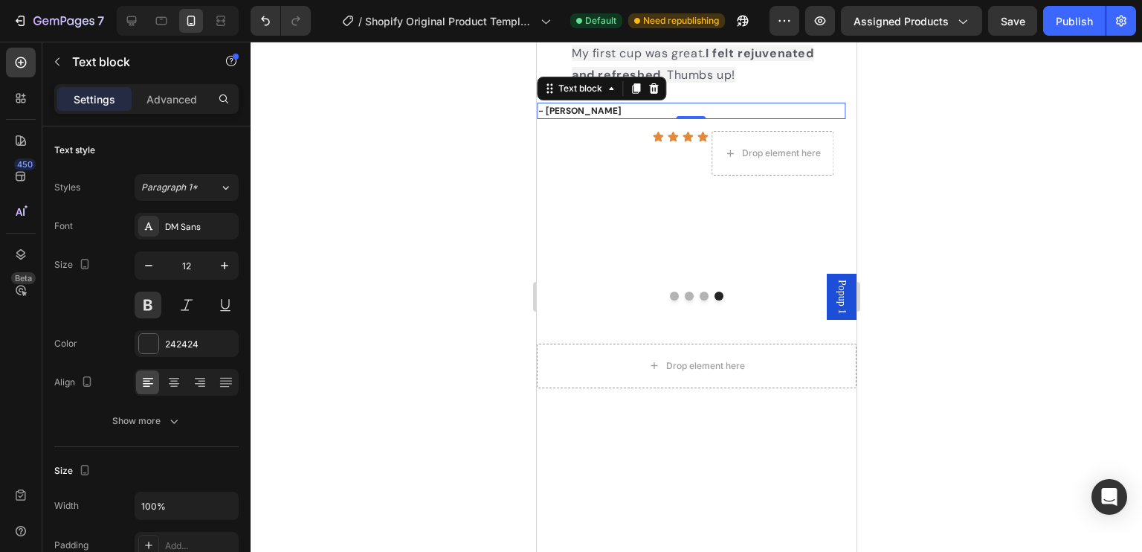
click at [452, 405] on div at bounding box center [695, 297] width 891 height 510
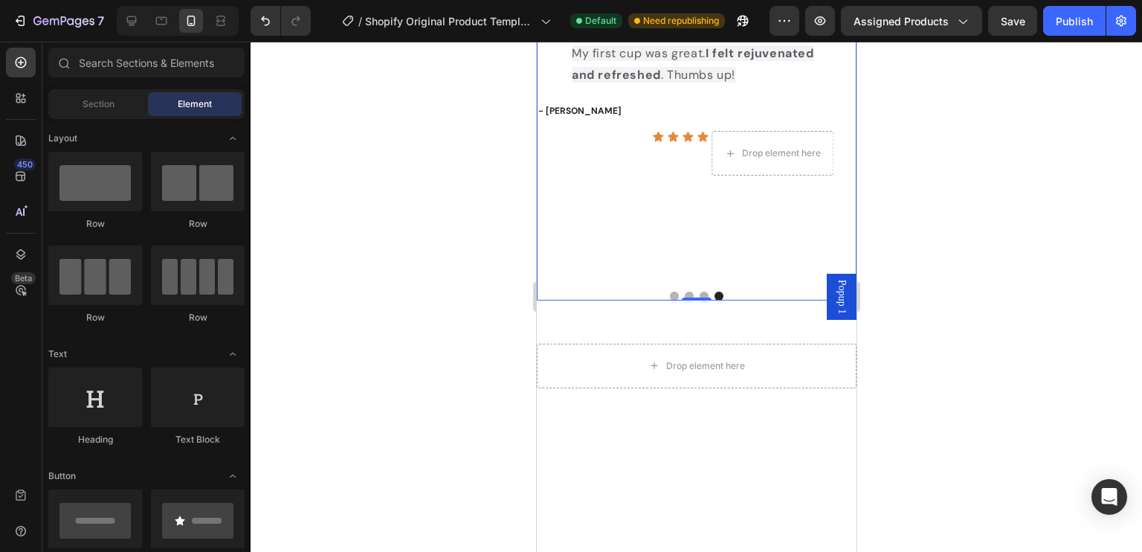
click at [699, 300] on button "Dot" at bounding box center [703, 295] width 9 height 9
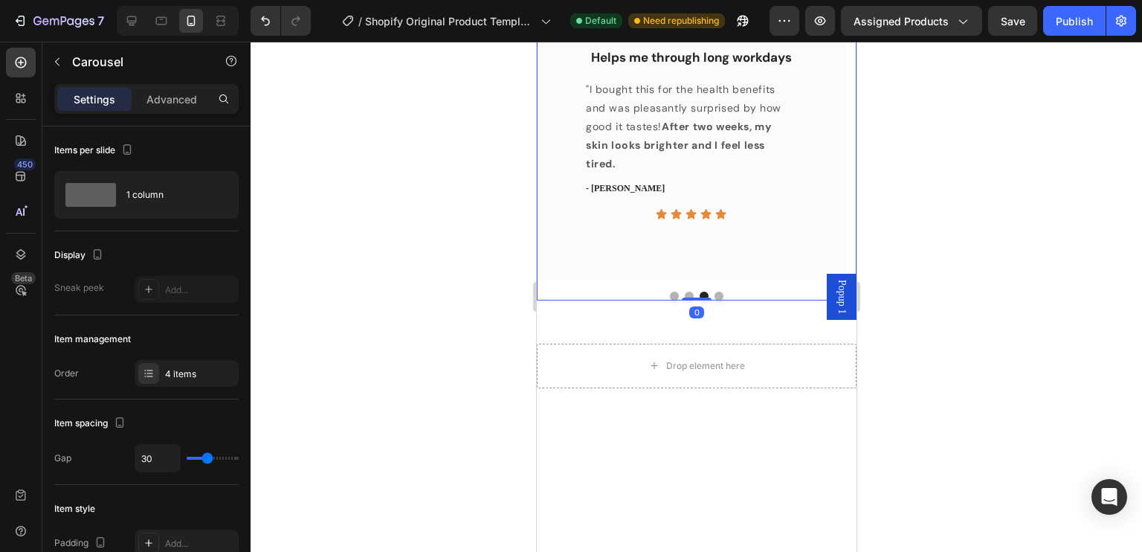
click at [714, 300] on button "Dot" at bounding box center [718, 295] width 9 height 9
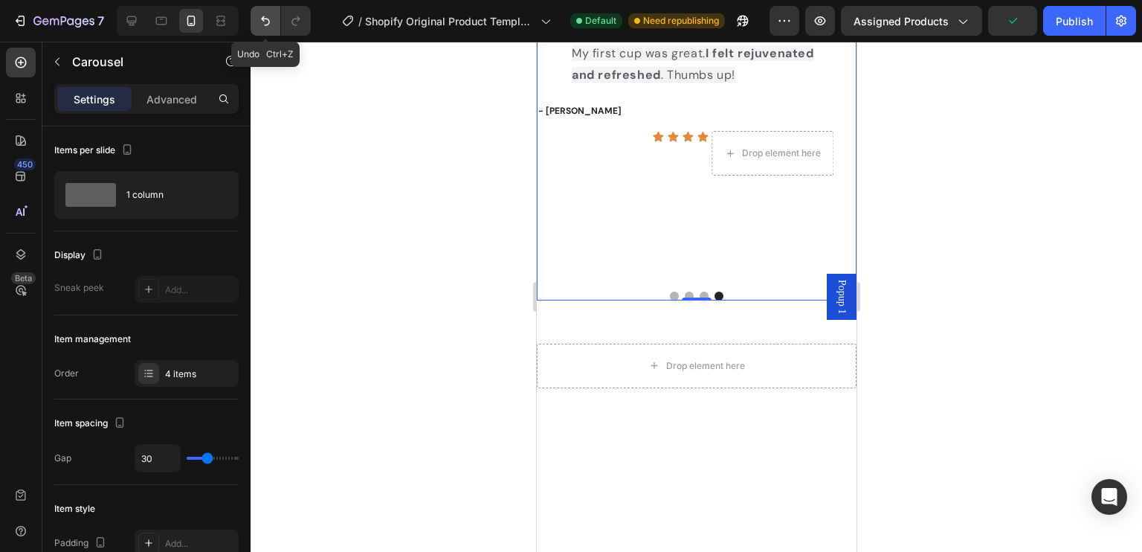
click at [259, 19] on icon "Undo/Redo" at bounding box center [265, 20] width 15 height 15
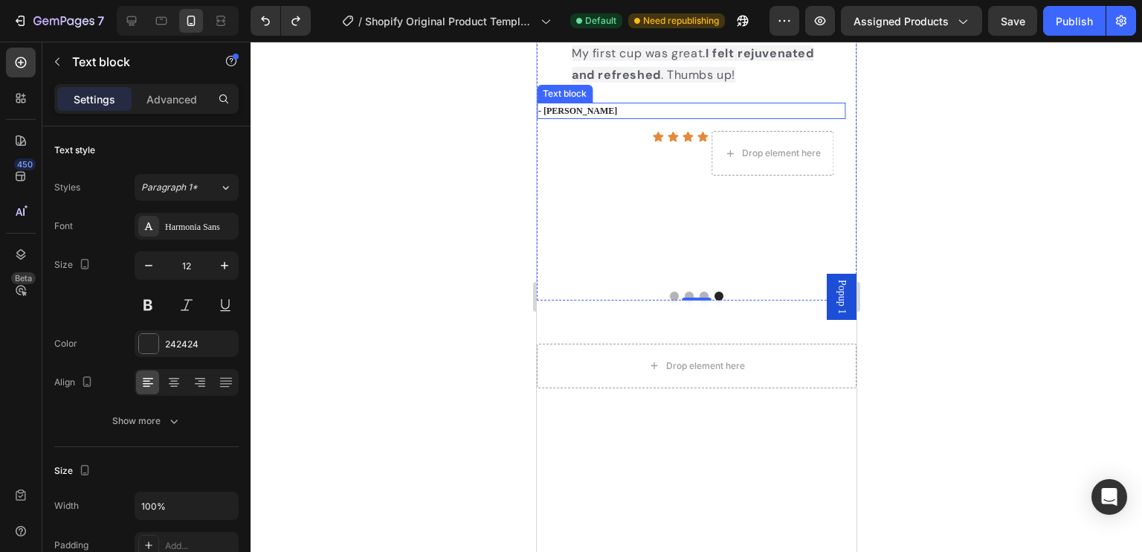
click at [597, 117] on p "- Linda L." at bounding box center [690, 110] width 306 height 13
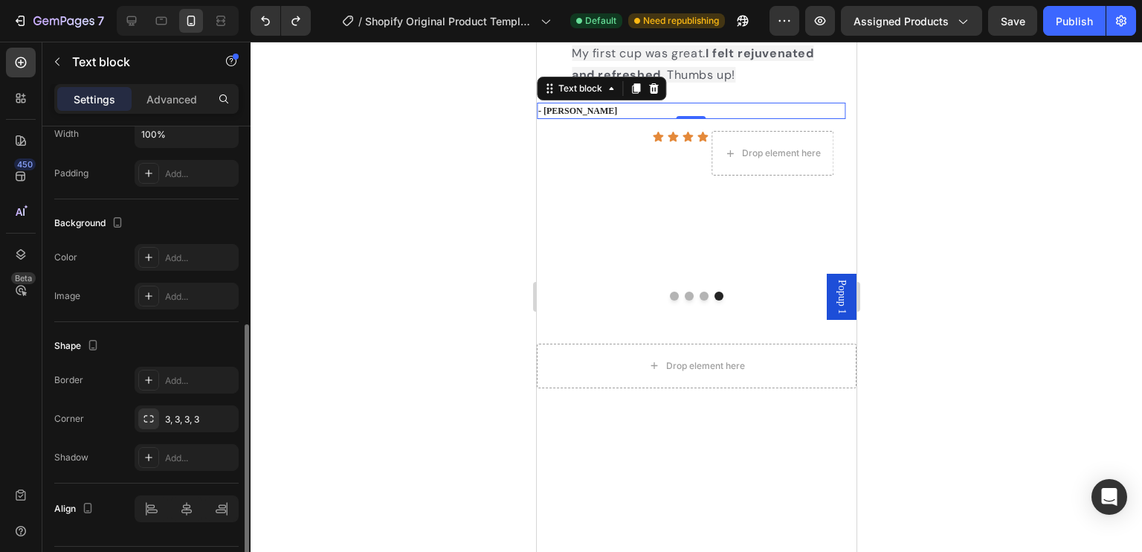
scroll to position [411, 0]
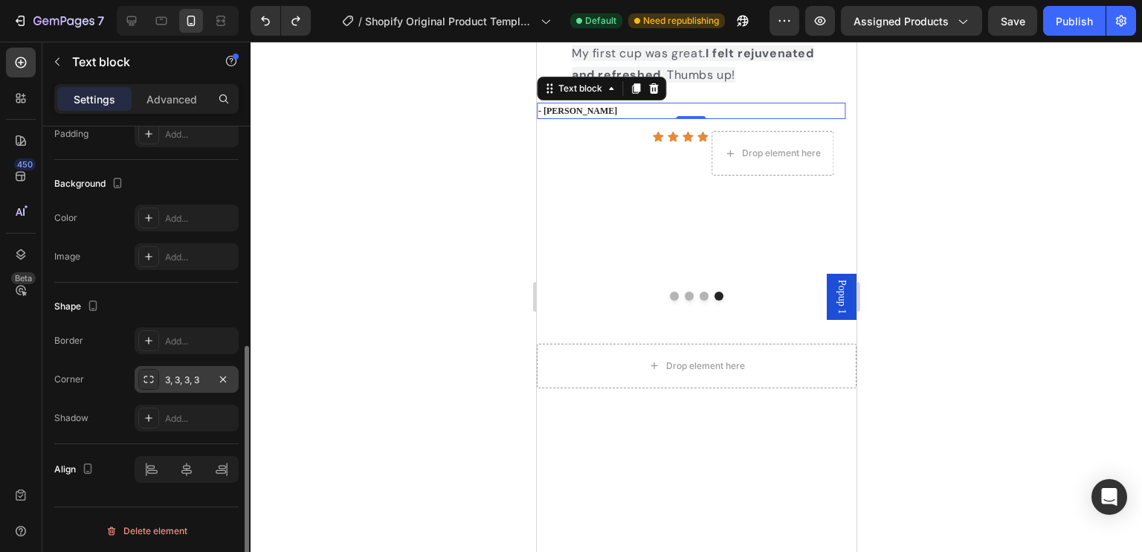
click at [176, 381] on div "3, 3, 3, 3" at bounding box center [186, 379] width 43 height 13
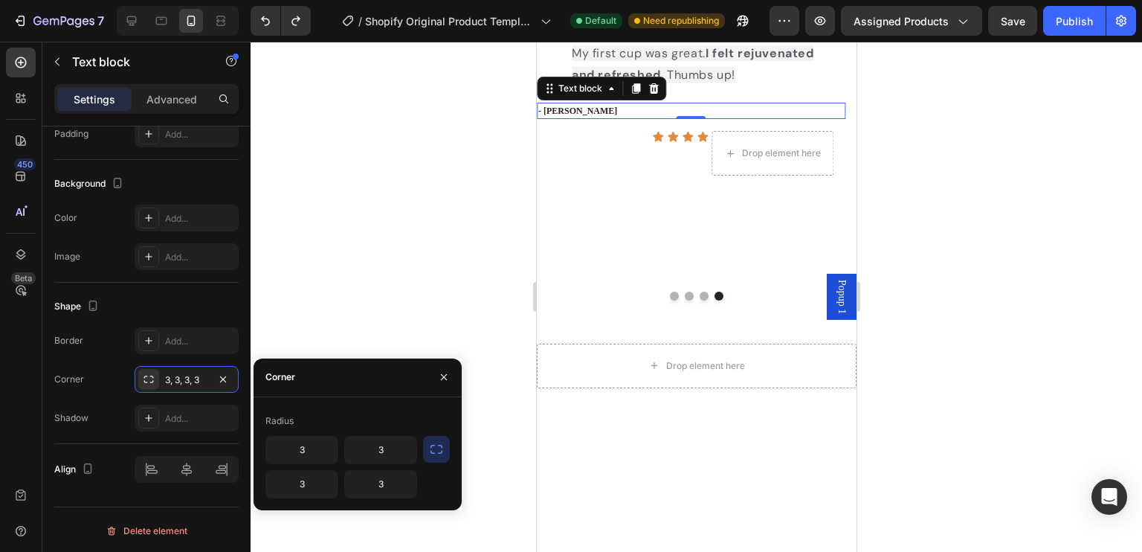
click at [418, 303] on div at bounding box center [695, 297] width 891 height 510
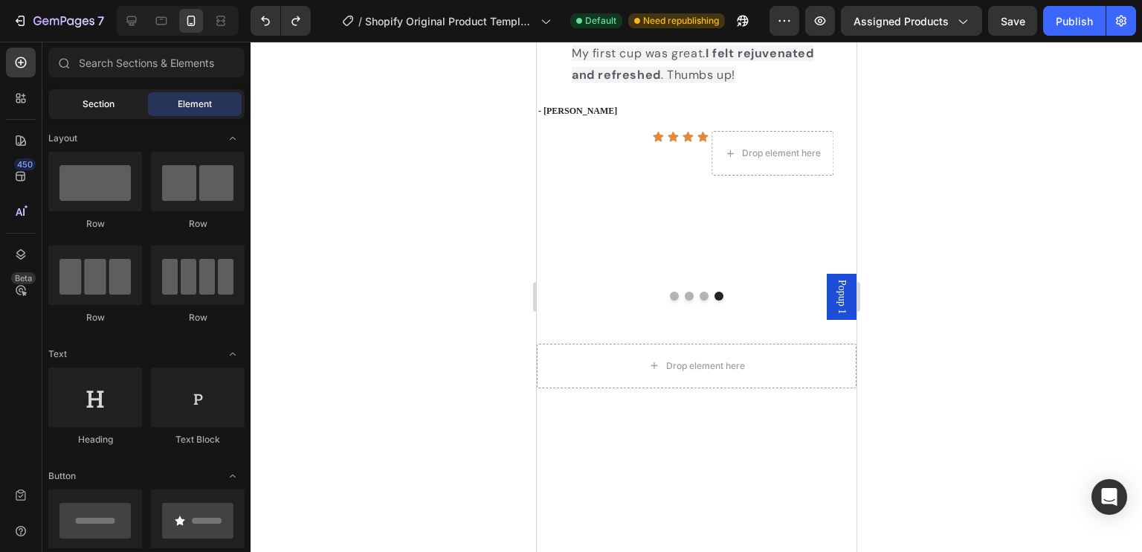
click at [114, 113] on div "Section" at bounding box center [98, 104] width 94 height 24
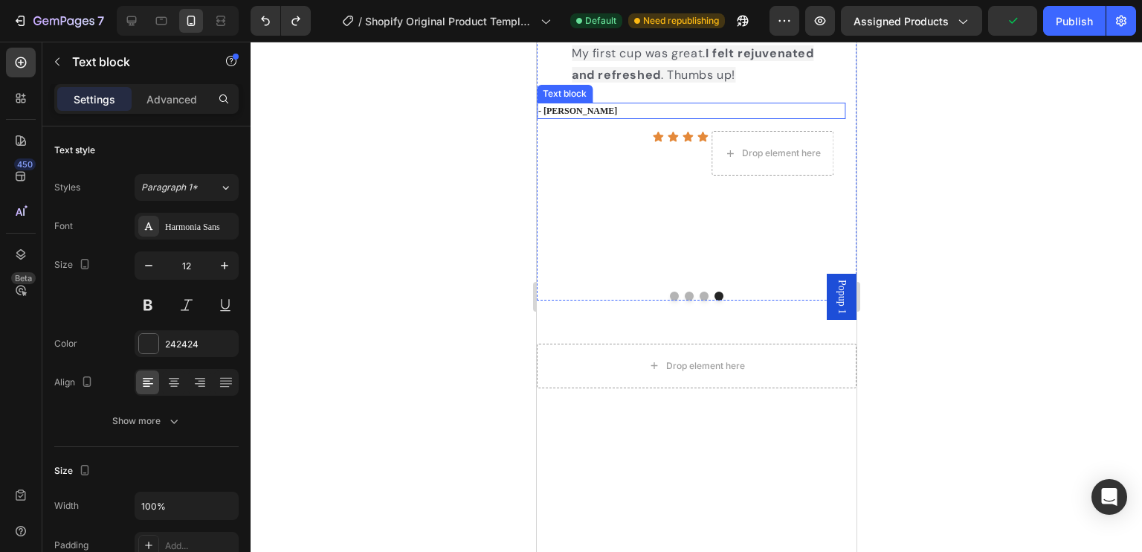
click at [635, 117] on p "- Linda L." at bounding box center [690, 110] width 306 height 13
click at [181, 100] on p "Advanced" at bounding box center [171, 99] width 51 height 16
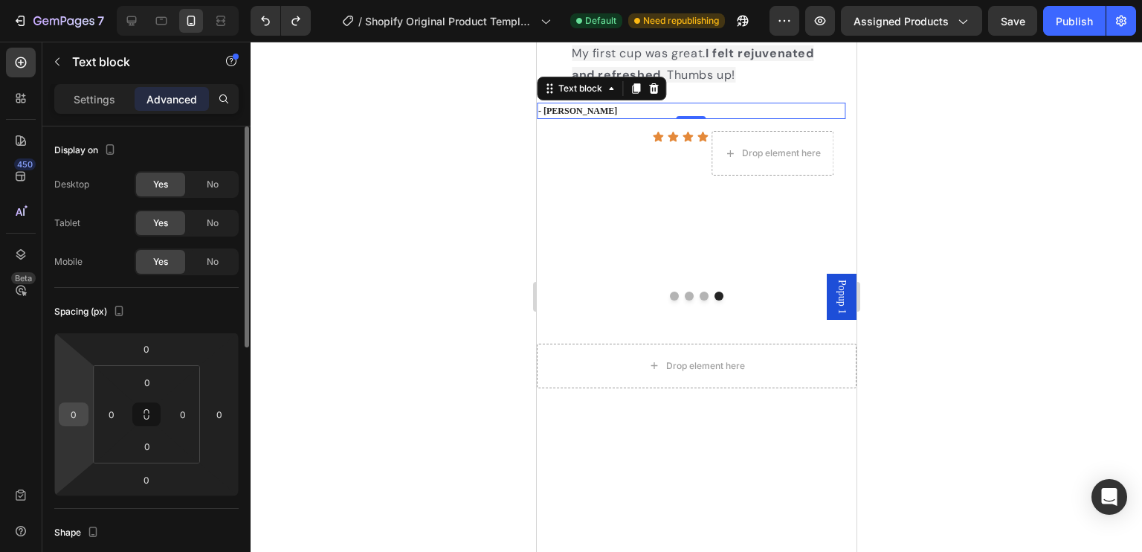
click at [76, 407] on input "0" at bounding box center [73, 414] width 22 height 22
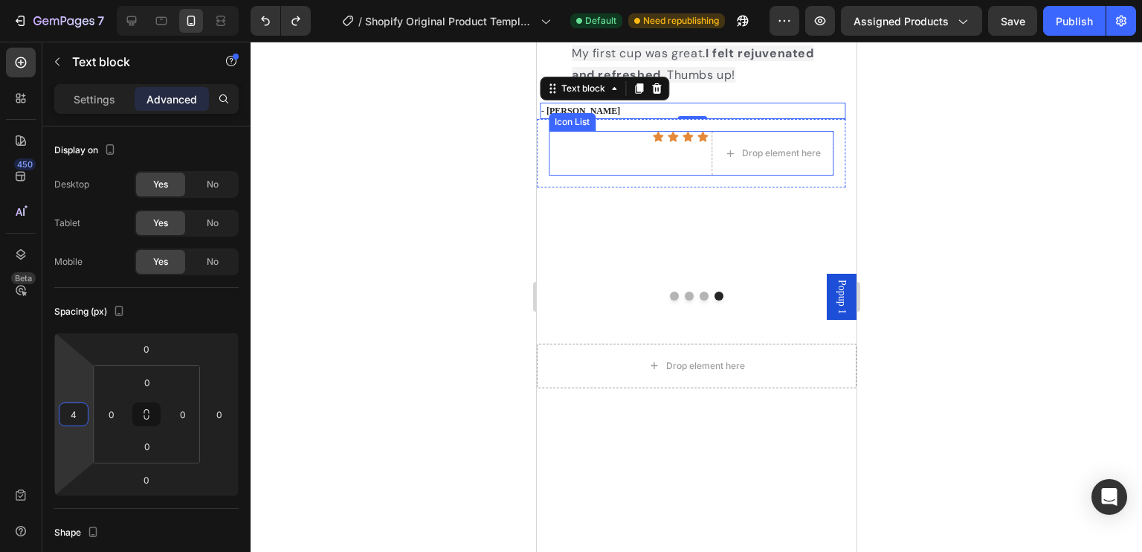
type input "45"
click at [1081, 303] on div at bounding box center [695, 297] width 891 height 510
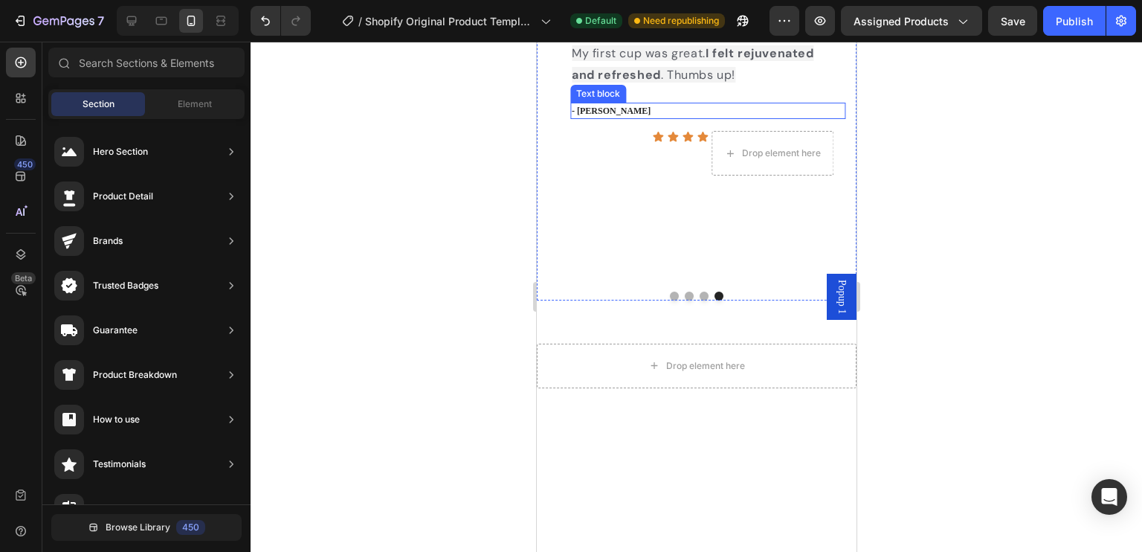
click at [622, 117] on p "- Linda L." at bounding box center [707, 110] width 272 height 13
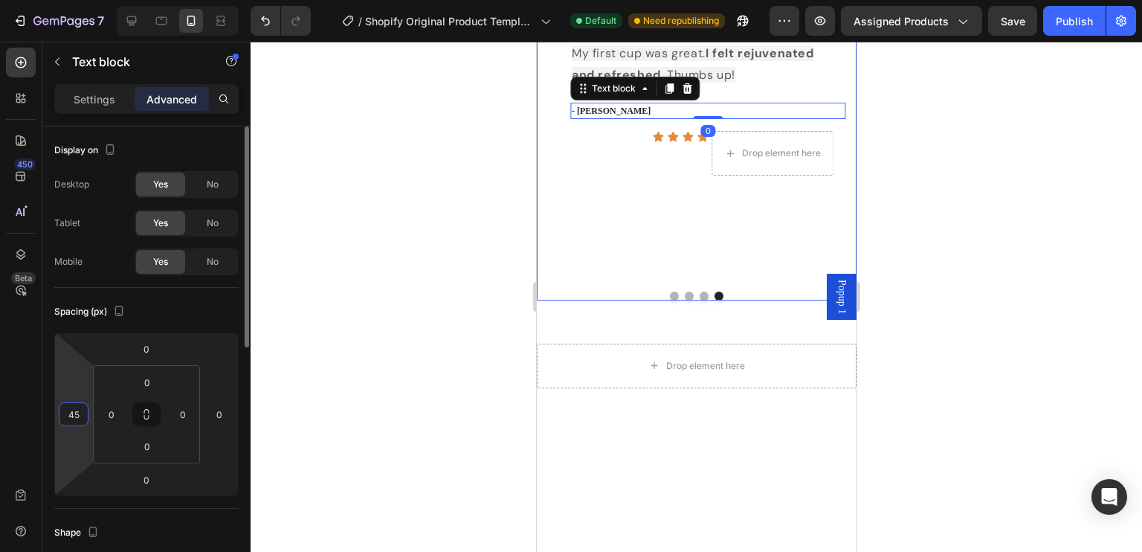
click at [76, 404] on input "45" at bounding box center [73, 414] width 22 height 22
click at [80, 414] on input "45" at bounding box center [73, 414] width 22 height 22
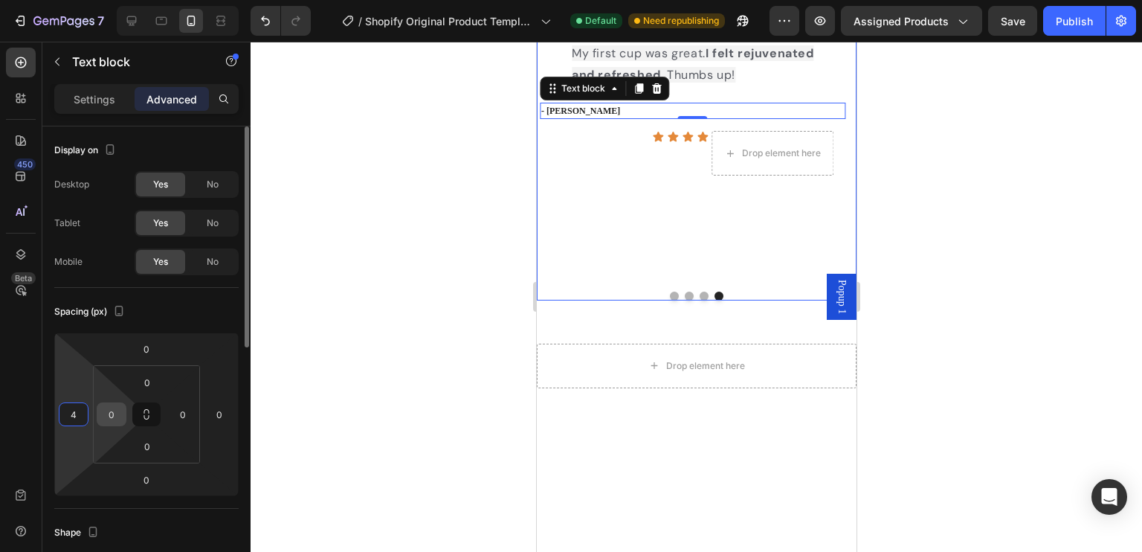
type input "40"
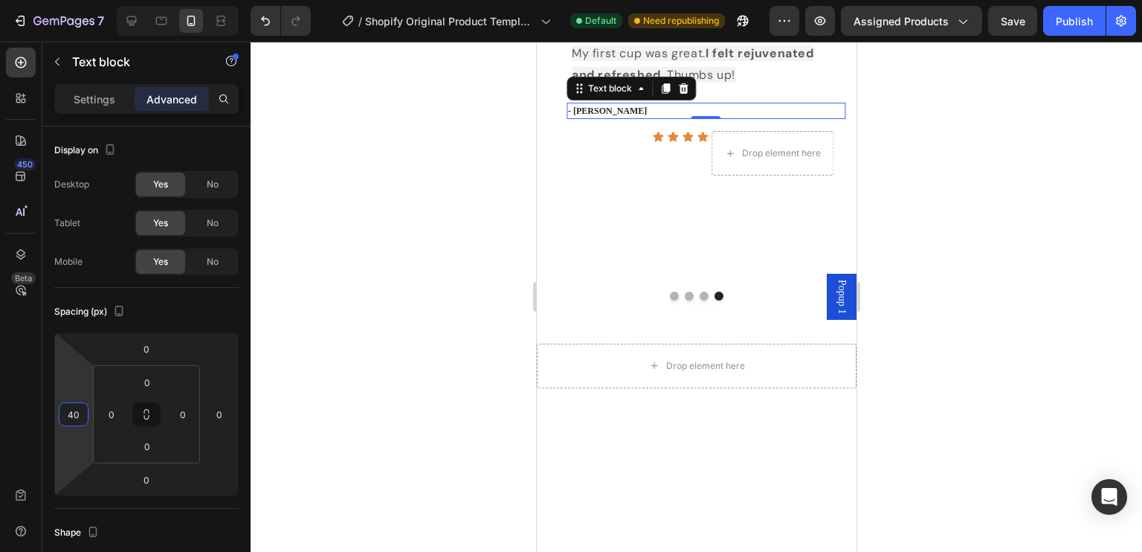
click at [876, 424] on div at bounding box center [695, 297] width 891 height 510
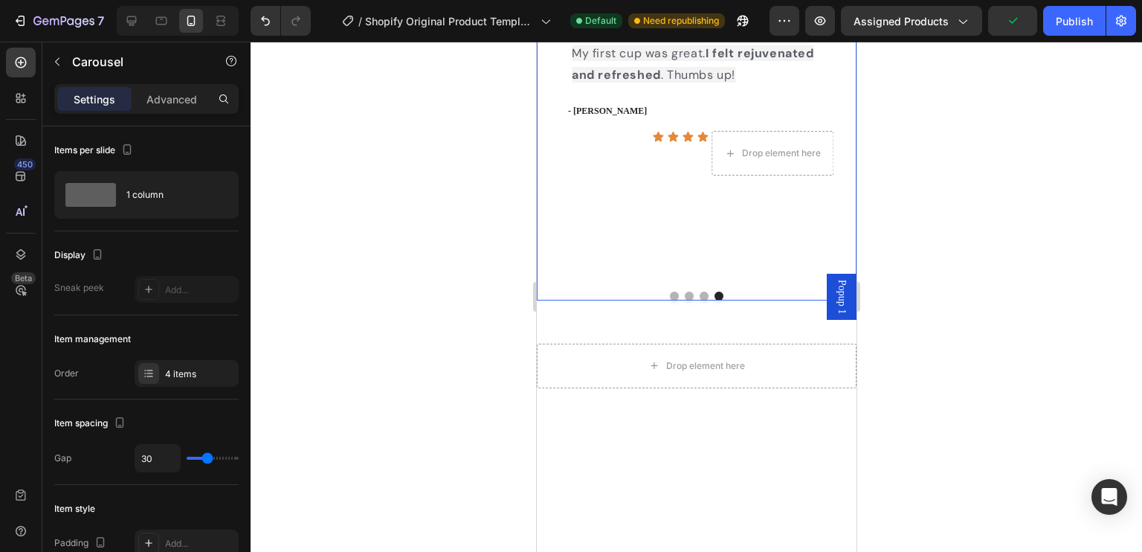
click at [699, 300] on button "Dot" at bounding box center [703, 295] width 9 height 9
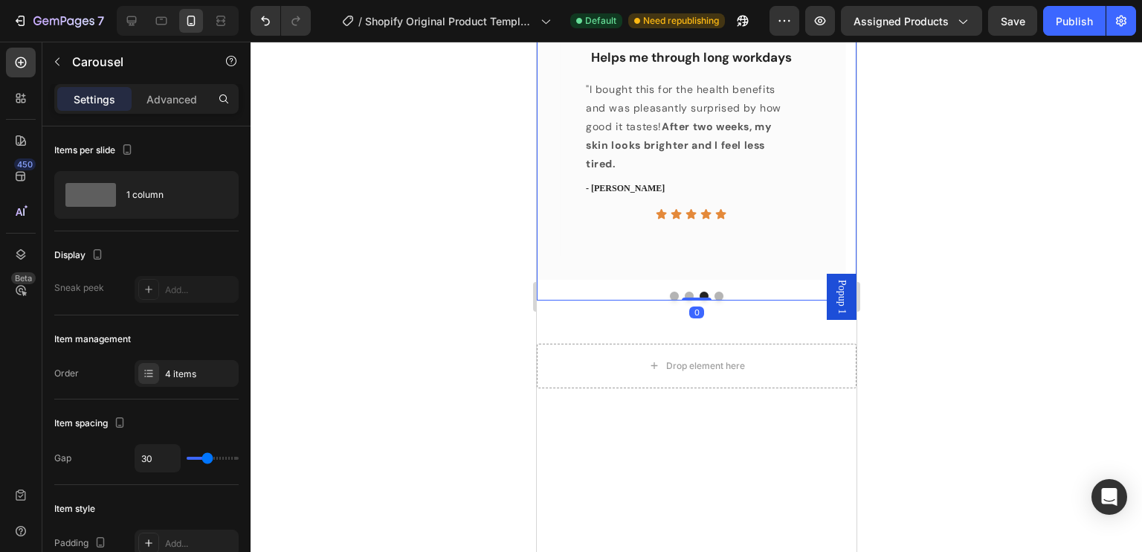
click at [714, 300] on button "Dot" at bounding box center [718, 295] width 9 height 9
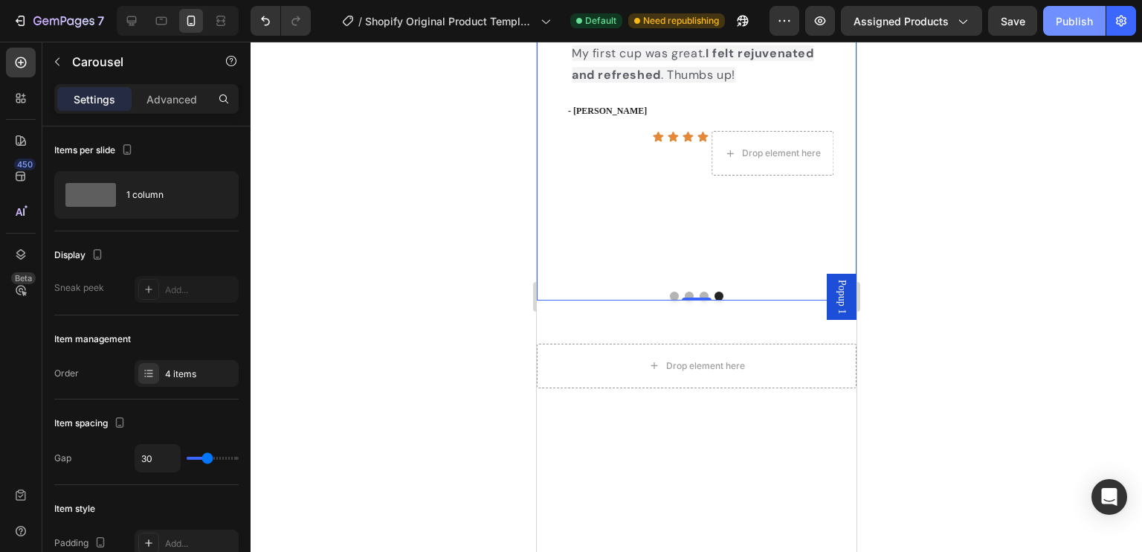
click at [1059, 26] on div "Publish" at bounding box center [1074, 21] width 37 height 16
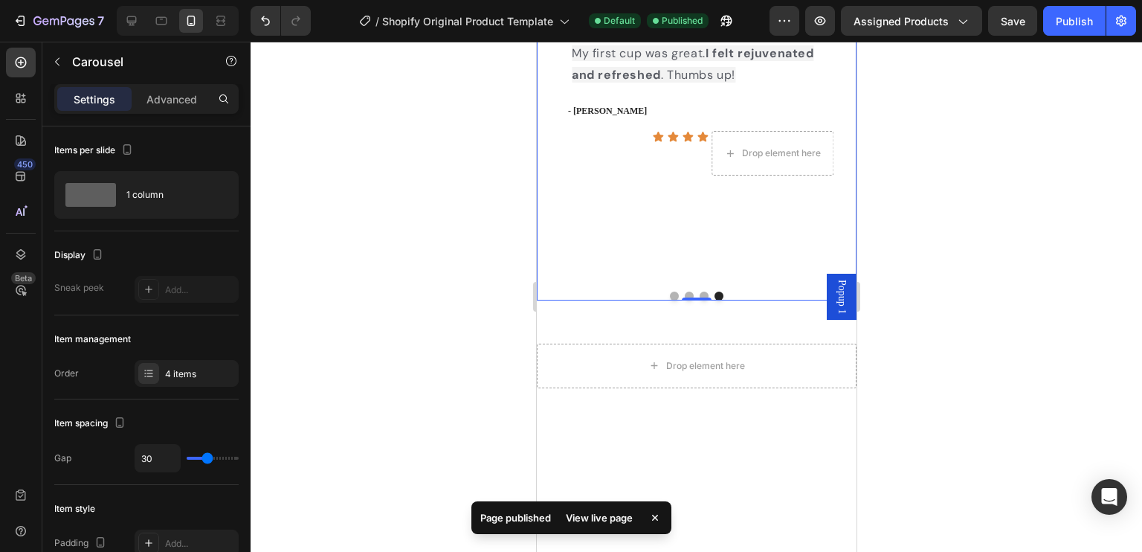
click at [600, 511] on div "View live page" at bounding box center [599, 517] width 85 height 21
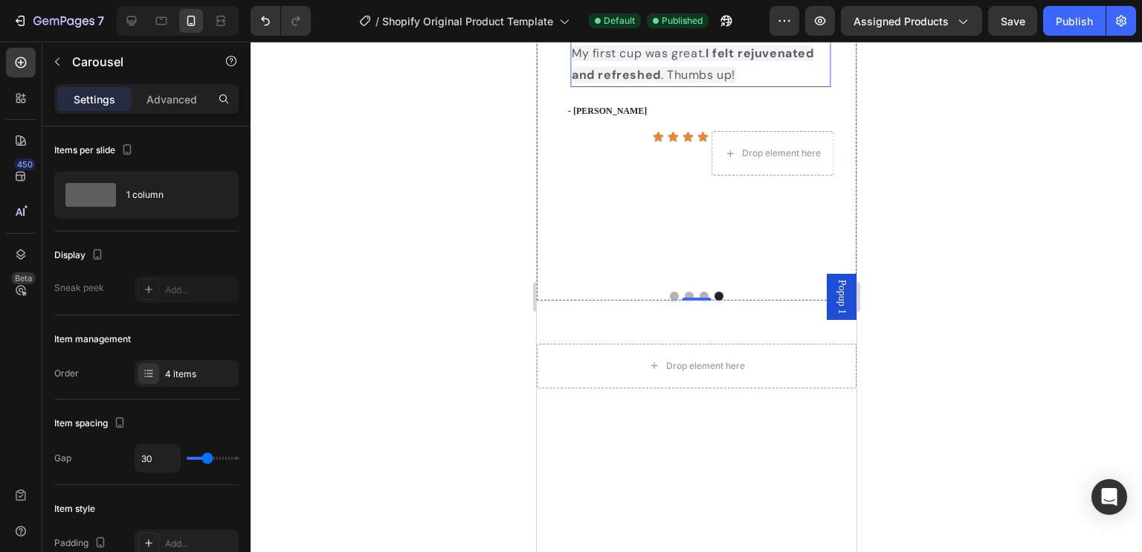
click at [699, 83] on span "My first cup was great. I felt rejuvenated and refreshed . Thumbs up!" at bounding box center [692, 63] width 242 height 37
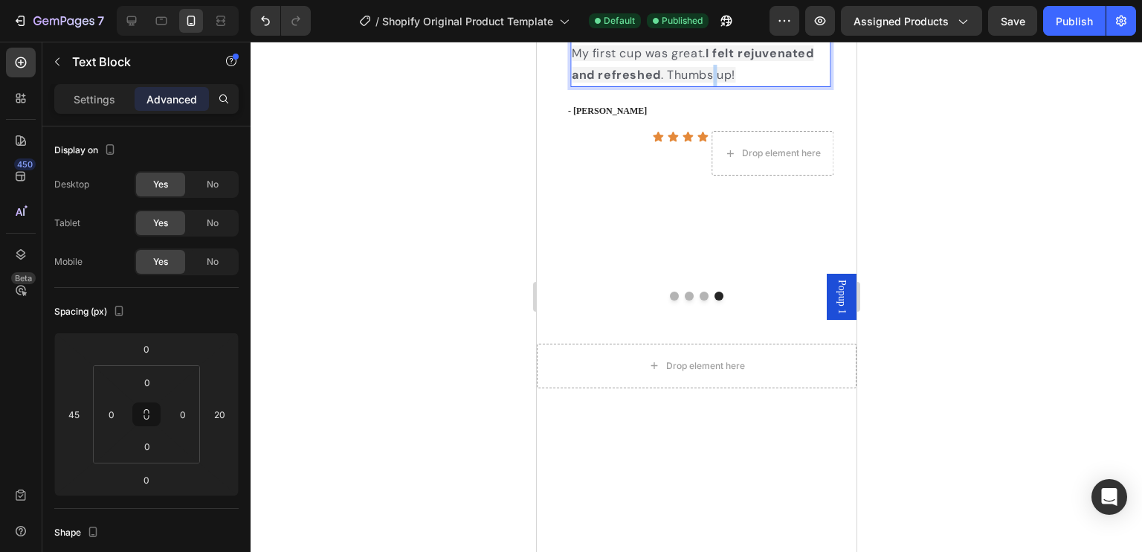
click at [711, 83] on span "My first cup was great. I felt rejuvenated and refreshed . Thumbs up!" at bounding box center [692, 63] width 242 height 37
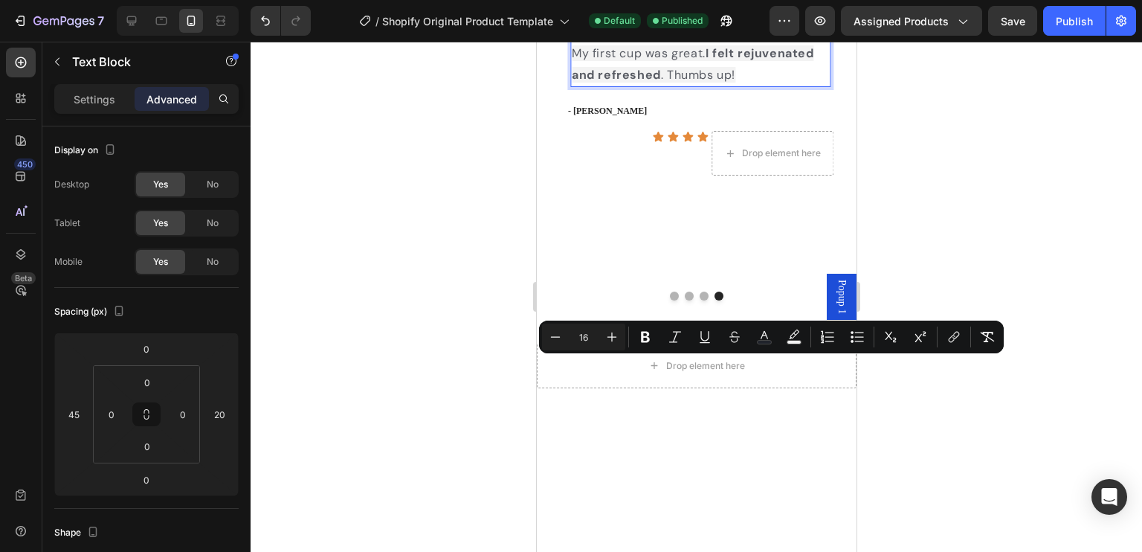
click at [747, 86] on p "My first cup was great. I felt rejuvenated and refreshed . Thumbs up!" at bounding box center [699, 64] width 257 height 43
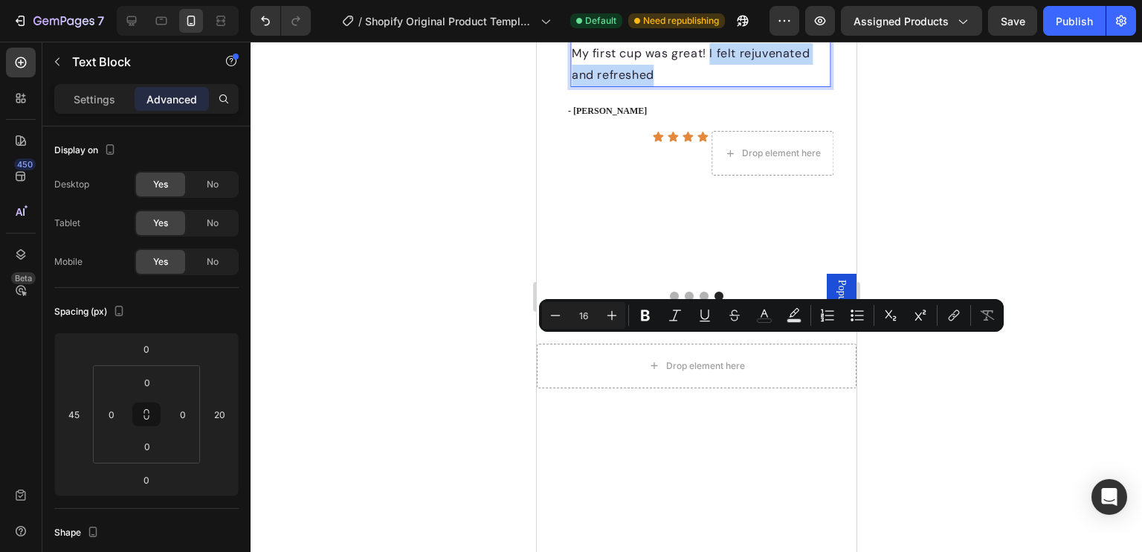
drag, startPoint x: 670, startPoint y: 368, endPoint x: 710, endPoint y: 346, distance: 45.9
click at [710, 86] on p "My first cup was great! I felt rejuvenated and refreshed" at bounding box center [699, 64] width 257 height 43
click at [647, 314] on icon "Editor contextual toolbar" at bounding box center [645, 315] width 9 height 11
click at [674, 86] on p "My first cup was great! I felt rejuvenated and refreshed" at bounding box center [699, 64] width 257 height 43
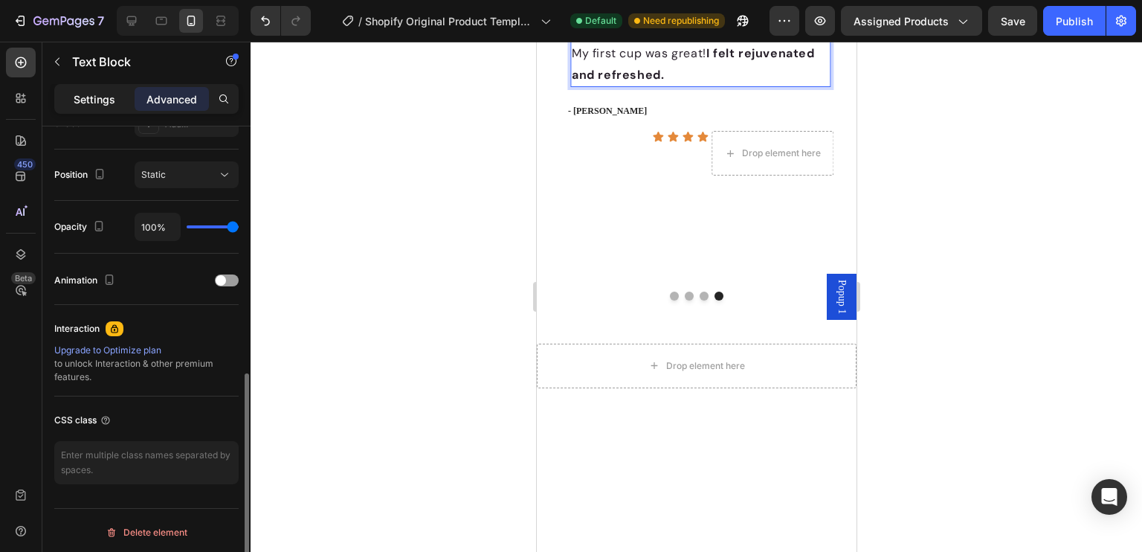
click at [71, 103] on div "Settings" at bounding box center [94, 99] width 74 height 24
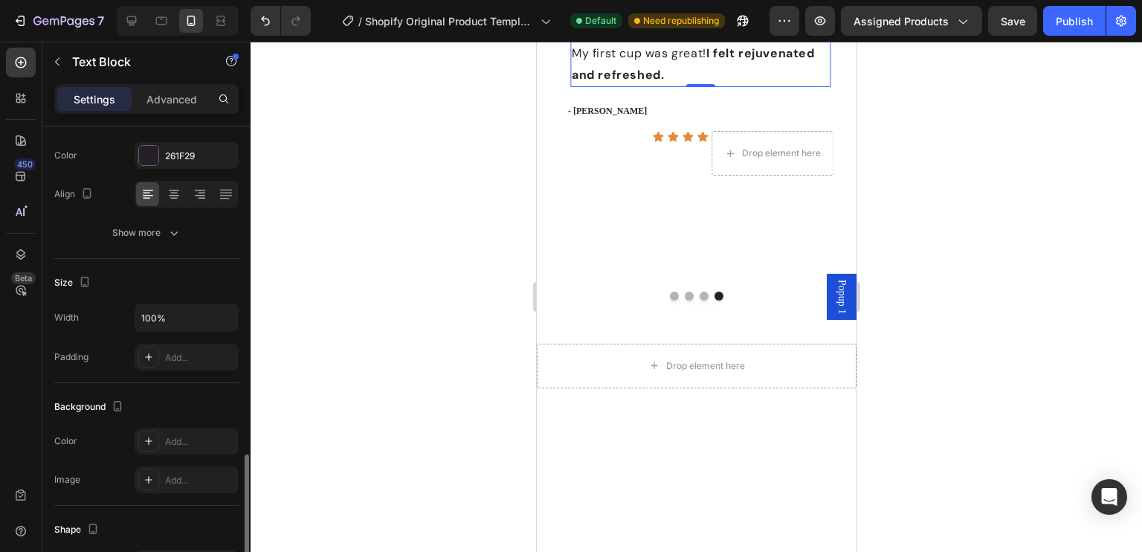
scroll to position [114, 0]
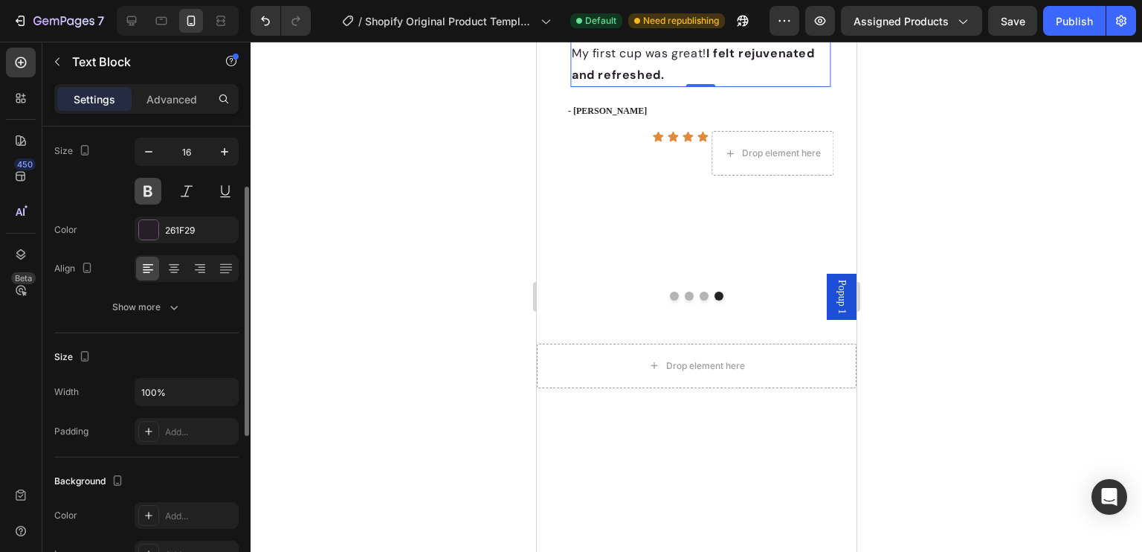
click at [146, 199] on button at bounding box center [148, 191] width 27 height 27
click at [146, 193] on button at bounding box center [148, 191] width 27 height 27
click at [665, 83] on strong "I felt rejuvenated and refreshed." at bounding box center [692, 63] width 243 height 37
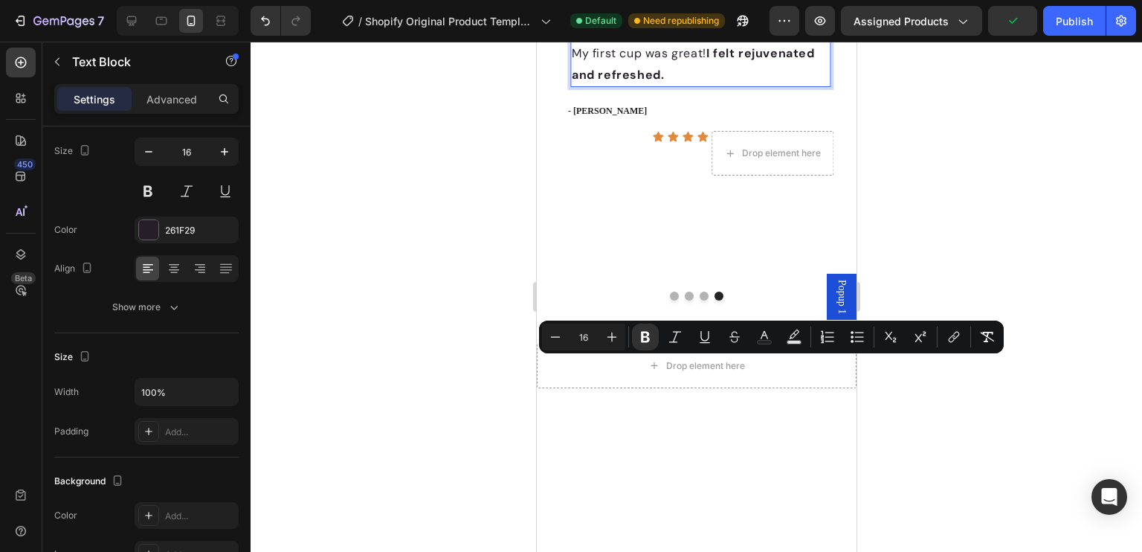
click at [670, 86] on p "My first cup was great! I felt rejuvenated and refreshed." at bounding box center [699, 64] width 257 height 43
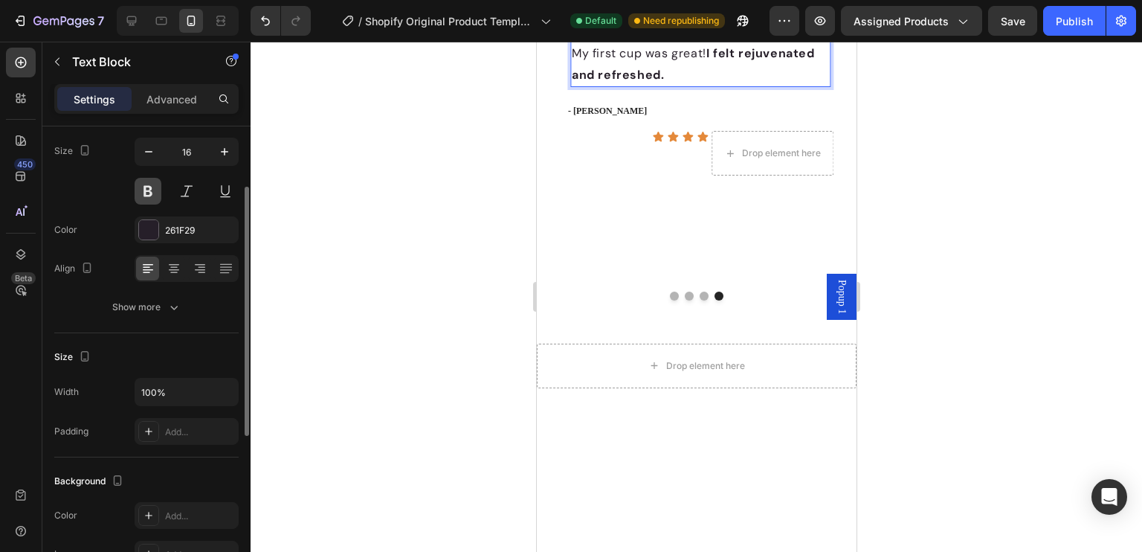
click at [154, 187] on button at bounding box center [148, 191] width 27 height 27
click at [148, 191] on button at bounding box center [148, 191] width 27 height 27
click at [676, 86] on p "My first cup was great! I felt rejuvenated and refreshed." at bounding box center [699, 64] width 257 height 43
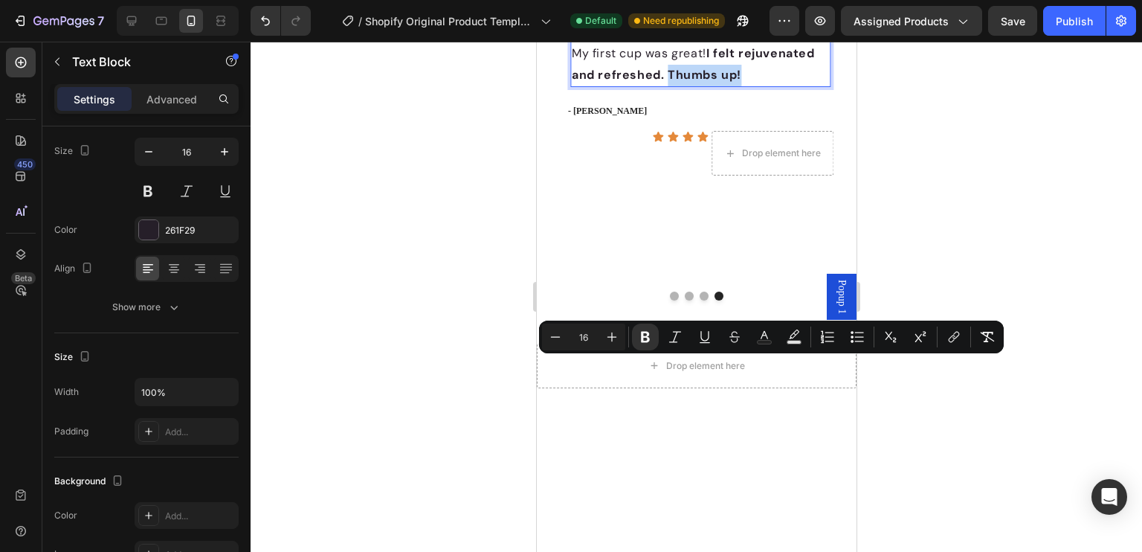
drag, startPoint x: 765, startPoint y: 365, endPoint x: 665, endPoint y: 366, distance: 99.6
click at [665, 86] on p "My first cup was great! I felt rejuvenated and refreshed. Thumbs up!" at bounding box center [699, 64] width 257 height 43
click at [145, 193] on button at bounding box center [148, 191] width 27 height 27
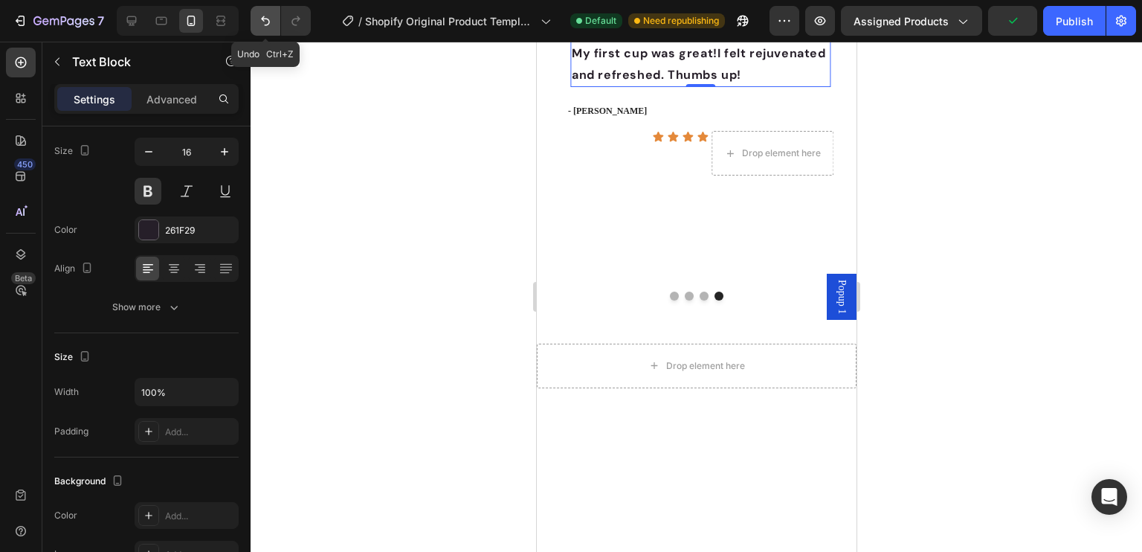
click at [267, 20] on icon "Undo/Redo" at bounding box center [265, 20] width 15 height 15
click at [791, 86] on p "My first cup was great! I felt rejuvenated and refreshed. Thumbs up!" at bounding box center [699, 64] width 257 height 43
click at [1001, 457] on div at bounding box center [695, 297] width 891 height 510
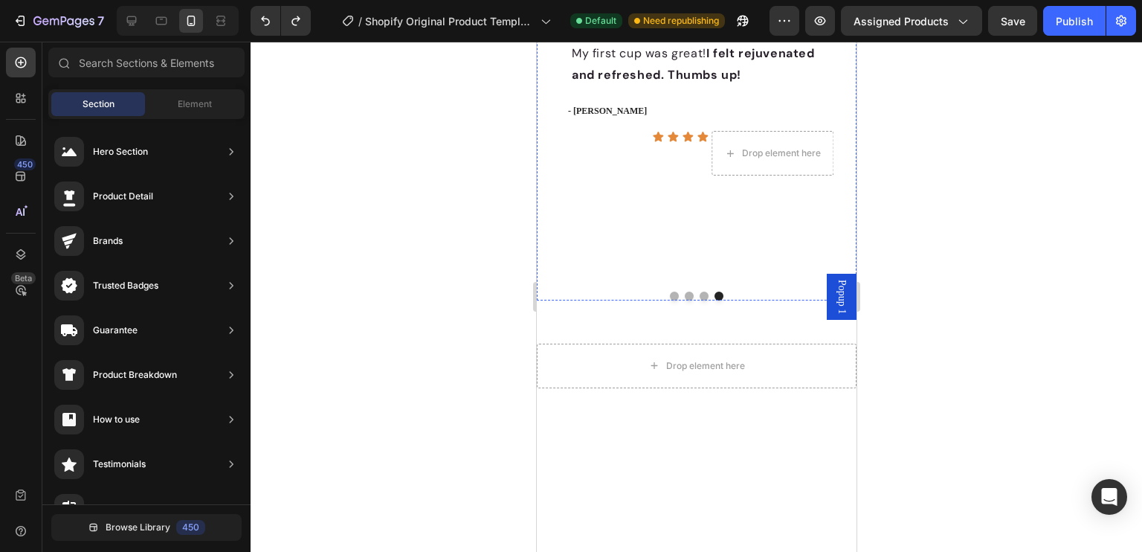
click at [691, 18] on img at bounding box center [690, 18] width 204 height 0
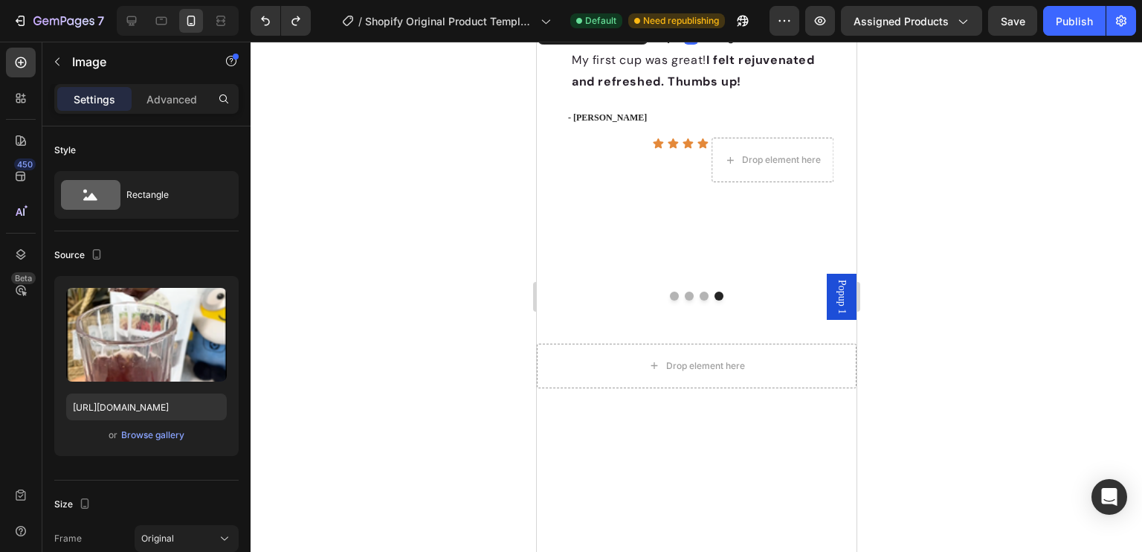
click at [685, 27] on div at bounding box center [691, 24] width 30 height 4
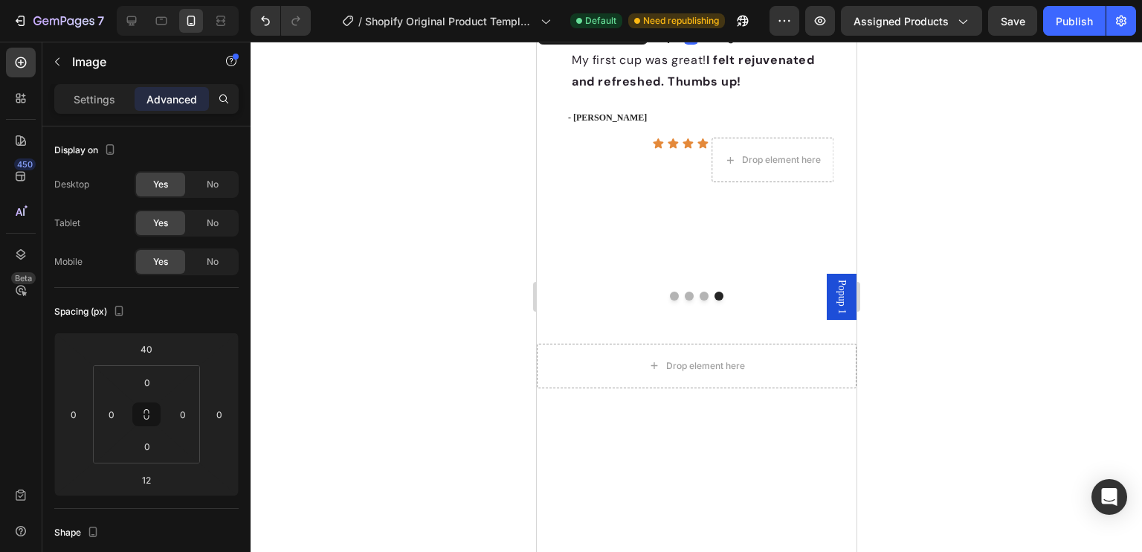
click at [958, 344] on div at bounding box center [695, 297] width 891 height 510
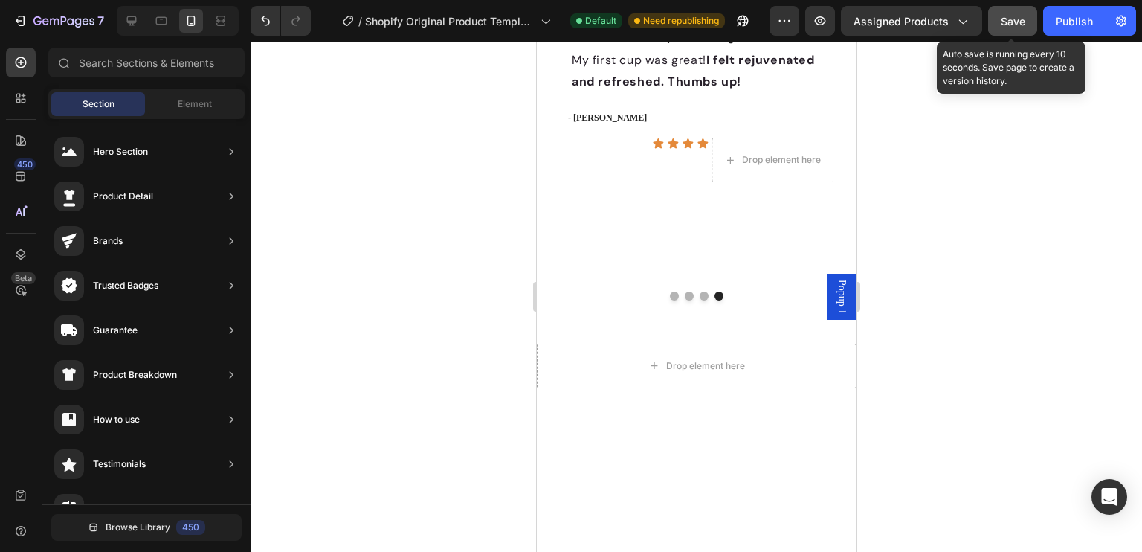
click at [1016, 17] on span "Save" at bounding box center [1012, 21] width 25 height 13
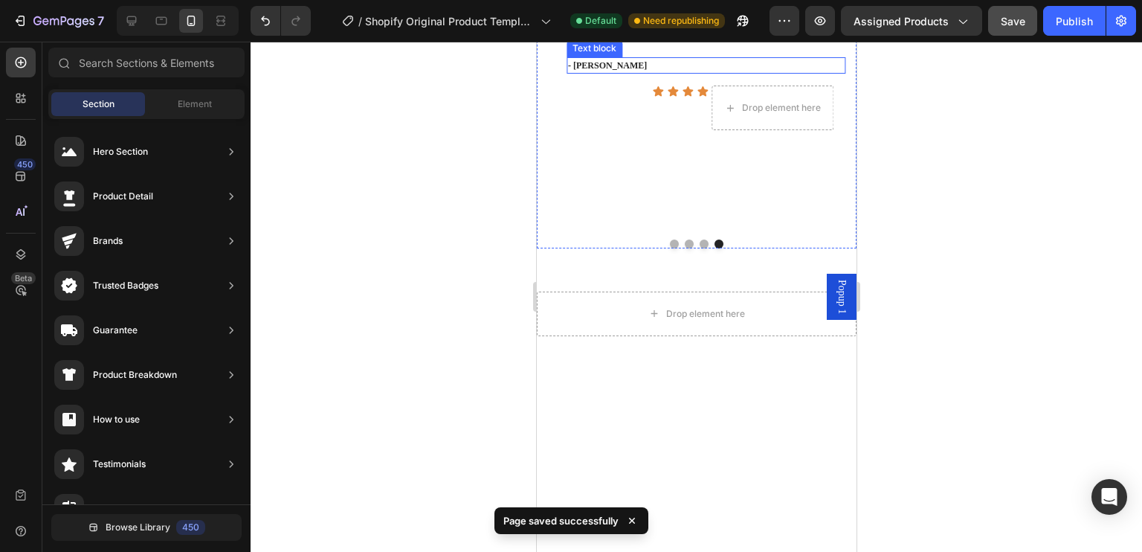
scroll to position [1206, 0]
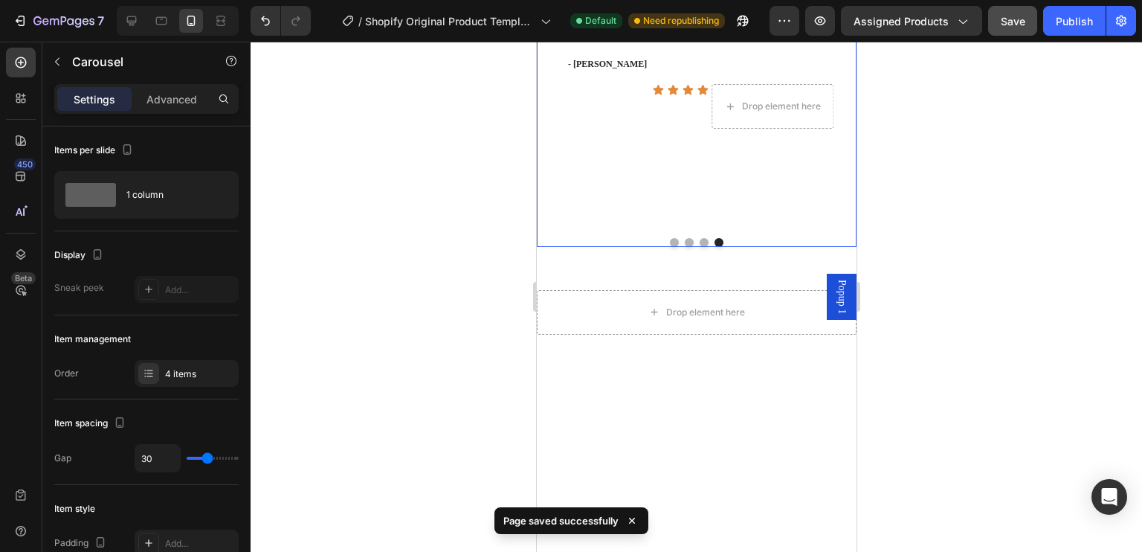
click at [702, 247] on div at bounding box center [696, 242] width 320 height 9
click at [699, 247] on button "Dot" at bounding box center [703, 242] width 9 height 9
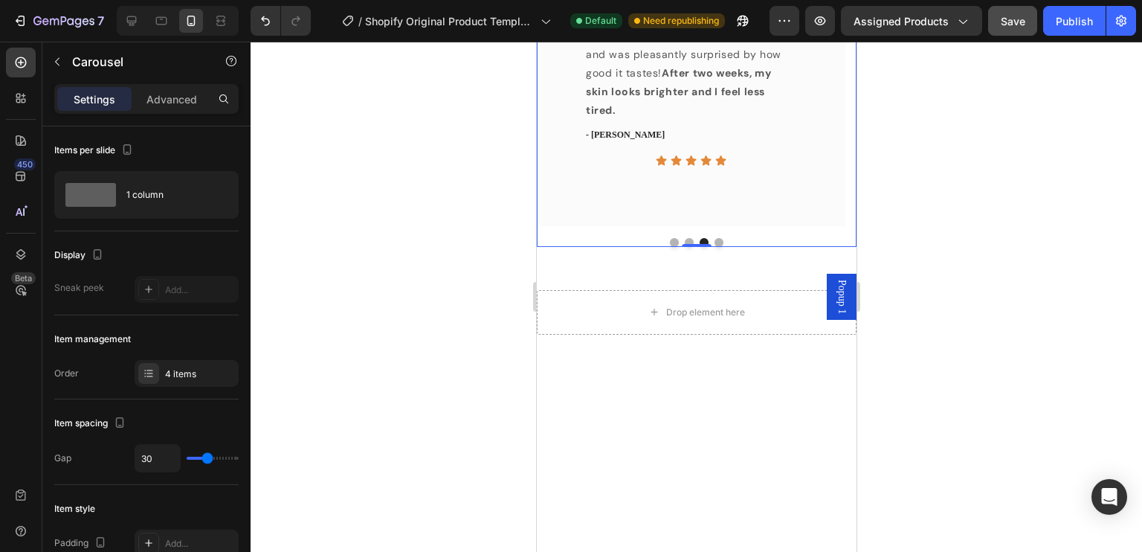
click at [716, 247] on button "Dot" at bounding box center [718, 242] width 9 height 9
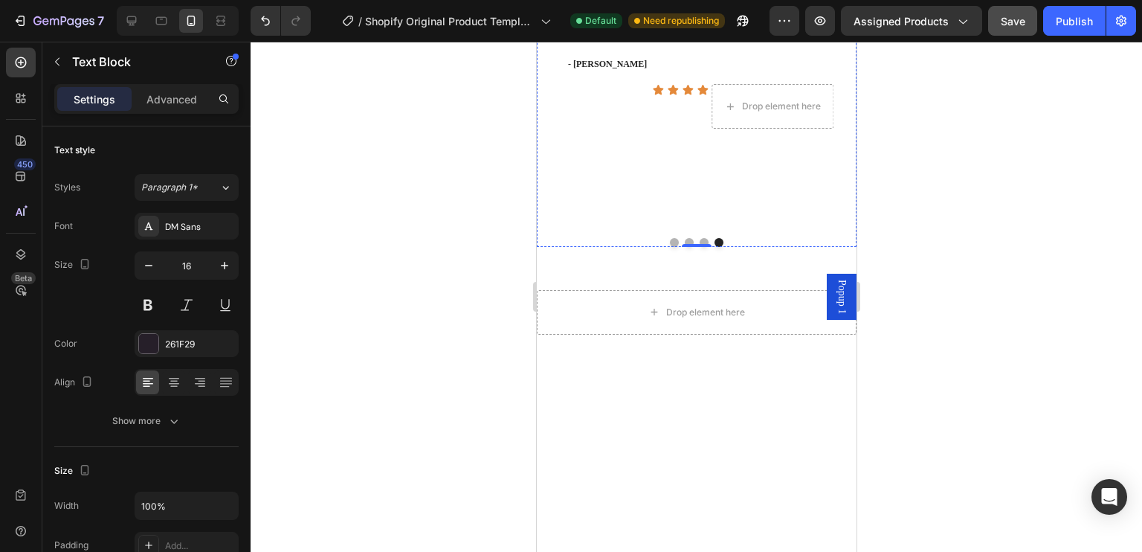
click at [571, 39] on p "My first cup was great! I felt rejuvenated and refreshed. Thumbs up!" at bounding box center [699, 17] width 257 height 43
click at [574, 39] on p "My first cup was great! I felt rejuvenated and refreshed. Thumbs up!" at bounding box center [699, 17] width 257 height 43
click at [747, 39] on p ""My first cup was great! I felt rejuvenated and refreshed. Thumbs up!" at bounding box center [699, 17] width 257 height 43
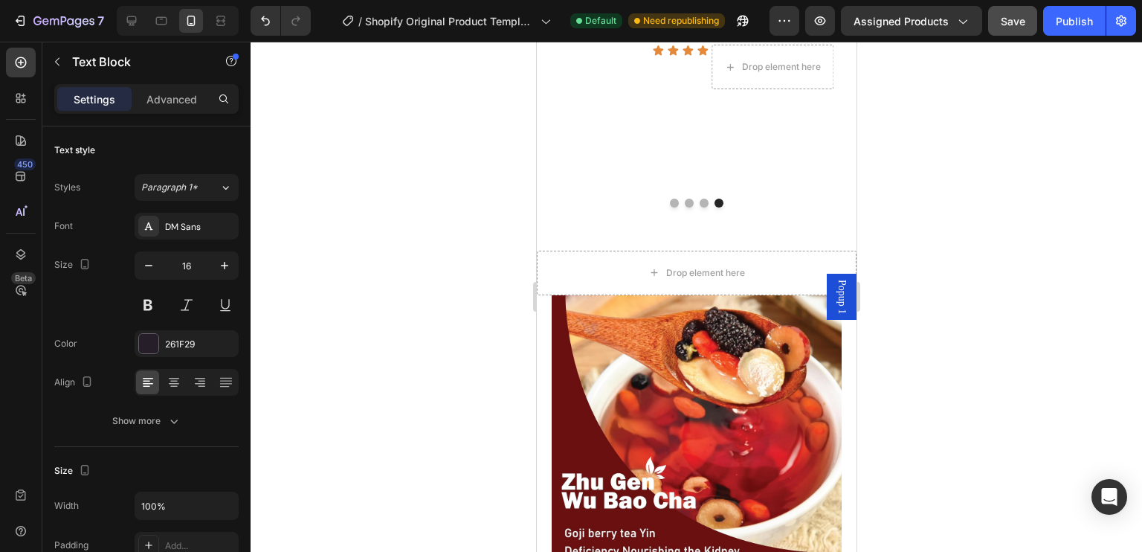
scroll to position [1280, 0]
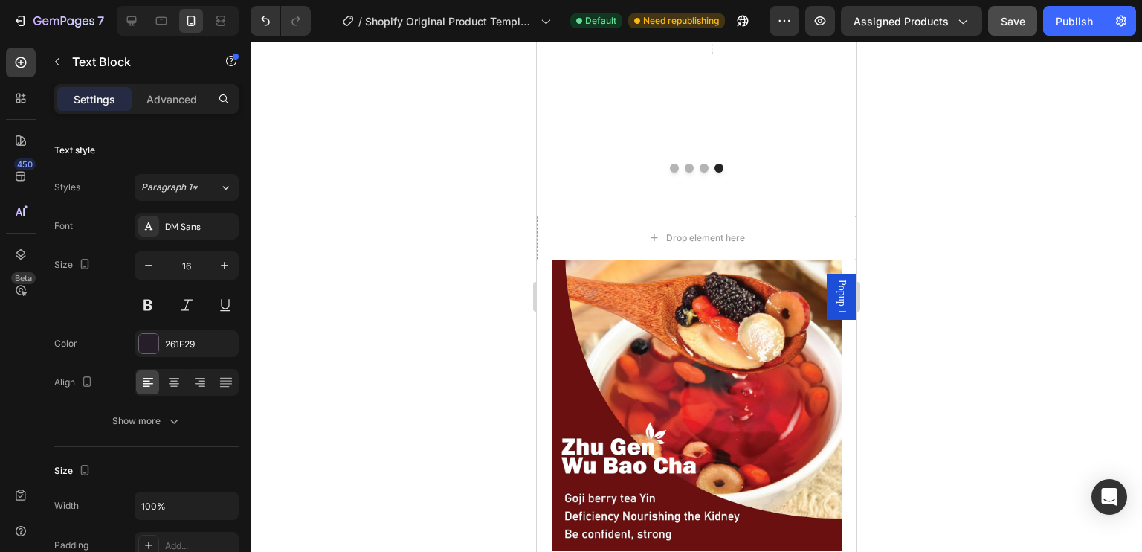
click at [1090, 262] on div at bounding box center [695, 297] width 891 height 510
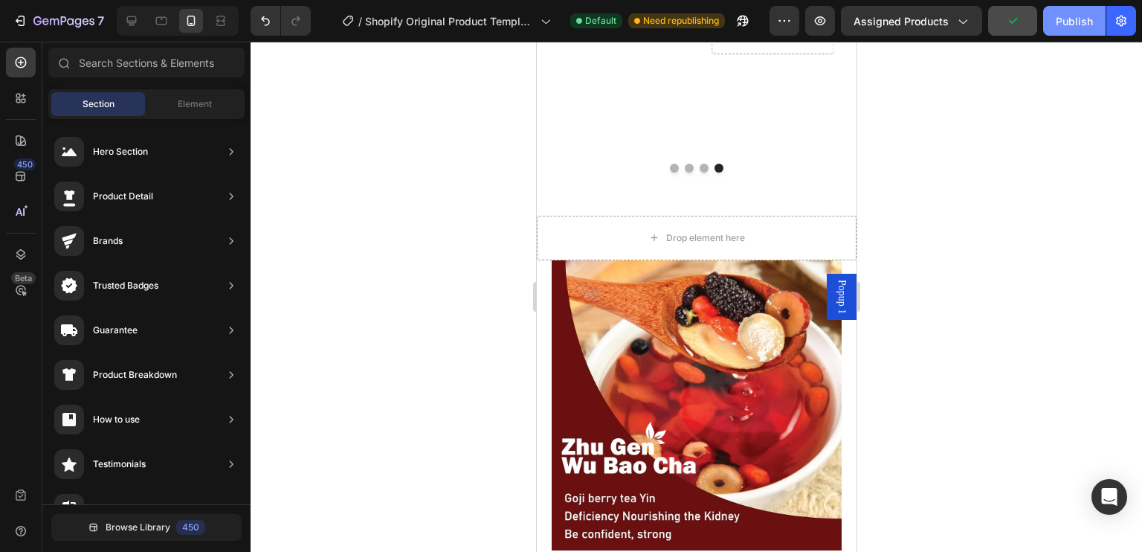
click at [1061, 30] on button "Publish" at bounding box center [1074, 21] width 62 height 30
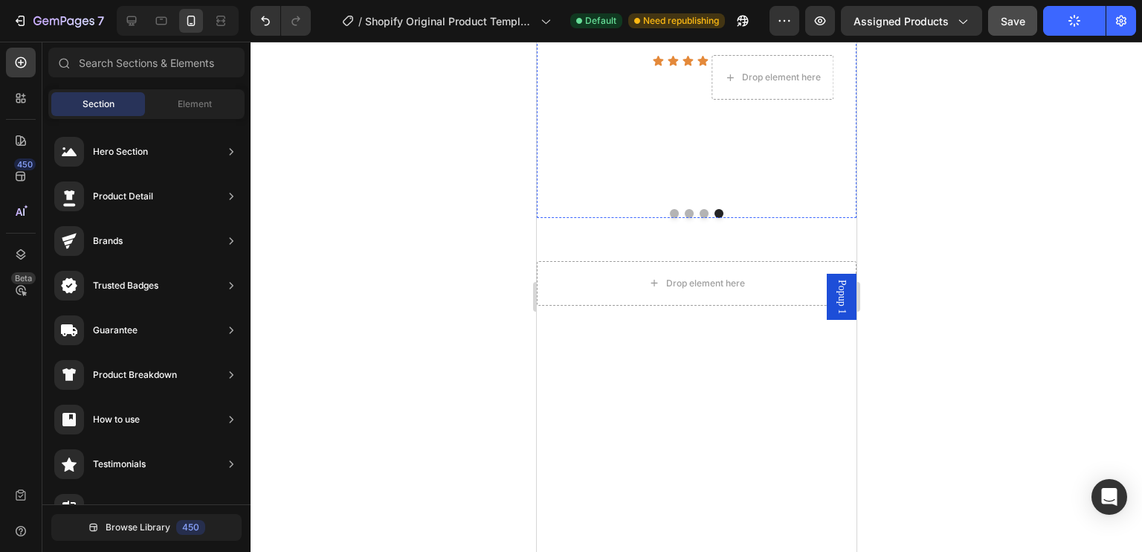
scroll to position [1057, 0]
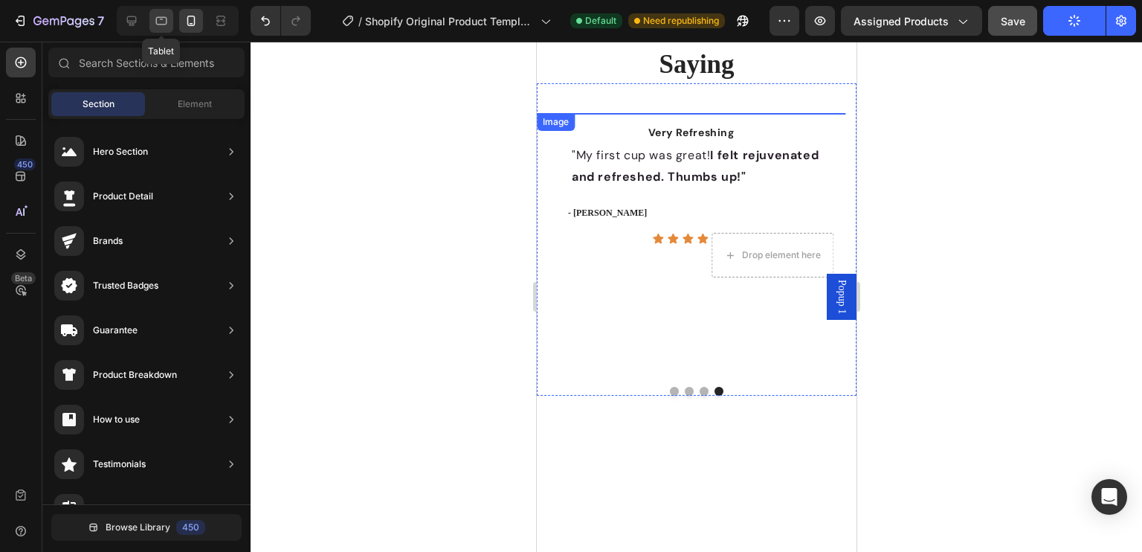
click at [156, 23] on icon at bounding box center [161, 21] width 11 height 8
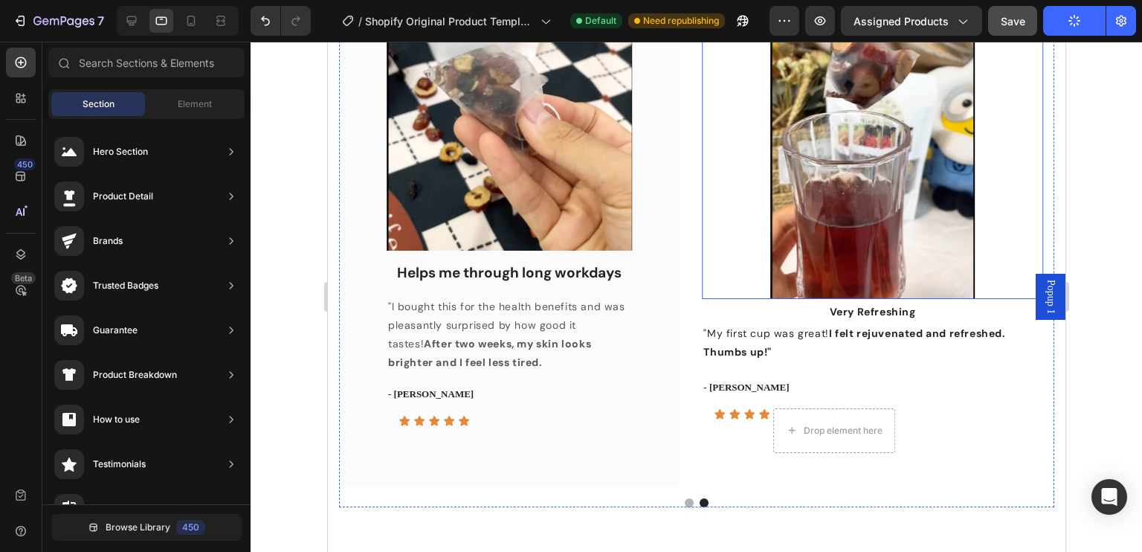
scroll to position [1177, 0]
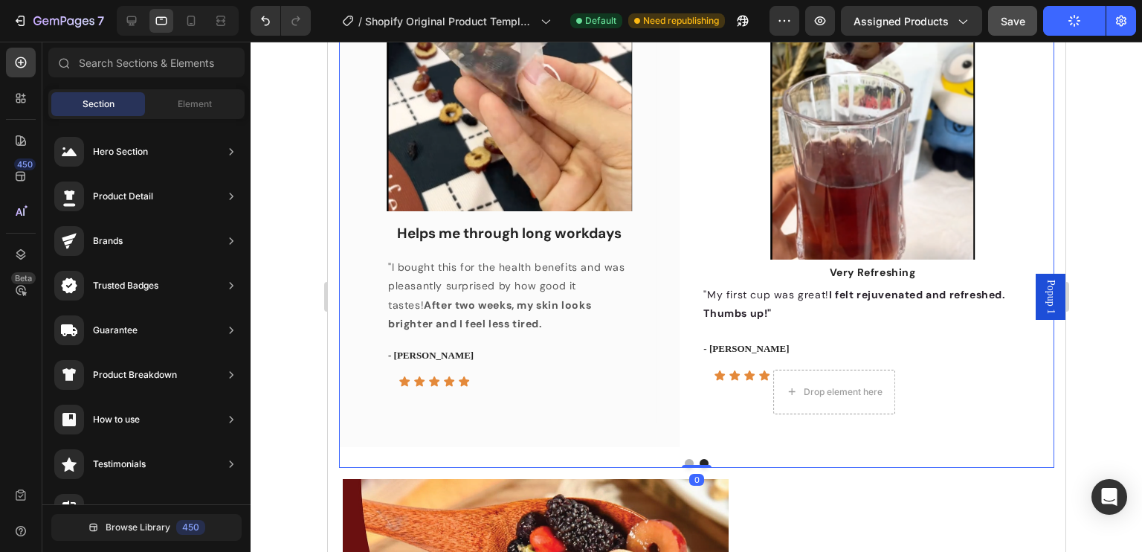
click at [684, 468] on button "Dot" at bounding box center [688, 463] width 9 height 9
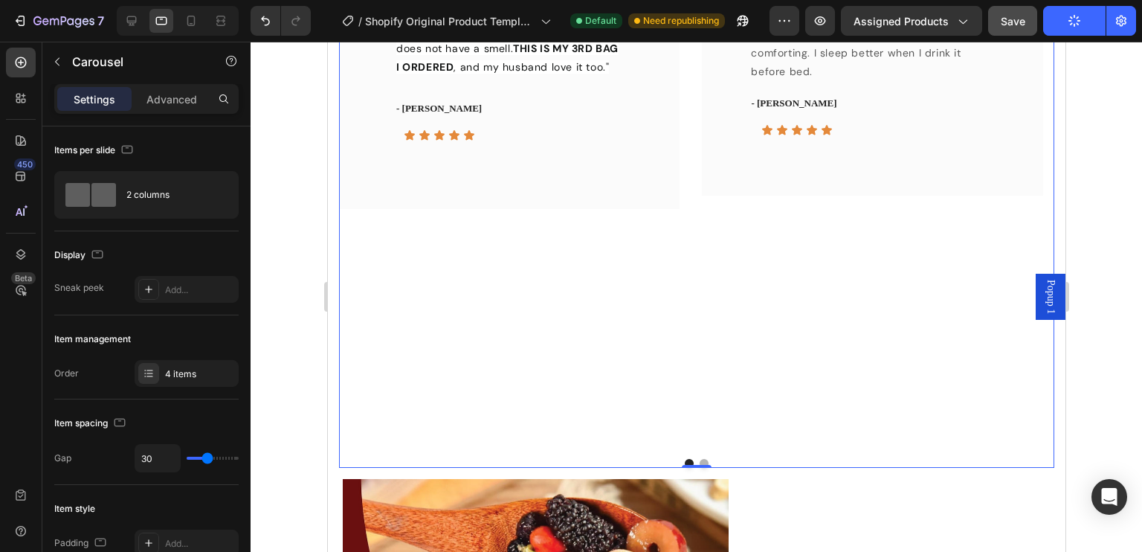
click at [699, 468] on button "Dot" at bounding box center [703, 463] width 9 height 9
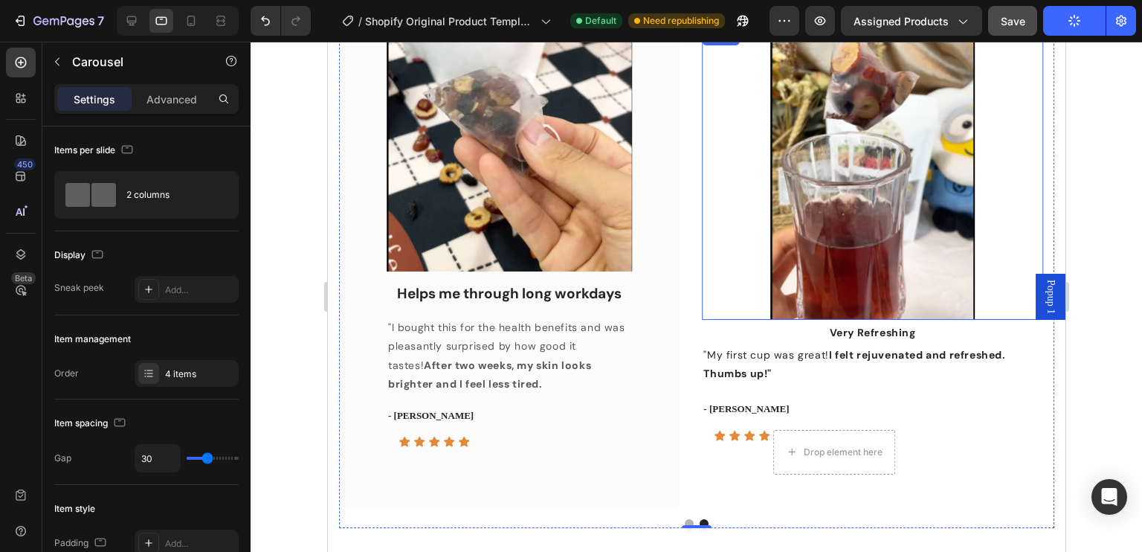
scroll to position [1029, 0]
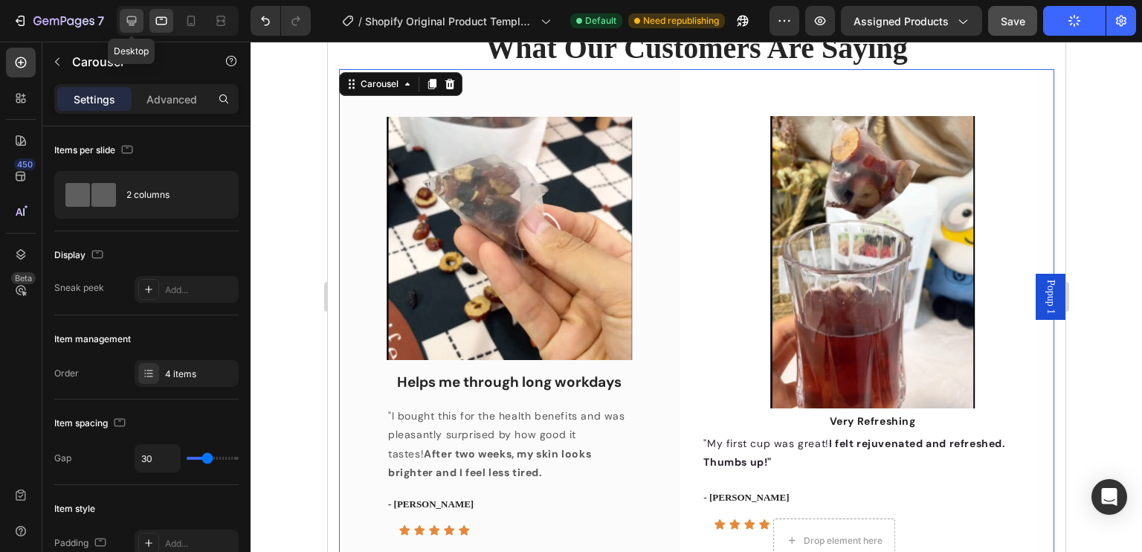
click at [133, 22] on icon at bounding box center [131, 20] width 15 height 15
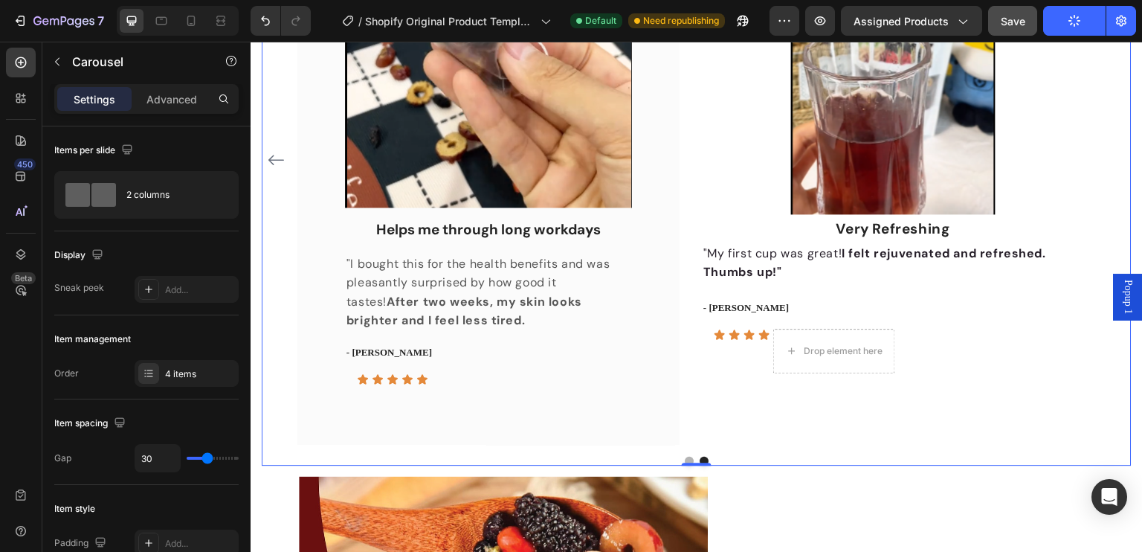
scroll to position [1223, 0]
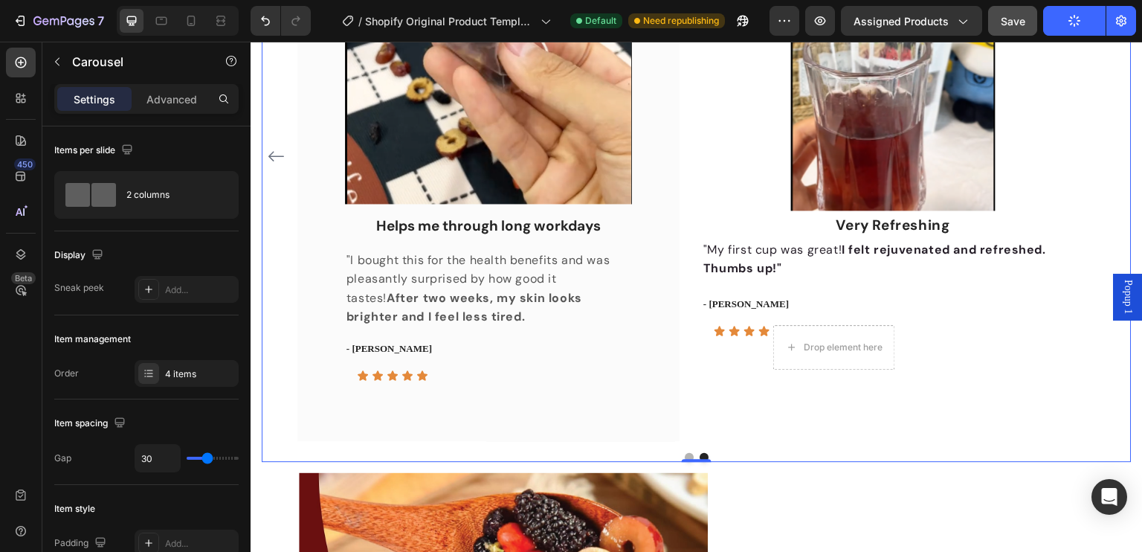
click at [685, 456] on button "Dot" at bounding box center [689, 457] width 9 height 9
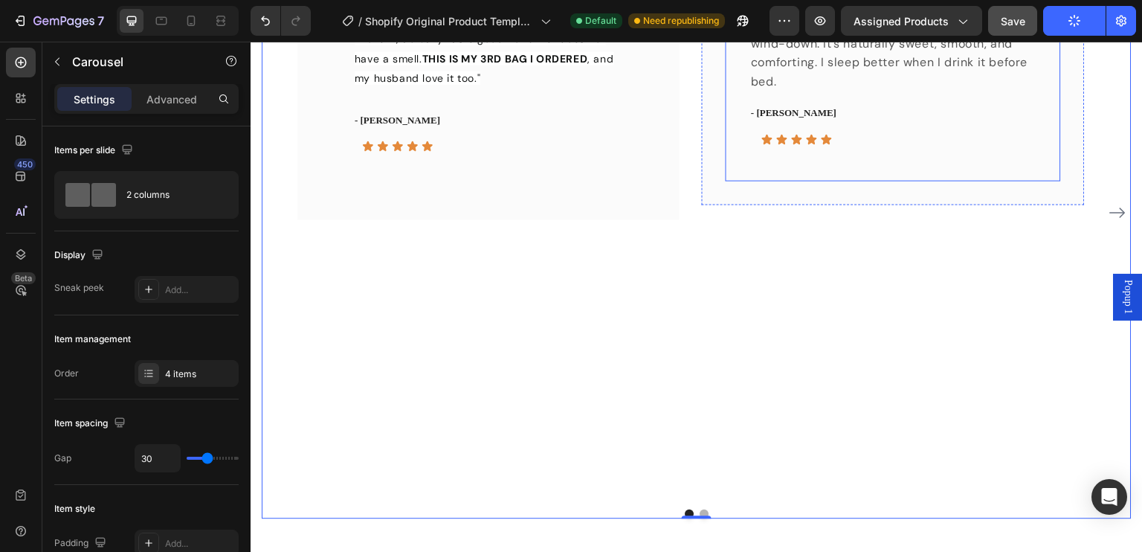
scroll to position [1148, 0]
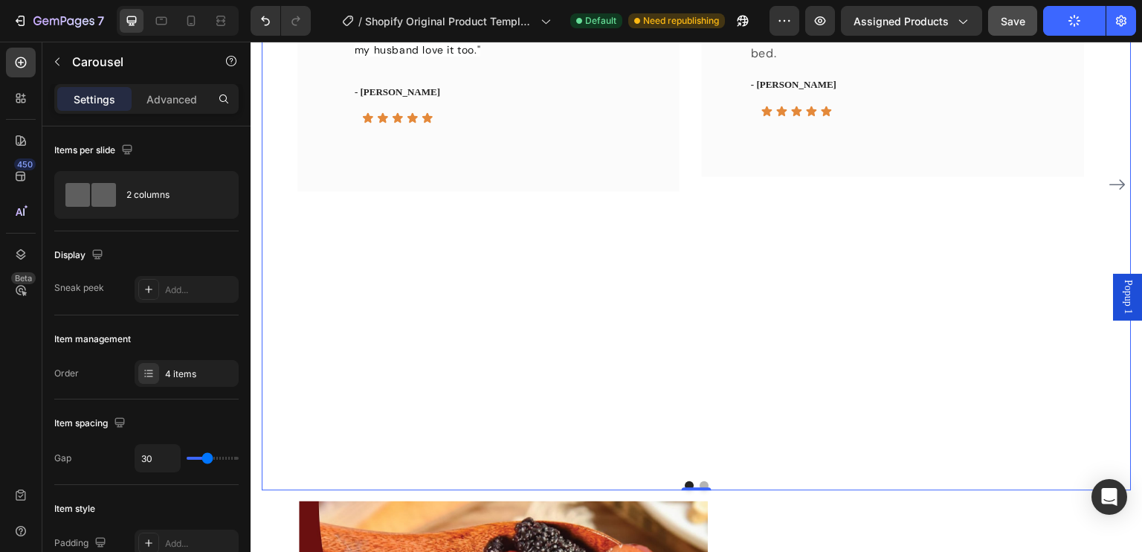
click at [703, 484] on div at bounding box center [697, 485] width 870 height 9
click at [699, 485] on button "Dot" at bounding box center [703, 485] width 9 height 9
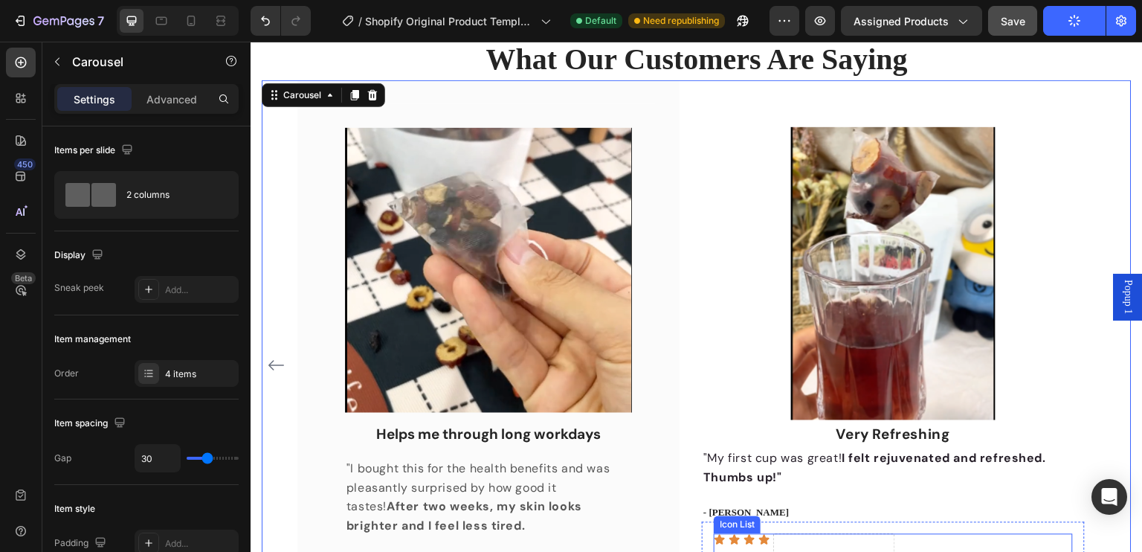
scroll to position [972, 0]
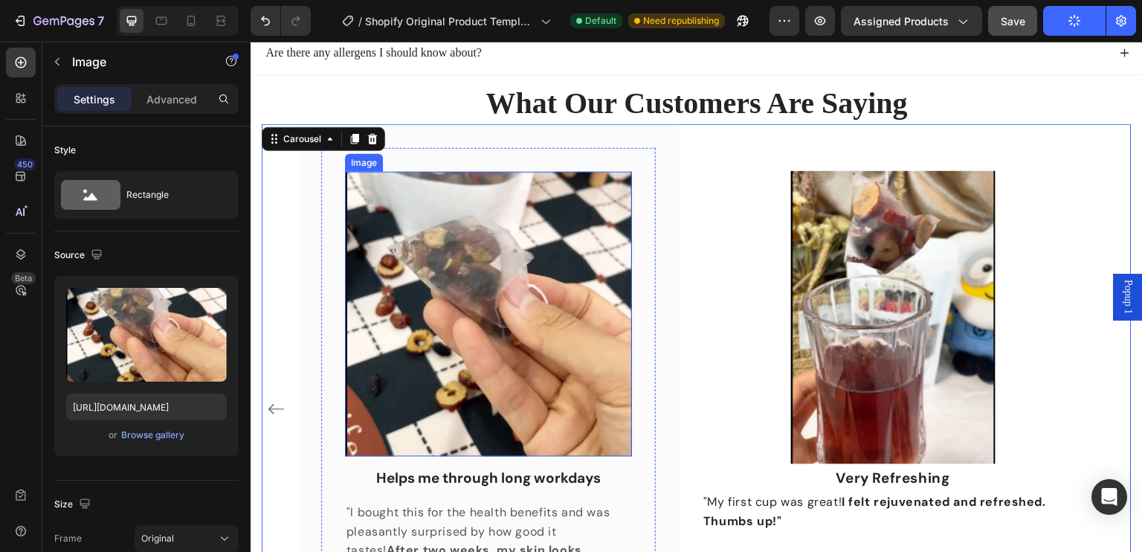
click at [578, 344] on img at bounding box center [488, 314] width 287 height 285
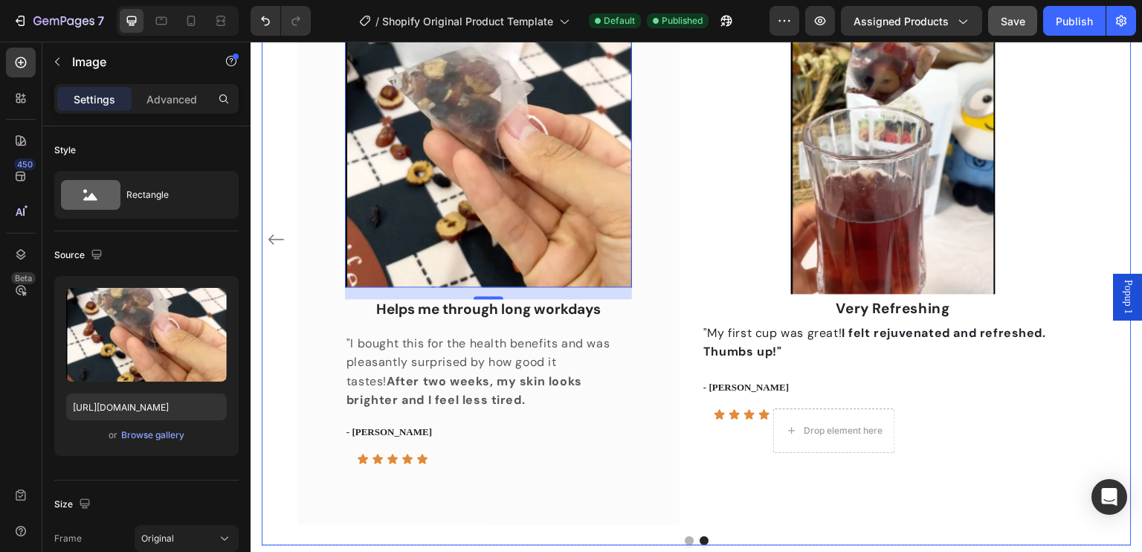
scroll to position [1195, 0]
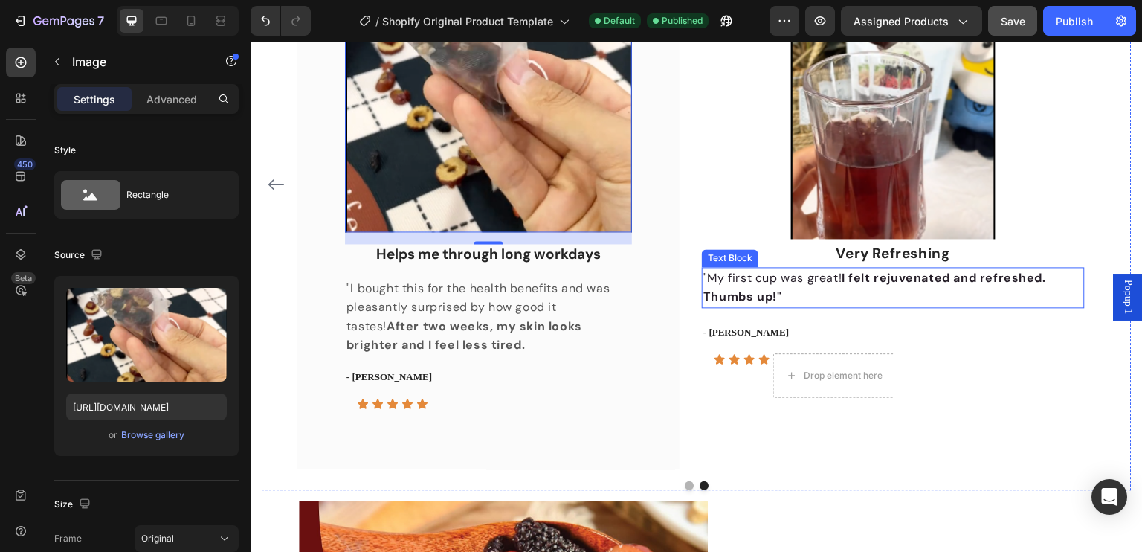
click at [832, 294] on p ""My first cup was great! I felt rejuvenated and refreshed. Thumbs up!"" at bounding box center [892, 287] width 379 height 38
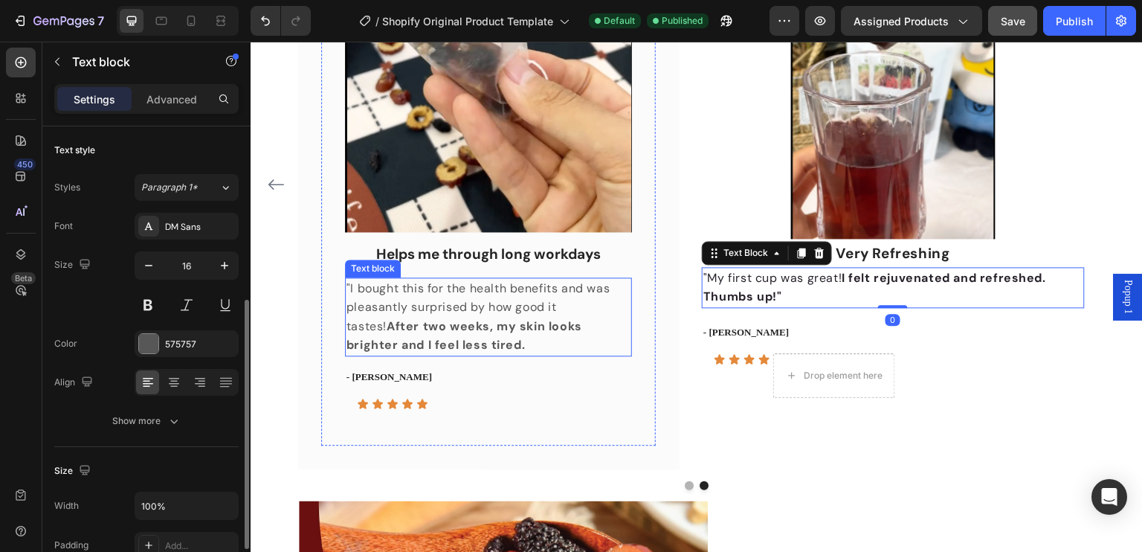
click at [488, 302] on p ""I bought this for the health benefits and was pleasantly surprised by how good…" at bounding box center [488, 317] width 284 height 76
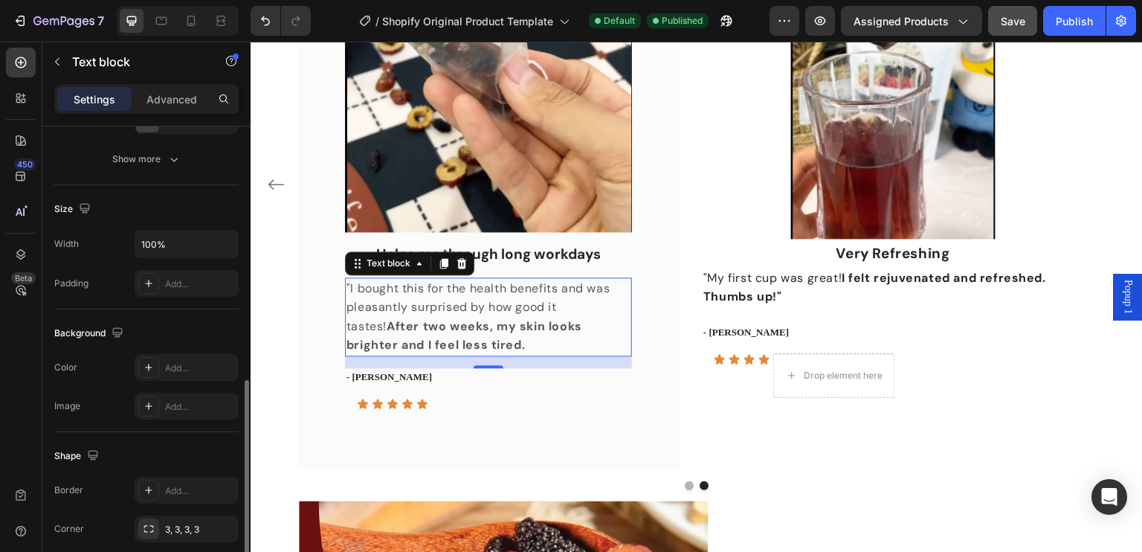
scroll to position [336, 0]
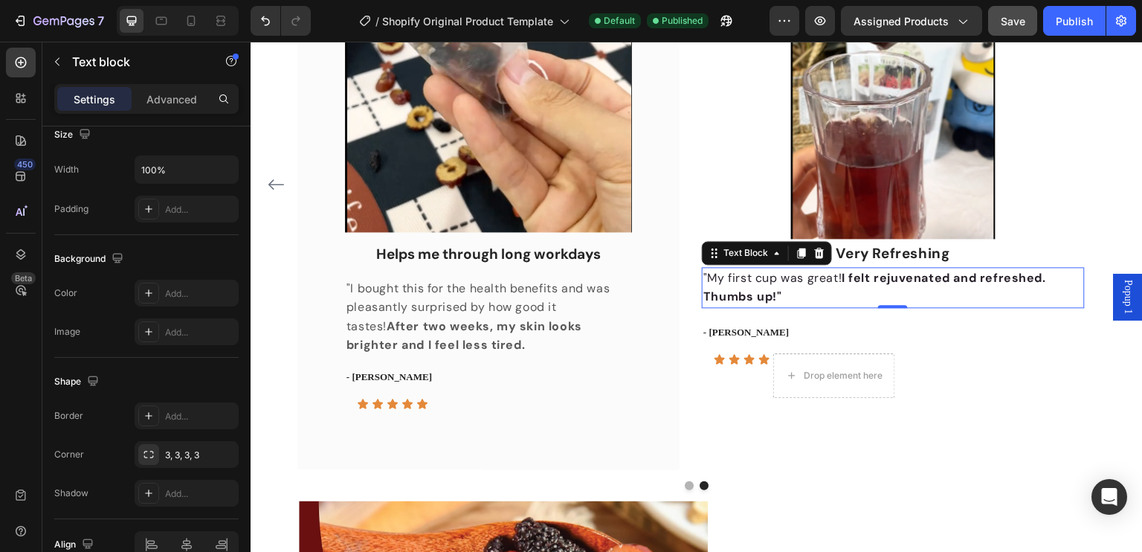
click at [830, 292] on p ""My first cup was great! I felt rejuvenated and refreshed. Thumbs up!"" at bounding box center [892, 287] width 379 height 38
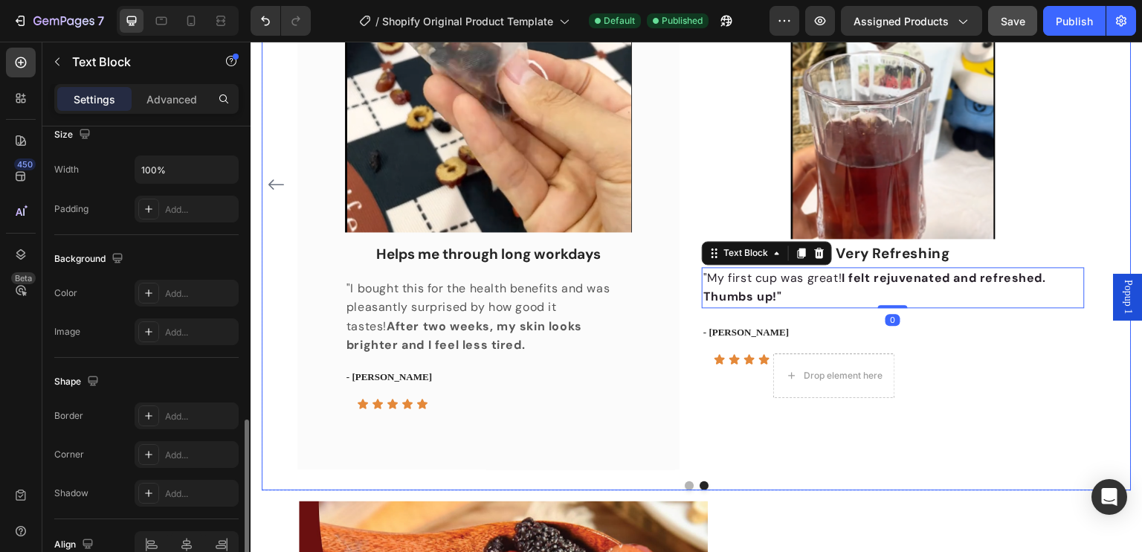
scroll to position [410, 0]
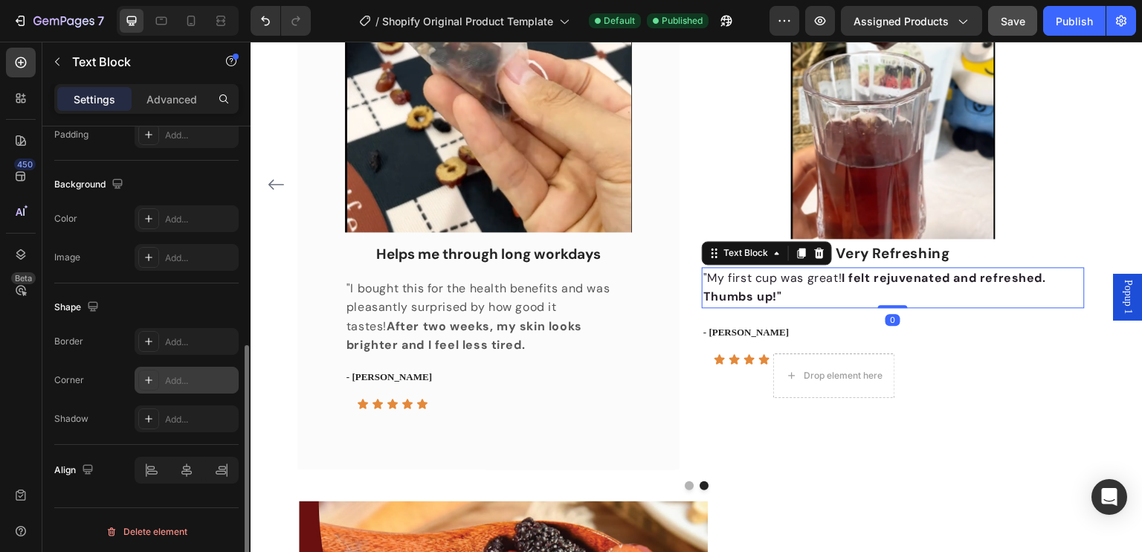
click at [180, 370] on div "Add..." at bounding box center [187, 379] width 104 height 27
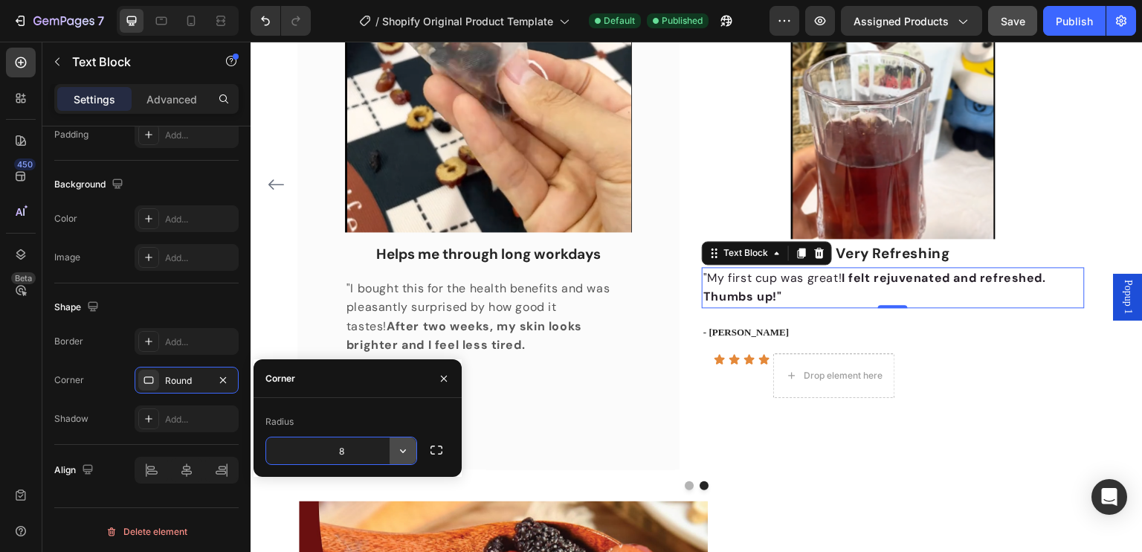
click at [408, 453] on icon "button" at bounding box center [402, 450] width 15 height 15
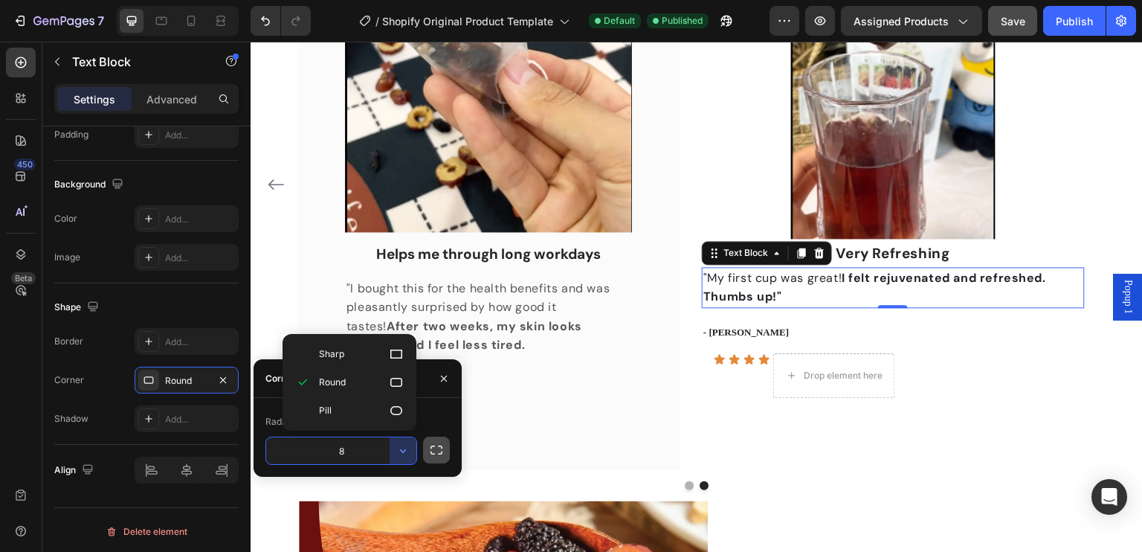
click at [437, 451] on icon "button" at bounding box center [436, 449] width 15 height 15
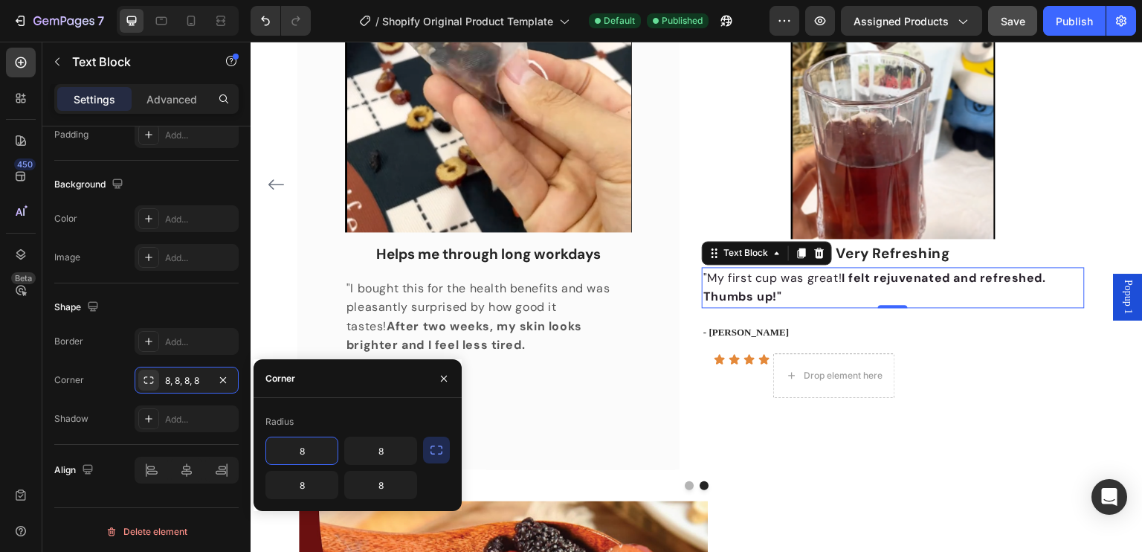
click at [320, 452] on input "8" at bounding box center [301, 450] width 71 height 27
type input "3"
click at [394, 459] on input "8" at bounding box center [380, 450] width 71 height 27
type input "3"
click at [384, 501] on div "Radius 3 3 8 8" at bounding box center [357, 454] width 208 height 113
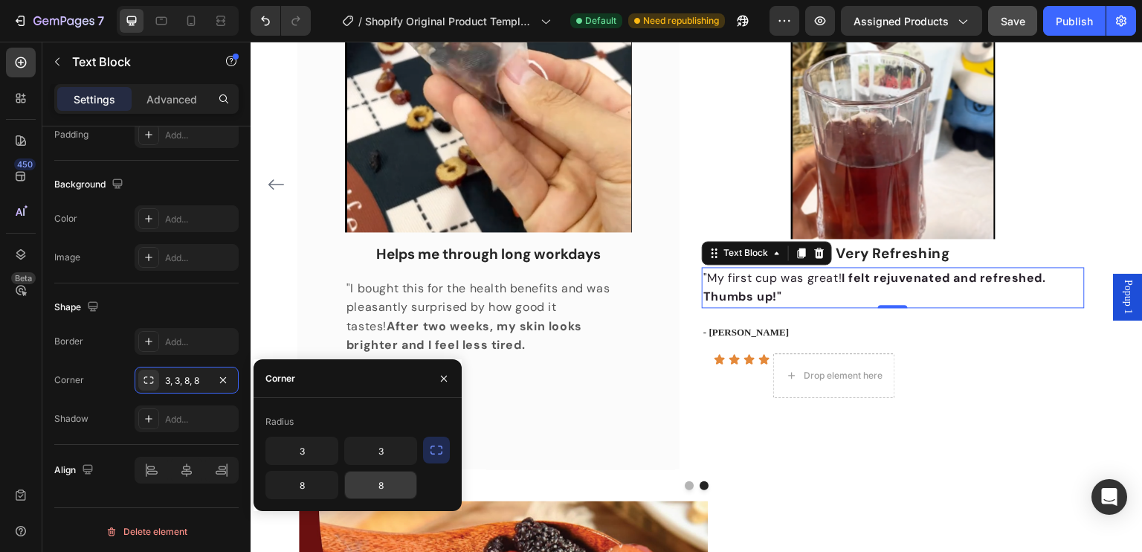
click at [387, 495] on input "8" at bounding box center [380, 484] width 71 height 27
type input "3"
click at [318, 488] on input "8" at bounding box center [301, 484] width 71 height 27
type input "3"
click at [447, 381] on icon "button" at bounding box center [444, 378] width 12 height 12
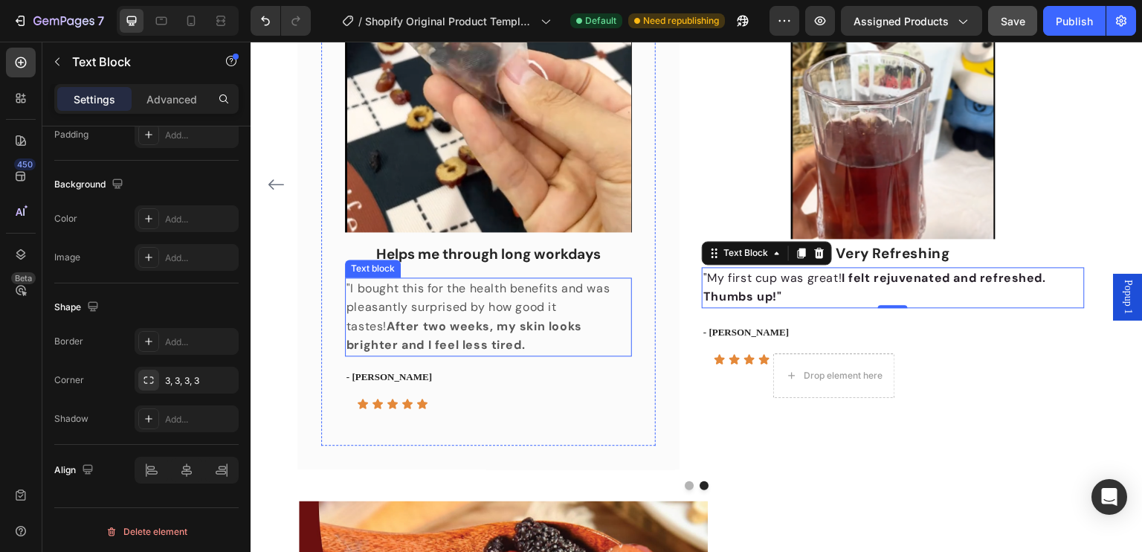
click at [493, 334] on p ""I bought this for the health benefits and was pleasantly surprised by how good…" at bounding box center [488, 317] width 284 height 76
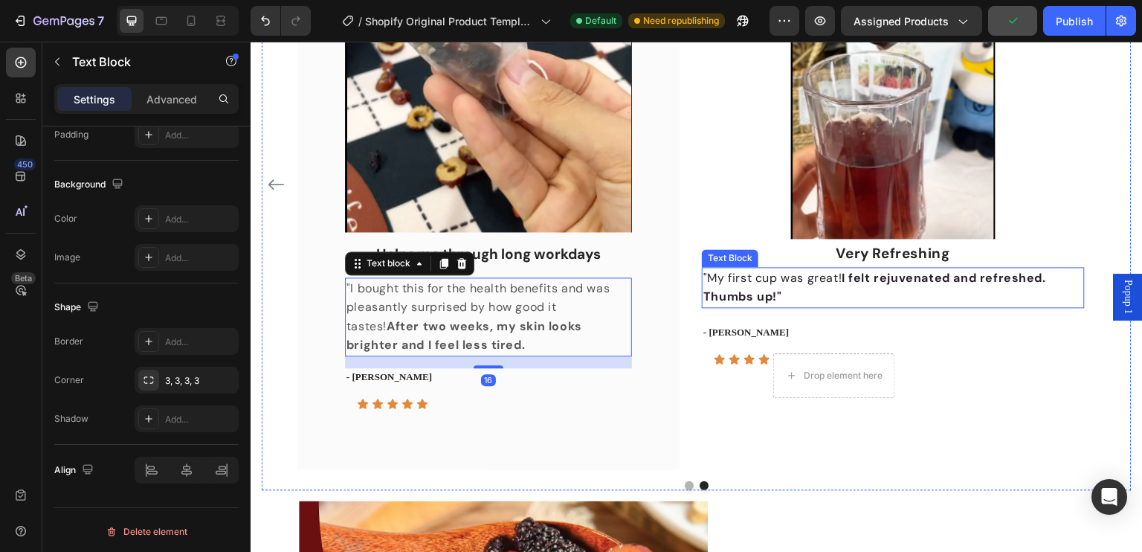
click at [838, 289] on p ""My first cup was great! I felt rejuvenated and refreshed. Thumbs up!"" at bounding box center [892, 287] width 379 height 38
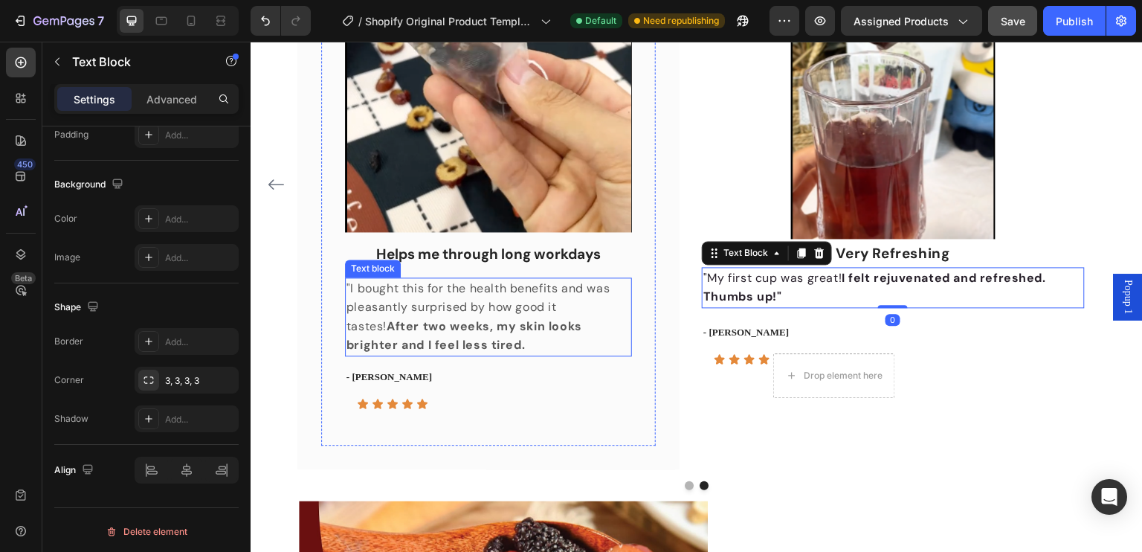
click at [520, 334] on p ""I bought this for the health benefits and was pleasantly surprised by how good…" at bounding box center [488, 317] width 284 height 76
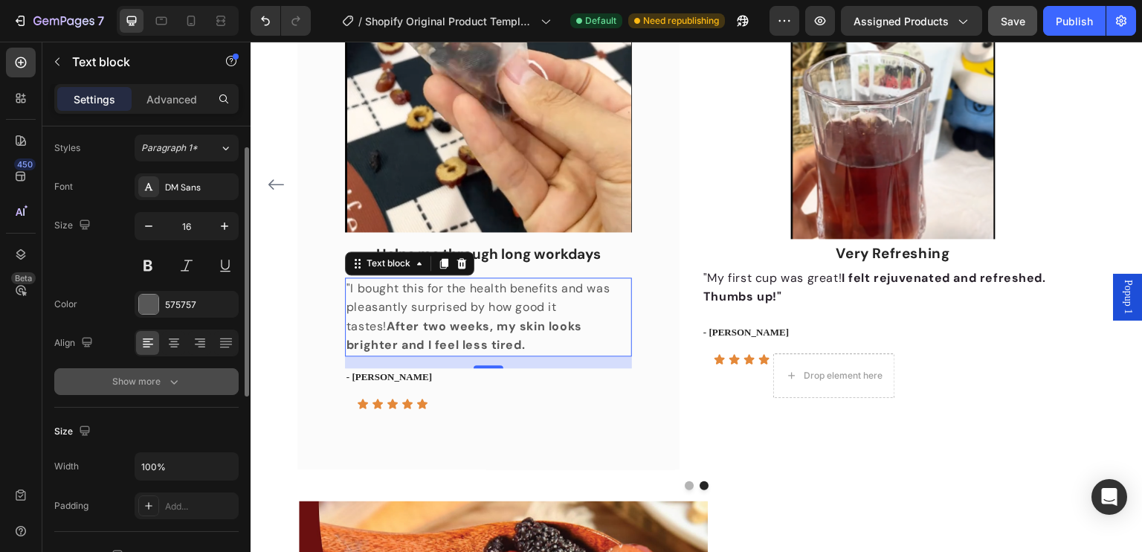
scroll to position [0, 0]
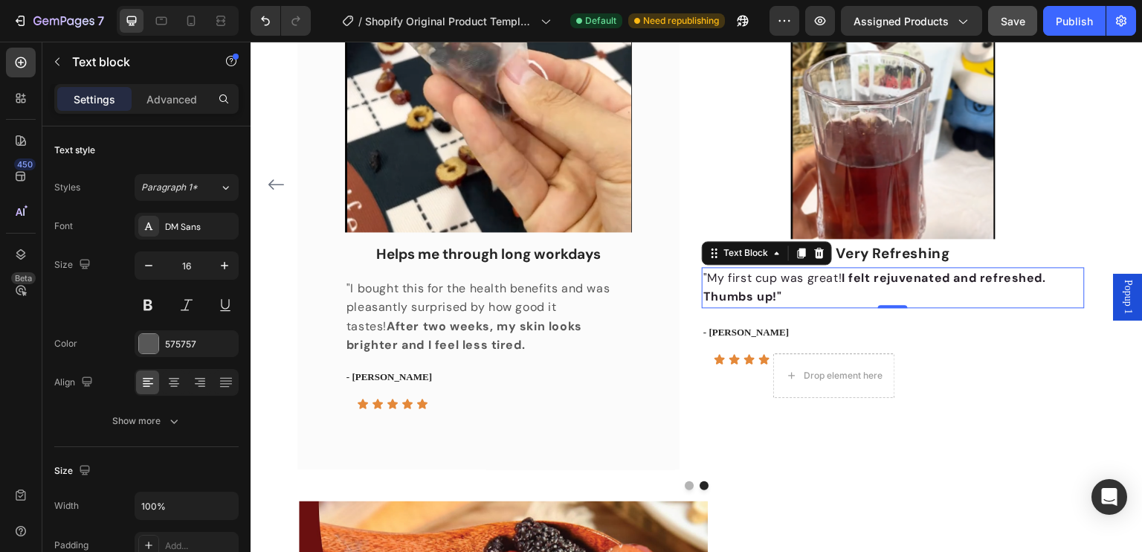
click at [823, 297] on p ""My first cup was great! I felt rejuvenated and refreshed. Thumbs up!"" at bounding box center [892, 287] width 379 height 38
click at [433, 327] on strong "After two weeks, my skin looks brighter and I feel less tired." at bounding box center [464, 335] width 236 height 35
click at [801, 297] on p ""My first cup was great! I felt rejuvenated and refreshed. Thumbs up!"" at bounding box center [892, 287] width 379 height 38
click at [167, 112] on div "Settings Advanced" at bounding box center [146, 99] width 184 height 30
click at [163, 103] on p "Advanced" at bounding box center [171, 99] width 51 height 16
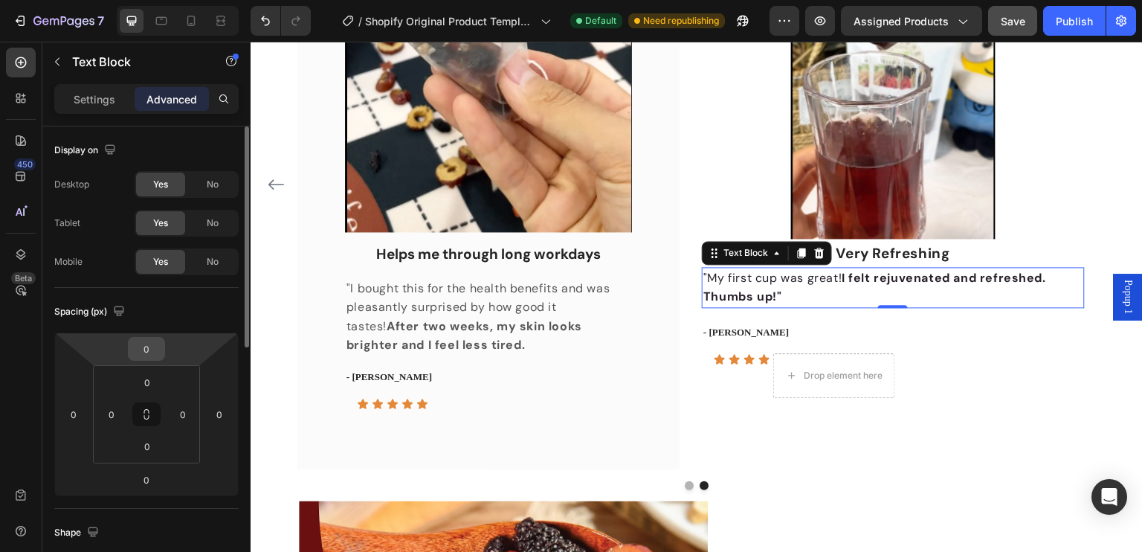
click at [157, 341] on input "0" at bounding box center [147, 348] width 30 height 22
click at [83, 410] on input "0" at bounding box center [73, 414] width 22 height 22
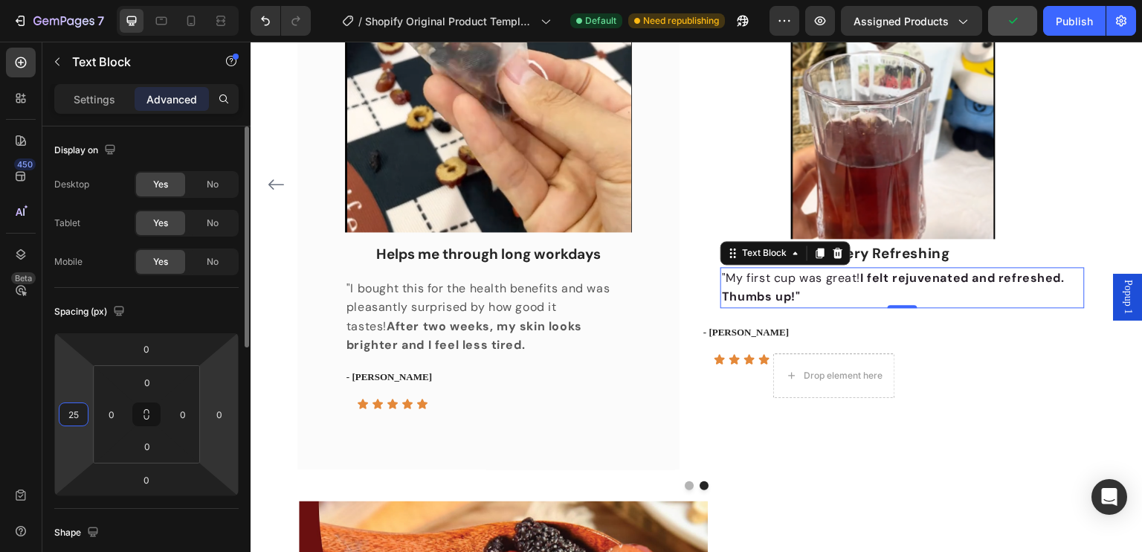
type input "25"
click at [220, 0] on html "7 / Shopify Original Product Template Default Need republishing Preview Assigne…" at bounding box center [571, 0] width 1142 height 0
type input "55"
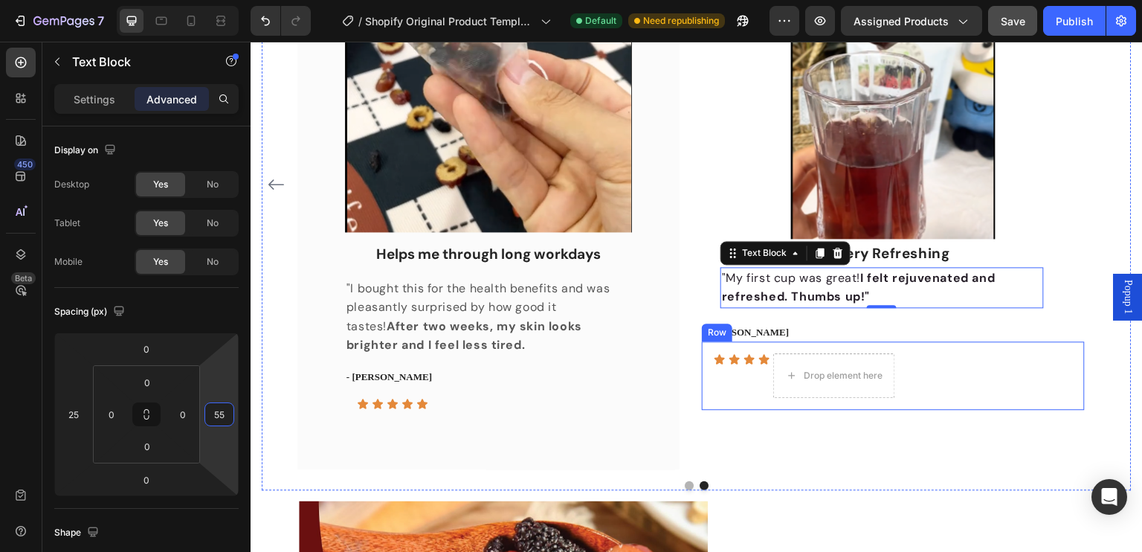
click at [1064, 342] on div "Icon Icon Icon Icon Drop element here Icon List Row" at bounding box center [893, 375] width 382 height 68
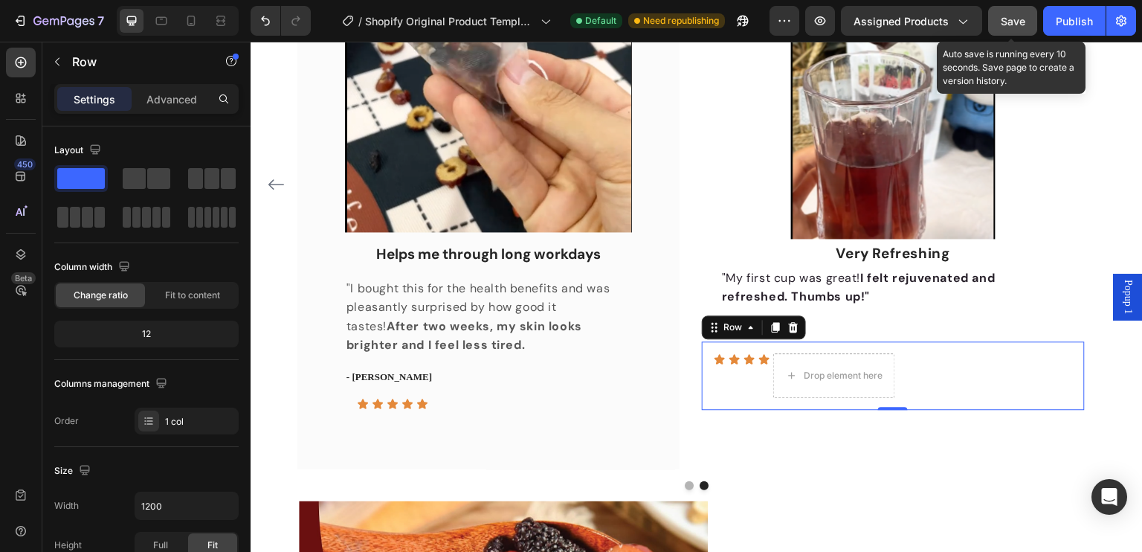
click at [1009, 18] on span "Save" at bounding box center [1012, 21] width 25 height 13
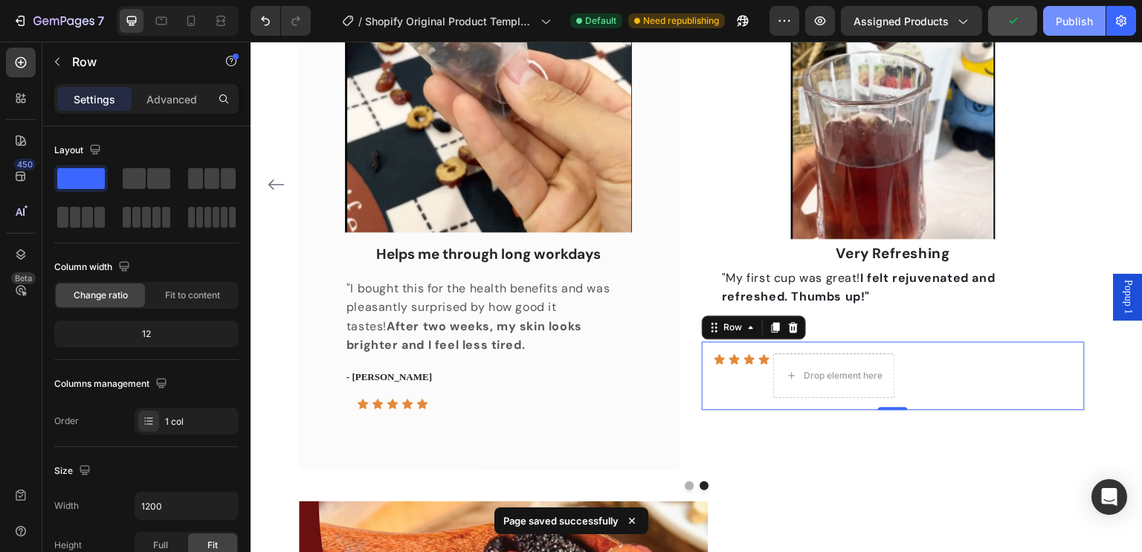
click at [1061, 23] on div "Publish" at bounding box center [1074, 21] width 37 height 16
click at [186, 22] on icon at bounding box center [191, 20] width 15 height 15
type input "100%"
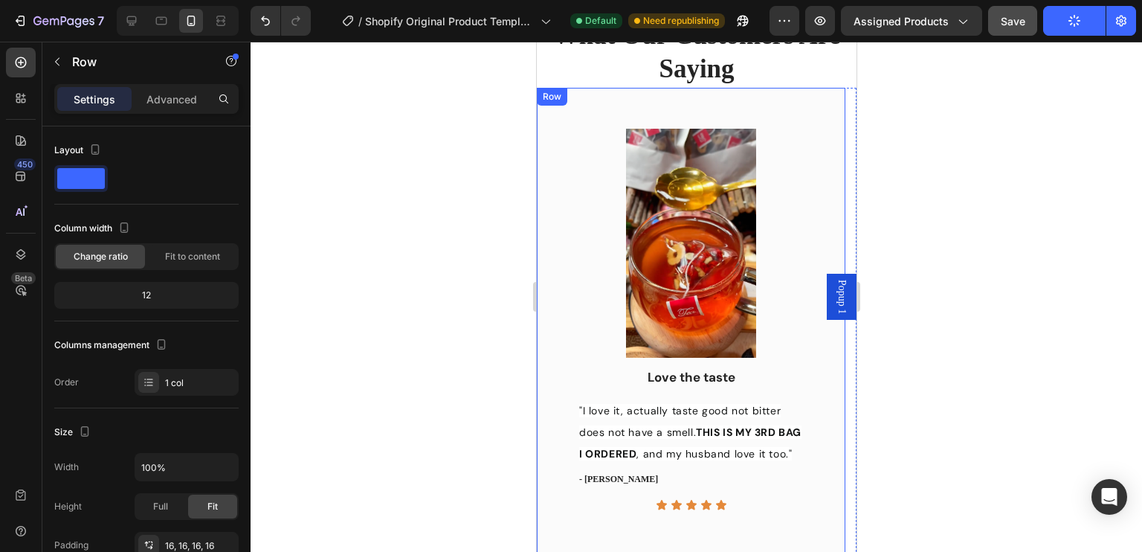
scroll to position [1103, 0]
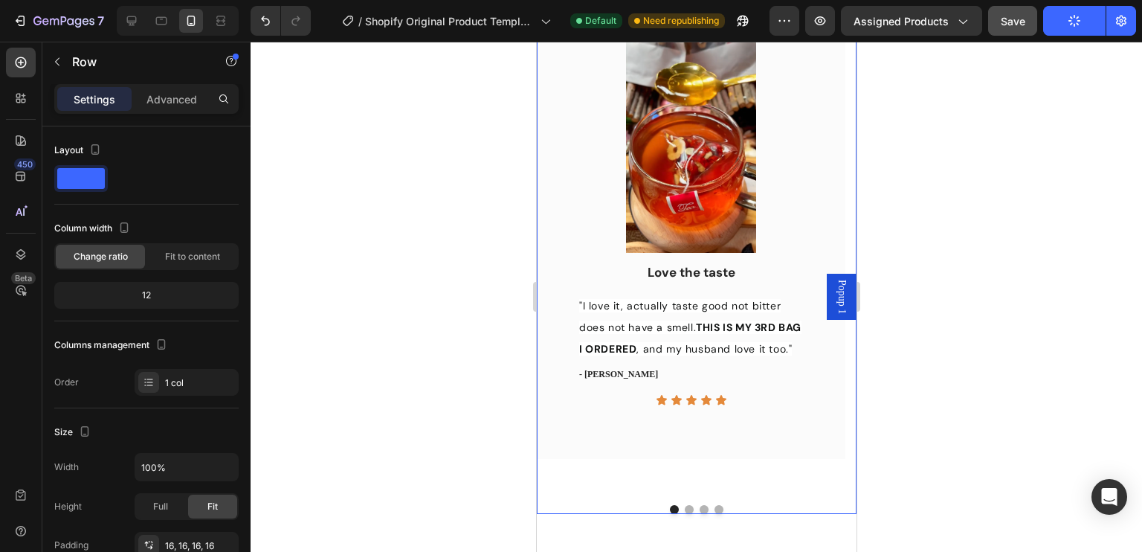
click at [714, 510] on button "Dot" at bounding box center [718, 509] width 9 height 9
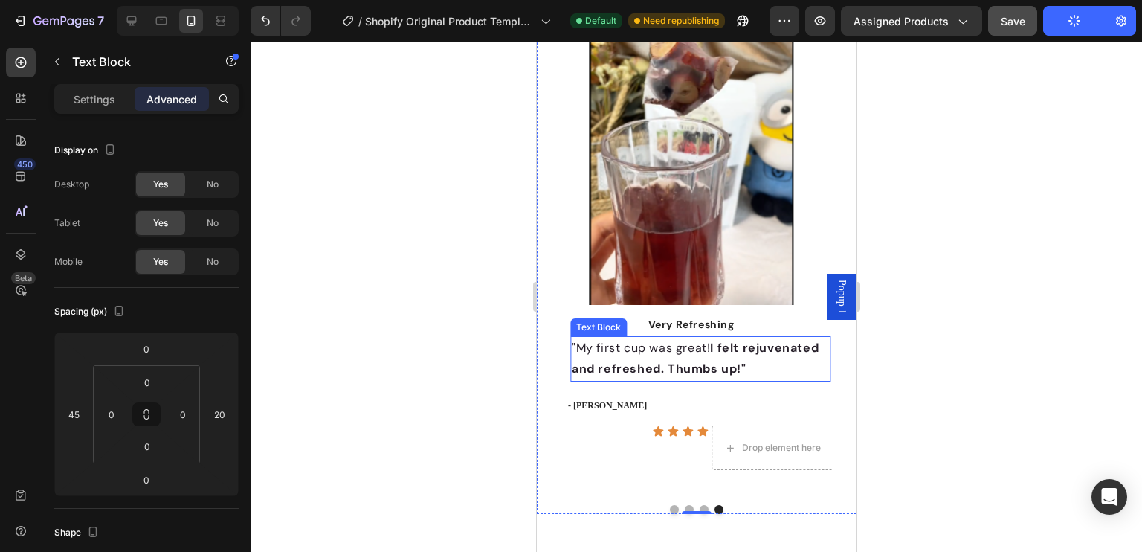
click at [660, 358] on p ""My first cup was great! I felt rejuvenated and refreshed. Thumbs up!"" at bounding box center [699, 358] width 257 height 43
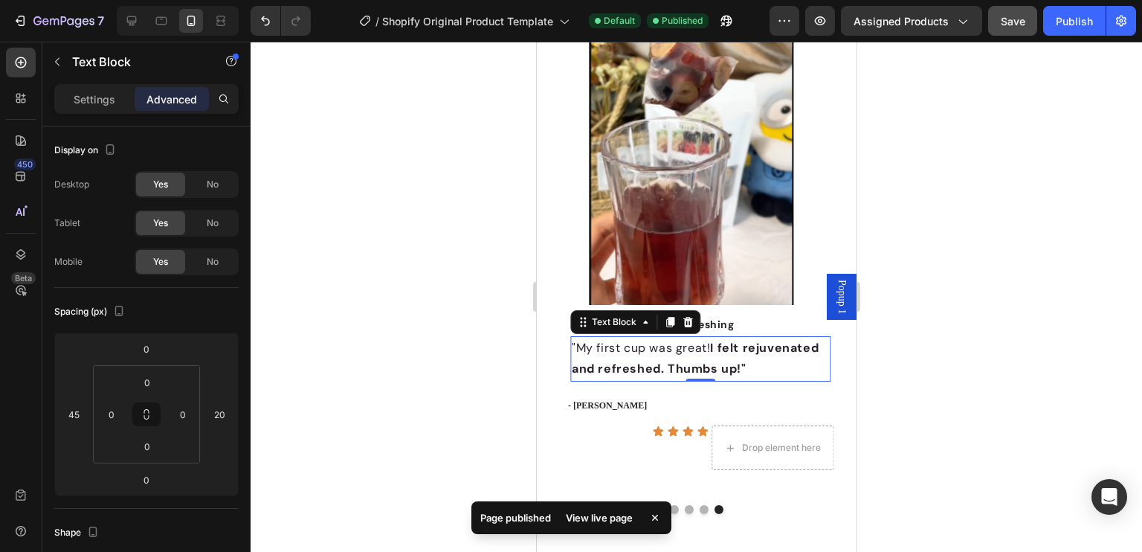
click at [612, 514] on div "View live page" at bounding box center [599, 517] width 85 height 21
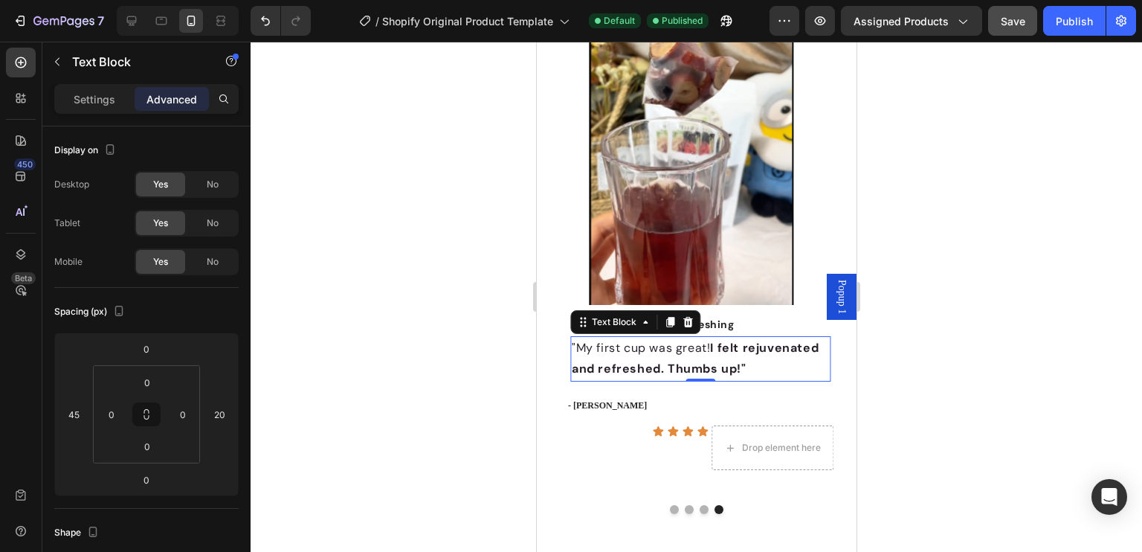
click at [966, 342] on div at bounding box center [695, 297] width 891 height 510
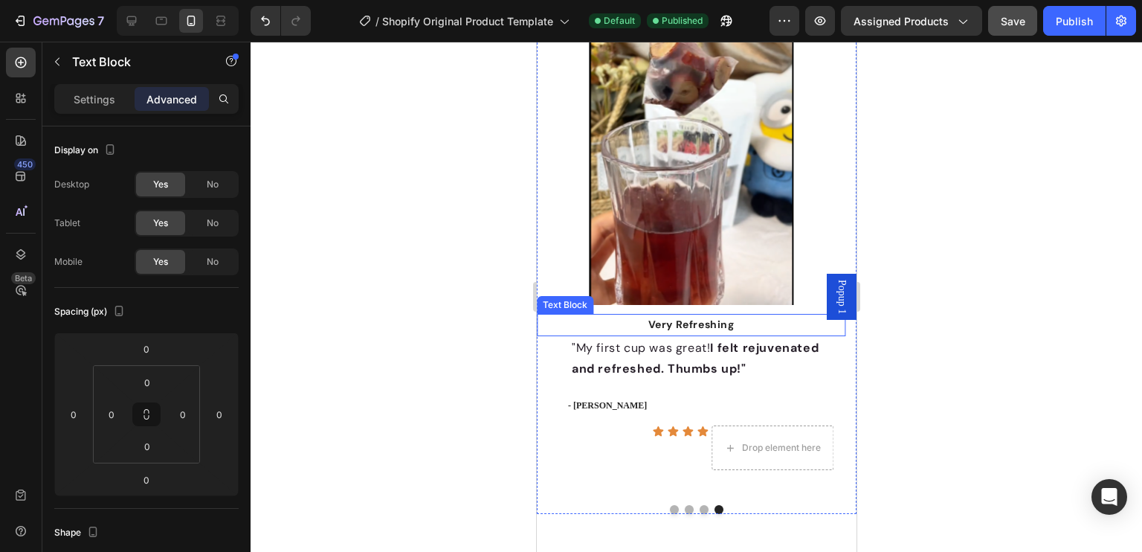
click at [677, 334] on div "Very Refreshing Text Block" at bounding box center [690, 325] width 308 height 22
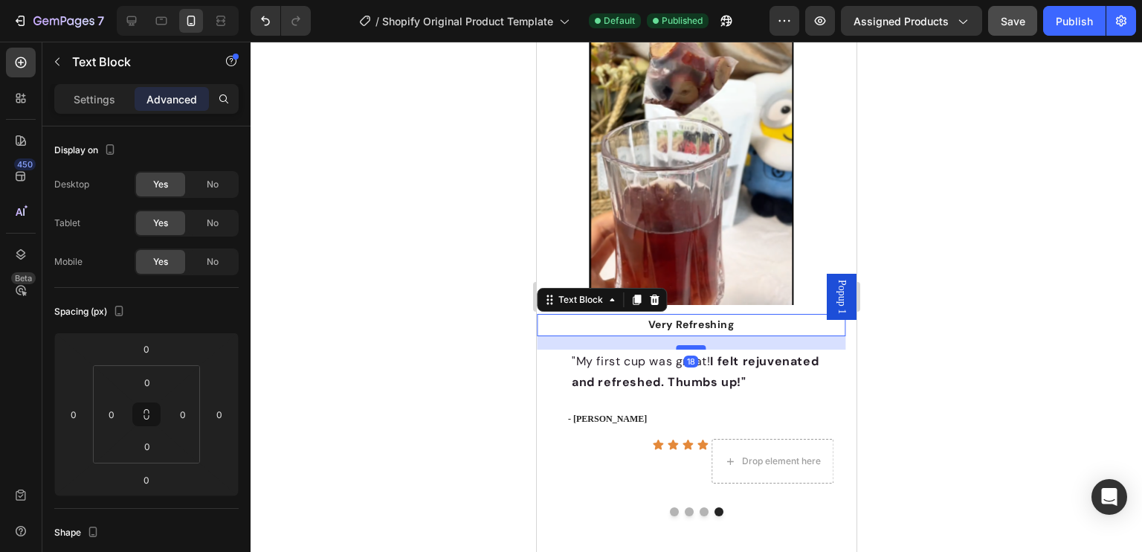
drag, startPoint x: 686, startPoint y: 332, endPoint x: 691, endPoint y: 346, distance: 14.4
click at [691, 346] on div at bounding box center [691, 347] width 30 height 4
type input "18"
click at [1023, 332] on div at bounding box center [695, 297] width 891 height 510
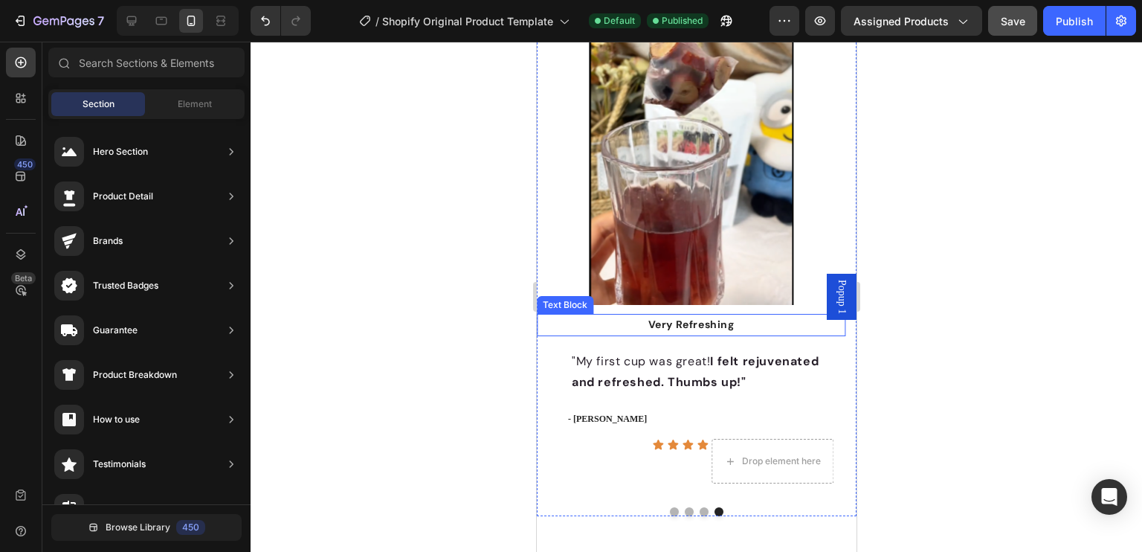
click at [691, 334] on p "Very Refreshing" at bounding box center [690, 324] width 306 height 19
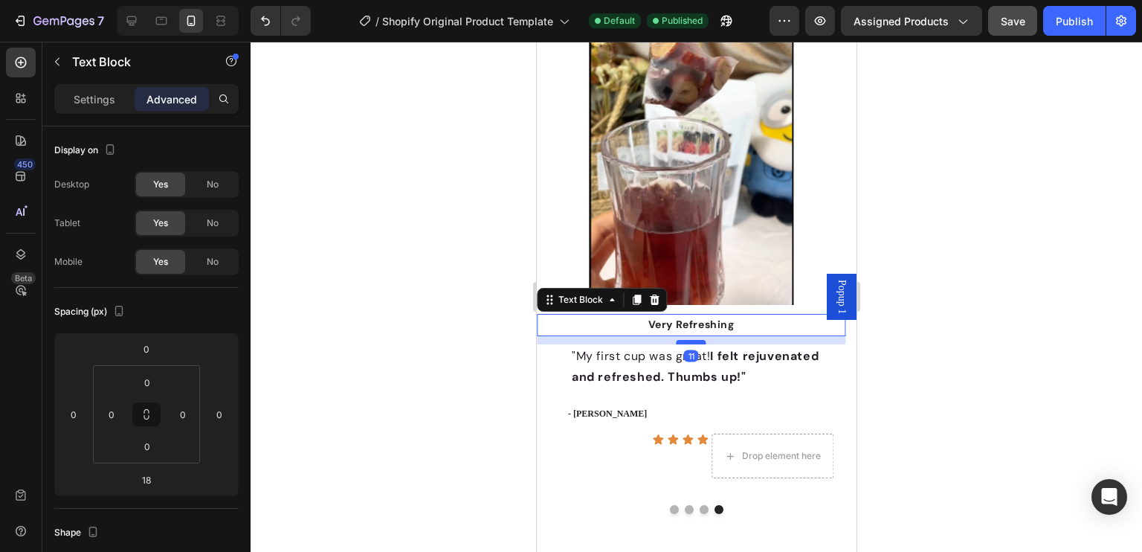
click at [688, 340] on div at bounding box center [691, 342] width 30 height 4
type input "11"
click at [971, 317] on div at bounding box center [695, 297] width 891 height 510
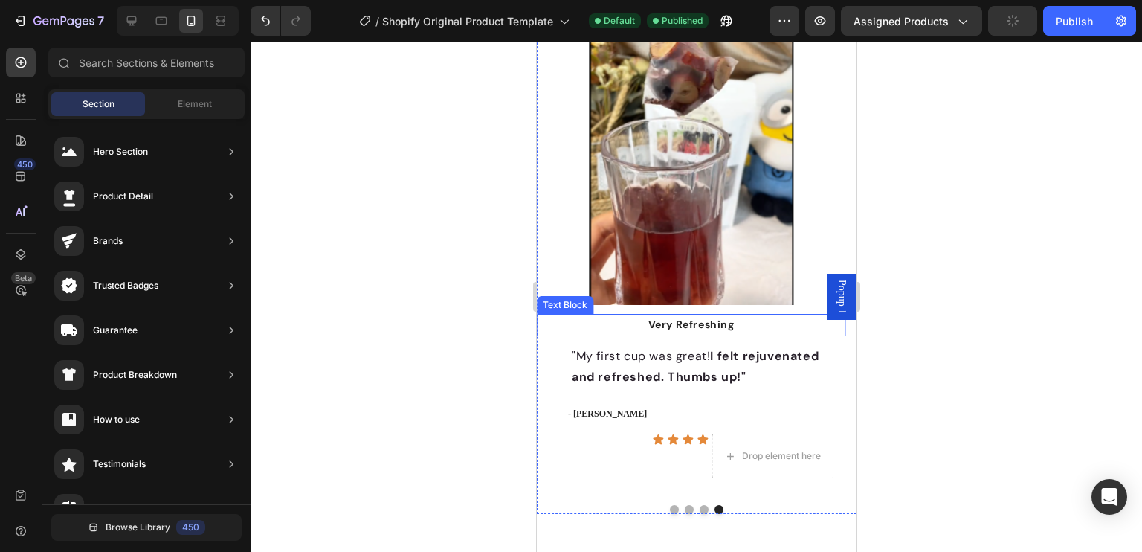
click at [688, 329] on p "Very Refreshing" at bounding box center [690, 324] width 306 height 19
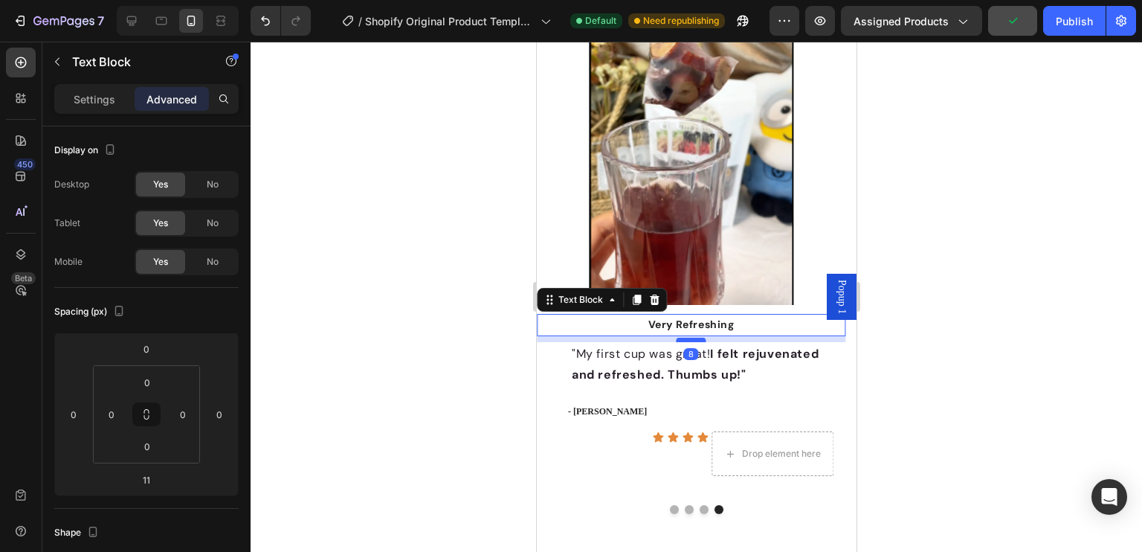
click at [693, 340] on div at bounding box center [691, 339] width 30 height 4
type input "8"
click at [999, 349] on div at bounding box center [695, 297] width 891 height 510
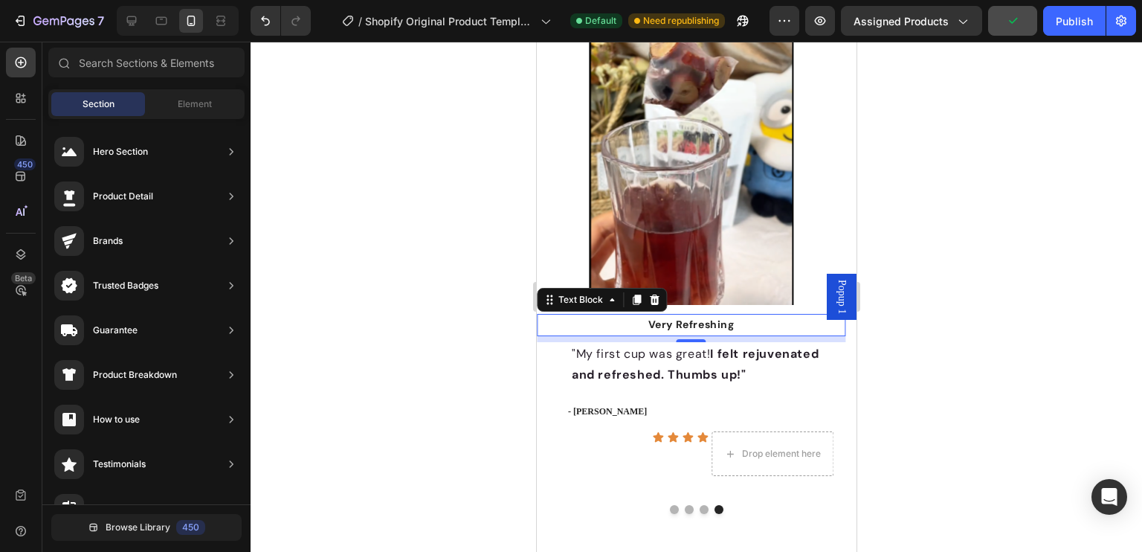
click at [696, 329] on p "Very Refreshing" at bounding box center [690, 324] width 306 height 19
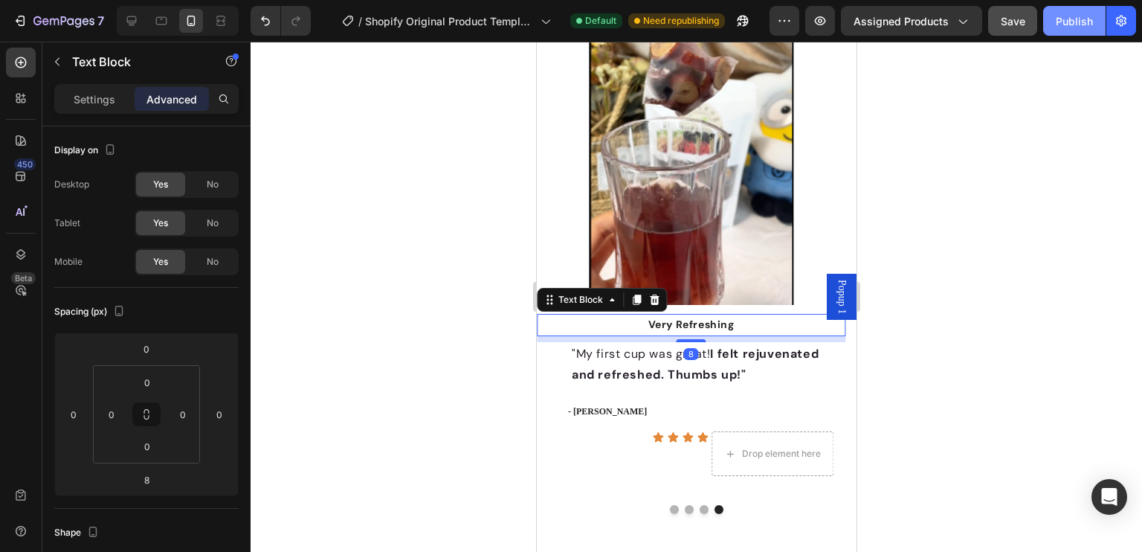
click at [1067, 22] on div "Publish" at bounding box center [1074, 21] width 37 height 16
click at [132, 27] on icon at bounding box center [131, 20] width 15 height 15
type input "0"
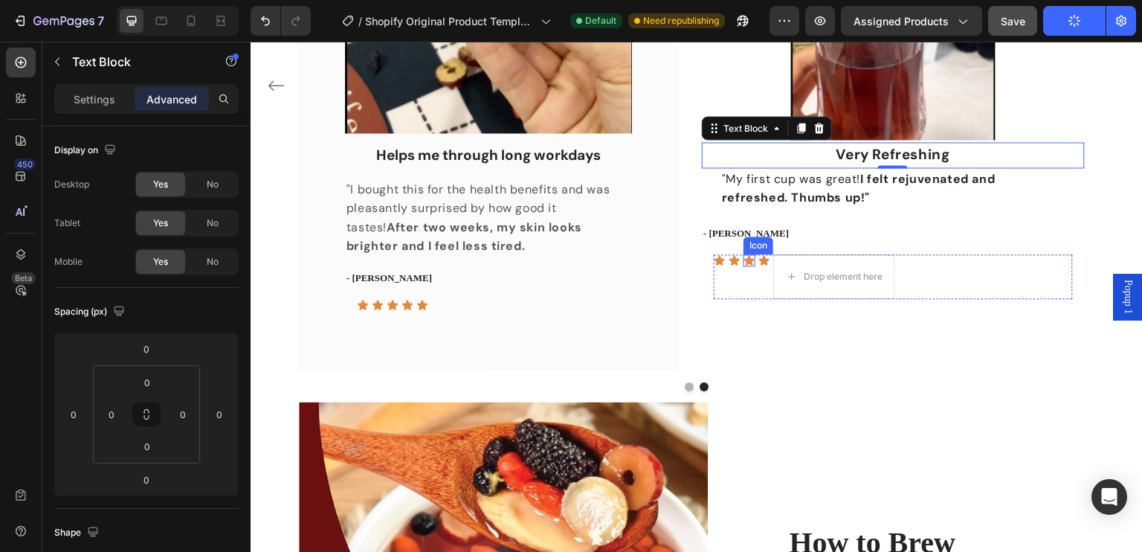
scroll to position [1141, 0]
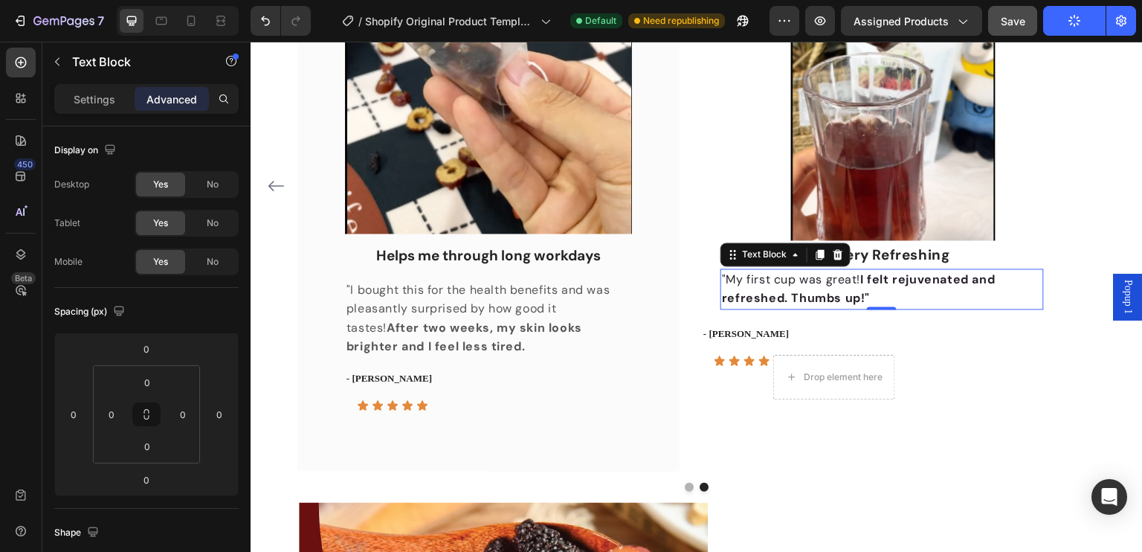
click at [836, 291] on strong "I felt rejuvenated and refreshed. Thumbs up!"" at bounding box center [859, 288] width 274 height 35
click at [85, 410] on div "25" at bounding box center [74, 414] width 30 height 24
click at [76, 408] on input "25" at bounding box center [73, 414] width 22 height 22
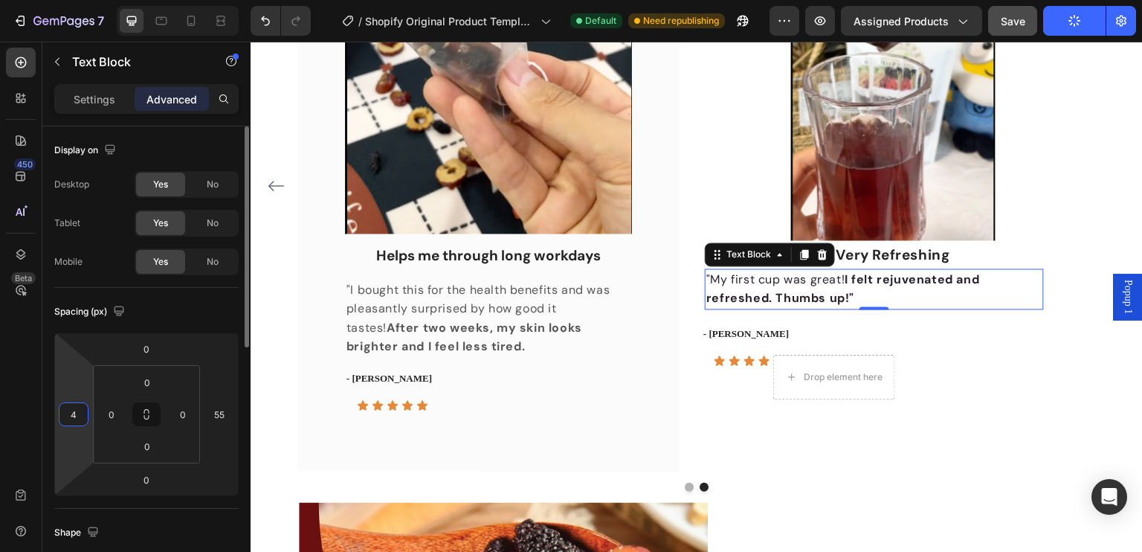
type input "45"
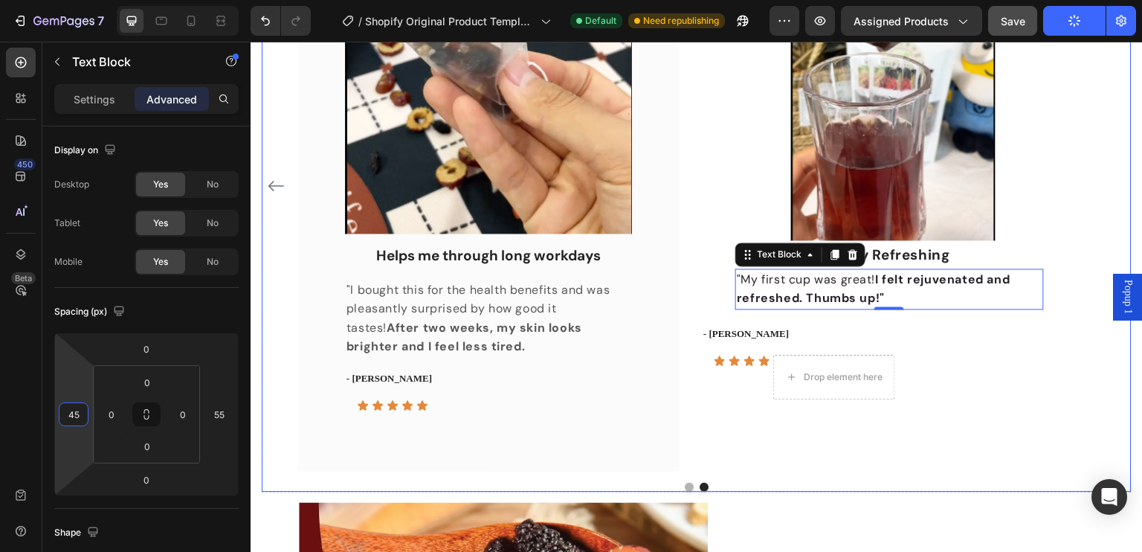
click at [1076, 240] on div "Image Very Refreshing Text Block "My first cup was great! I felt rejuvenated an…" at bounding box center [893, 232] width 382 height 569
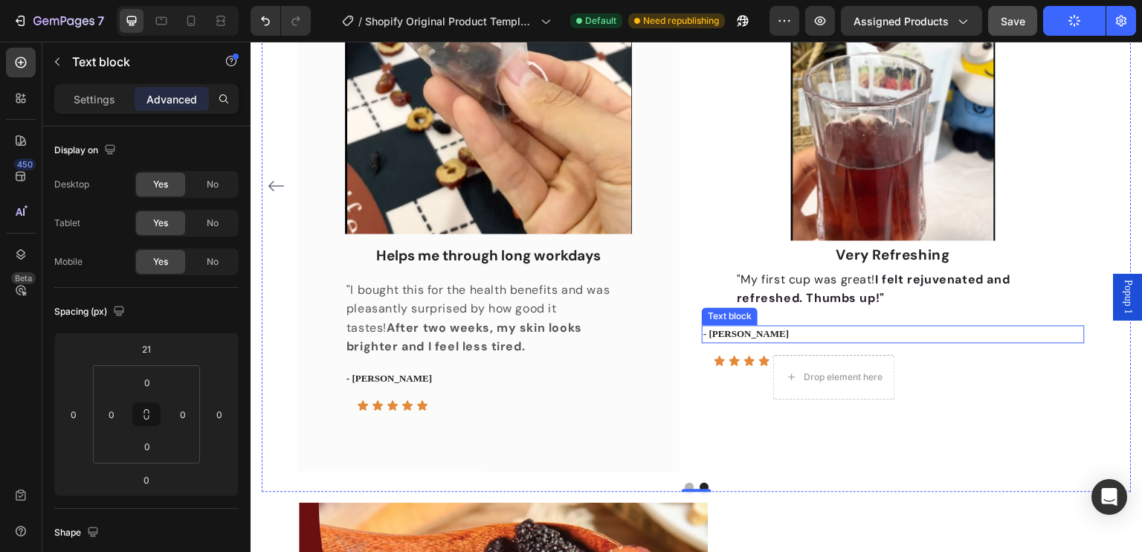
click at [728, 329] on p "- Linda L." at bounding box center [892, 333] width 379 height 15
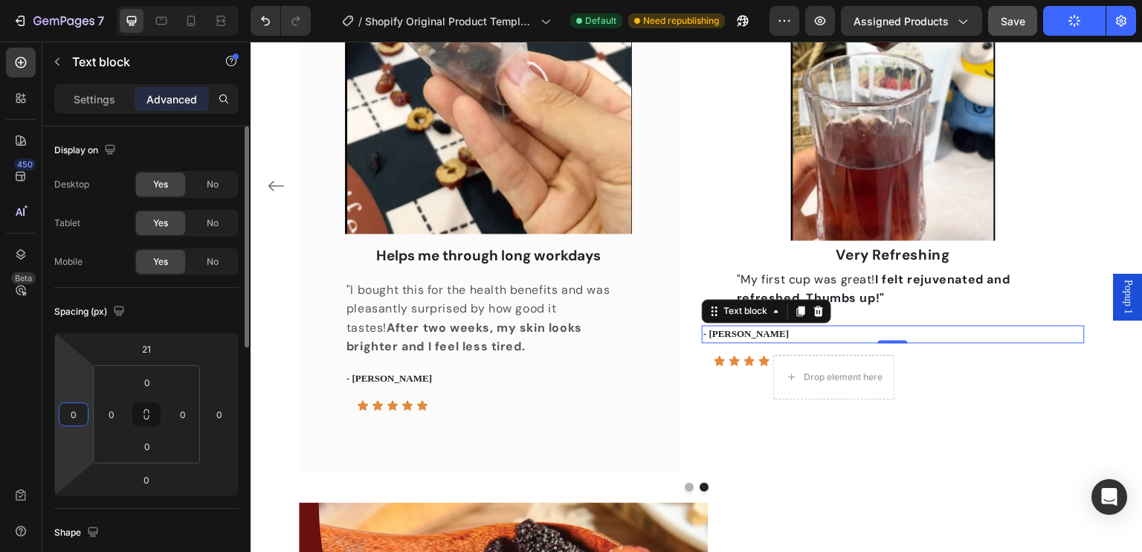
click at [86, 0] on html "7 / Shopify Original Product Template Default Need republishing Preview Assigne…" at bounding box center [571, 0] width 1142 height 0
type input "1"
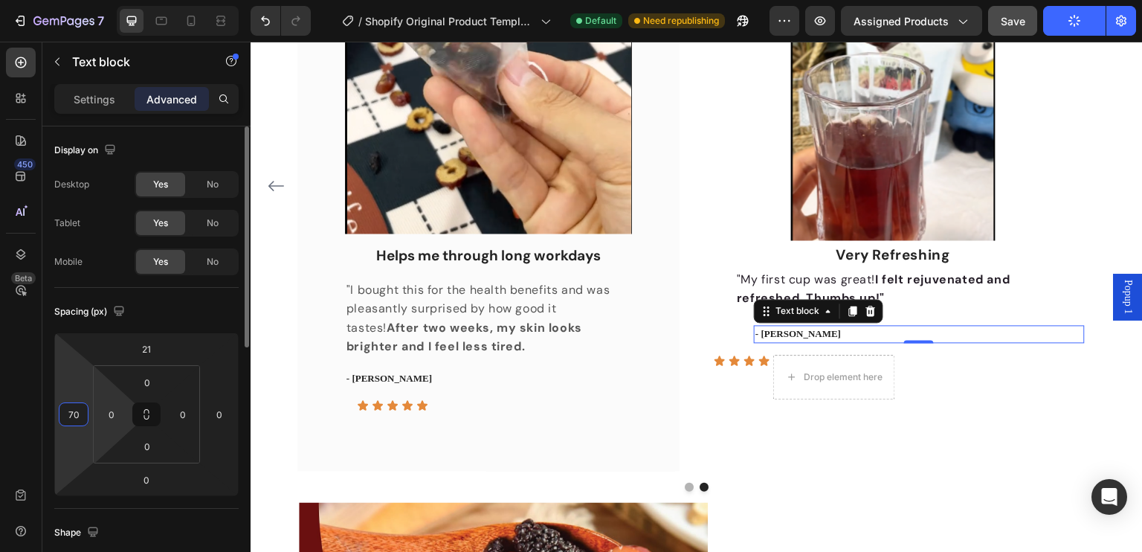
type input "7"
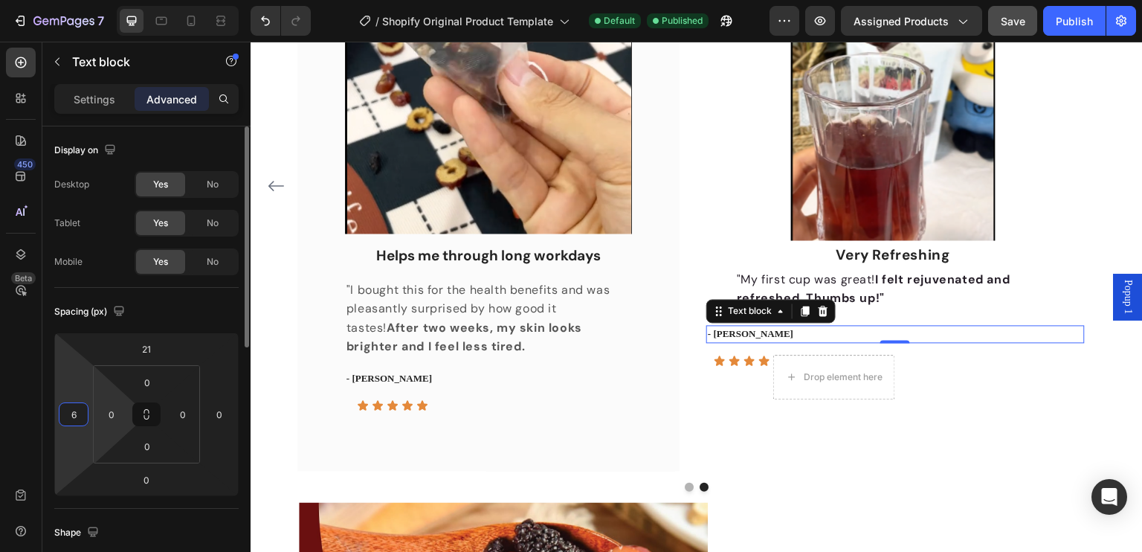
type input "60"
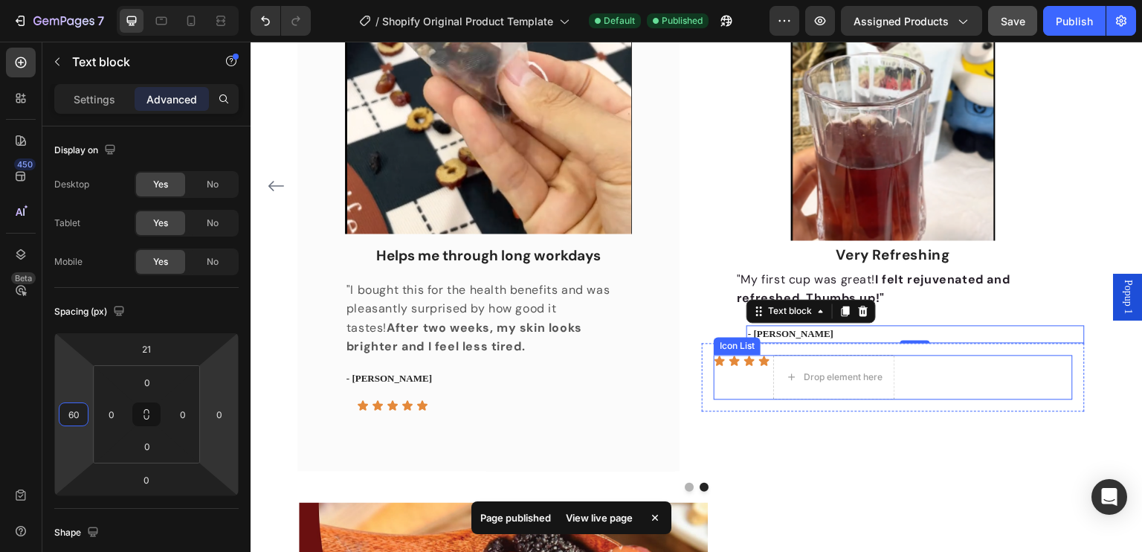
click at [734, 378] on div "Icon Icon Icon Icon Drop element here" at bounding box center [893, 377] width 358 height 45
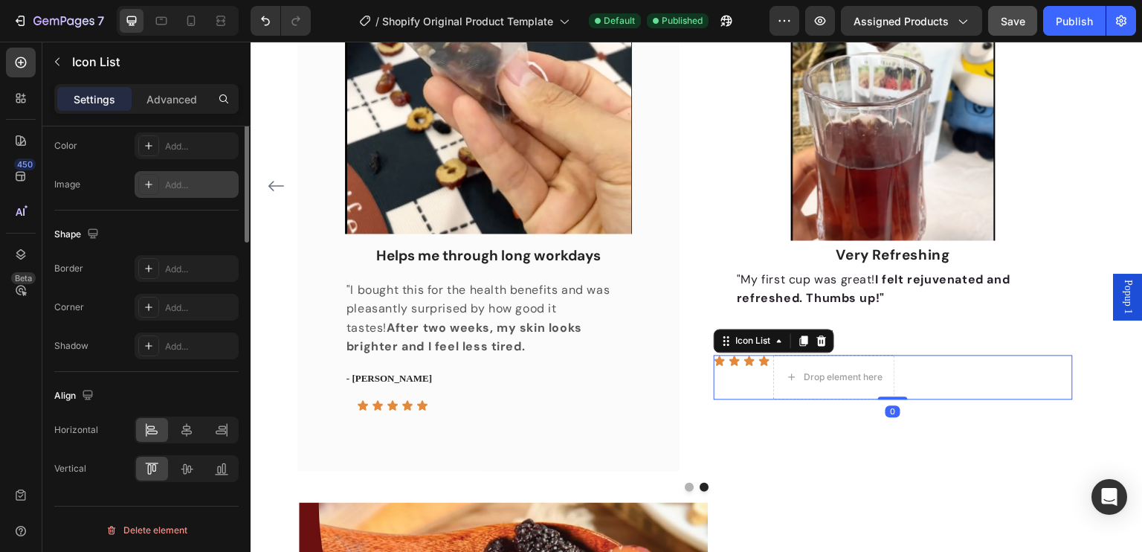
scroll to position [0, 0]
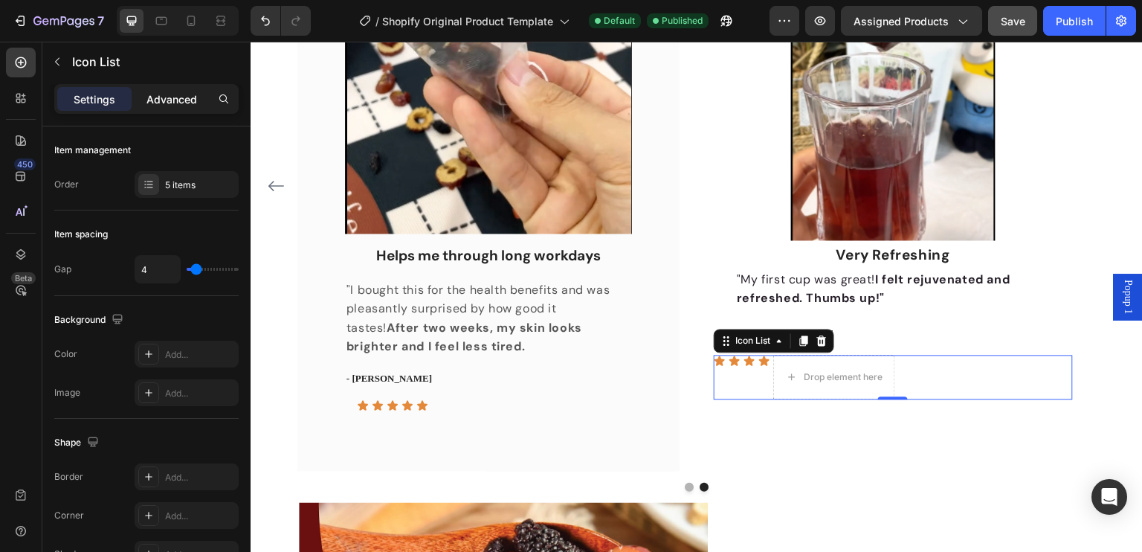
click at [164, 95] on p "Advanced" at bounding box center [171, 99] width 51 height 16
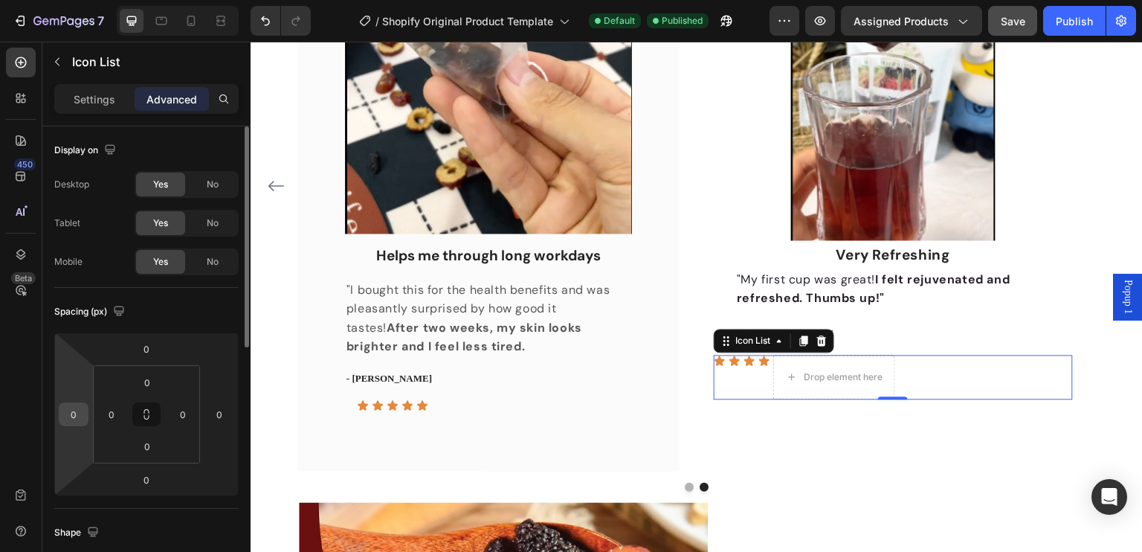
click at [77, 407] on input "0" at bounding box center [73, 414] width 22 height 22
type input "60"
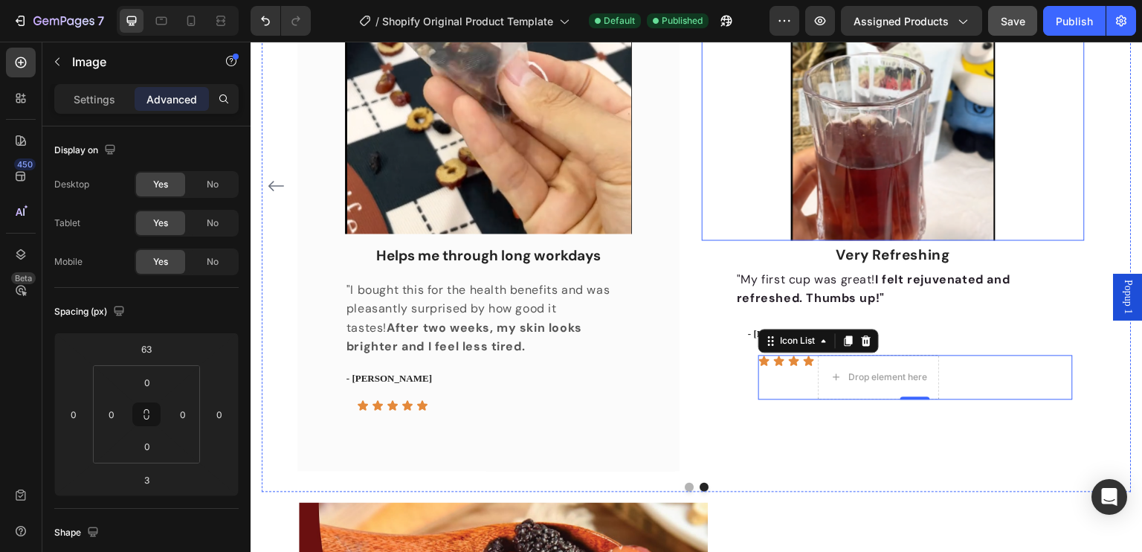
click at [1073, 129] on div at bounding box center [893, 94] width 382 height 293
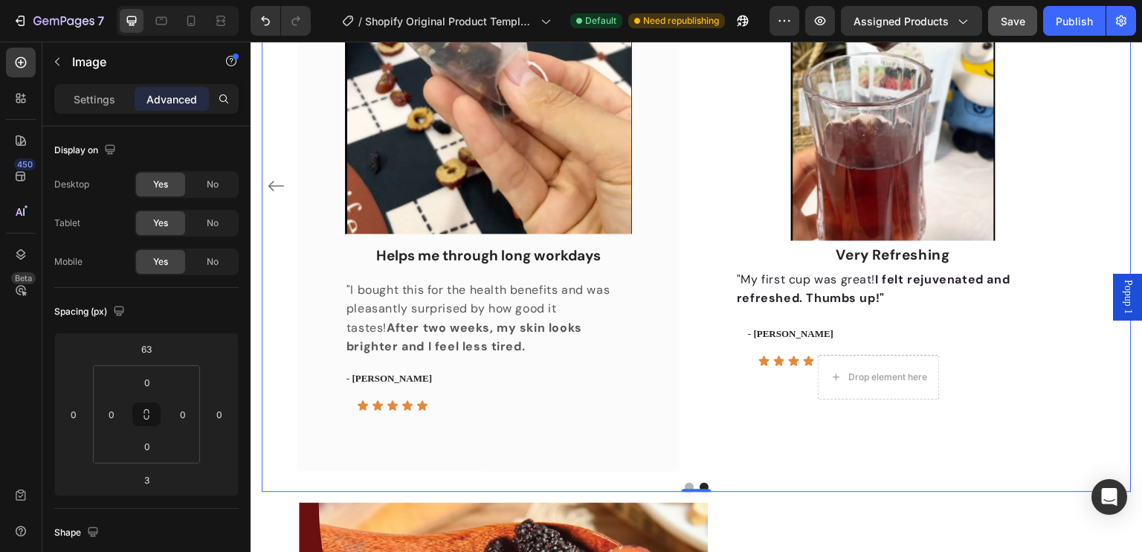
click at [1106, 132] on div "Image Love the taste Text block "I love it, actually taste good not bitter does…" at bounding box center [697, 185] width 870 height 569
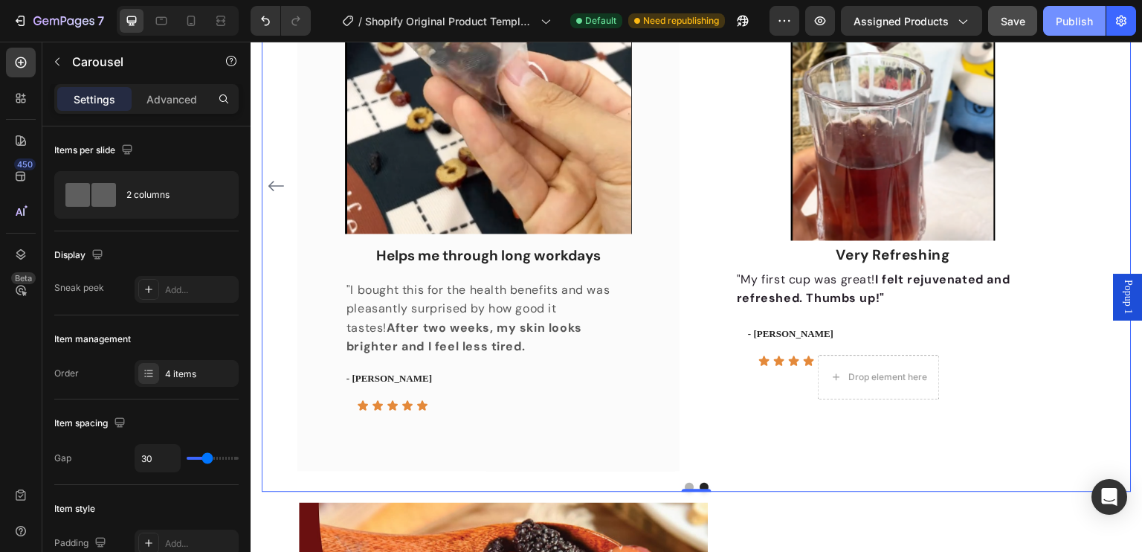
click at [1069, 27] on div "Publish" at bounding box center [1074, 21] width 37 height 16
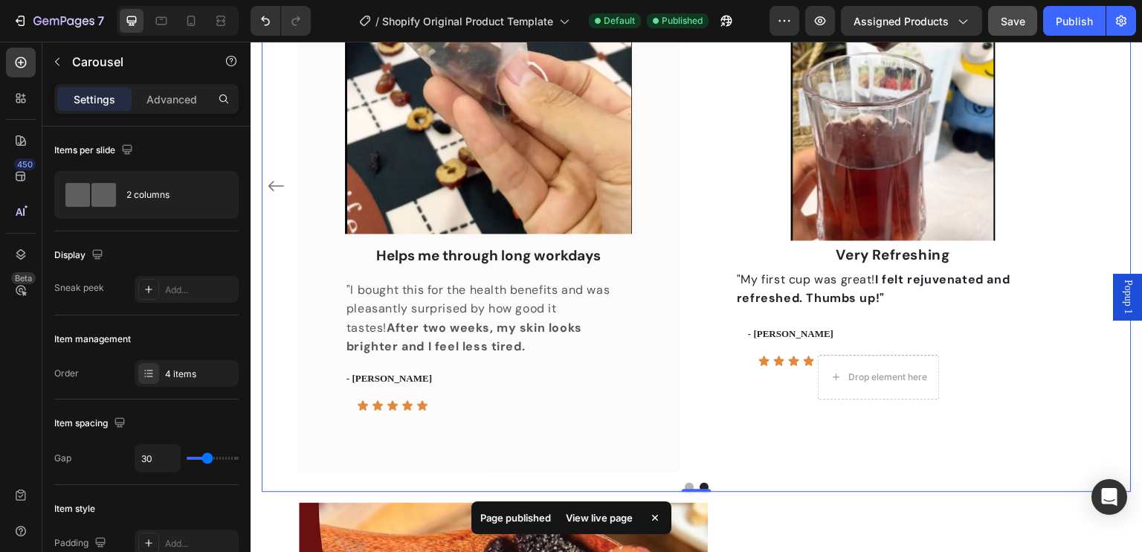
click at [612, 514] on div "View live page" at bounding box center [599, 517] width 85 height 21
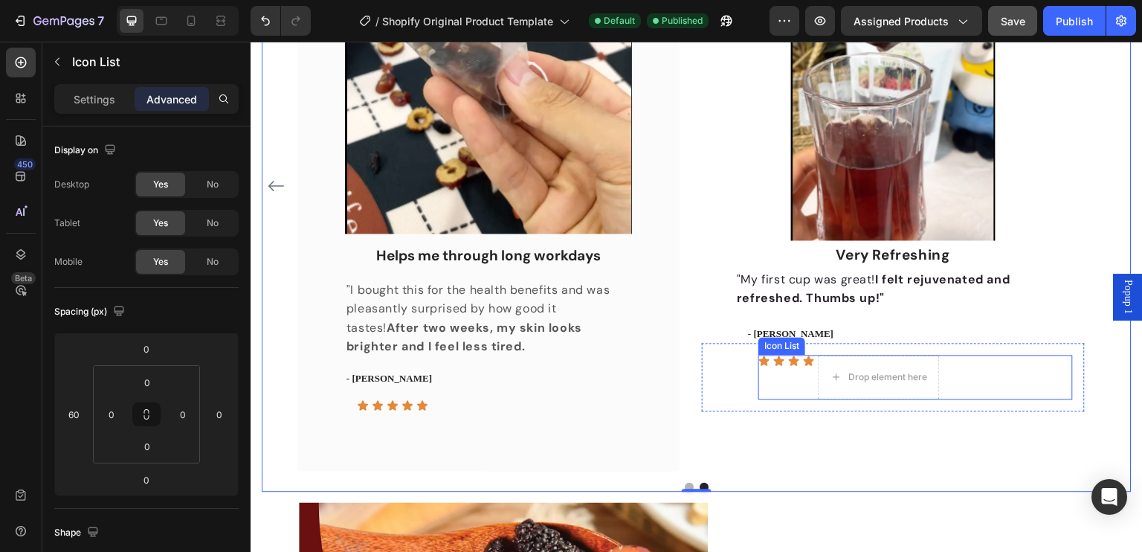
click at [786, 366] on div "Icon Icon Icon Icon Drop element here" at bounding box center [915, 377] width 314 height 45
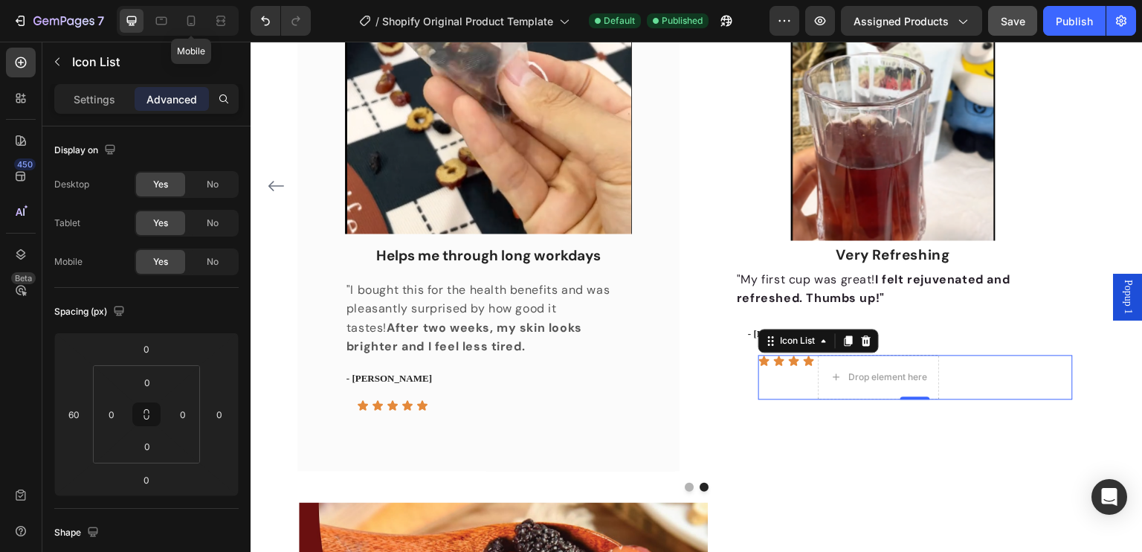
click at [199, 32] on div at bounding box center [191, 21] width 24 height 24
type input "0"
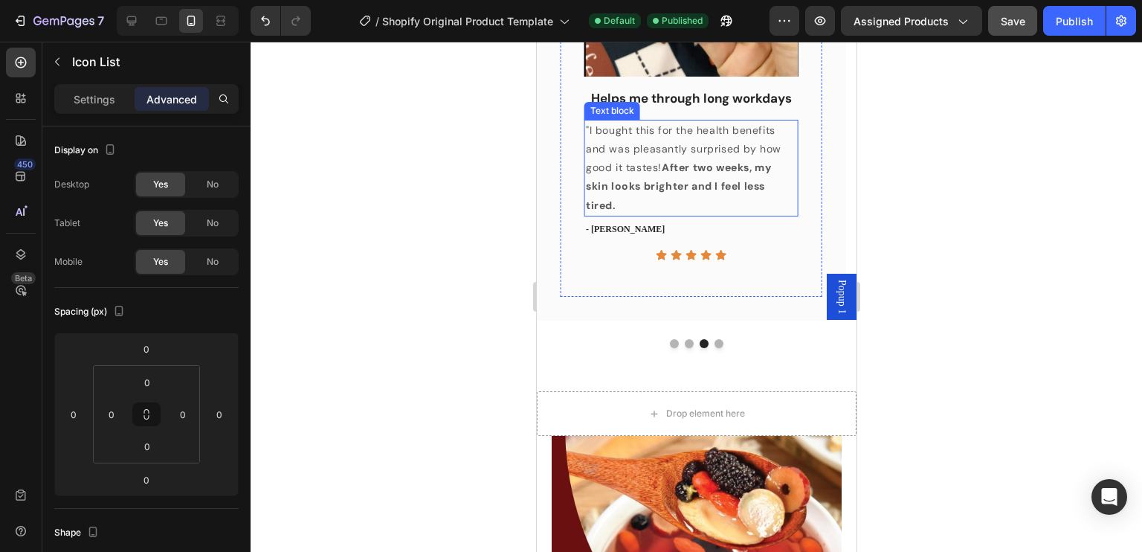
scroll to position [1218, 0]
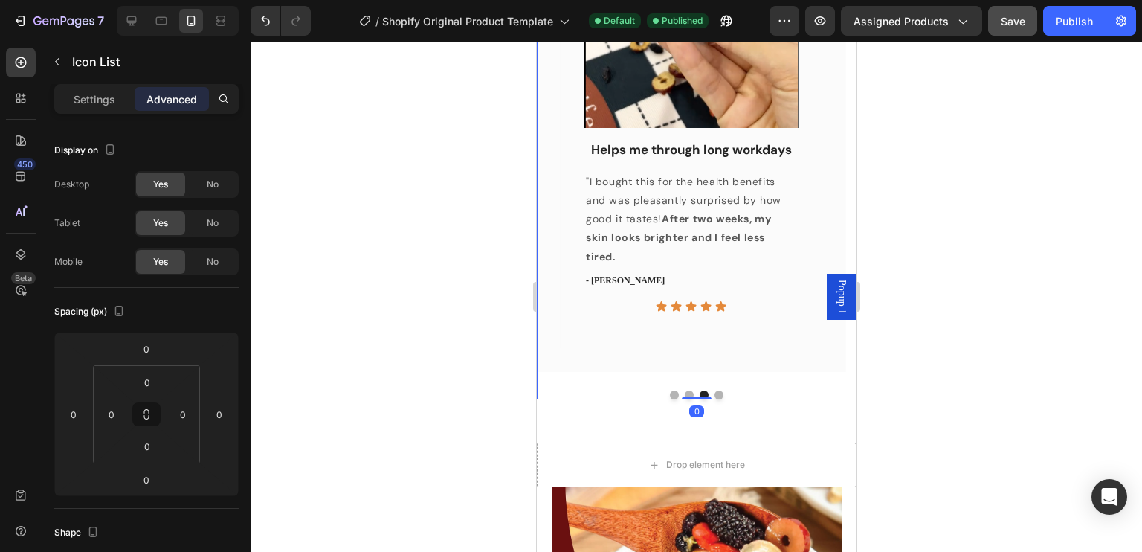
click at [714, 394] on button "Dot" at bounding box center [718, 394] width 9 height 9
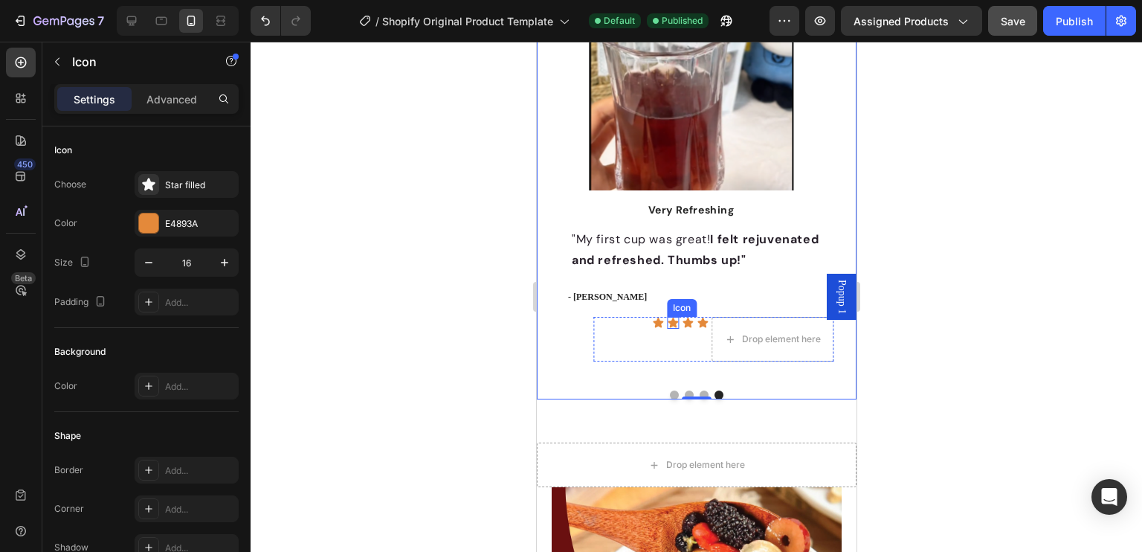
click at [676, 318] on icon at bounding box center [672, 323] width 12 height 12
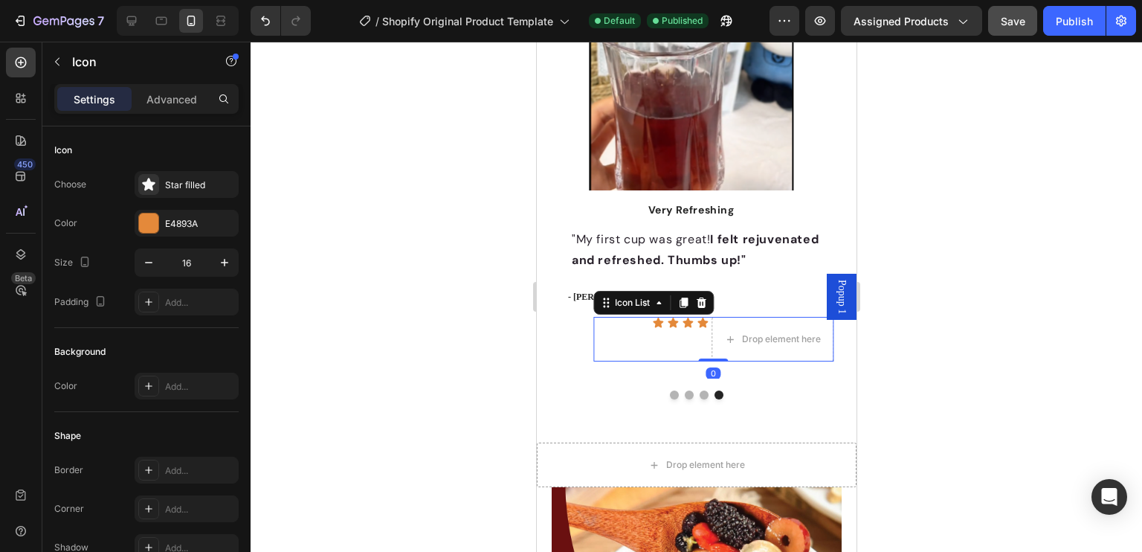
click at [659, 343] on div "Icon Icon Icon Icon Drop element here" at bounding box center [712, 339] width 240 height 45
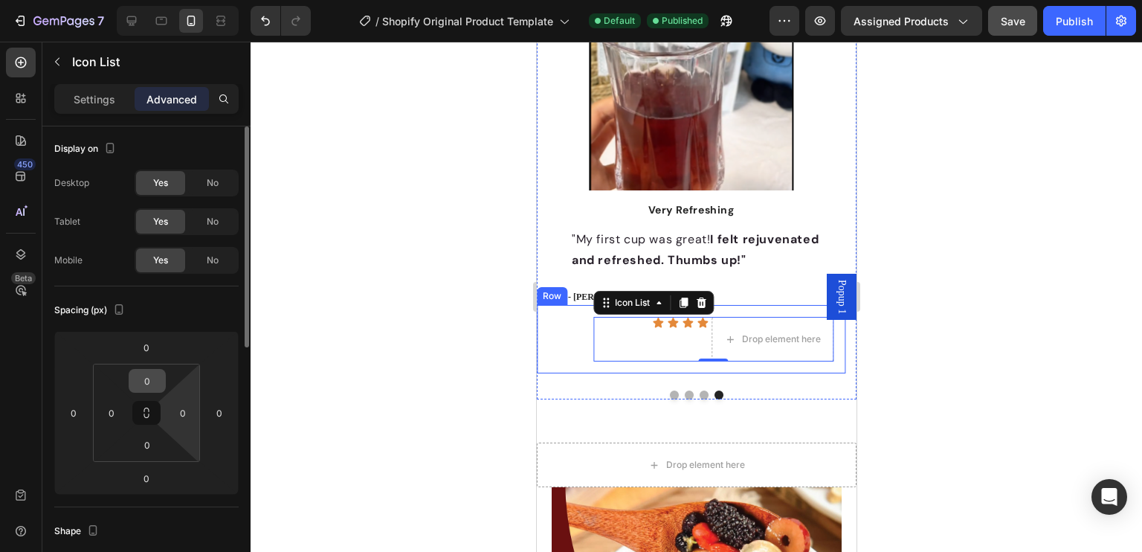
scroll to position [0, 0]
click at [96, 100] on p "Settings" at bounding box center [95, 99] width 42 height 16
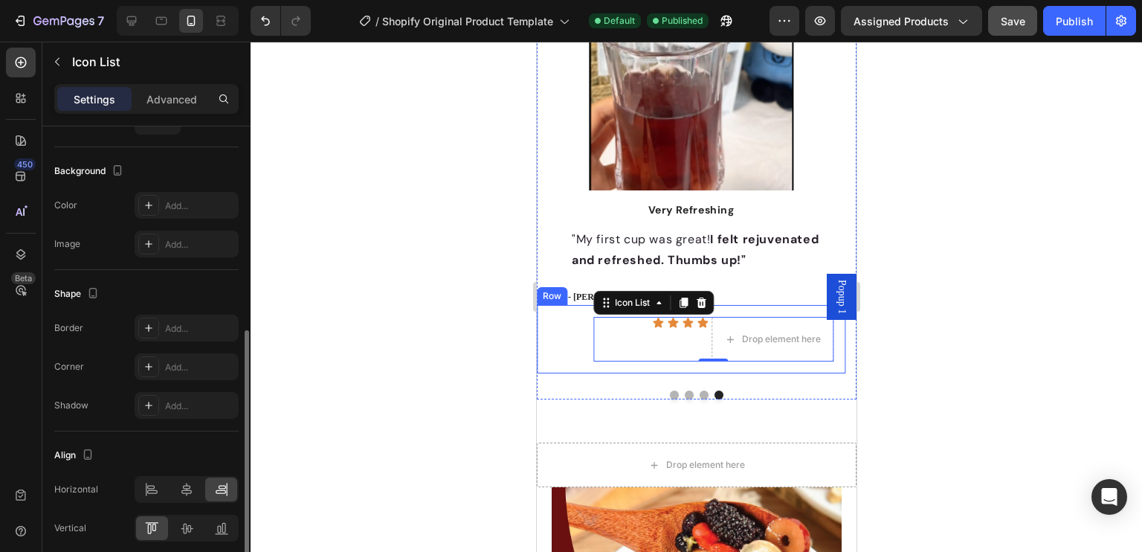
scroll to position [208, 0]
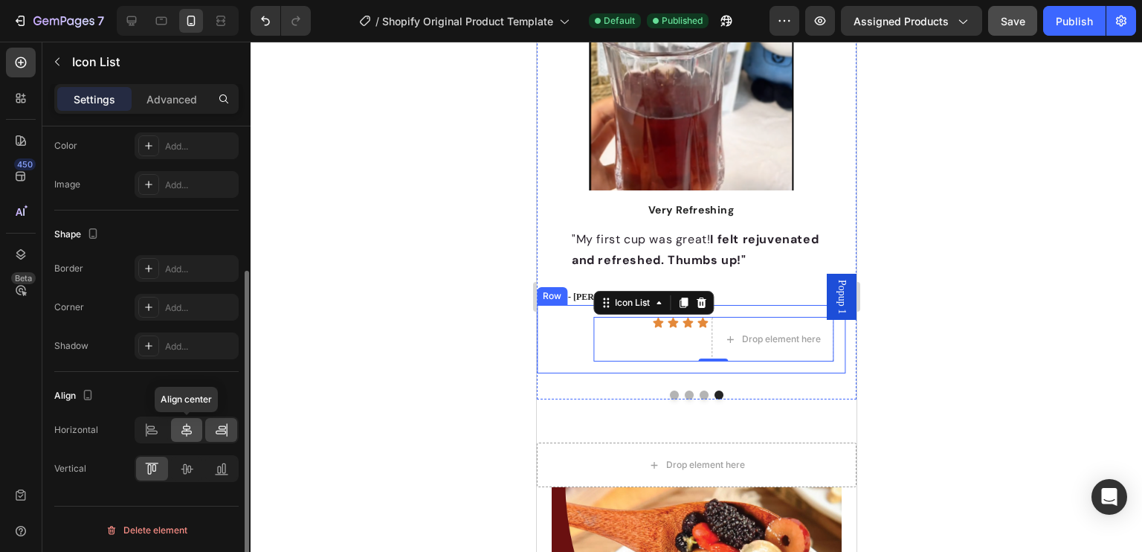
click at [182, 427] on icon at bounding box center [186, 429] width 15 height 15
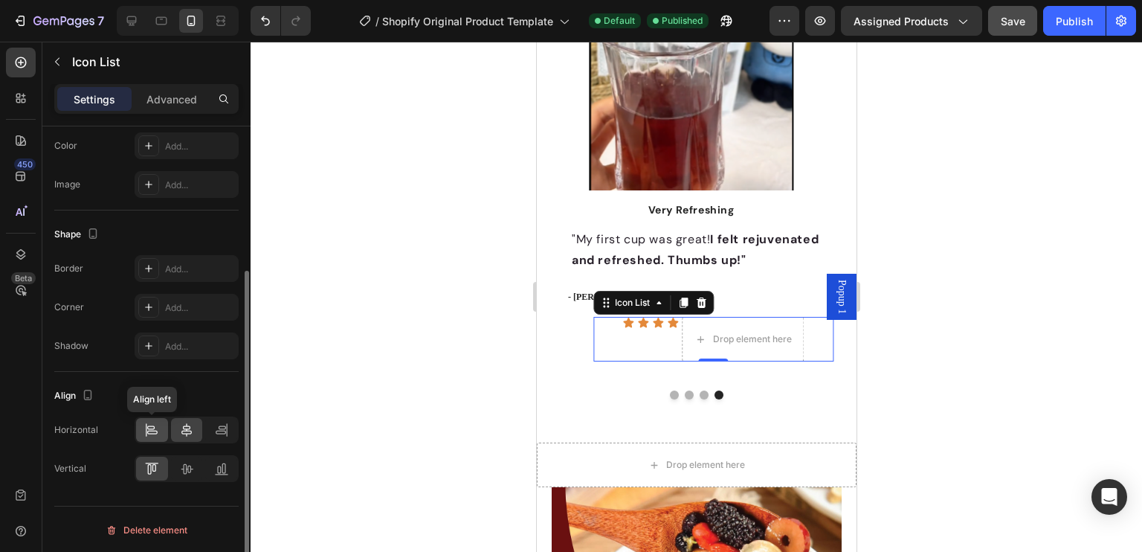
click at [158, 439] on div at bounding box center [152, 430] width 32 height 24
click at [1038, 318] on div at bounding box center [695, 297] width 891 height 510
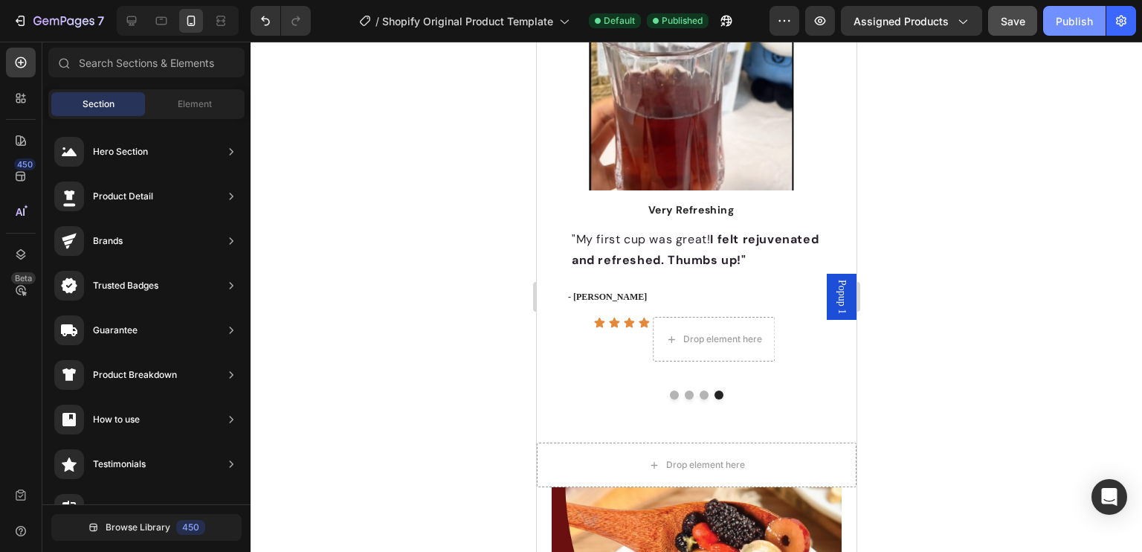
click at [1057, 13] on div "Publish" at bounding box center [1074, 21] width 37 height 16
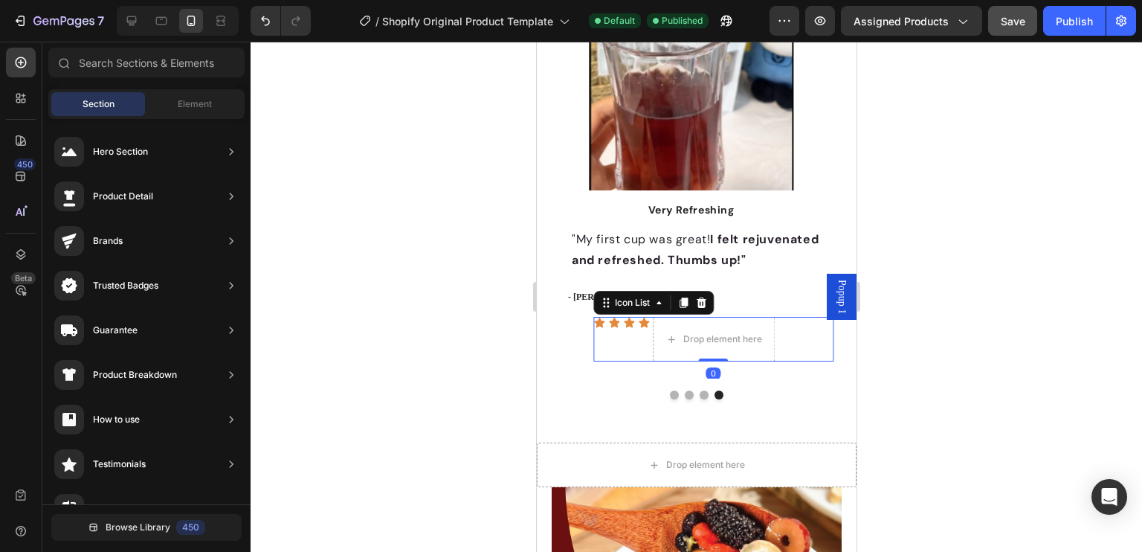
click at [607, 337] on div "Icon Icon Icon Icon Drop element here" at bounding box center [712, 339] width 240 height 45
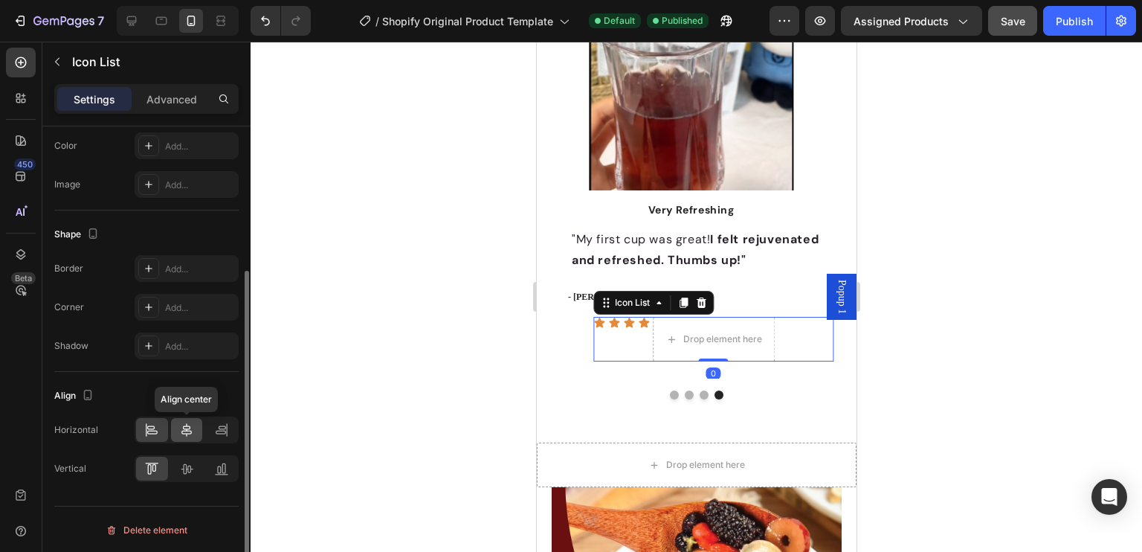
click at [181, 426] on icon at bounding box center [186, 429] width 15 height 15
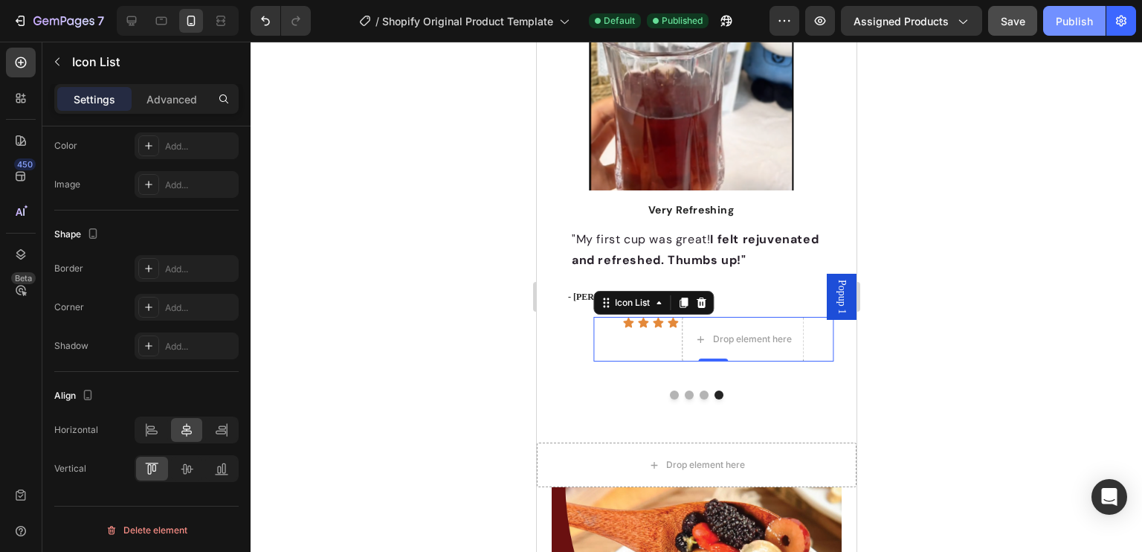
click at [1071, 19] on div "Publish" at bounding box center [1074, 21] width 37 height 16
click at [143, 433] on div at bounding box center [152, 430] width 32 height 24
click at [169, 85] on div "Settings Advanced" at bounding box center [146, 99] width 184 height 30
click at [172, 99] on p "Advanced" at bounding box center [171, 99] width 51 height 16
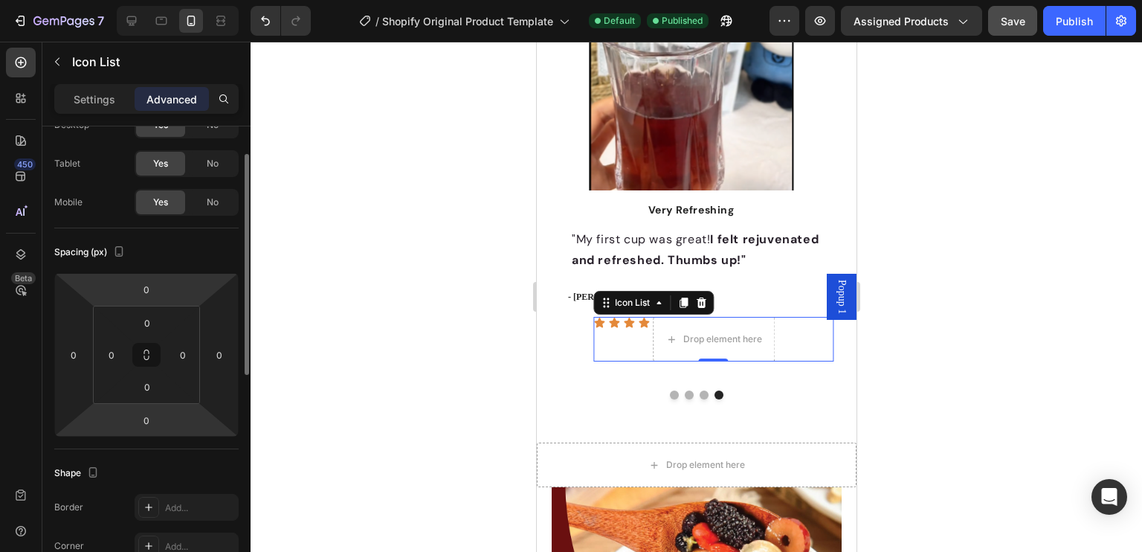
scroll to position [0, 0]
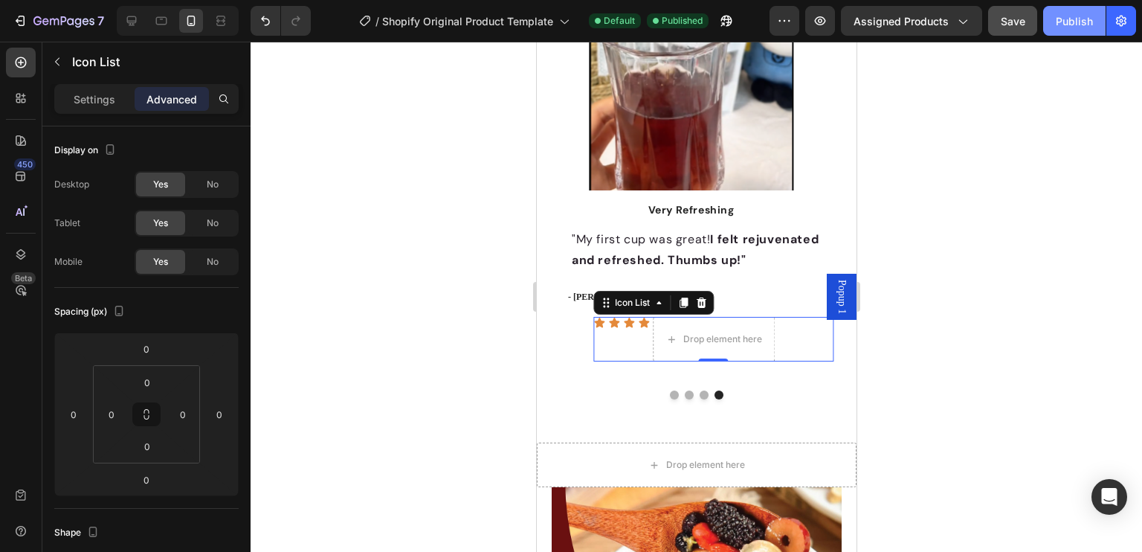
click at [1064, 20] on div "Publish" at bounding box center [1074, 21] width 37 height 16
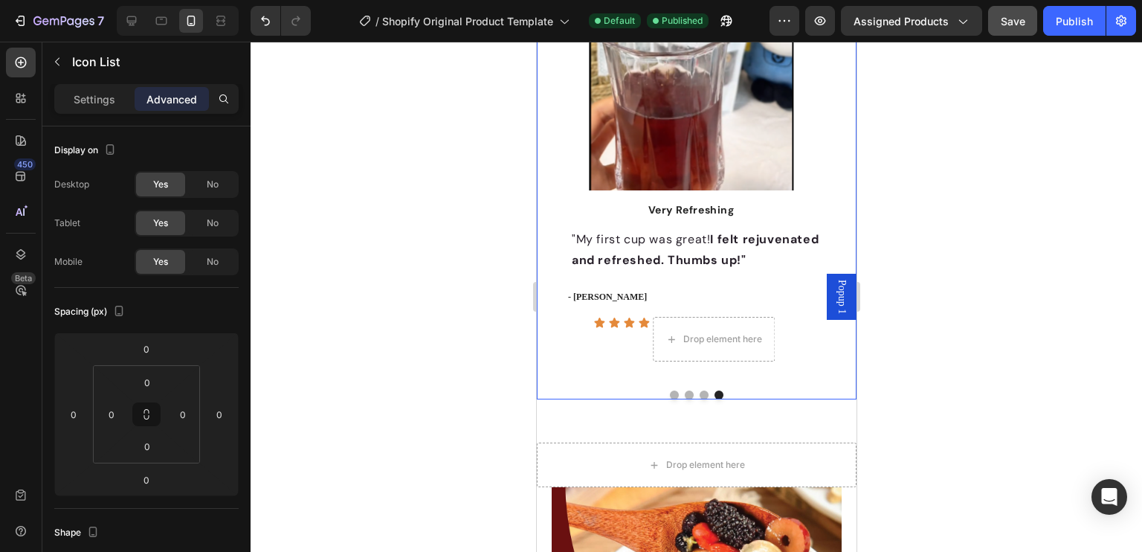
click at [699, 392] on button "Dot" at bounding box center [703, 394] width 9 height 9
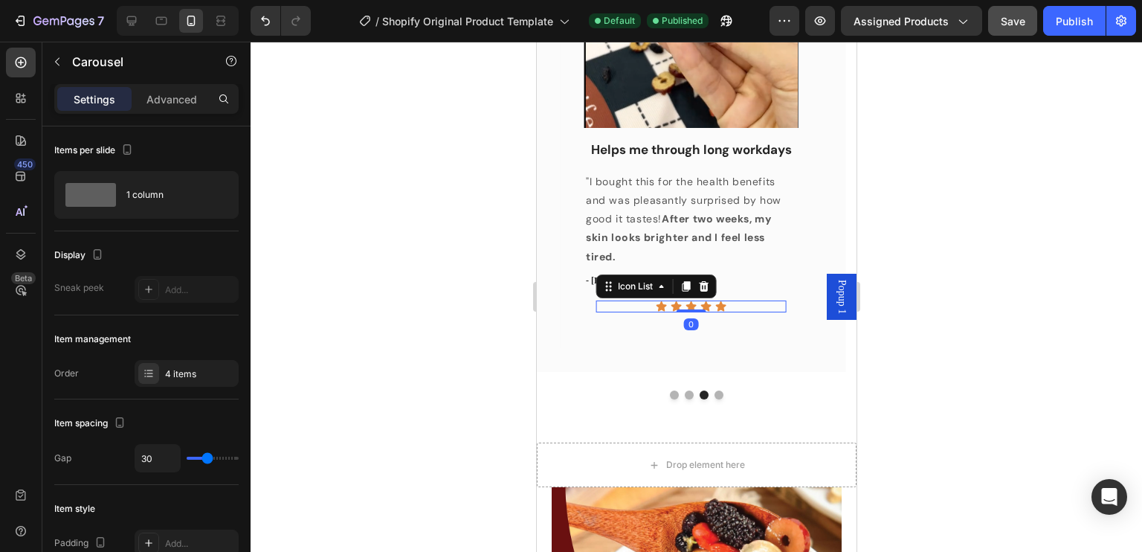
click at [756, 306] on div "Icon Icon Icon Icon Icon" at bounding box center [690, 306] width 190 height 12
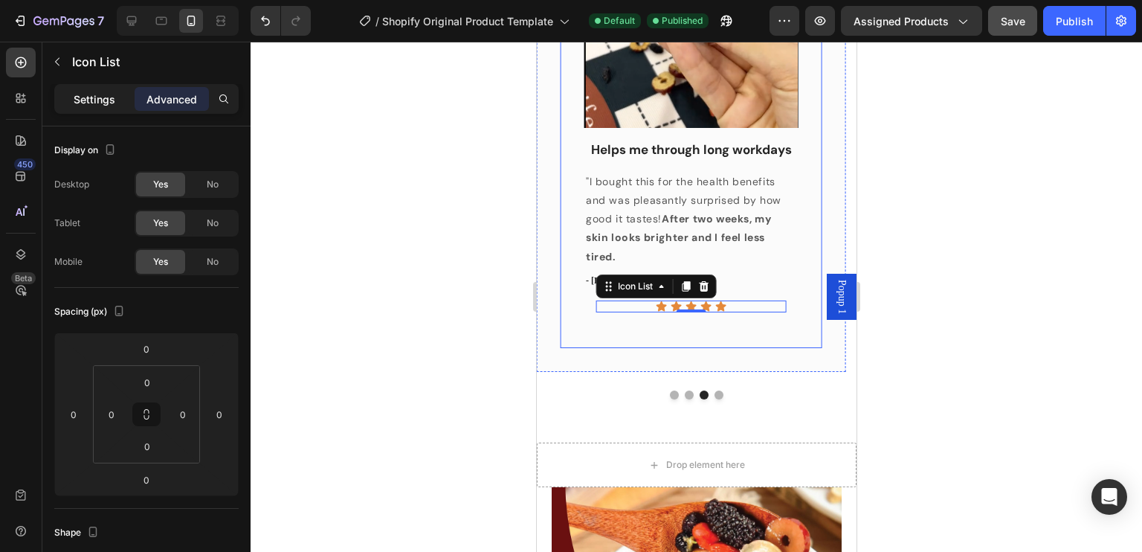
click at [97, 103] on p "Settings" at bounding box center [95, 99] width 42 height 16
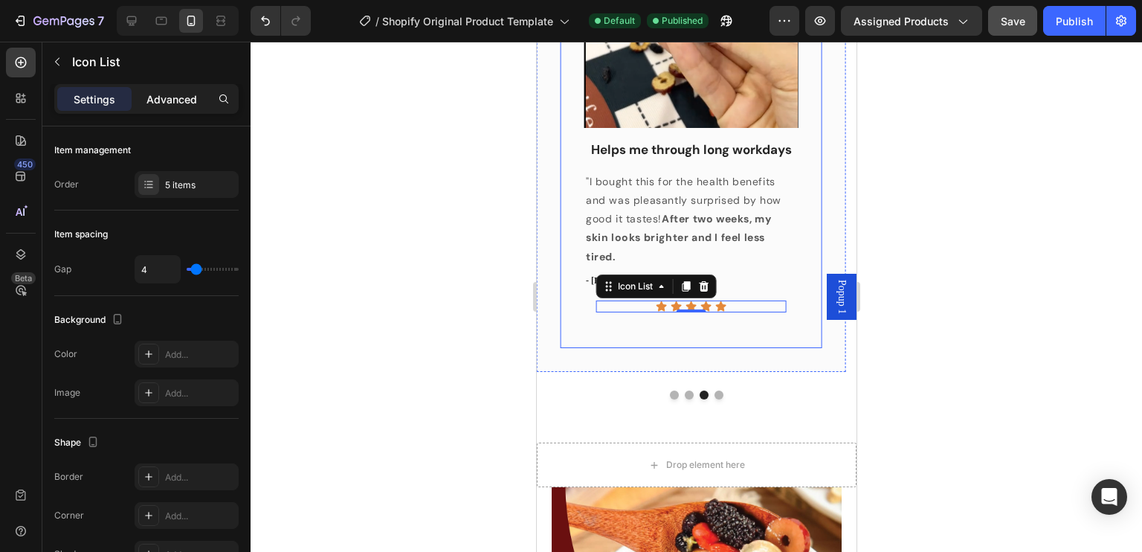
click at [164, 102] on p "Advanced" at bounding box center [171, 99] width 51 height 16
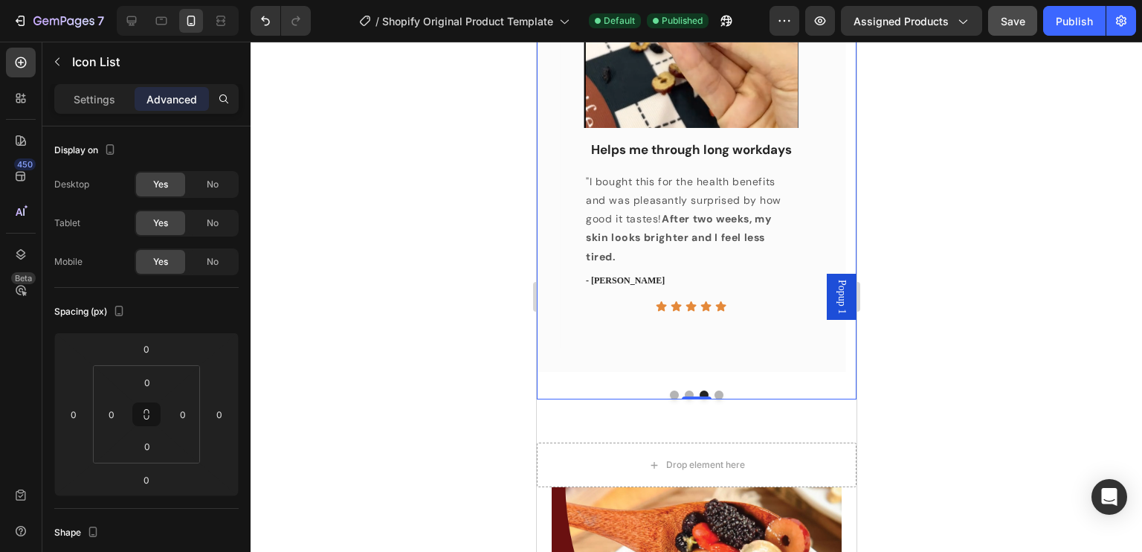
click at [714, 398] on button "Dot" at bounding box center [718, 394] width 9 height 9
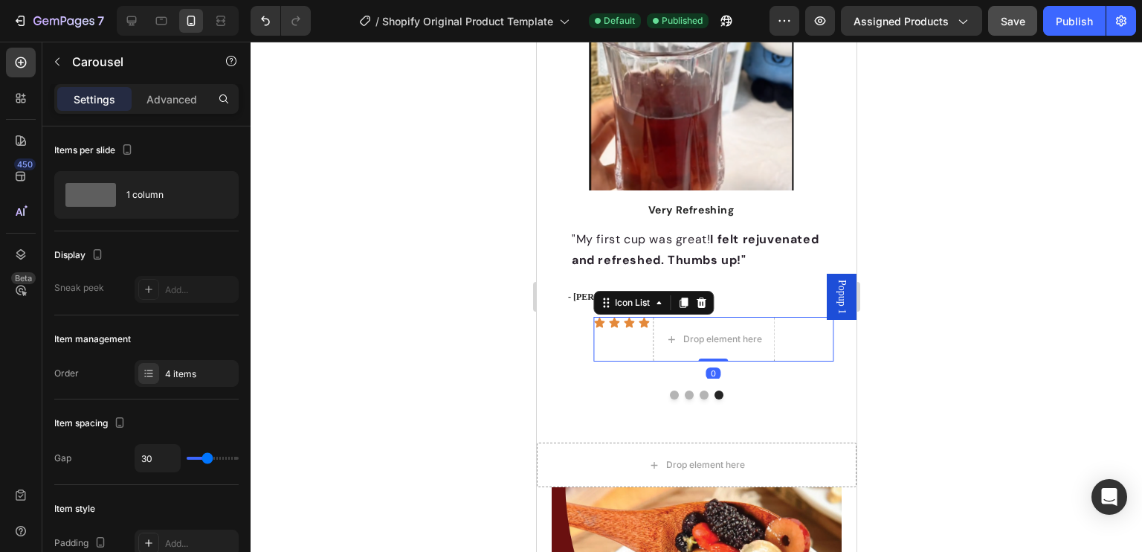
click at [629, 334] on div "Icon Icon Icon Icon Drop element here" at bounding box center [712, 339] width 240 height 45
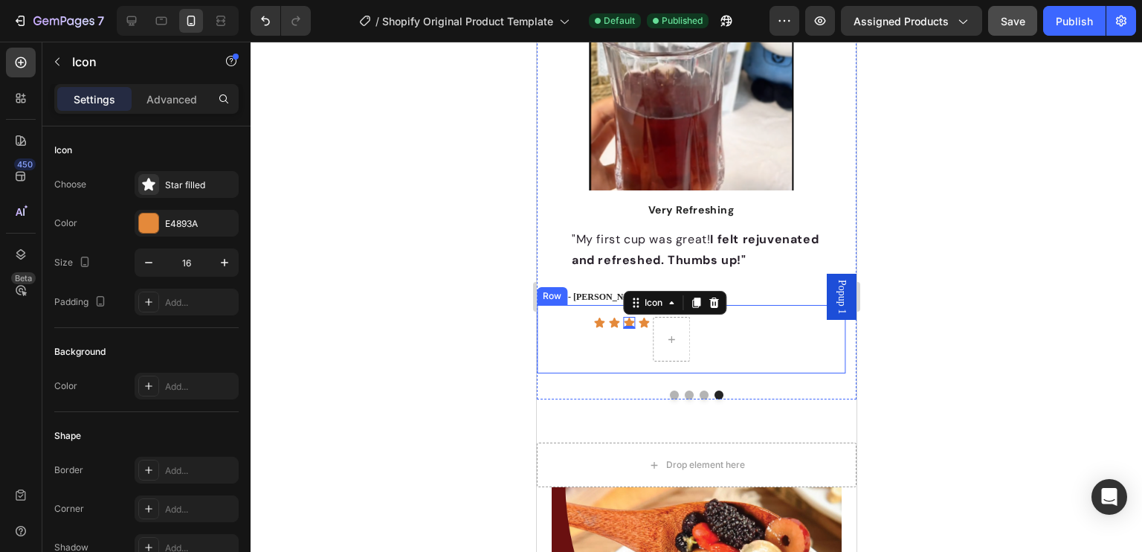
click at [912, 351] on div at bounding box center [695, 297] width 891 height 510
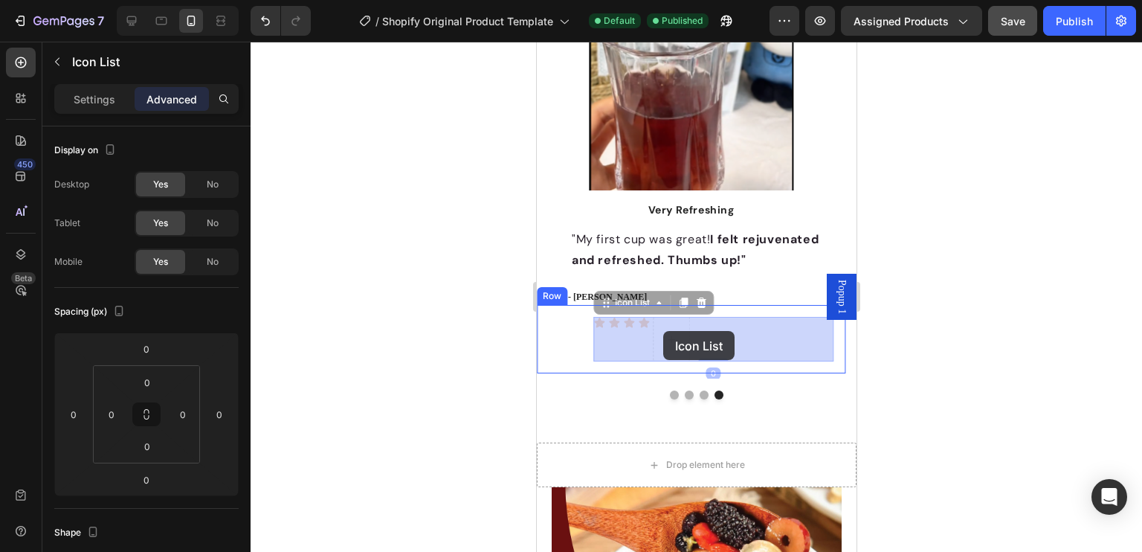
drag, startPoint x: 686, startPoint y: 321, endPoint x: 662, endPoint y: 332, distance: 26.0
drag, startPoint x: 729, startPoint y: 326, endPoint x: 639, endPoint y: 337, distance: 91.4
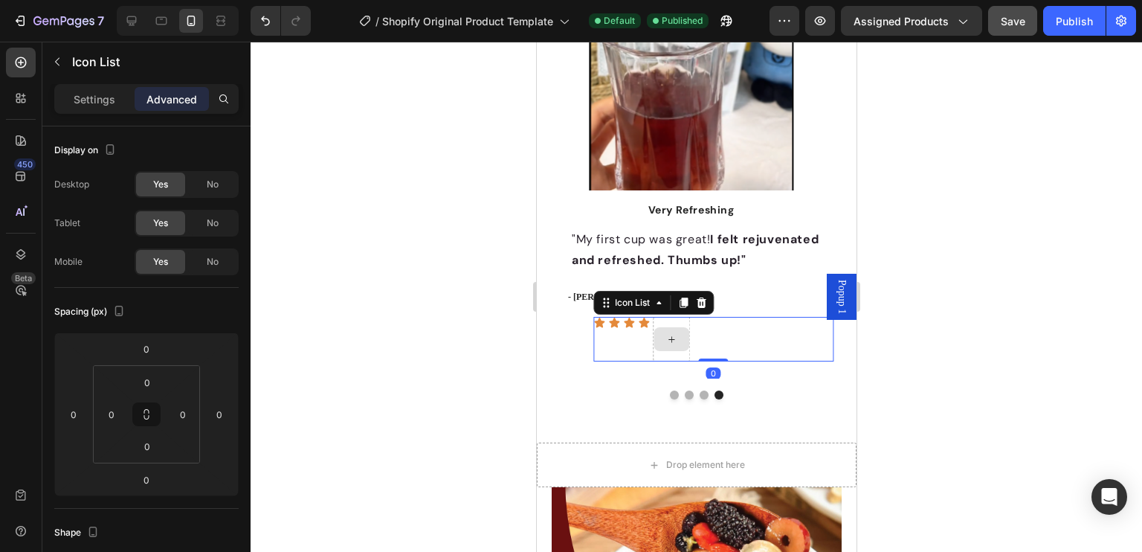
click at [674, 351] on div at bounding box center [670, 339] width 37 height 45
click at [79, 416] on input "0" at bounding box center [73, 414] width 22 height 22
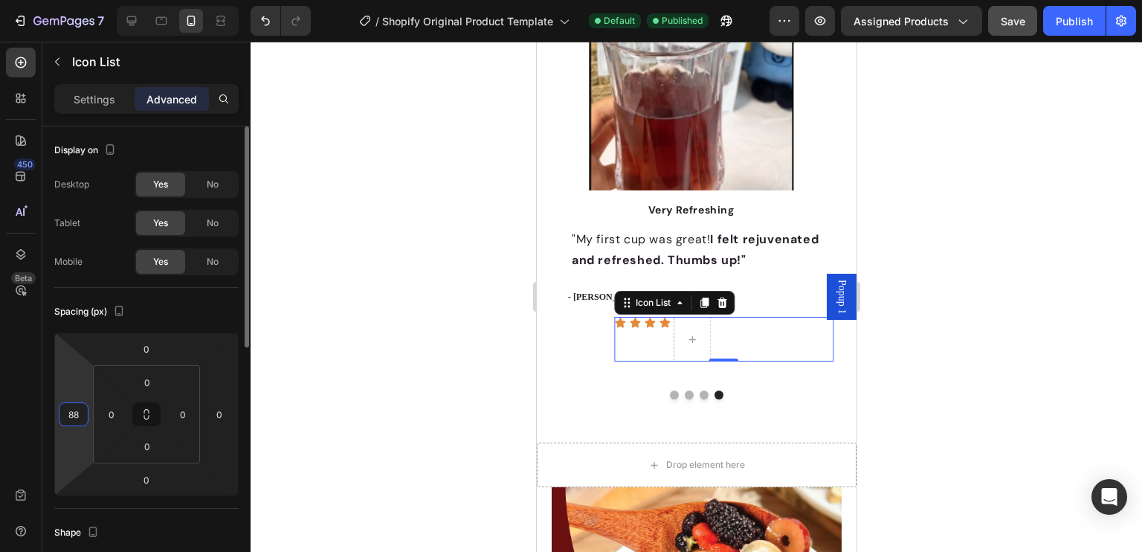
type input "8"
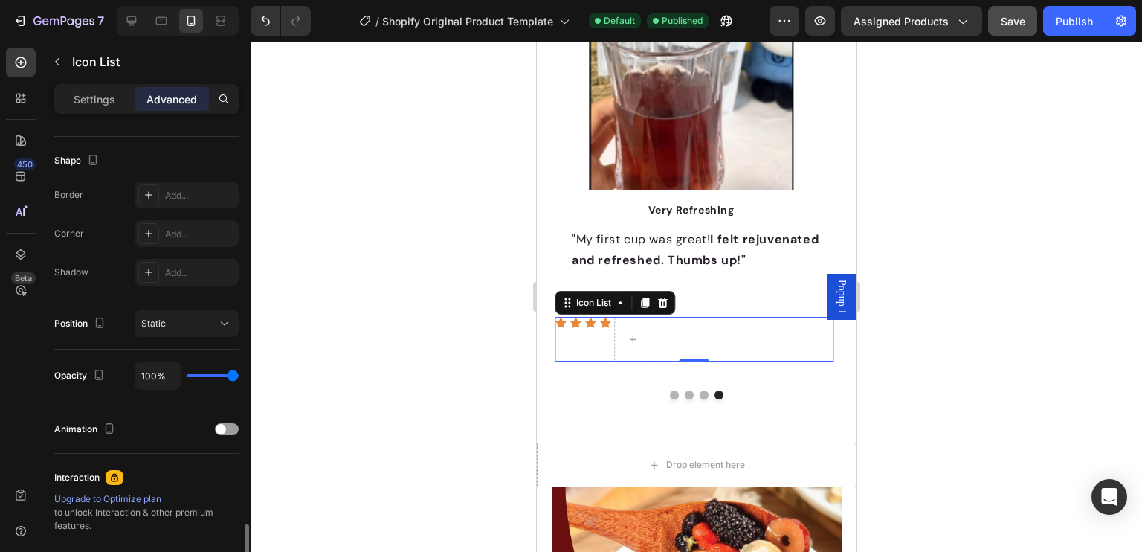
scroll to position [522, 0]
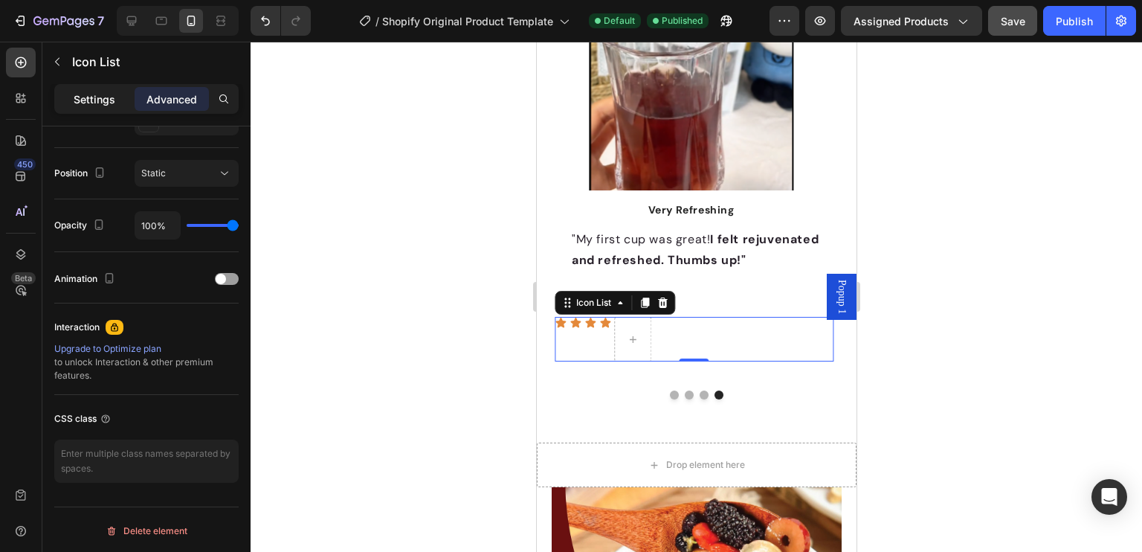
click at [77, 98] on p "Settings" at bounding box center [95, 99] width 42 height 16
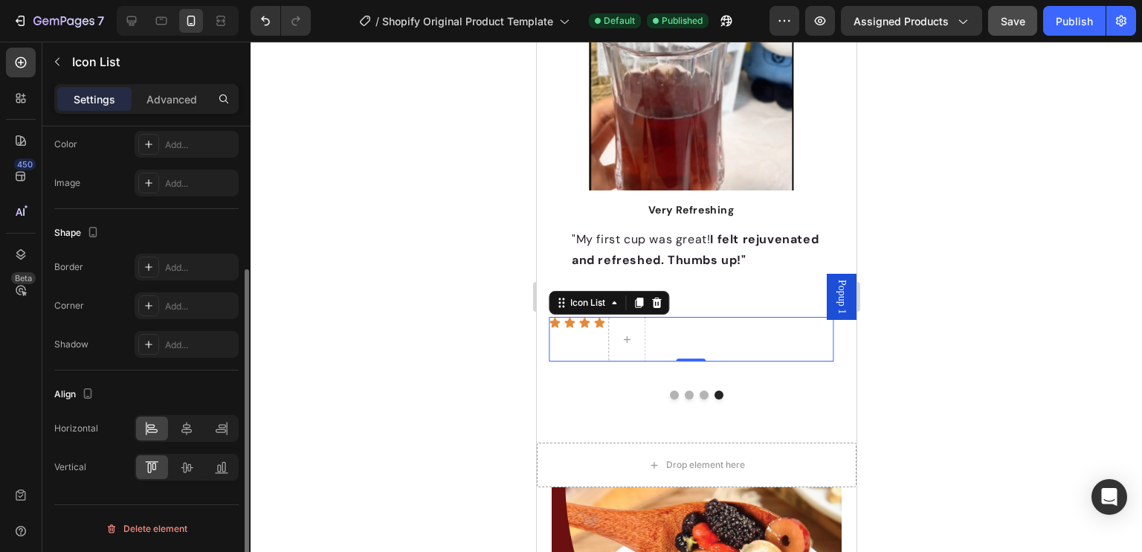
scroll to position [208, 0]
click at [189, 436] on icon at bounding box center [186, 429] width 15 height 15
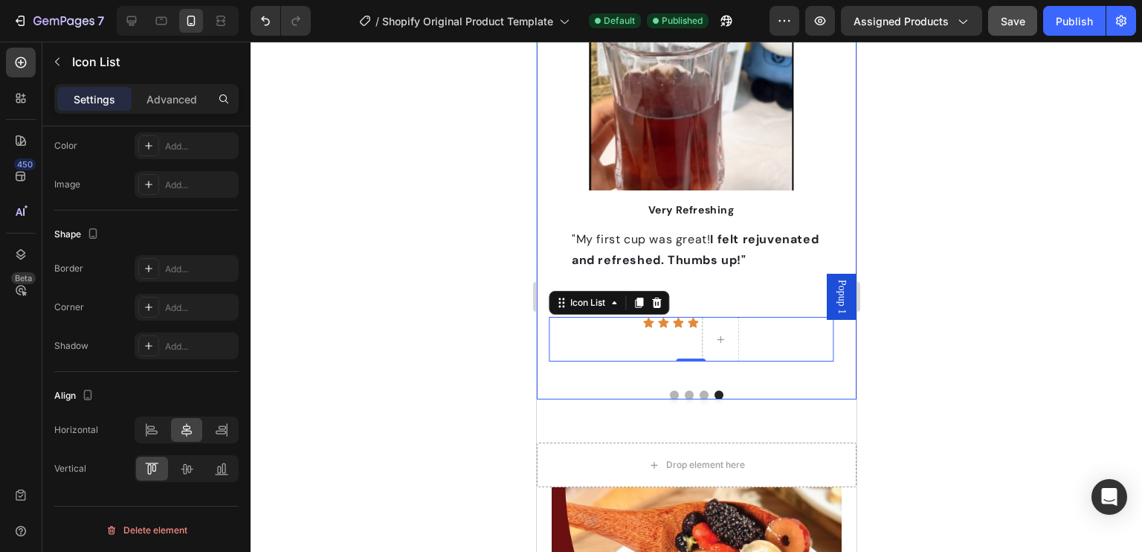
click at [699, 396] on button "Dot" at bounding box center [703, 394] width 9 height 9
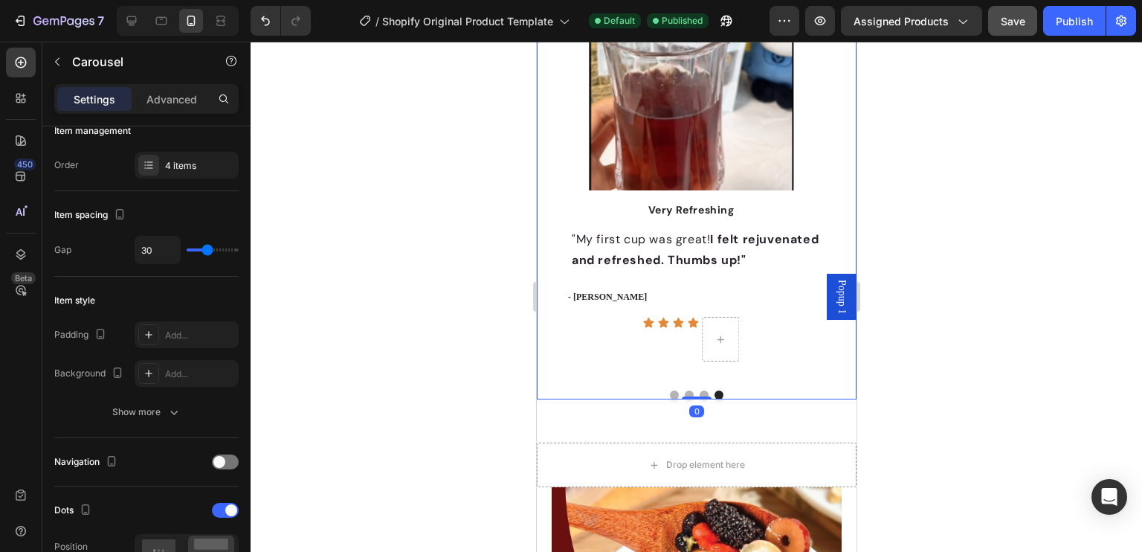
scroll to position [0, 0]
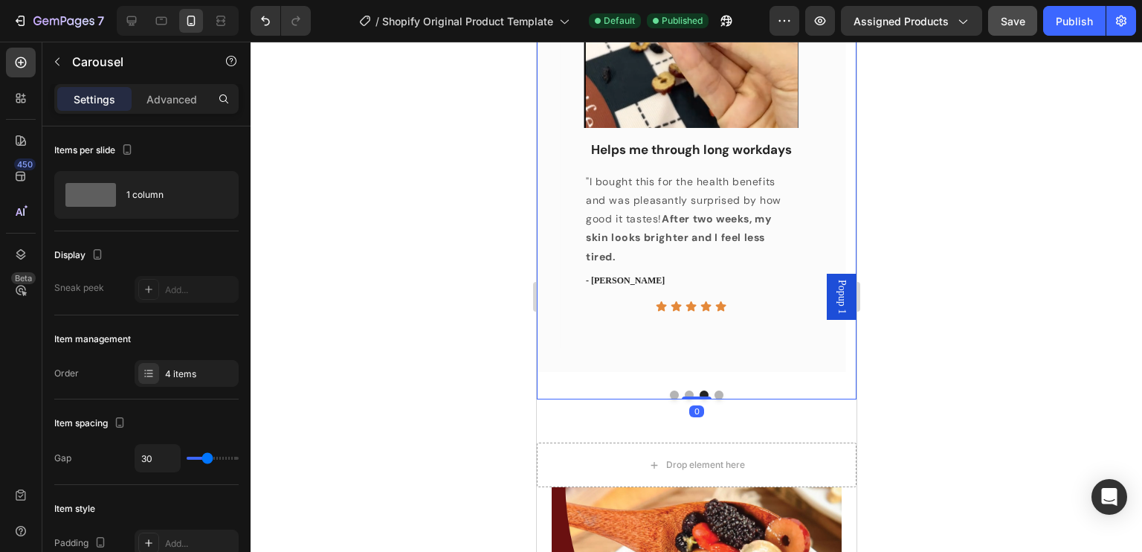
click at [714, 392] on button "Dot" at bounding box center [718, 394] width 9 height 9
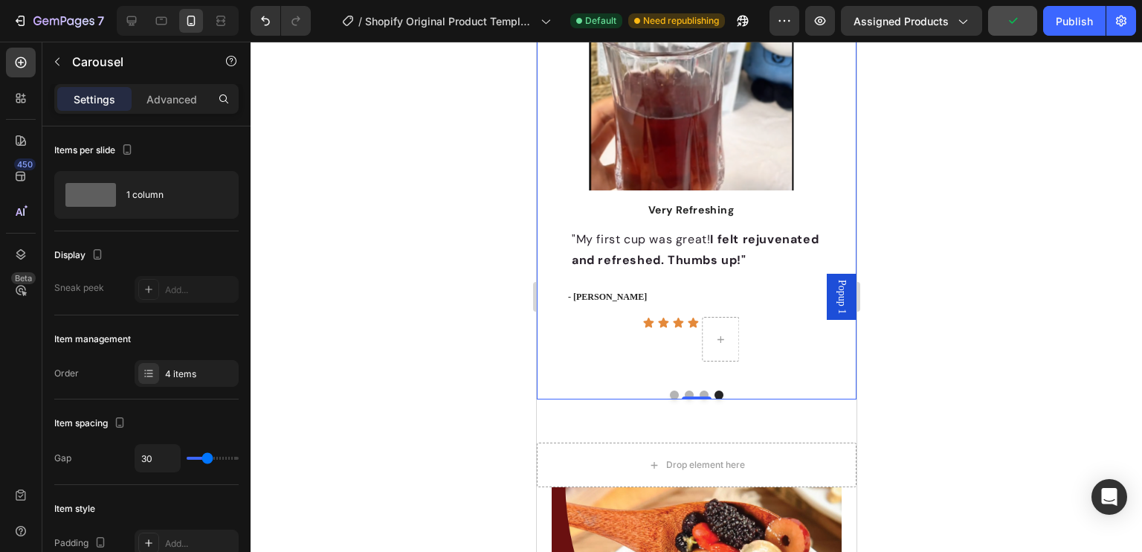
click at [699, 392] on button "Dot" at bounding box center [703, 394] width 9 height 9
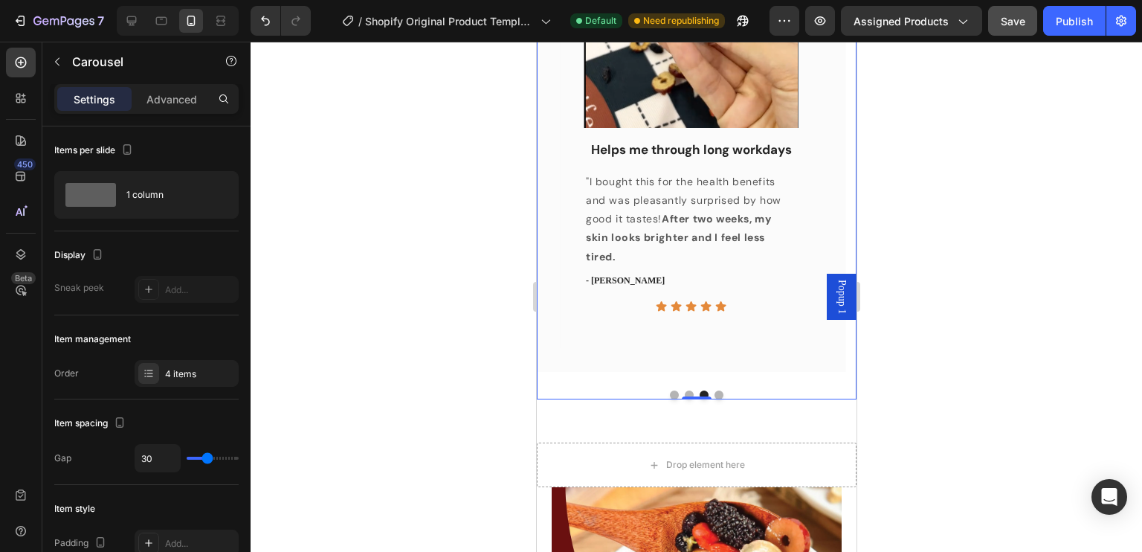
click at [714, 394] on button "Dot" at bounding box center [718, 394] width 9 height 9
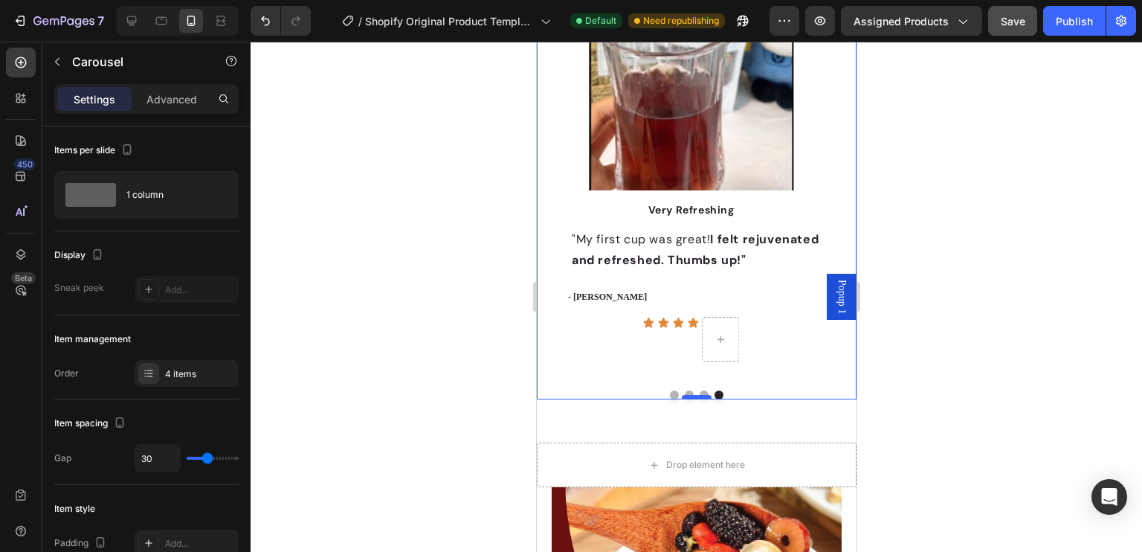
click at [688, 398] on div at bounding box center [696, 397] width 30 height 4
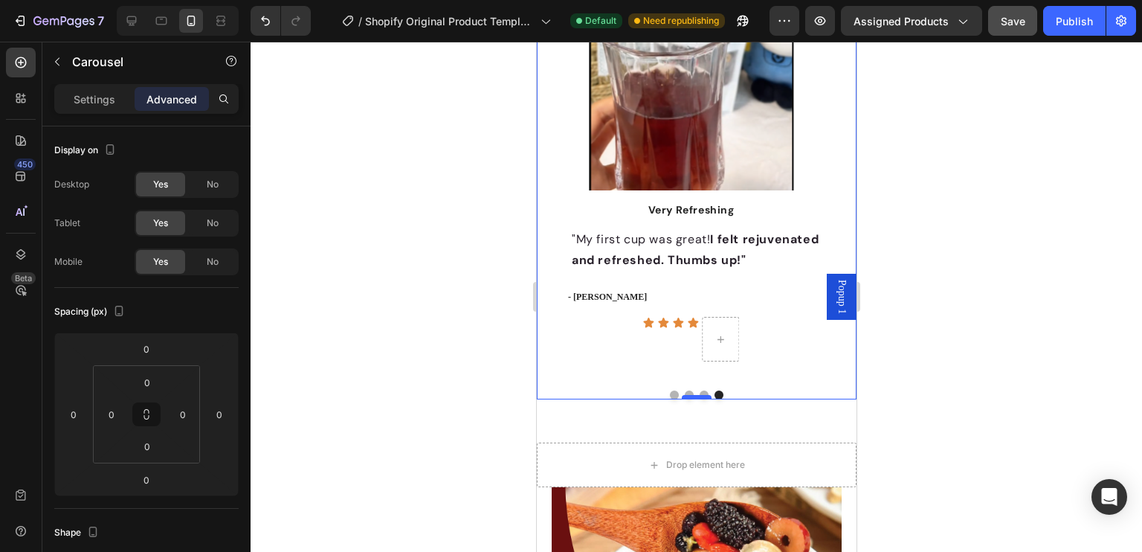
click at [686, 398] on div at bounding box center [696, 397] width 30 height 4
click at [684, 392] on button "Dot" at bounding box center [688, 394] width 9 height 9
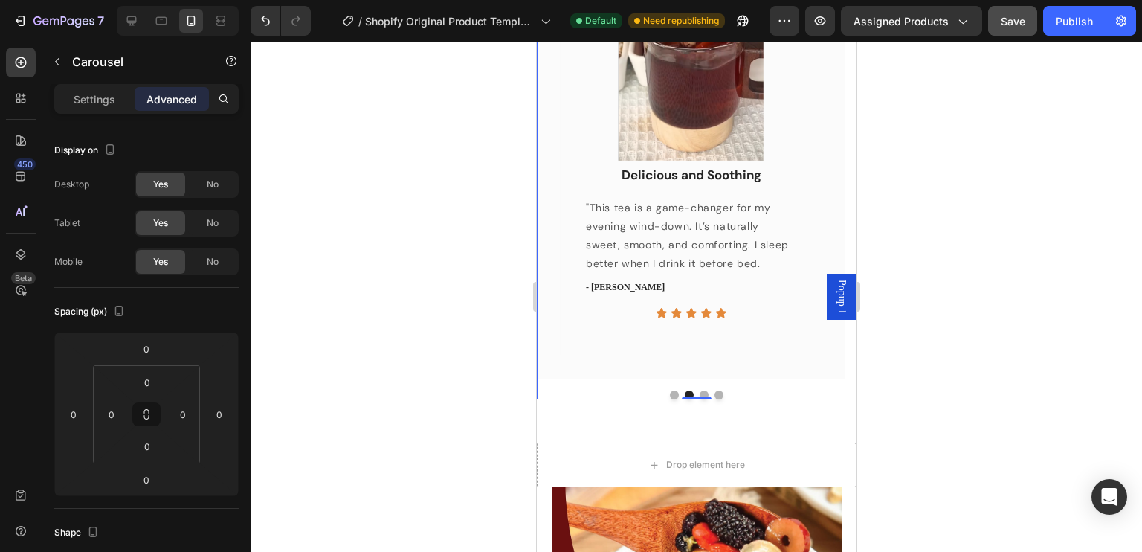
click at [715, 392] on button "Dot" at bounding box center [718, 394] width 9 height 9
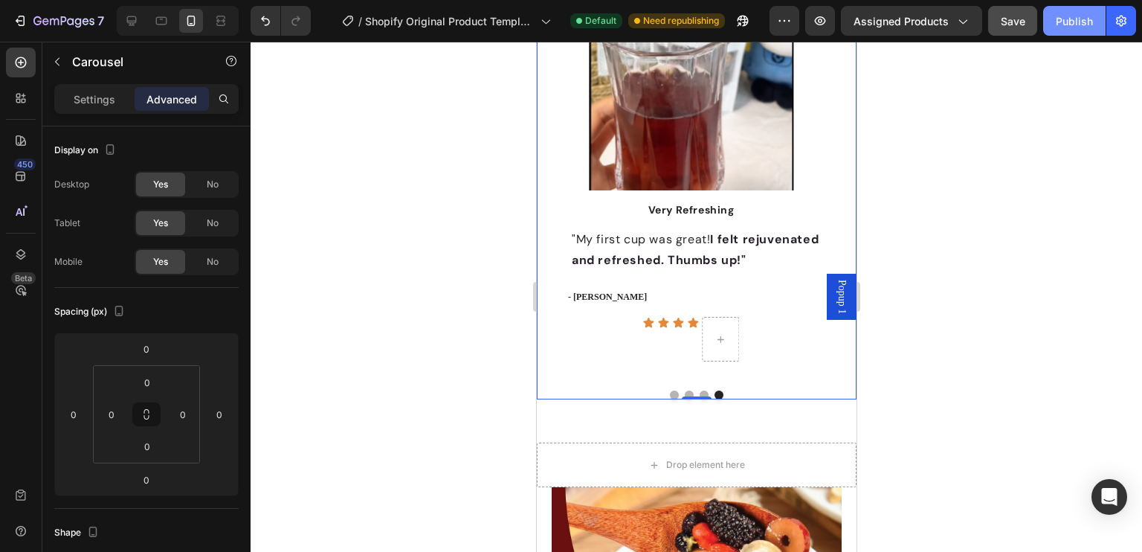
click at [1064, 18] on div "Publish" at bounding box center [1074, 21] width 37 height 16
